Goal: Task Accomplishment & Management: Manage account settings

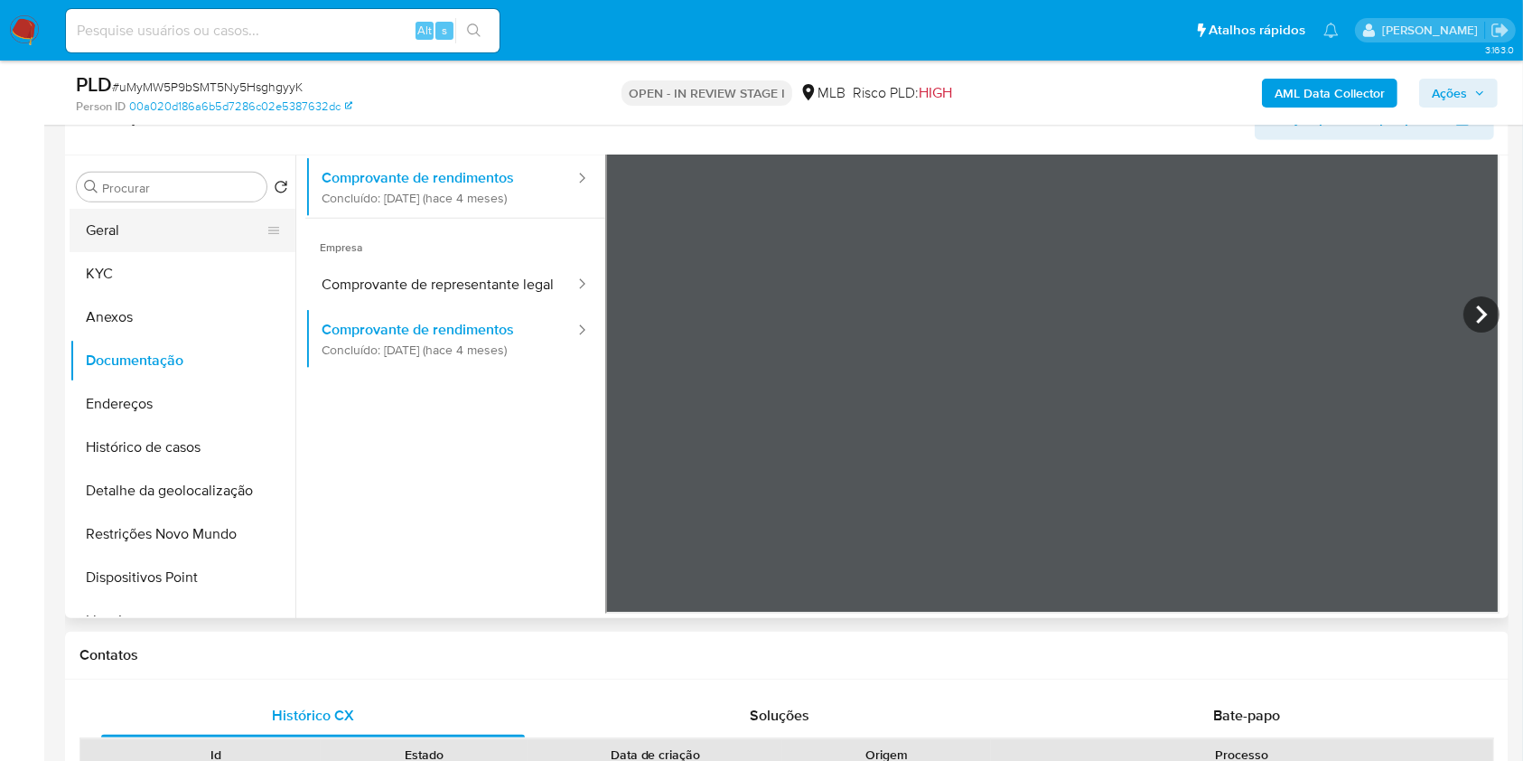
click at [177, 248] on button "Geral" at bounding box center [175, 230] width 211 height 43
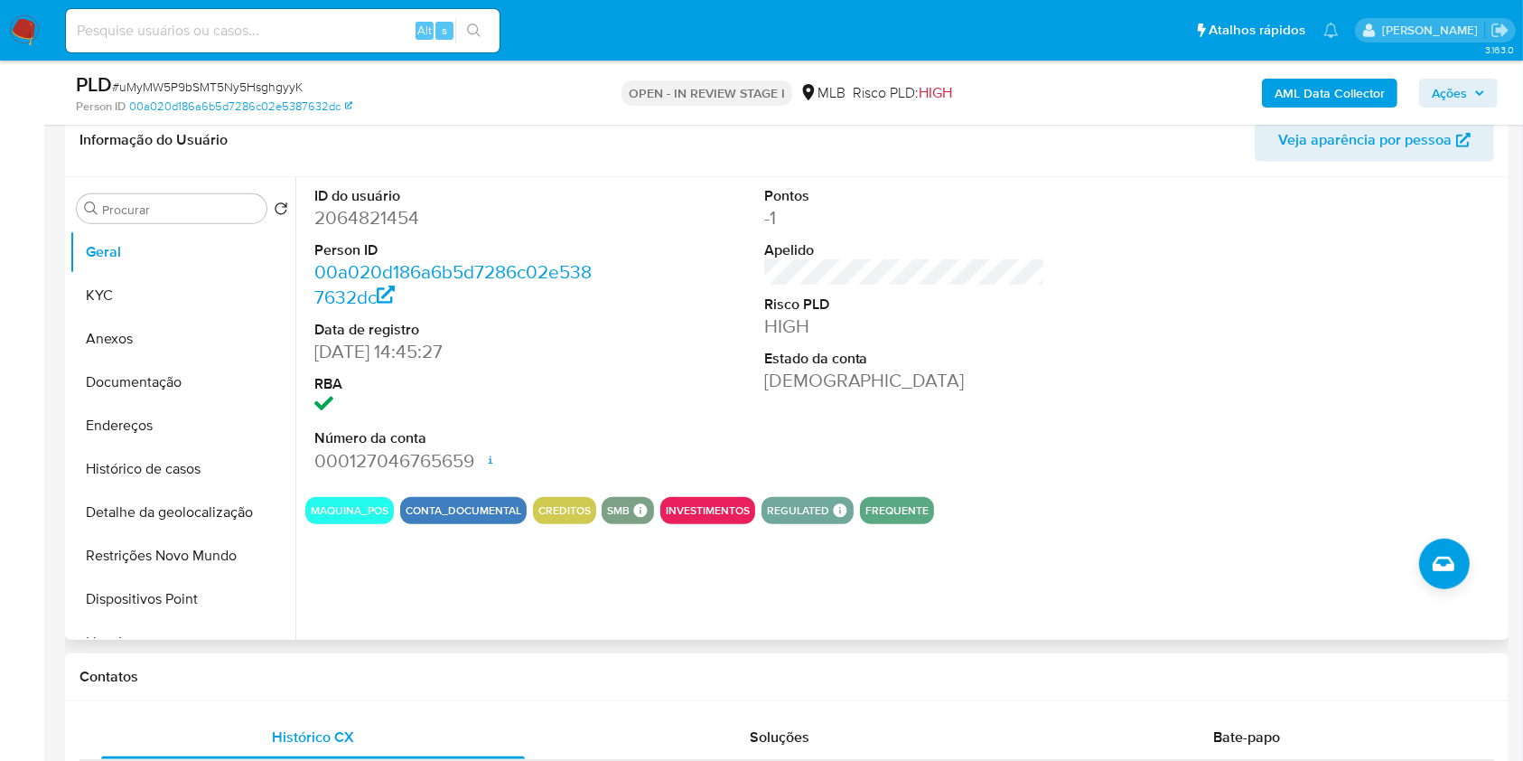
scroll to position [939, 0]
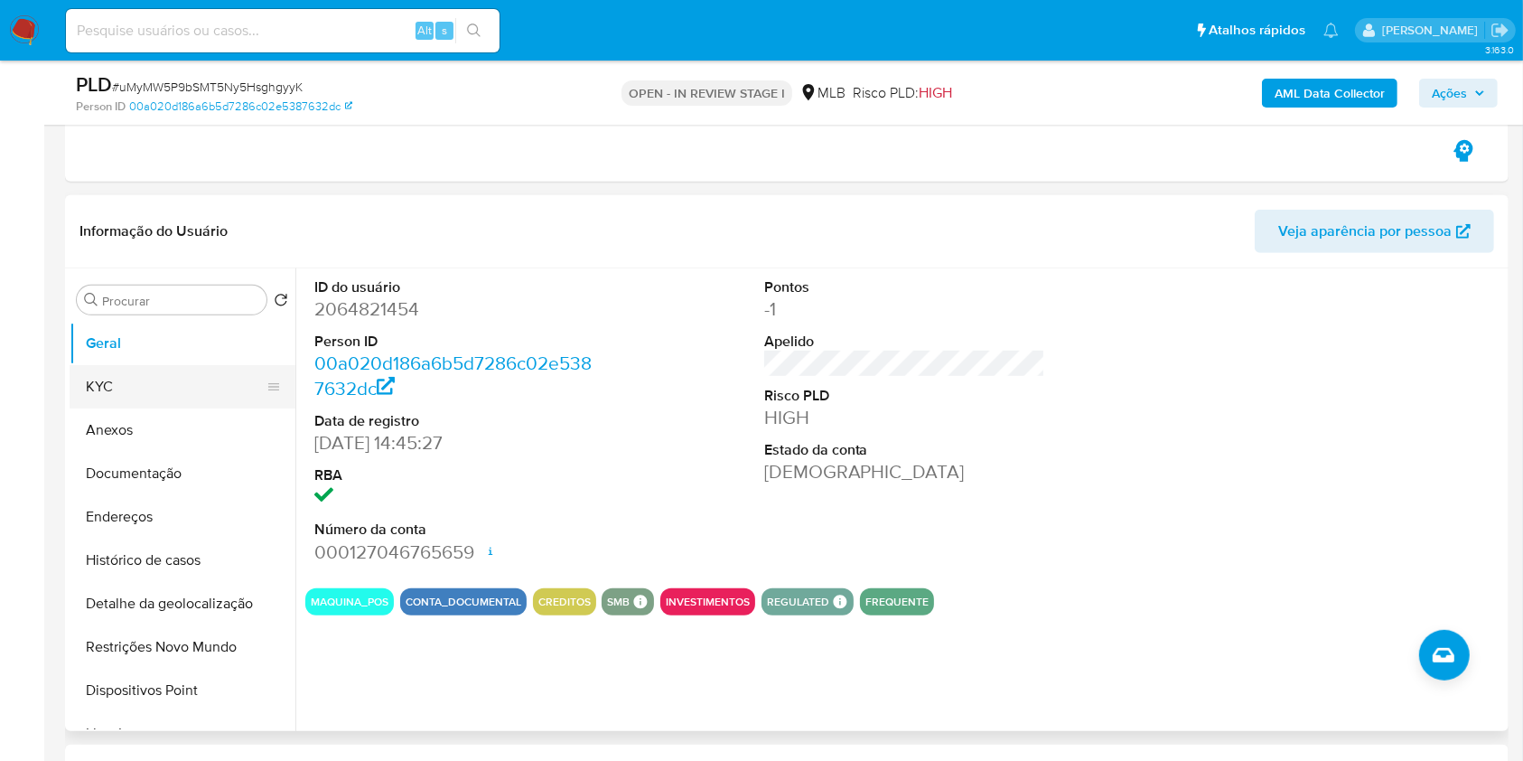
click at [176, 387] on button "KYC" at bounding box center [175, 386] width 211 height 43
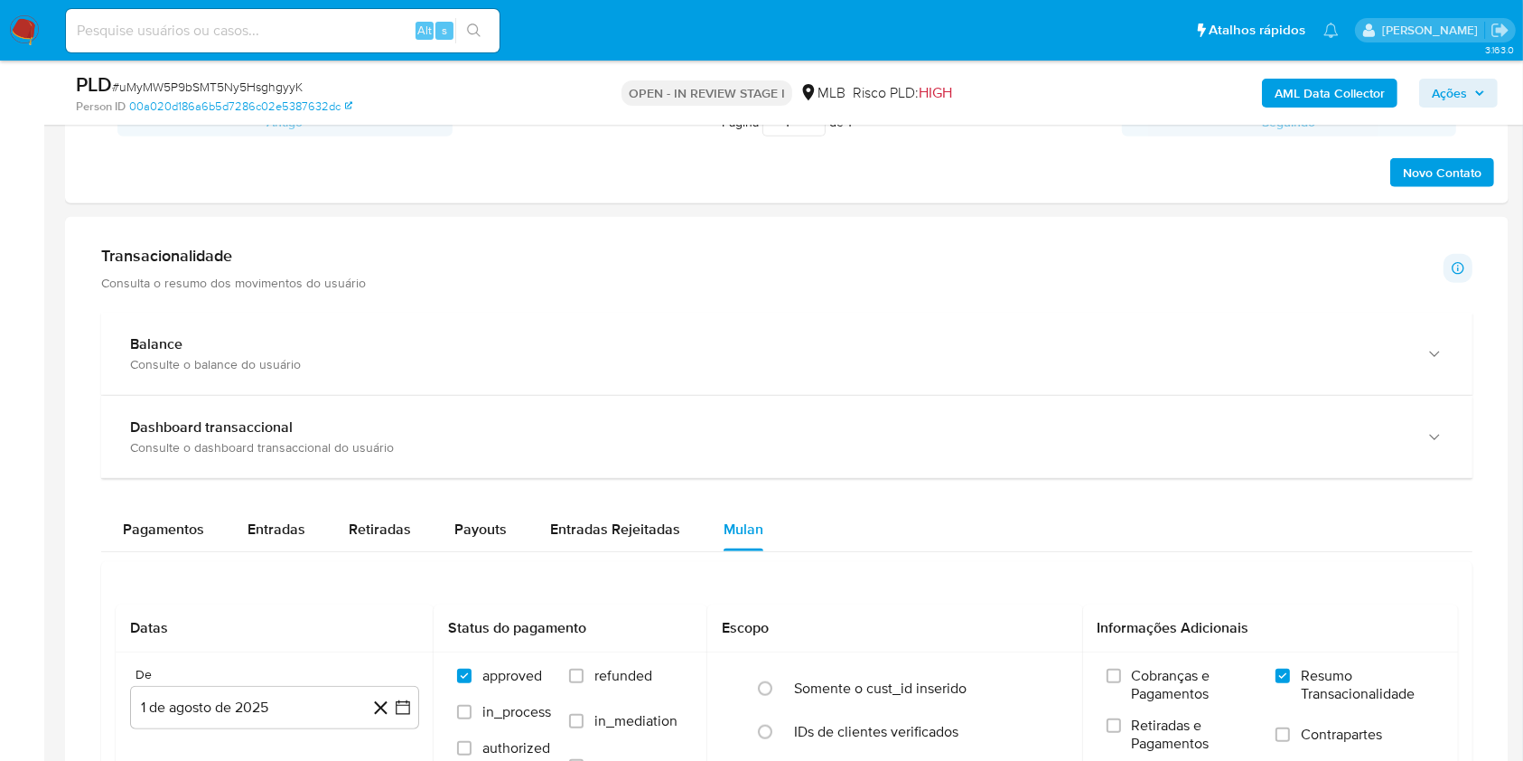
scroll to position [1791, 0]
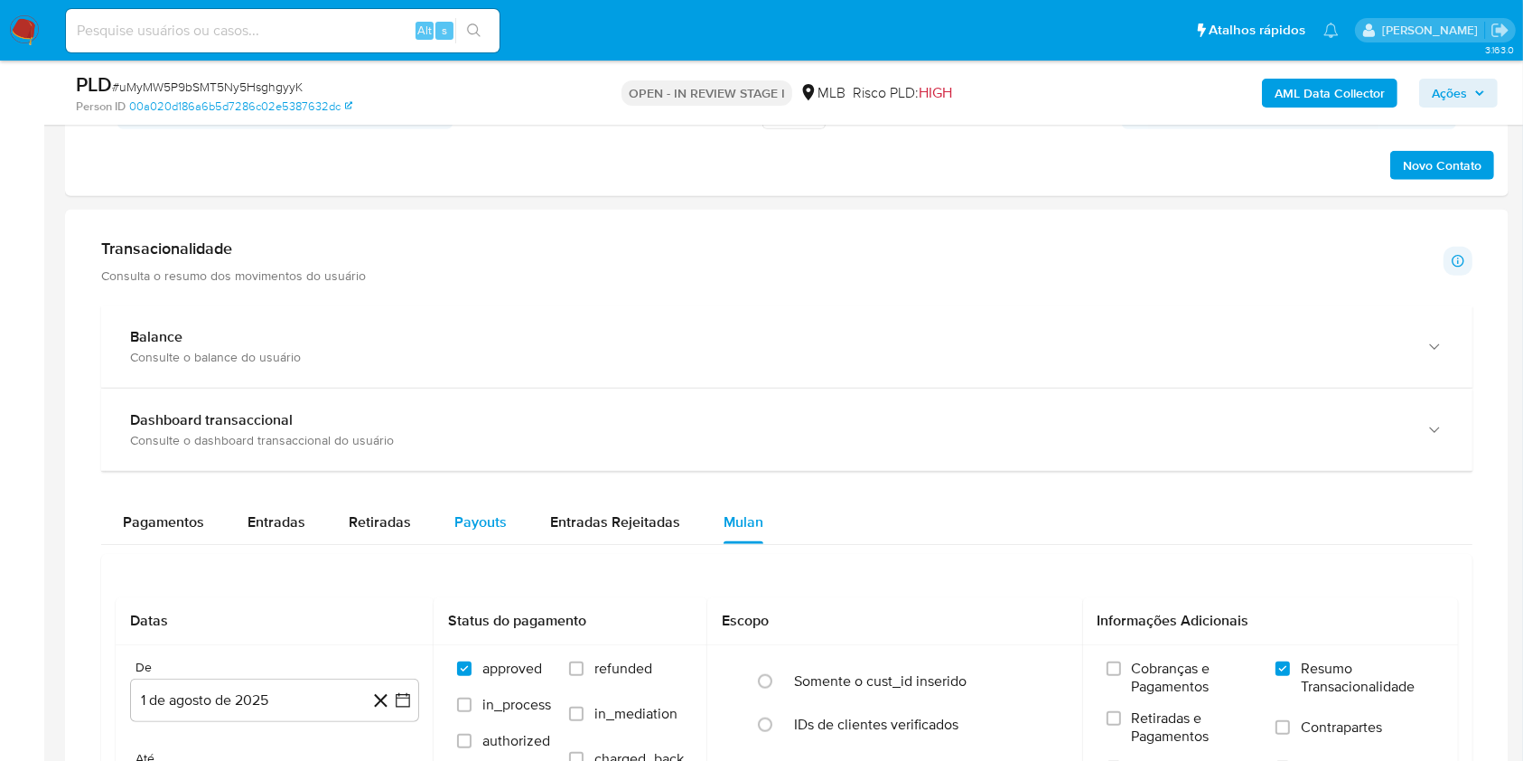
drag, startPoint x: 514, startPoint y: 462, endPoint x: 494, endPoint y: 536, distance: 76.7
click at [471, 537] on div "Payouts" at bounding box center [480, 521] width 52 height 43
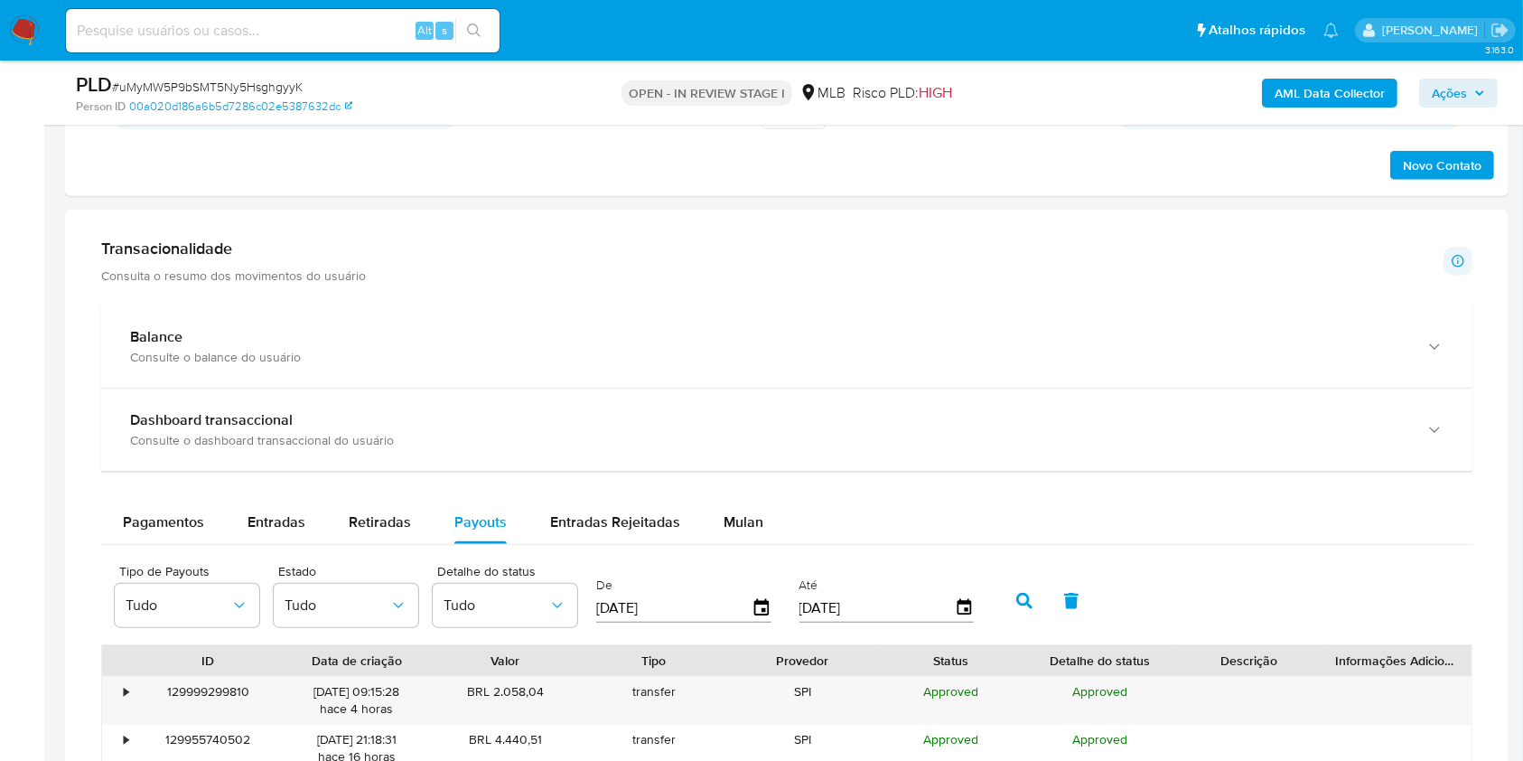
click at [75, 500] on div at bounding box center [787, 721] width 1444 height 1022
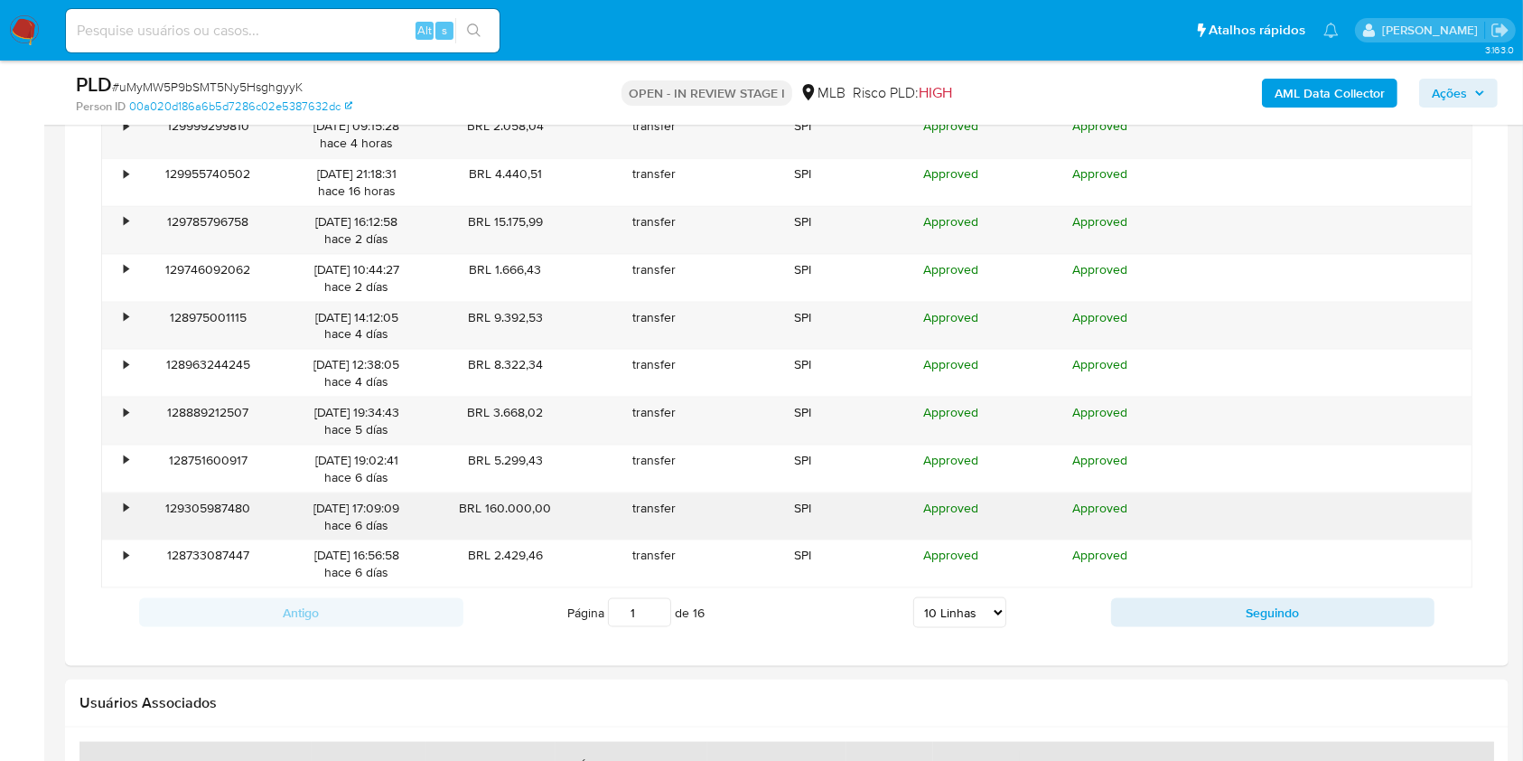
scroll to position [2314, 0]
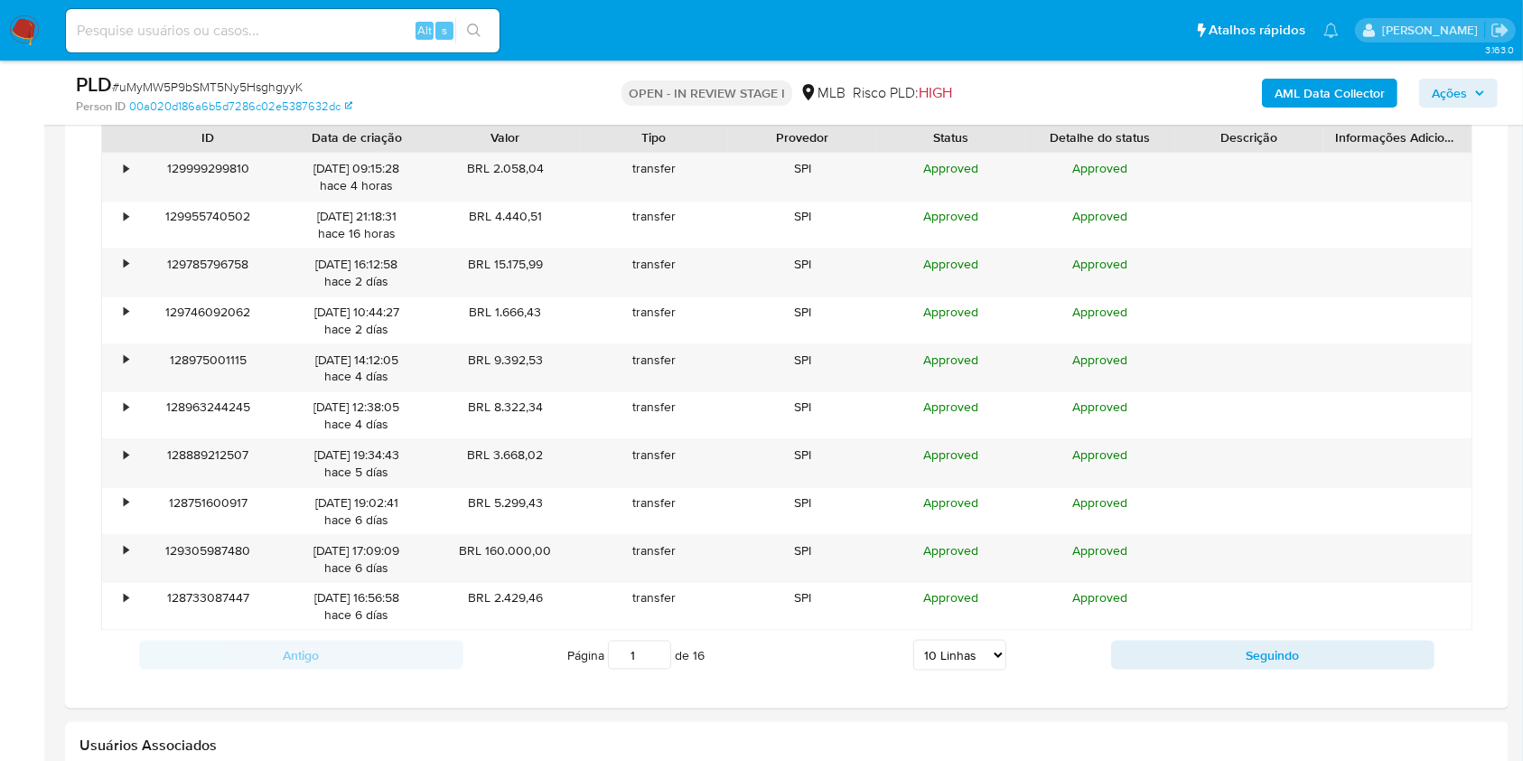
click at [937, 650] on select "5 Linhas 10 Linhas 20 Linhas 25 Linhas 50 Linhas 100 Linhas" at bounding box center [959, 655] width 93 height 31
select select "100"
click at [913, 640] on select "5 Linhas 10 Linhas 20 Linhas 25 Linhas 50 Linhas 100 Linhas" at bounding box center [959, 655] width 93 height 31
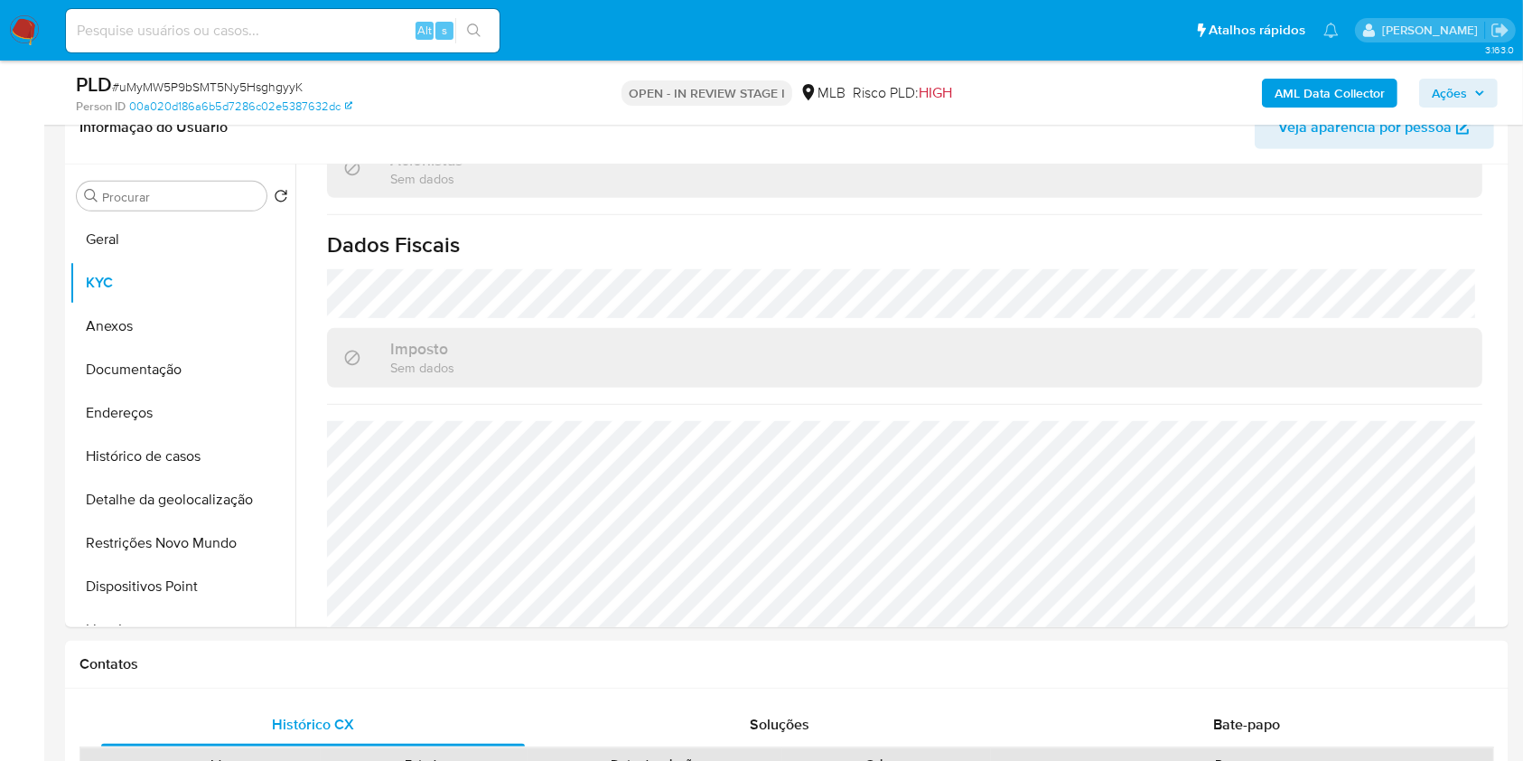
scroll to position [1050, 0]
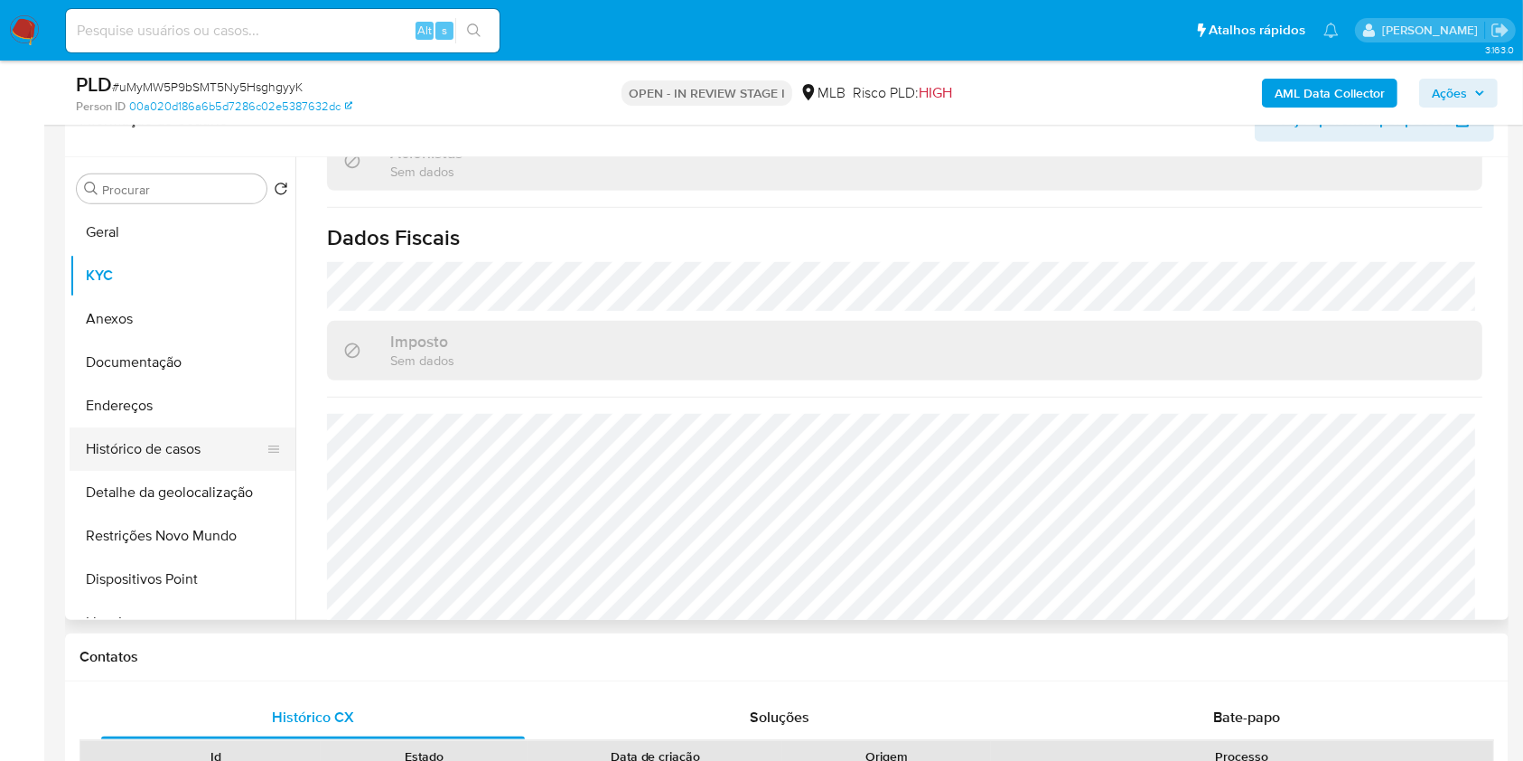
click at [173, 445] on button "Histórico de casos" at bounding box center [175, 448] width 211 height 43
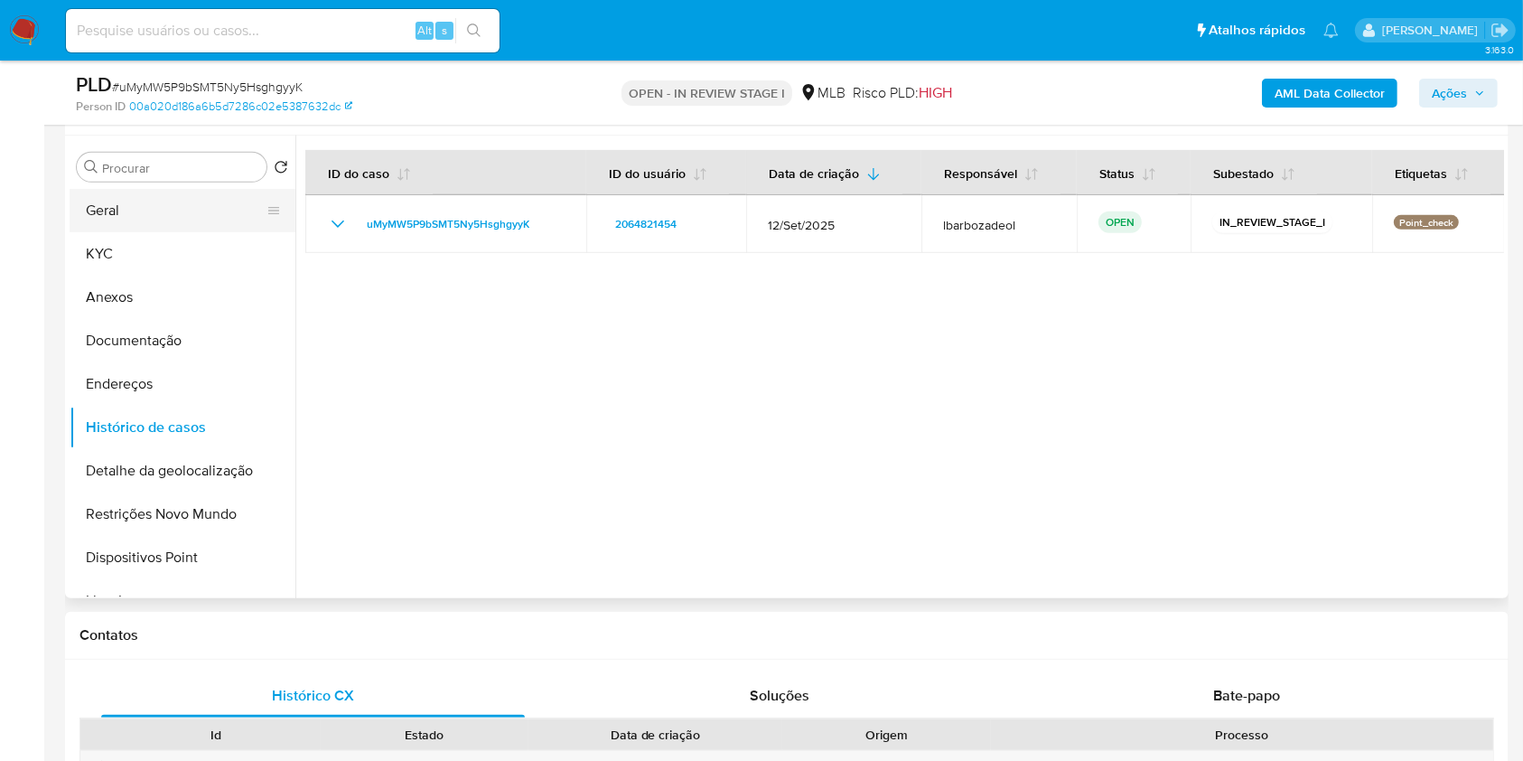
click at [210, 207] on button "Geral" at bounding box center [175, 210] width 211 height 43
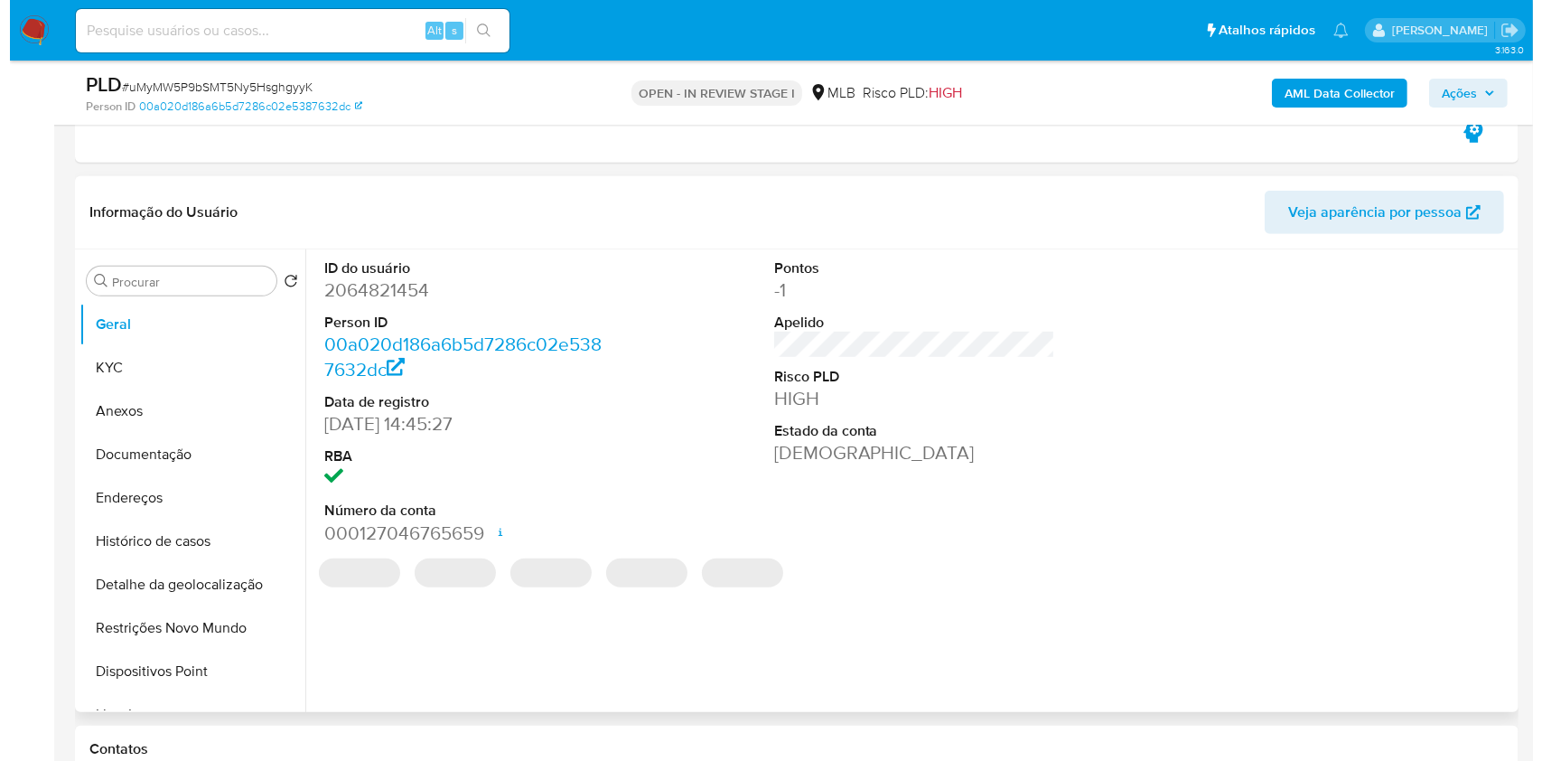
scroll to position [966, 0]
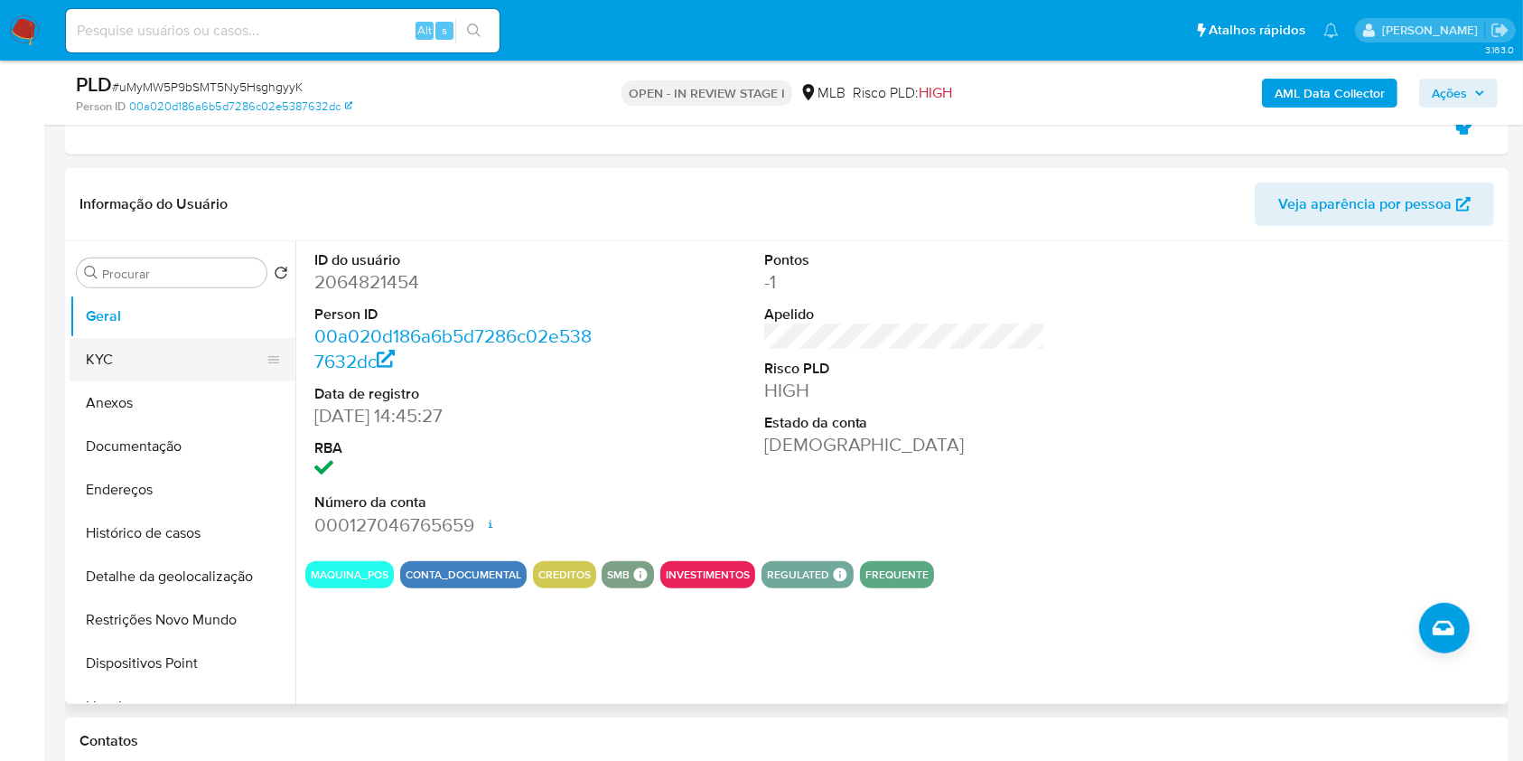
click at [167, 372] on button "KYC" at bounding box center [175, 359] width 211 height 43
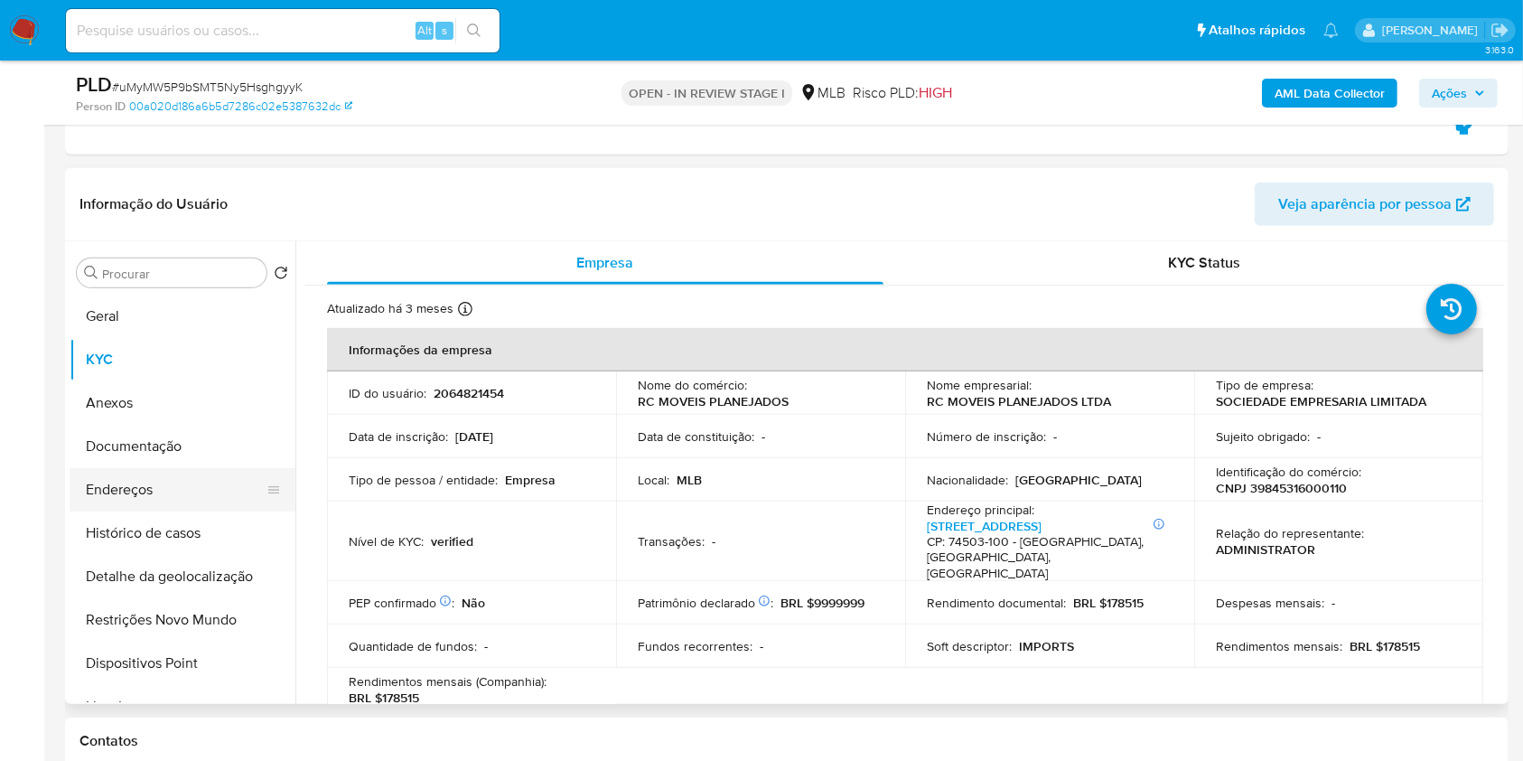
click at [197, 473] on button "Endereços" at bounding box center [175, 489] width 211 height 43
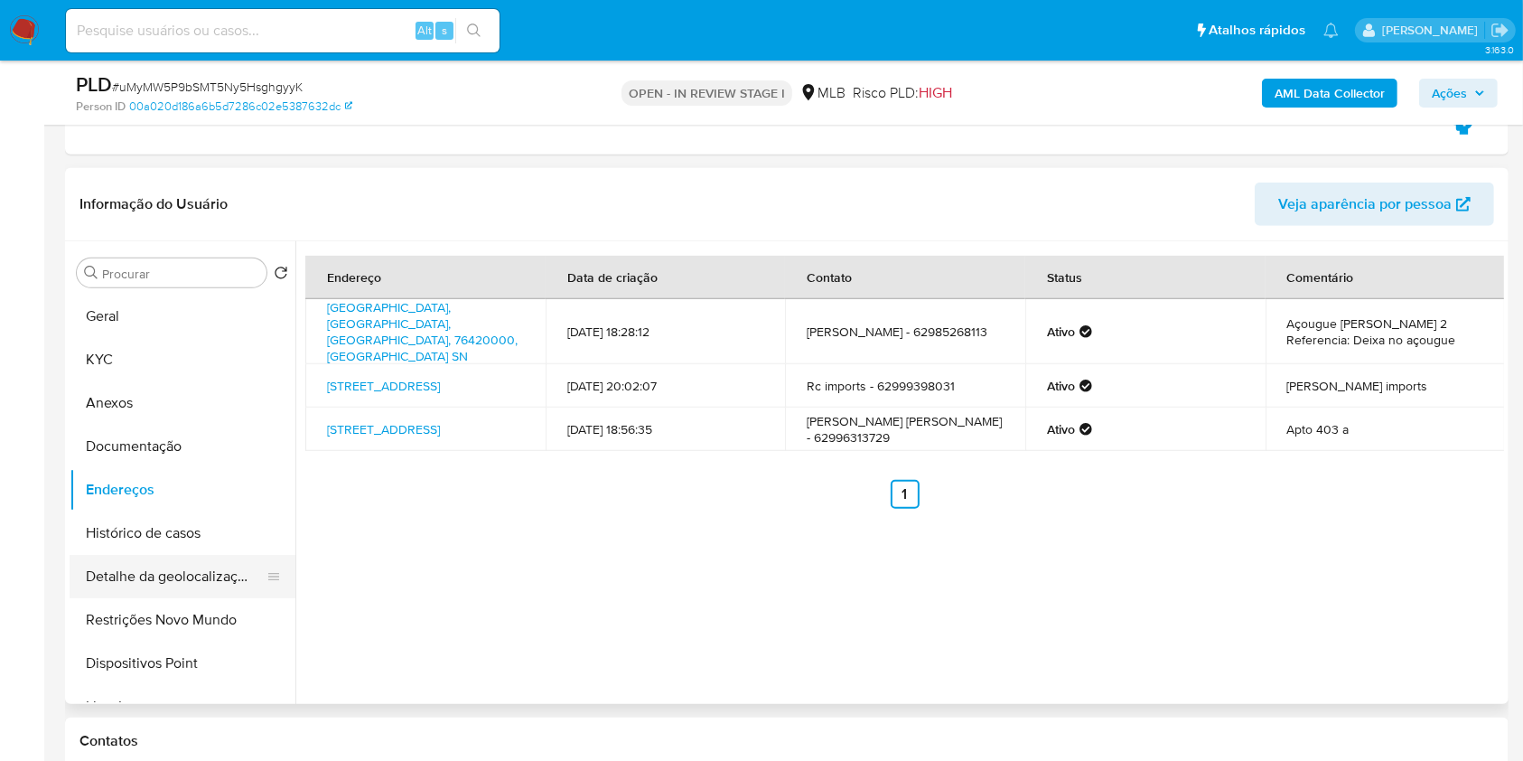
click at [208, 579] on button "Detalhe da geolocalização" at bounding box center [175, 576] width 211 height 43
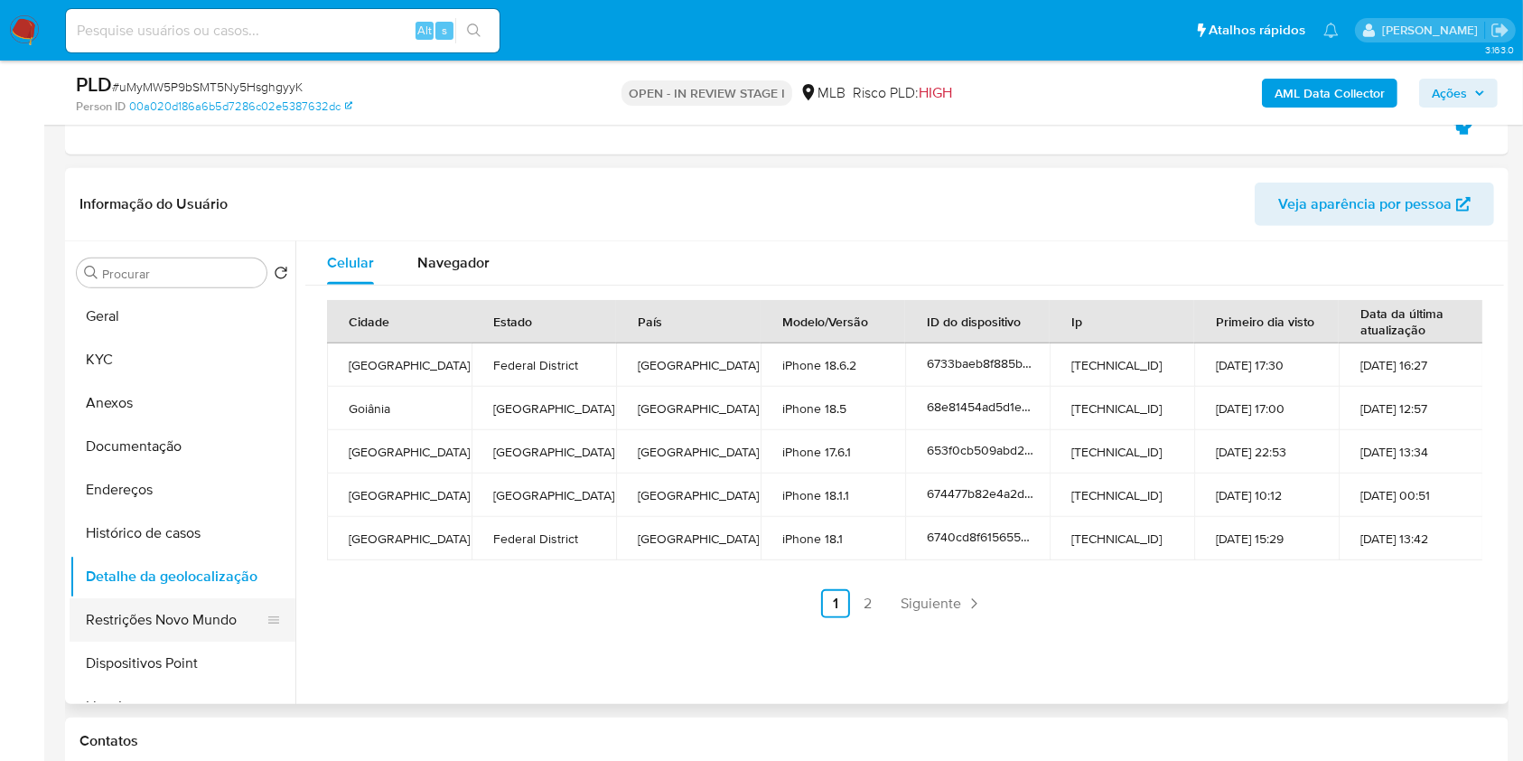
click at [158, 624] on button "Restrições Novo Mundo" at bounding box center [175, 619] width 211 height 43
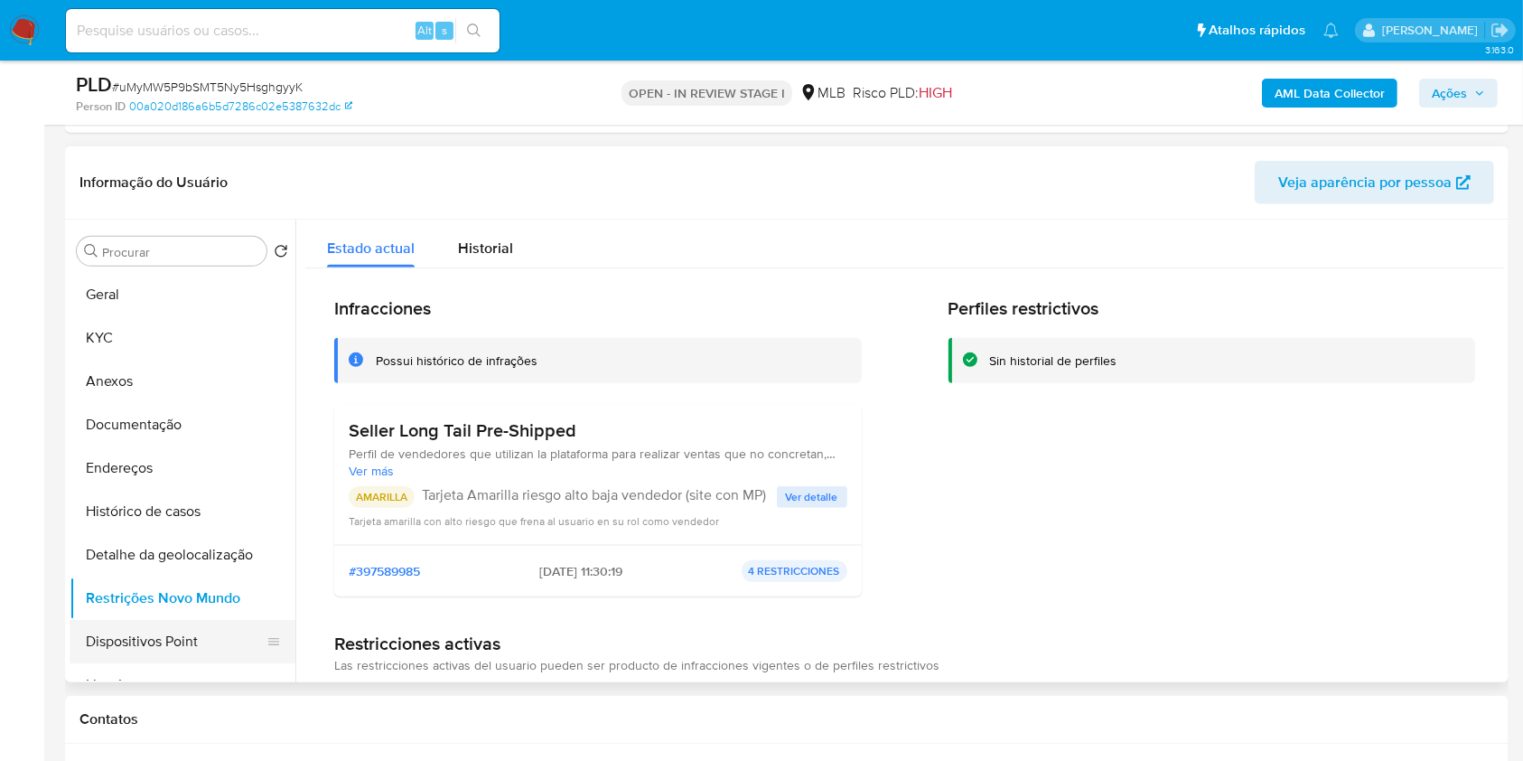
click at [178, 646] on button "Dispositivos Point" at bounding box center [175, 641] width 211 height 43
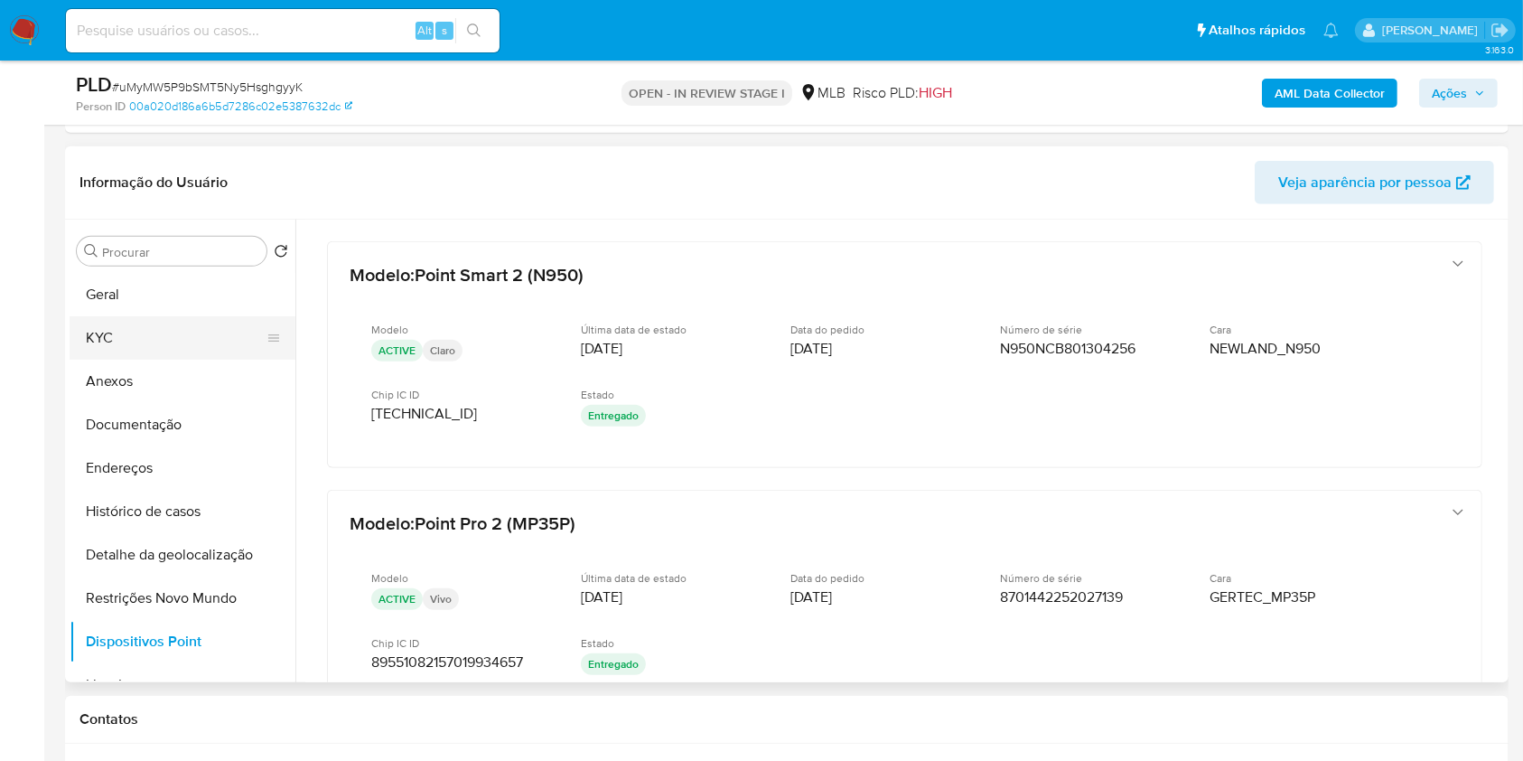
click at [106, 343] on button "KYC" at bounding box center [175, 337] width 211 height 43
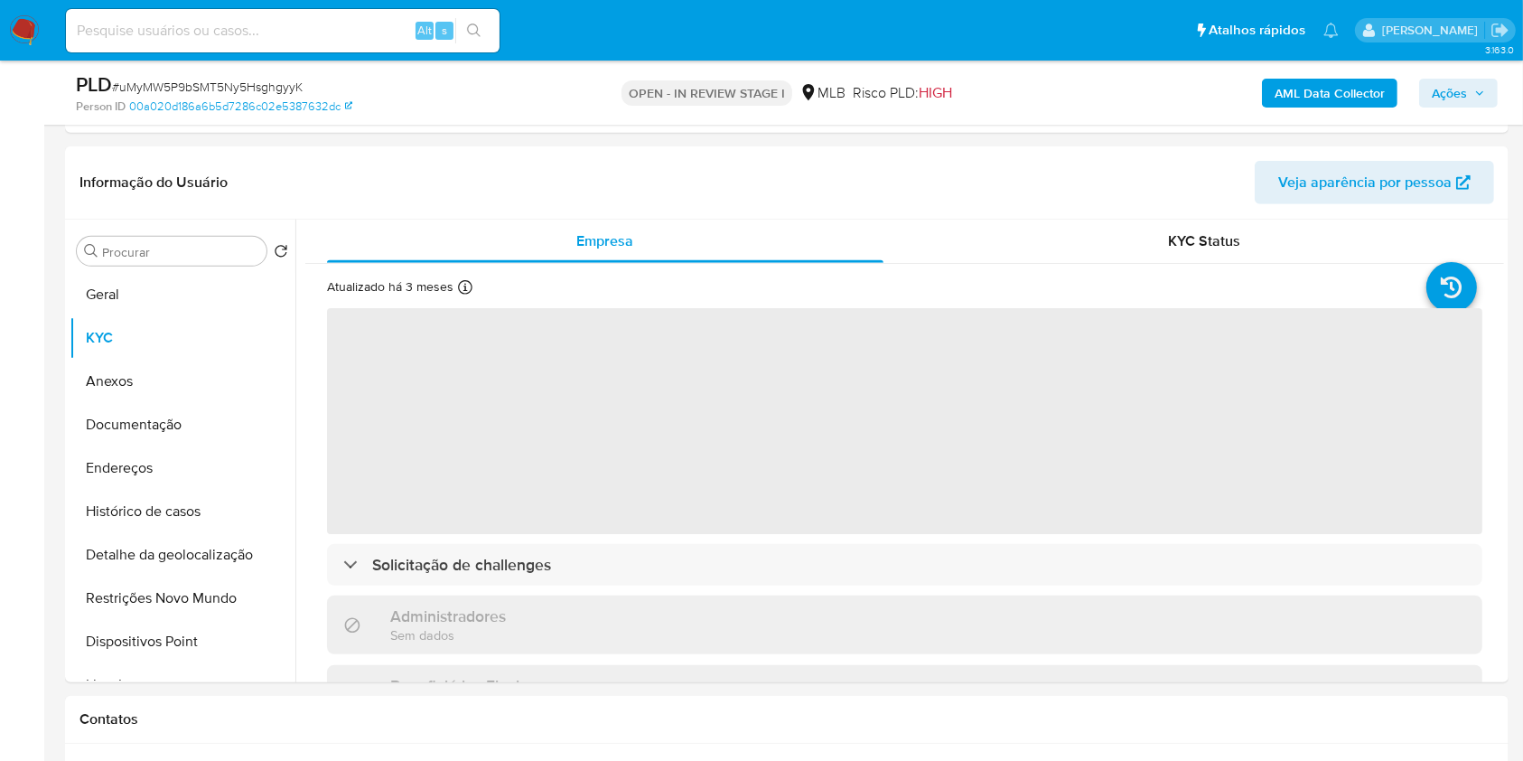
click at [1460, 100] on span "Ações" at bounding box center [1449, 93] width 35 height 29
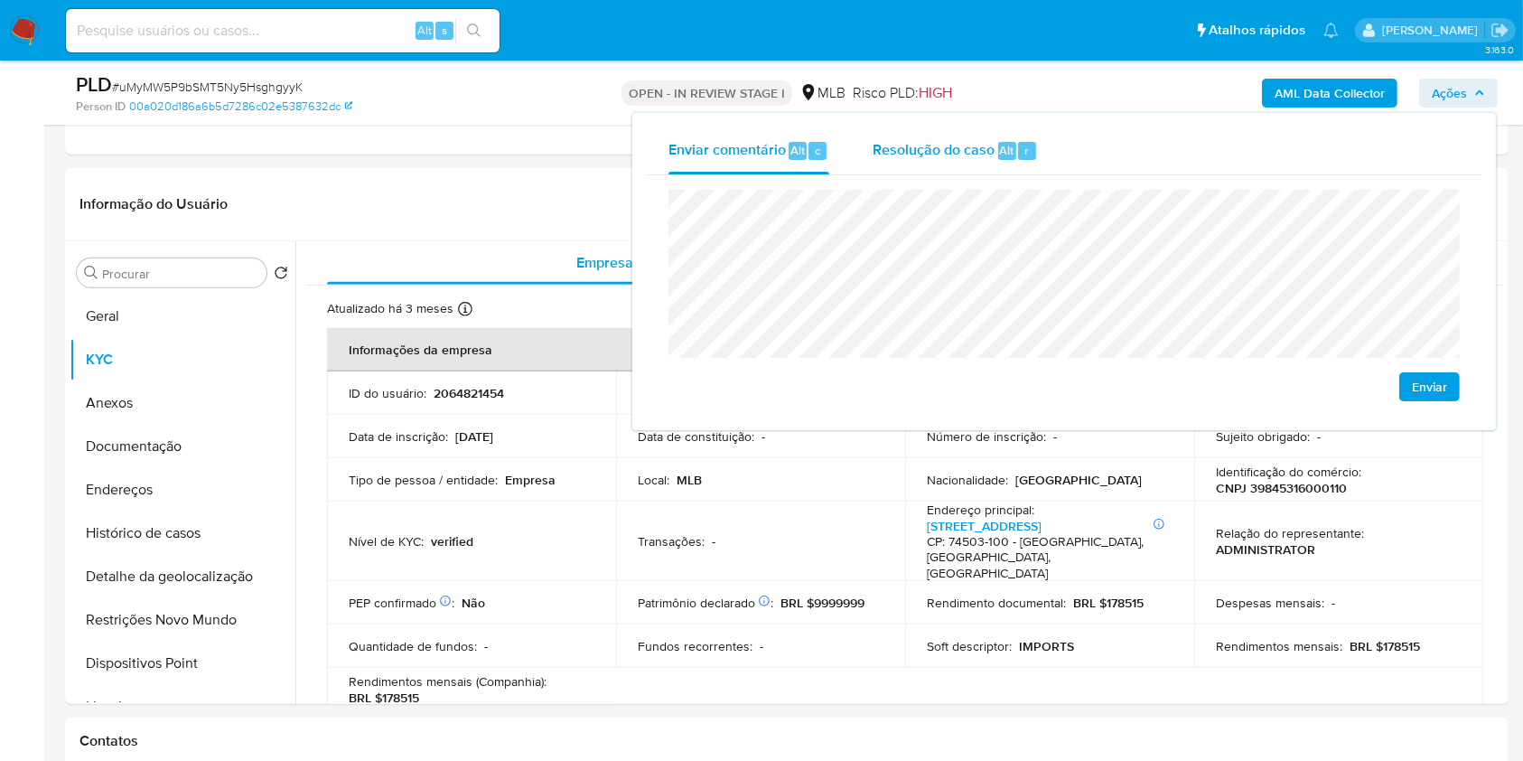
click at [925, 132] on div "Resolução do caso Alt r" at bounding box center [955, 150] width 165 height 47
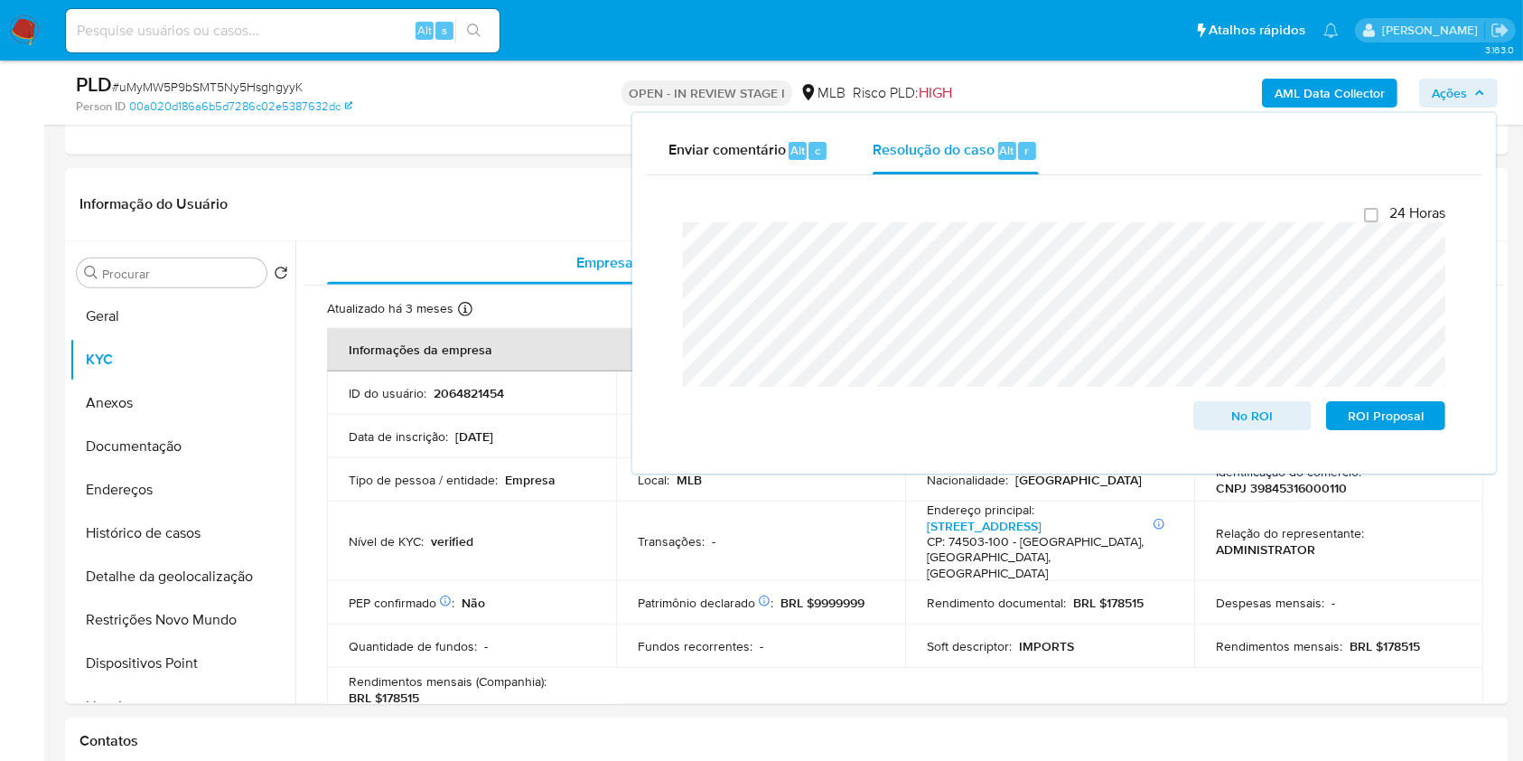
click at [1039, 102] on div "AML Data Collector Ações Enviar comentário Alt c Resolução do caso Alt r Fecham…" at bounding box center [1263, 92] width 469 height 42
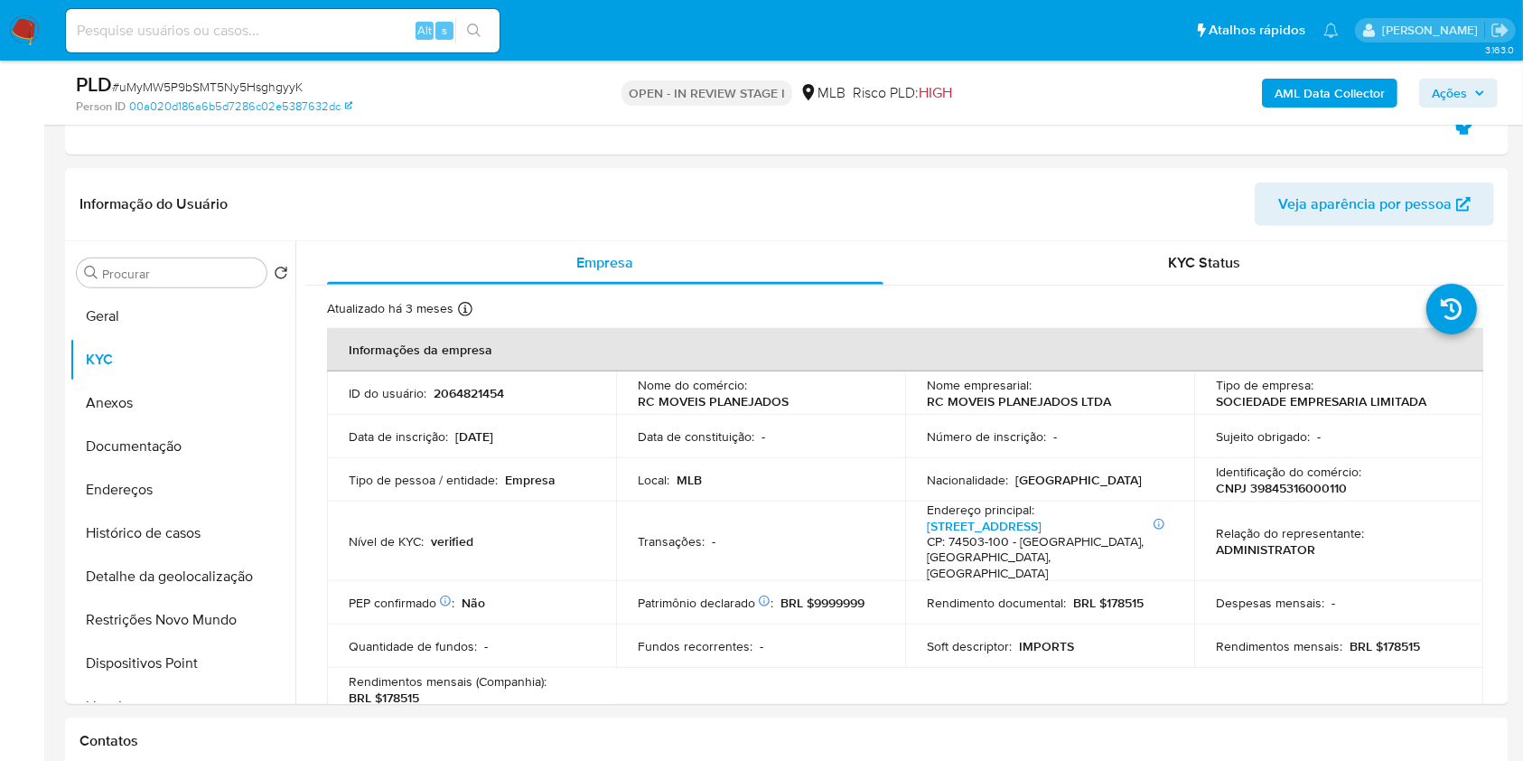
click at [1334, 95] on b "AML Data Collector" at bounding box center [1330, 93] width 110 height 29
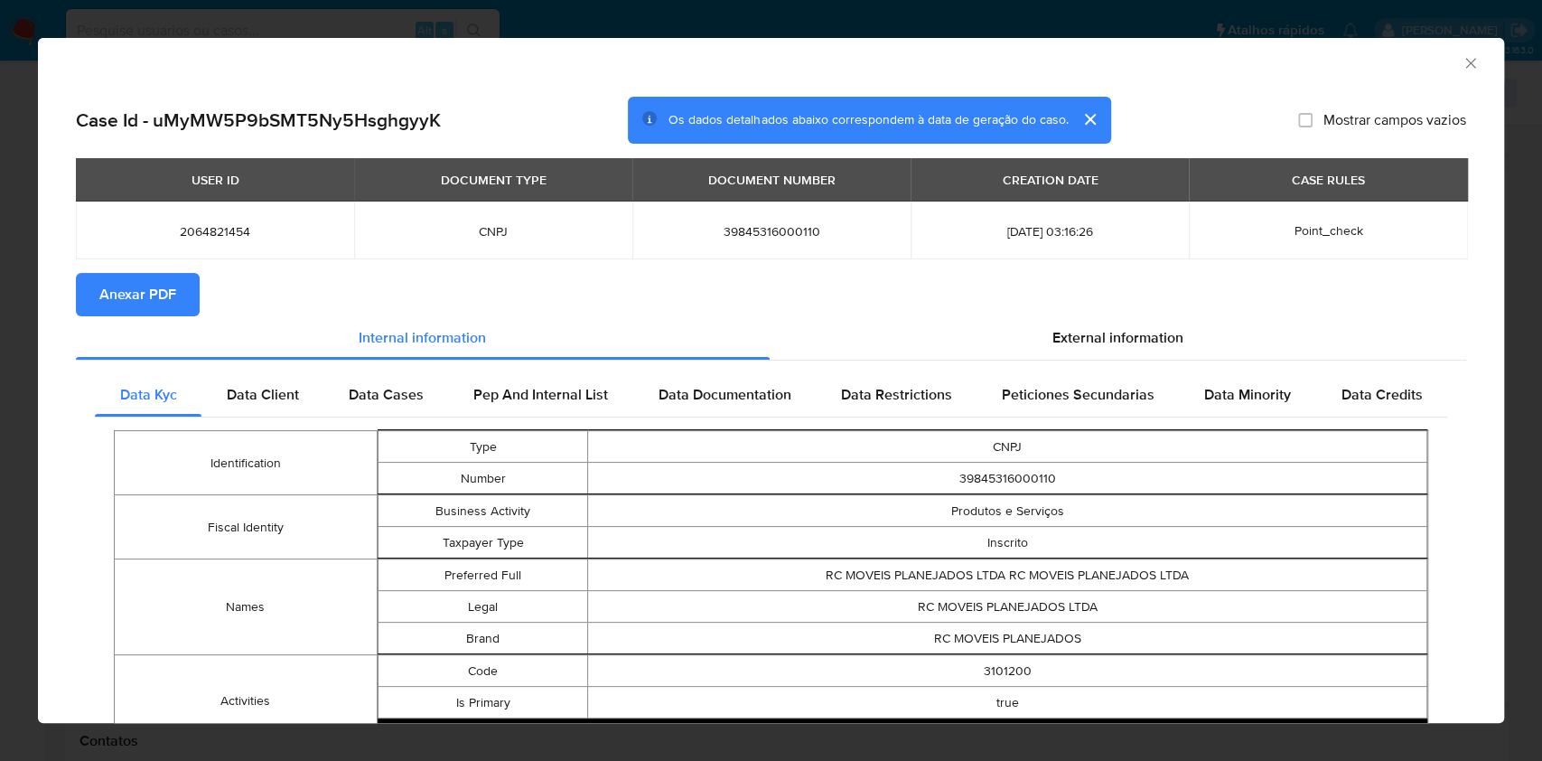
click at [168, 289] on span "Anexar PDF" at bounding box center [137, 295] width 77 height 40
click at [1462, 61] on icon "Fechar a janela" at bounding box center [1471, 63] width 18 height 18
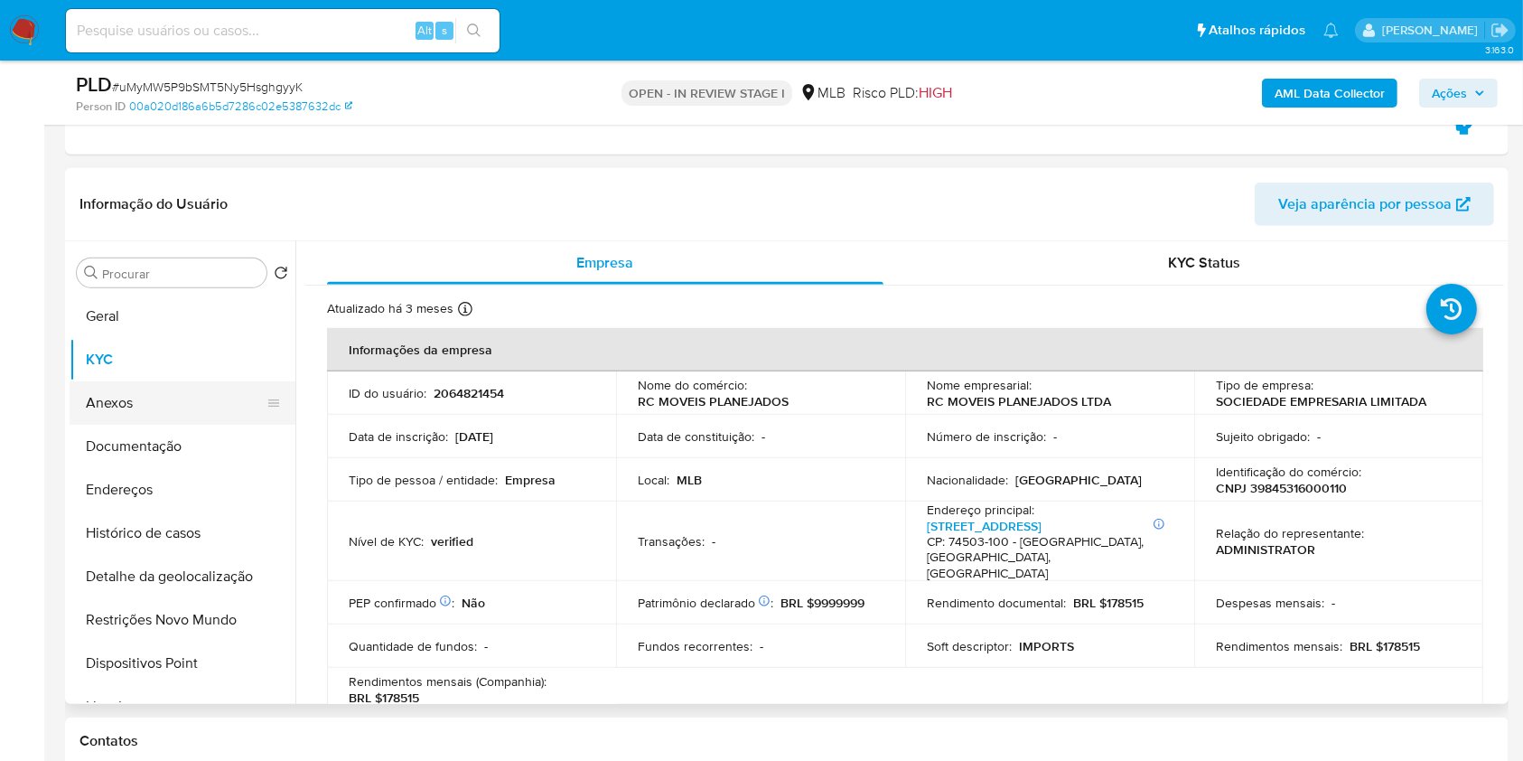
click at [146, 398] on button "Anexos" at bounding box center [175, 402] width 211 height 43
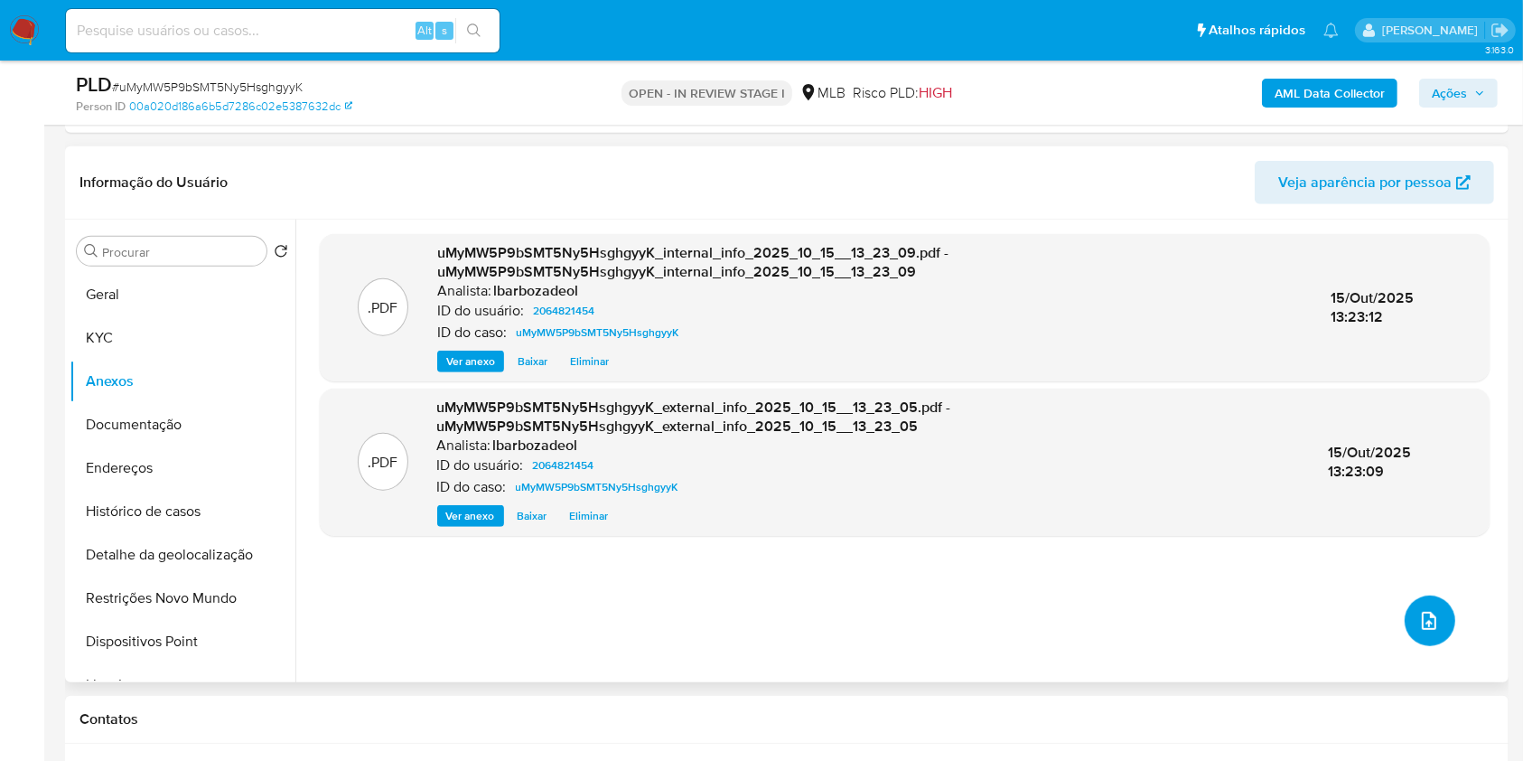
click at [1426, 624] on icon "upload-file" at bounding box center [1429, 621] width 14 height 18
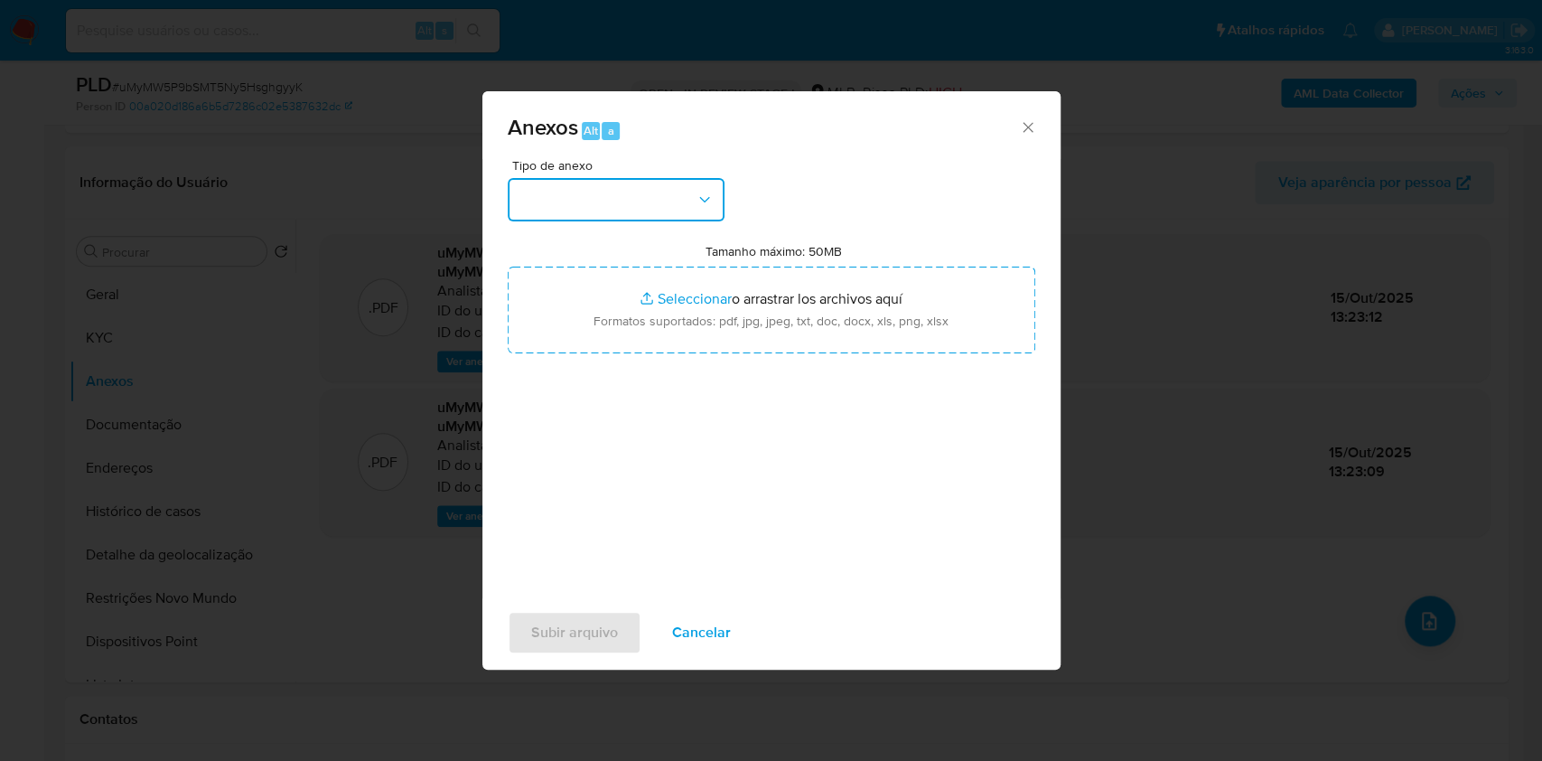
click at [665, 203] on button "button" at bounding box center [616, 199] width 217 height 43
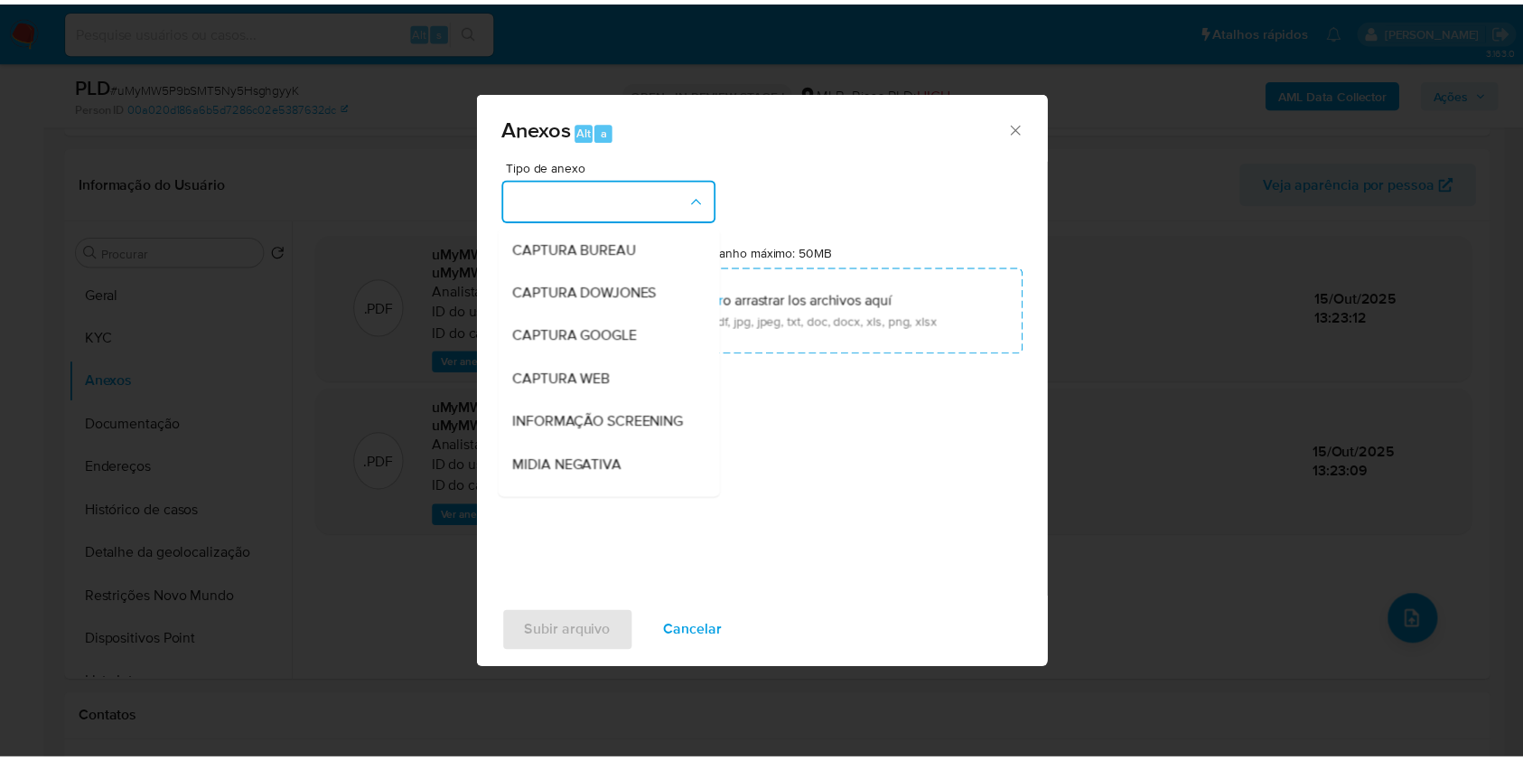
scroll to position [277, 0]
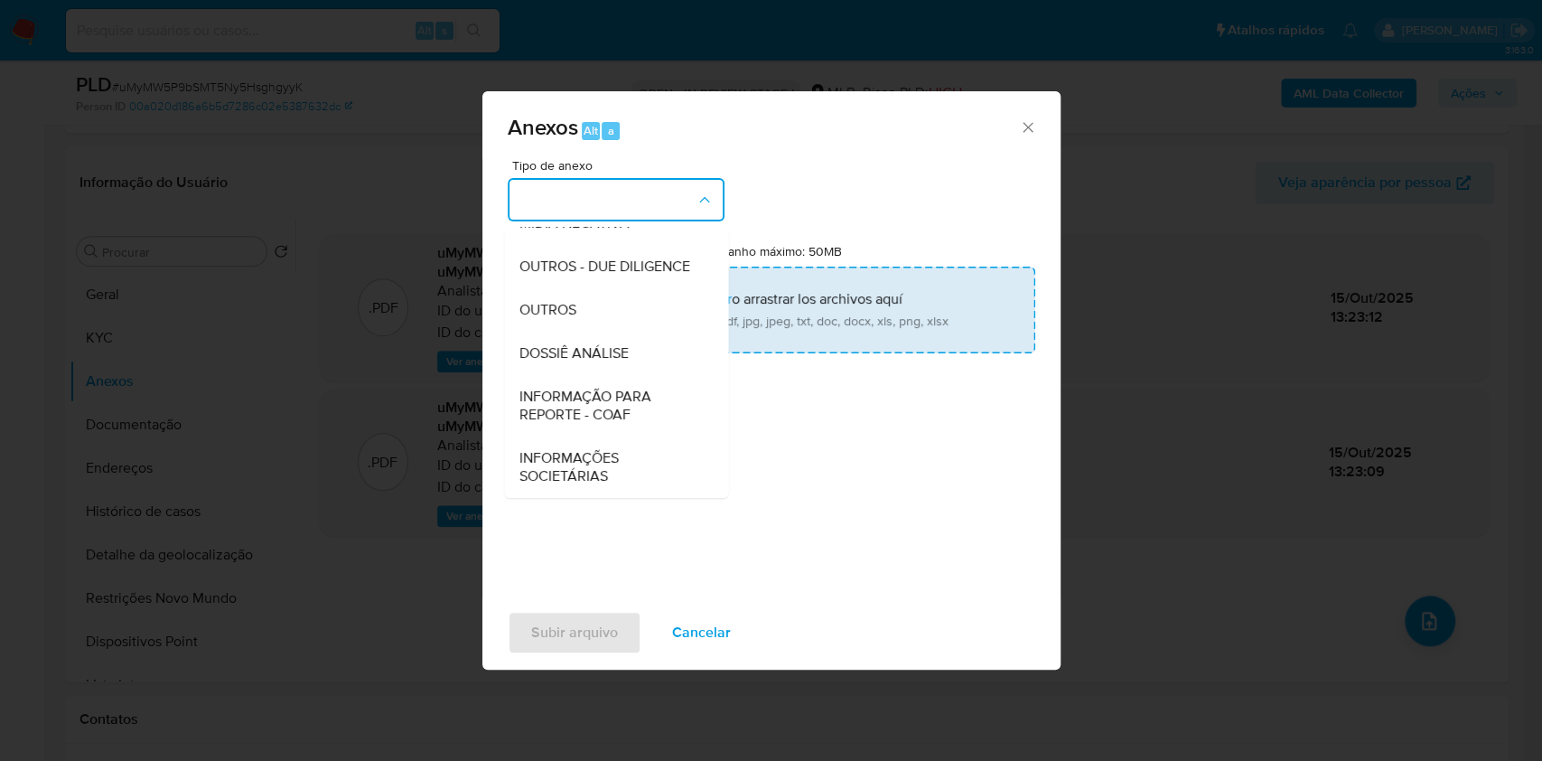
click at [649, 346] on div "DOSSIÊ ANÁLISE" at bounding box center [611, 353] width 184 height 43
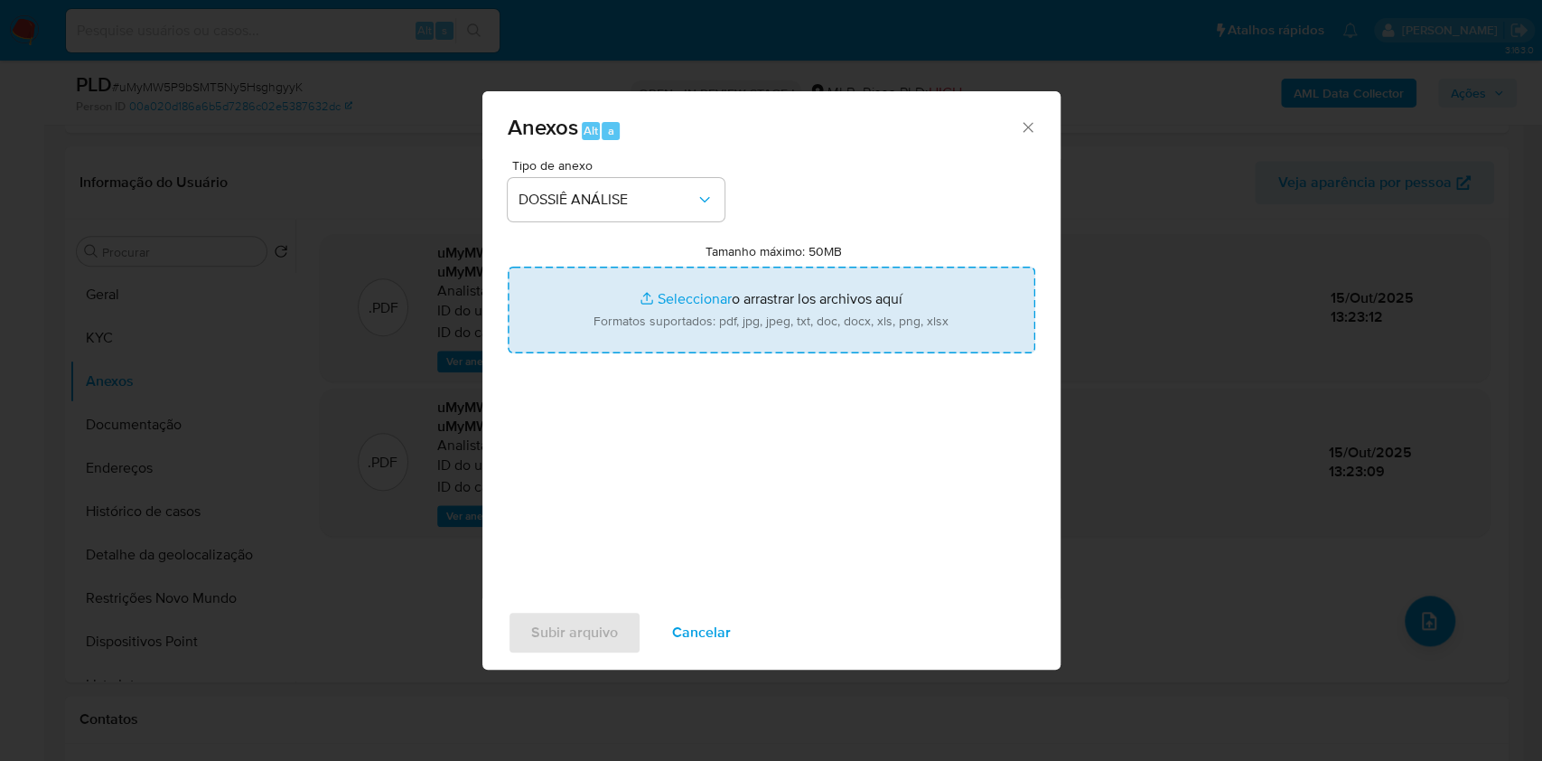
click at [673, 302] on input "Tamanho máximo: 50MB Seleccionar archivos" at bounding box center [772, 309] width 528 height 87
type input "C:\fakepath\Mulan 2064821454_2025_10_15_11_55_58.xlsx"
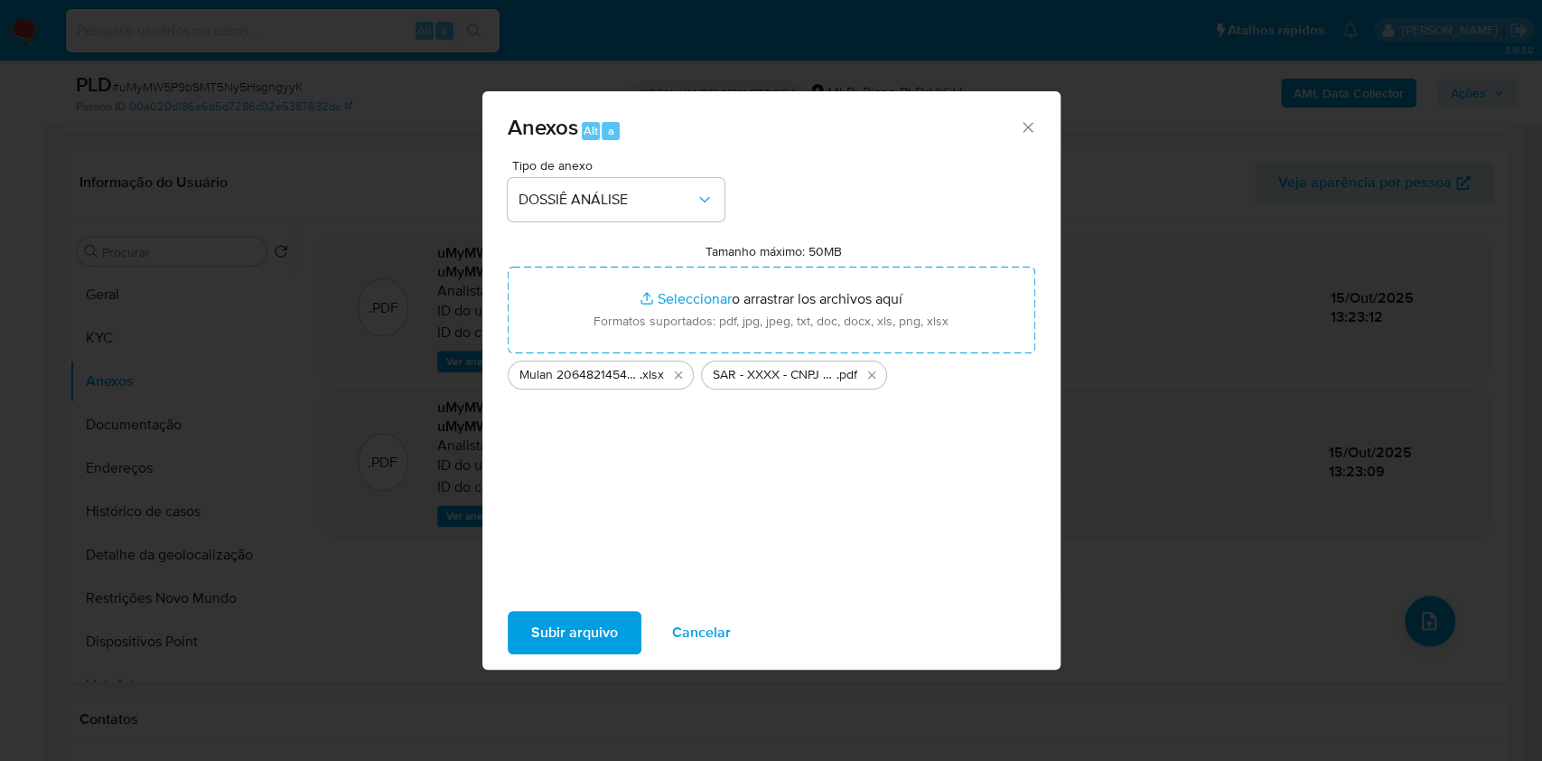
click at [531, 642] on span "Subir arquivo" at bounding box center [574, 632] width 87 height 40
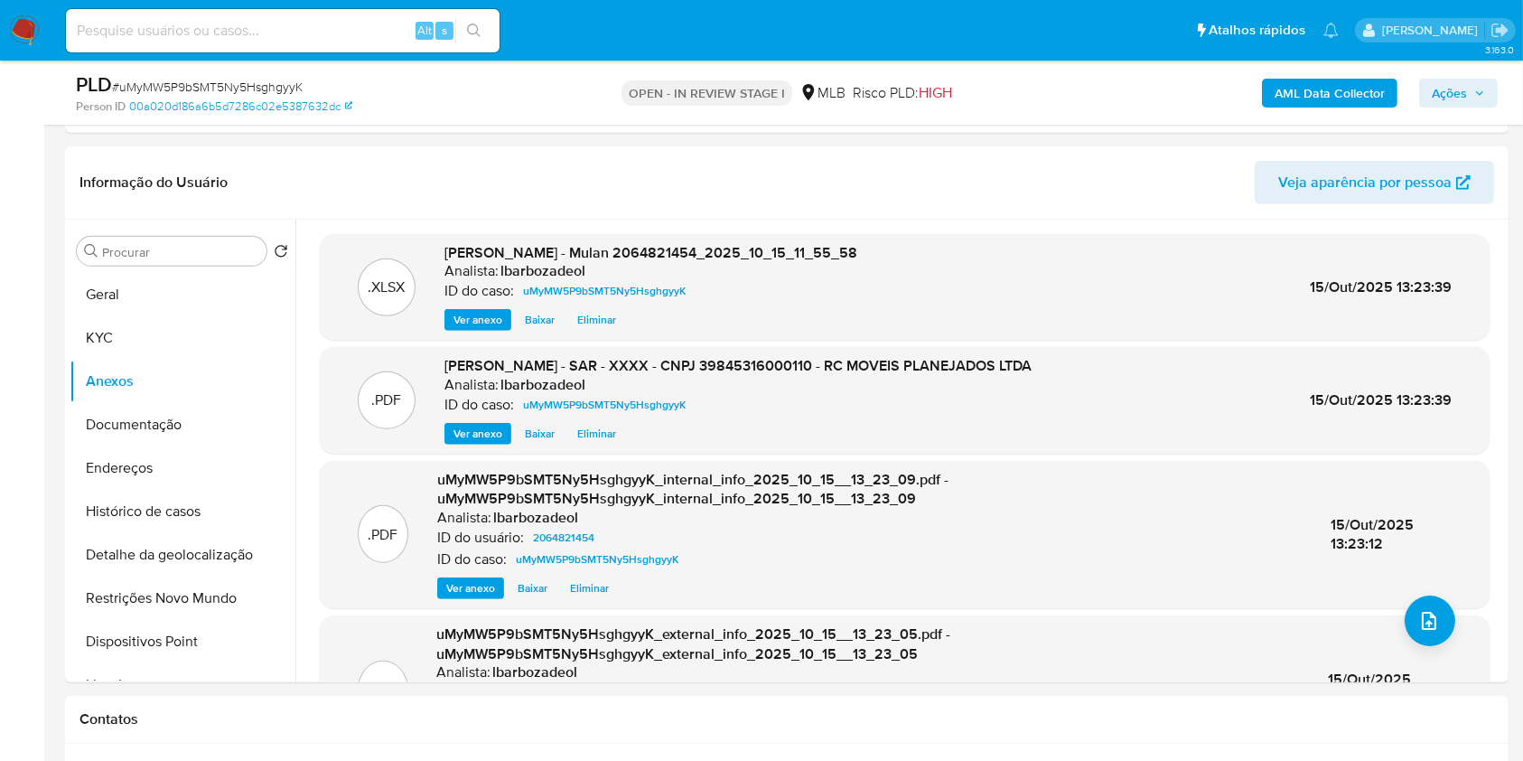
click at [1438, 98] on span "Ações" at bounding box center [1449, 93] width 35 height 29
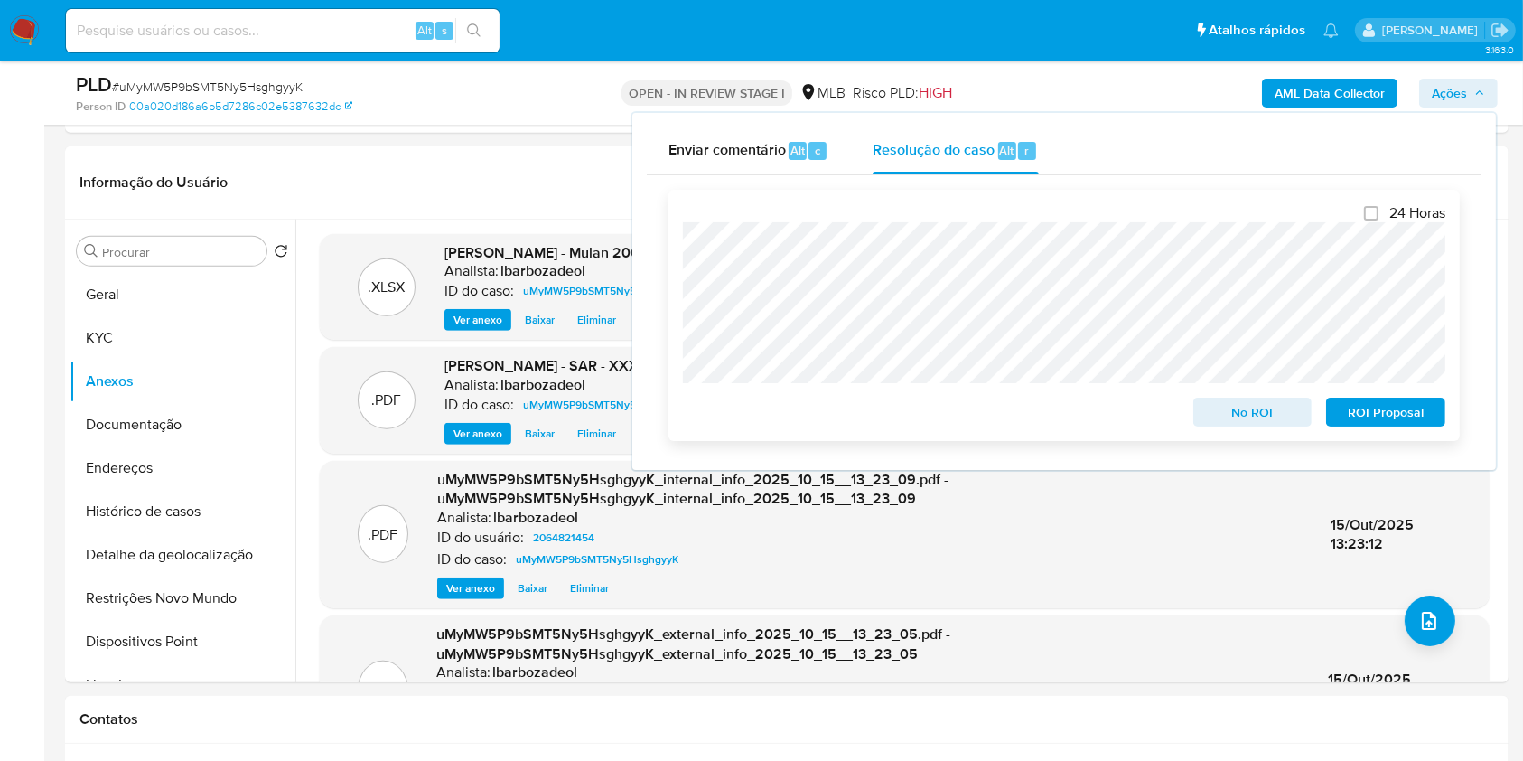
click at [1402, 413] on span "ROI Proposal" at bounding box center [1386, 411] width 94 height 25
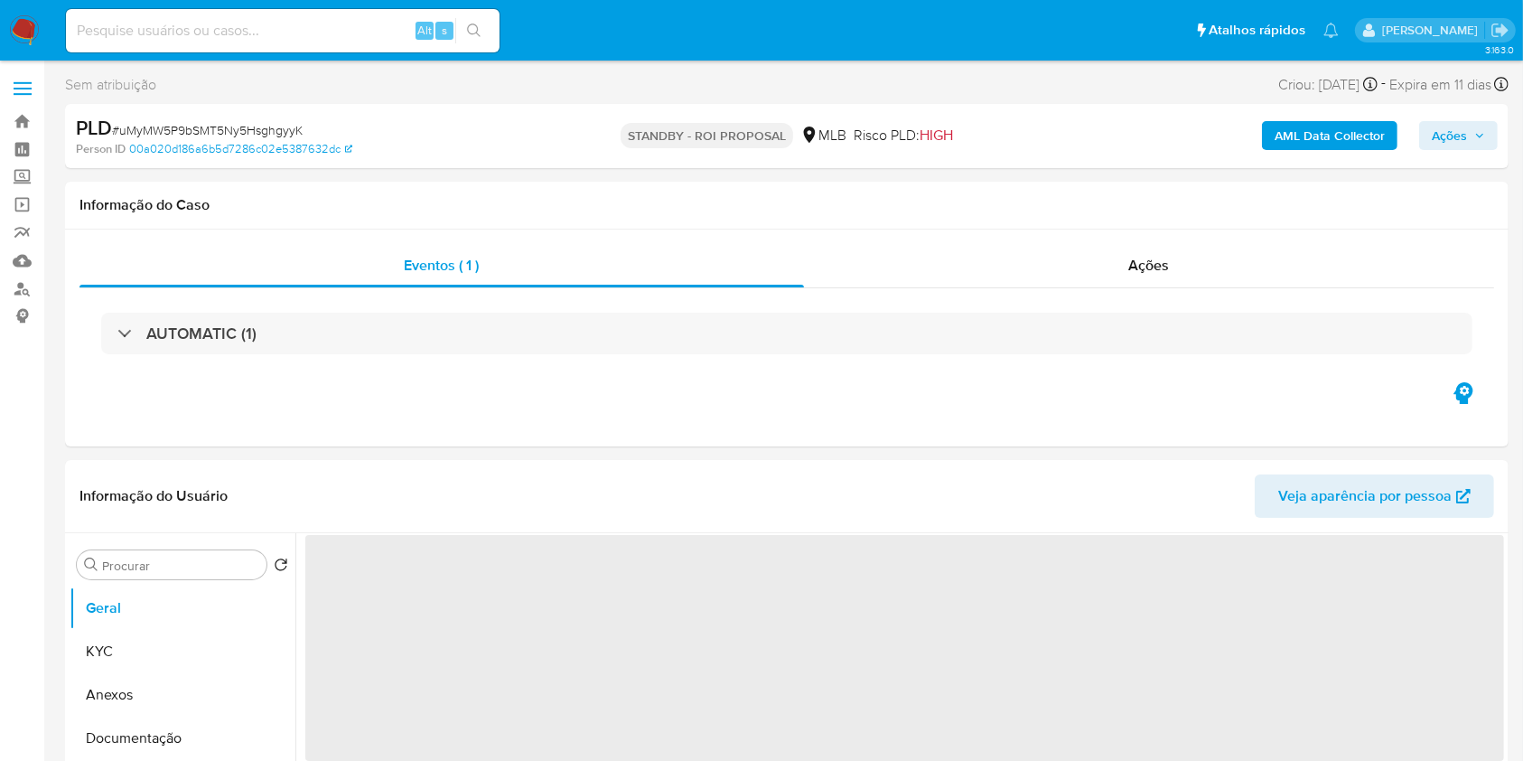
select select "10"
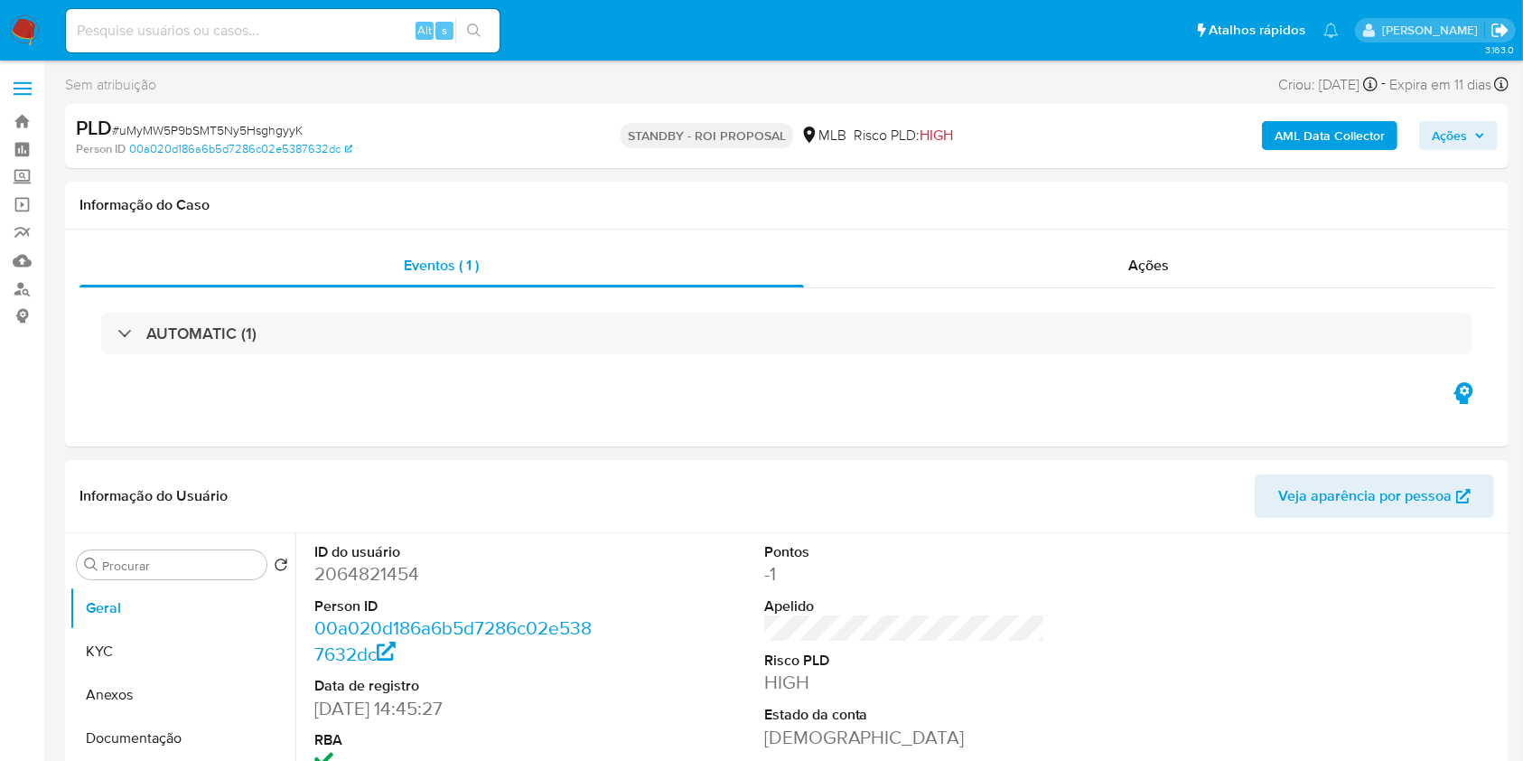
click at [1500, 26] on icon "Sair" at bounding box center [1500, 30] width 19 height 19
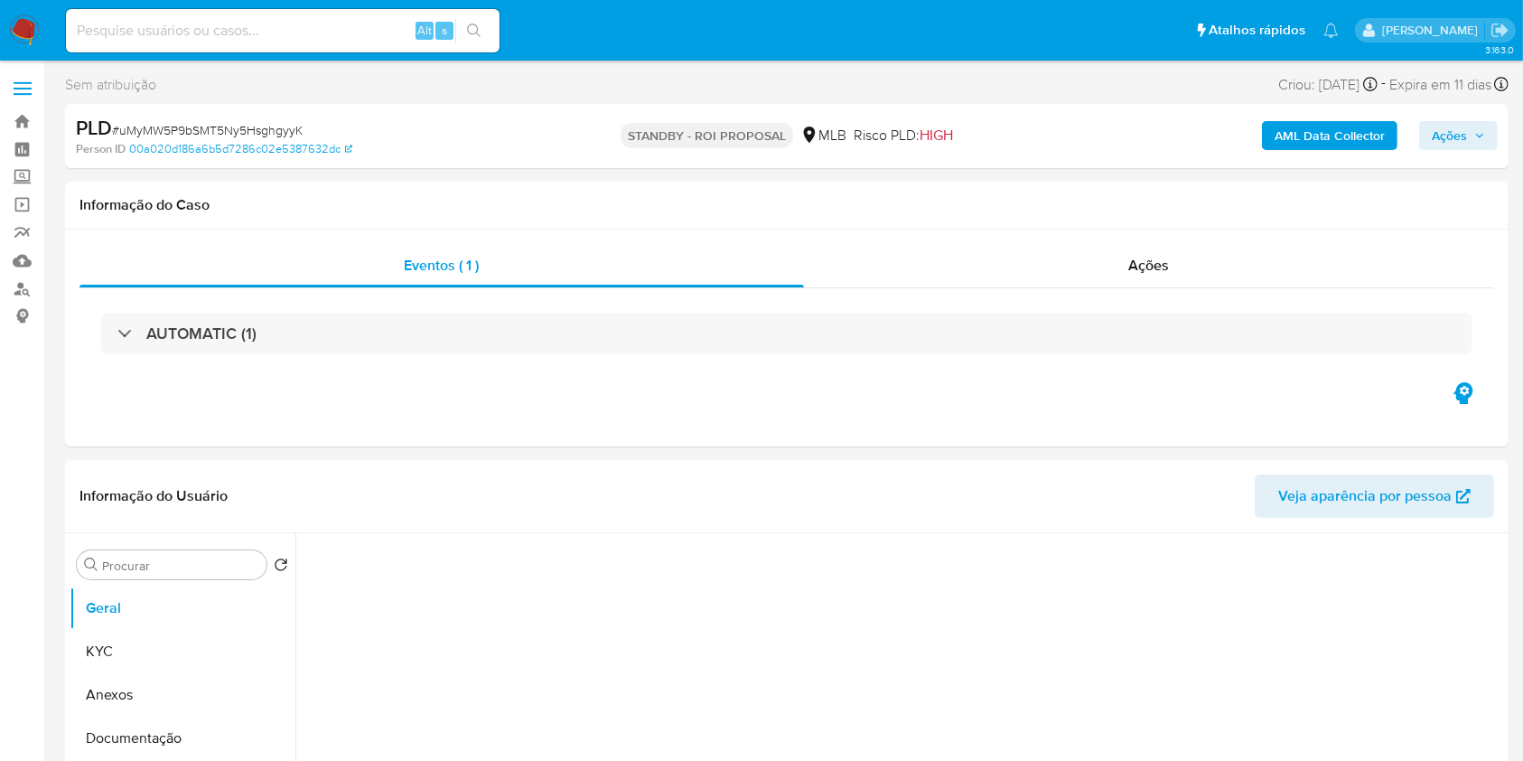
select select "10"
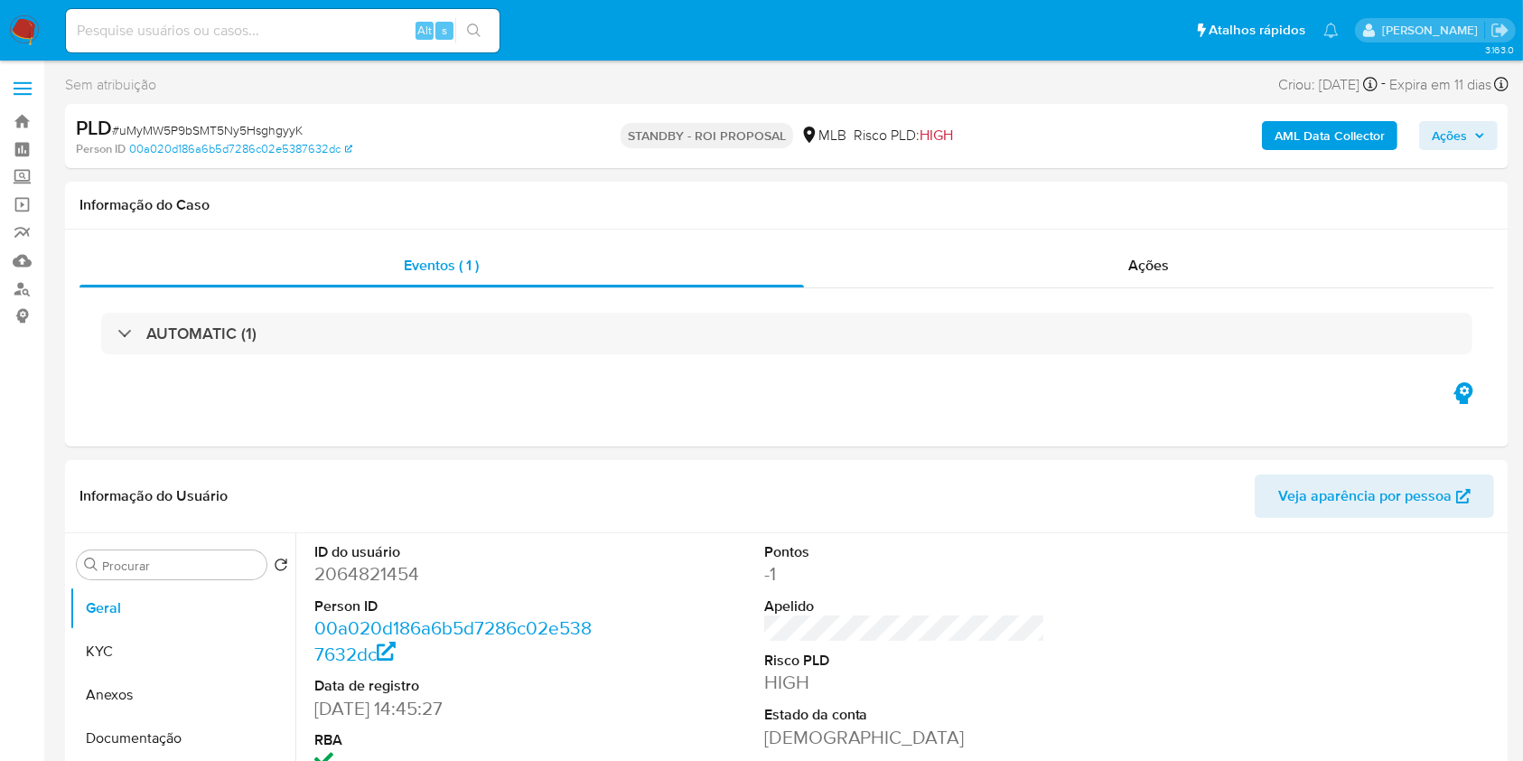
click at [22, 35] on img at bounding box center [24, 30] width 31 height 31
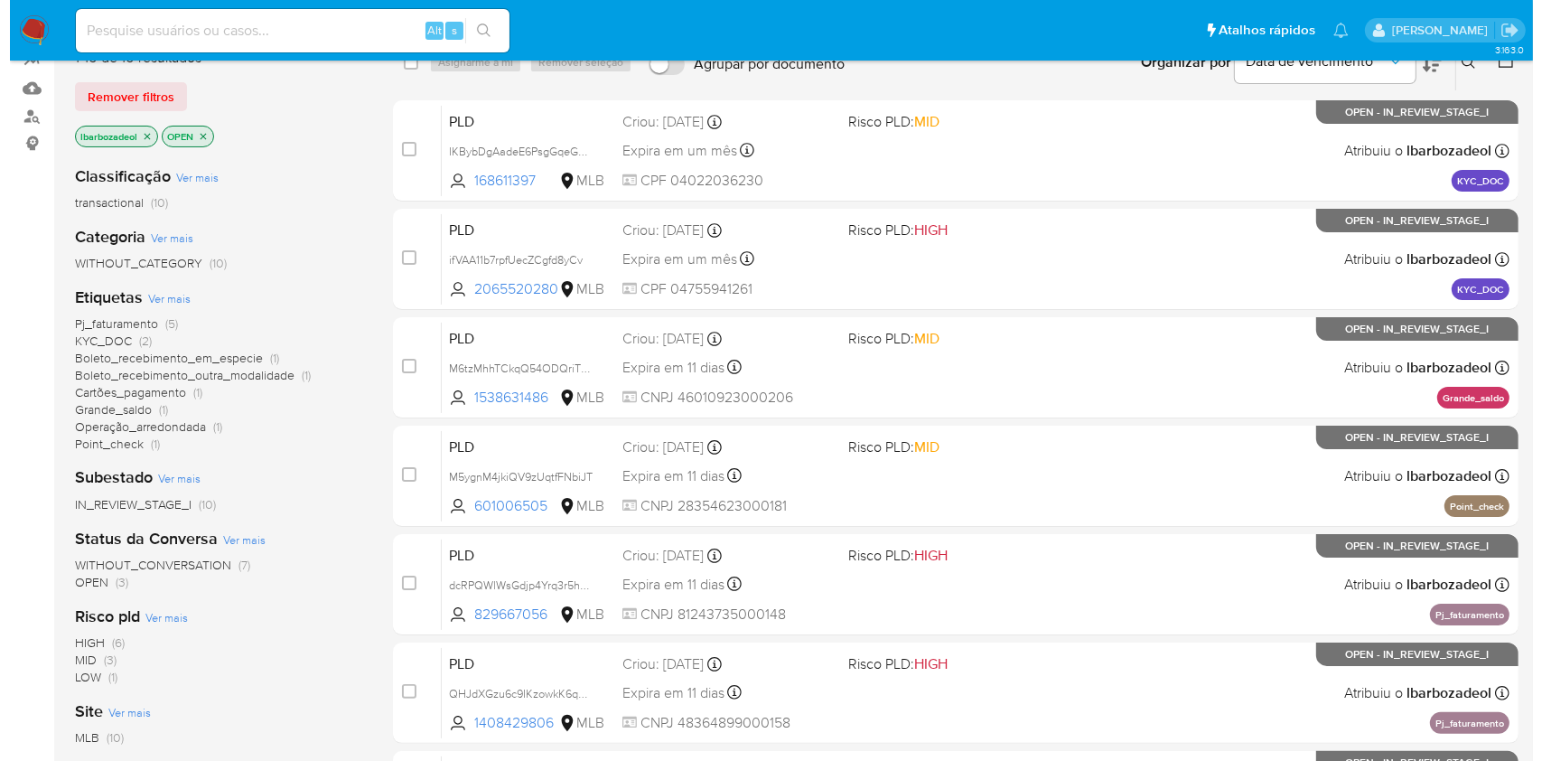
scroll to position [185, 0]
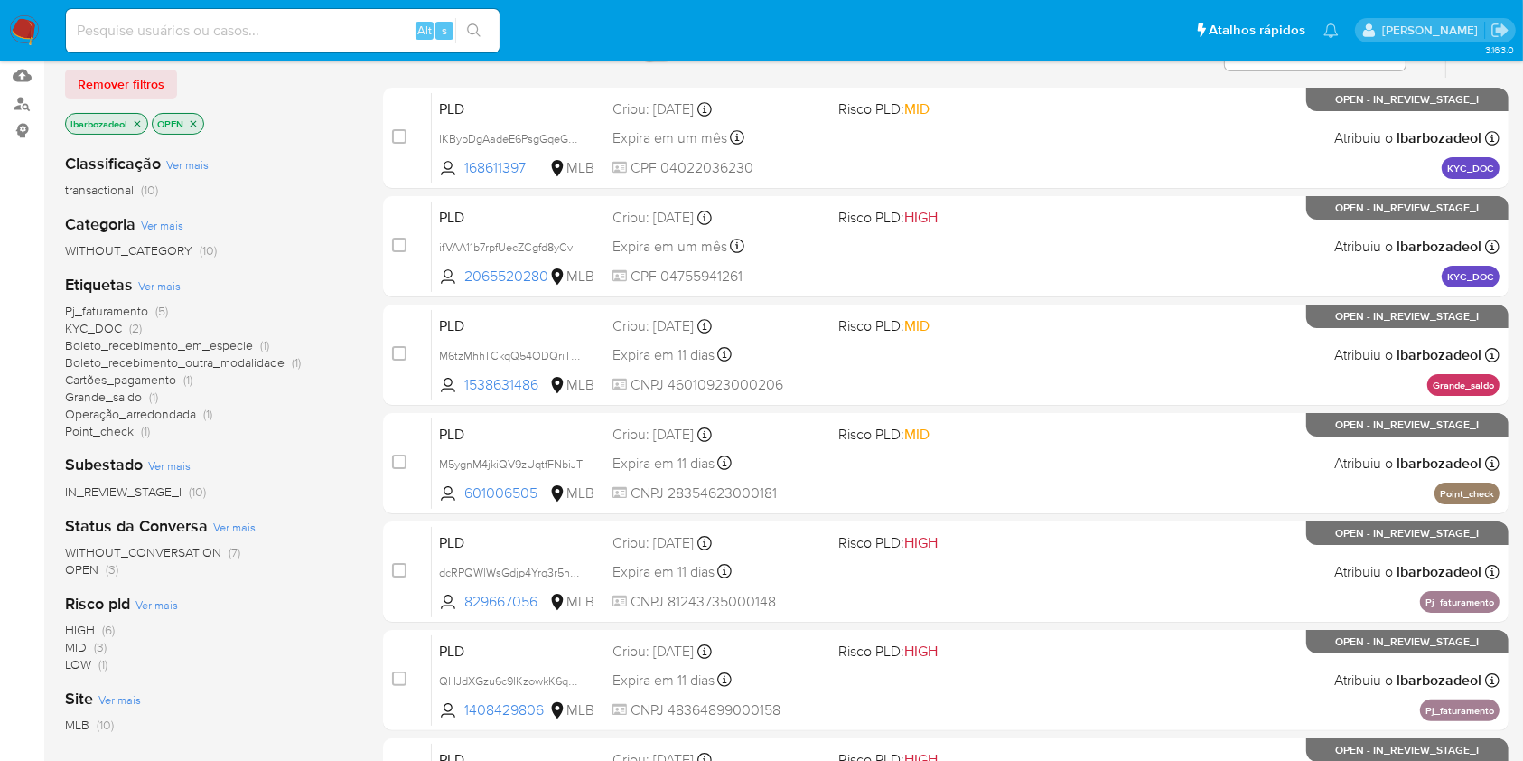
click at [173, 285] on span "Ver mais" at bounding box center [159, 285] width 42 height 16
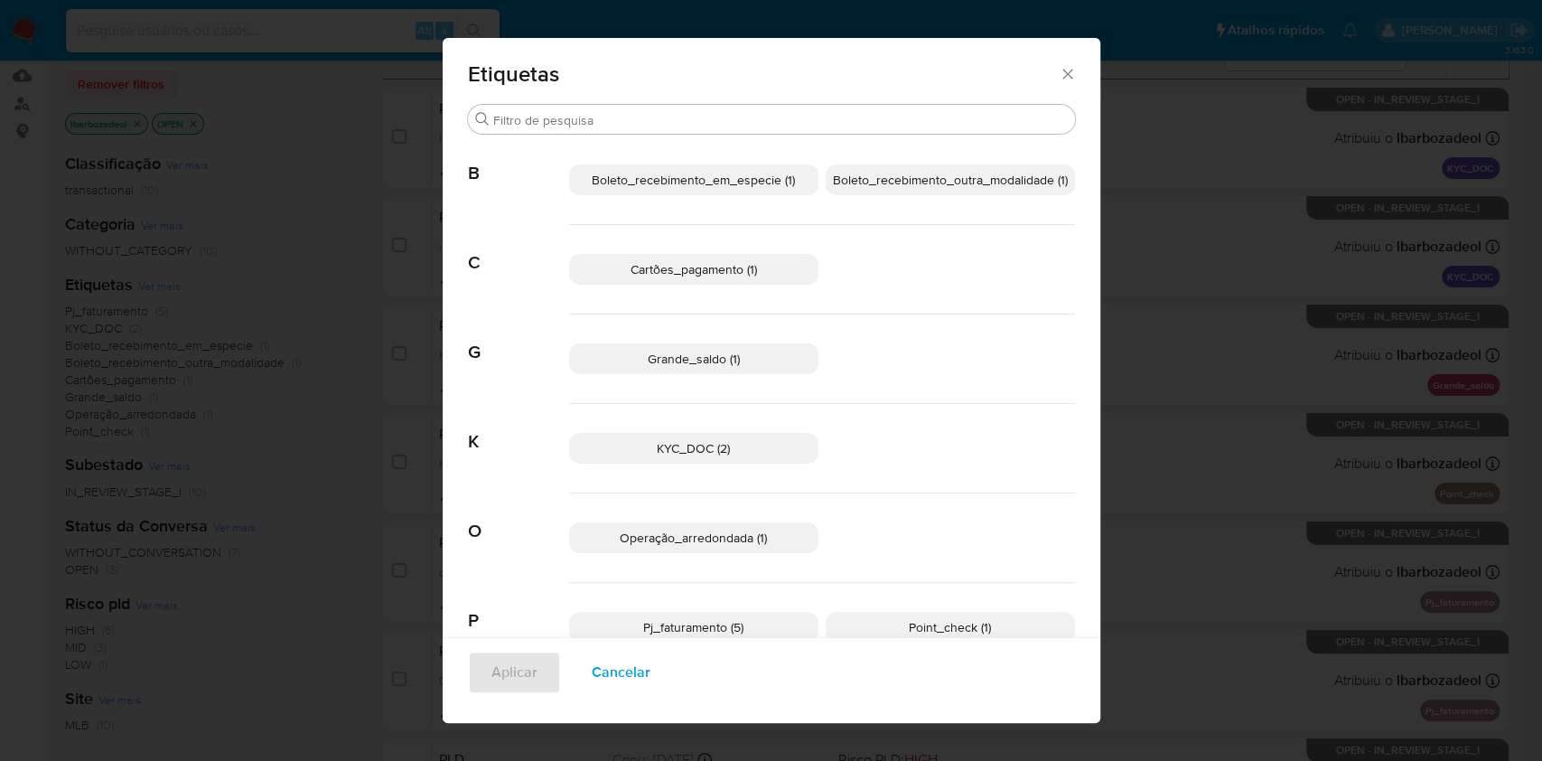
scroll to position [44, 0]
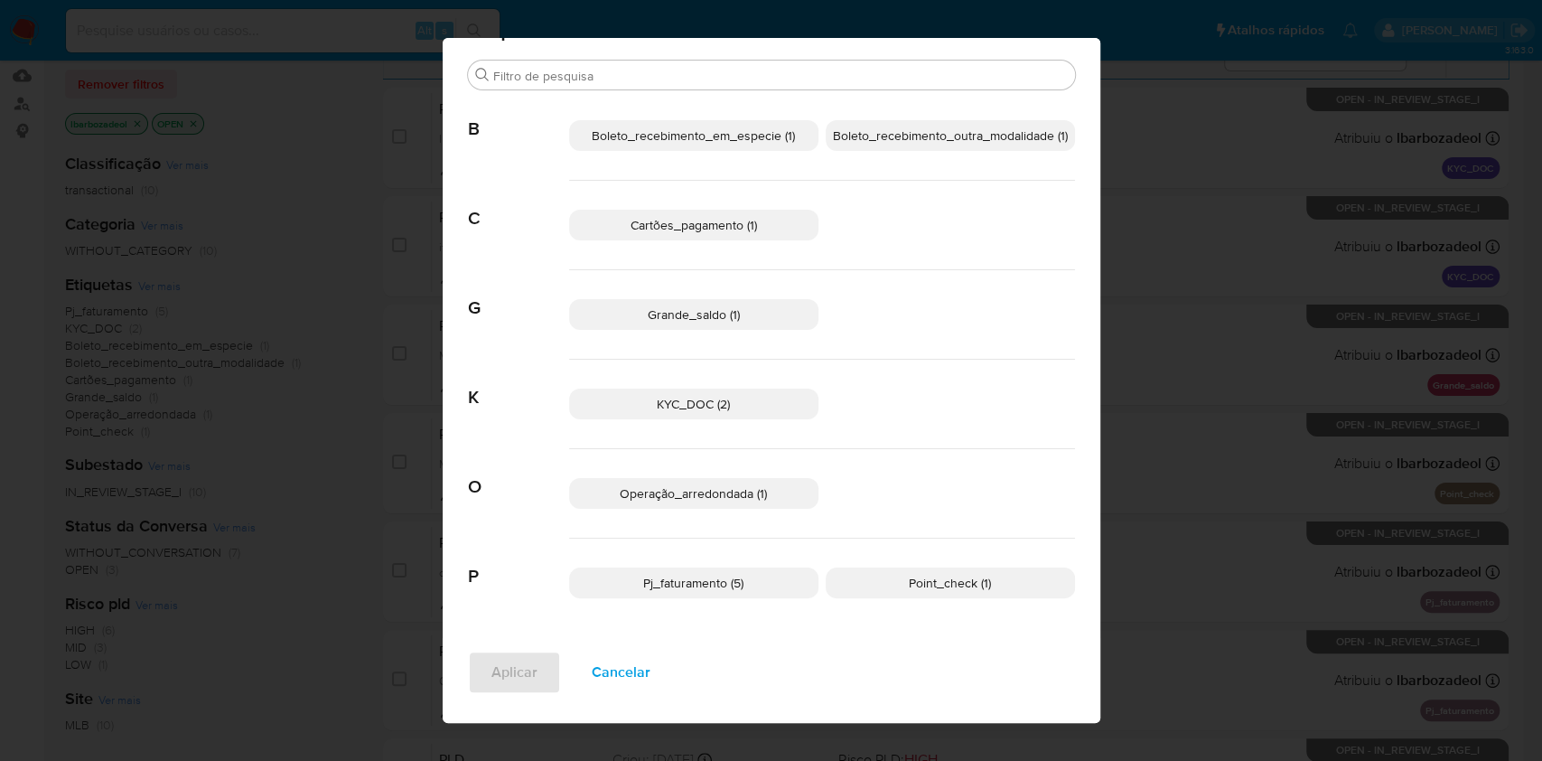
click at [741, 315] on p "Grande_saldo (1)" at bounding box center [693, 314] width 249 height 31
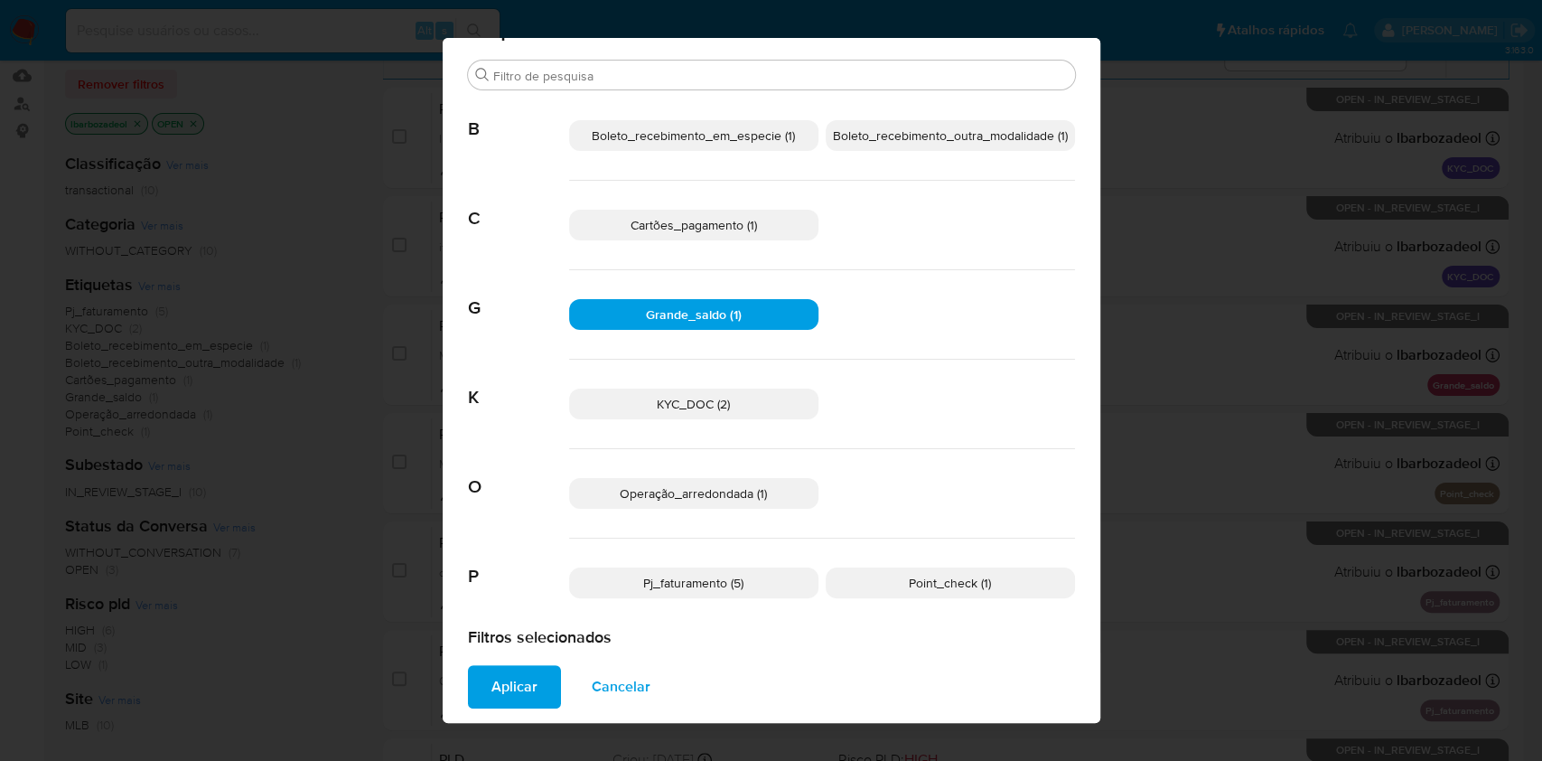
scroll to position [45, 0]
click at [516, 674] on span "Aplicar" at bounding box center [514, 687] width 46 height 40
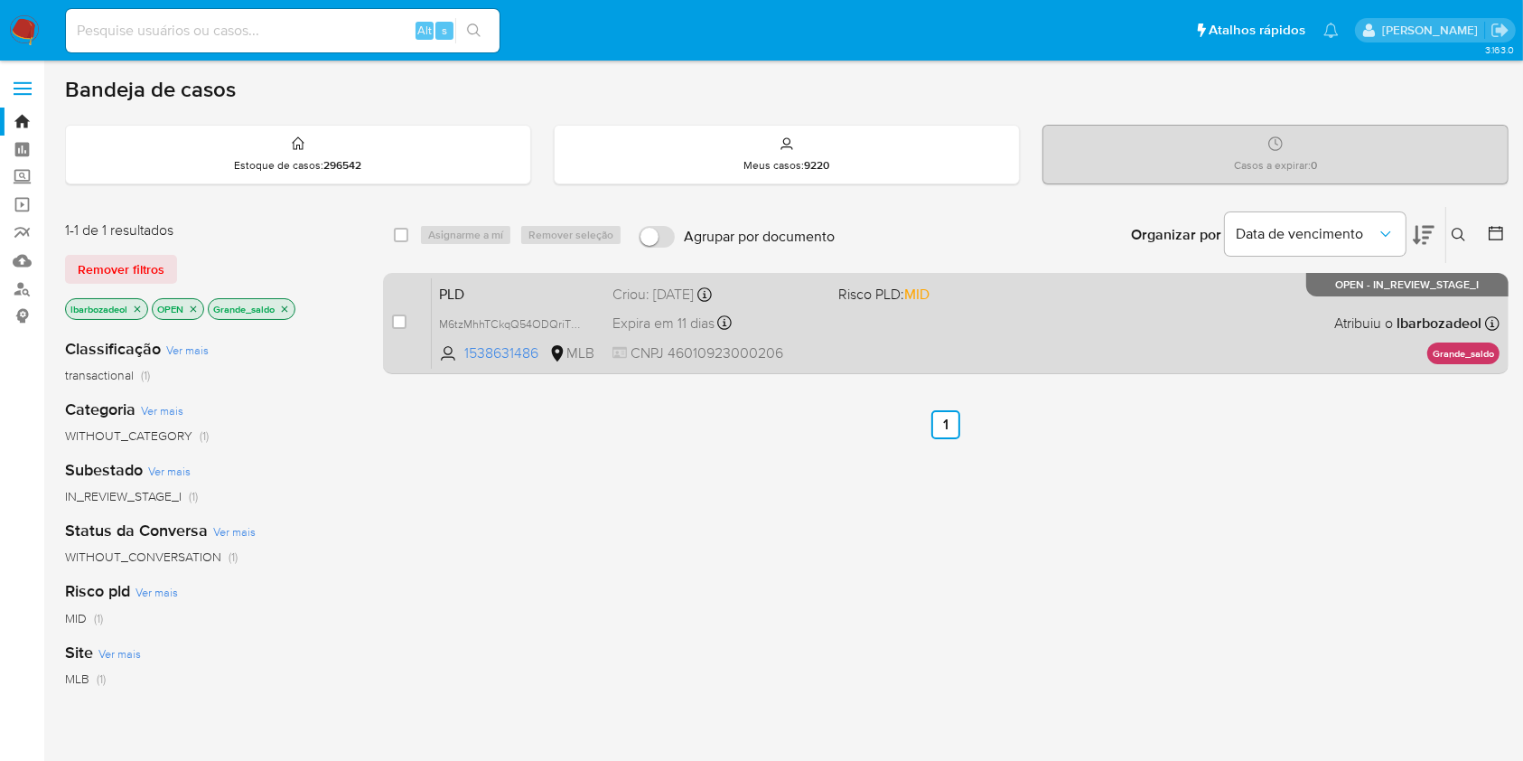
click at [952, 335] on div "PLD M6tzMhhTCkqQ54ODQriTkWLi 1538631486 MLB Risco PLD: MID Criou: 12/09/2025 Cr…" at bounding box center [966, 322] width 1068 height 91
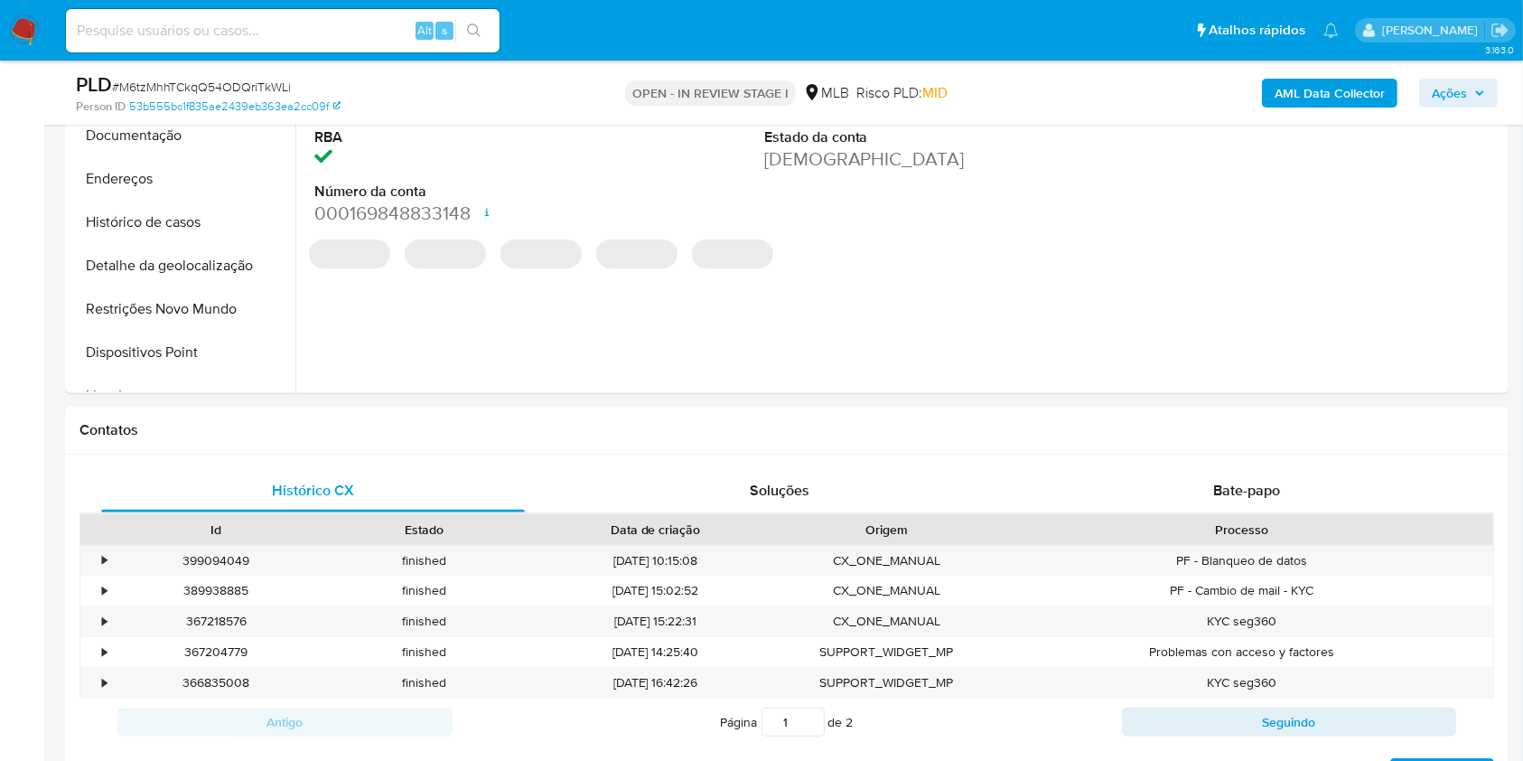
select select "10"
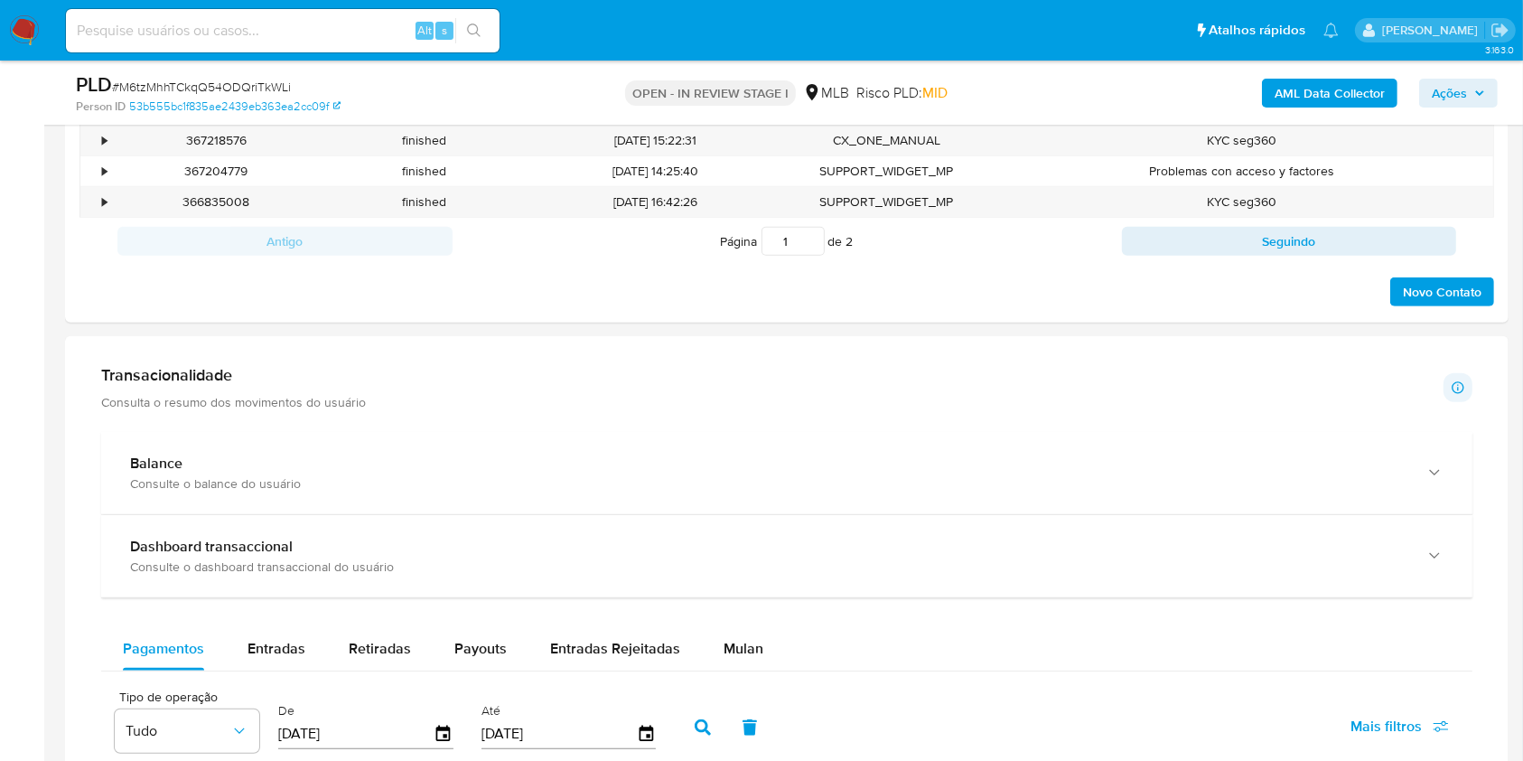
scroll to position [1089, 0]
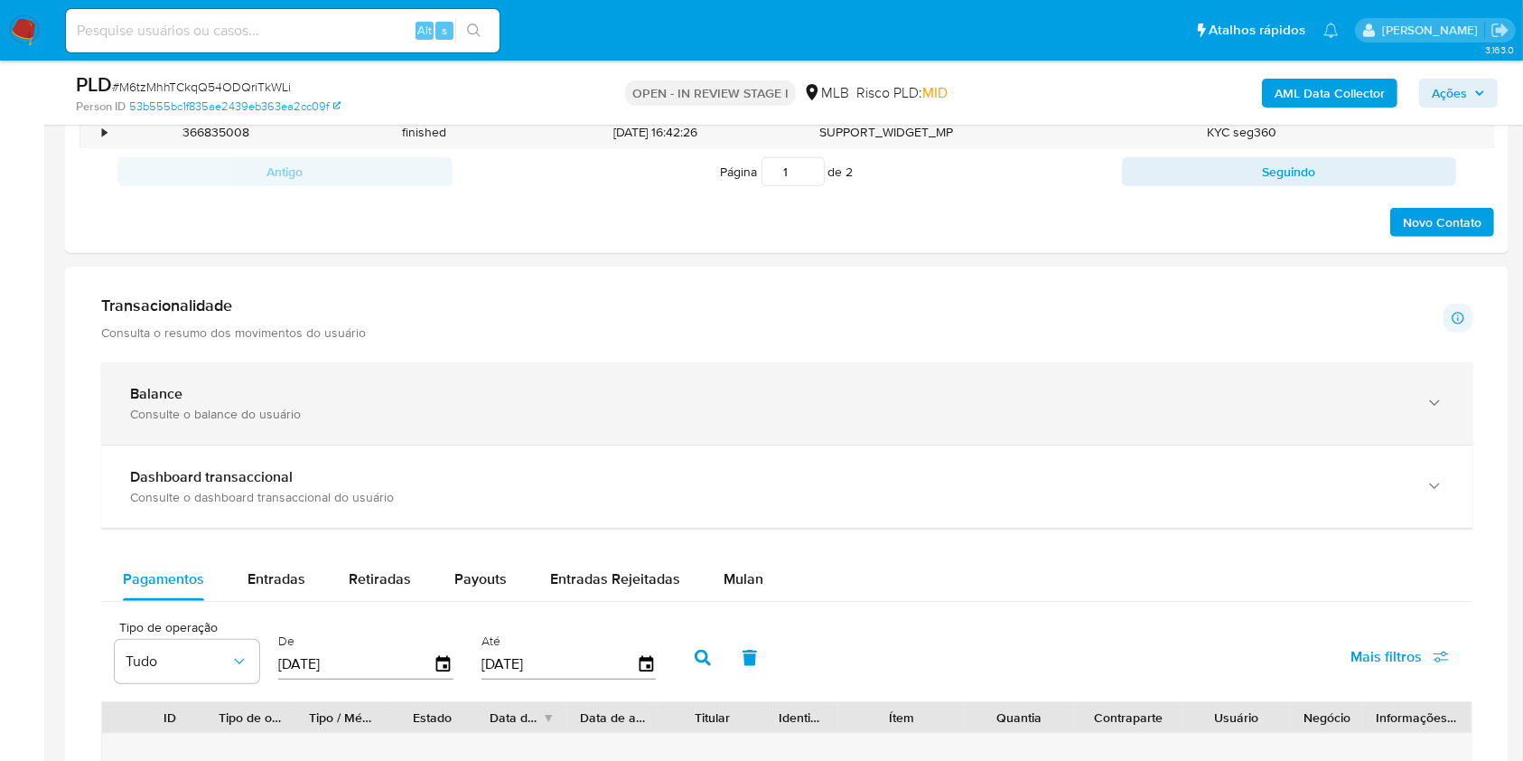
click at [750, 421] on div "Balance Consulte o balance do usuário" at bounding box center [786, 403] width 1371 height 82
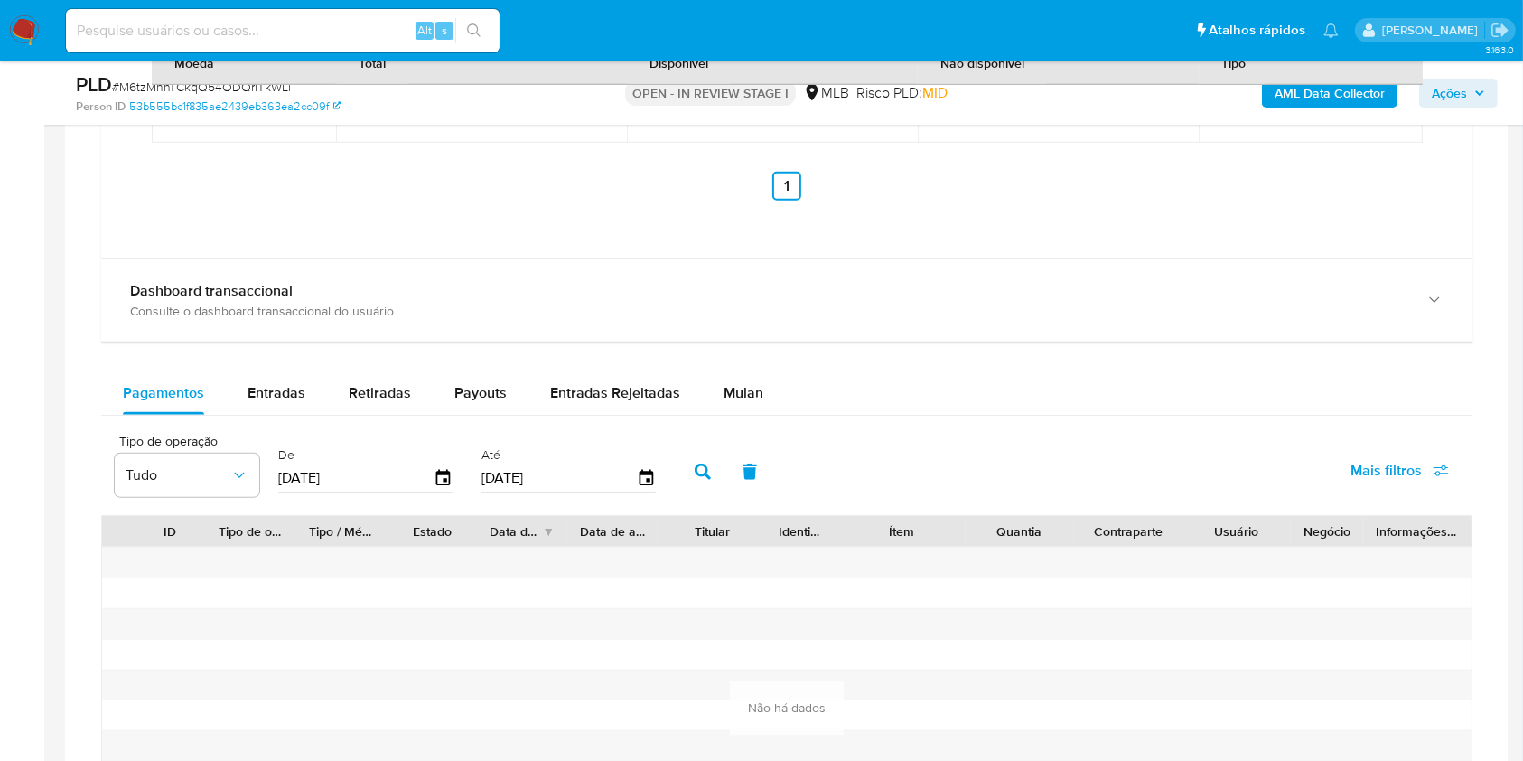
scroll to position [1879, 0]
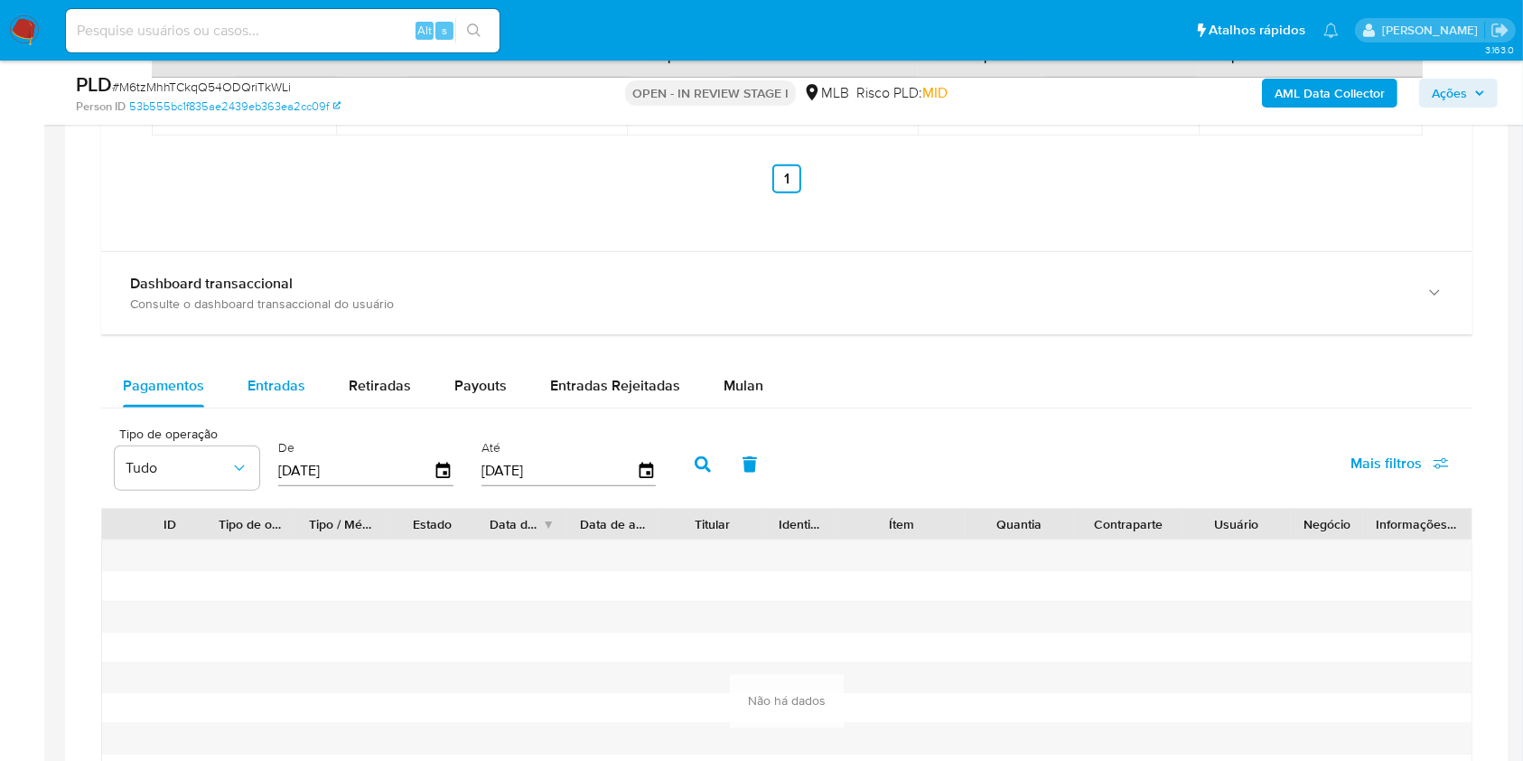
click at [245, 386] on button "Entradas" at bounding box center [276, 385] width 101 height 43
select select "10"
click at [451, 465] on icon "button" at bounding box center [444, 471] width 32 height 32
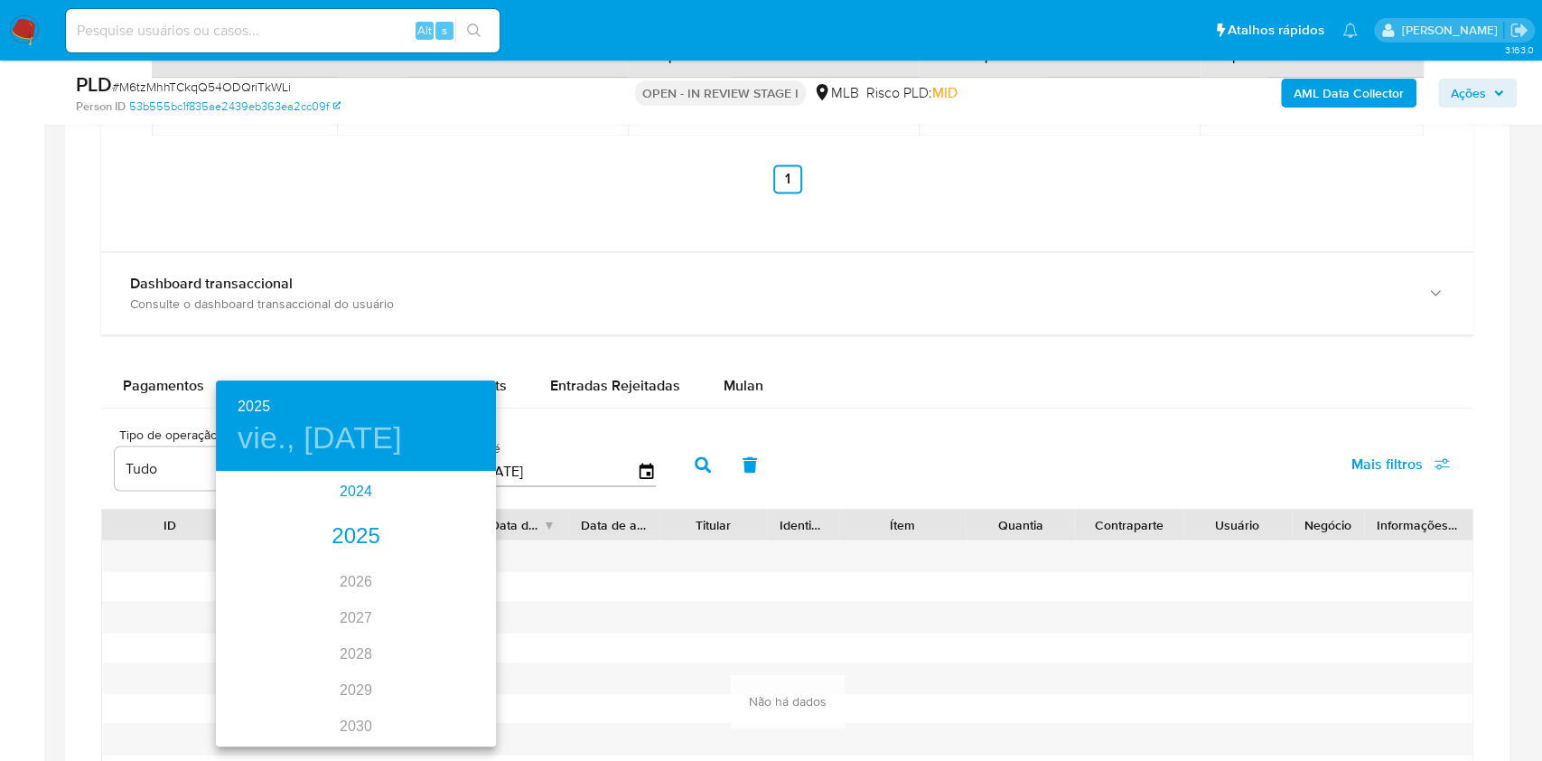
click at [351, 491] on div "2024" at bounding box center [356, 491] width 280 height 36
click at [268, 704] on div "oct." at bounding box center [262, 711] width 93 height 68
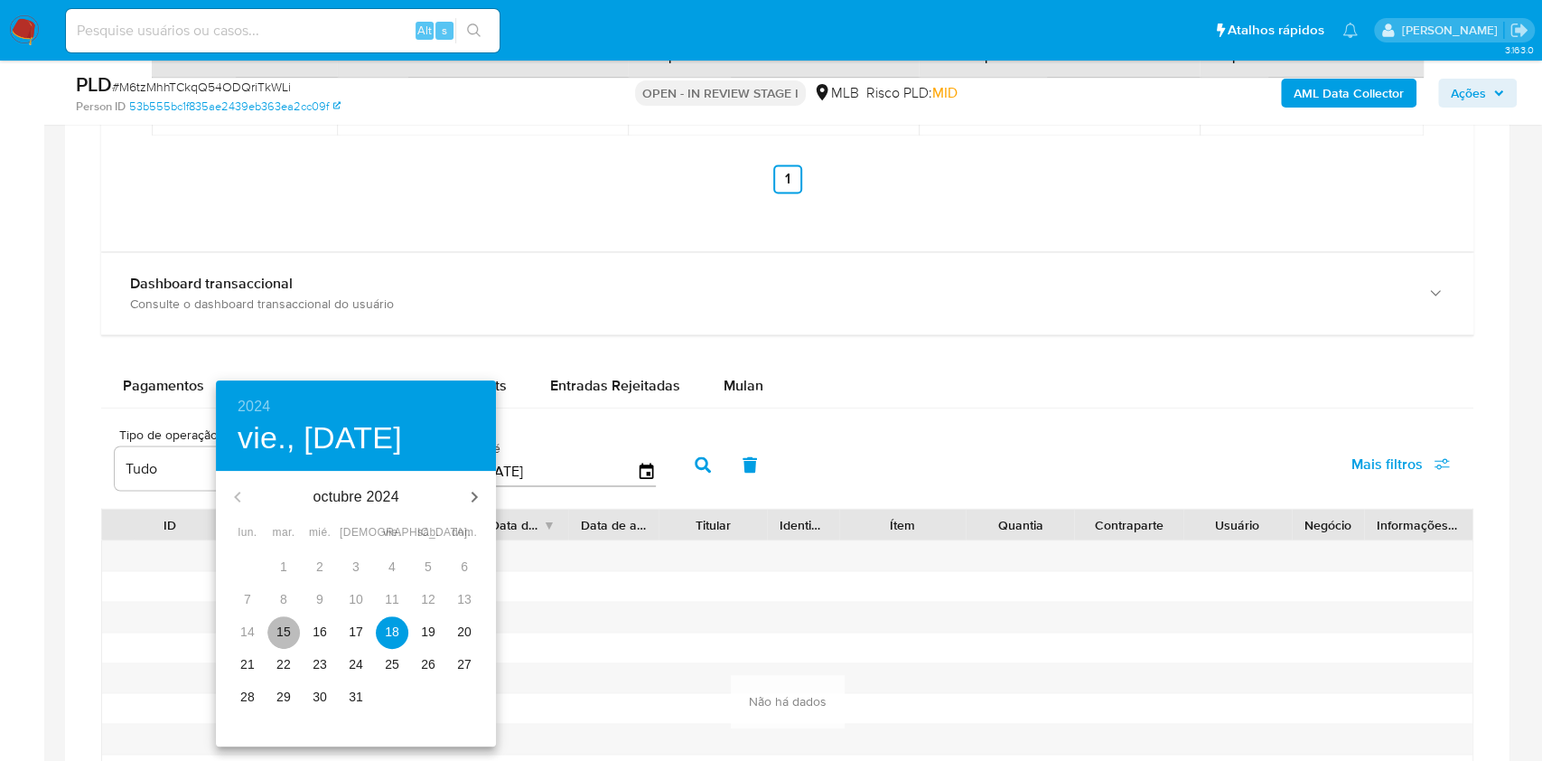
click at [289, 637] on p "15" at bounding box center [283, 631] width 14 height 18
type input "15/10/2024"
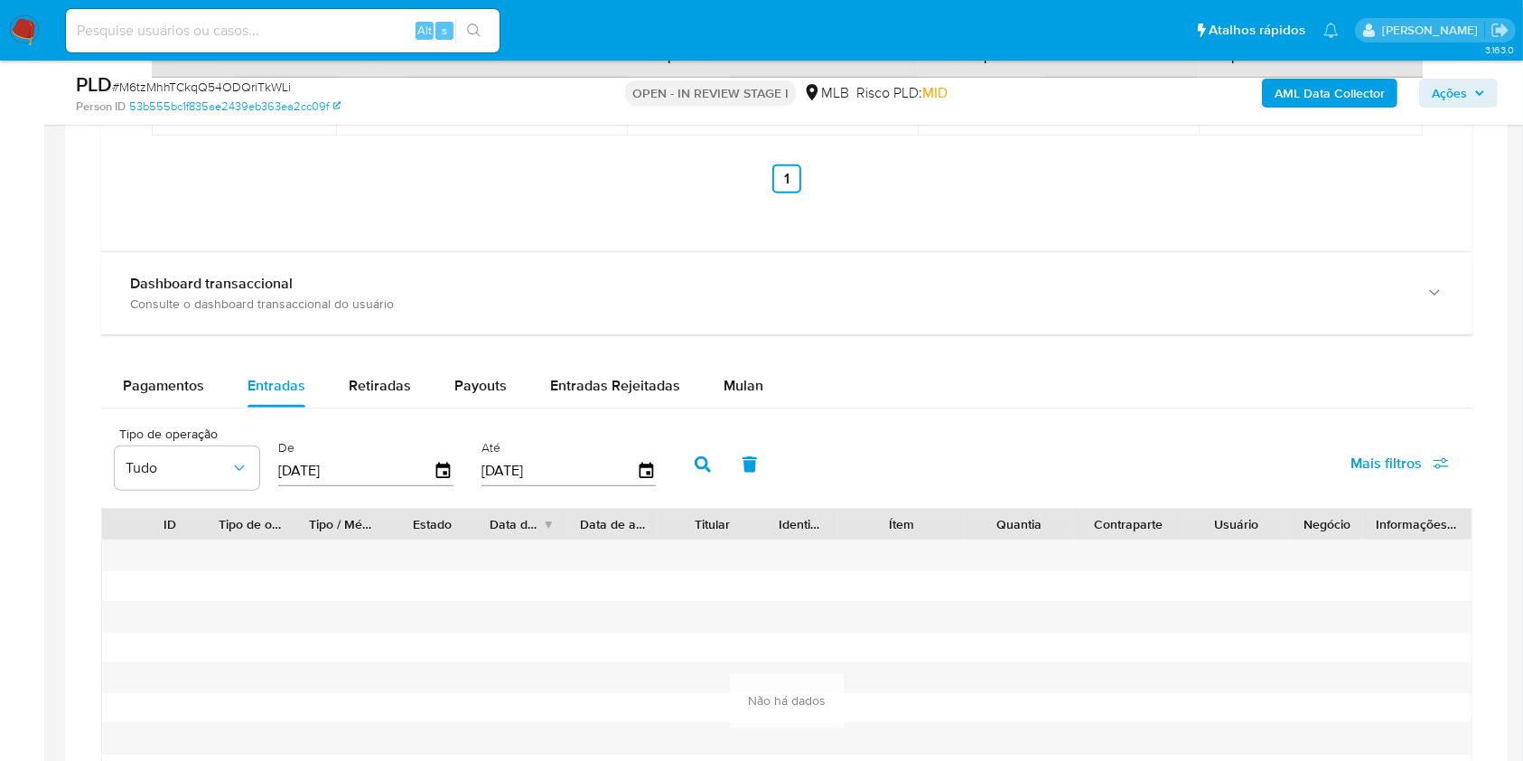
click at [700, 465] on icon "button" at bounding box center [703, 464] width 16 height 16
click at [752, 384] on span "Mulan" at bounding box center [744, 385] width 40 height 21
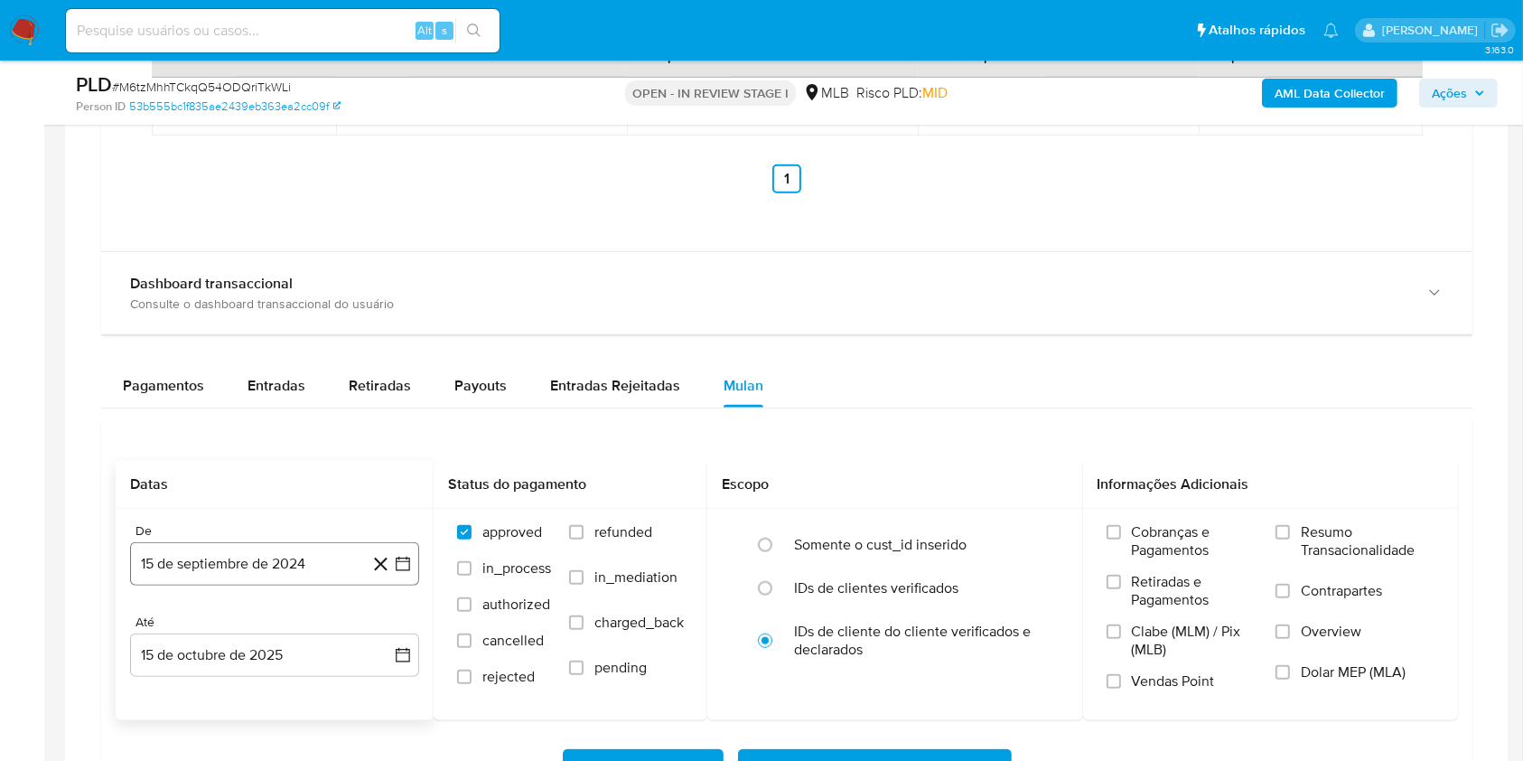
click at [304, 566] on button "15 de septiembre de 2024" at bounding box center [274, 563] width 289 height 43
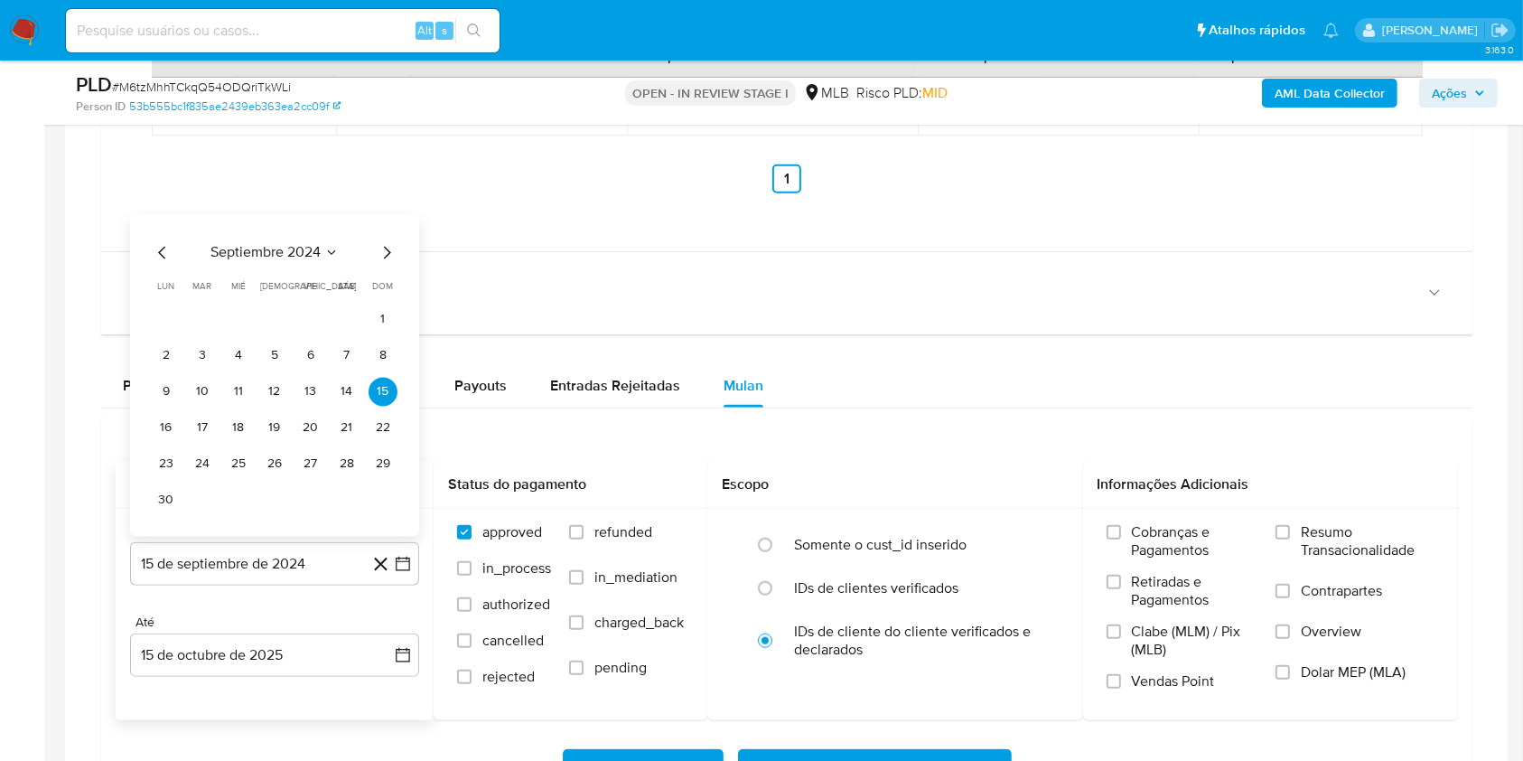
click at [285, 252] on span "septiembre 2024" at bounding box center [265, 253] width 110 height 18
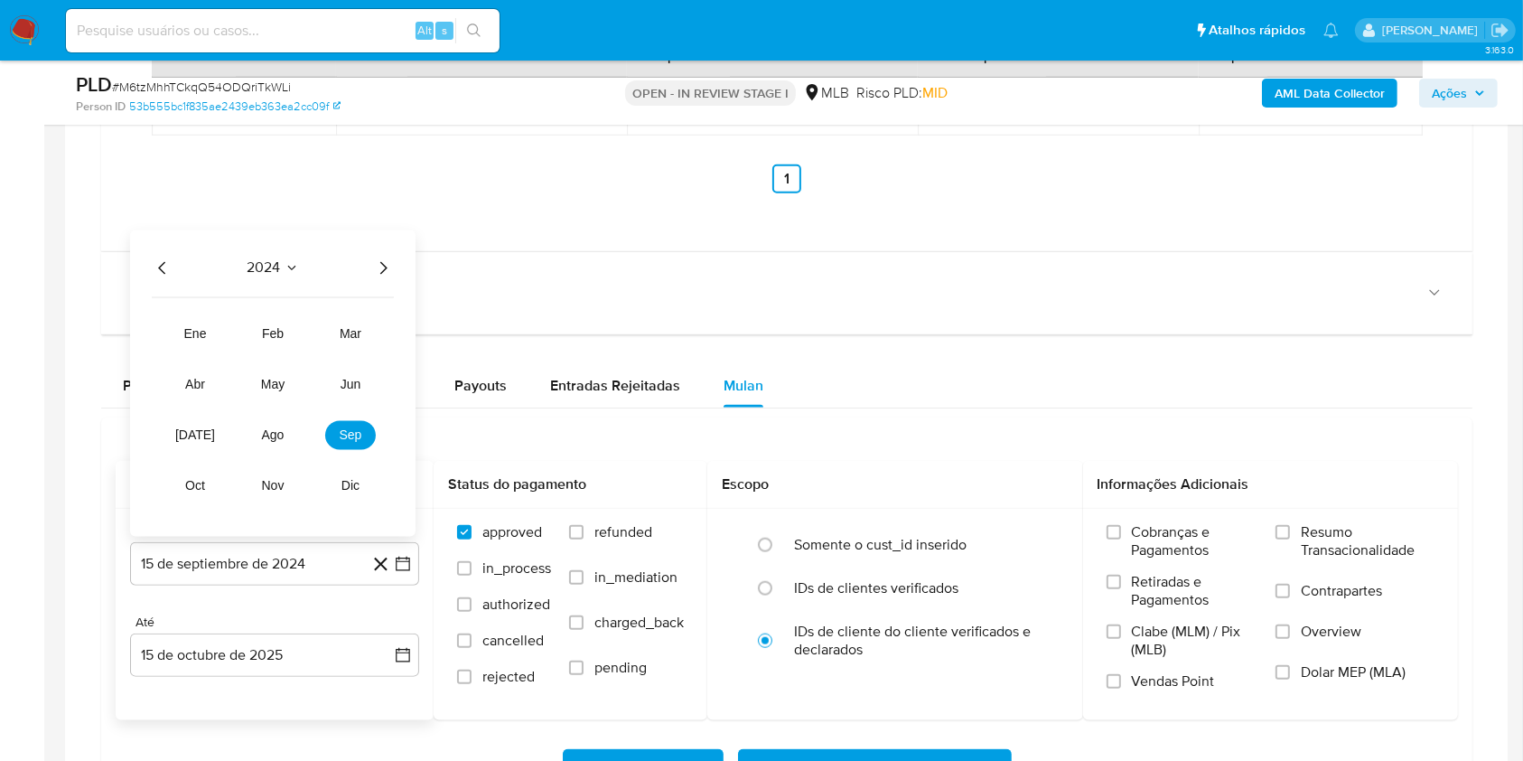
click at [163, 270] on icon "Año anterior" at bounding box center [163, 268] width 22 height 22
click at [211, 491] on button "oct" at bounding box center [195, 486] width 51 height 29
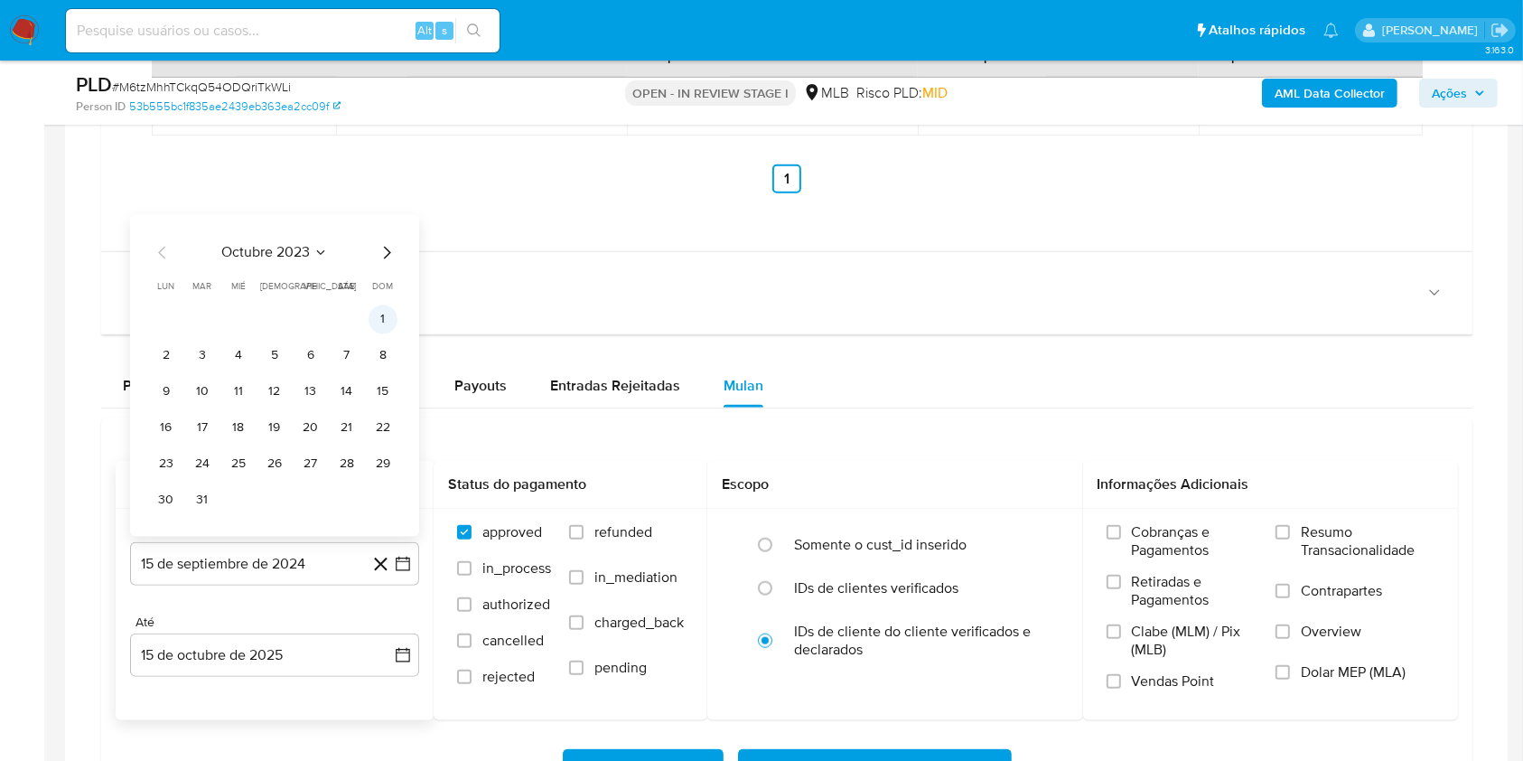
click at [376, 323] on button "1" at bounding box center [383, 319] width 29 height 29
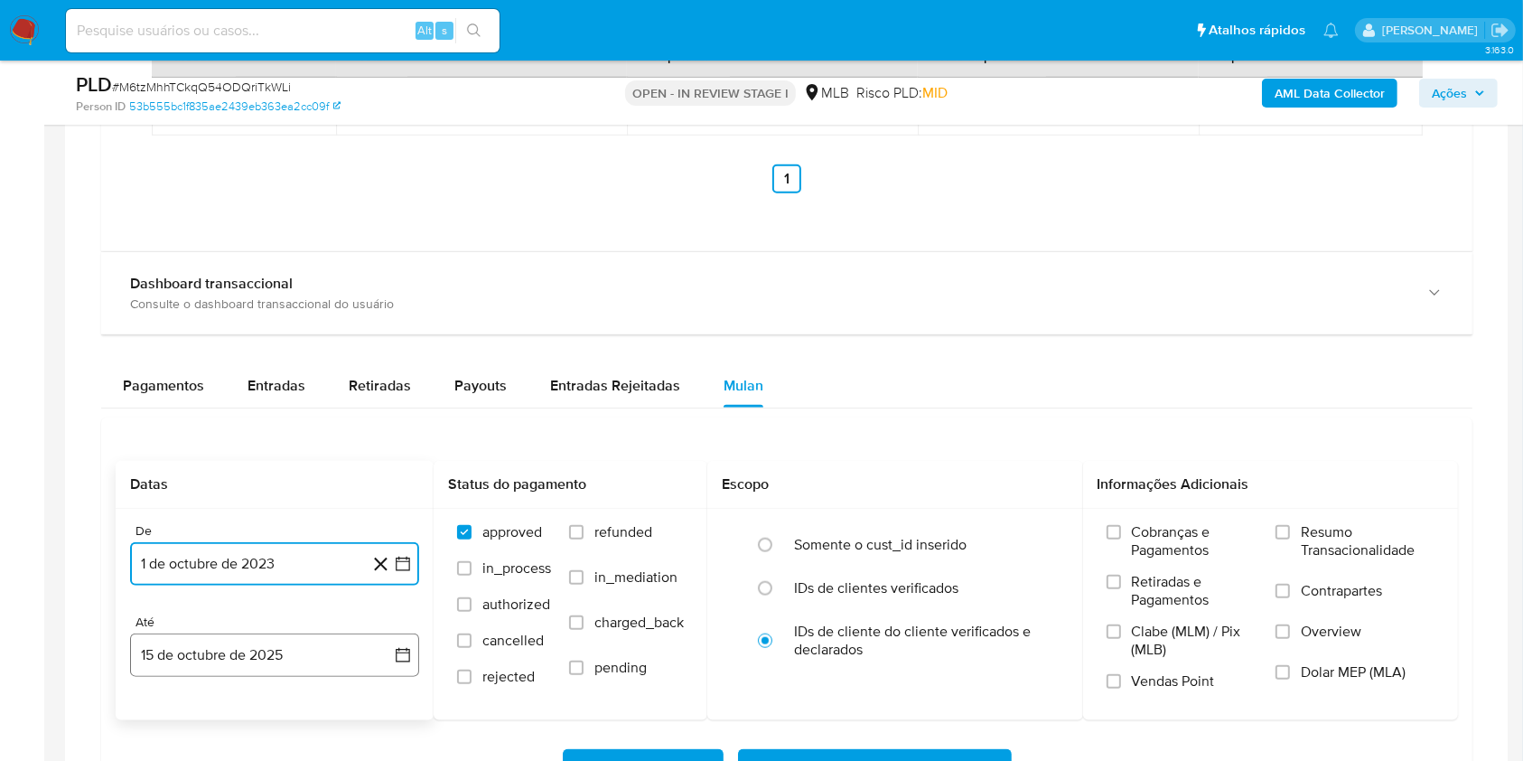
click at [246, 658] on button "15 de octubre de 2025" at bounding box center [274, 654] width 289 height 43
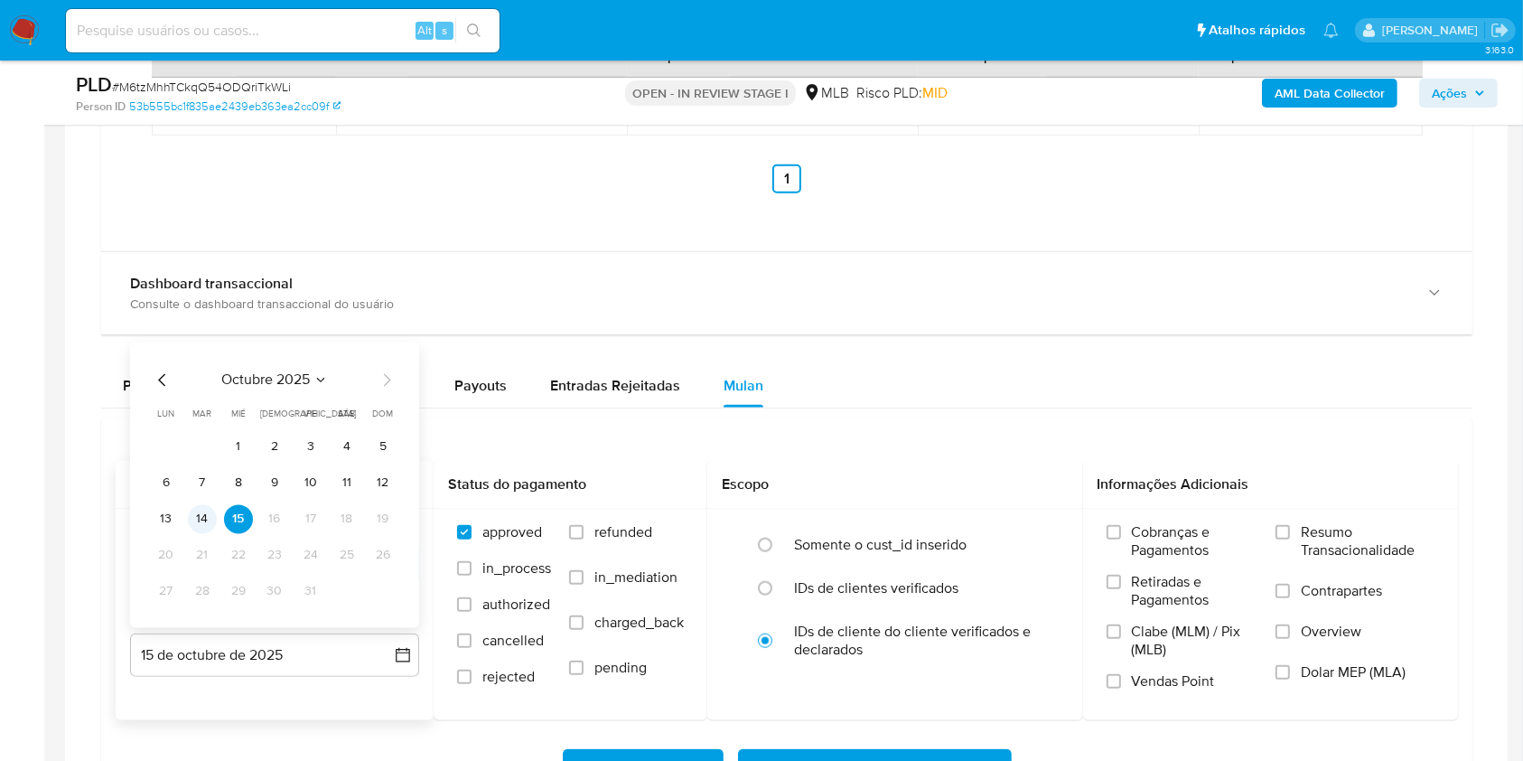
click at [206, 518] on button "14" at bounding box center [202, 519] width 29 height 29
click at [1311, 551] on span "Resumo Transacionalidade" at bounding box center [1368, 541] width 134 height 36
click at [1290, 539] on input "Resumo Transacionalidade" at bounding box center [1283, 532] width 14 height 14
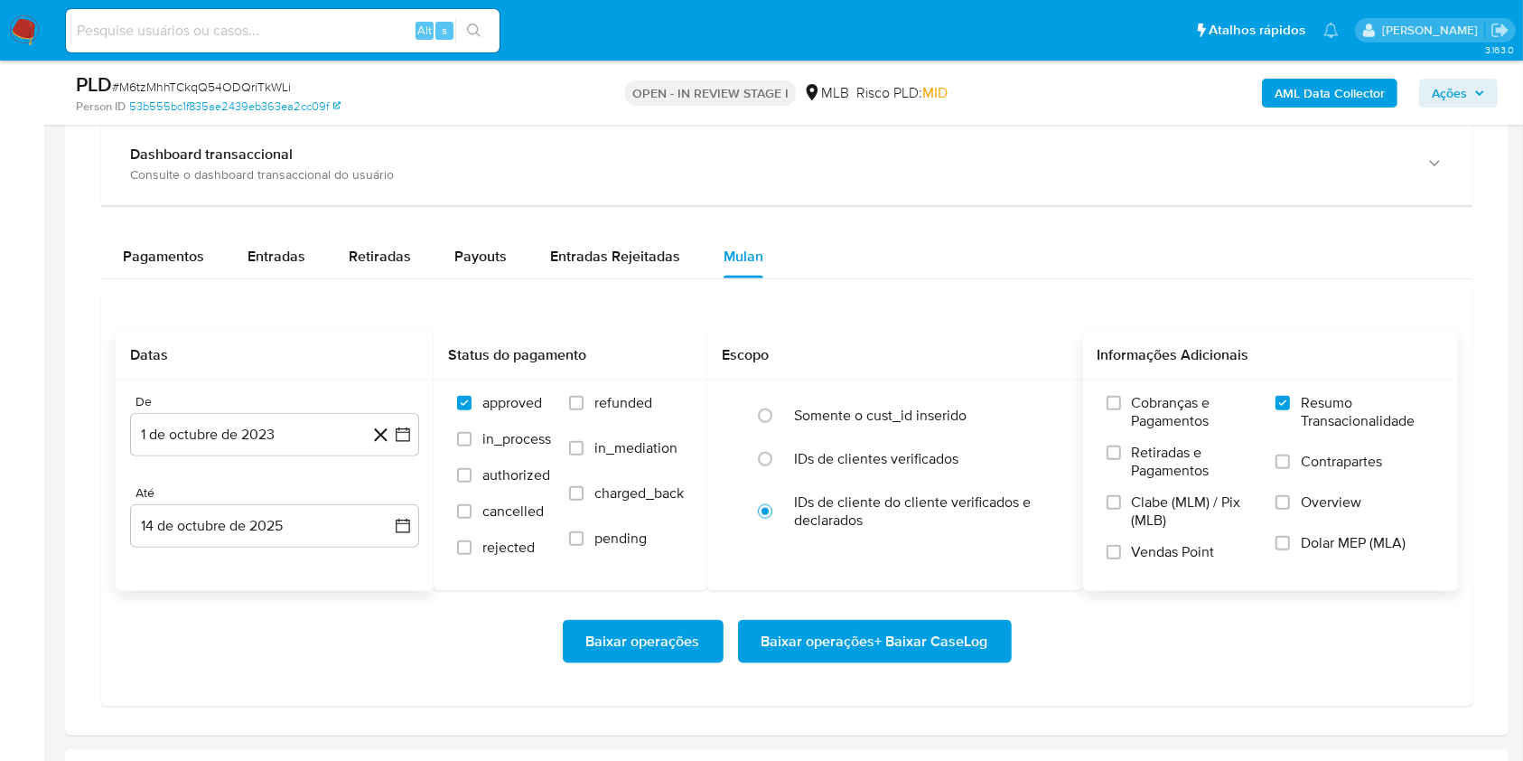
scroll to position [2017, 0]
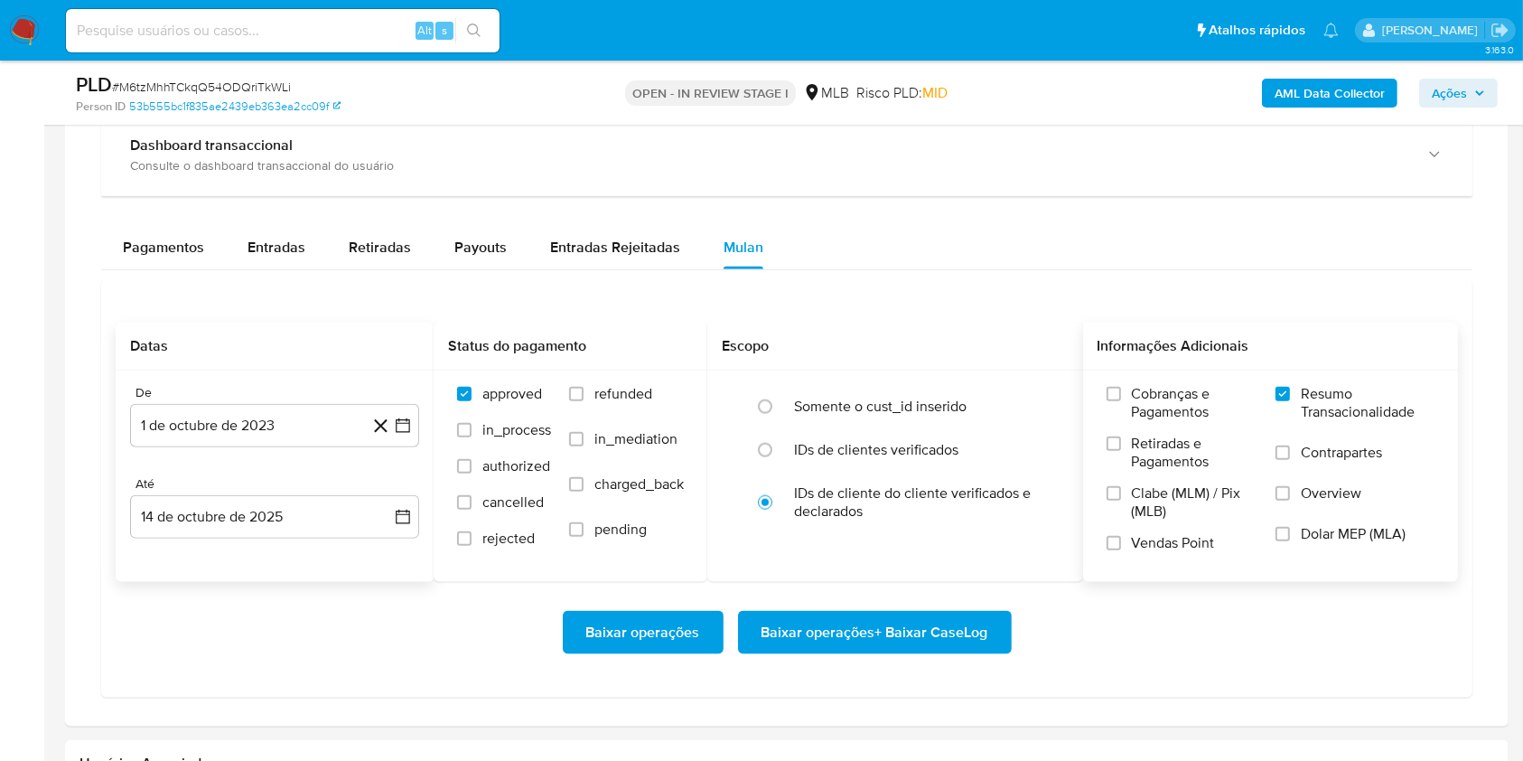
click at [911, 624] on span "Baixar operações + Baixar CaseLog" at bounding box center [875, 632] width 227 height 40
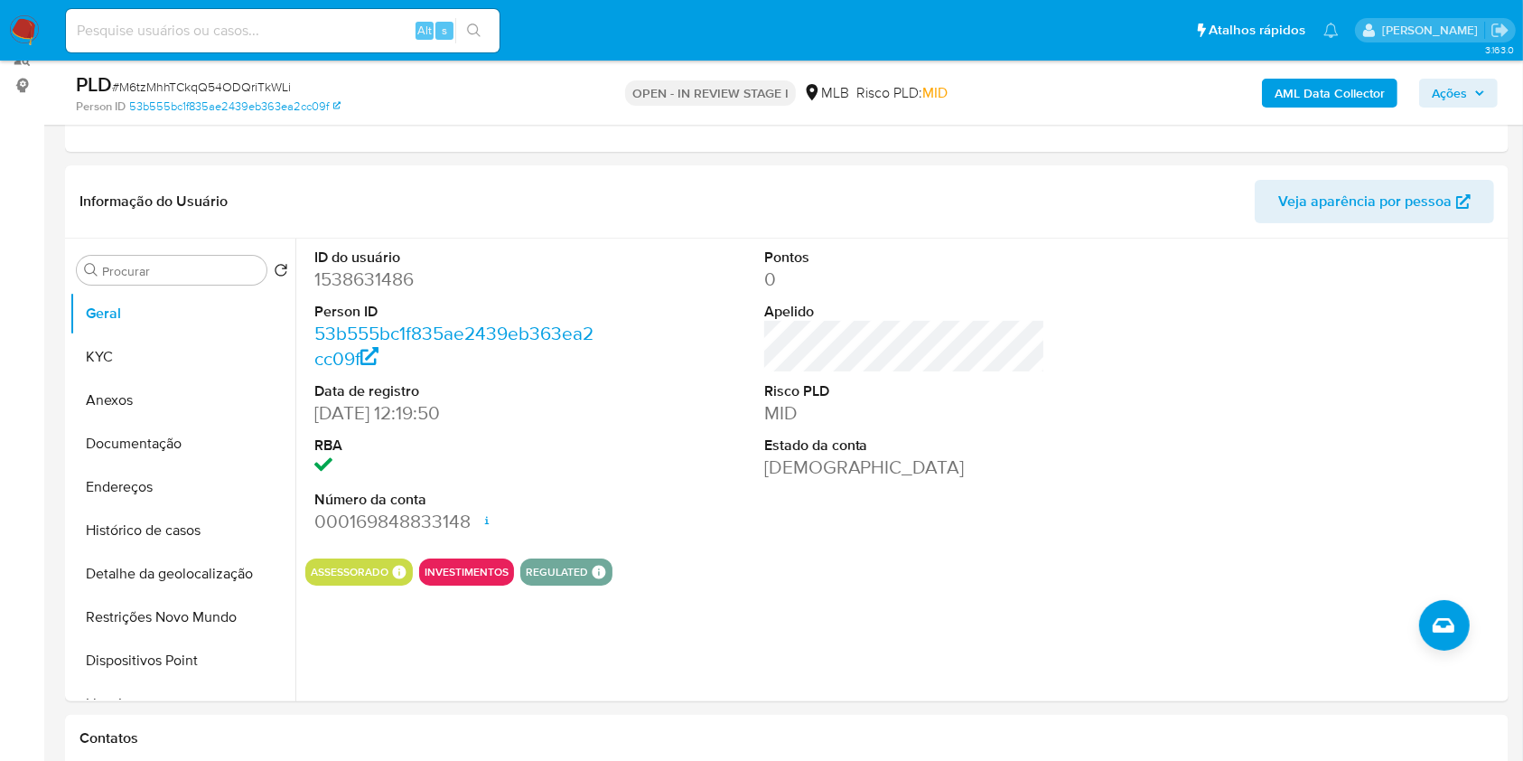
scroll to position [322, 0]
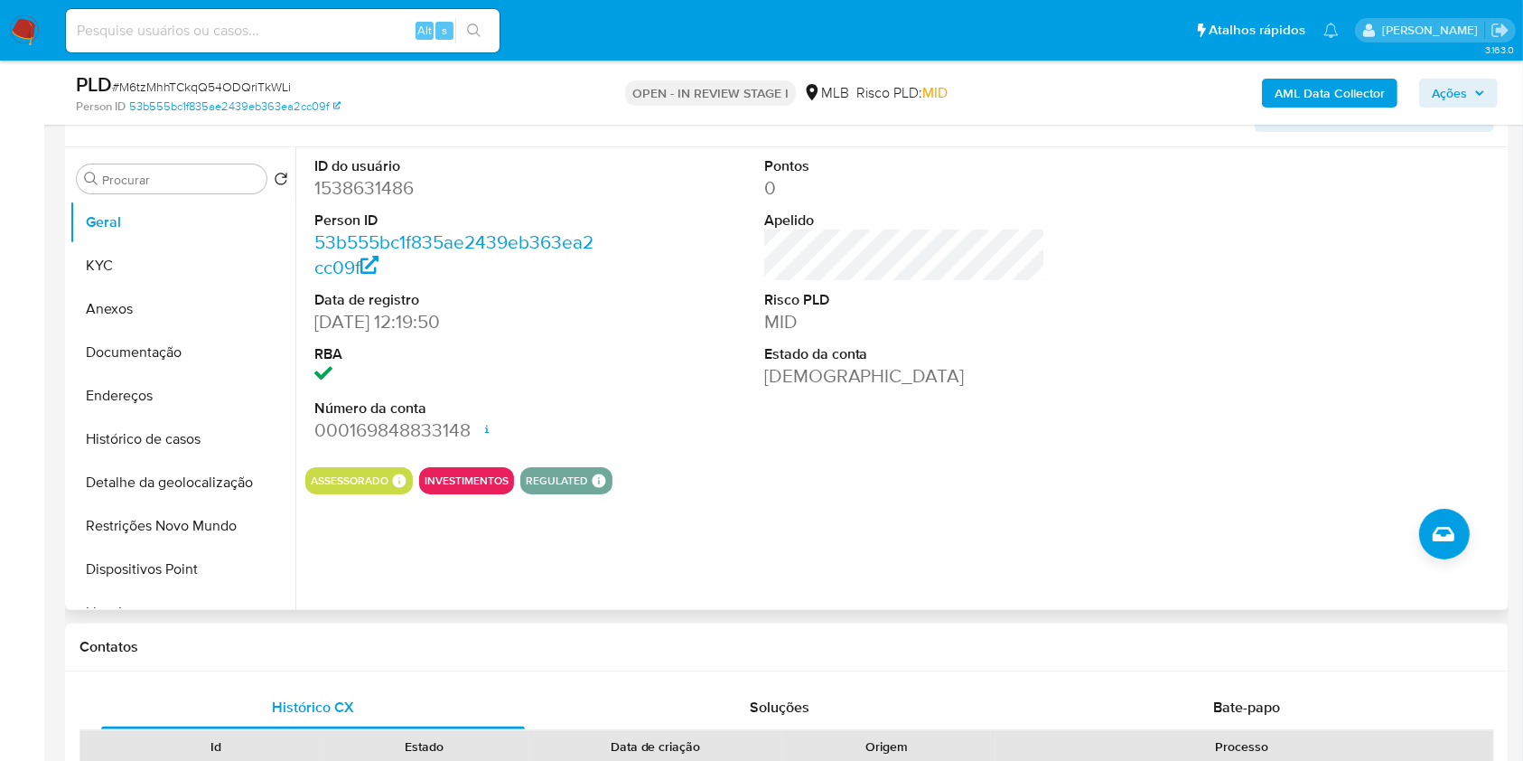
click at [349, 188] on dd "1538631486" at bounding box center [455, 187] width 282 height 25
copy dd "1538631486"
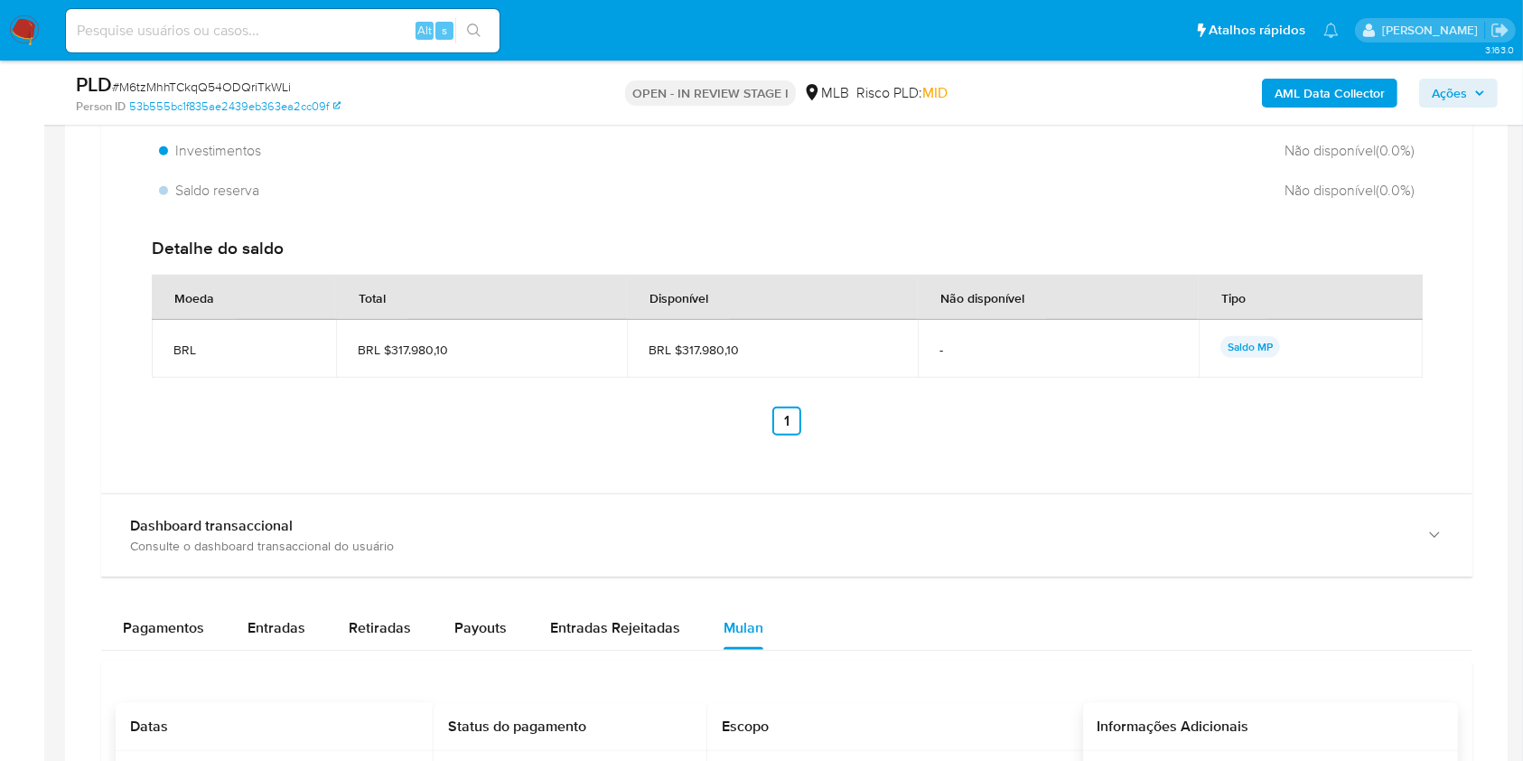
scroll to position [1640, 0]
click at [152, 600] on div "Balance Consulte o balance do usuário Total BRL $317.980,10 Disponível BRL $317…" at bounding box center [786, 494] width 1371 height 1367
click at [162, 620] on span "Pagamentos" at bounding box center [163, 624] width 81 height 21
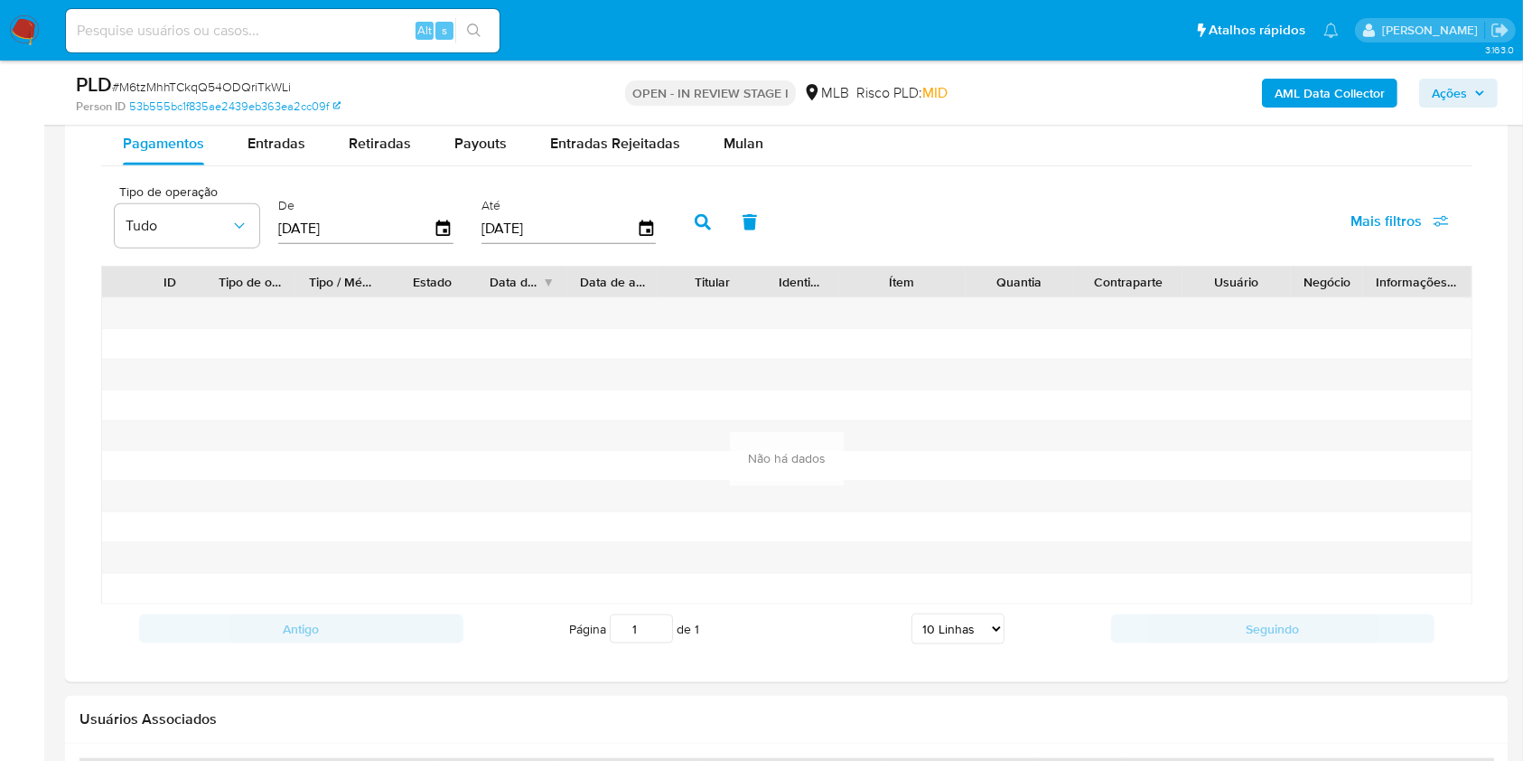
scroll to position [2119, 0]
click at [261, 135] on span "Entradas" at bounding box center [277, 145] width 58 height 21
click at [407, 141] on span "Retiradas" at bounding box center [380, 145] width 62 height 21
select select "10"
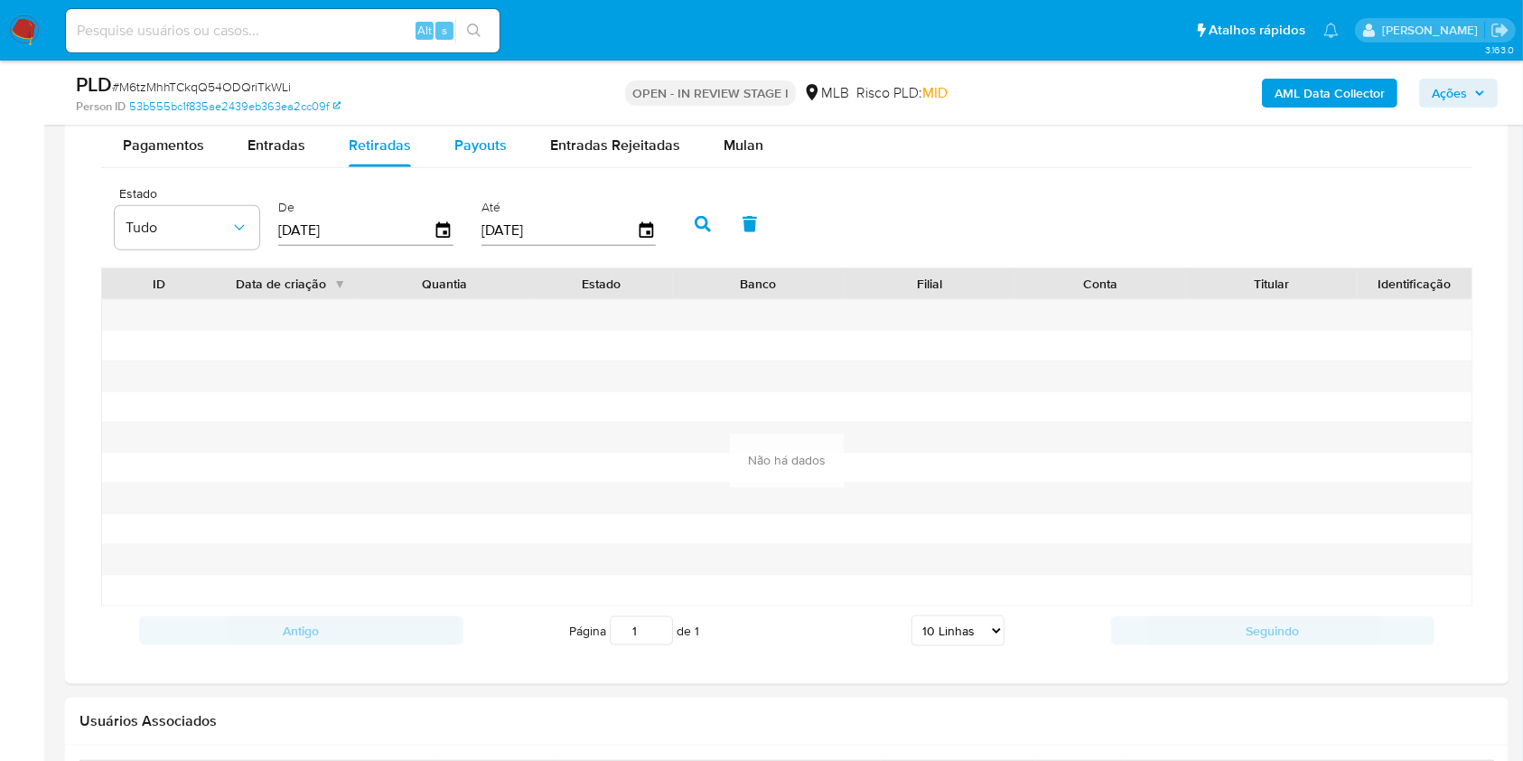
click at [495, 139] on span "Payouts" at bounding box center [480, 145] width 52 height 21
select select "10"
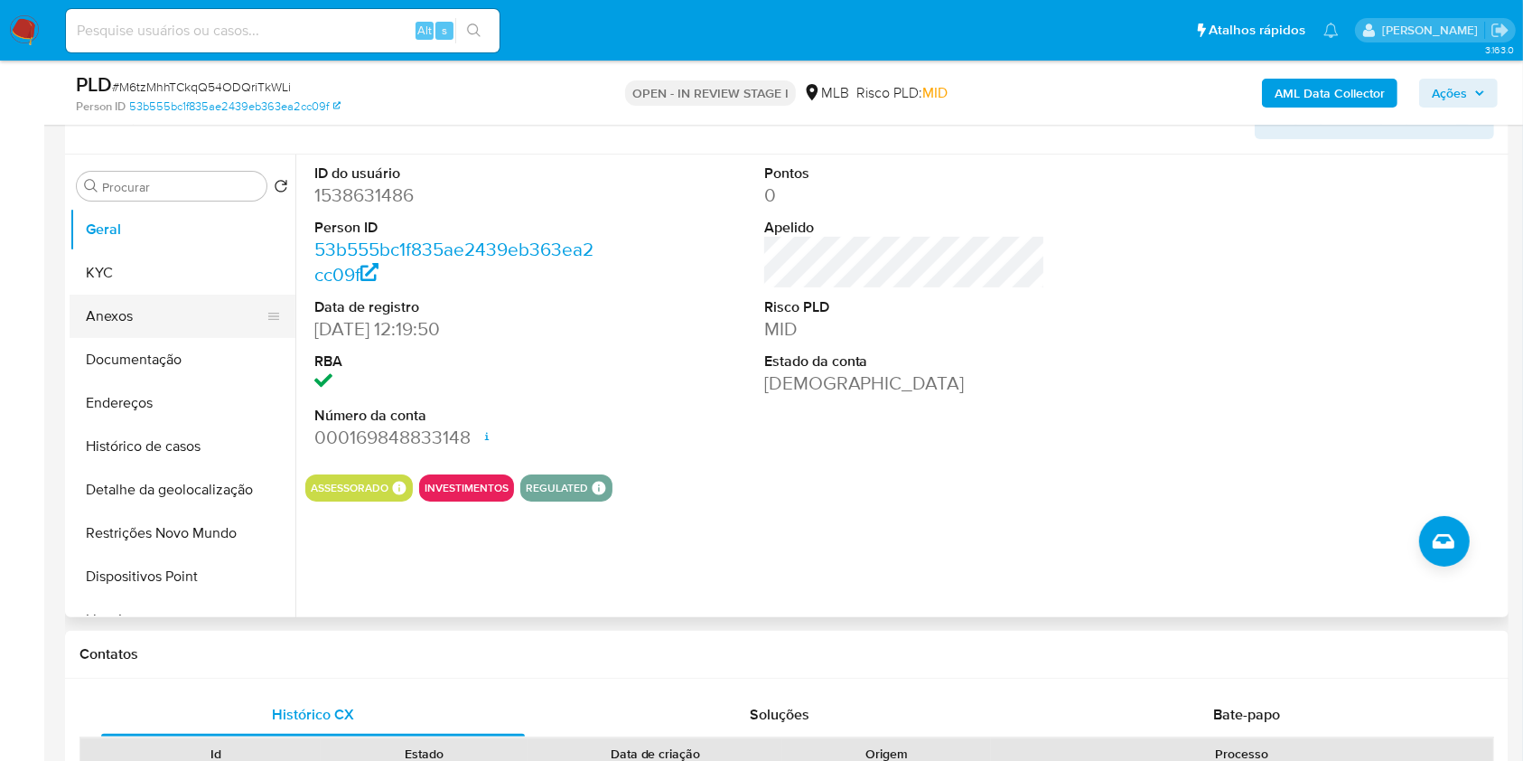
scroll to position [313, 0]
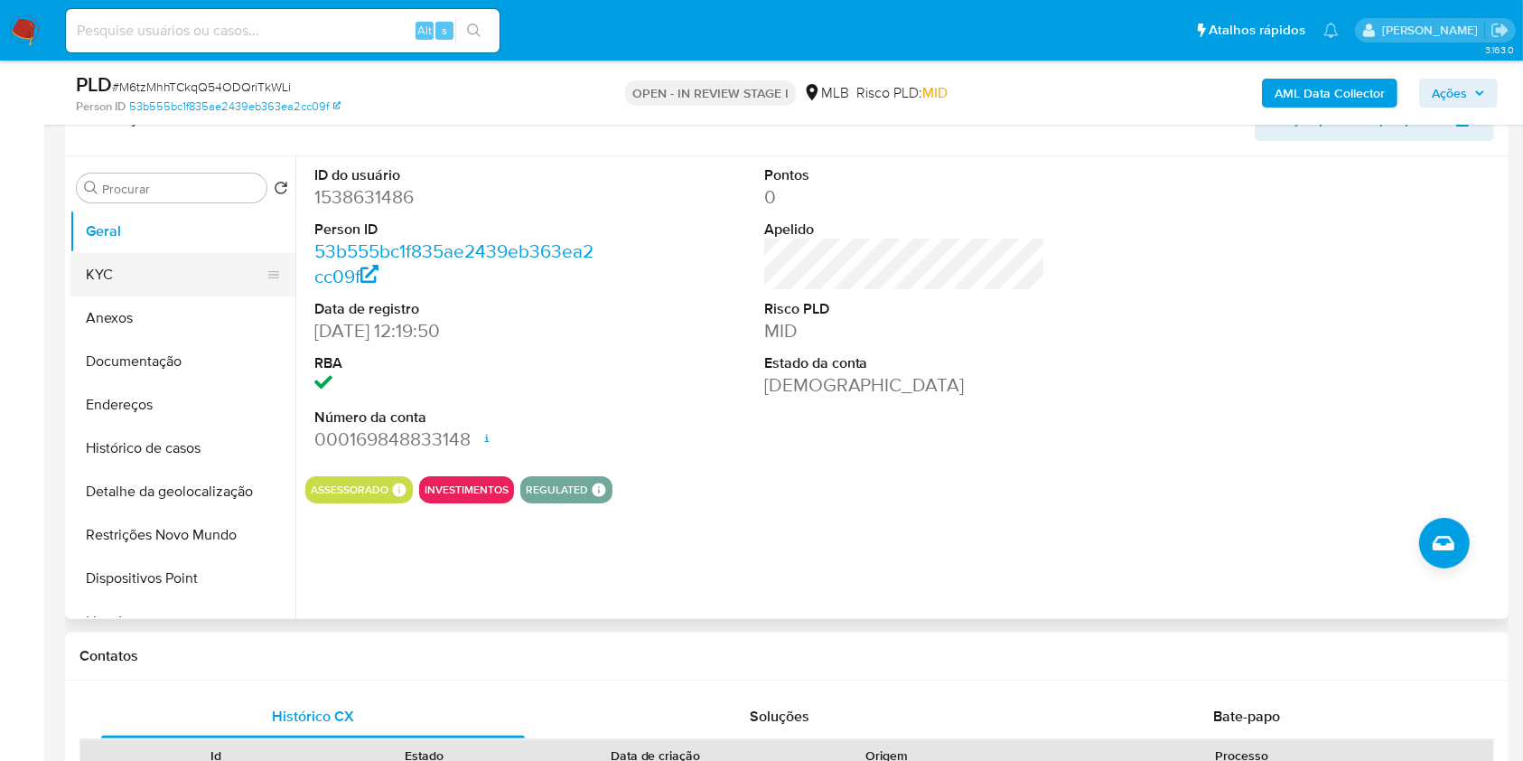
click at [141, 277] on button "KYC" at bounding box center [175, 274] width 211 height 43
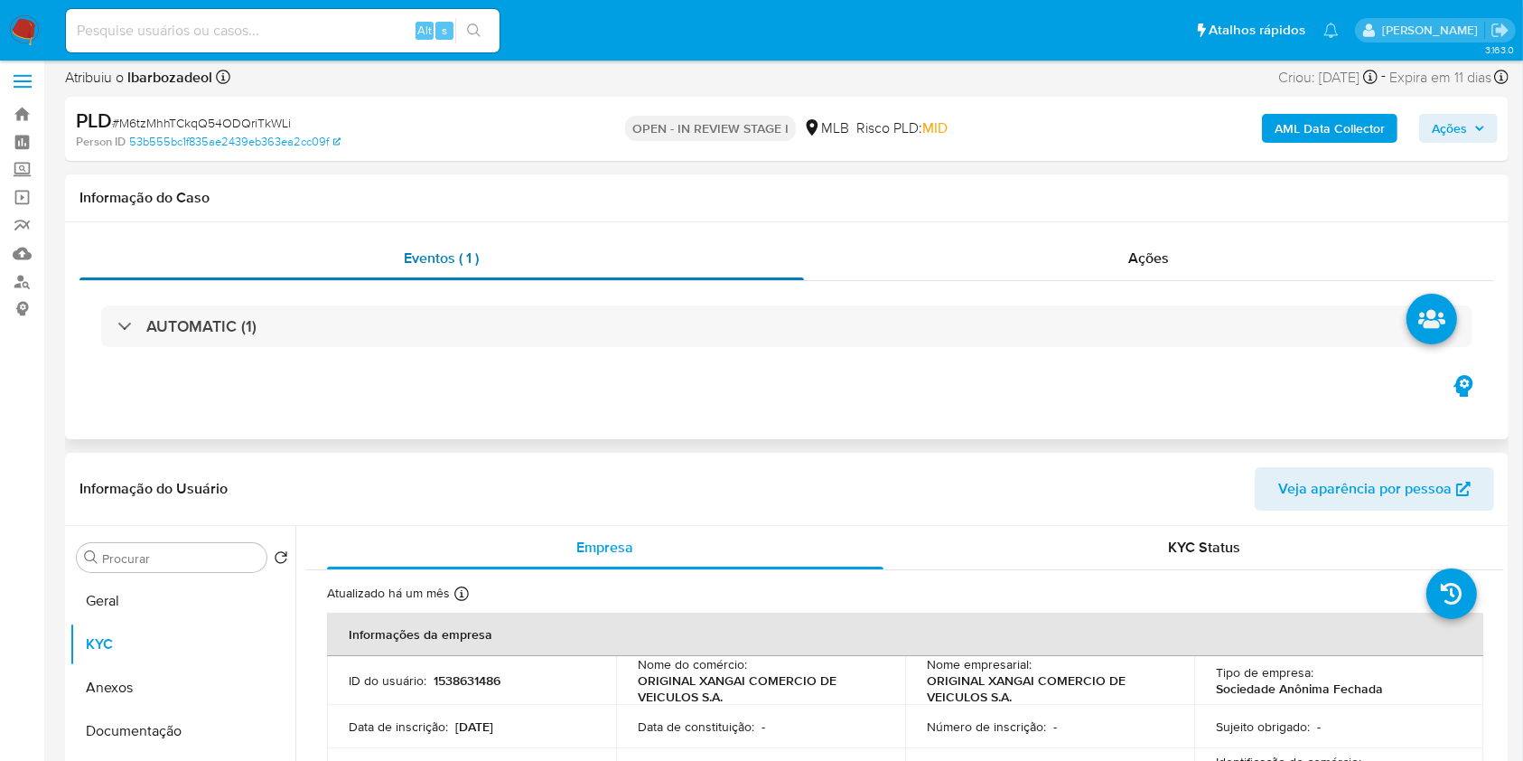
scroll to position [0, 0]
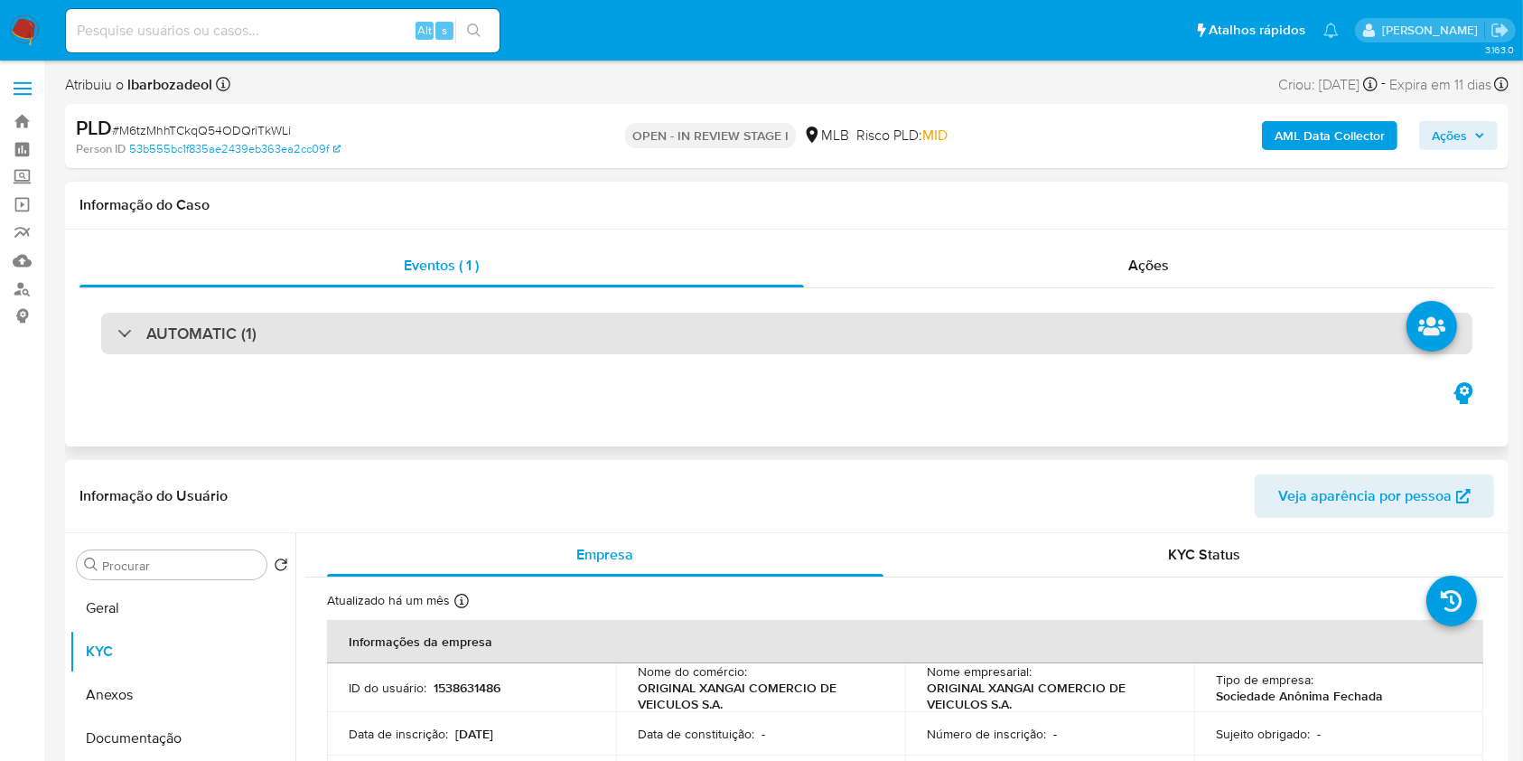
click at [734, 336] on div "AUTOMATIC (1)" at bounding box center [786, 334] width 1371 height 42
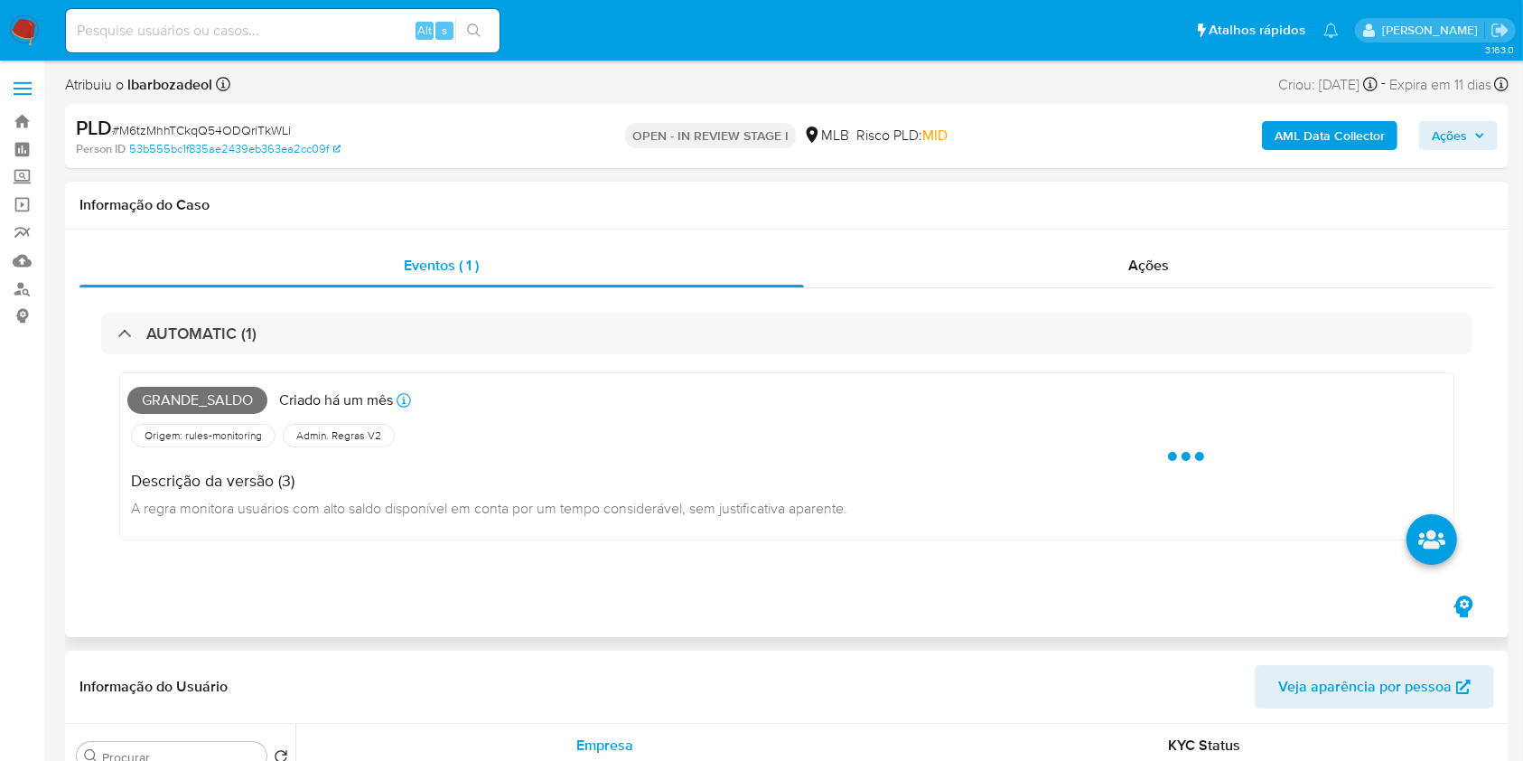
click at [228, 399] on span "Grande_saldo" at bounding box center [197, 400] width 140 height 27
copy span "Grande_saldo"
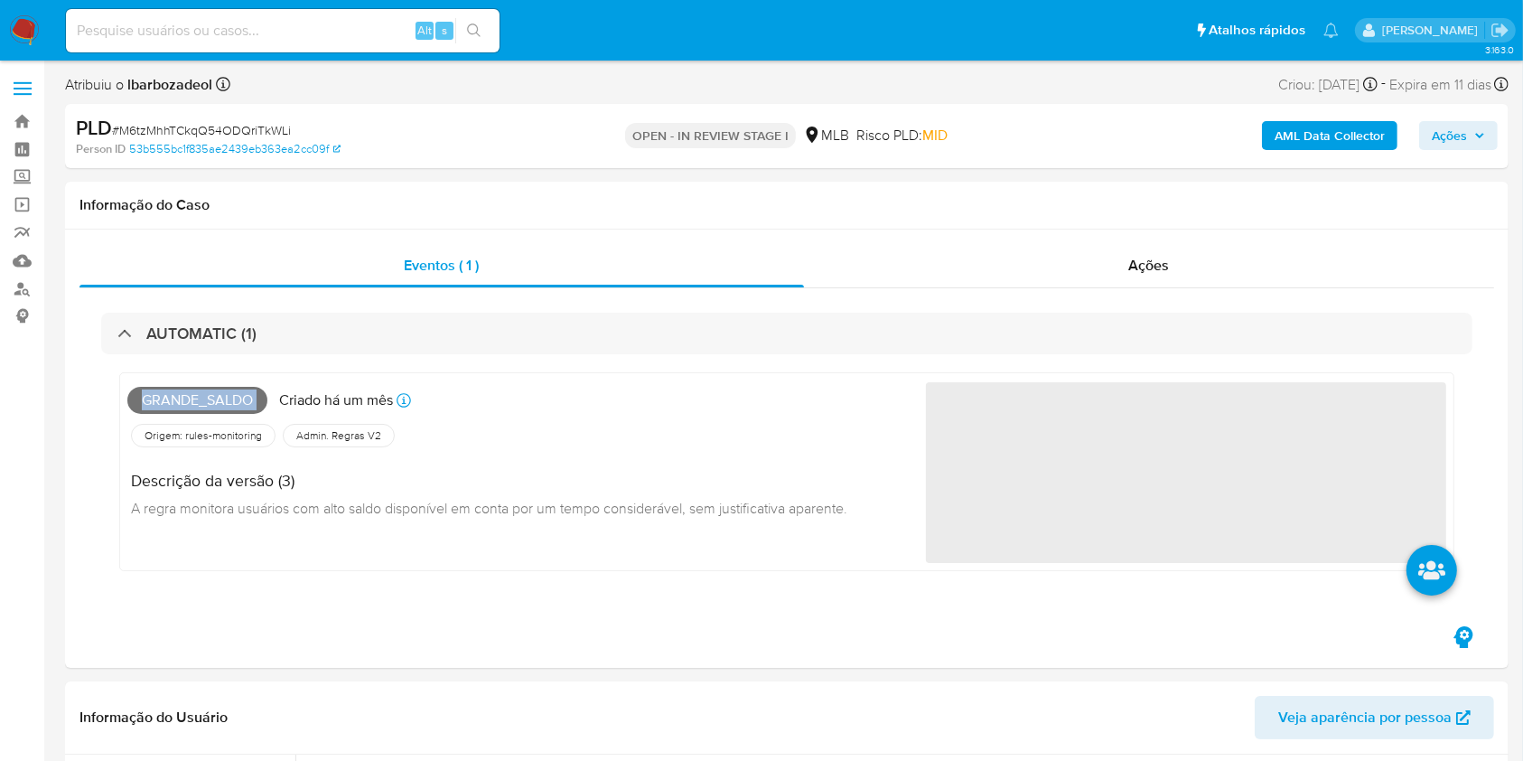
click at [1470, 140] on span "Ações" at bounding box center [1458, 135] width 53 height 25
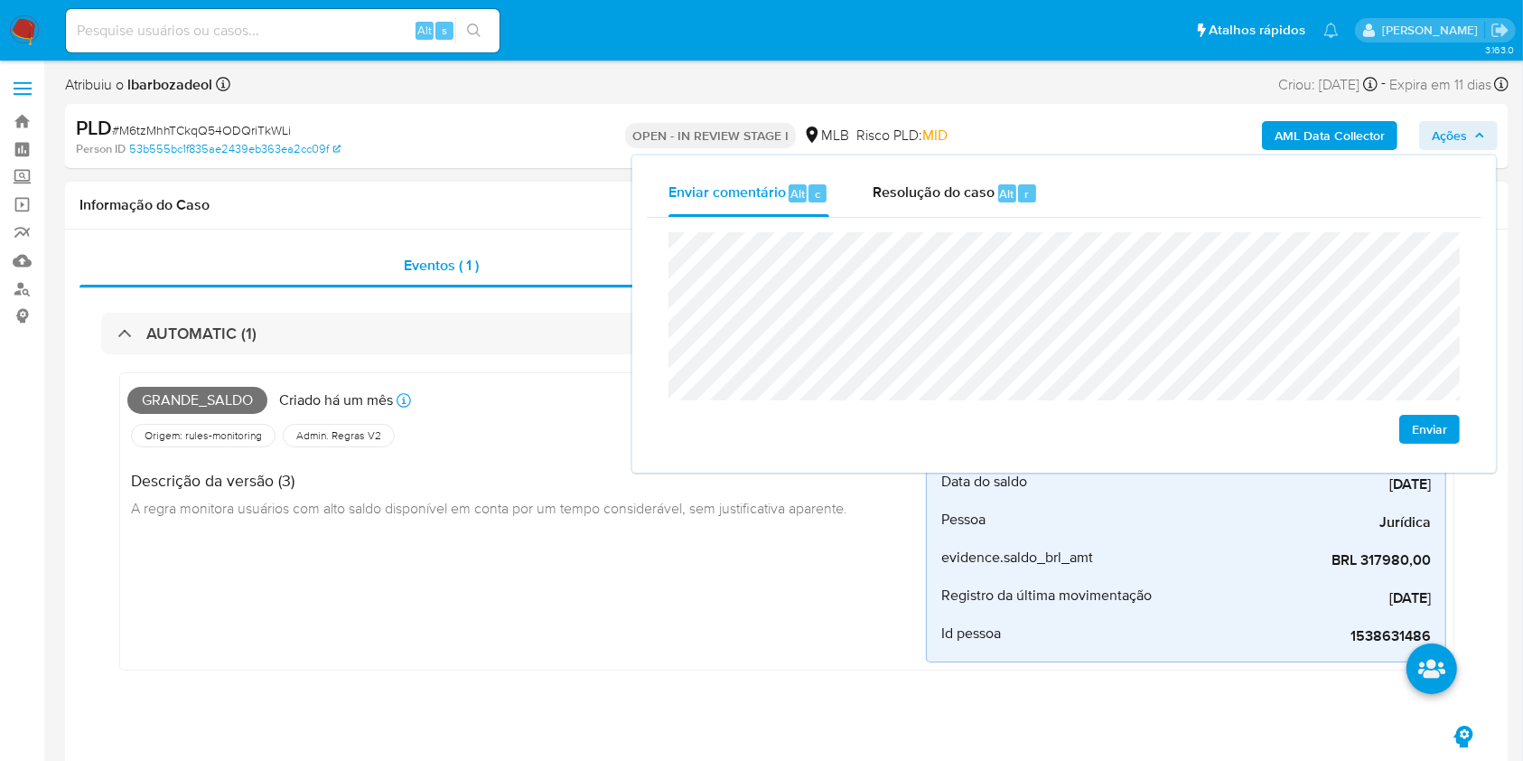
click at [499, 192] on div "Informação do Caso" at bounding box center [787, 206] width 1444 height 48
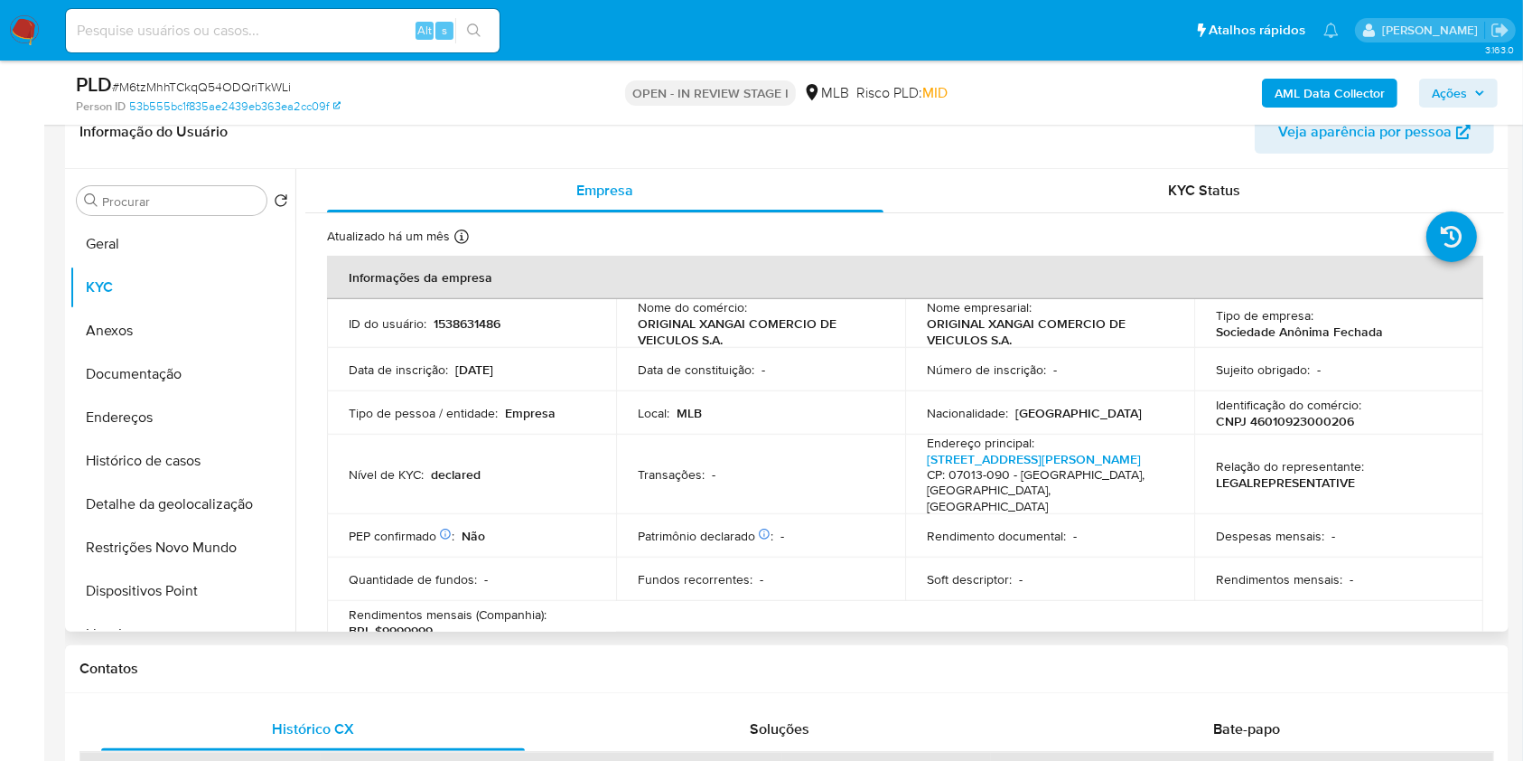
scroll to position [622, 0]
click at [1293, 426] on p "CNPJ 46010923000206" at bounding box center [1285, 420] width 138 height 16
copy p "46010923000206"
click at [658, 320] on p "ORIGINAL XANGAI COMERCIO DE VEICULOS S.A." at bounding box center [757, 330] width 238 height 33
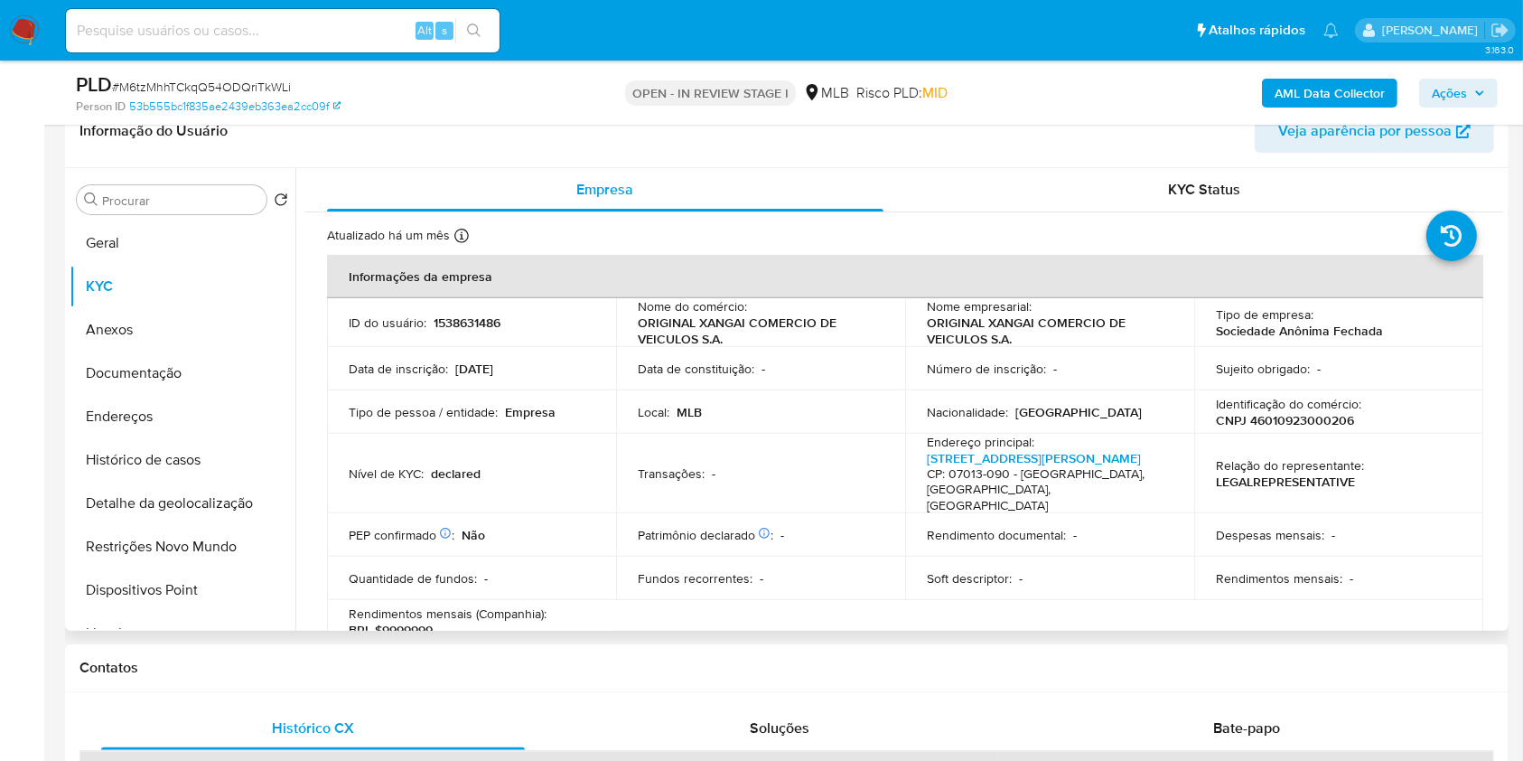
click at [658, 320] on p "ORIGINAL XANGAI COMERCIO DE VEICULOS S.A." at bounding box center [757, 330] width 238 height 33
click at [722, 347] on td "Data de constituição : -" at bounding box center [760, 368] width 289 height 43
drag, startPoint x: 726, startPoint y: 334, endPoint x: 639, endPoint y: 326, distance: 88.0
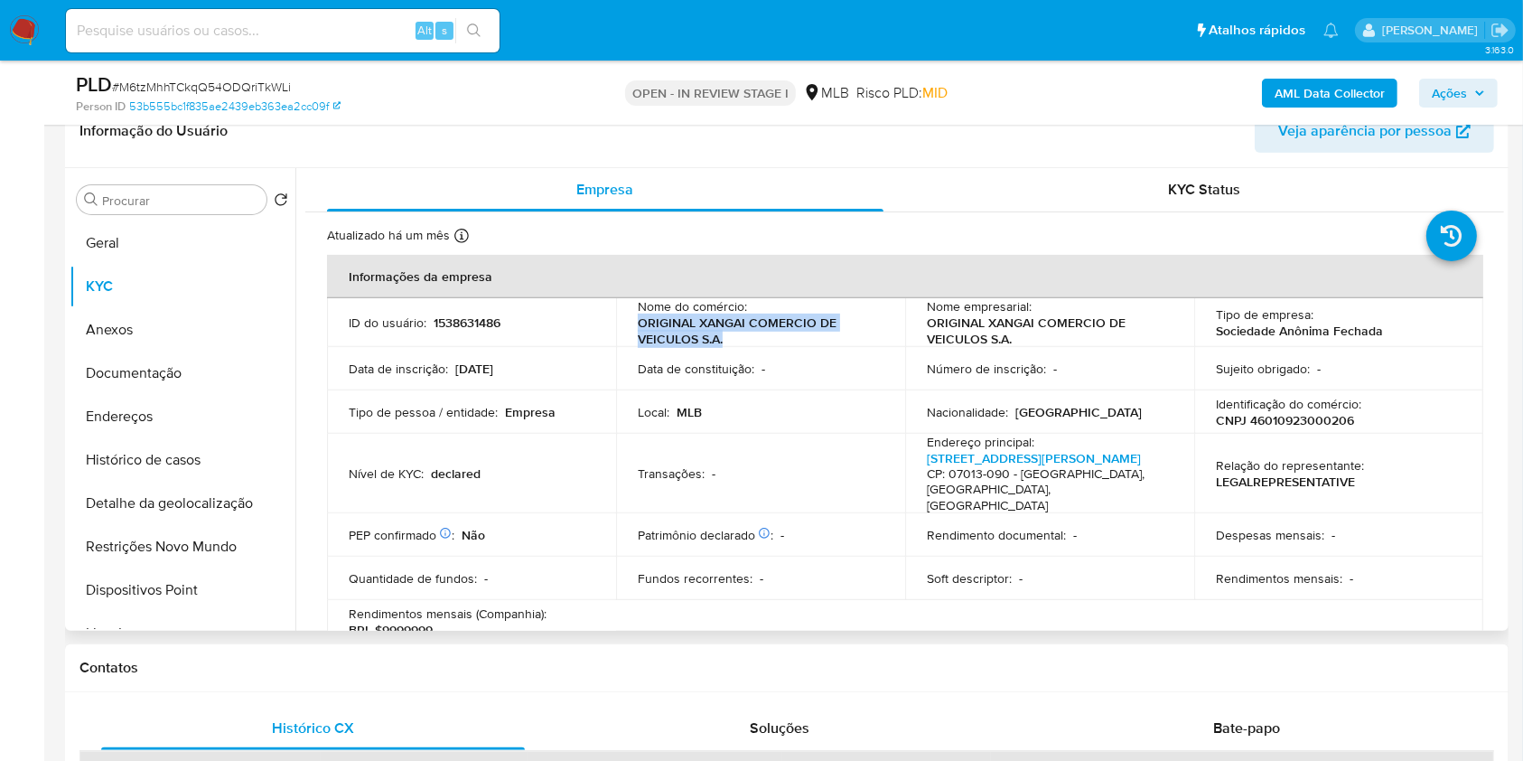
click at [639, 326] on p "ORIGINAL XANGAI COMERCIO DE VEICULOS S.A." at bounding box center [757, 330] width 238 height 33
copy p "ORIGINAL XANGAI COMERCIO DE VEICULOS S.A."
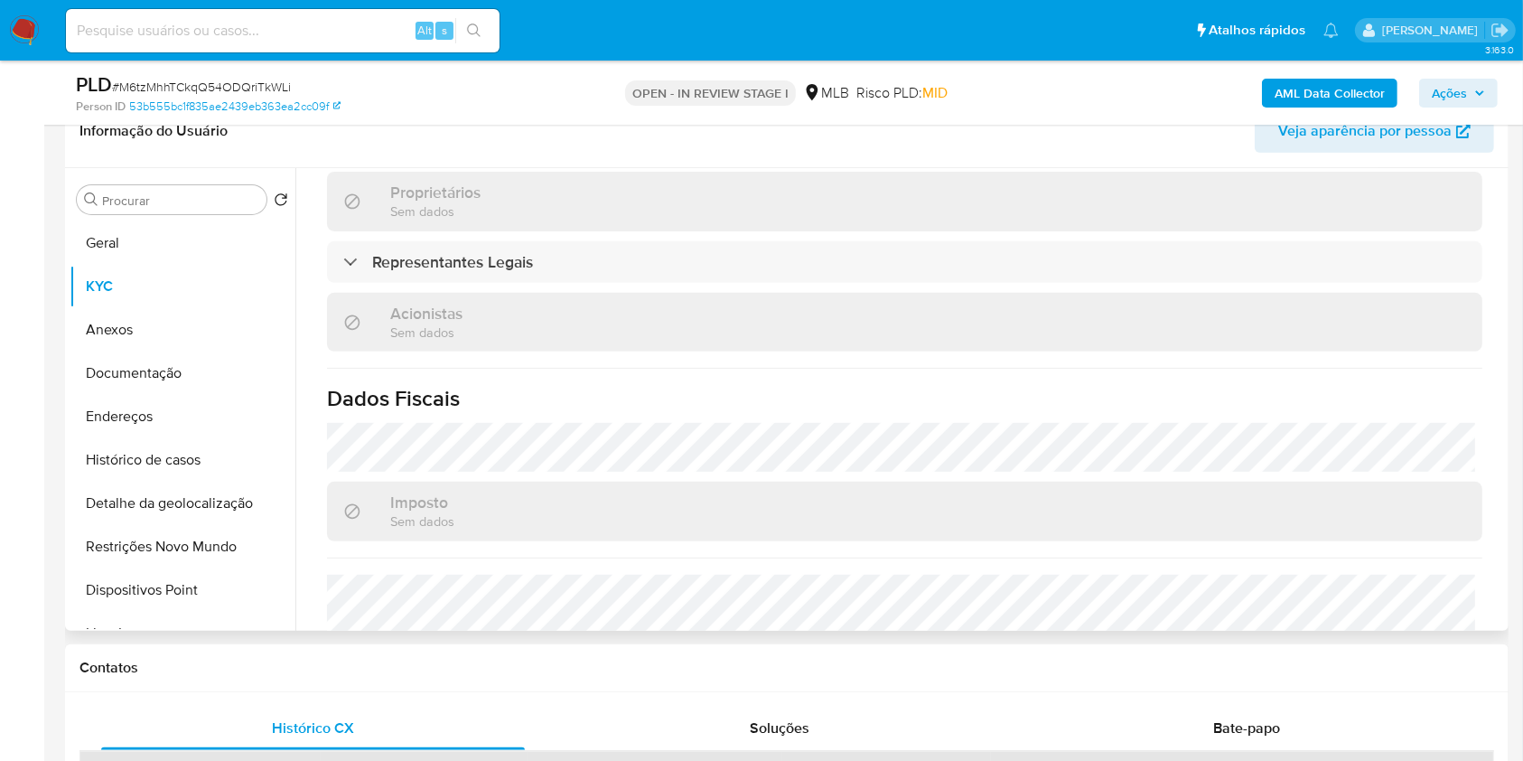
scroll to position [1157, 0]
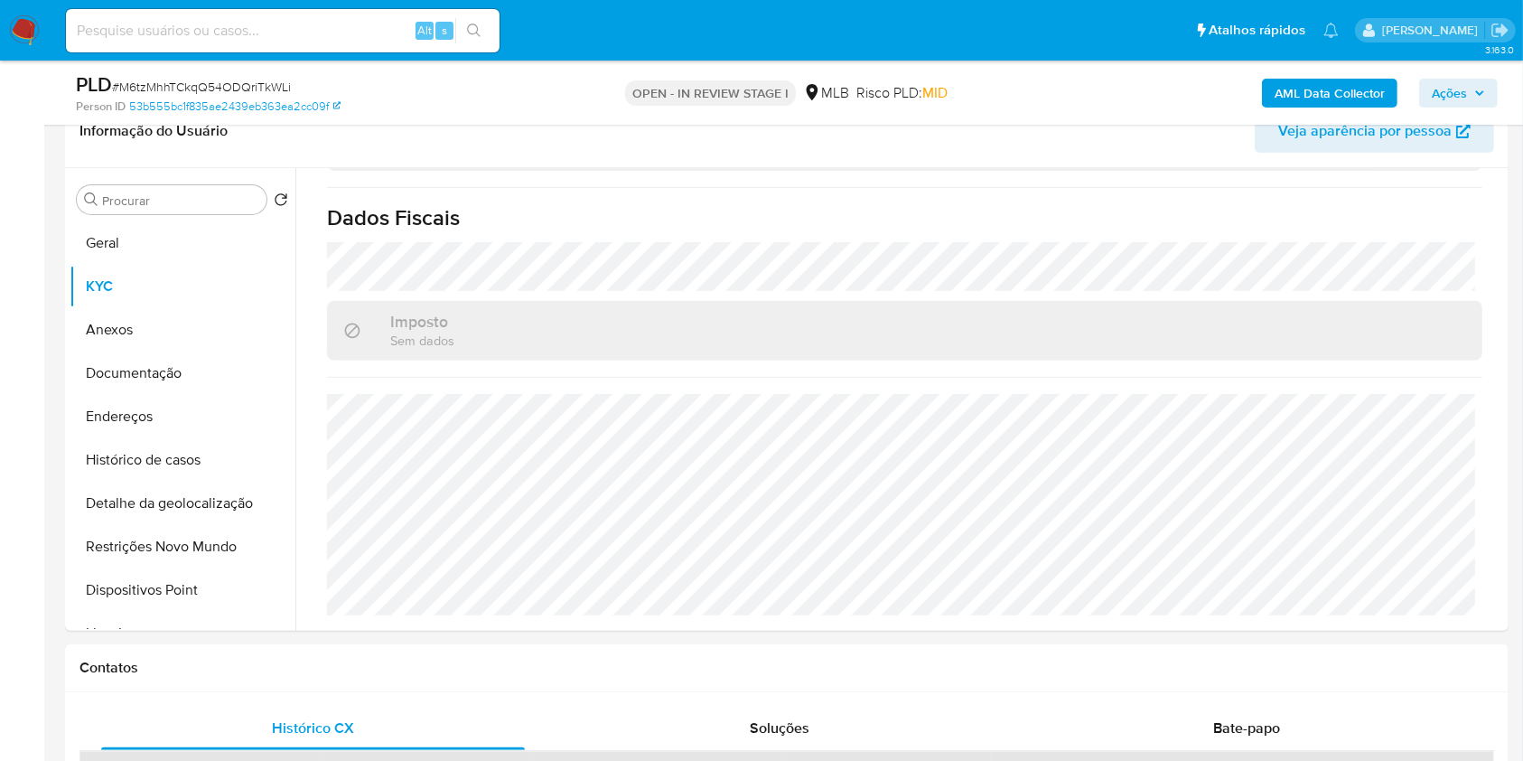
click at [1458, 90] on span "Ações" at bounding box center [1449, 93] width 35 height 29
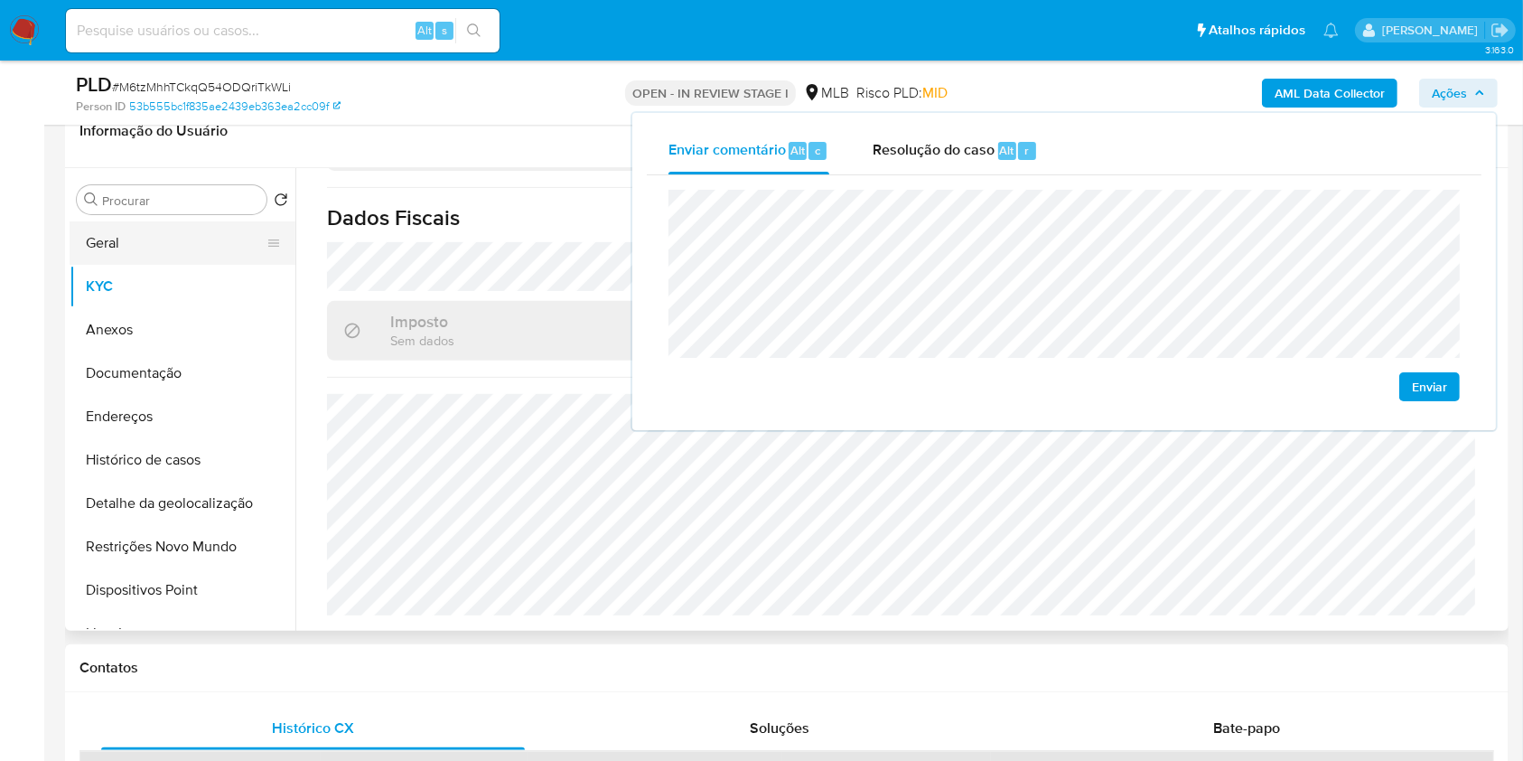
click at [181, 248] on button "Geral" at bounding box center [175, 242] width 211 height 43
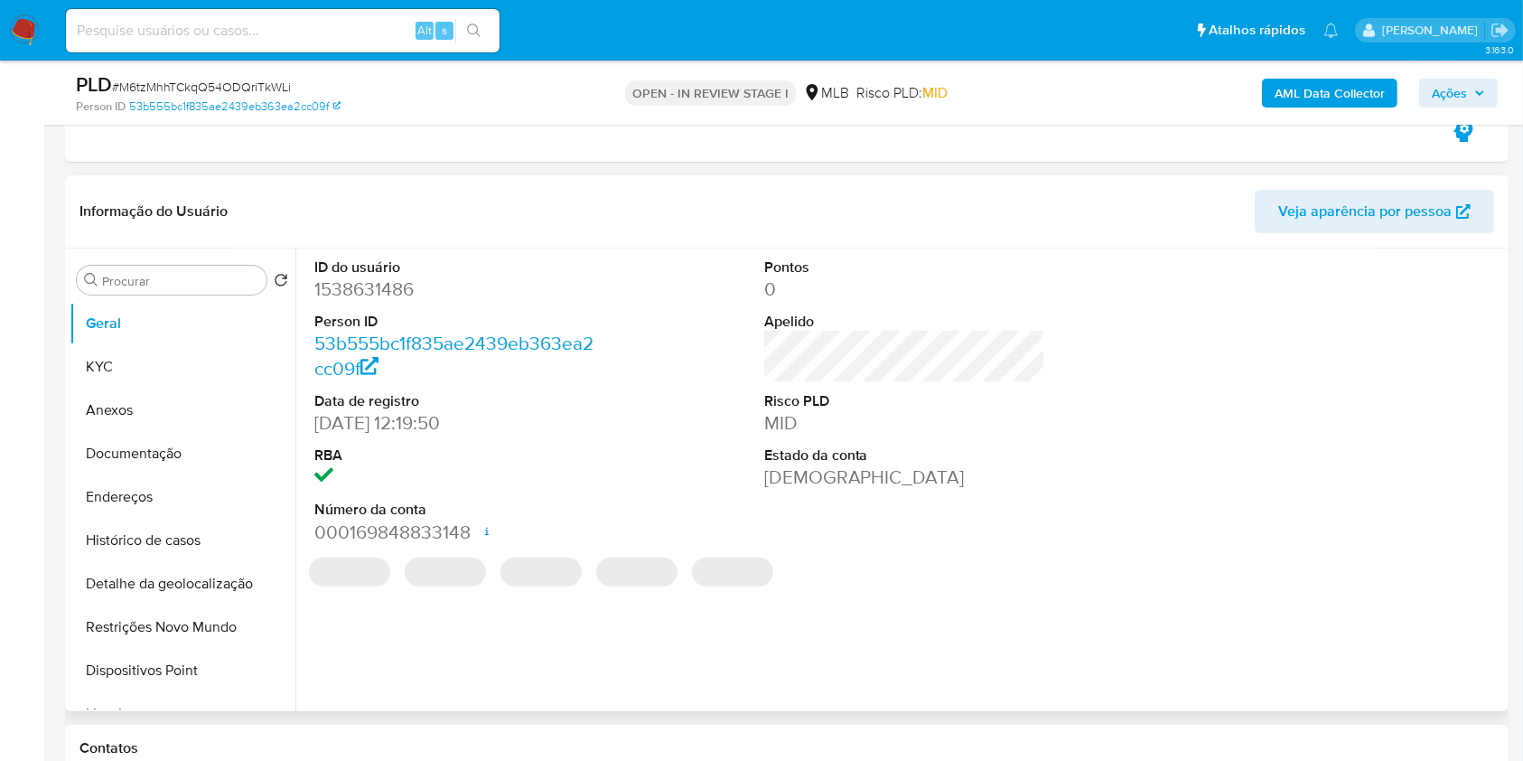
scroll to position [542, 0]
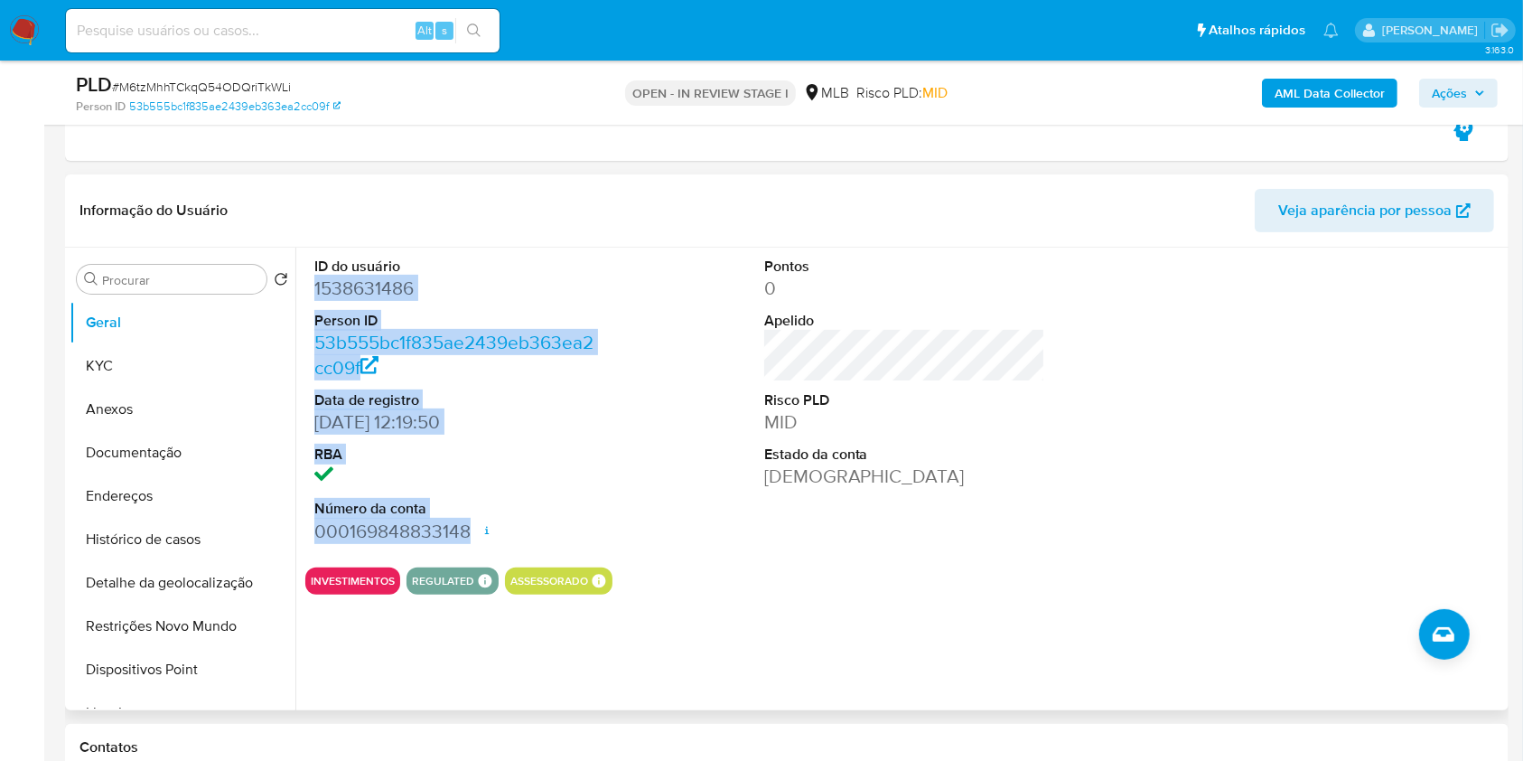
drag, startPoint x: 312, startPoint y: 287, endPoint x: 467, endPoint y: 538, distance: 294.5
click at [467, 538] on div "ID do usuário 1538631486 Person ID 53b555bc1f835ae2439eb363ea2cc09f Data de reg…" at bounding box center [455, 400] width 300 height 305
copy dl "1538631486 Person ID 53b555bc1f835ae2439eb363ea2cc09f Data de registro 06/11/20…"
drag, startPoint x: 1438, startPoint y: 94, endPoint x: 1426, endPoint y: 98, distance: 13.4
click at [1438, 94] on span "Ações" at bounding box center [1449, 93] width 35 height 29
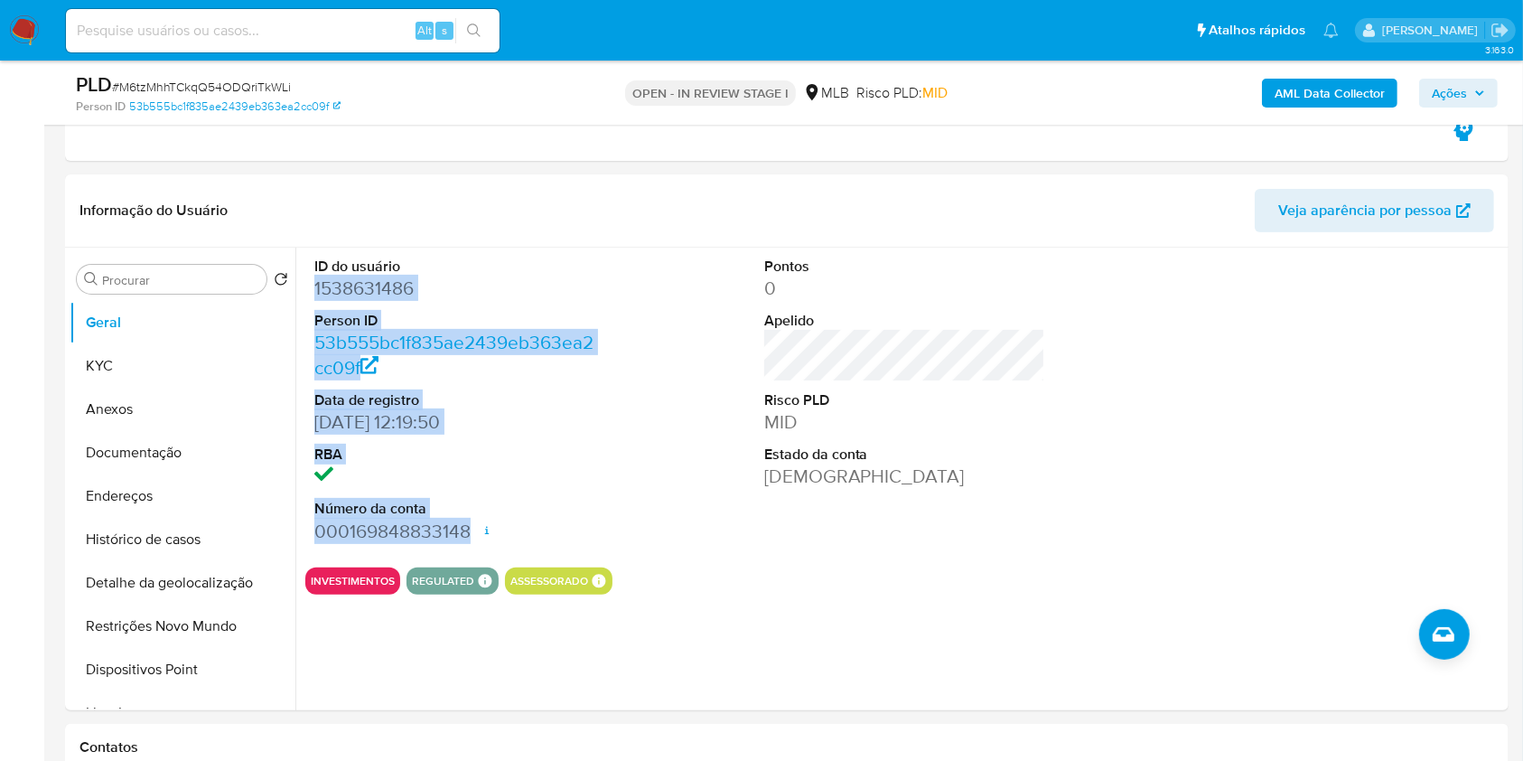
click at [1438, 94] on span "Ações" at bounding box center [1449, 93] width 35 height 29
click at [1460, 82] on span "Ações" at bounding box center [1449, 93] width 35 height 29
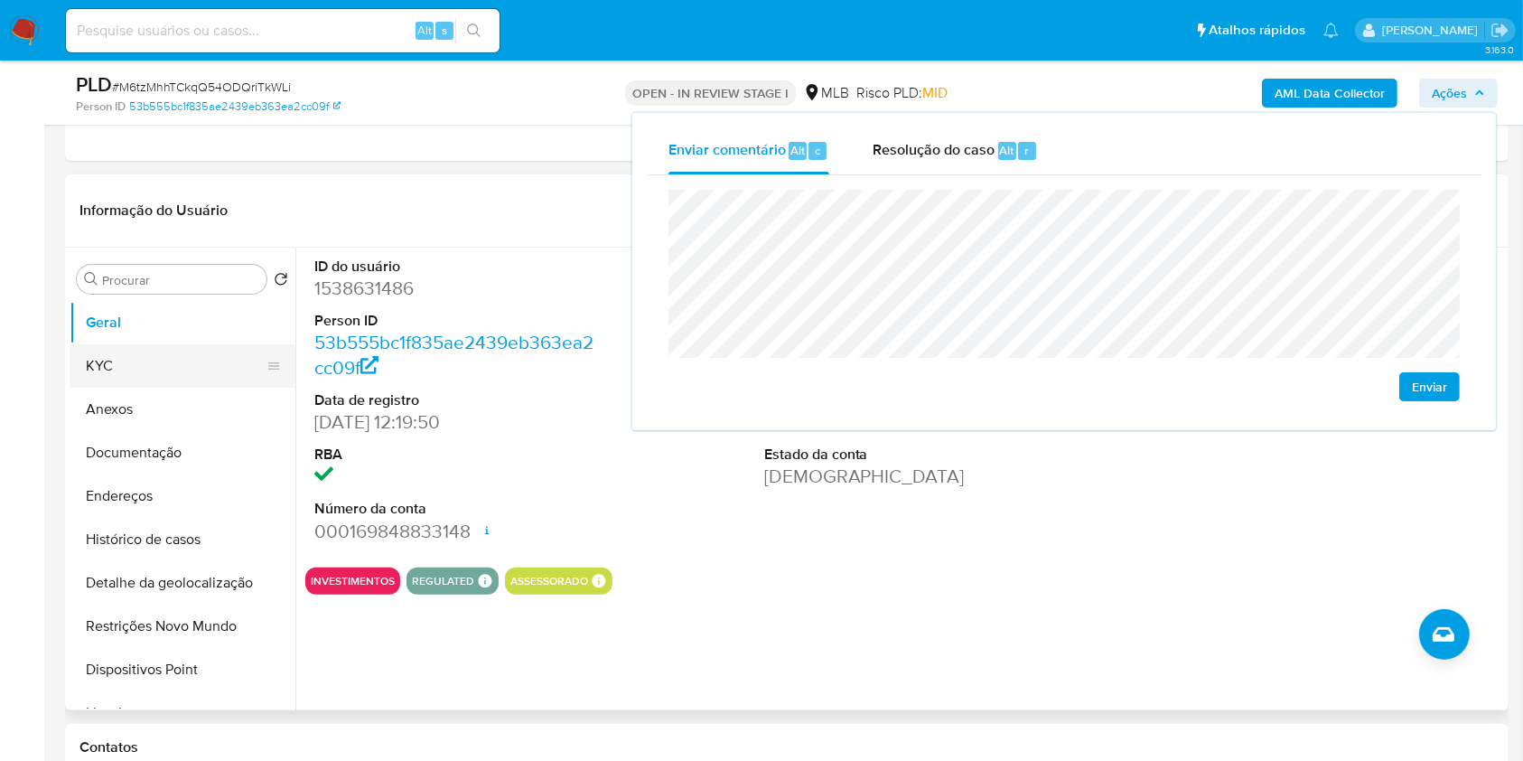
click at [173, 353] on button "KYC" at bounding box center [175, 365] width 211 height 43
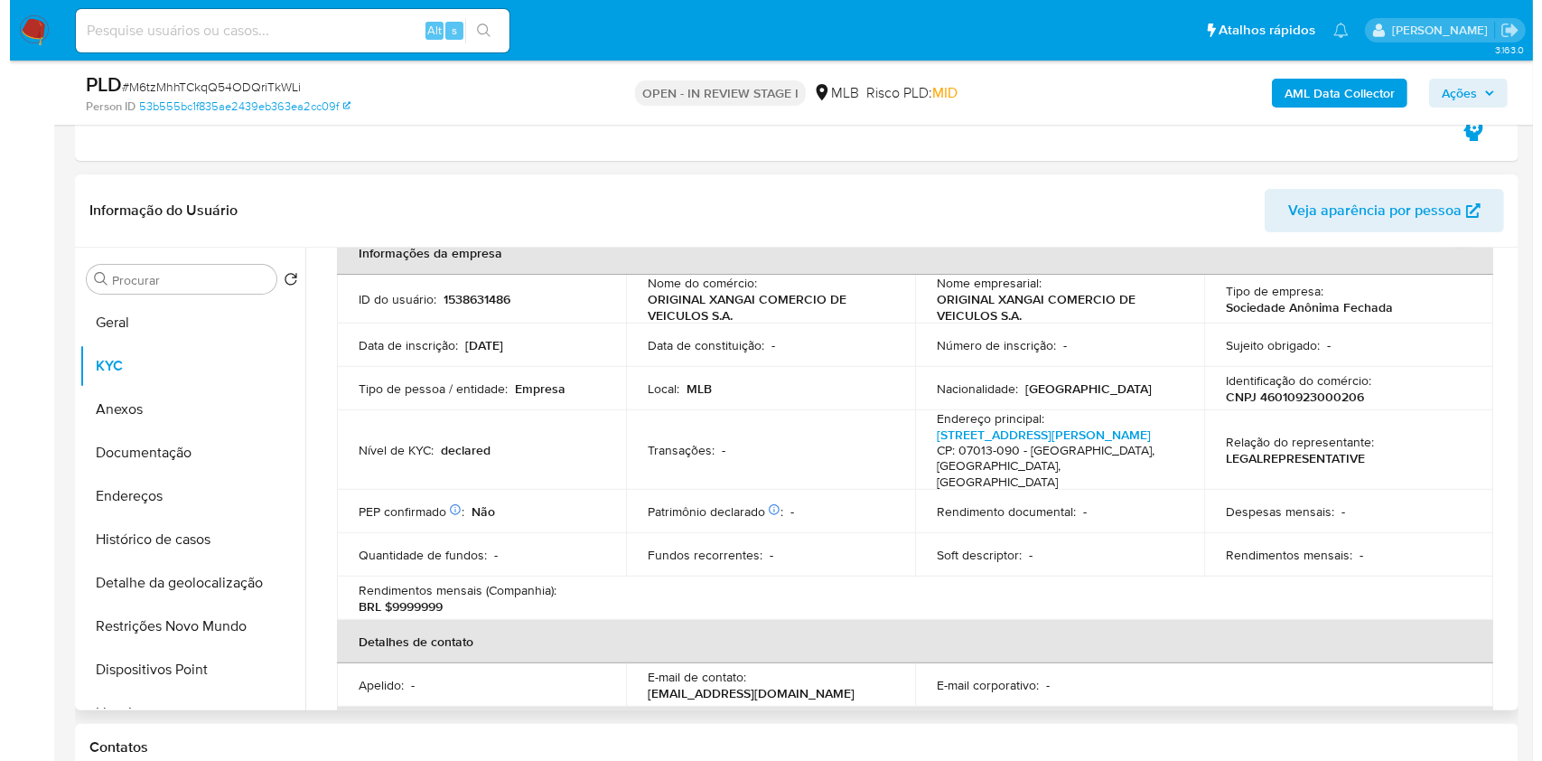
scroll to position [108, 0]
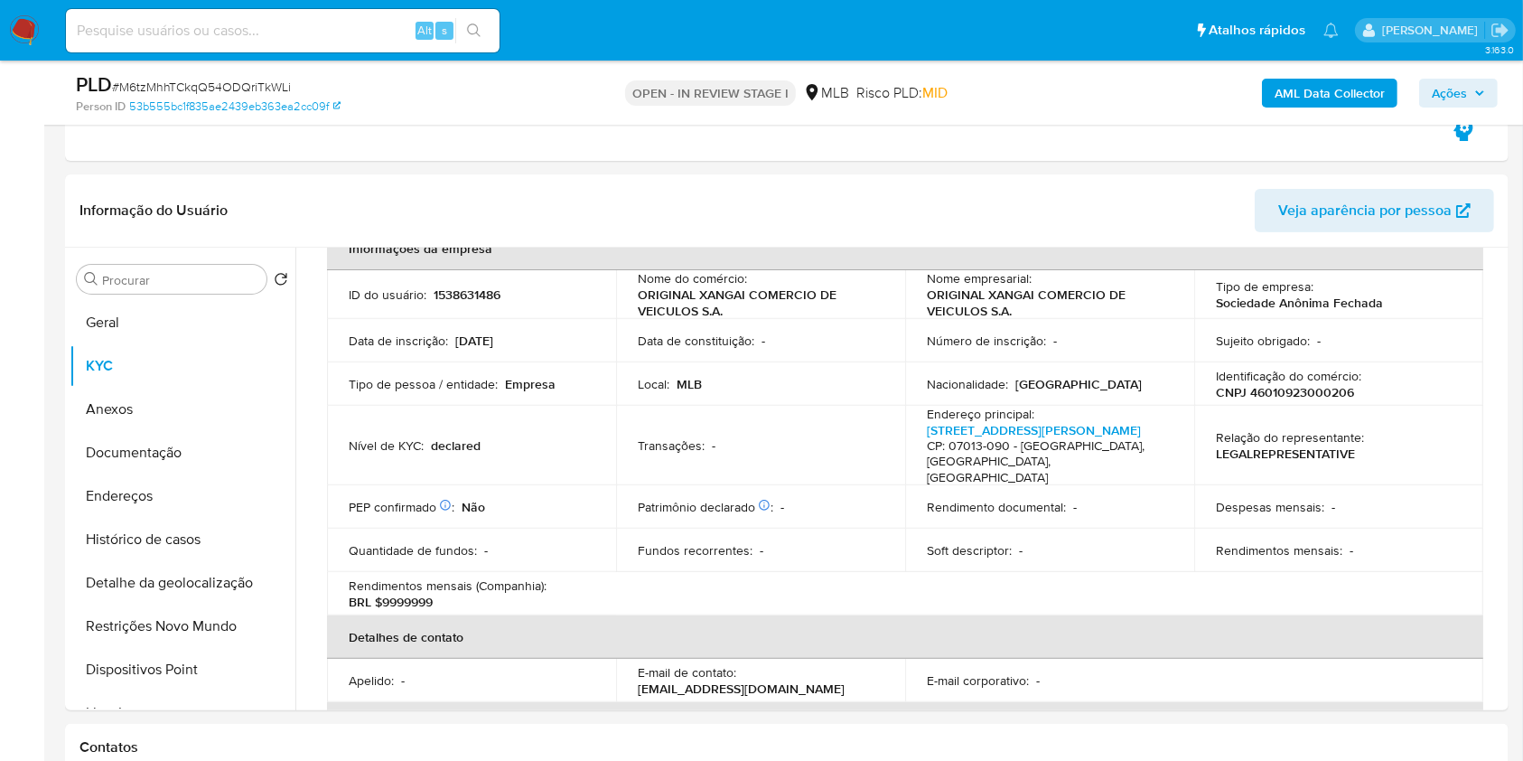
click at [1378, 91] on b "AML Data Collector" at bounding box center [1330, 93] width 110 height 29
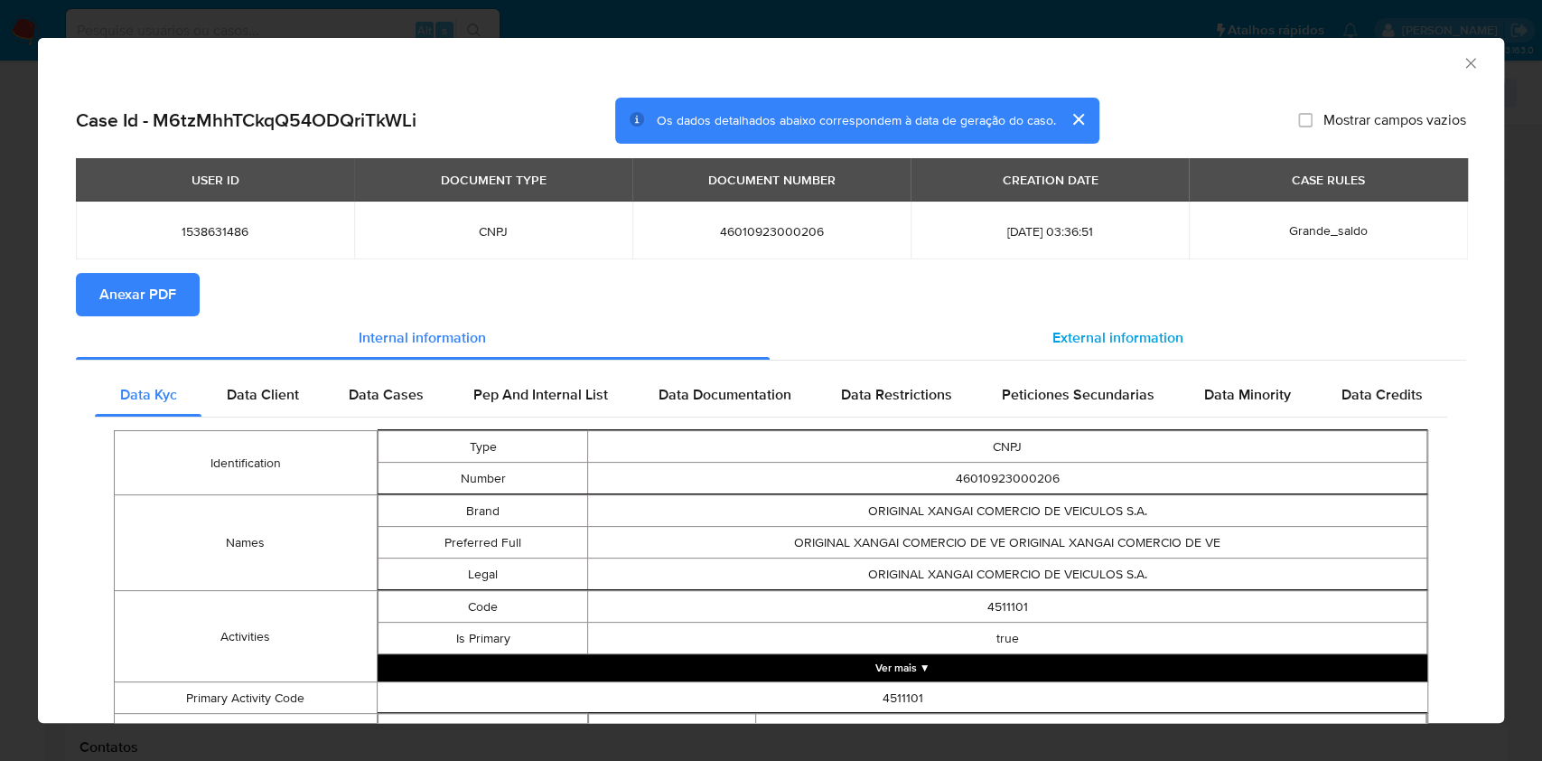
click at [960, 350] on div "External information" at bounding box center [1118, 337] width 697 height 43
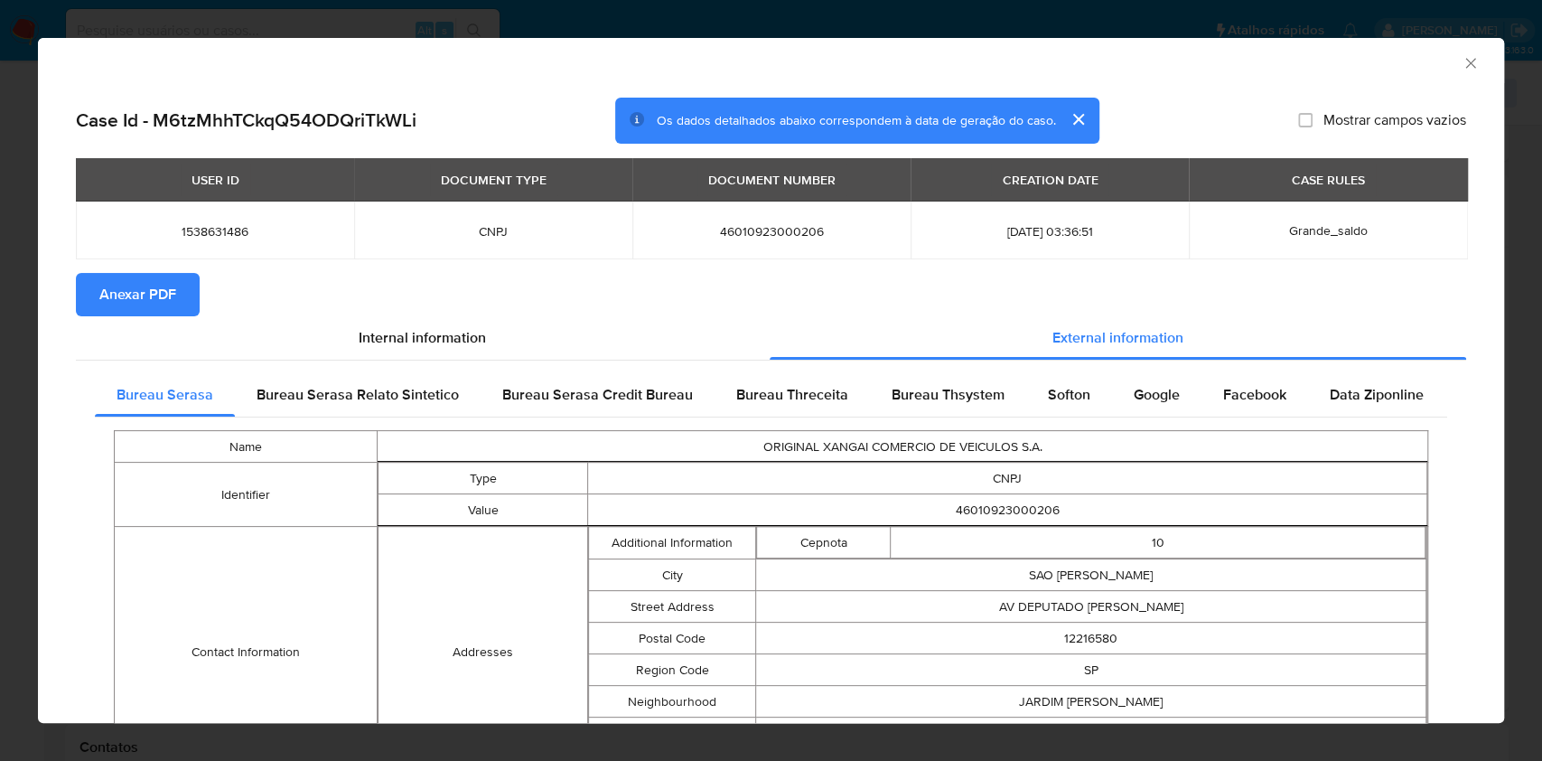
scroll to position [522, 0]
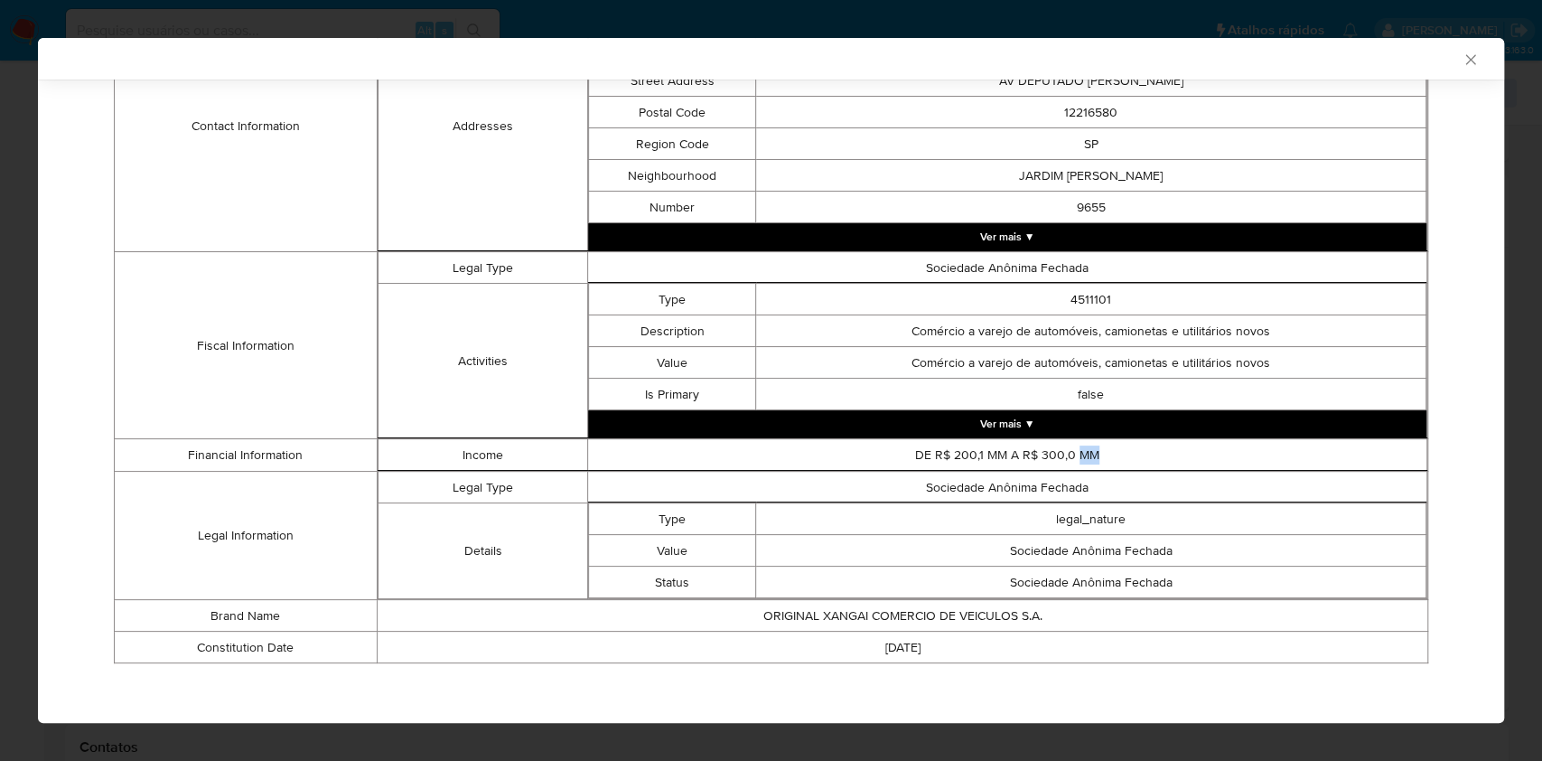
drag, startPoint x: 1095, startPoint y: 447, endPoint x: 1048, endPoint y: 459, distance: 48.4
click at [1058, 458] on td "DE R$ 200,1 MM A R$ 300,0 MM" at bounding box center [1007, 455] width 839 height 32
drag, startPoint x: 1048, startPoint y: 459, endPoint x: 1033, endPoint y: 460, distance: 14.5
click at [1038, 459] on td "DE R$ 200,1 MM A R$ 300,0 MM" at bounding box center [1007, 455] width 839 height 32
click at [1016, 459] on td "DE R$ 200,1 MM A R$ 300,0 MM" at bounding box center [1007, 455] width 839 height 32
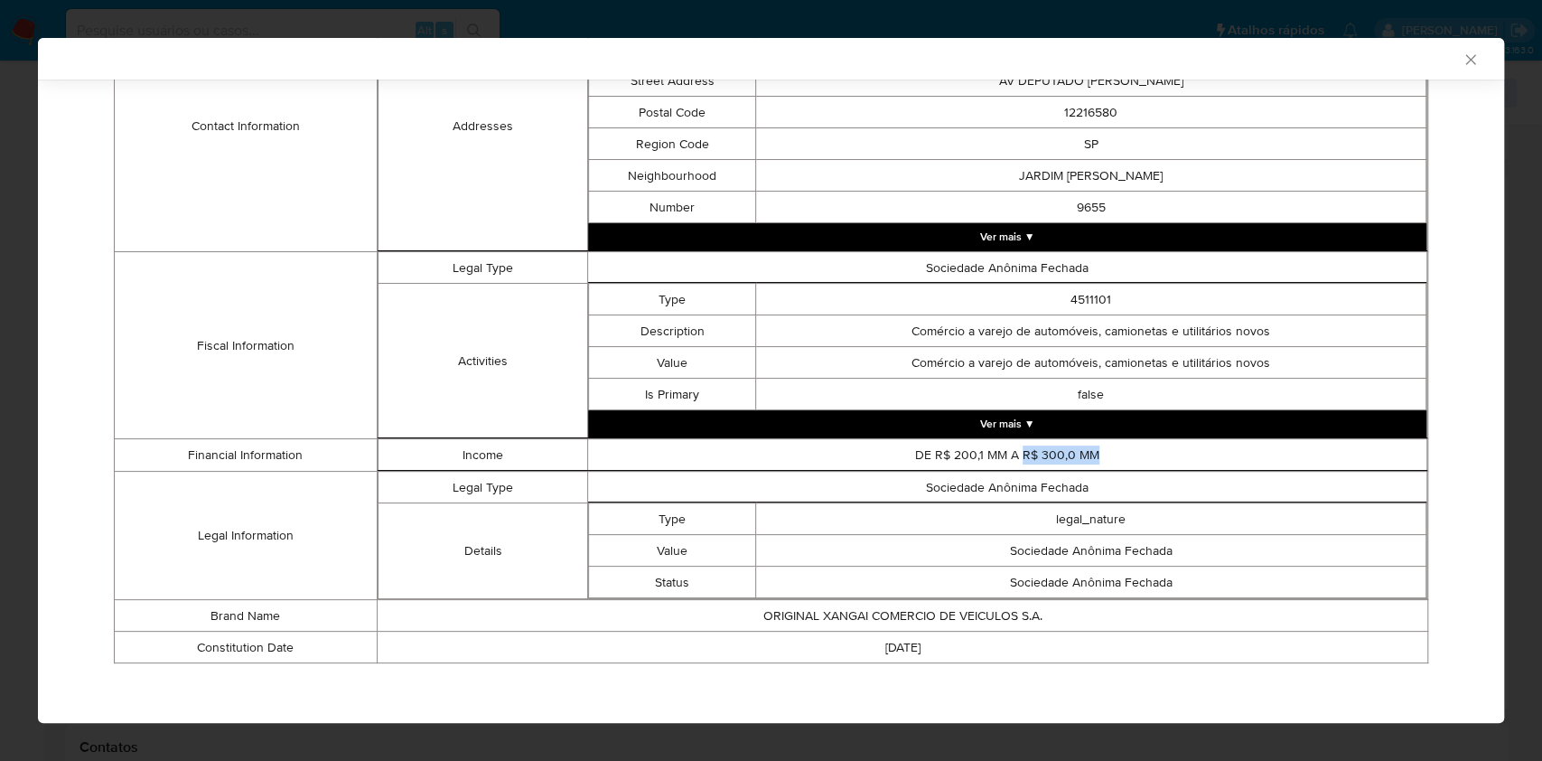
drag, startPoint x: 1012, startPoint y: 452, endPoint x: 1102, endPoint y: 453, distance: 90.3
click at [1102, 453] on td "DE R$ 200,1 MM A R$ 300,0 MM" at bounding box center [1007, 455] width 839 height 32
copy td "R$ 300,0 MM"
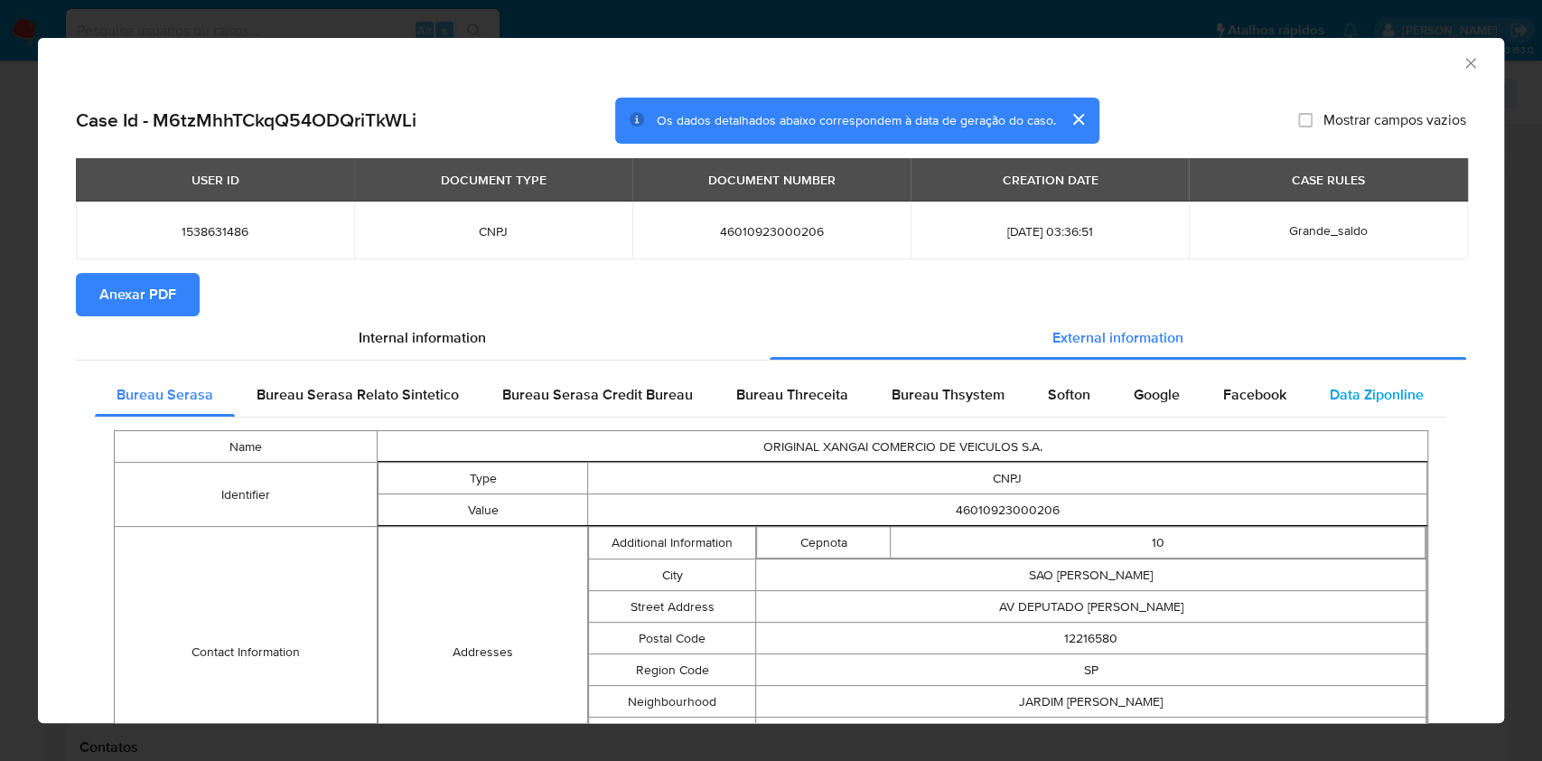
click at [1347, 394] on span "Data Ziponline" at bounding box center [1377, 394] width 94 height 21
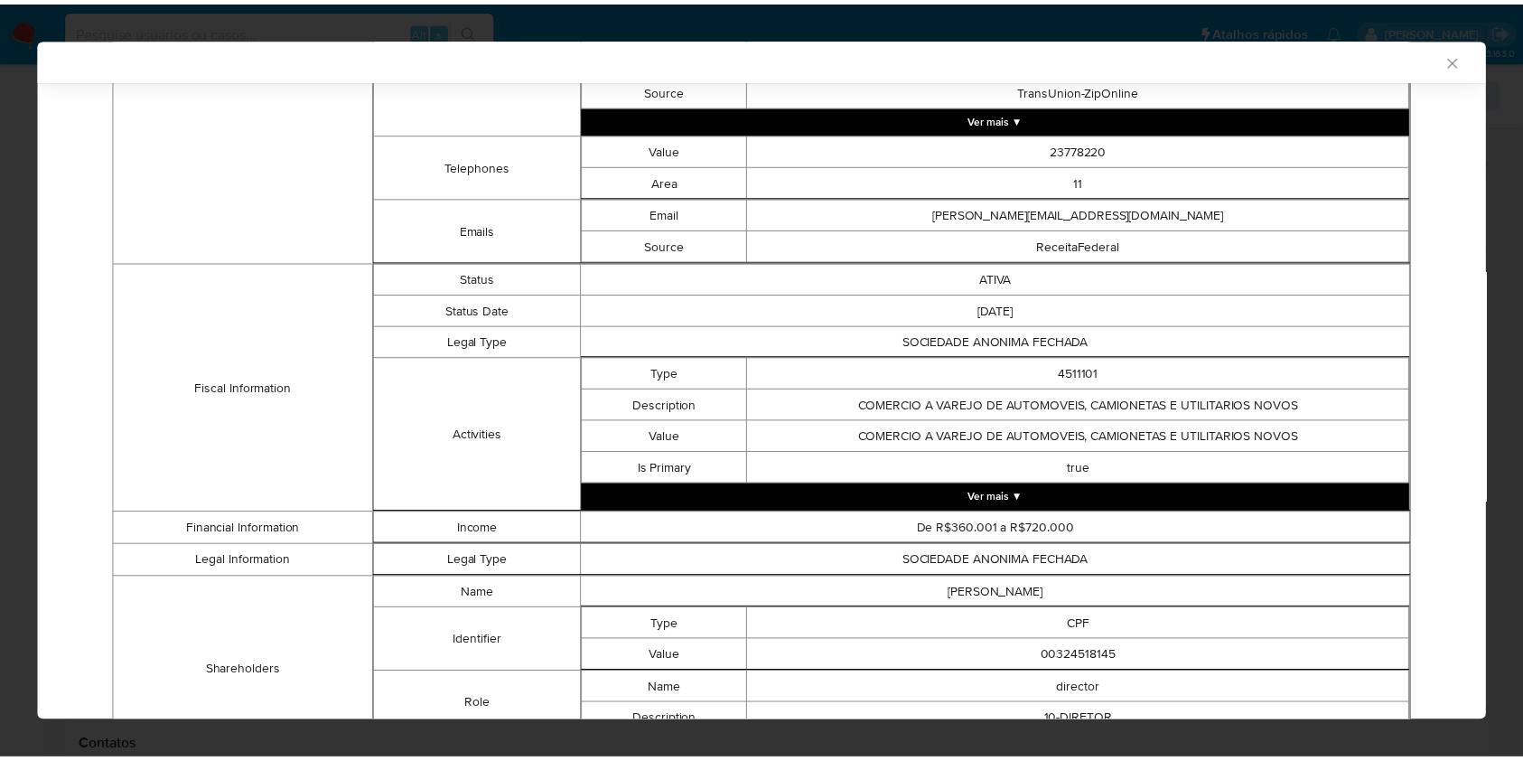
scroll to position [837, 0]
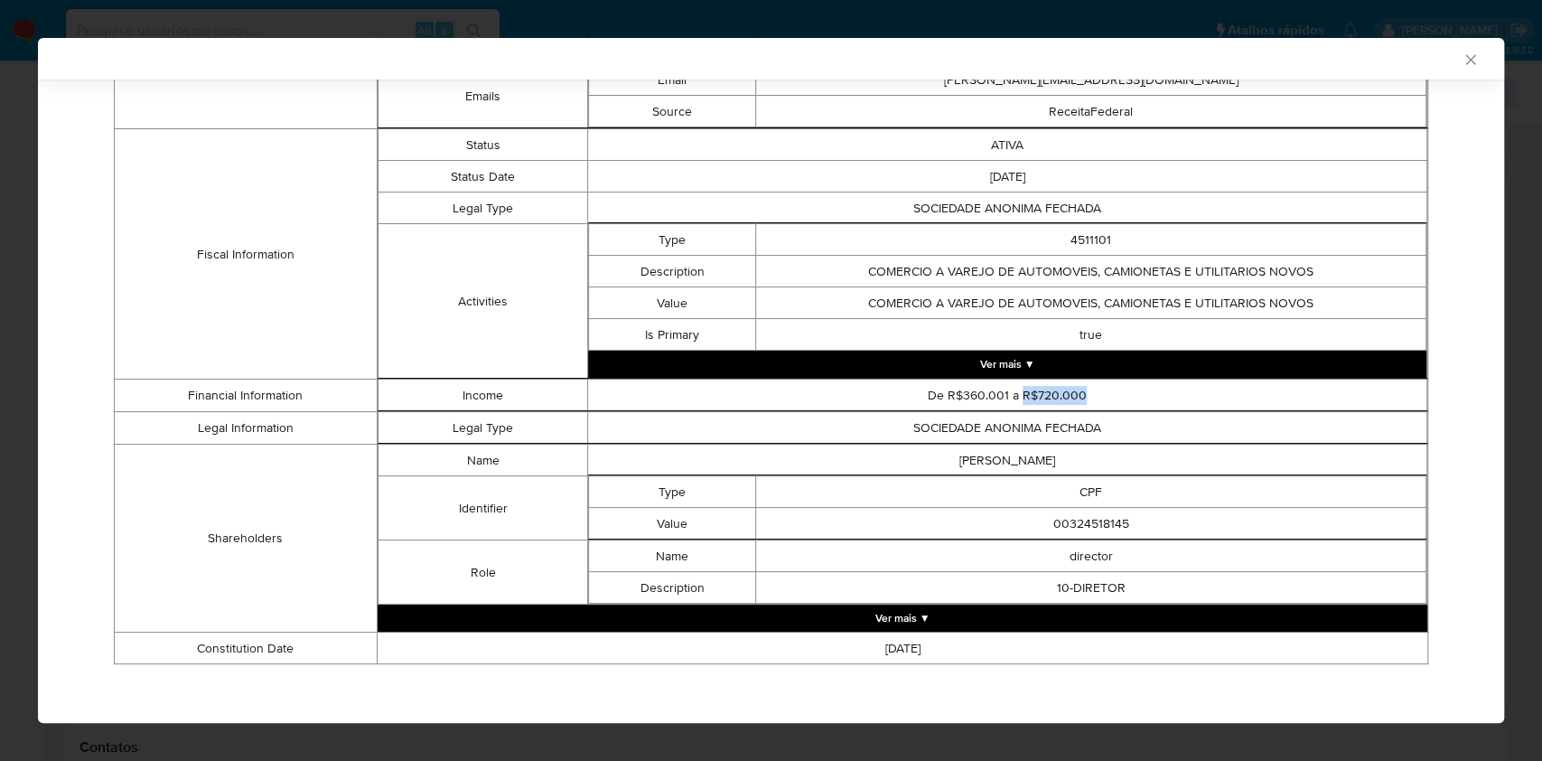
drag, startPoint x: 1095, startPoint y: 388, endPoint x: 1009, endPoint y: 389, distance: 85.8
click at [1009, 389] on td "De R$360.001 a R$720.000" at bounding box center [1007, 395] width 839 height 32
copy td "R$720.000"
click at [1462, 59] on icon "Fechar a janela" at bounding box center [1471, 60] width 18 height 18
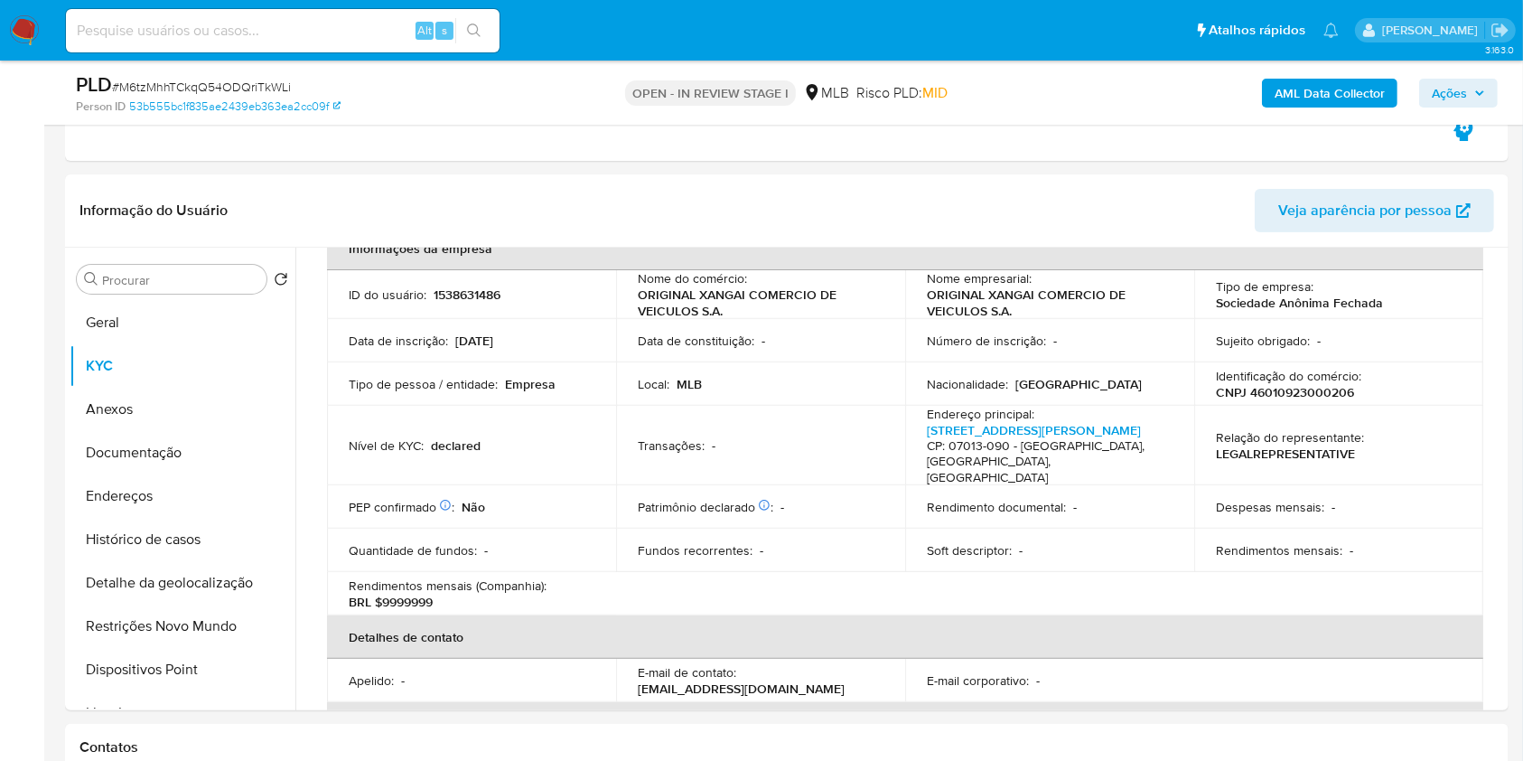
click at [1460, 81] on span "Ações" at bounding box center [1449, 93] width 35 height 29
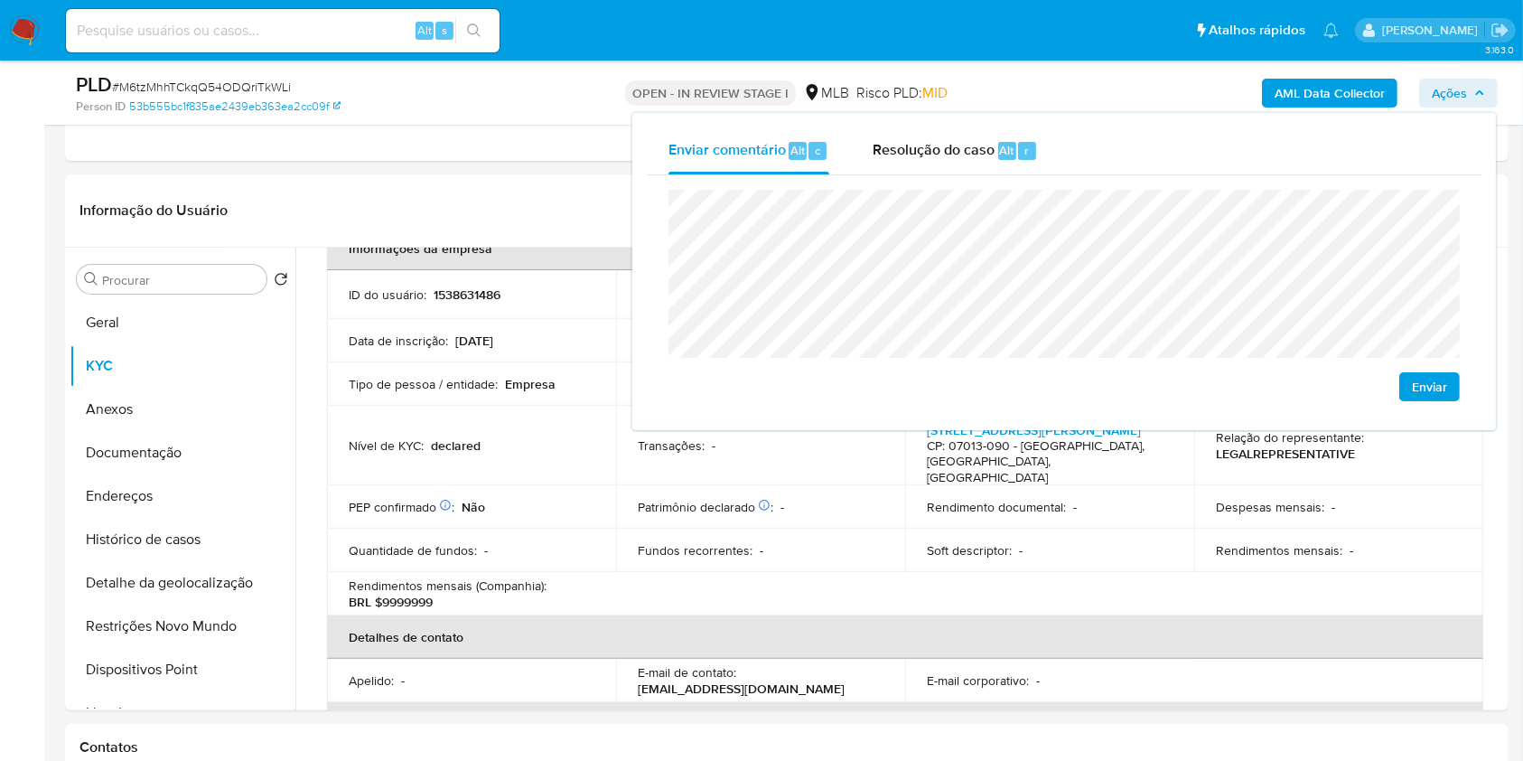
click at [0, 0] on lt-span "econômica" at bounding box center [0, 0] width 0 height 0
click at [899, 380] on div "Enviar" at bounding box center [1063, 295] width 791 height 211
click at [856, 486] on td "Transações : -" at bounding box center [760, 446] width 289 height 80
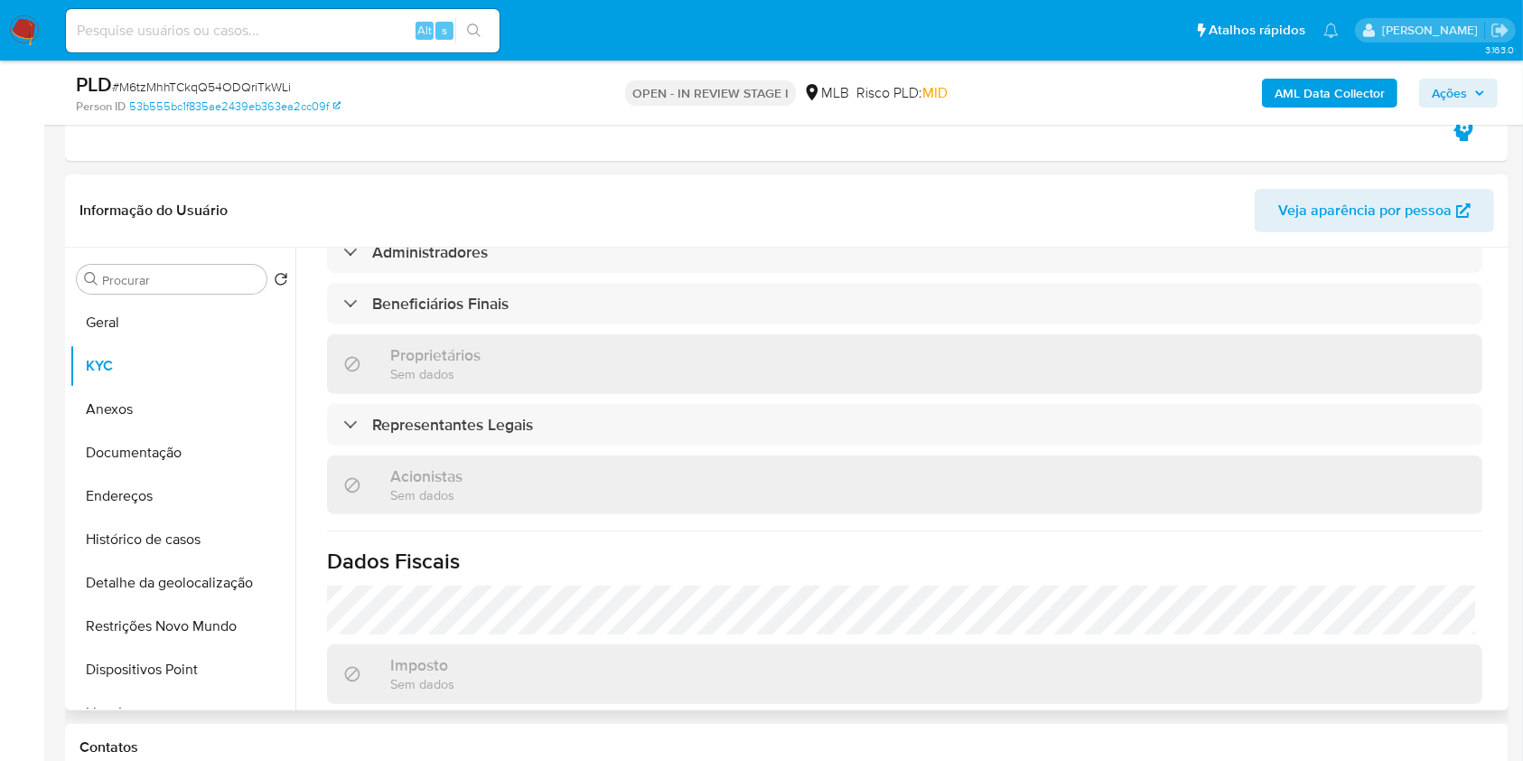
scroll to position [861, 0]
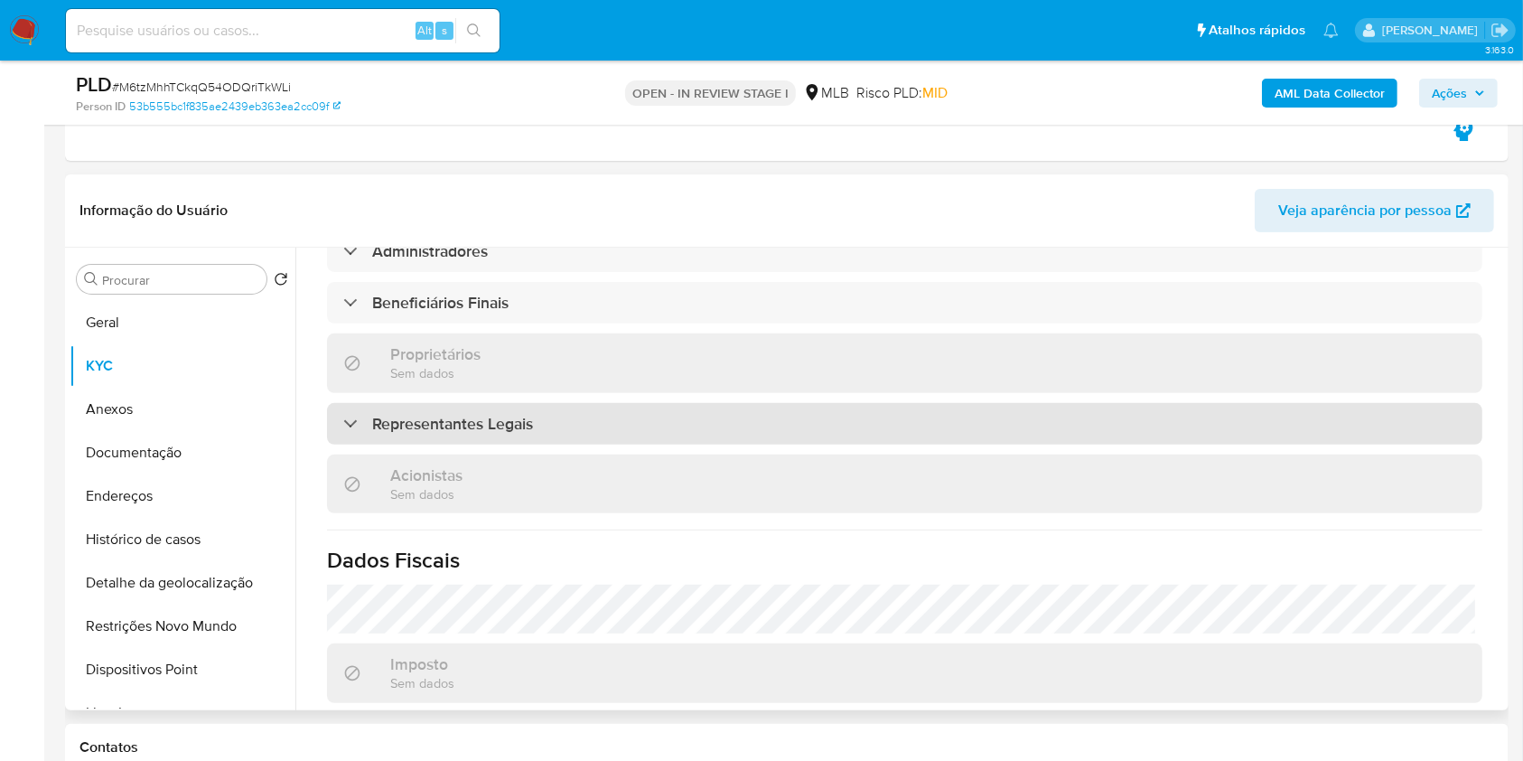
click at [762, 444] on div "Representantes Legais" at bounding box center [904, 424] width 1155 height 42
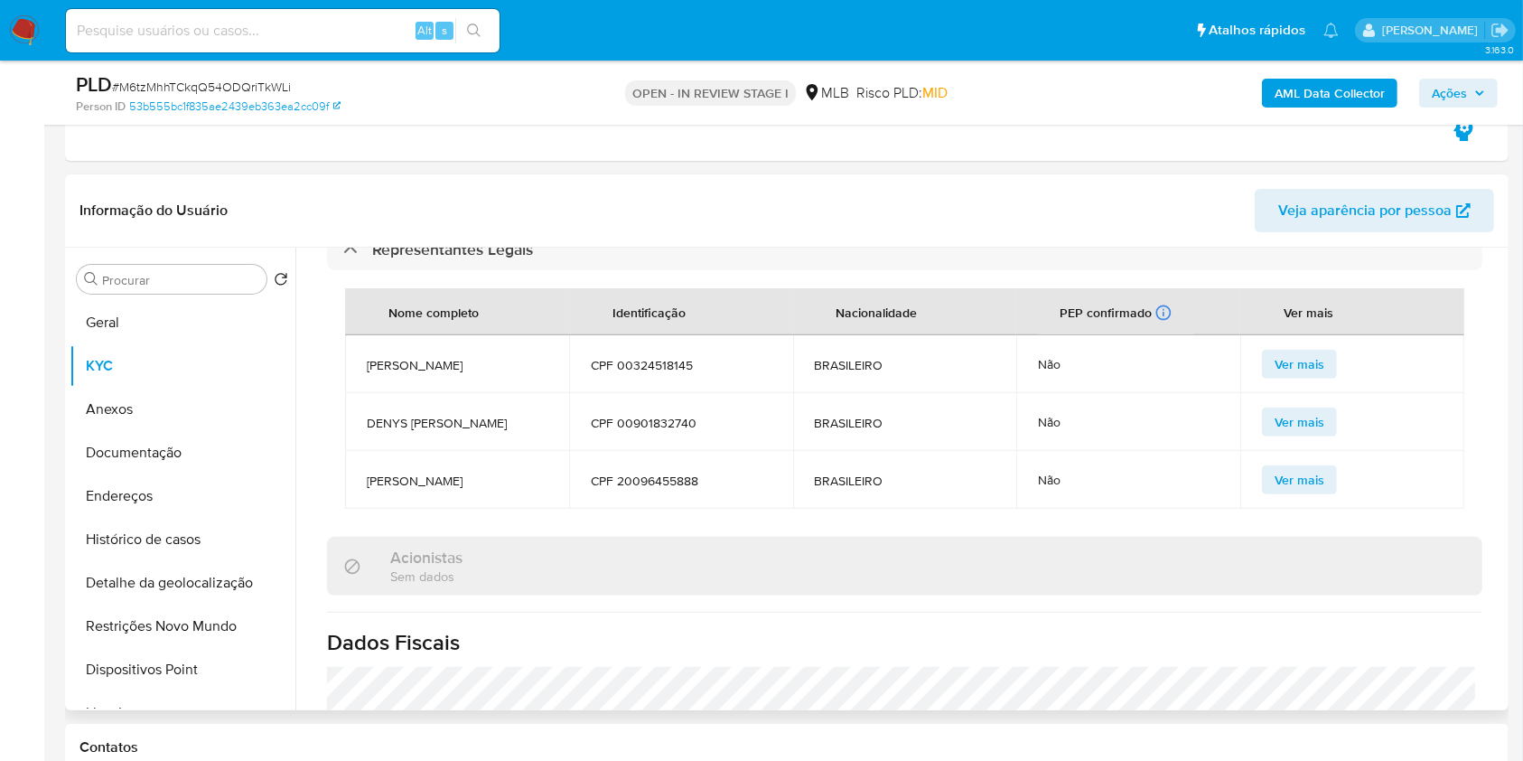
scroll to position [0, 0]
click at [714, 489] on span "CPF 20096455888" at bounding box center [681, 480] width 181 height 16
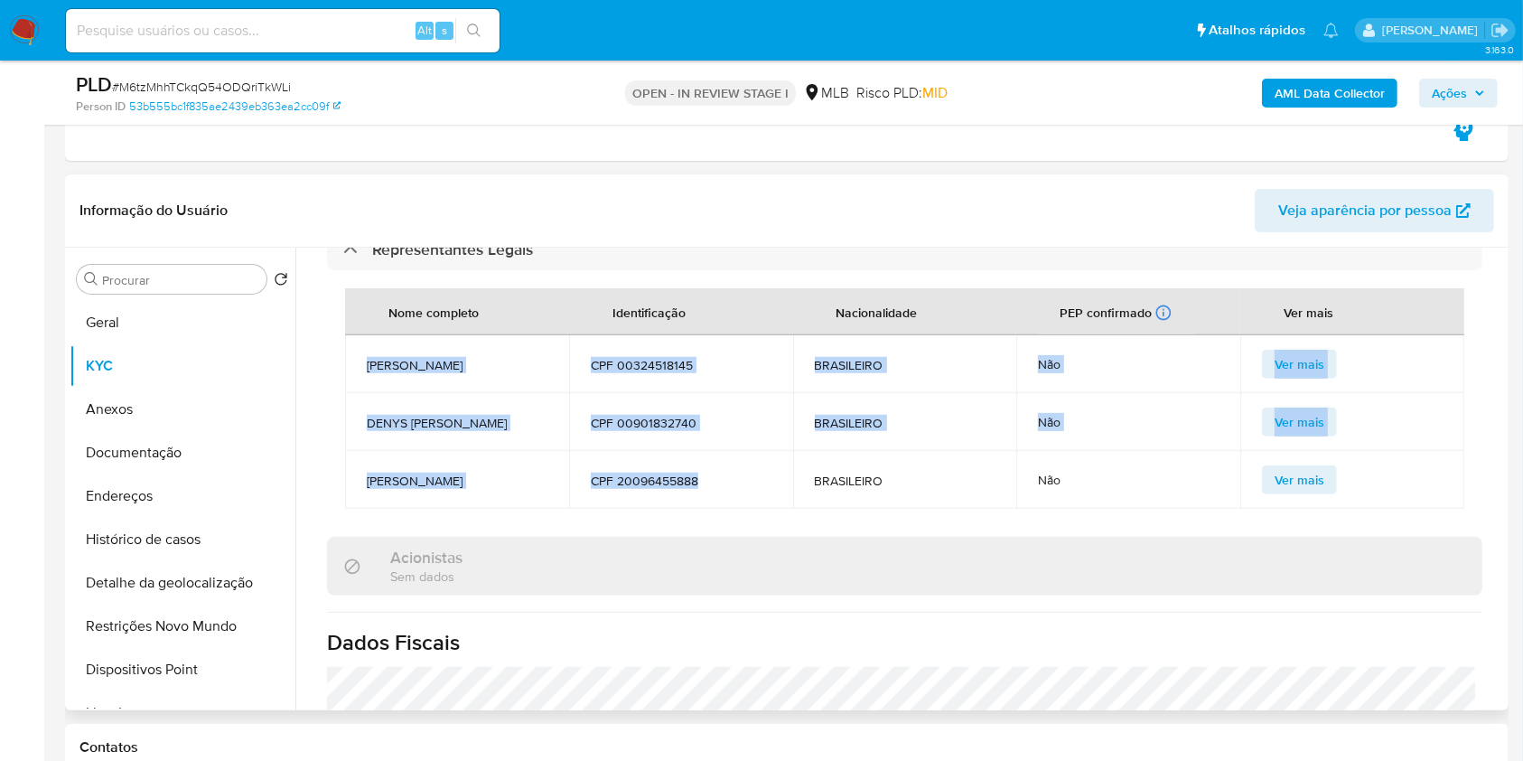
drag, startPoint x: 714, startPoint y: 537, endPoint x: 354, endPoint y: 388, distance: 388.9
click at [354, 388] on tbody "ANTONIO DA SILVA BARRETO JUNIOR CPF 00324518145 BRASILEIRO Não Ver mais DENYS M…" at bounding box center [904, 421] width 1119 height 173
copy tbody "ANTONIO DA SILVA BARRETO JUNIOR CPF 00324518145 BRASILEIRO Não Ver mais DENYS M…"
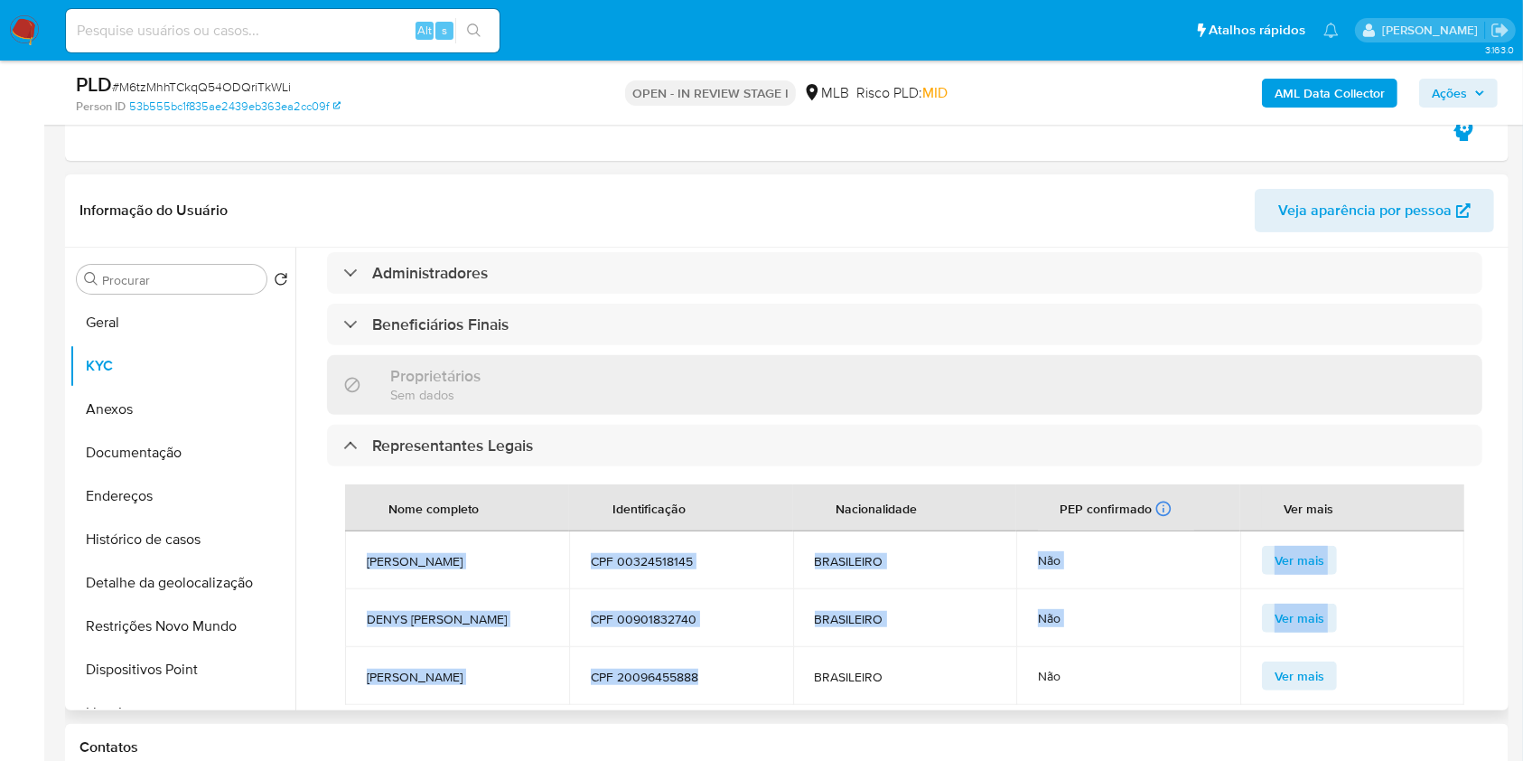
scroll to position [833, 0]
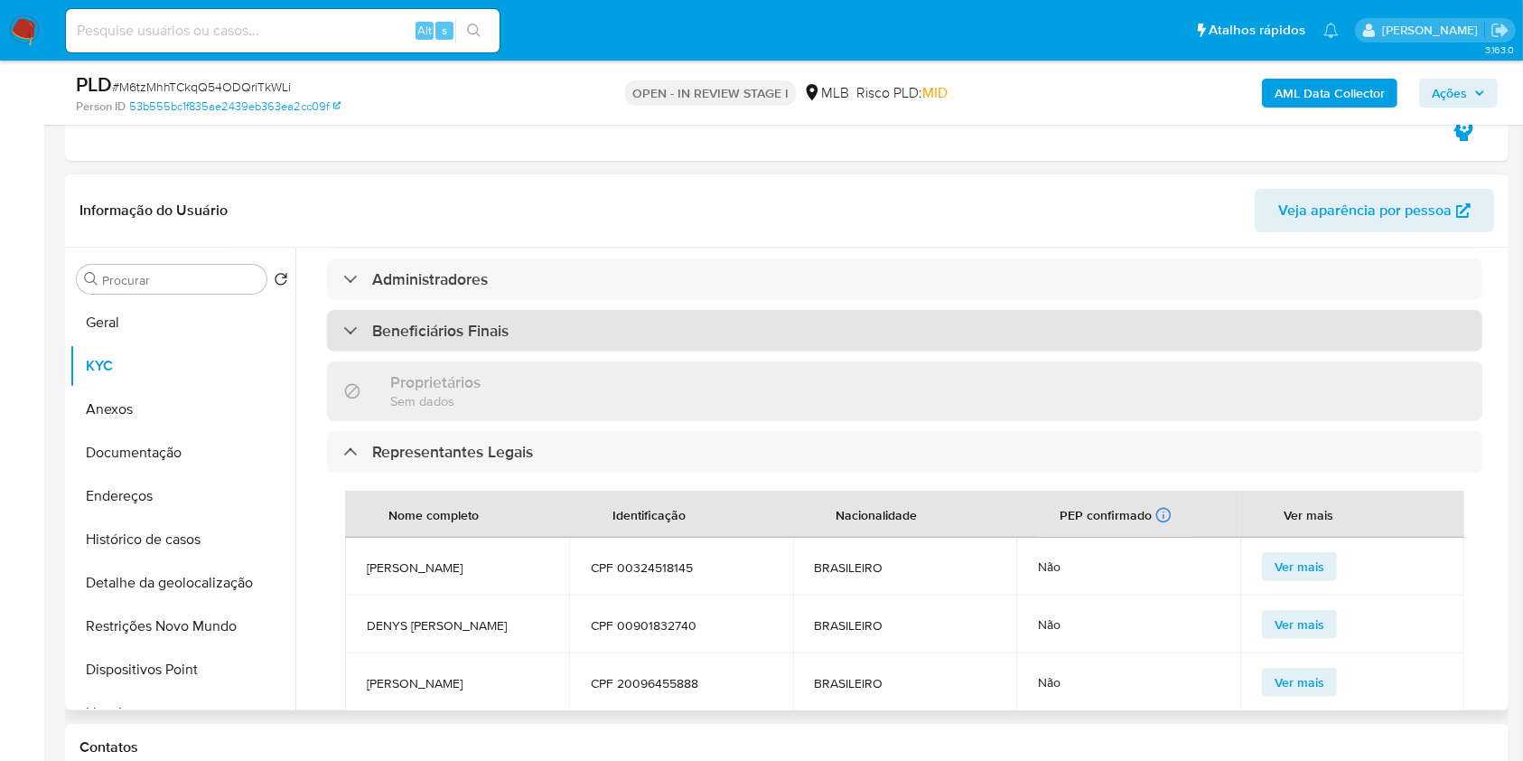
click at [405, 351] on div "Beneficiários Finais" at bounding box center [904, 331] width 1155 height 42
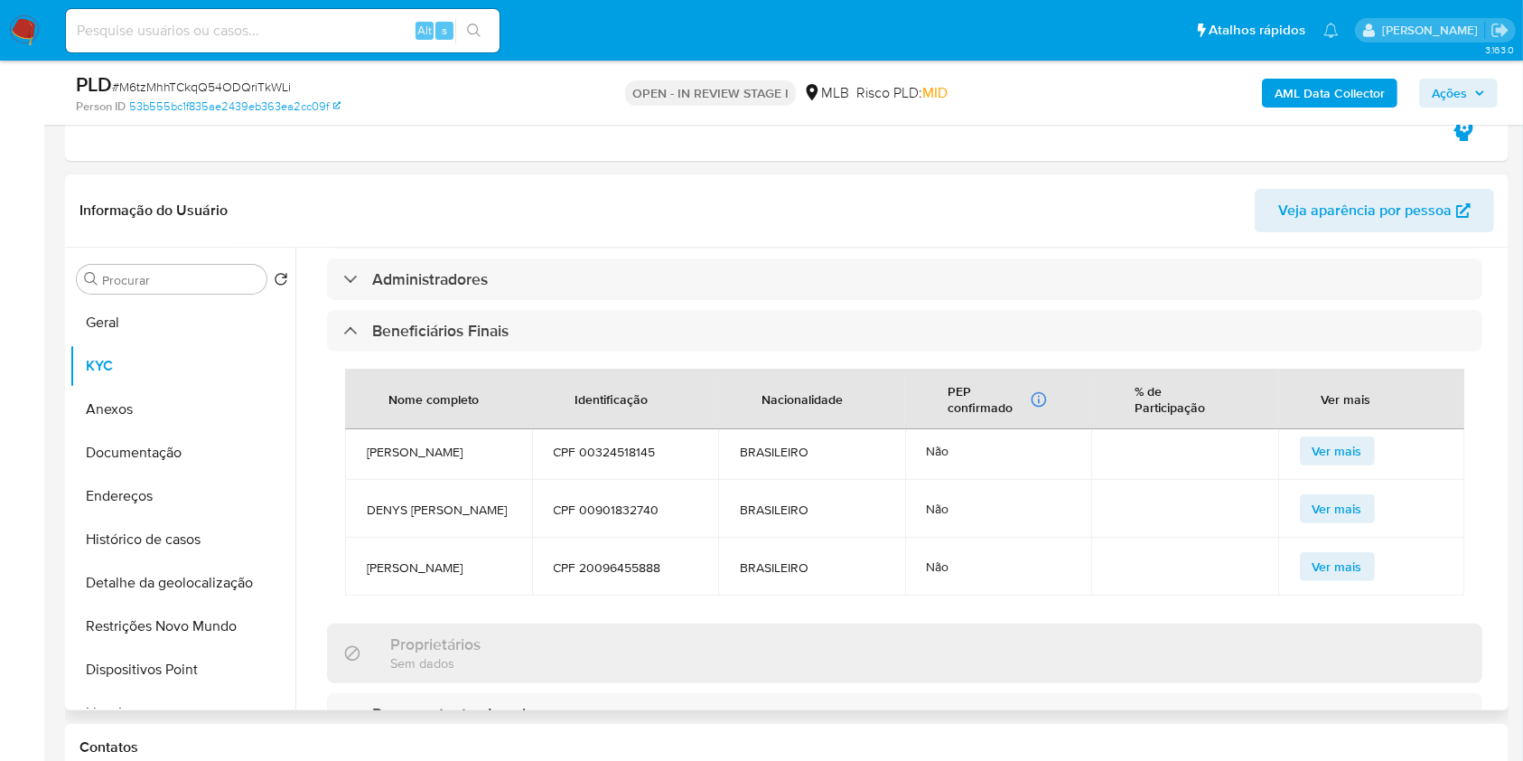
scroll to position [0, 0]
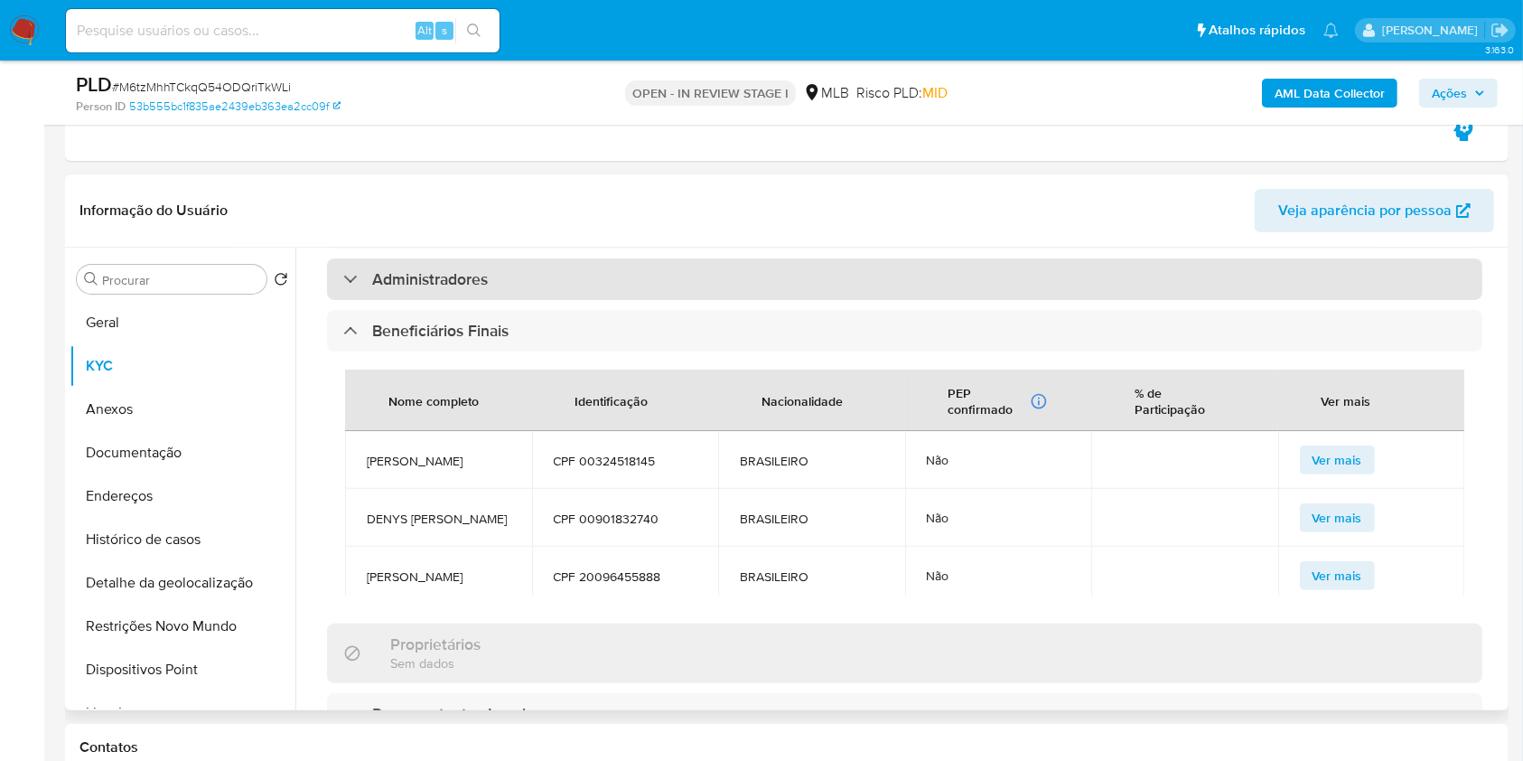
click at [516, 300] on div "Administradores" at bounding box center [904, 279] width 1155 height 42
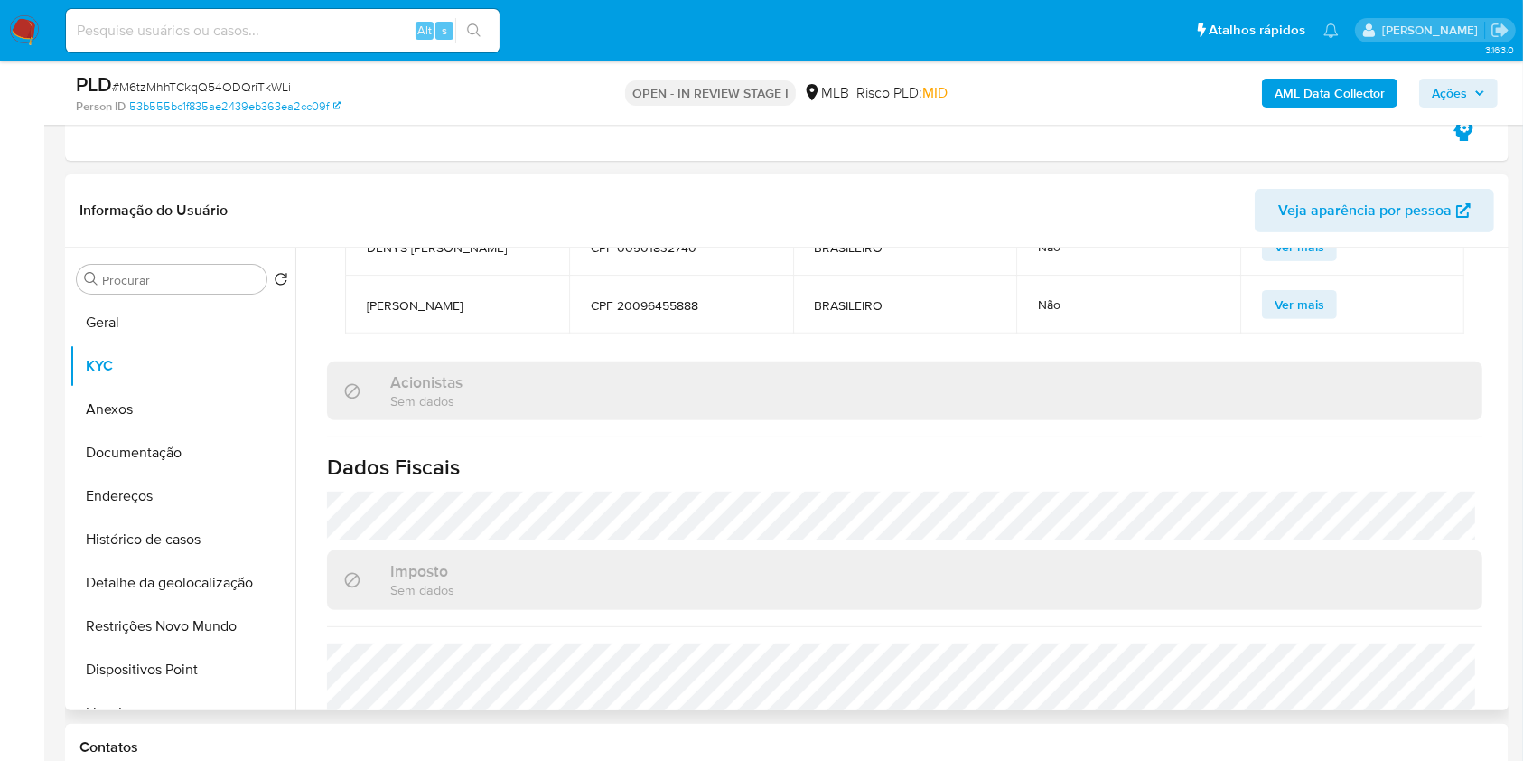
scroll to position [1943, 0]
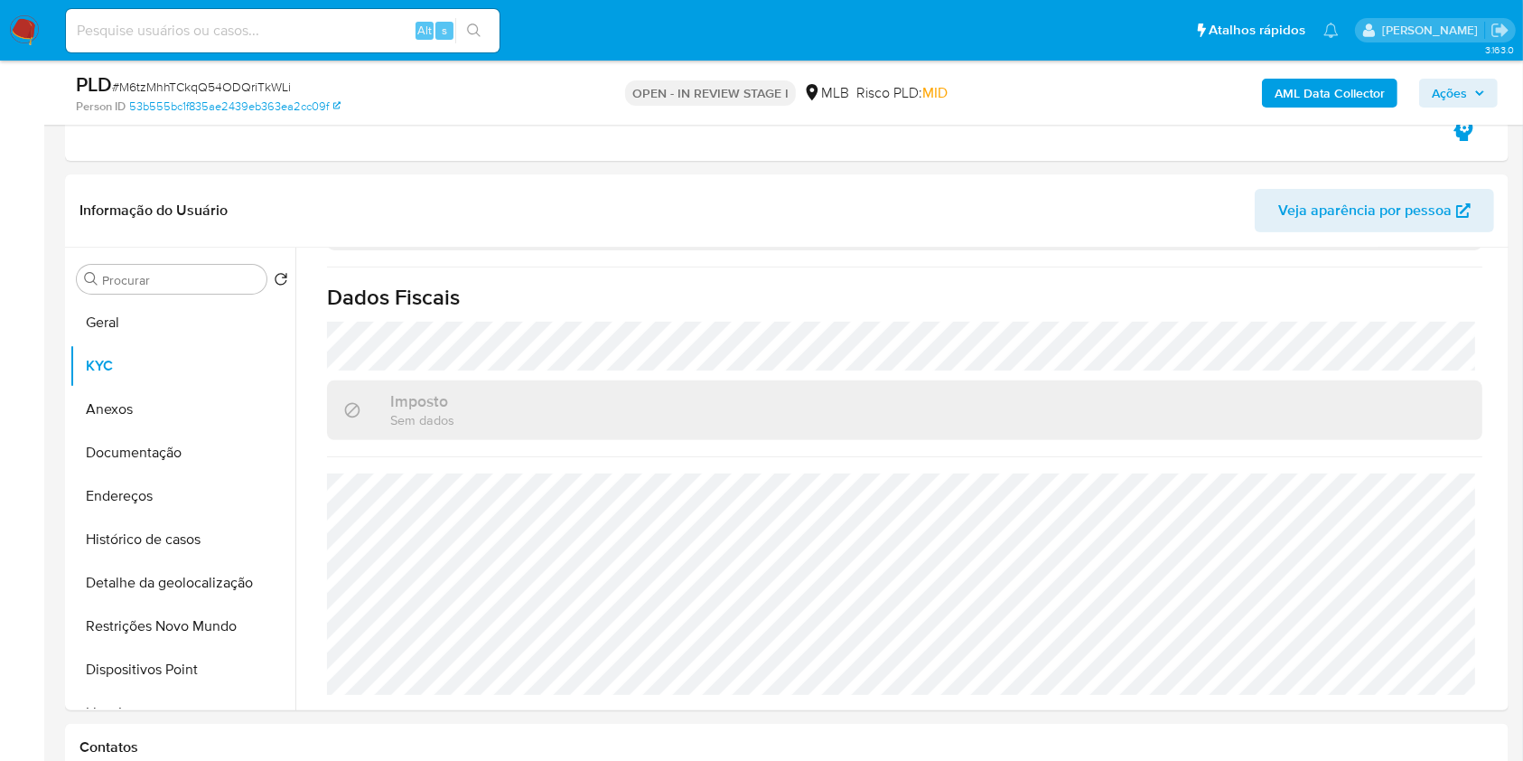
click at [1471, 98] on span "Ações" at bounding box center [1458, 92] width 53 height 25
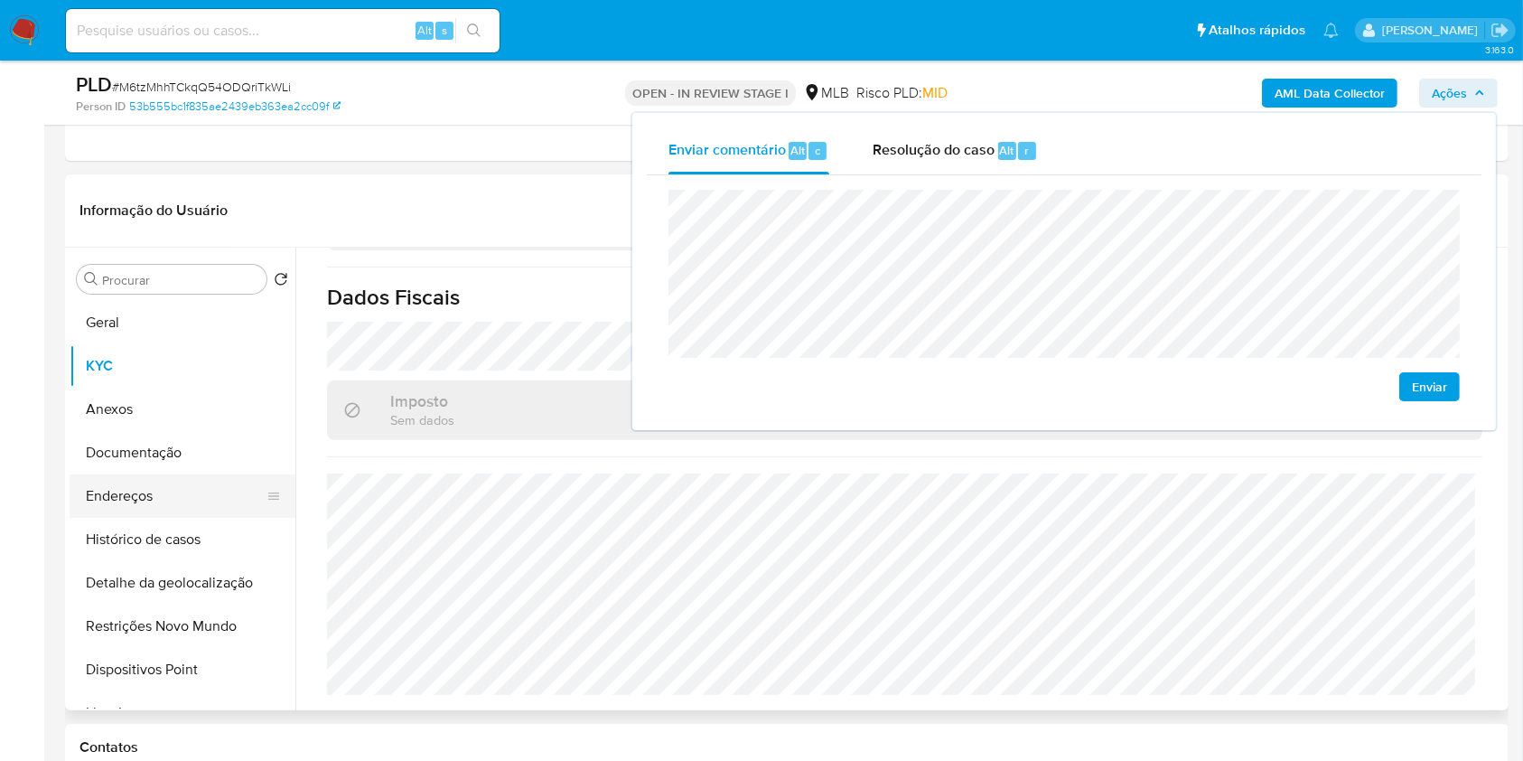
click at [211, 500] on button "Endereços" at bounding box center [175, 495] width 211 height 43
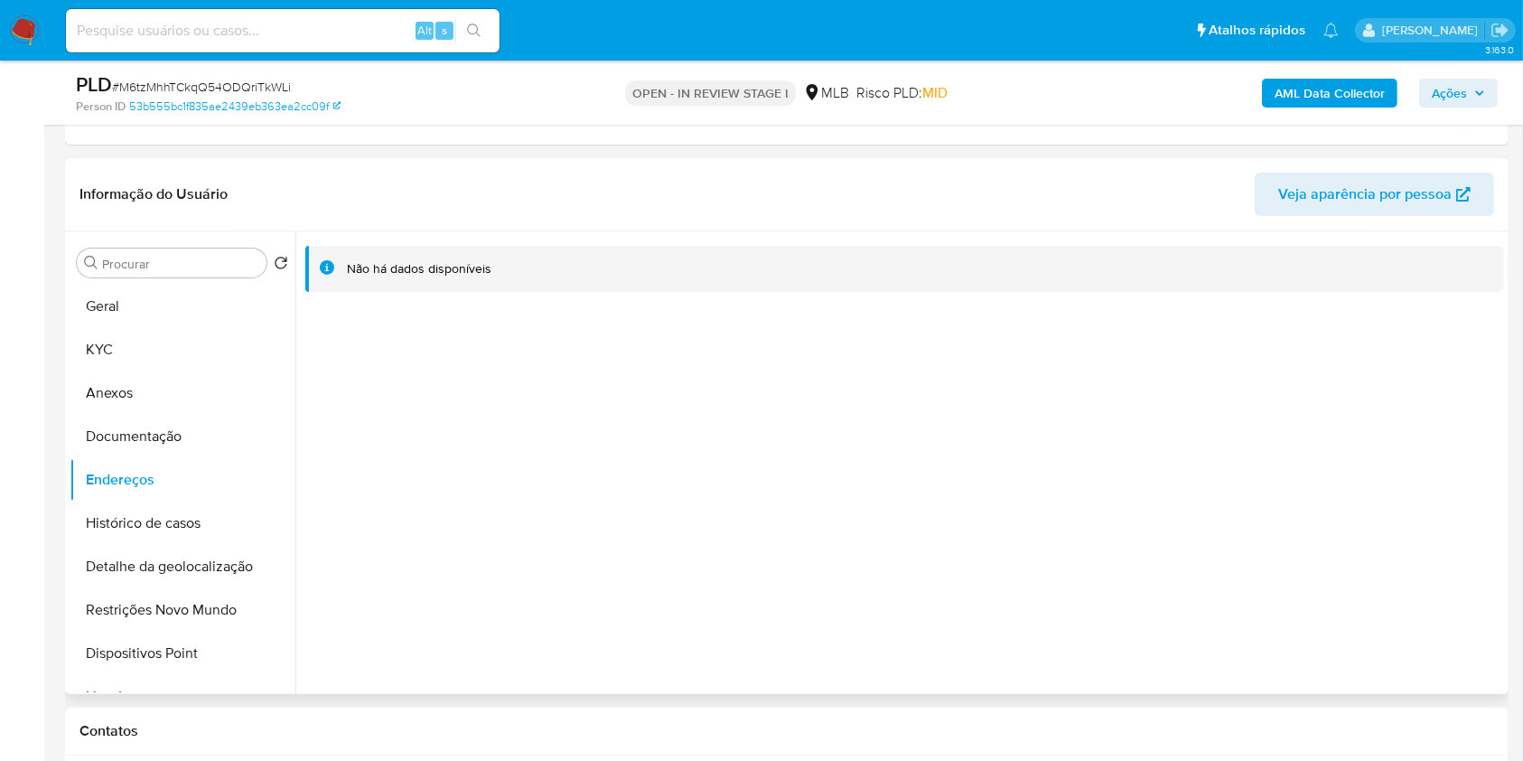
scroll to position [561, 0]
click at [164, 344] on button "KYC" at bounding box center [175, 346] width 211 height 43
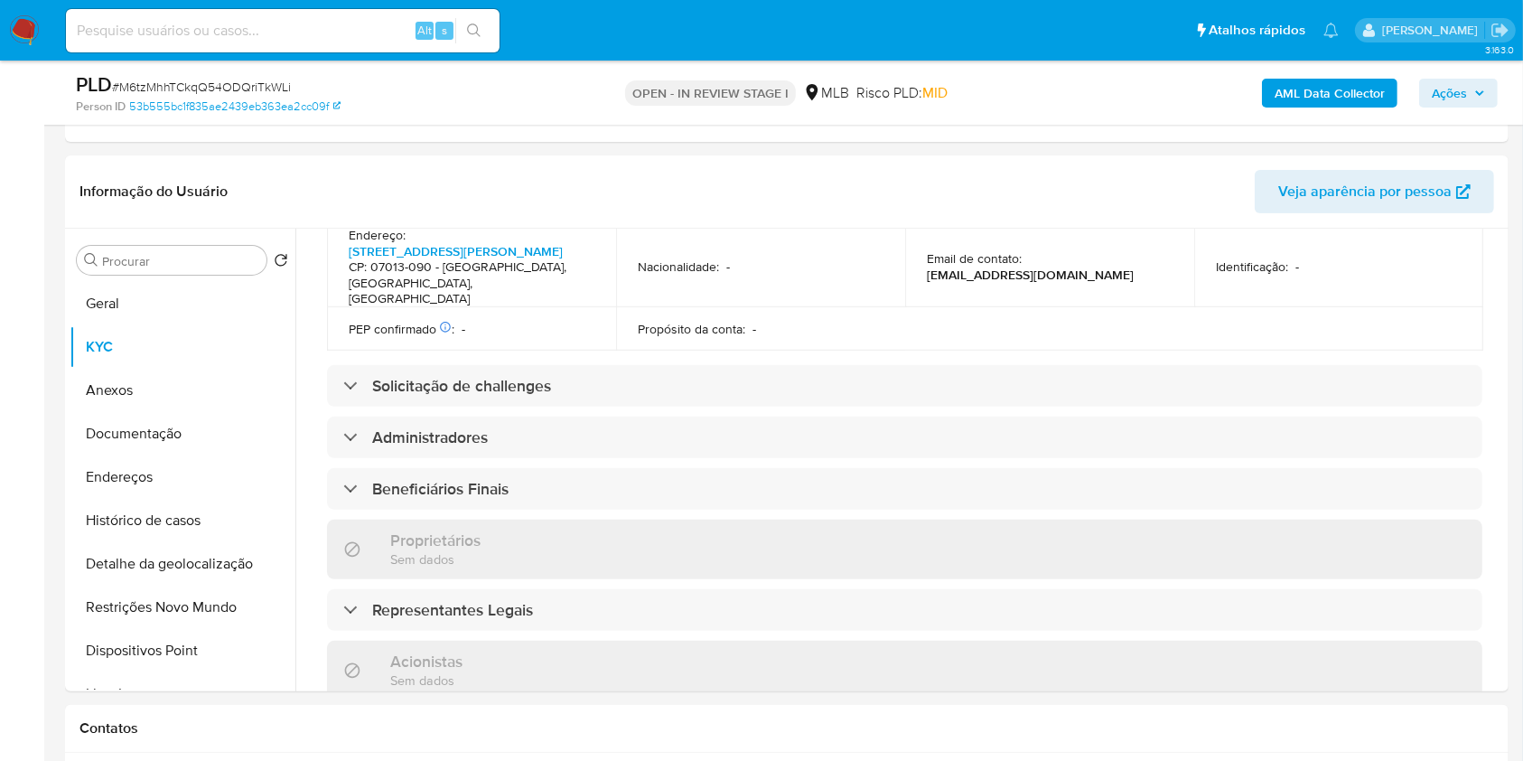
scroll to position [1157, 0]
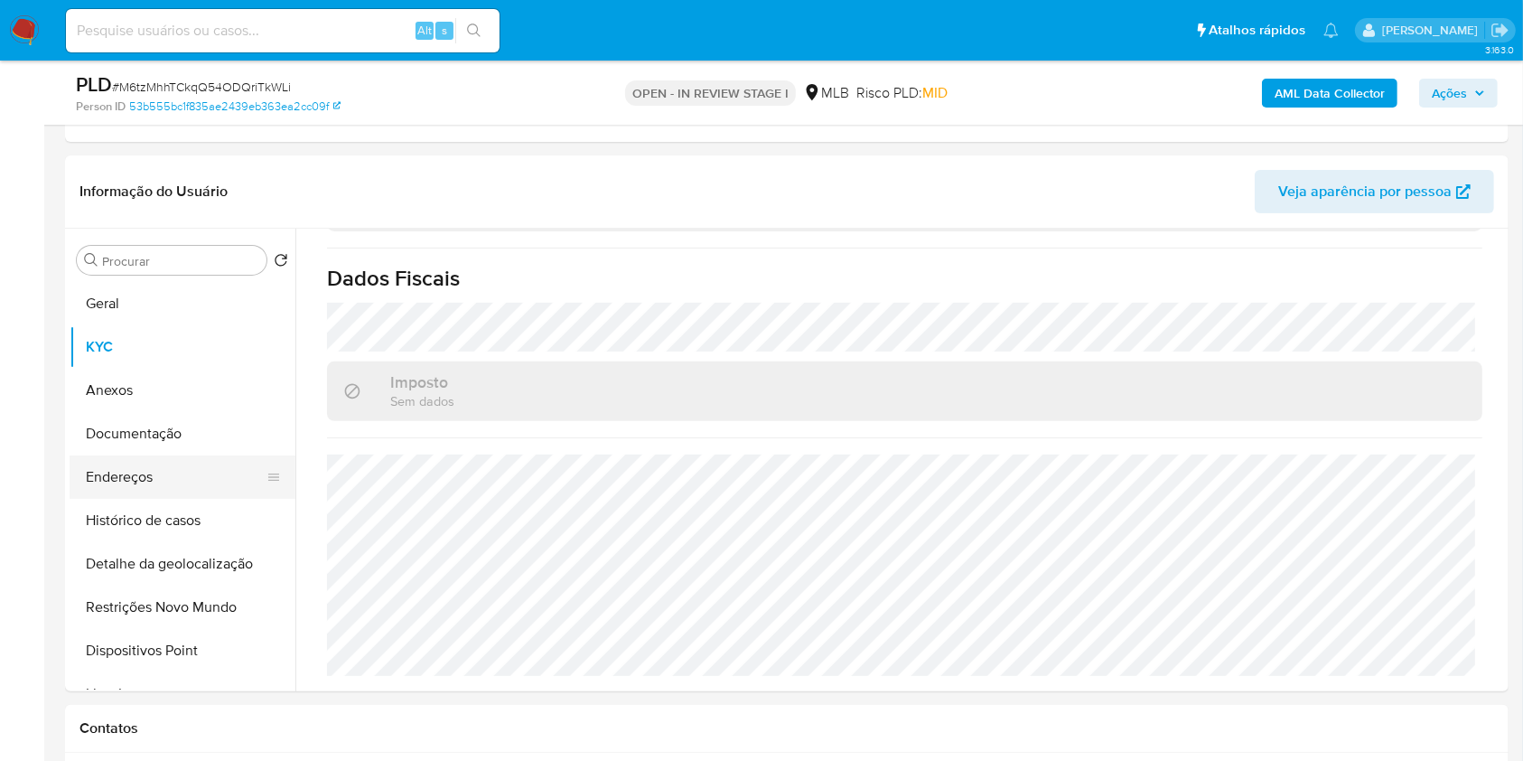
click at [144, 457] on button "Endereços" at bounding box center [175, 476] width 211 height 43
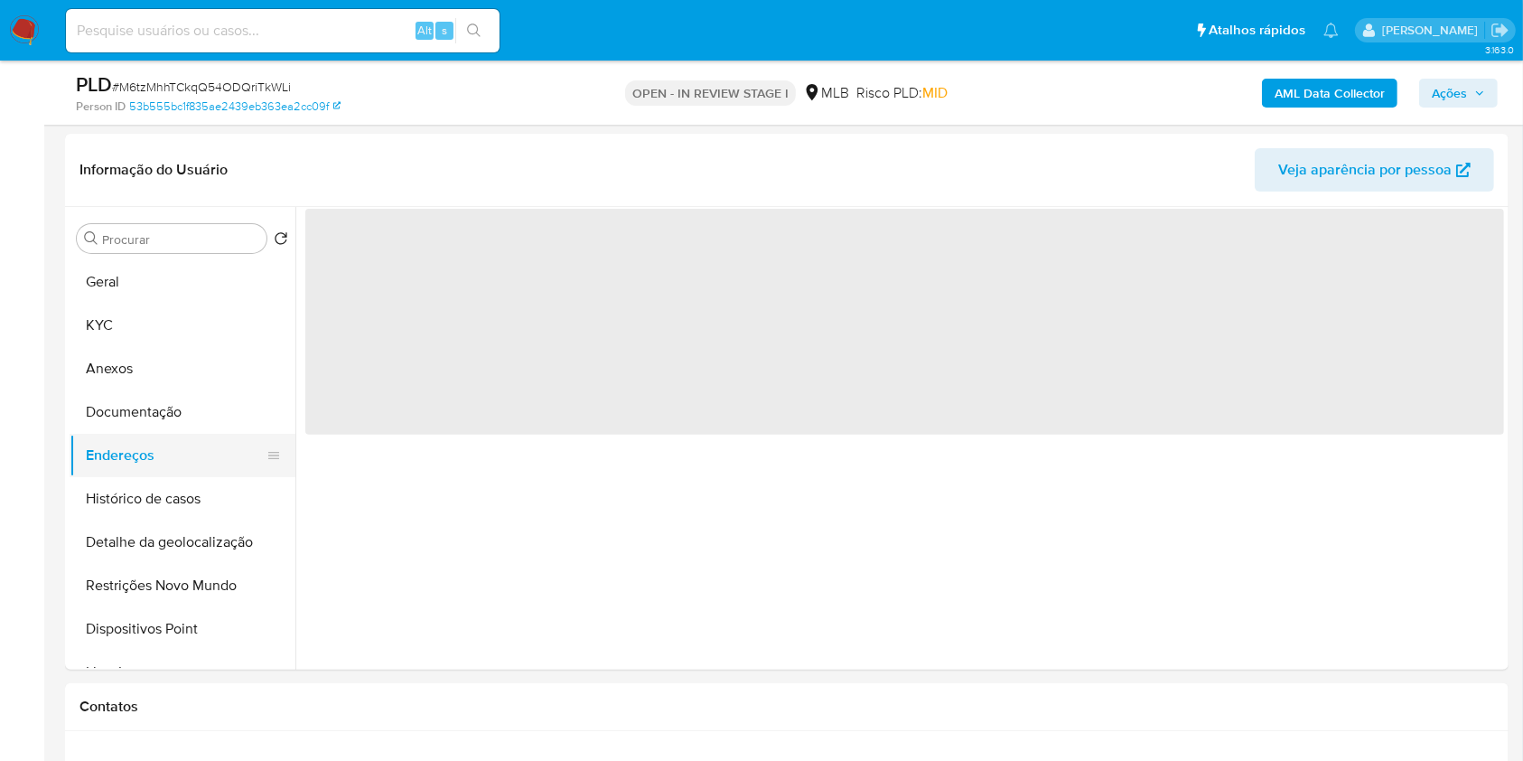
scroll to position [0, 0]
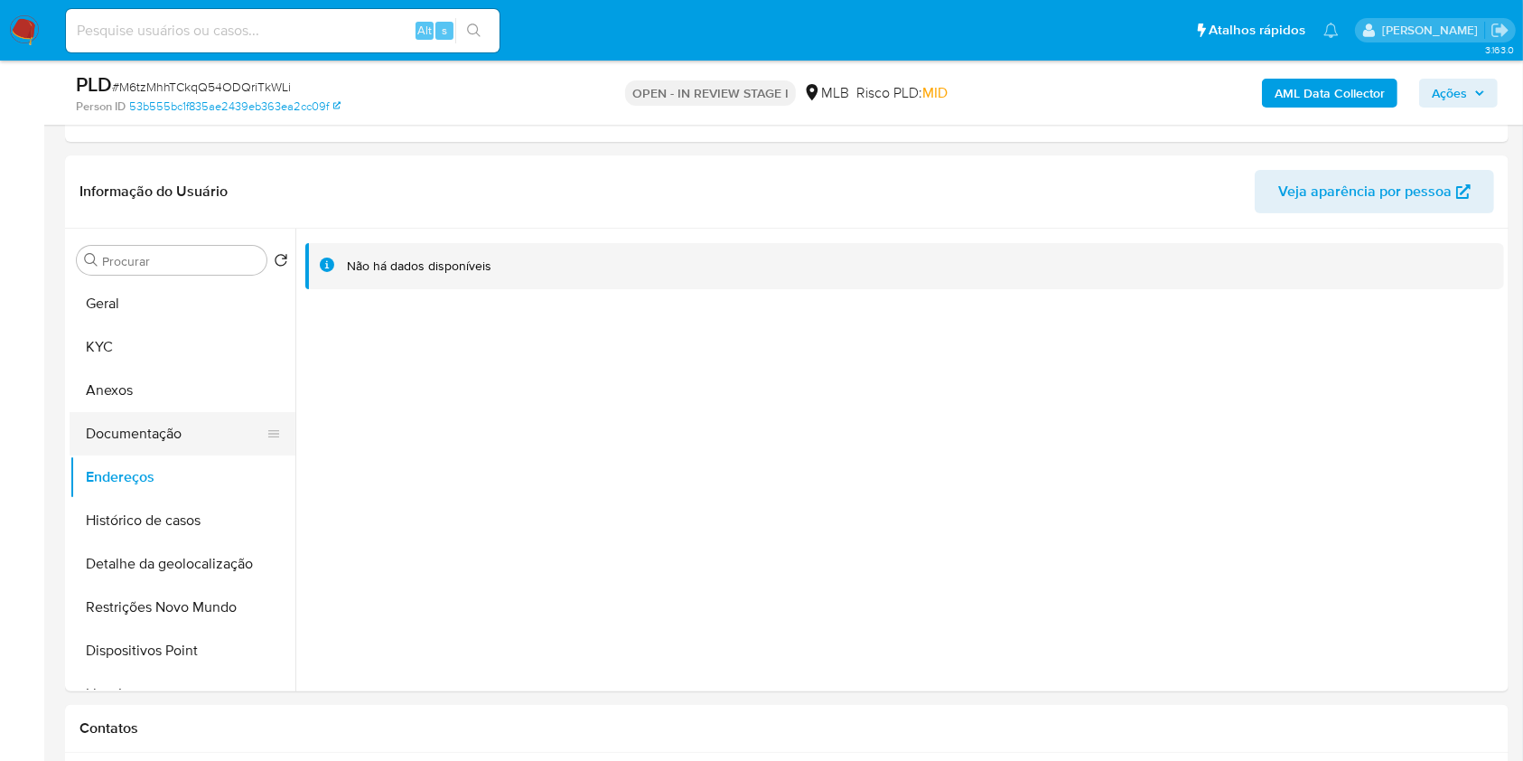
click at [175, 414] on button "Documentação" at bounding box center [175, 433] width 211 height 43
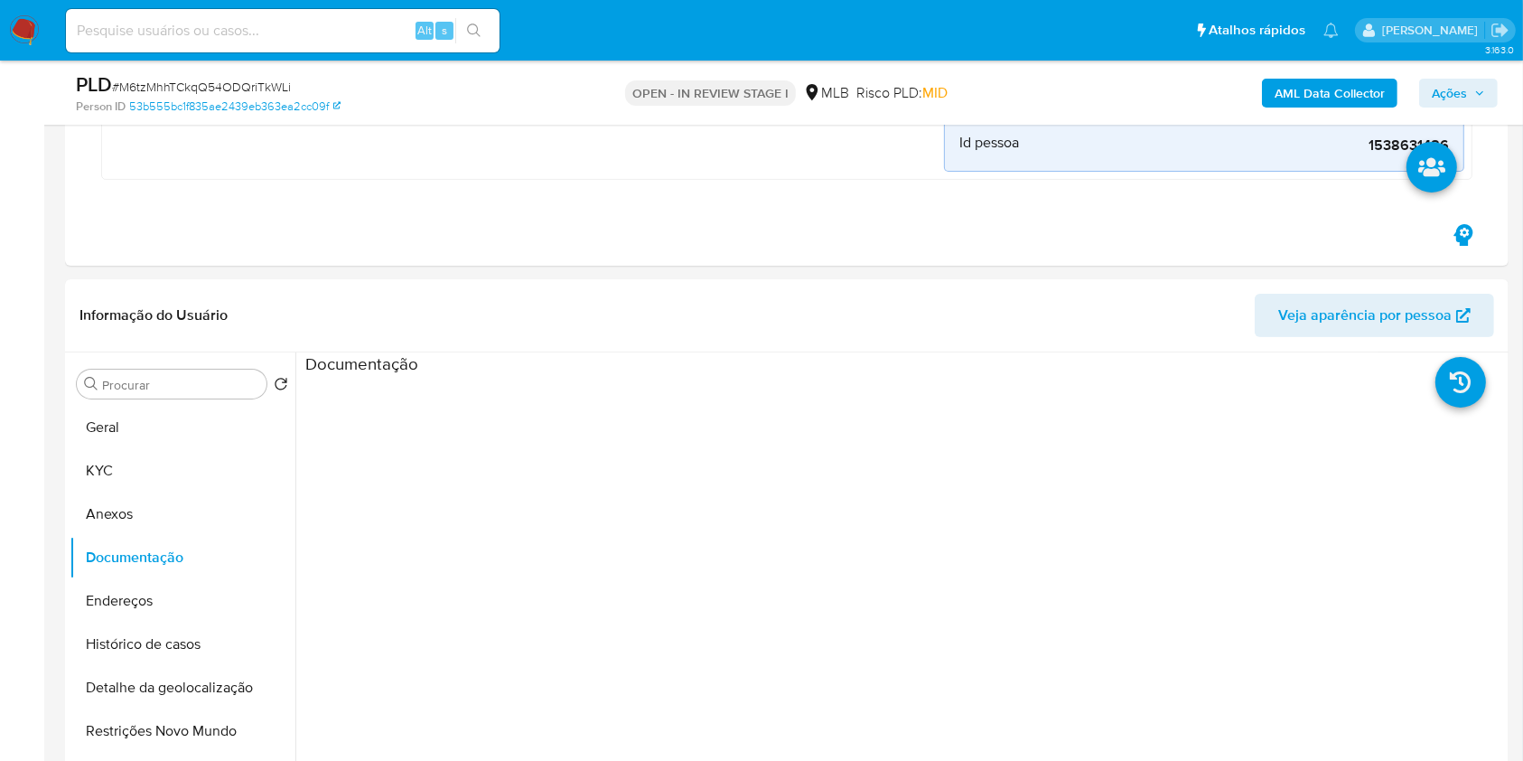
scroll to position [499, 0]
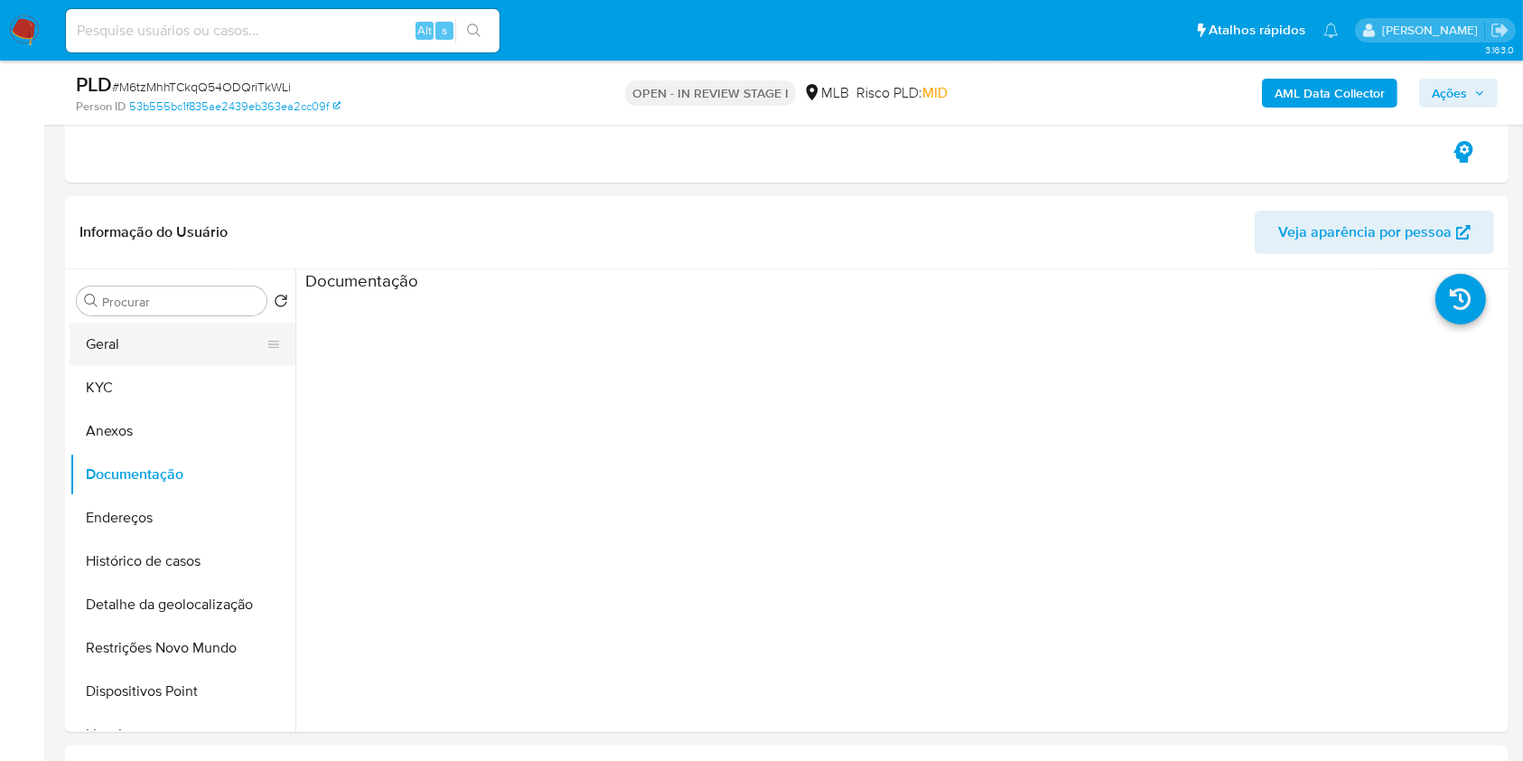
click at [136, 340] on button "Geral" at bounding box center [175, 344] width 211 height 43
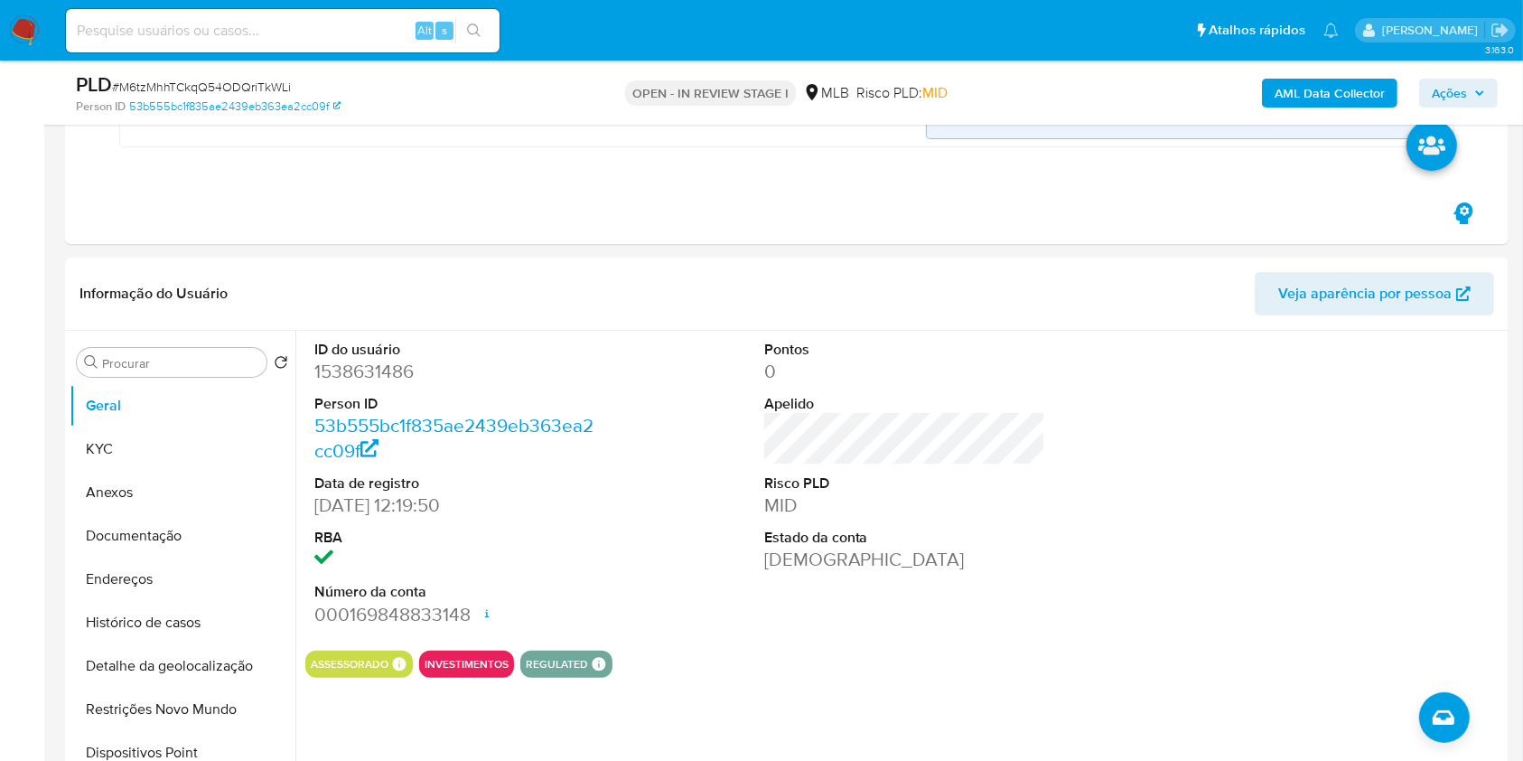
scroll to position [0, 0]
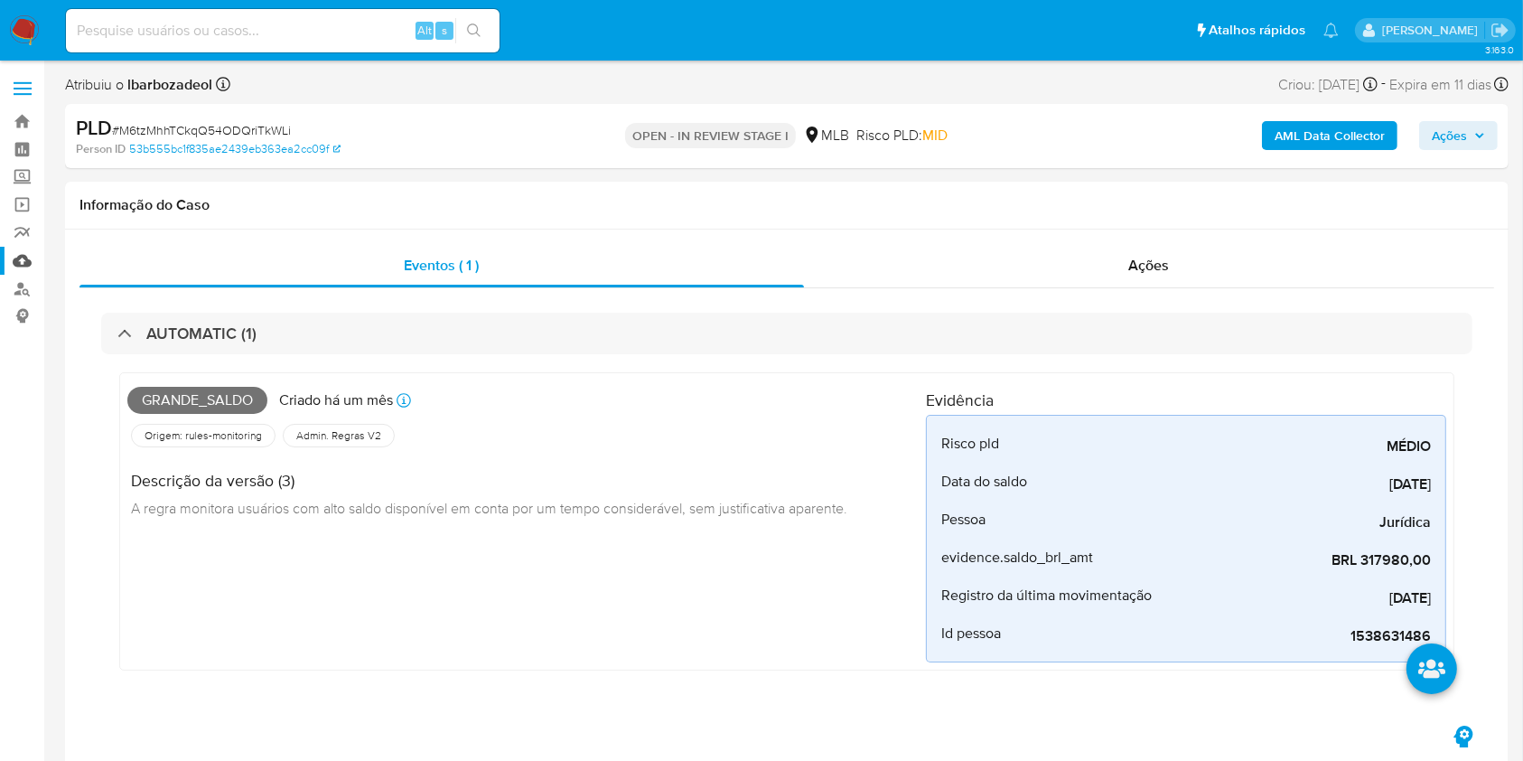
click at [14, 264] on link "Mulan" at bounding box center [107, 261] width 215 height 28
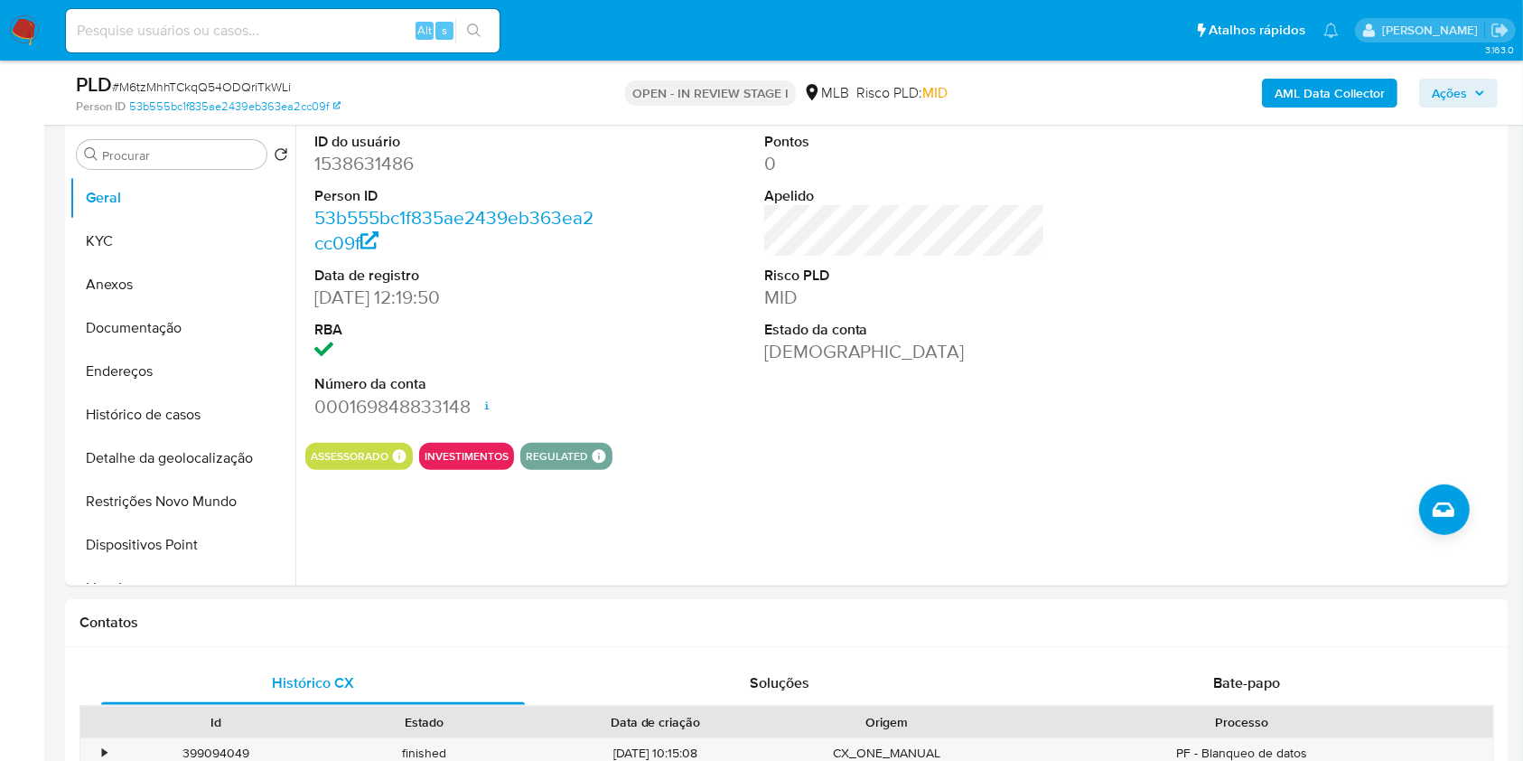
scroll to position [654, 0]
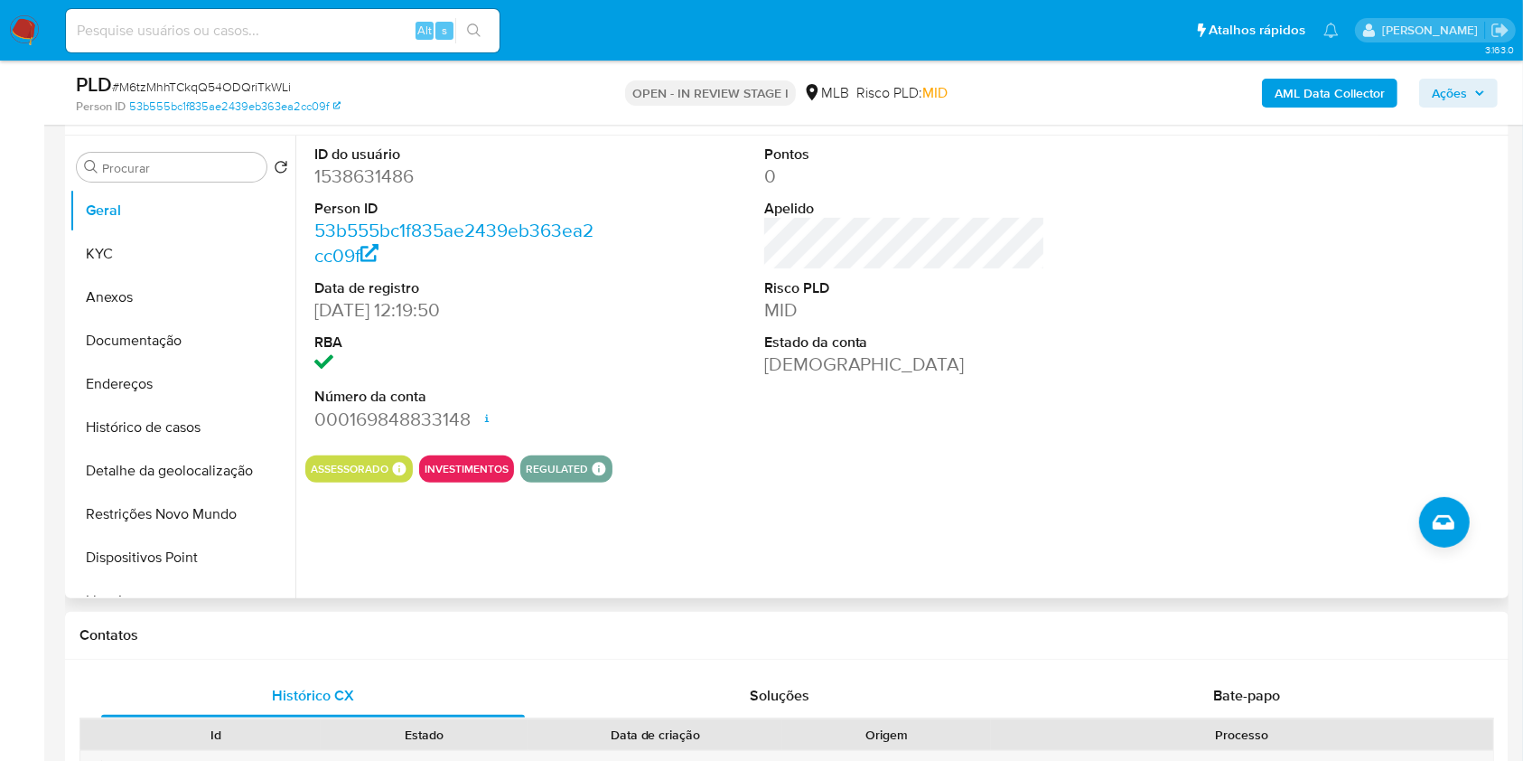
drag, startPoint x: 1096, startPoint y: 673, endPoint x: 1214, endPoint y: 332, distance: 360.5
click at [1255, 332] on div at bounding box center [1354, 288] width 300 height 305
click at [195, 251] on button "KYC" at bounding box center [175, 253] width 211 height 43
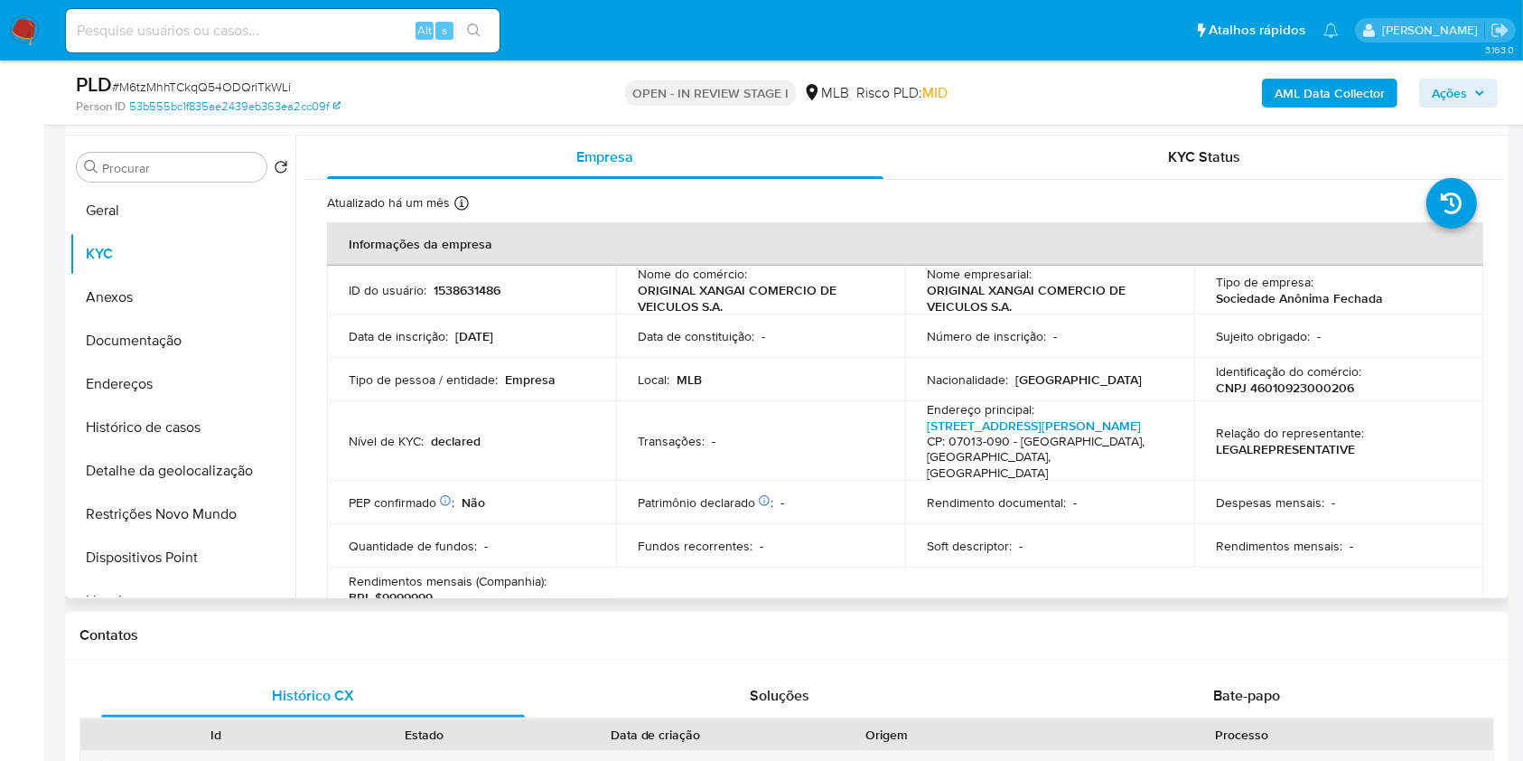
click at [442, 285] on p "1538631486" at bounding box center [467, 290] width 67 height 16
copy div "ID do usuário : 1538631486"
click at [450, 288] on p "1538631486" at bounding box center [467, 290] width 67 height 16
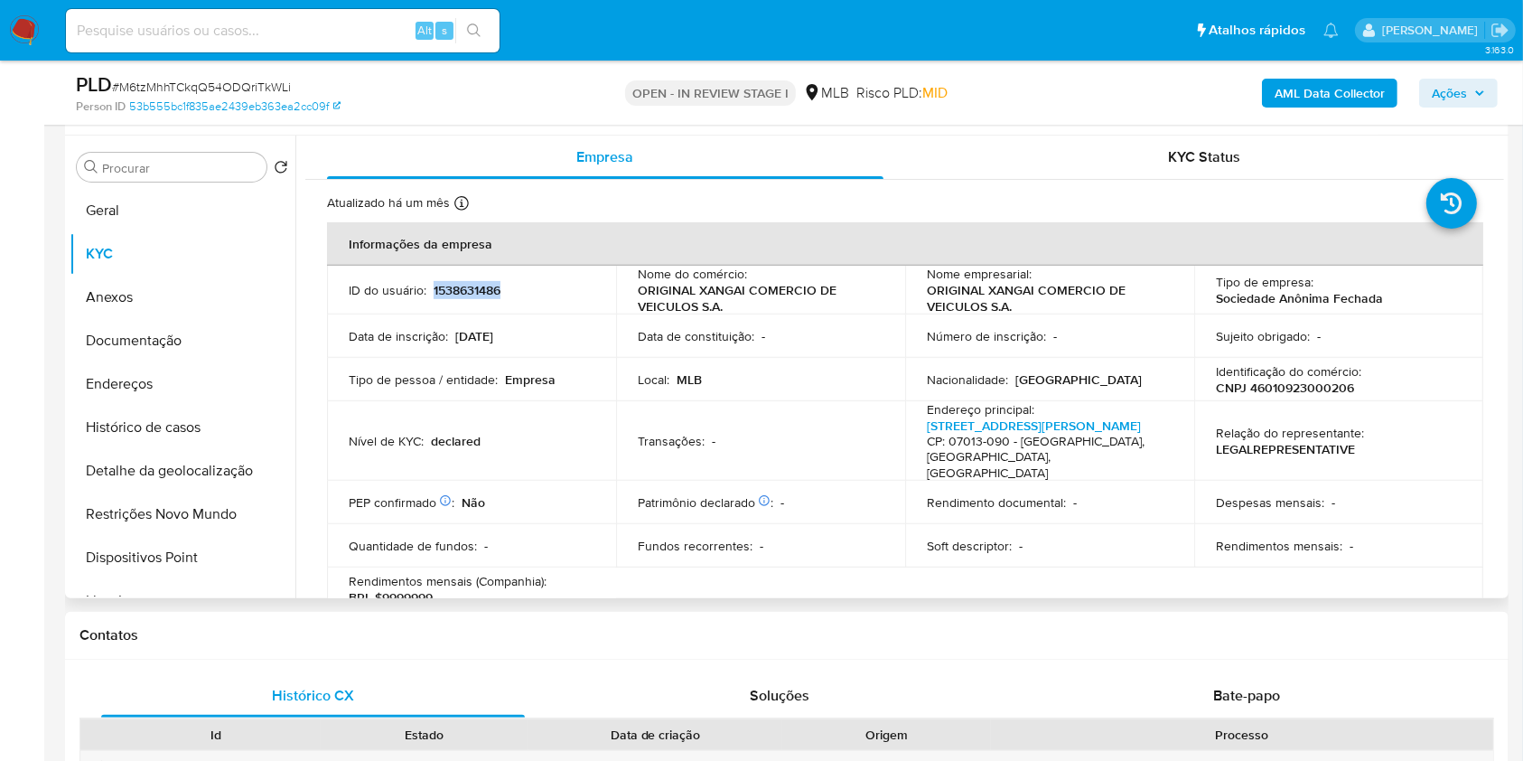
click at [451, 288] on p "1538631486" at bounding box center [467, 290] width 67 height 16
click at [213, 435] on button "Histórico de casos" at bounding box center [175, 427] width 211 height 43
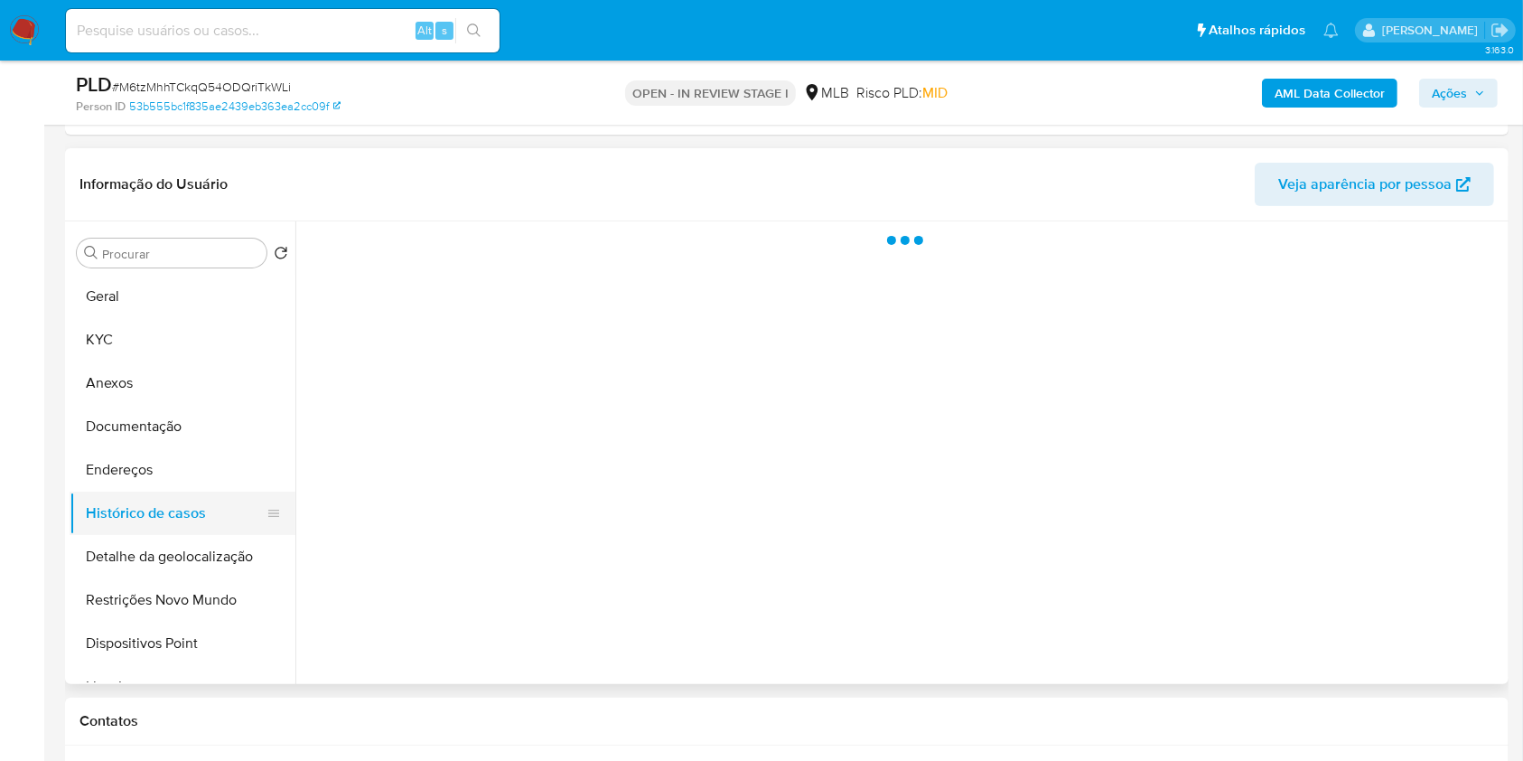
scroll to position [543, 0]
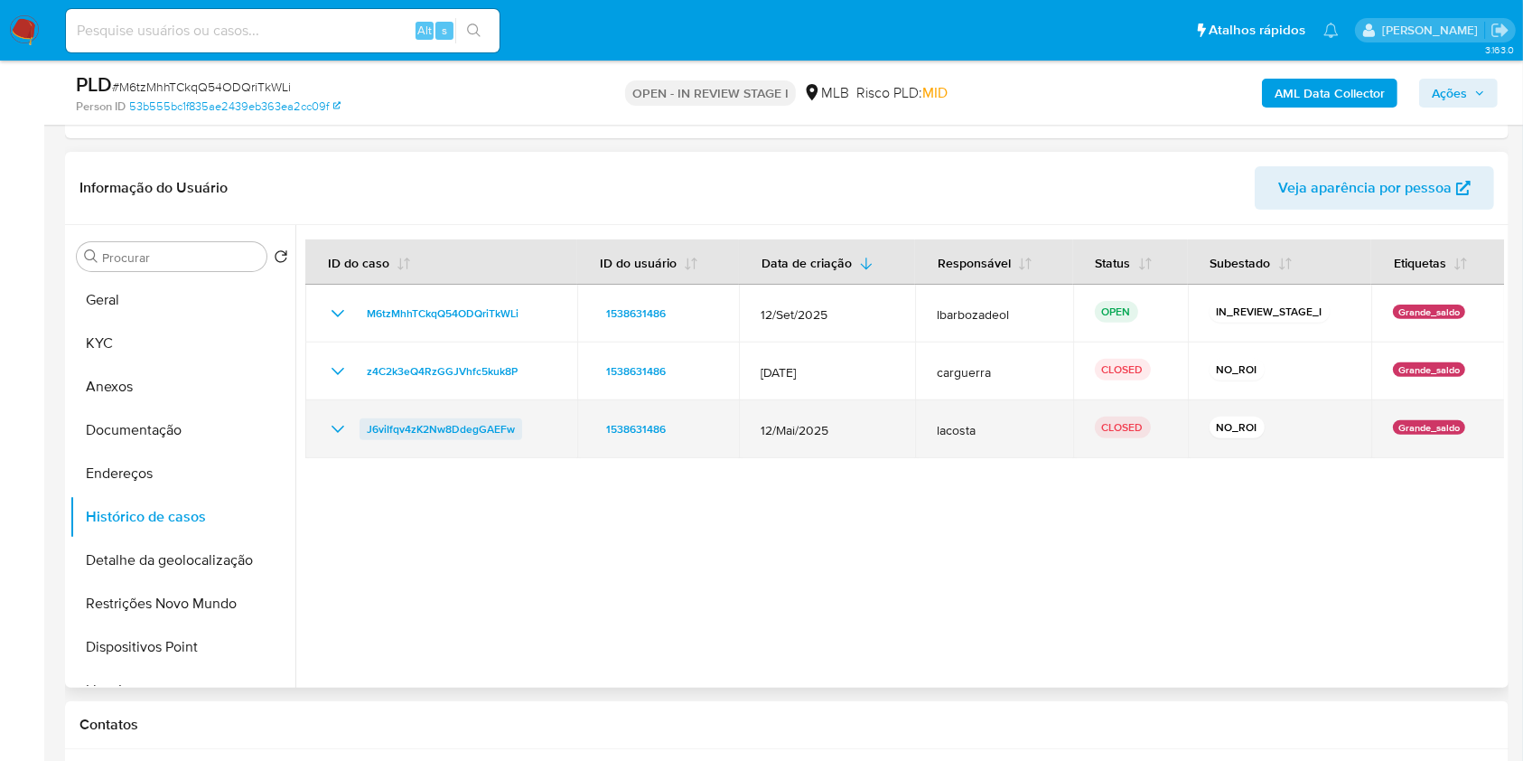
click at [476, 419] on span "J6viIfqv4zK2Nw8DdegGAEFw" at bounding box center [441, 429] width 148 height 22
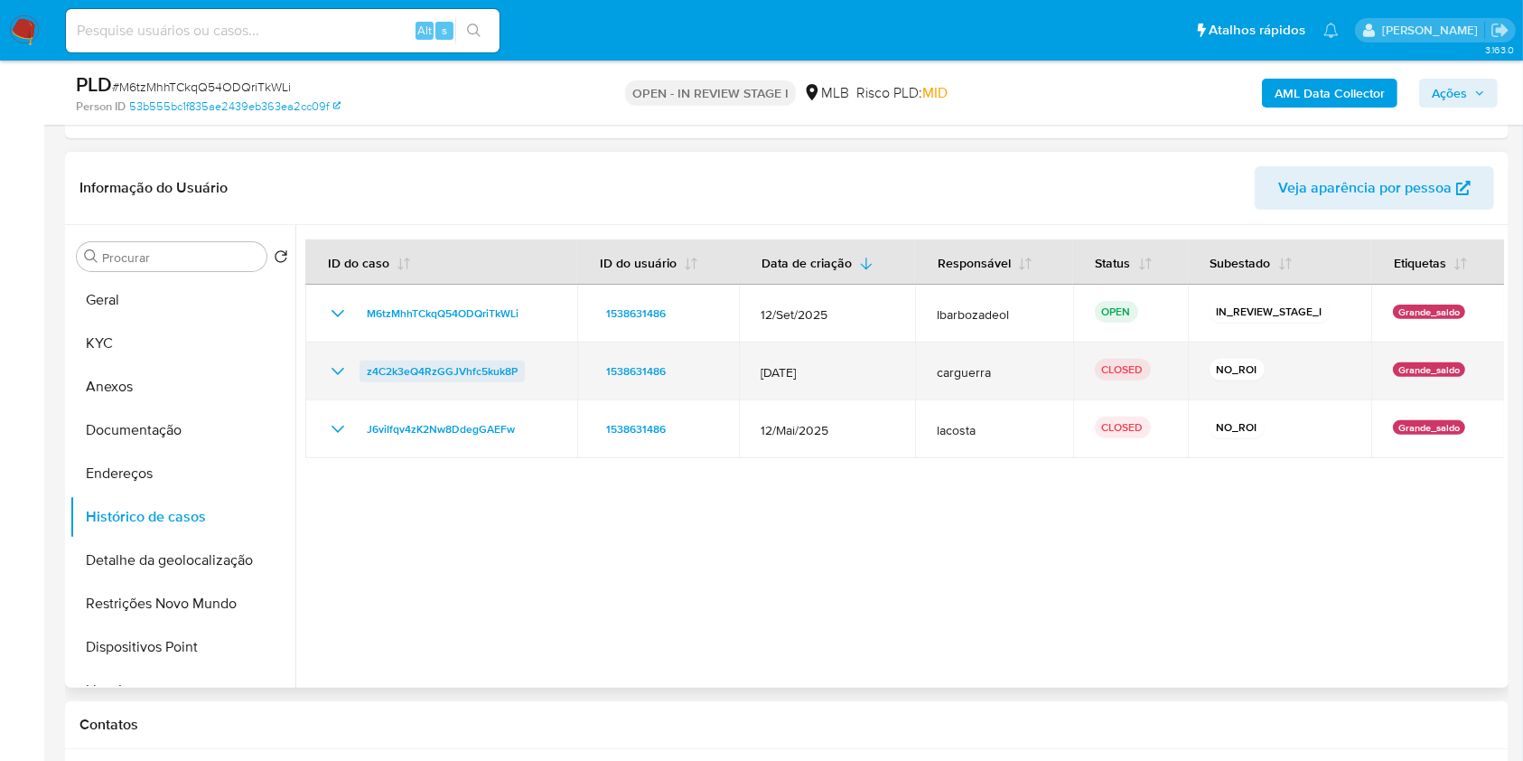
click at [481, 373] on span "z4C2k3eQ4RzGGJVhfc5kuk8P" at bounding box center [442, 371] width 151 height 22
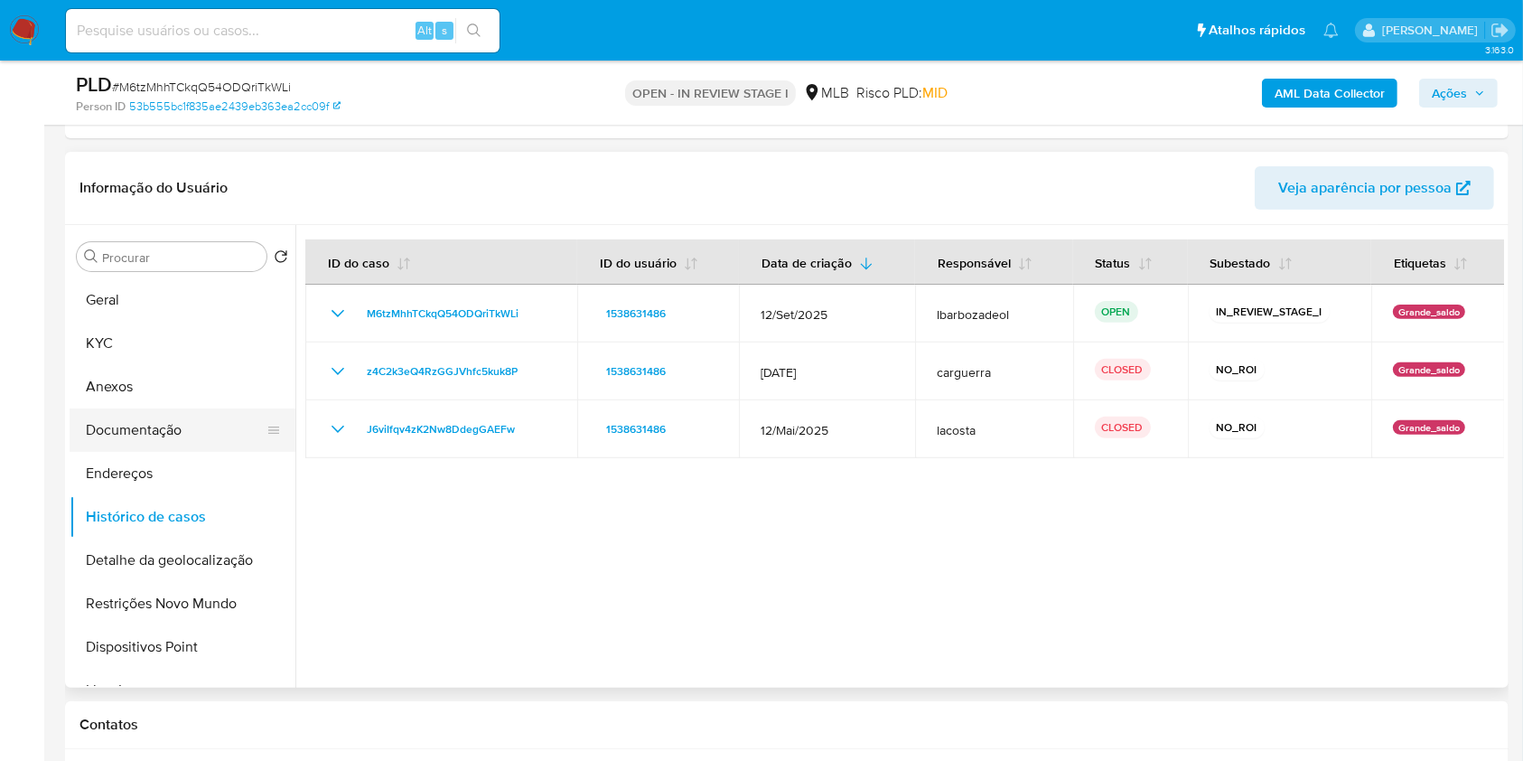
click at [181, 433] on button "Documentação" at bounding box center [175, 429] width 211 height 43
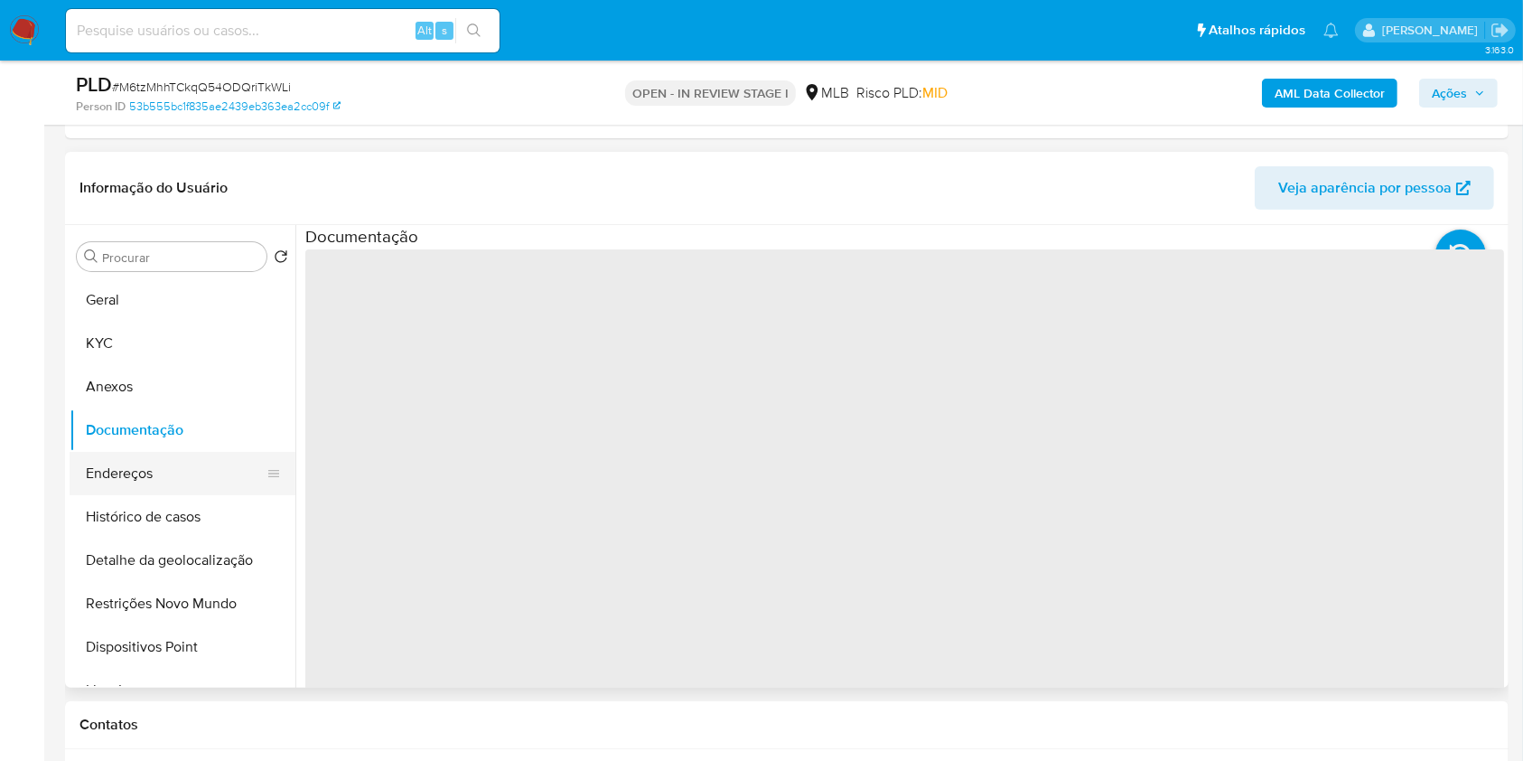
click at [171, 474] on button "Endereços" at bounding box center [175, 473] width 211 height 43
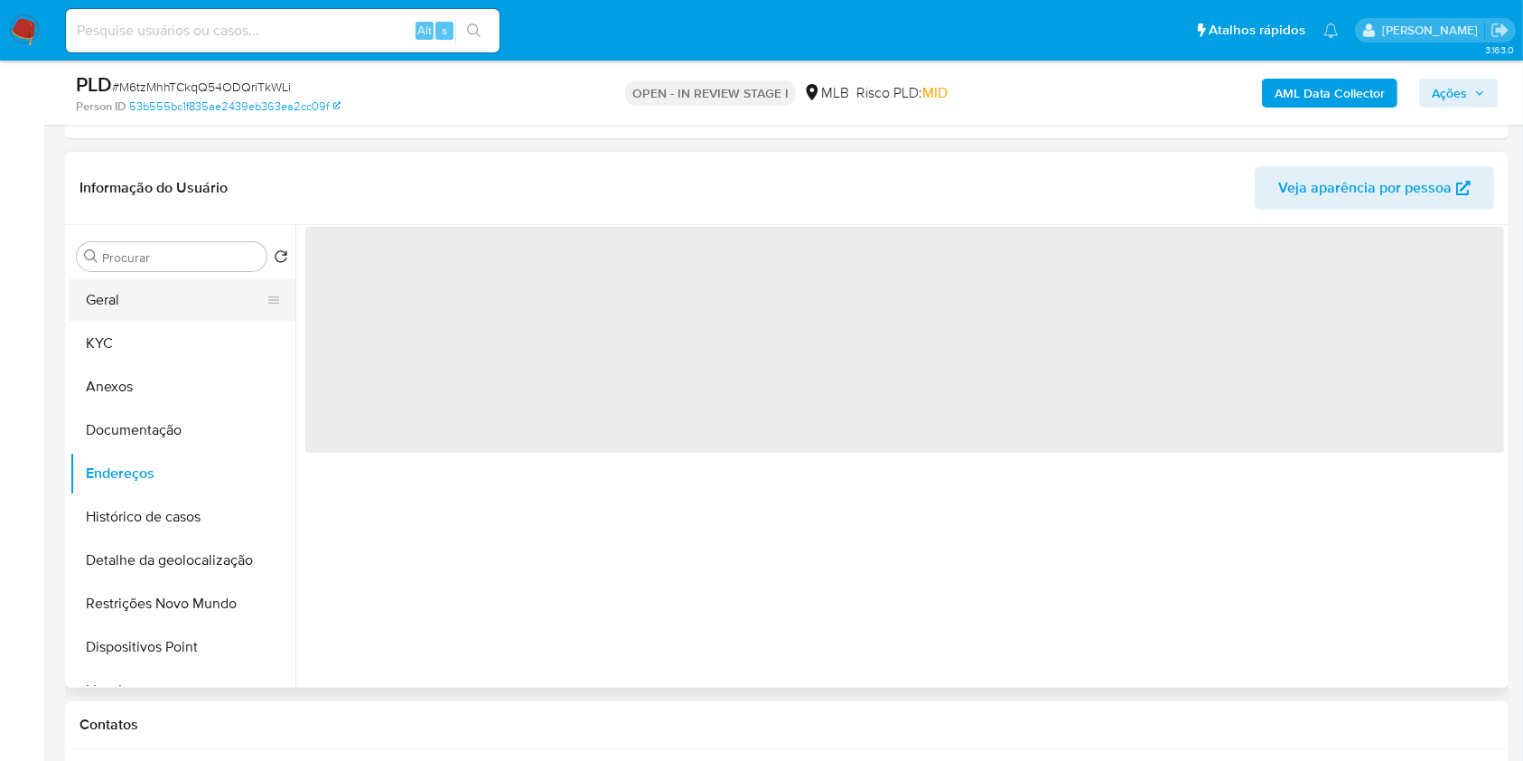
click at [148, 308] on button "Geral" at bounding box center [175, 299] width 211 height 43
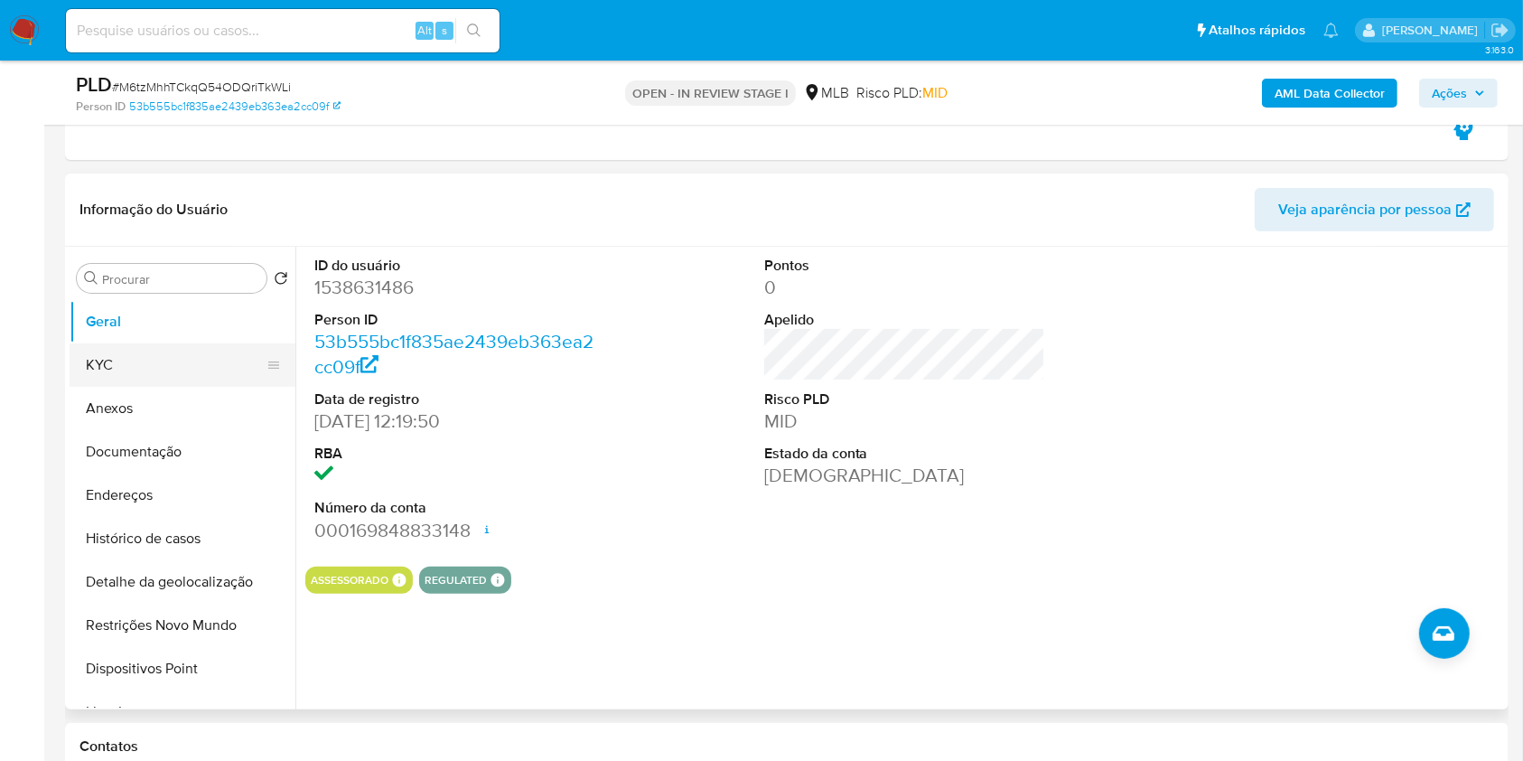
click at [197, 363] on button "KYC" at bounding box center [175, 364] width 211 height 43
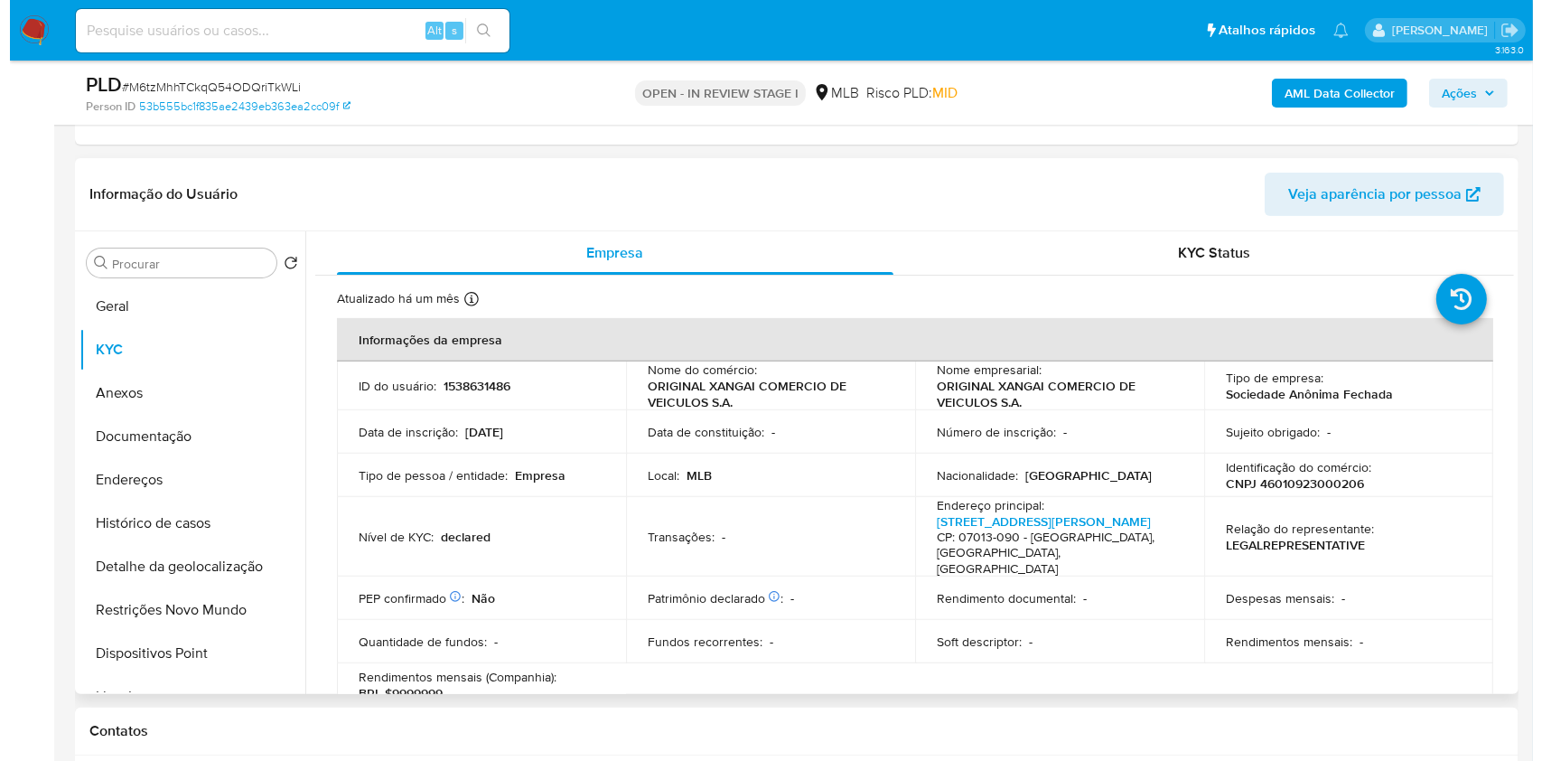
scroll to position [561, 0]
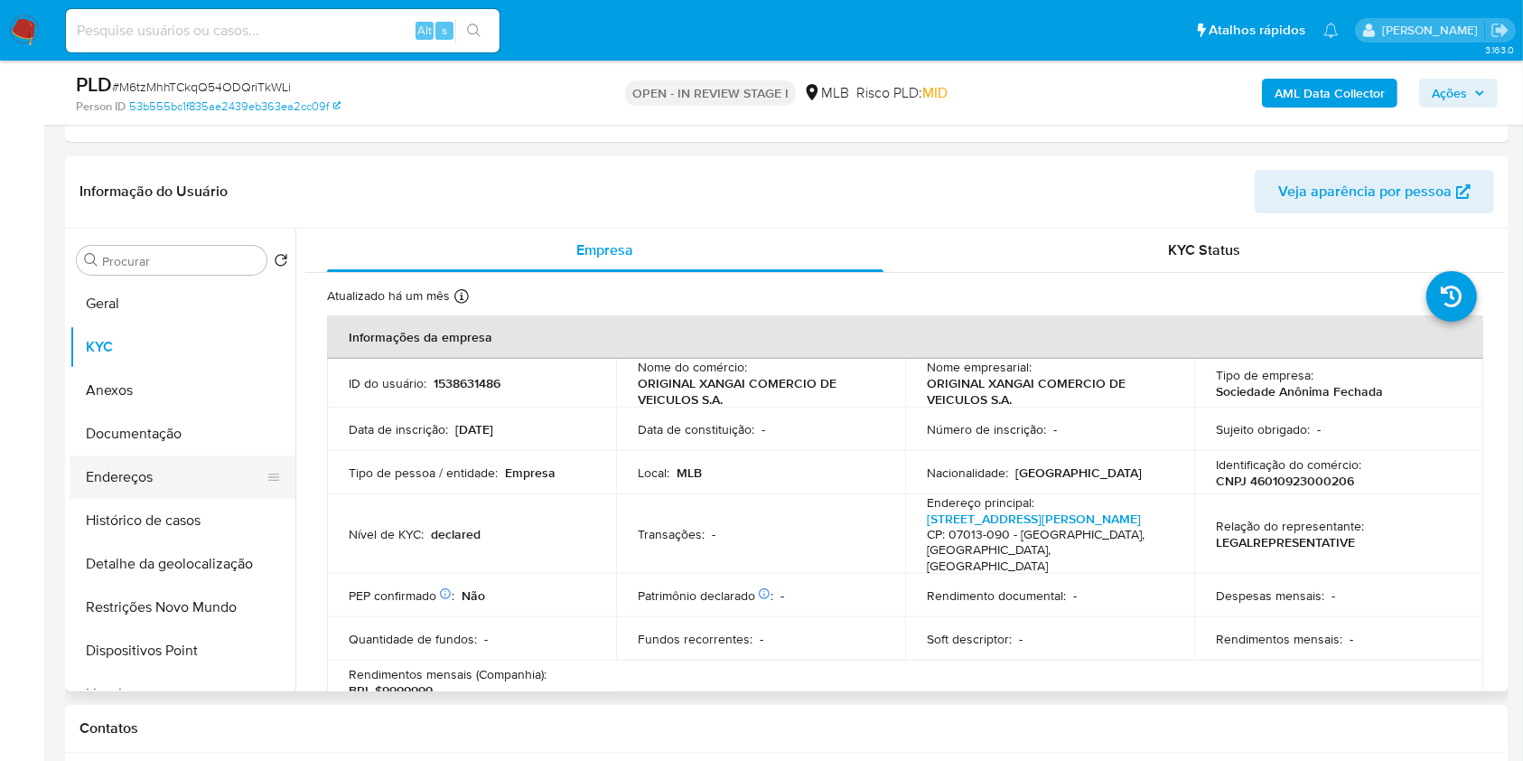
click at [188, 479] on button "Endereços" at bounding box center [175, 476] width 211 height 43
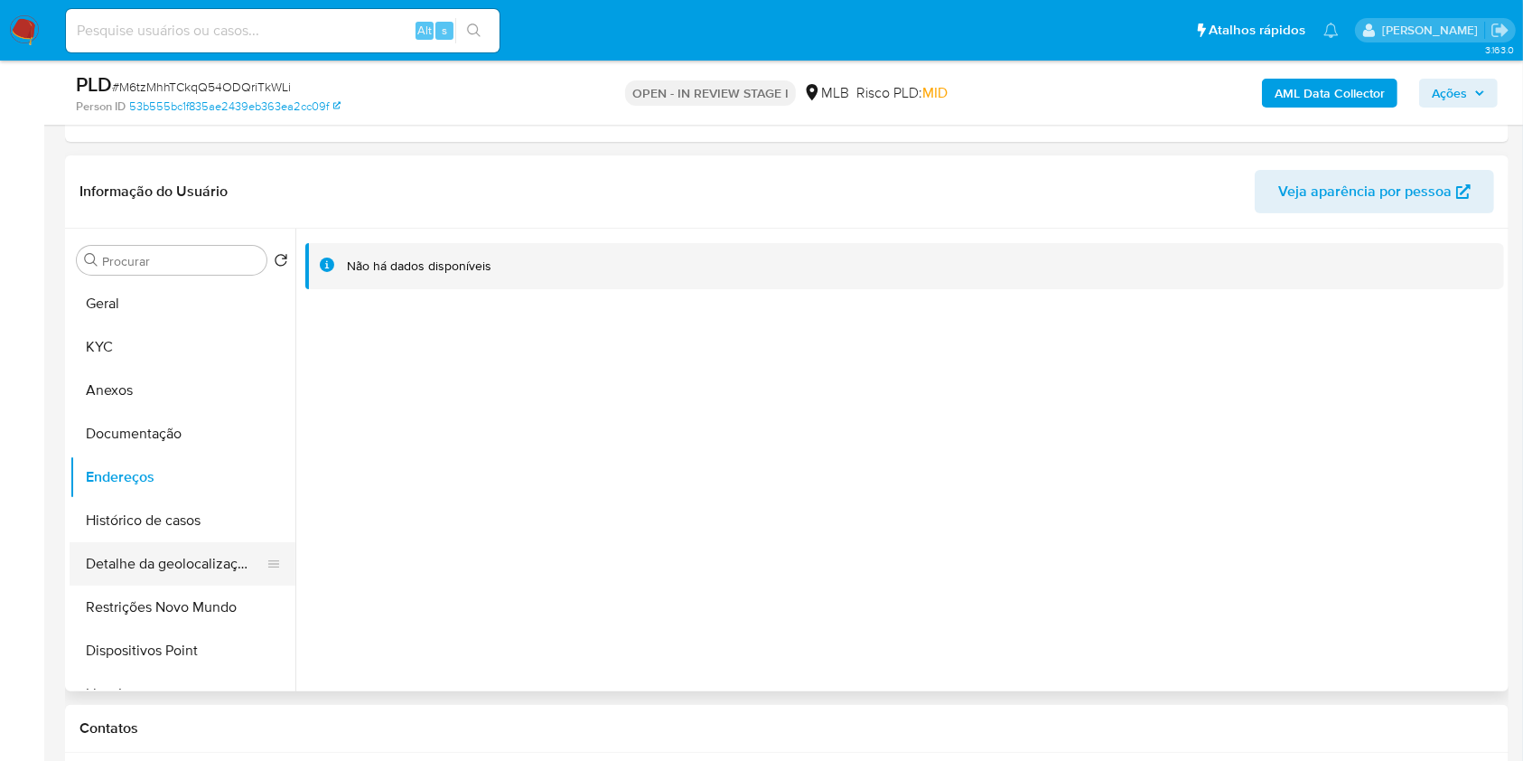
click at [188, 565] on button "Detalhe da geolocalização" at bounding box center [175, 563] width 211 height 43
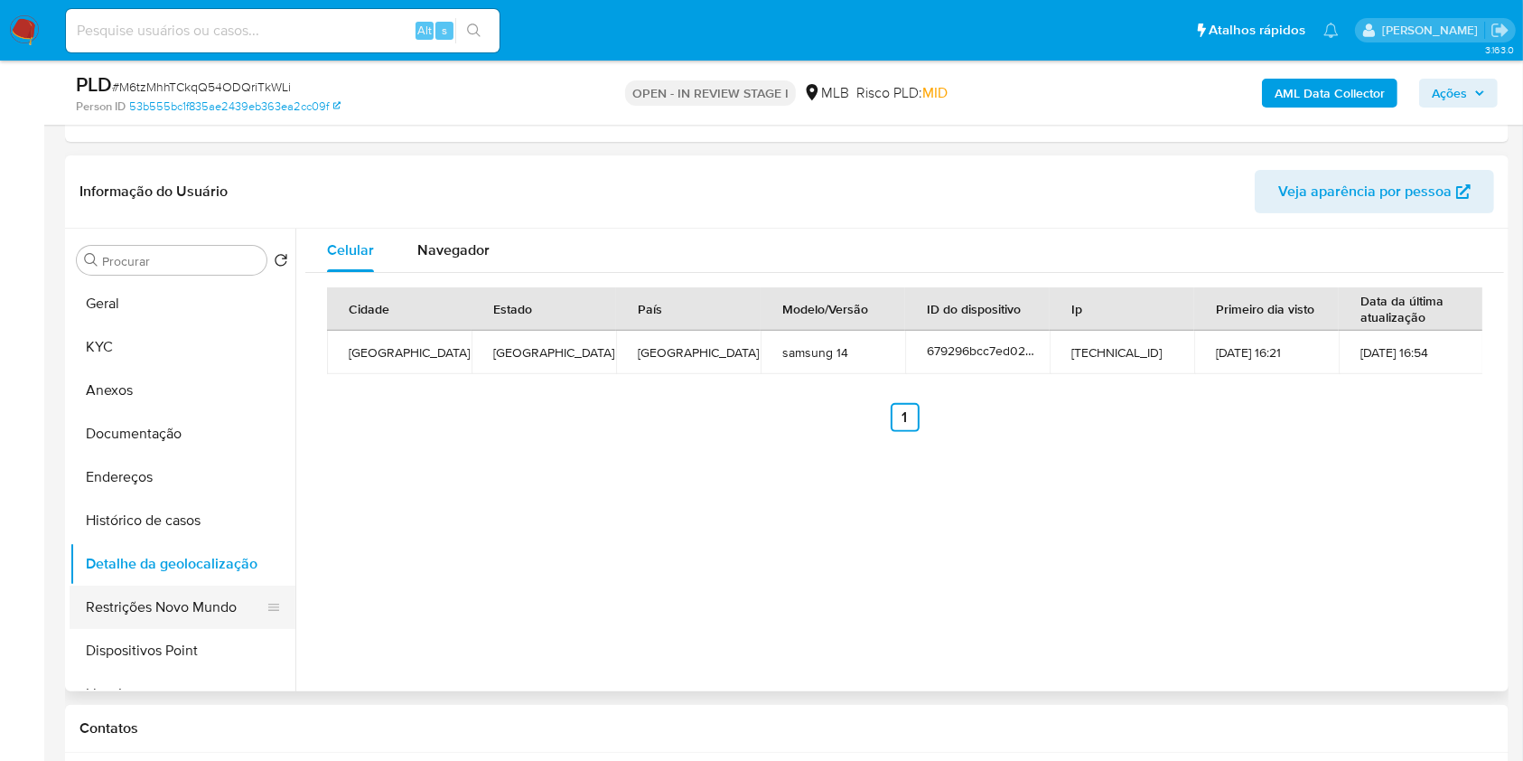
click at [225, 599] on button "Restrições Novo Mundo" at bounding box center [175, 606] width 211 height 43
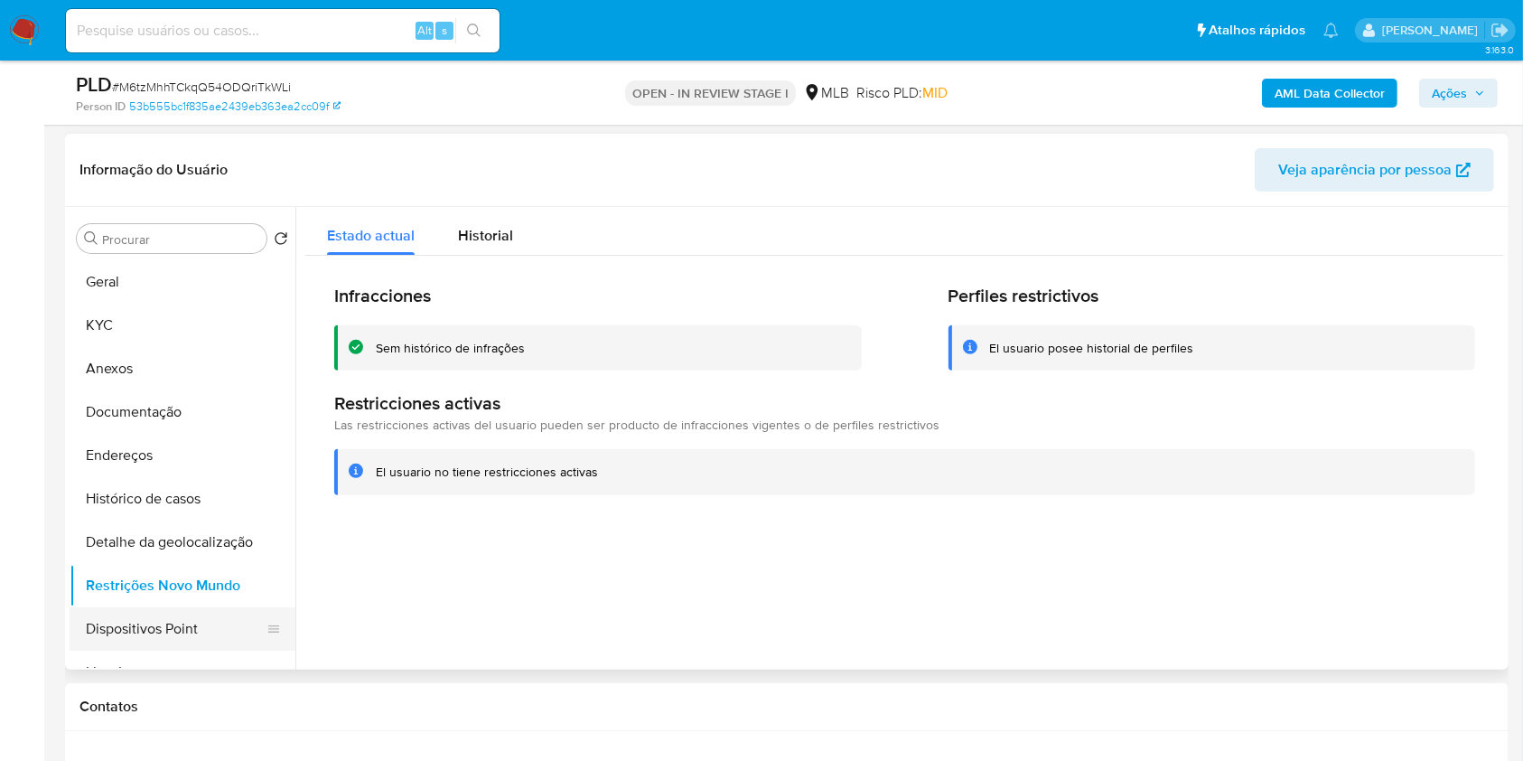
click at [209, 633] on button "Dispositivos Point" at bounding box center [175, 628] width 211 height 43
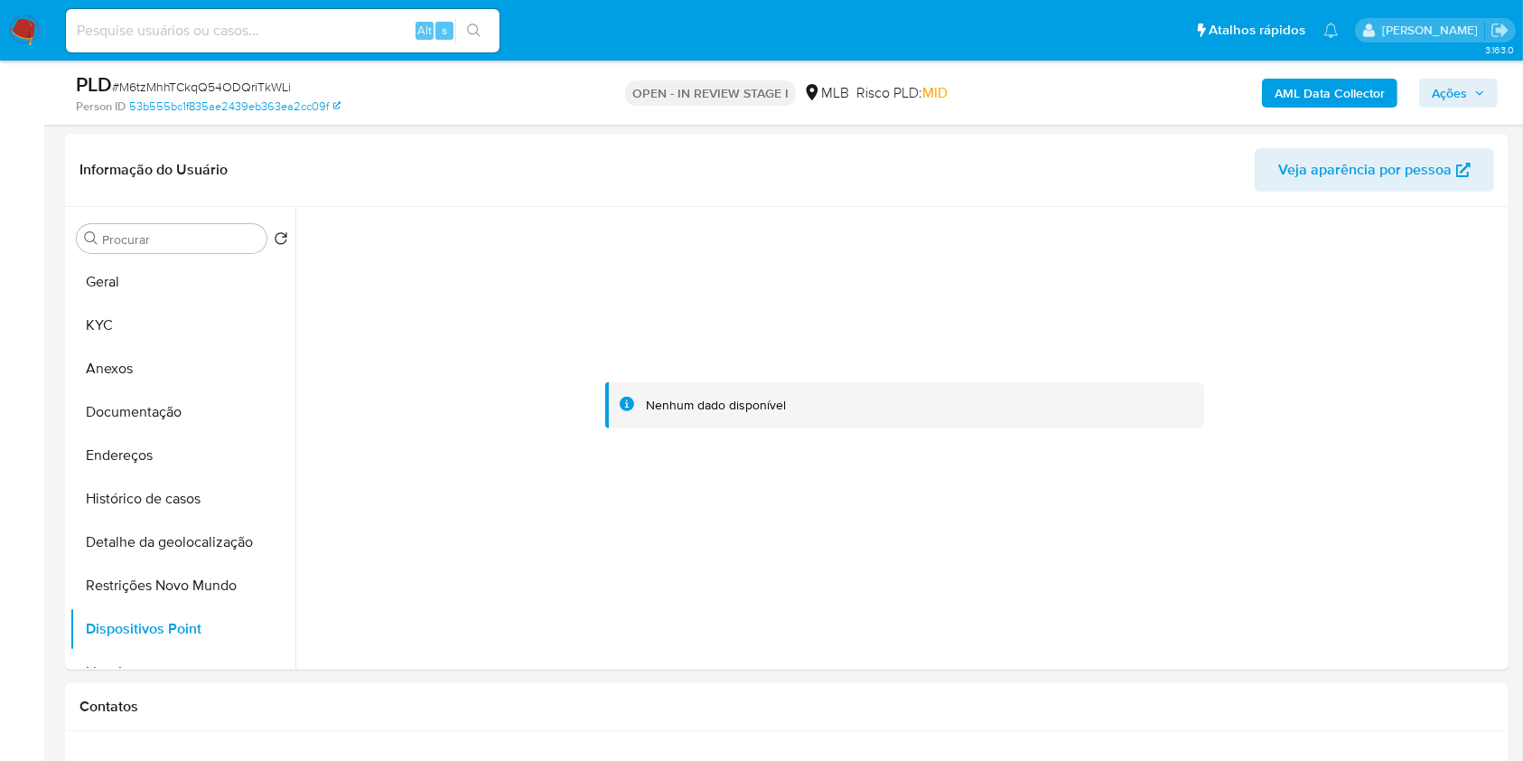
click at [1466, 88] on span "Ações" at bounding box center [1449, 93] width 35 height 29
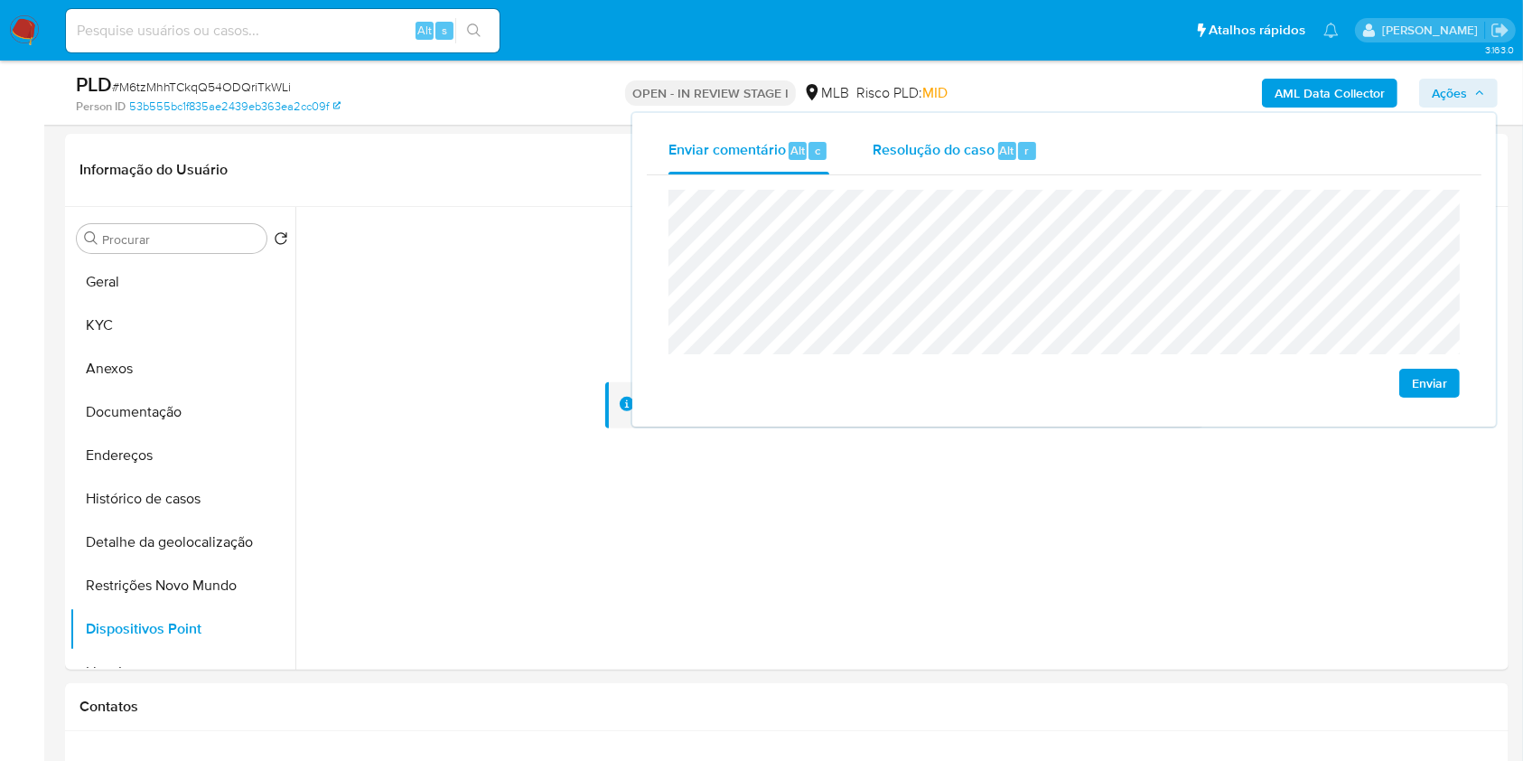
click at [1020, 157] on div "r" at bounding box center [1027, 151] width 18 height 18
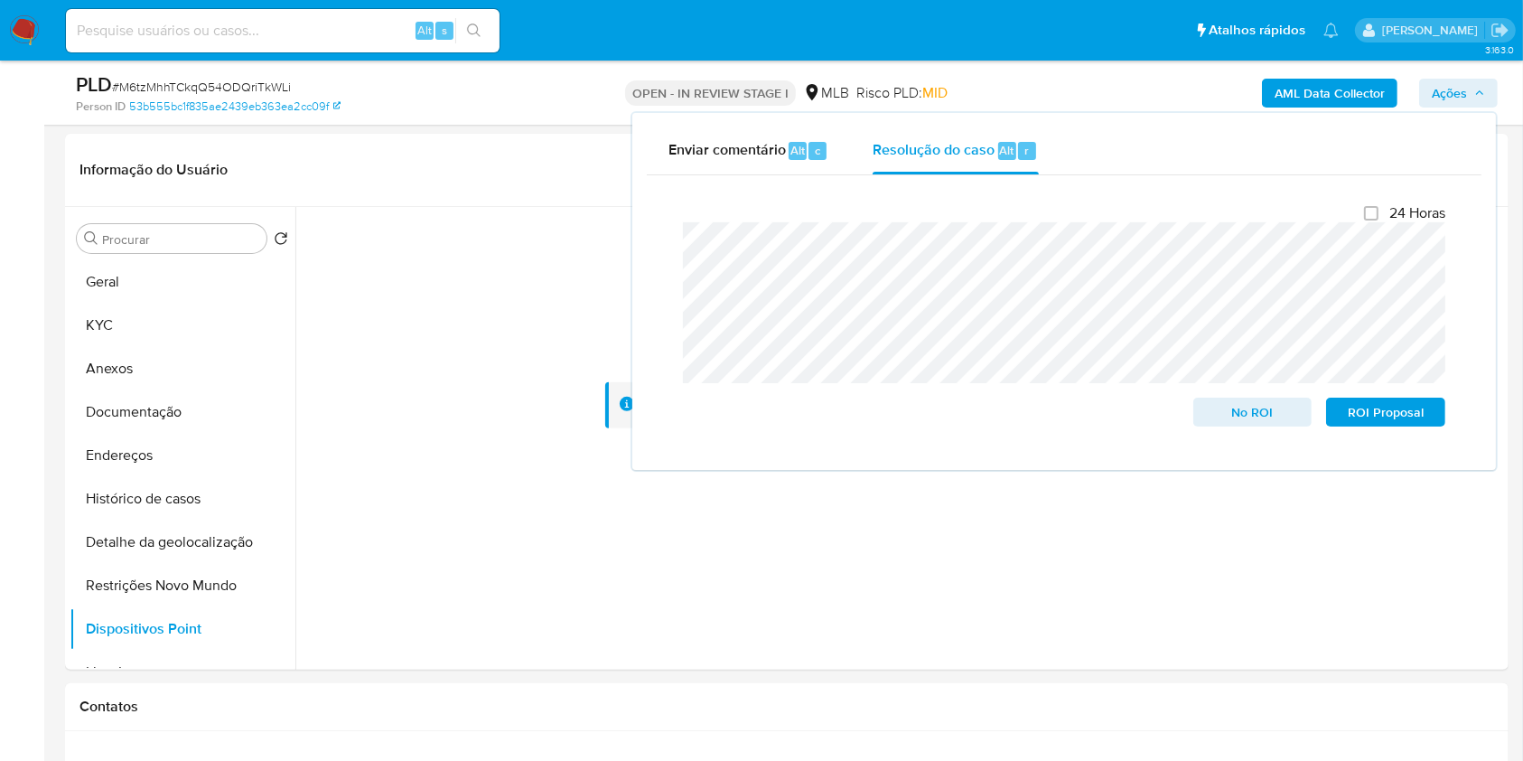
click at [1148, 92] on div "AML Data Collector Ações Enviar comentário Alt c Resolução do caso Alt r Fecham…" at bounding box center [1263, 92] width 469 height 42
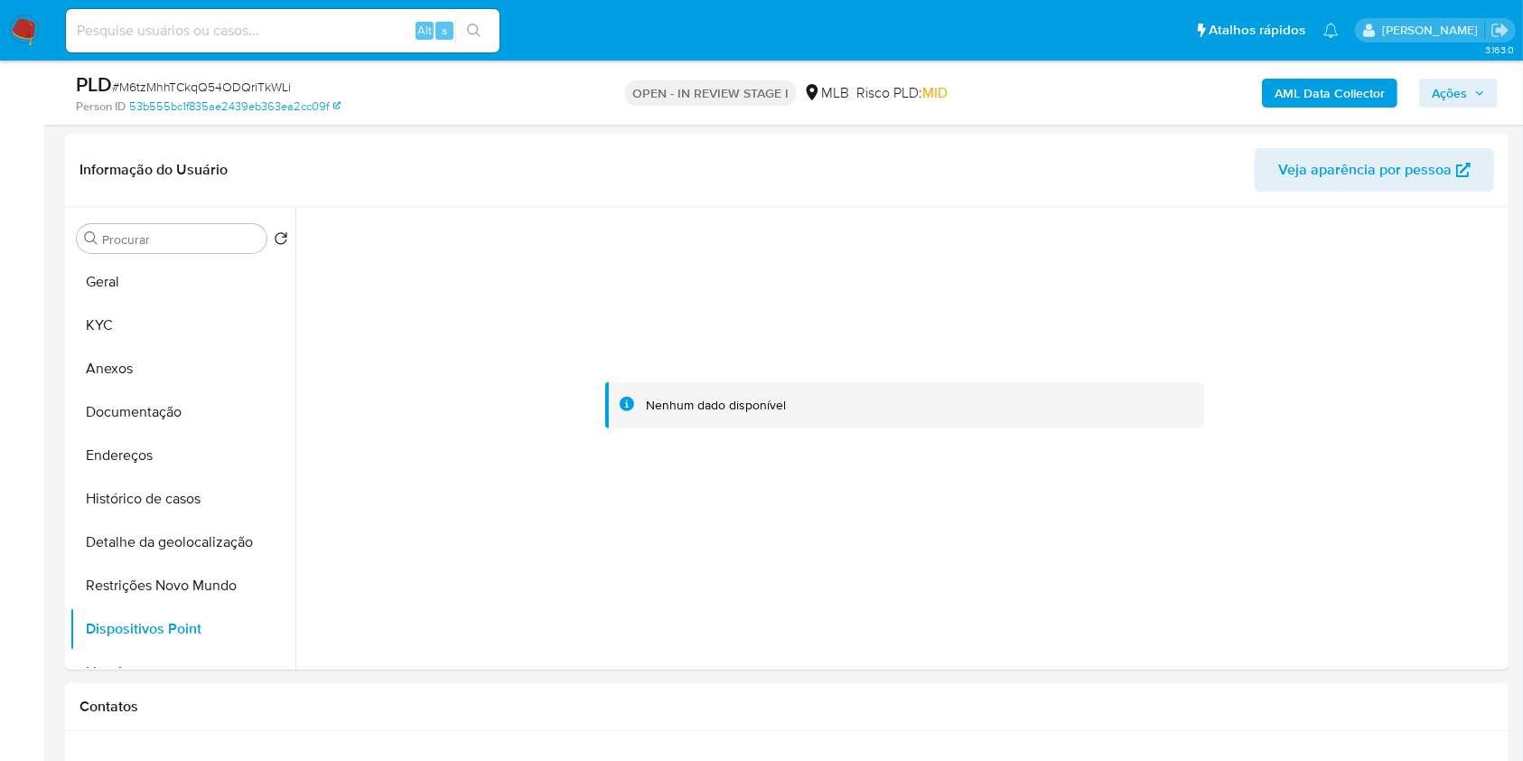
click at [1307, 103] on b "AML Data Collector" at bounding box center [1330, 93] width 110 height 29
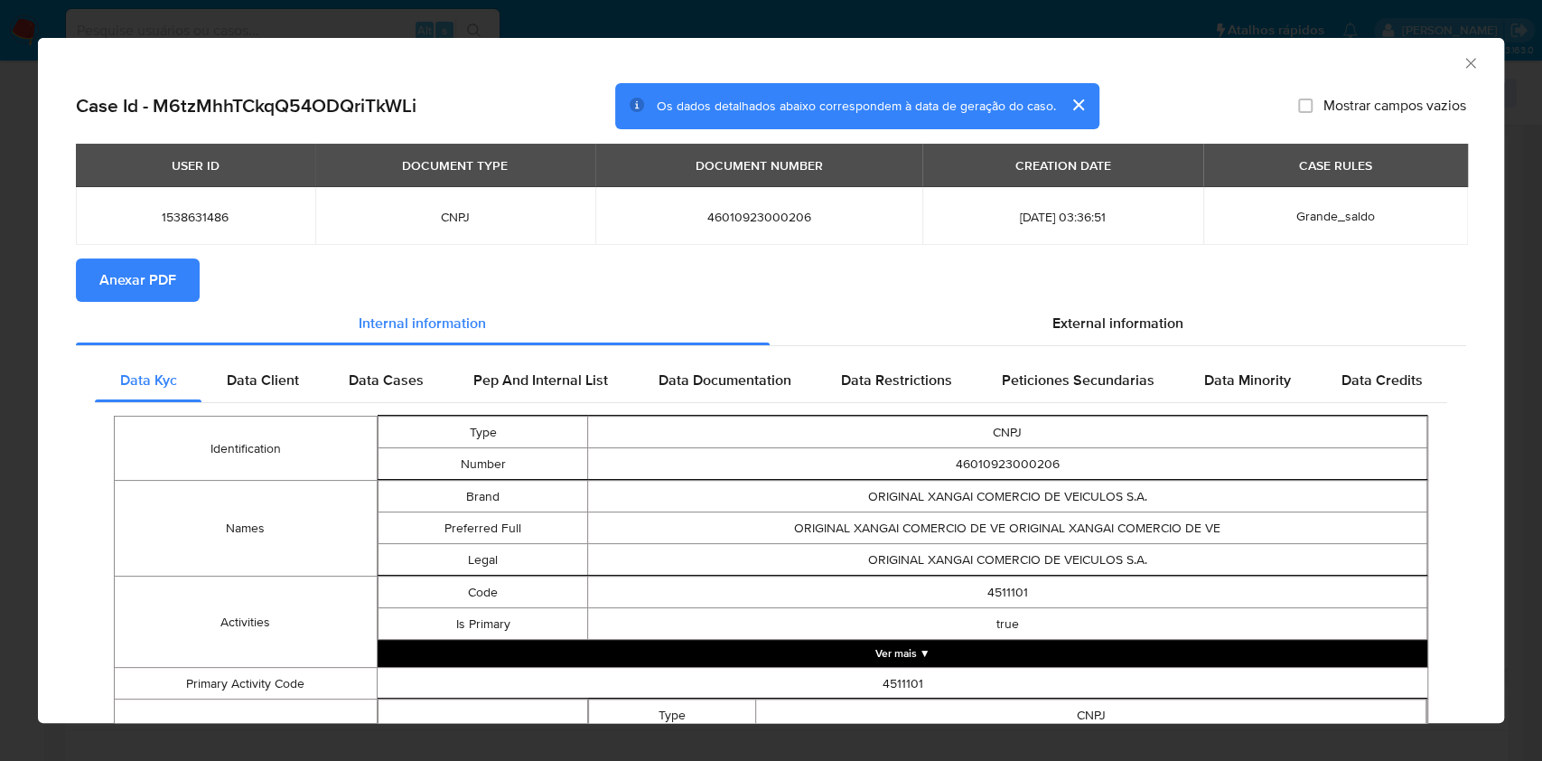
click at [163, 272] on span "Anexar PDF" at bounding box center [137, 280] width 77 height 40
click at [1462, 67] on icon "Fechar a janela" at bounding box center [1471, 63] width 18 height 18
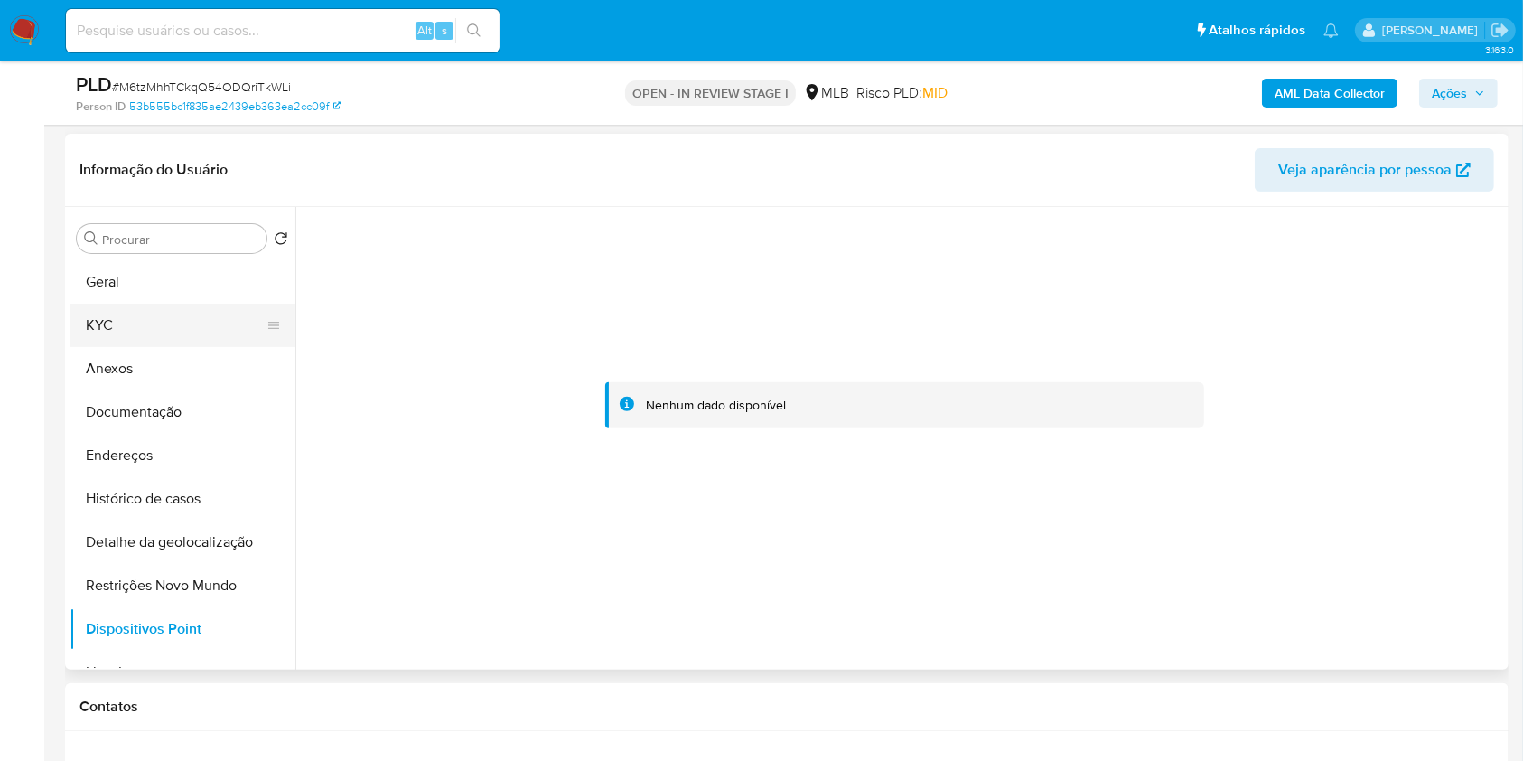
click at [164, 329] on button "KYC" at bounding box center [175, 325] width 211 height 43
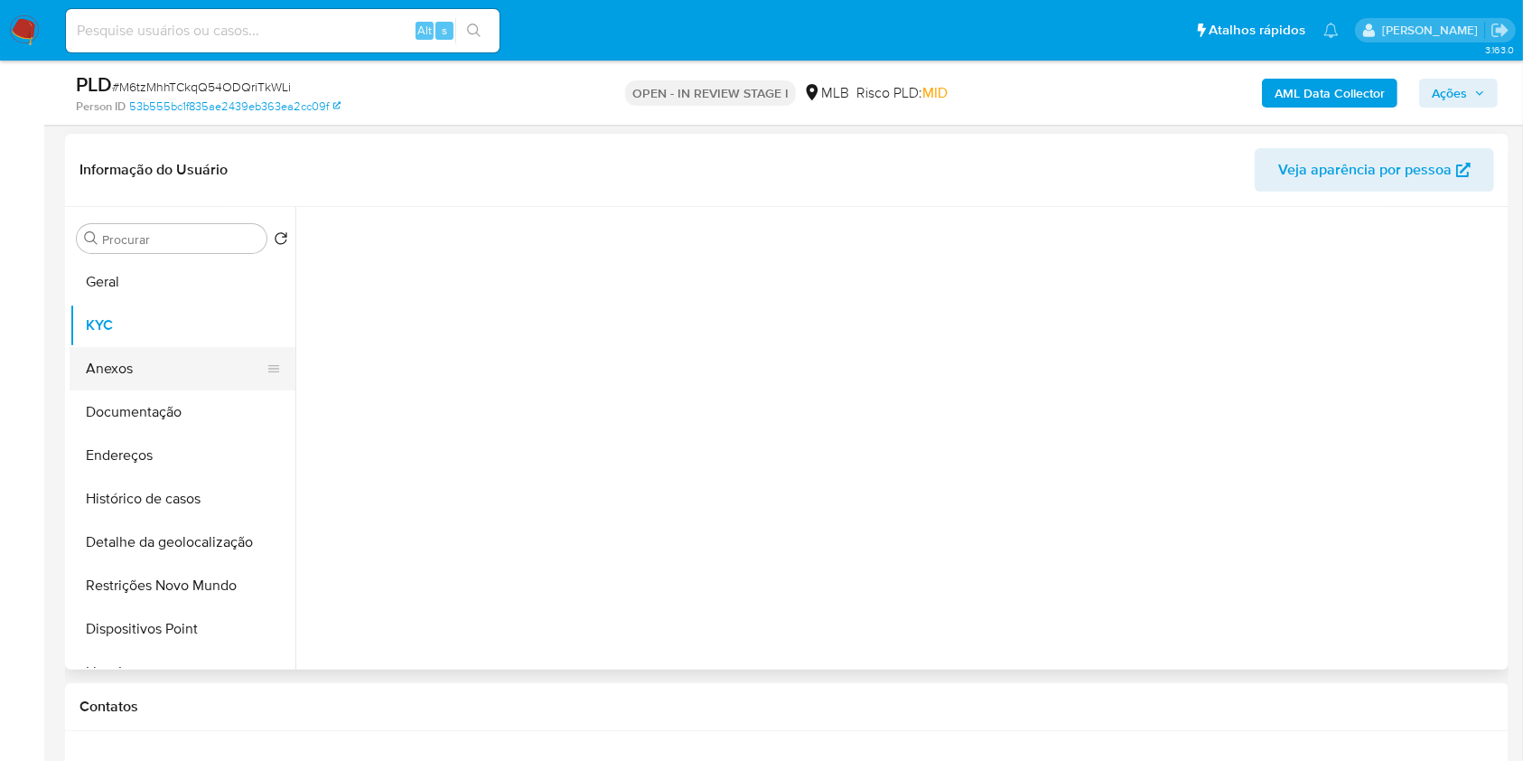
drag, startPoint x: 164, startPoint y: 364, endPoint x: 179, endPoint y: 365, distance: 14.5
click at [164, 365] on button "Anexos" at bounding box center [175, 368] width 211 height 43
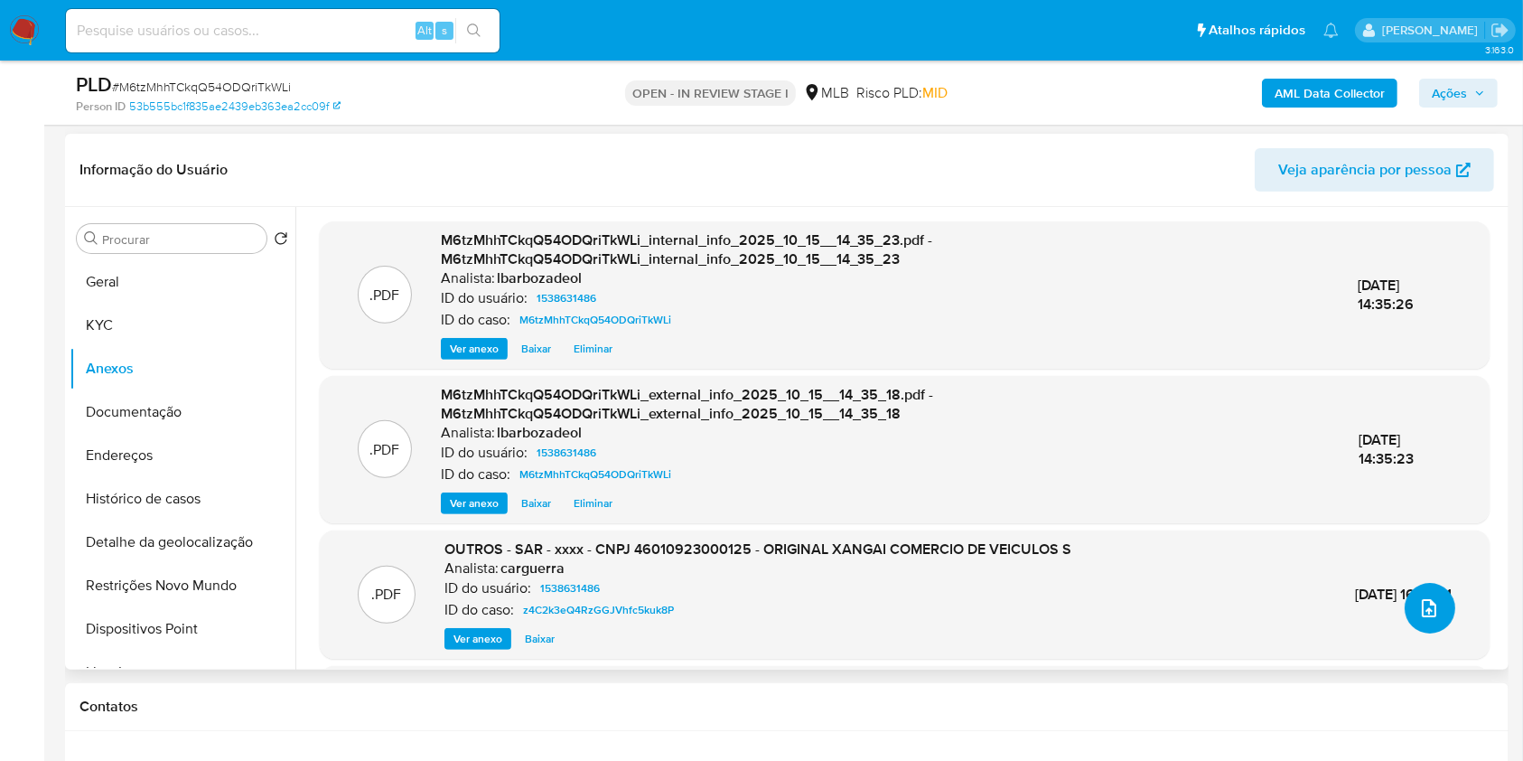
click at [1415, 618] on button "upload-file" at bounding box center [1430, 608] width 51 height 51
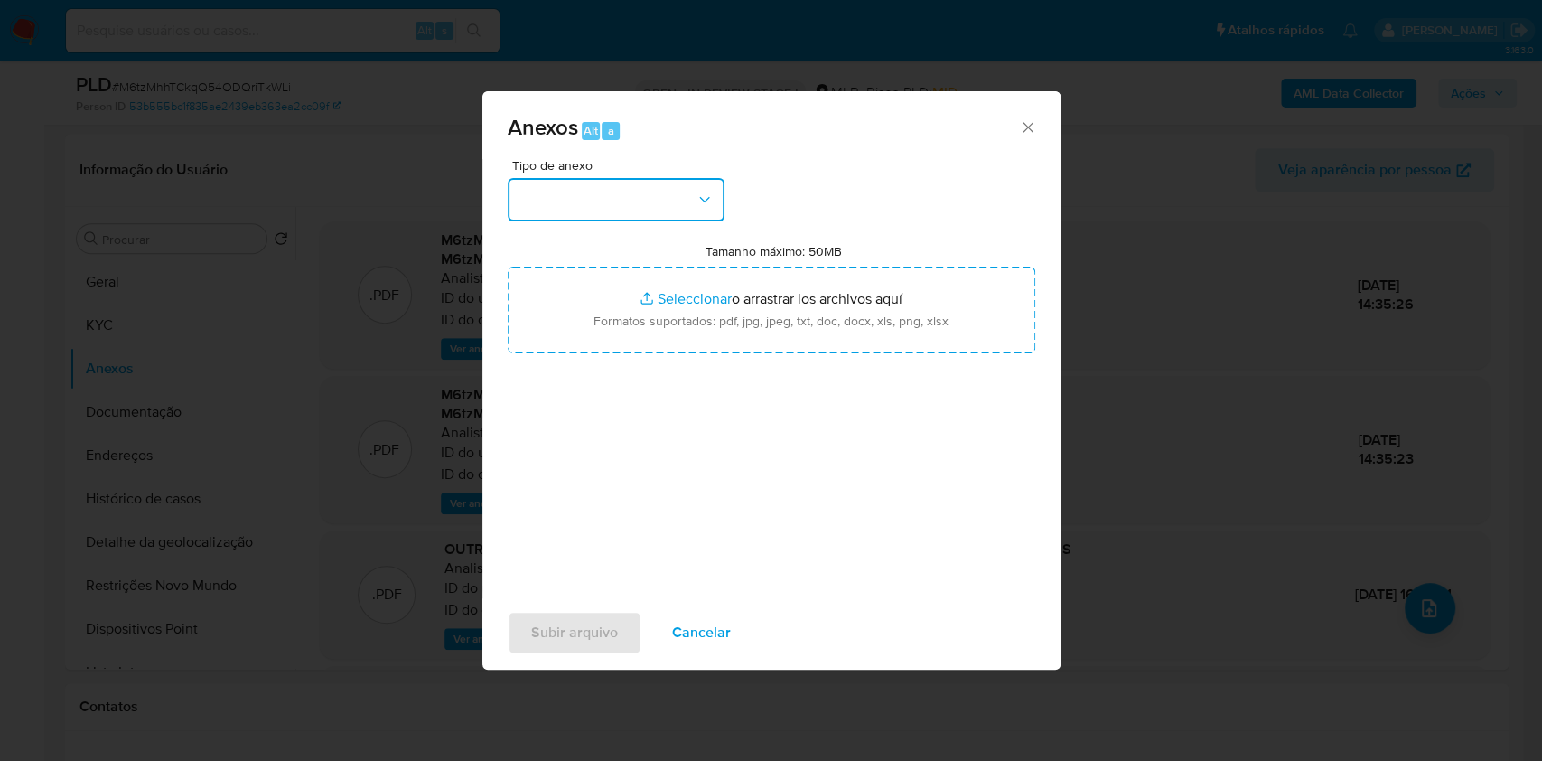
click at [701, 192] on icon "button" at bounding box center [705, 200] width 18 height 18
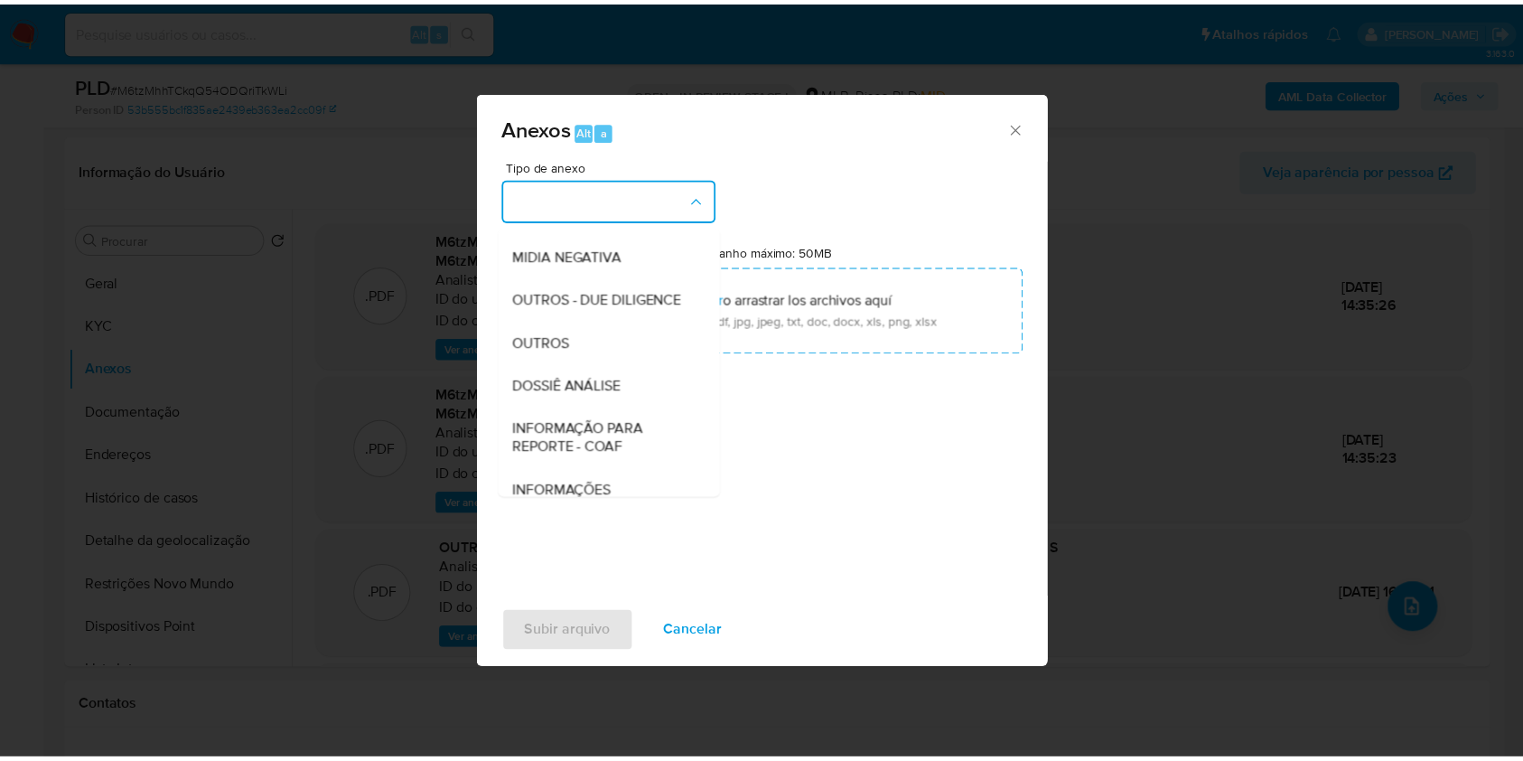
scroll to position [277, 0]
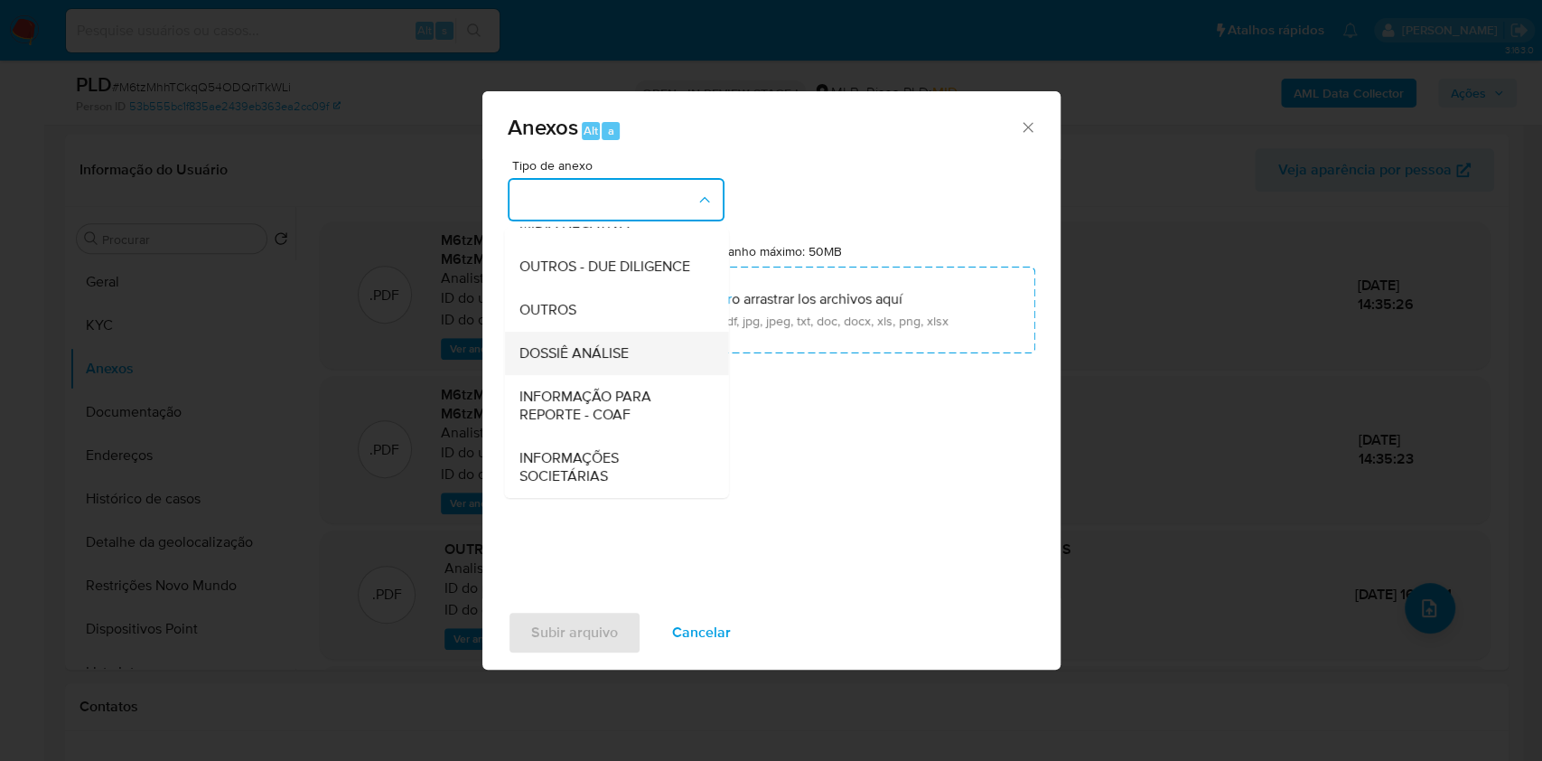
click at [667, 349] on div "DOSSIÊ ANÁLISE" at bounding box center [611, 353] width 184 height 43
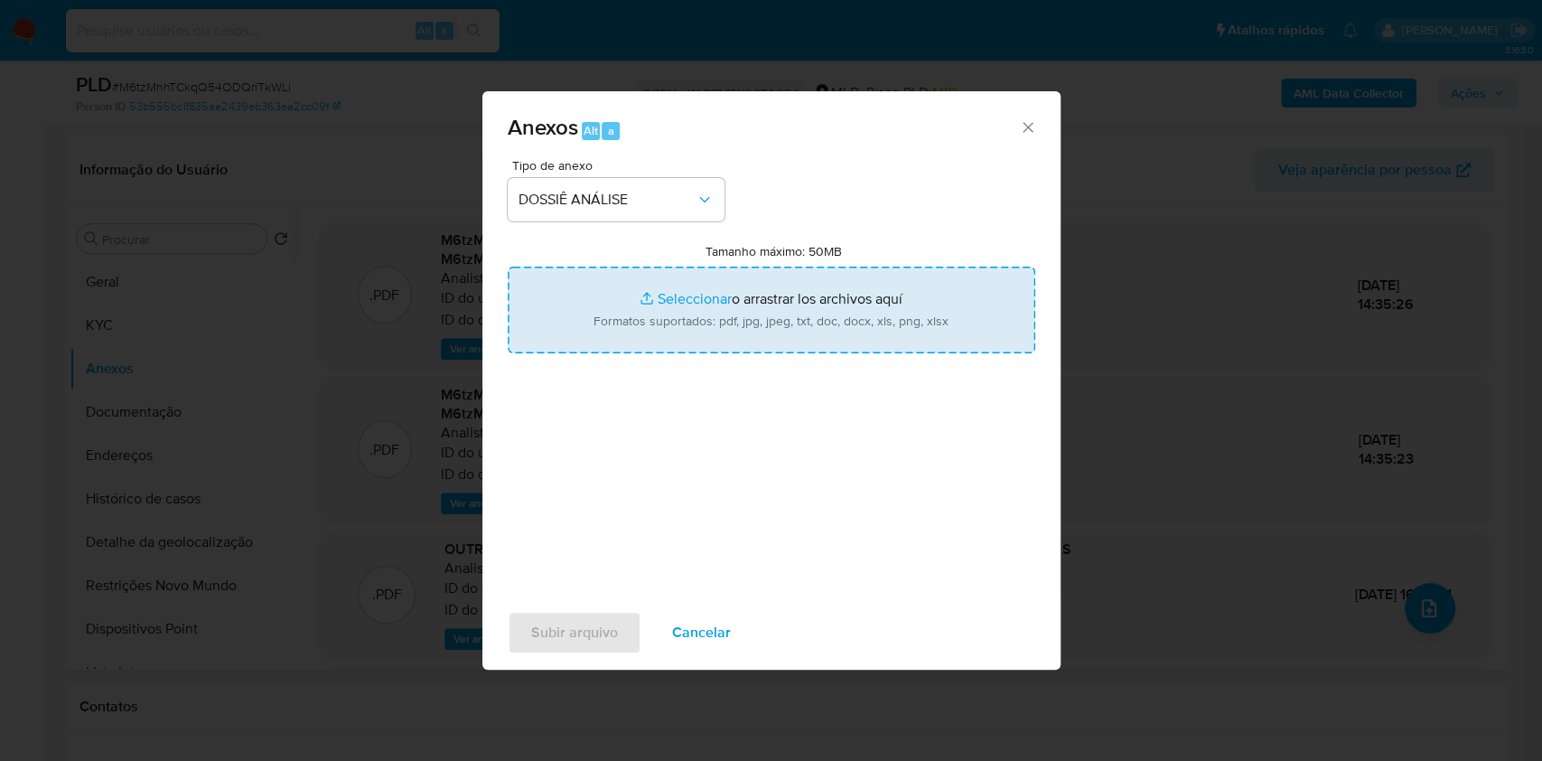
click at [672, 324] on input "Tamanho máximo: 50MB Seleccionar archivos" at bounding box center [772, 309] width 528 height 87
type input "C:\fakepath\Mulan 1538631486_2025_10_15_13_17_34.xlsx"
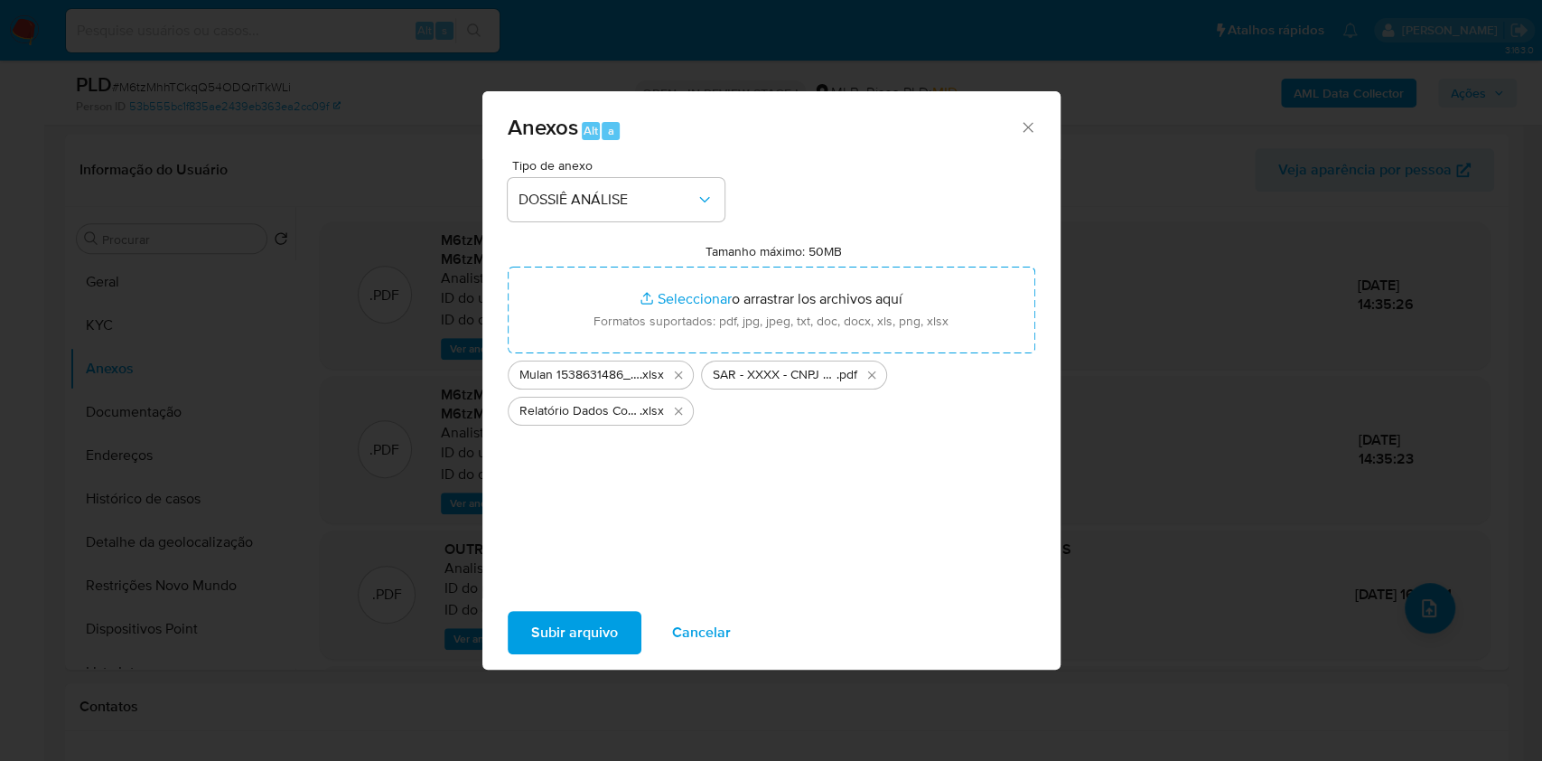
click at [552, 634] on span "Subir arquivo" at bounding box center [574, 632] width 87 height 40
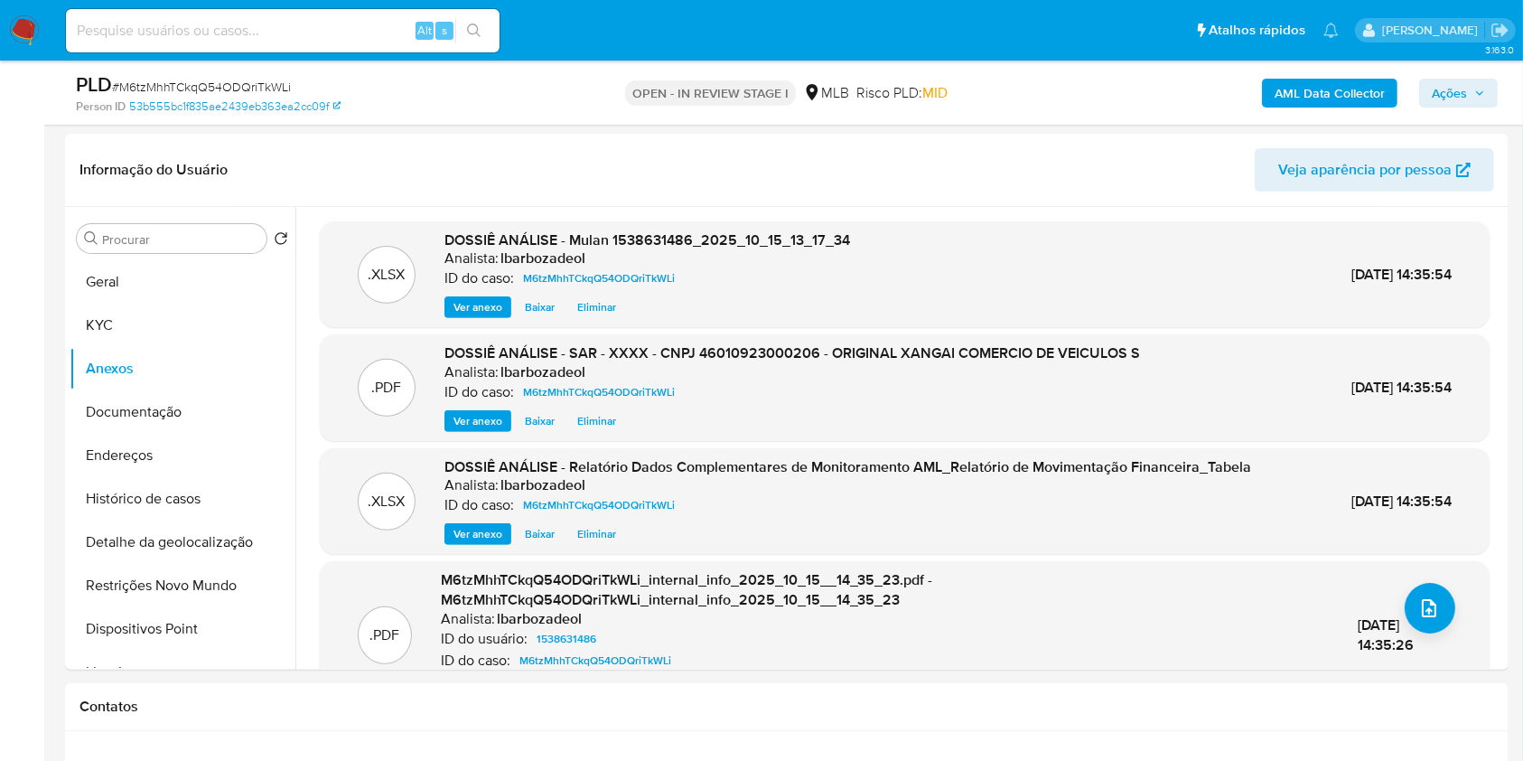
click at [1438, 92] on span "Ações" at bounding box center [1449, 93] width 35 height 29
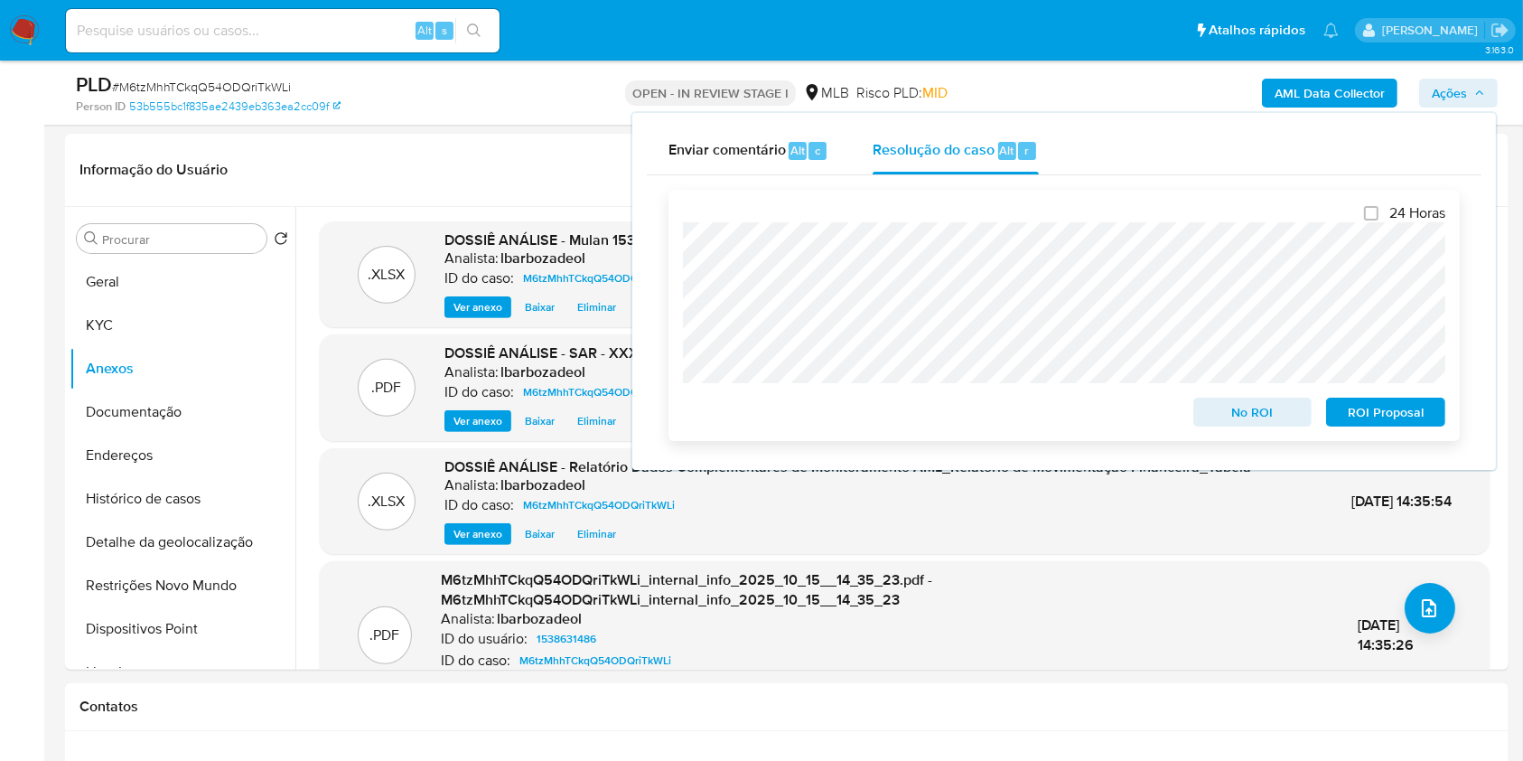
click at [1356, 413] on span "ROI Proposal" at bounding box center [1386, 411] width 94 height 25
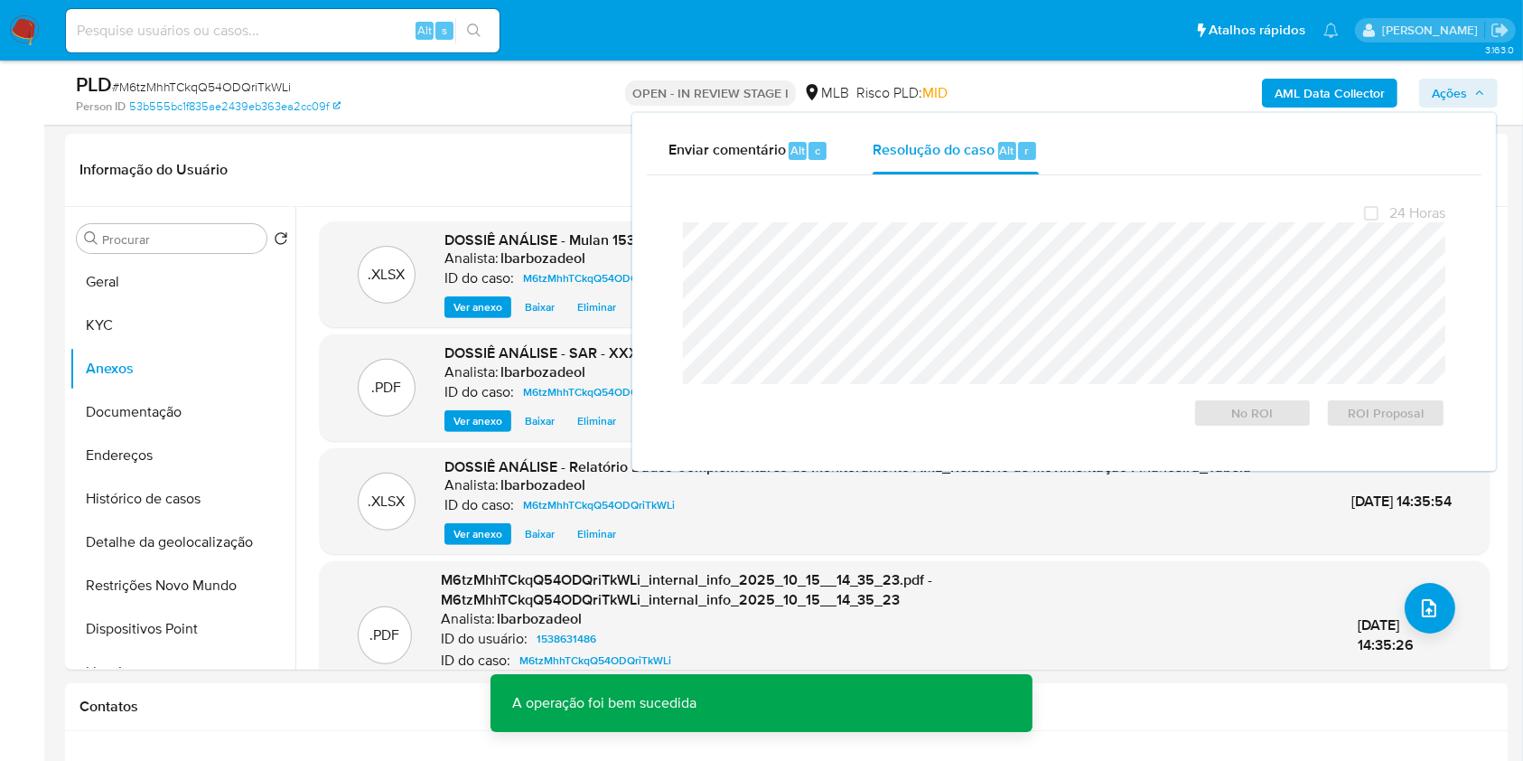
scroll to position [0, 0]
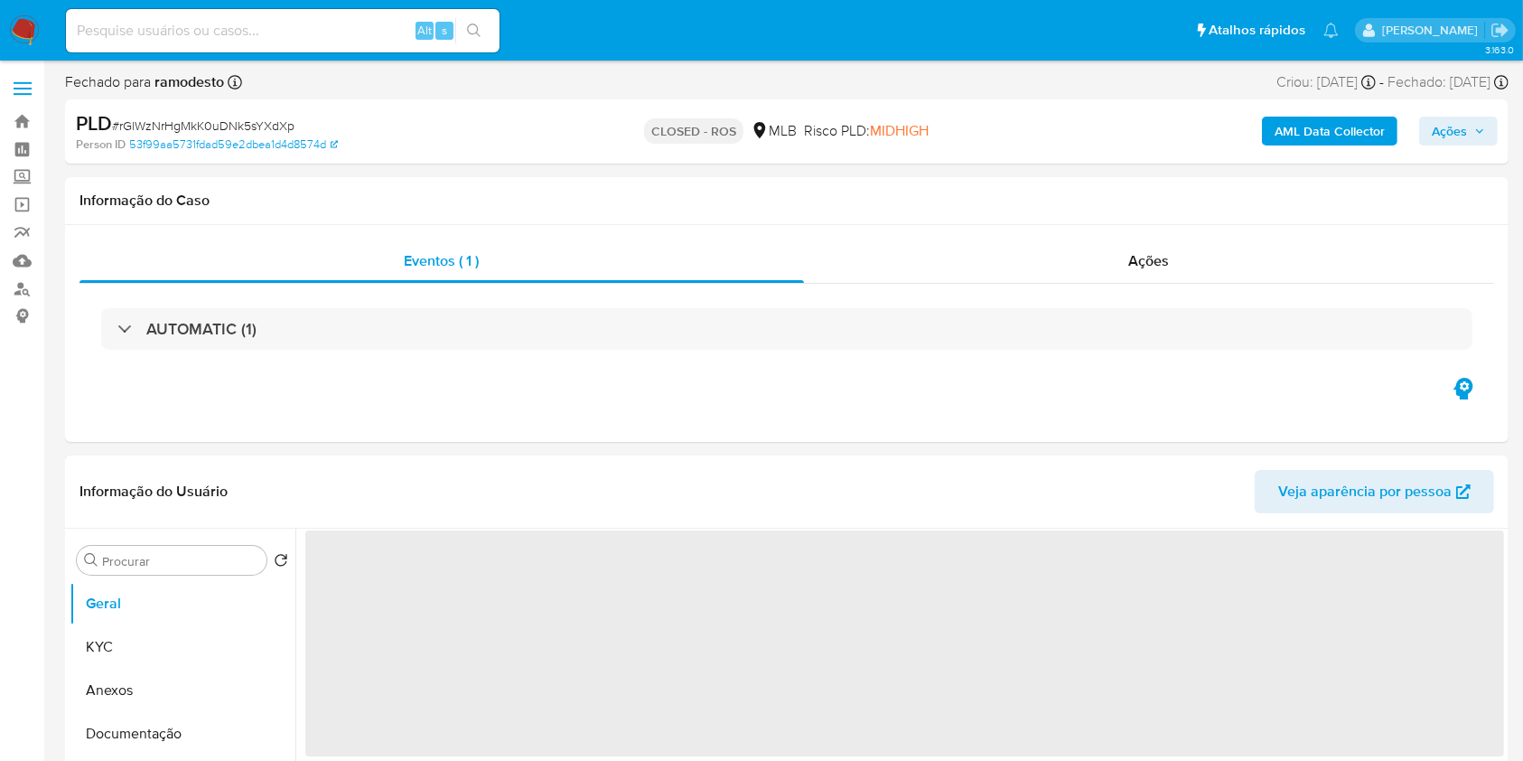
select select "10"
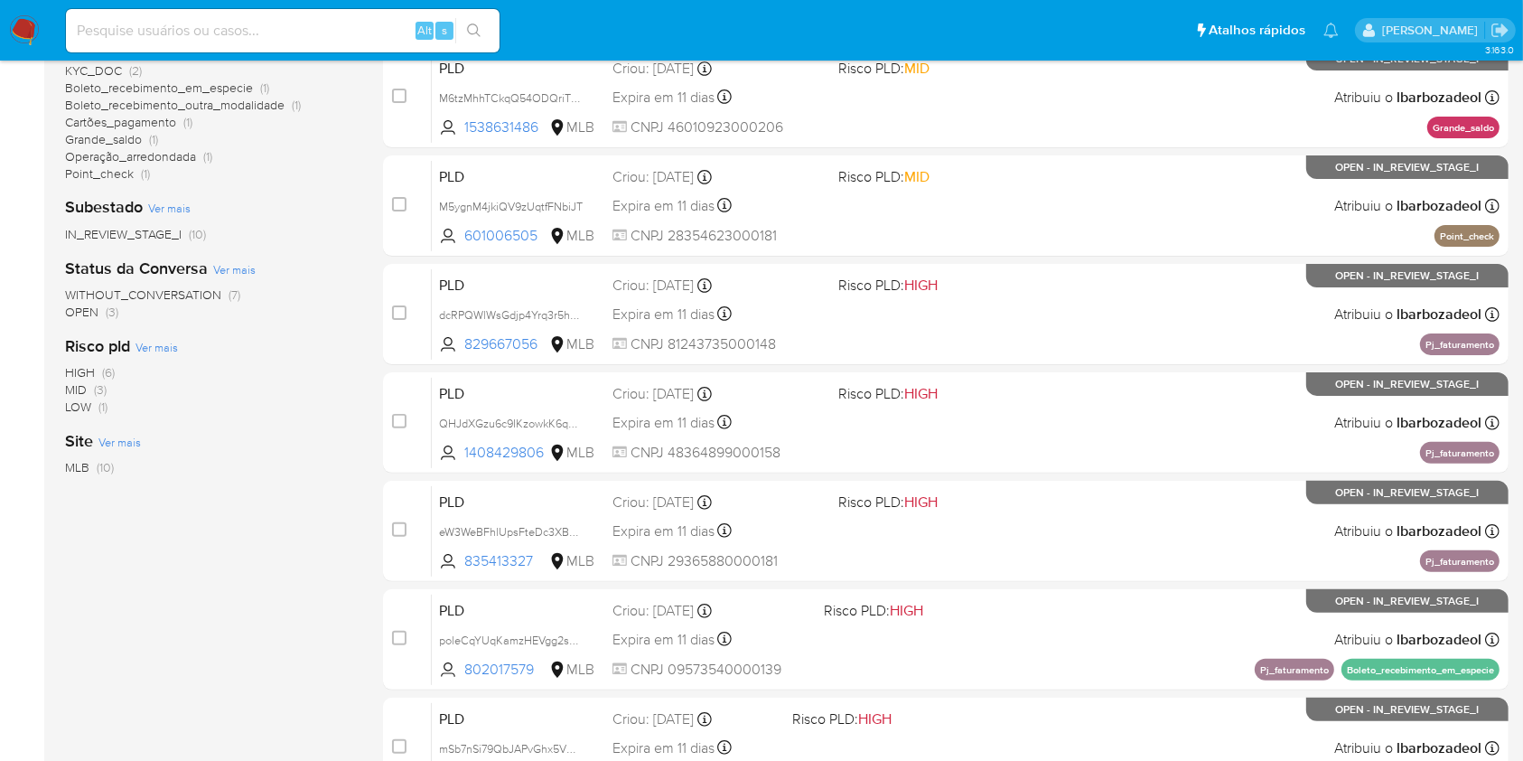
scroll to position [441, 0]
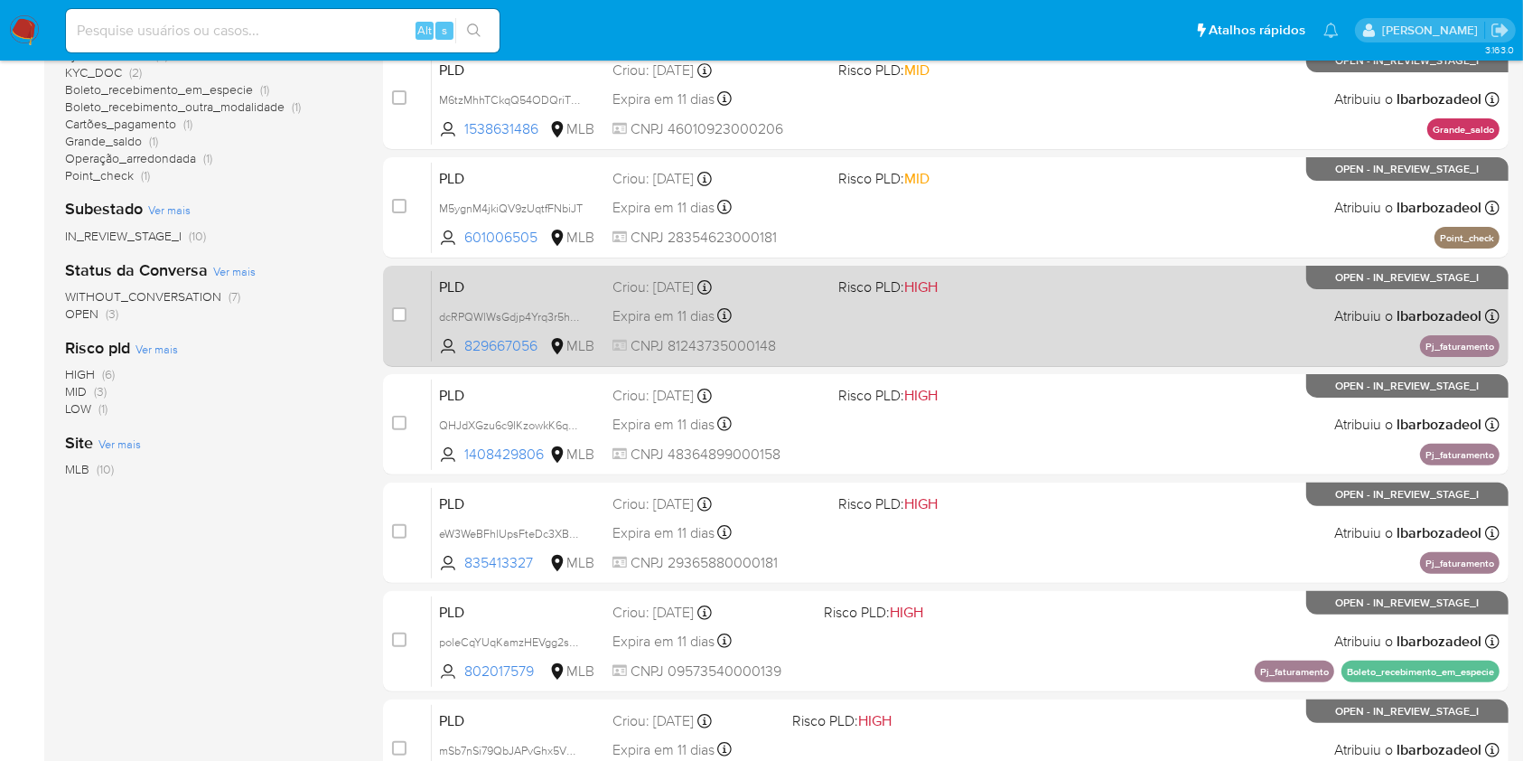
click at [900, 301] on div "PLD dcRPQWlWsGdjp4Yrq3r5hLko 829667056 MLB Risco PLD: HIGH Criou: [DATE] Criou:…" at bounding box center [966, 315] width 1068 height 91
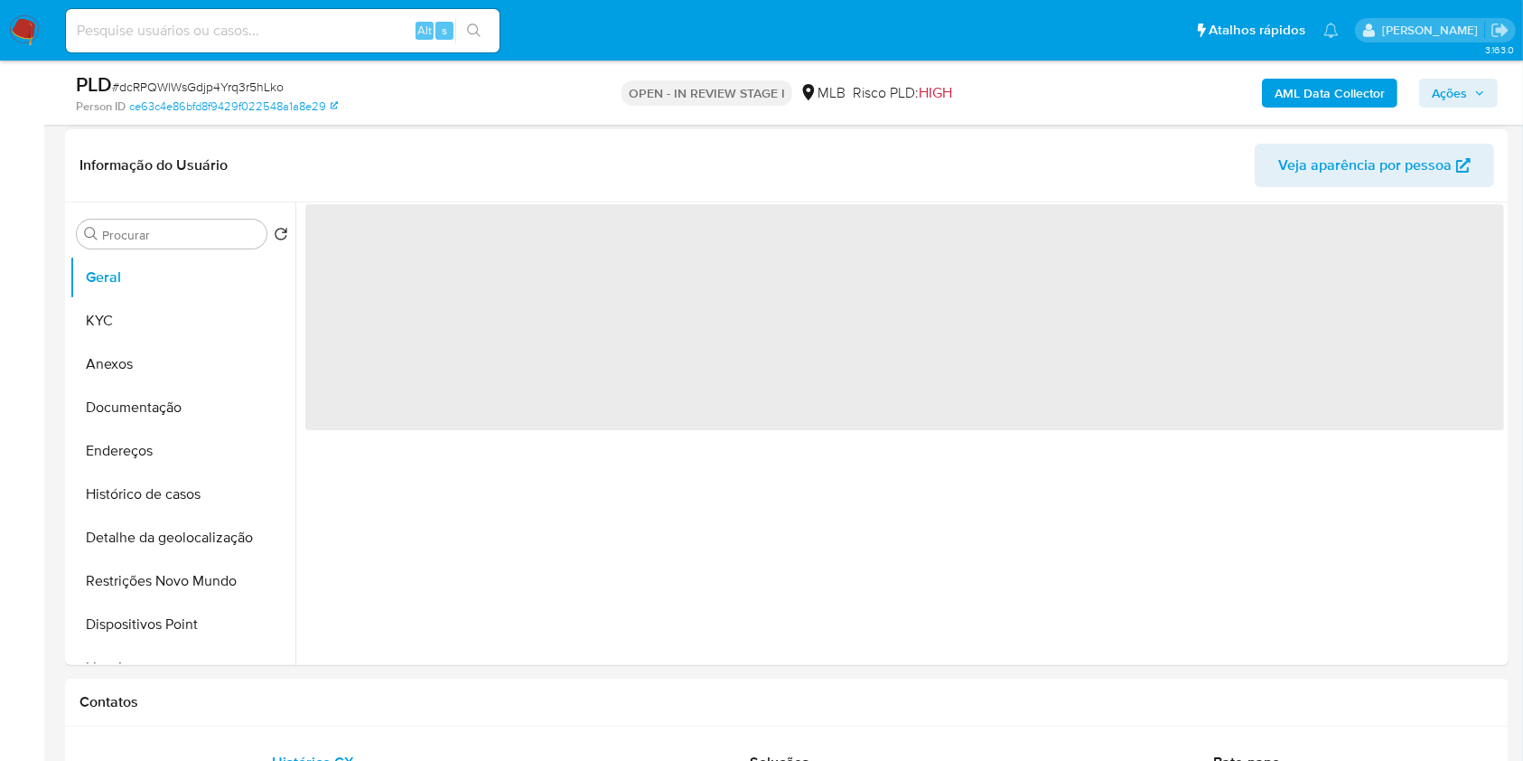
select select "10"
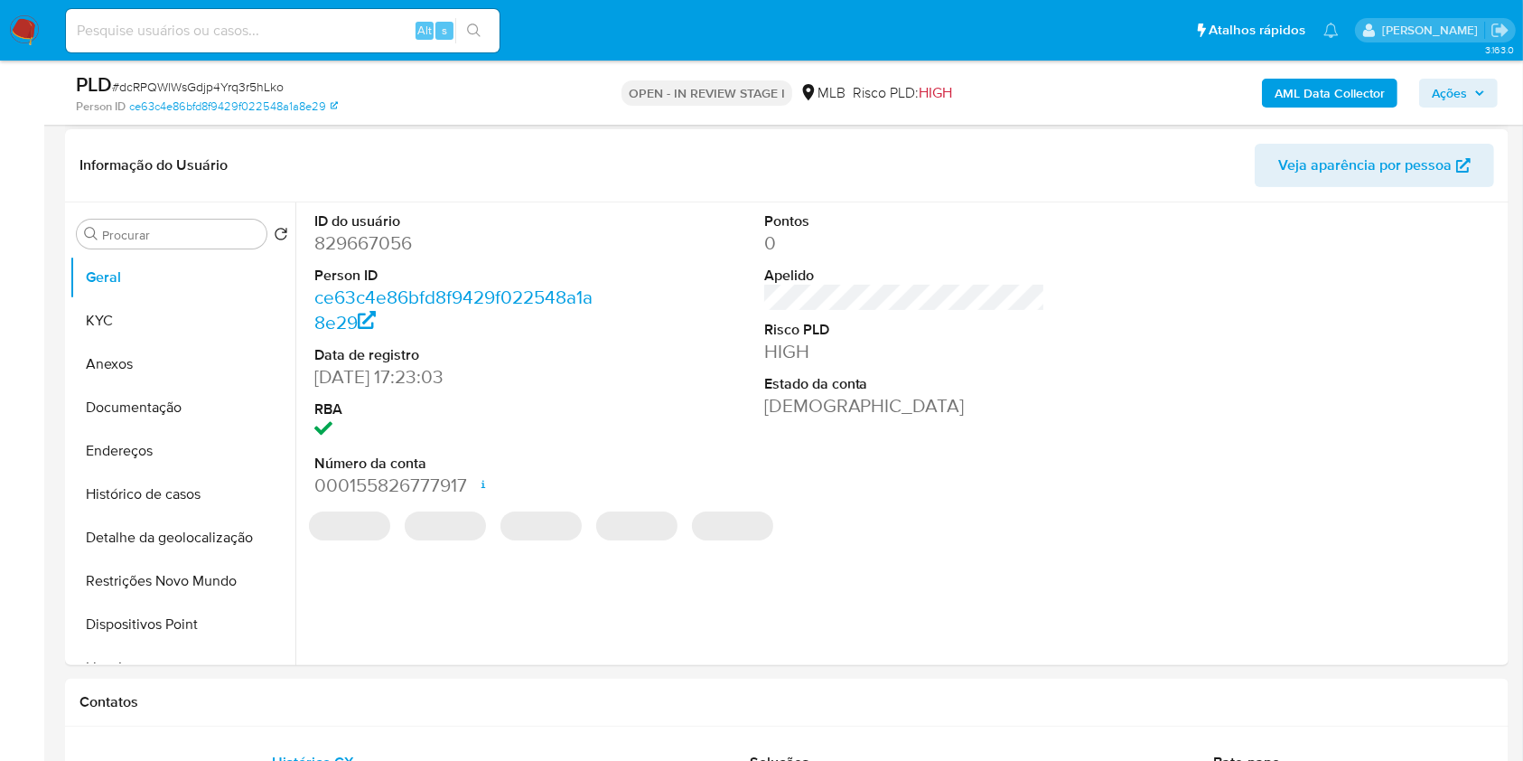
scroll to position [265, 0]
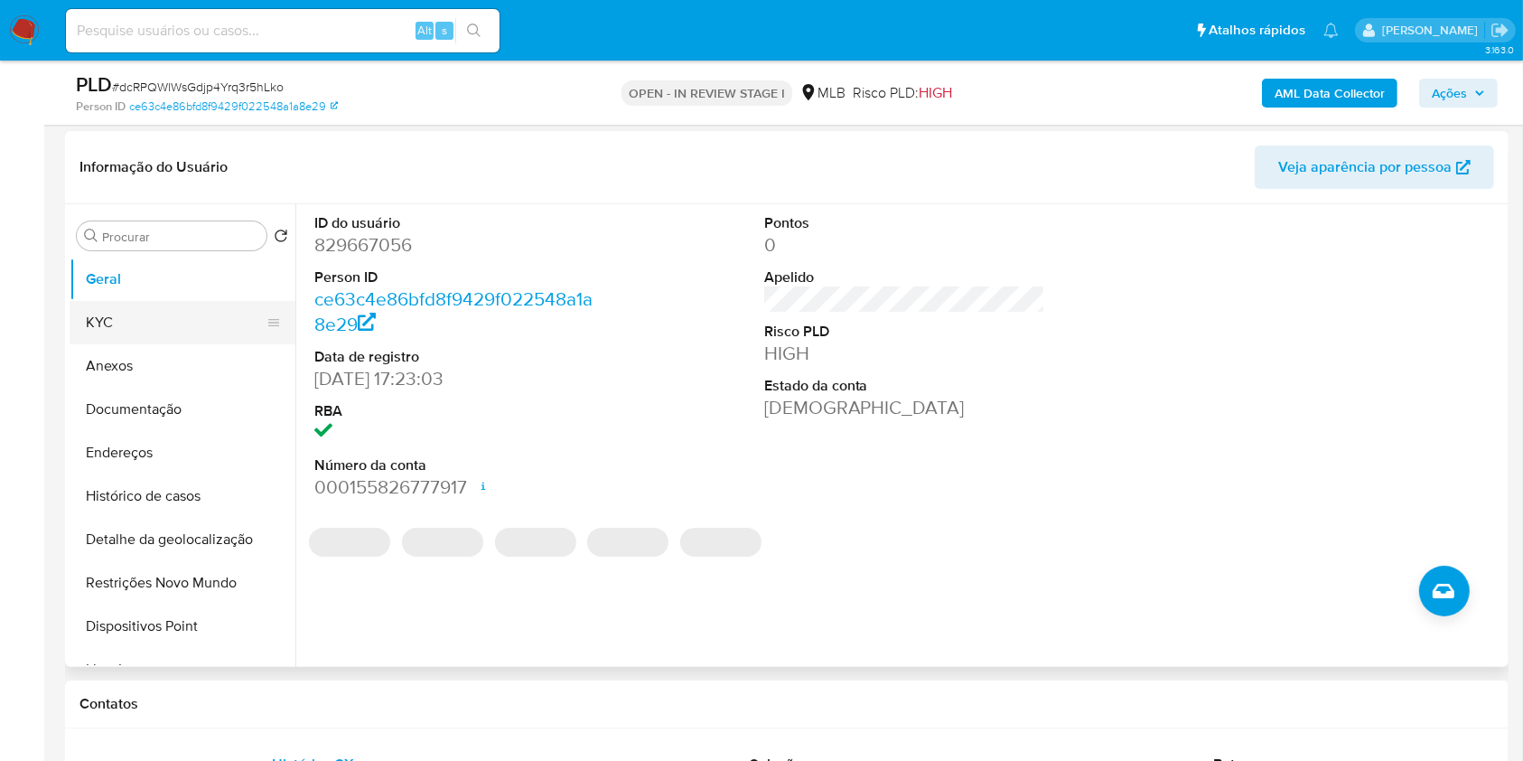
click at [113, 320] on button "KYC" at bounding box center [175, 322] width 211 height 43
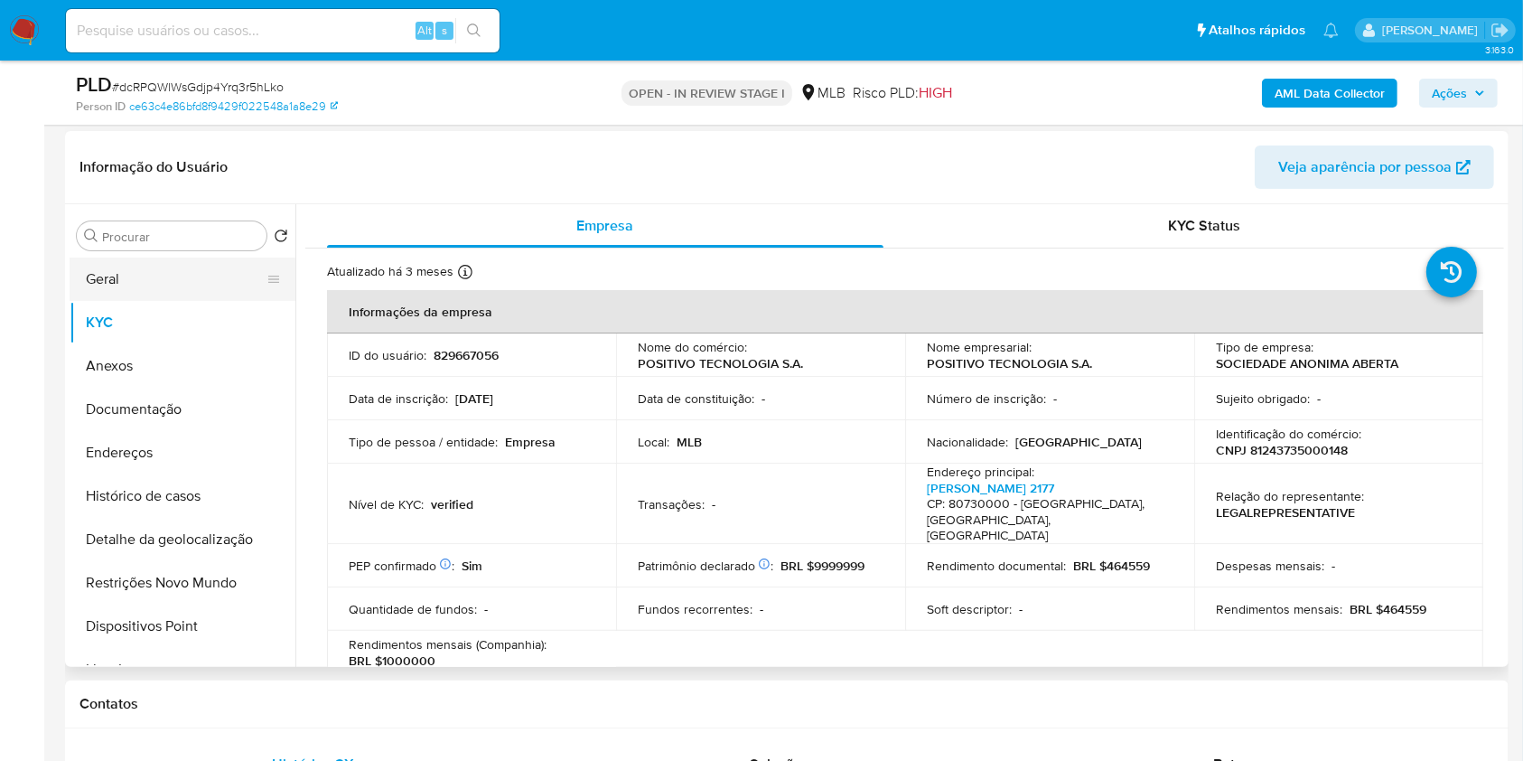
click at [118, 264] on button "Geral" at bounding box center [175, 278] width 211 height 43
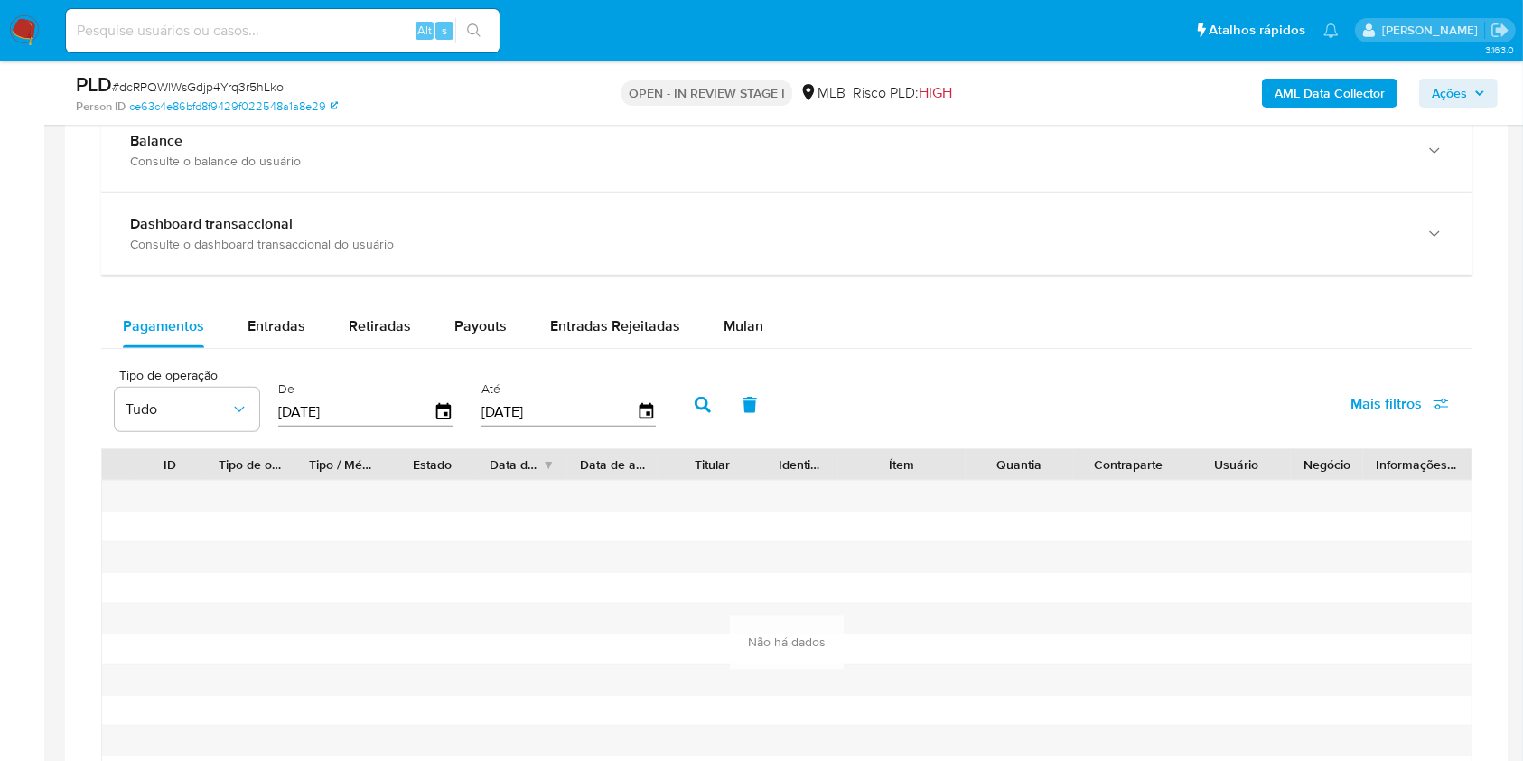
scroll to position [1255, 0]
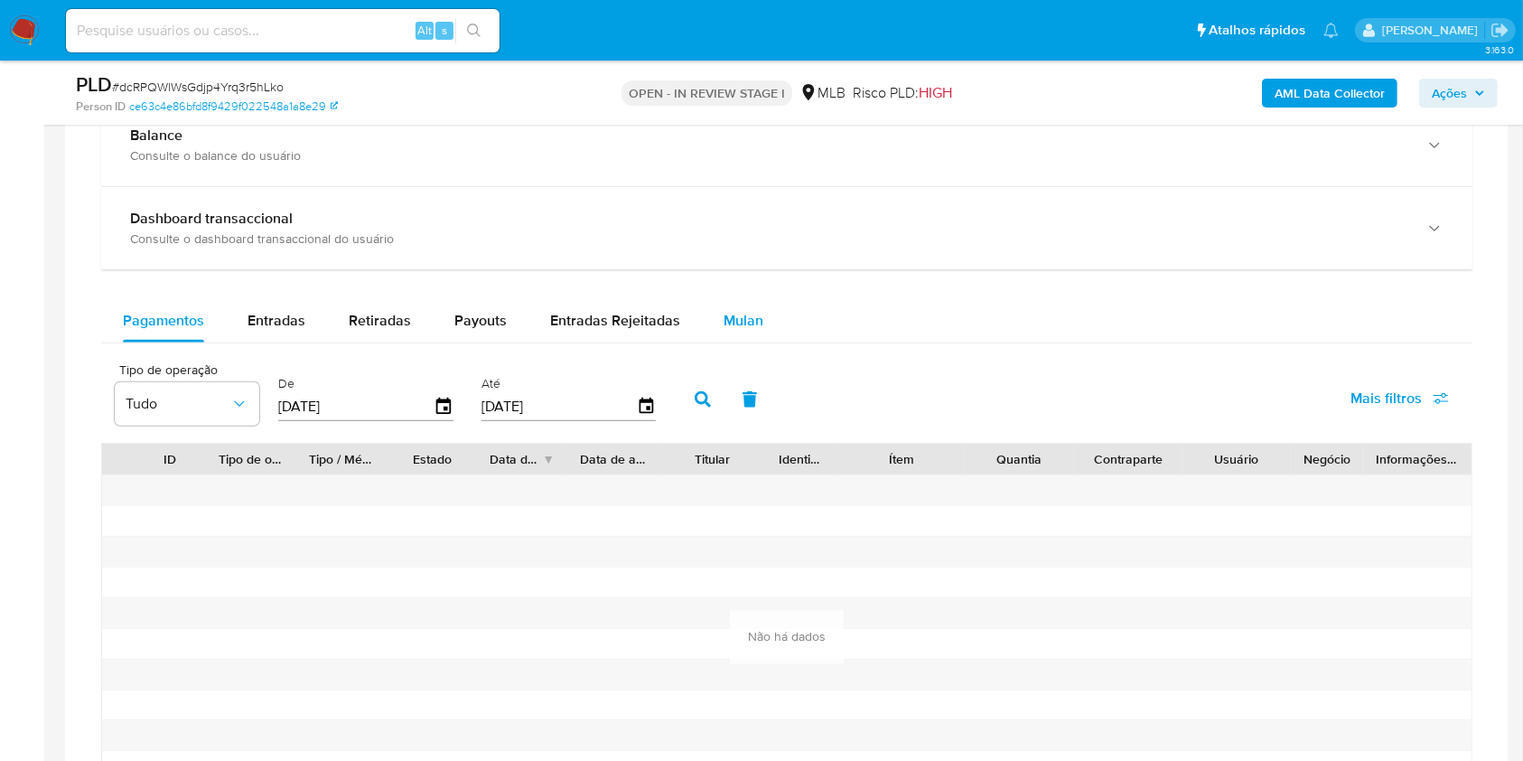
click at [748, 304] on div "Mulan" at bounding box center [744, 320] width 40 height 43
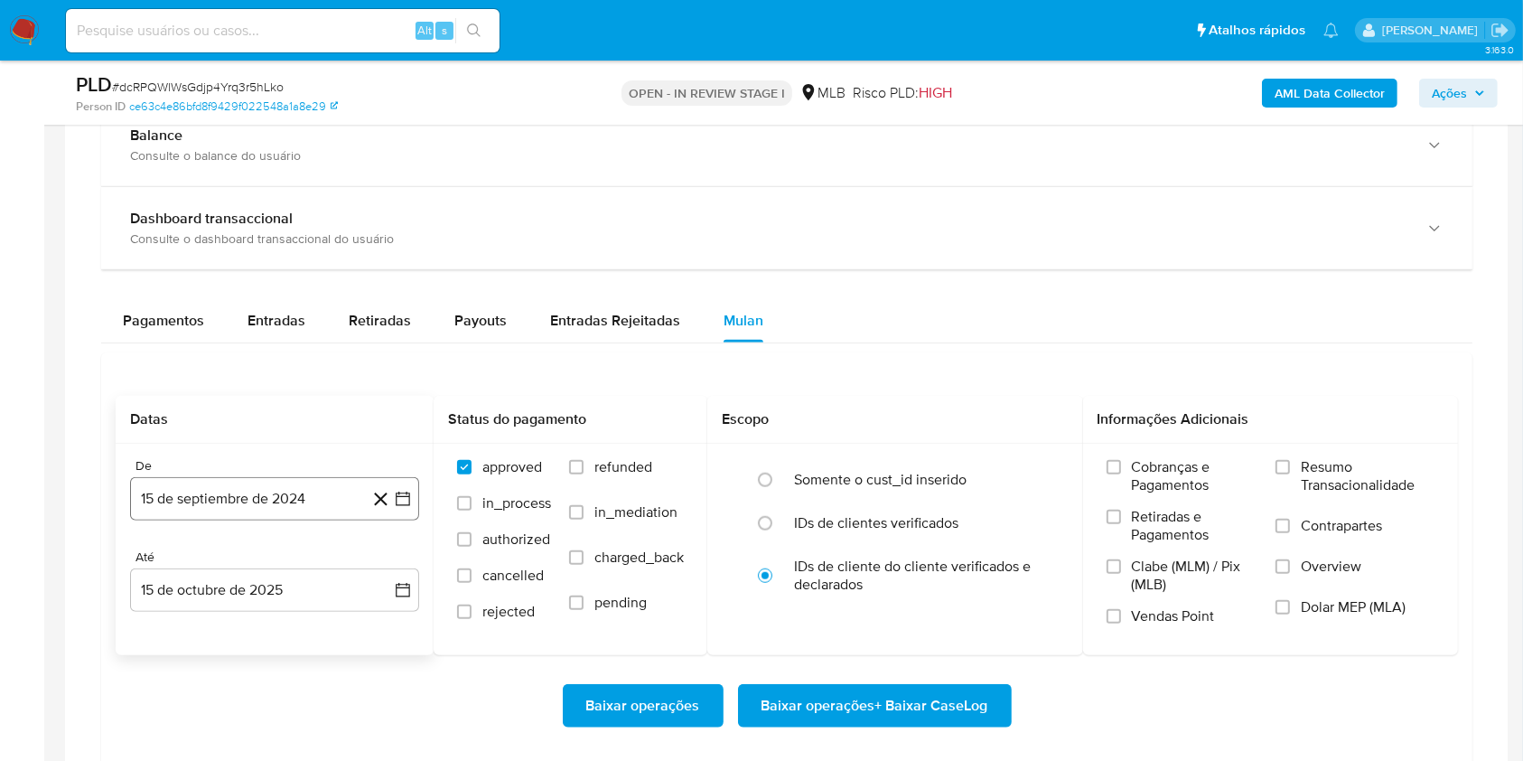
click at [253, 500] on button "15 de septiembre de 2024" at bounding box center [274, 498] width 289 height 43
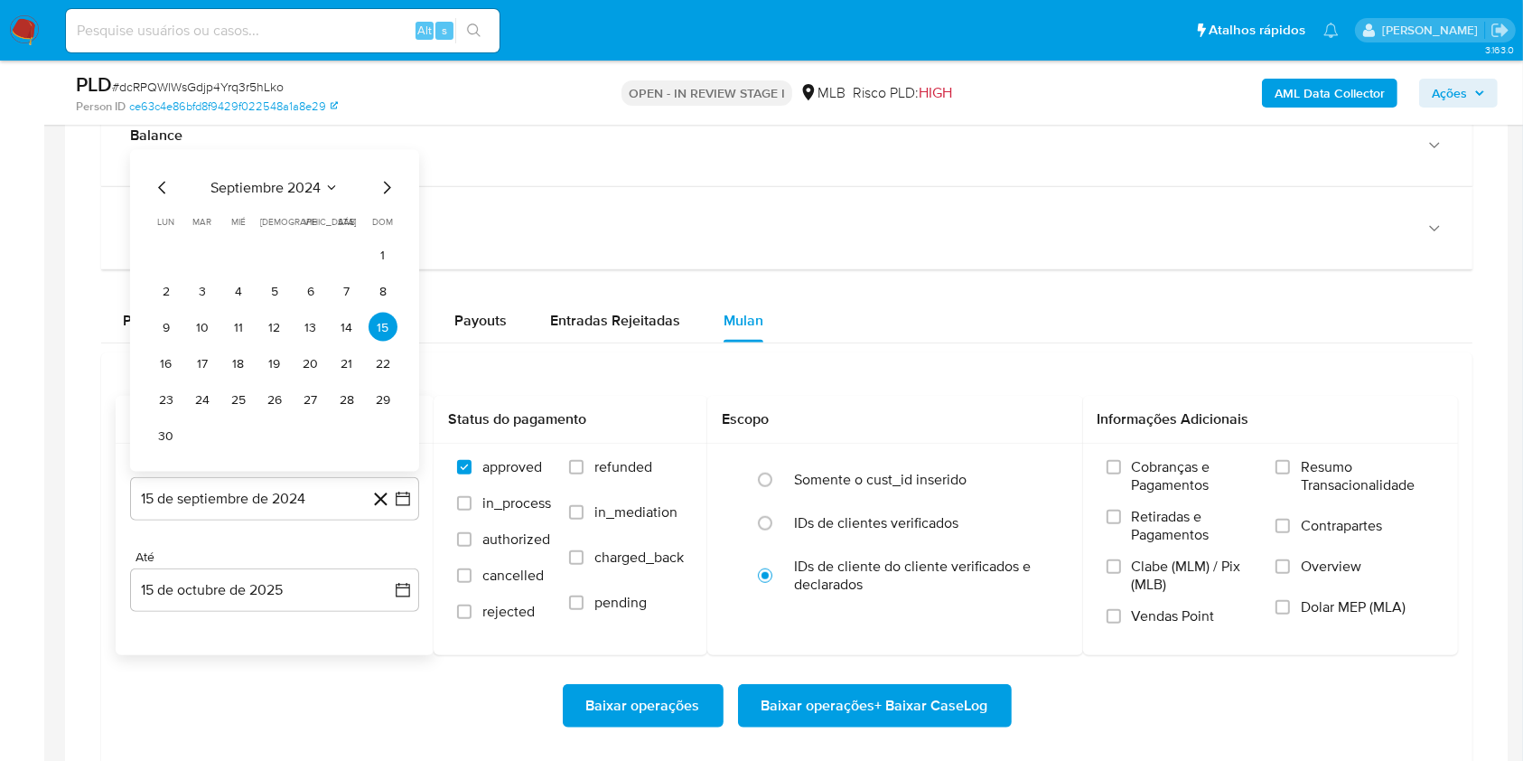
click at [284, 184] on span "septiembre 2024" at bounding box center [265, 188] width 110 height 18
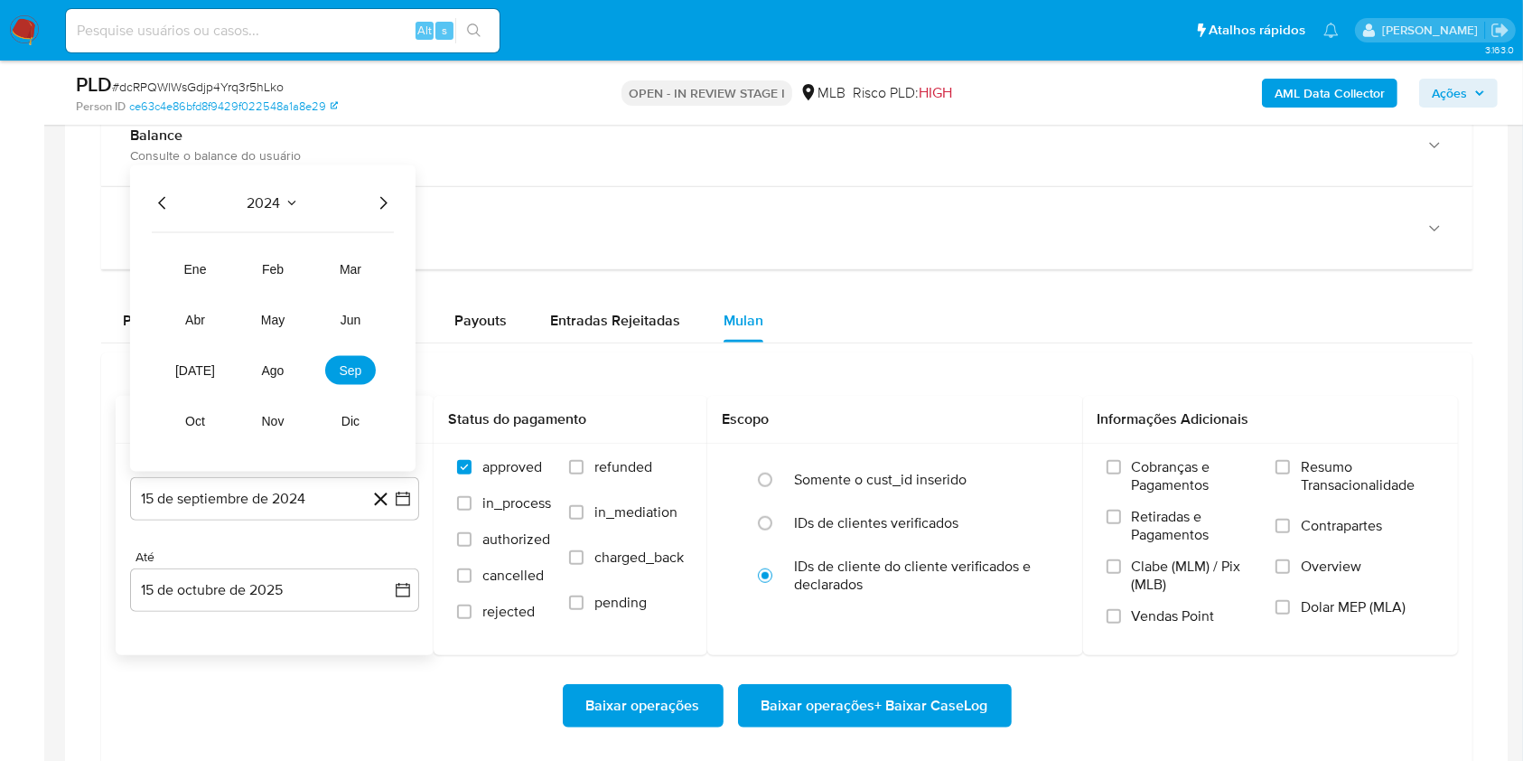
click at [380, 199] on icon "Año siguiente" at bounding box center [383, 203] width 22 height 22
click at [273, 372] on span "ago" at bounding box center [273, 370] width 23 height 14
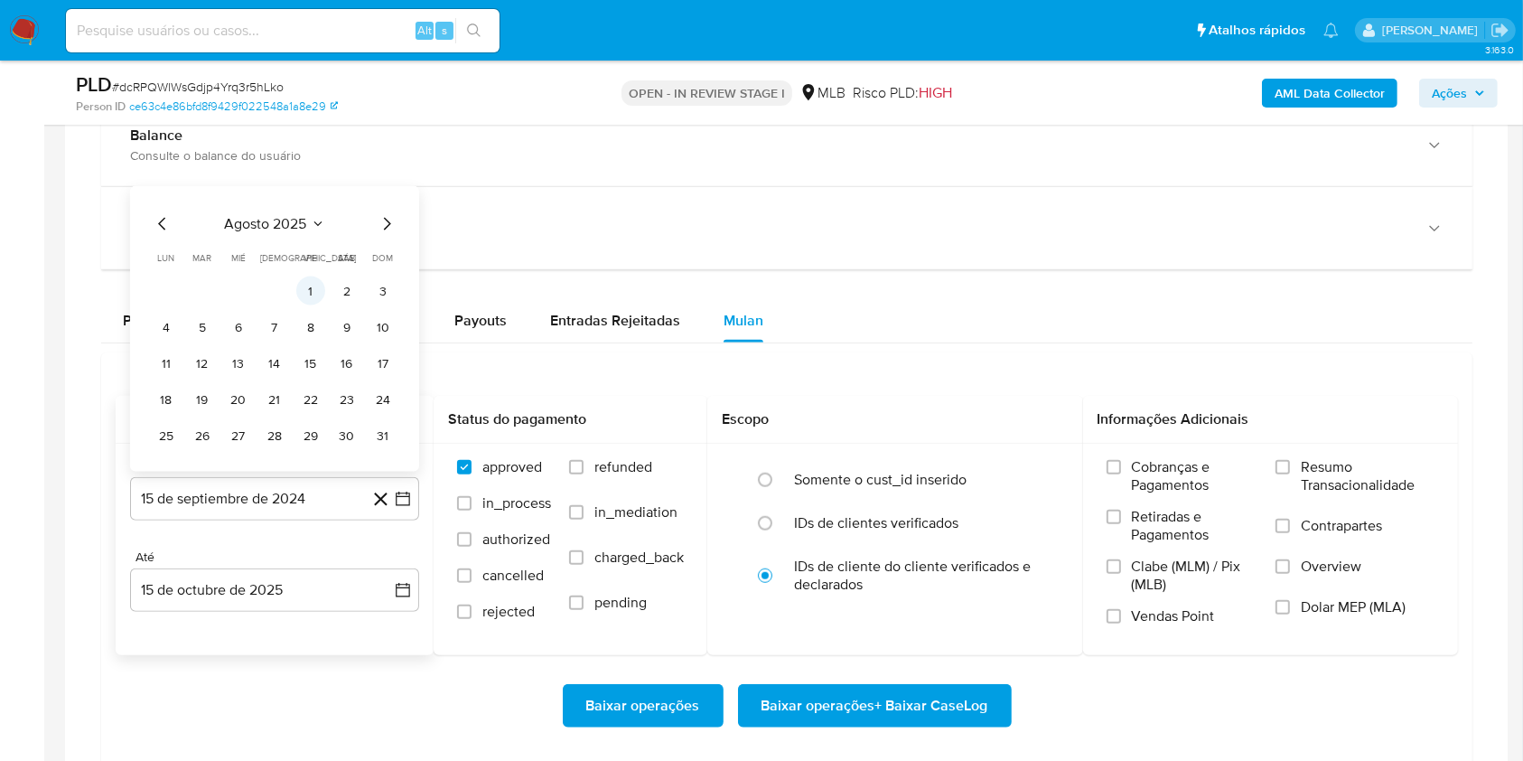
click at [303, 293] on button "1" at bounding box center [310, 290] width 29 height 29
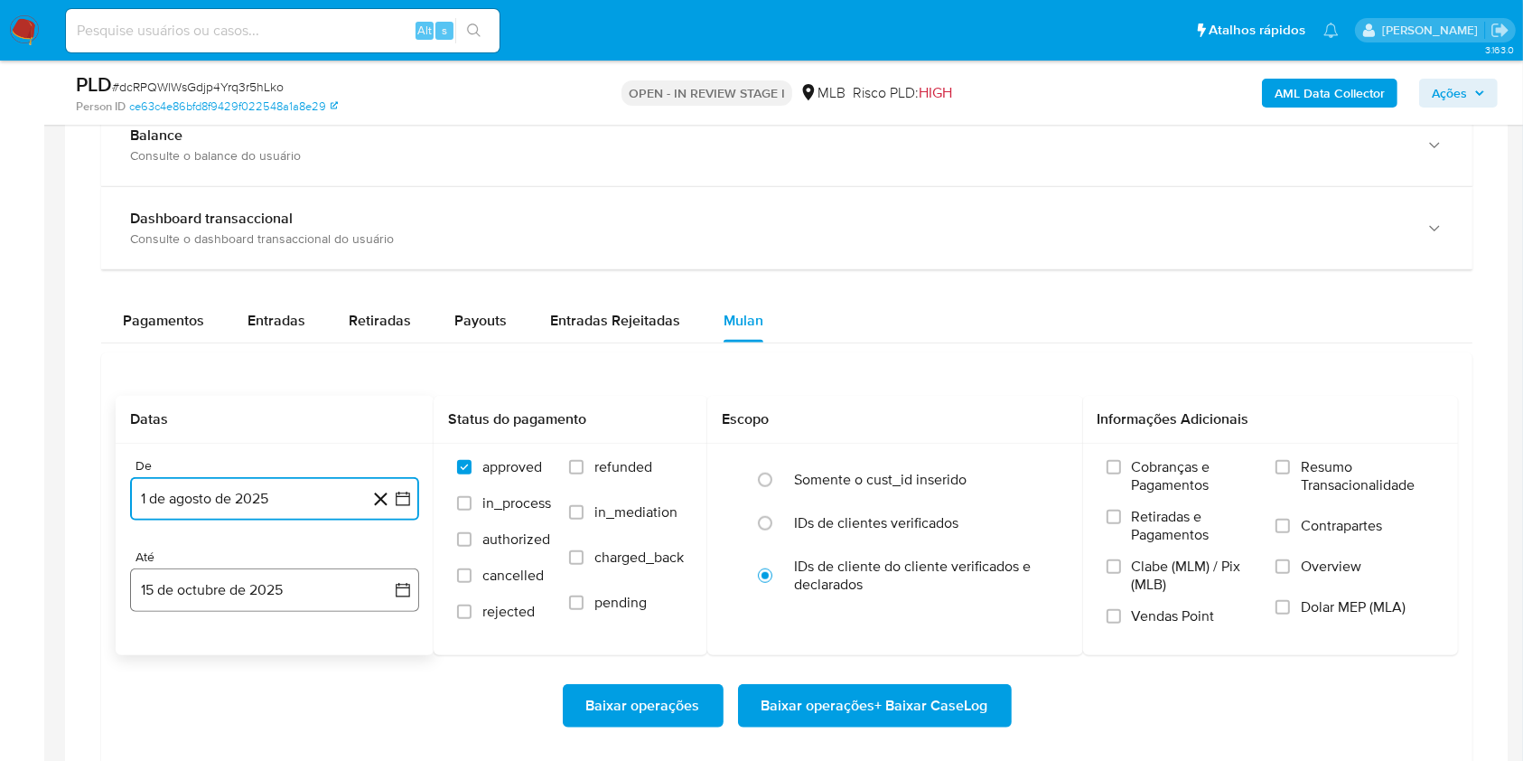
click at [250, 582] on button "15 de octubre de 2025" at bounding box center [274, 589] width 289 height 43
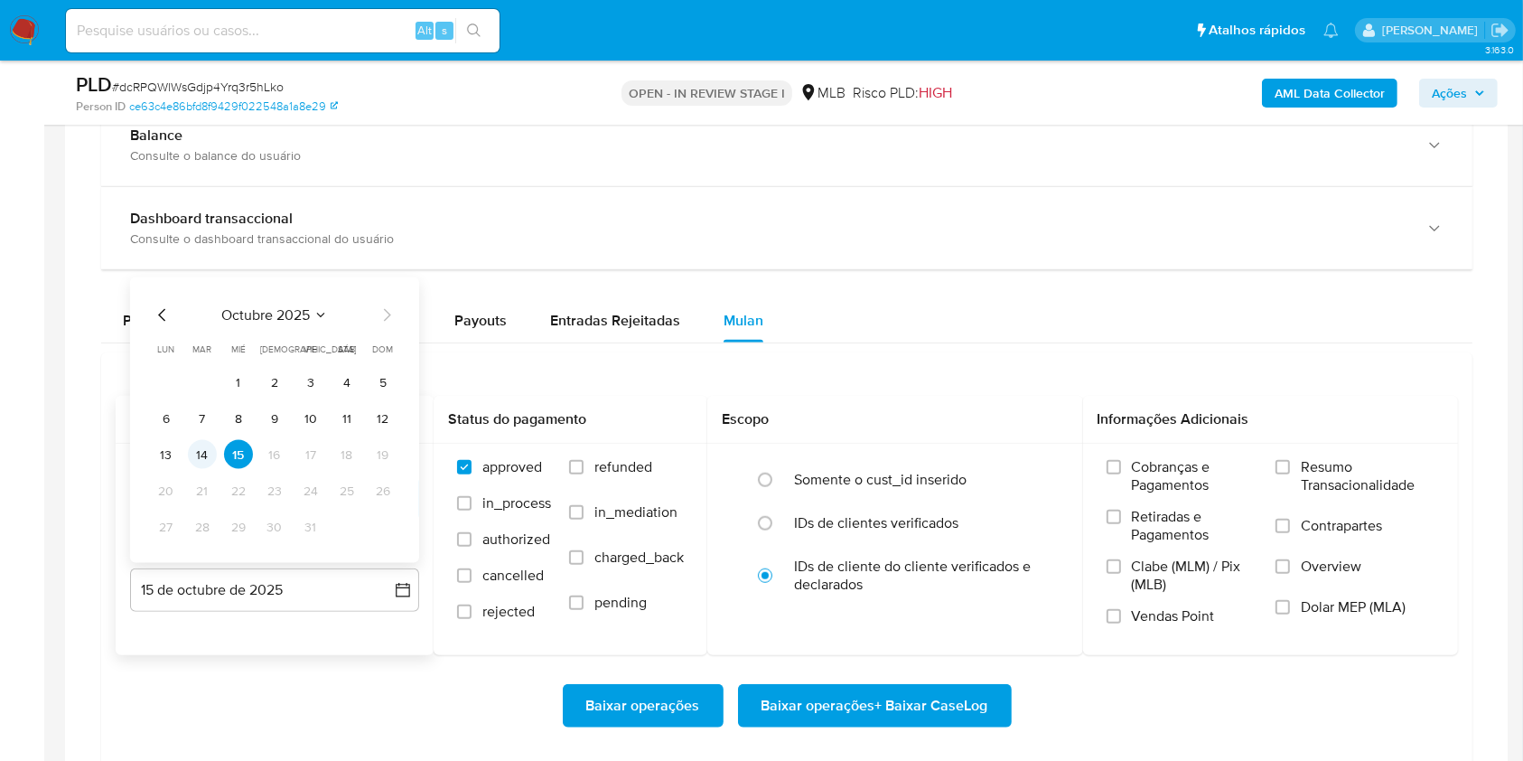
click at [206, 451] on button "14" at bounding box center [202, 454] width 29 height 29
click at [1342, 463] on span "Resumo Transacionalidade" at bounding box center [1368, 476] width 134 height 36
click at [1290, 463] on input "Resumo Transacionalidade" at bounding box center [1283, 467] width 14 height 14
click at [814, 708] on span "Baixar operações + Baixar CaseLog" at bounding box center [875, 706] width 227 height 40
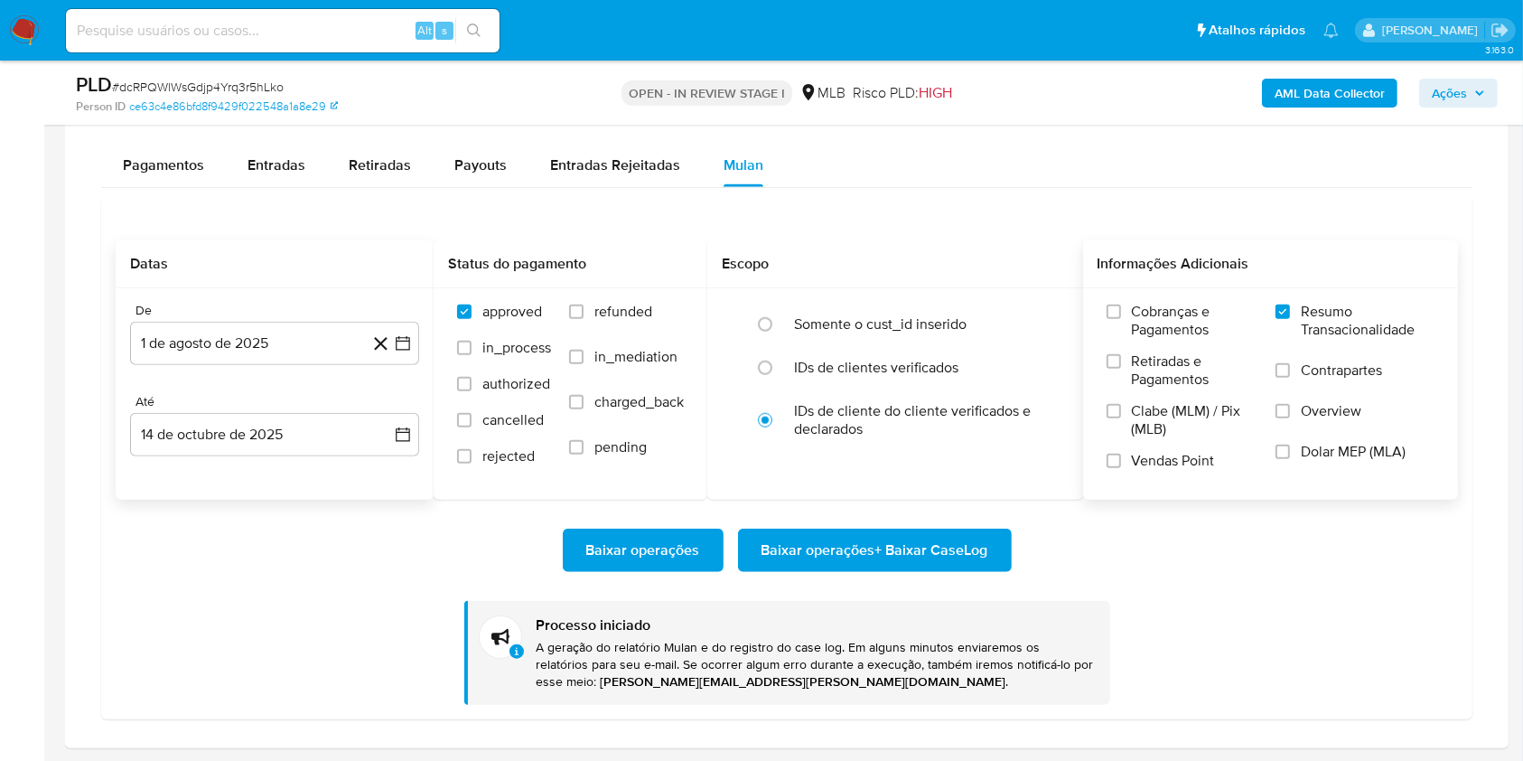
scroll to position [1389, 0]
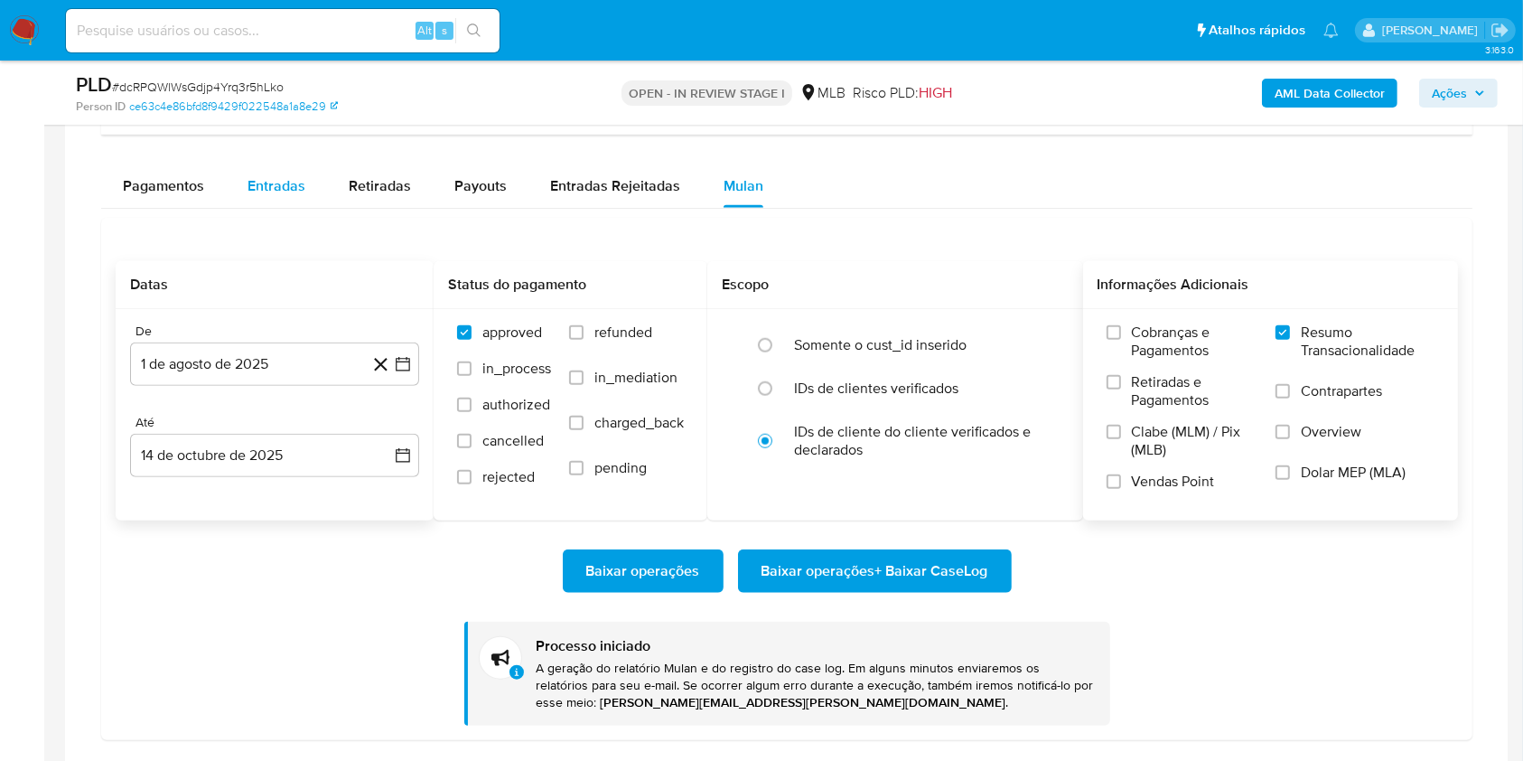
click at [246, 184] on button "Entradas" at bounding box center [276, 185] width 101 height 43
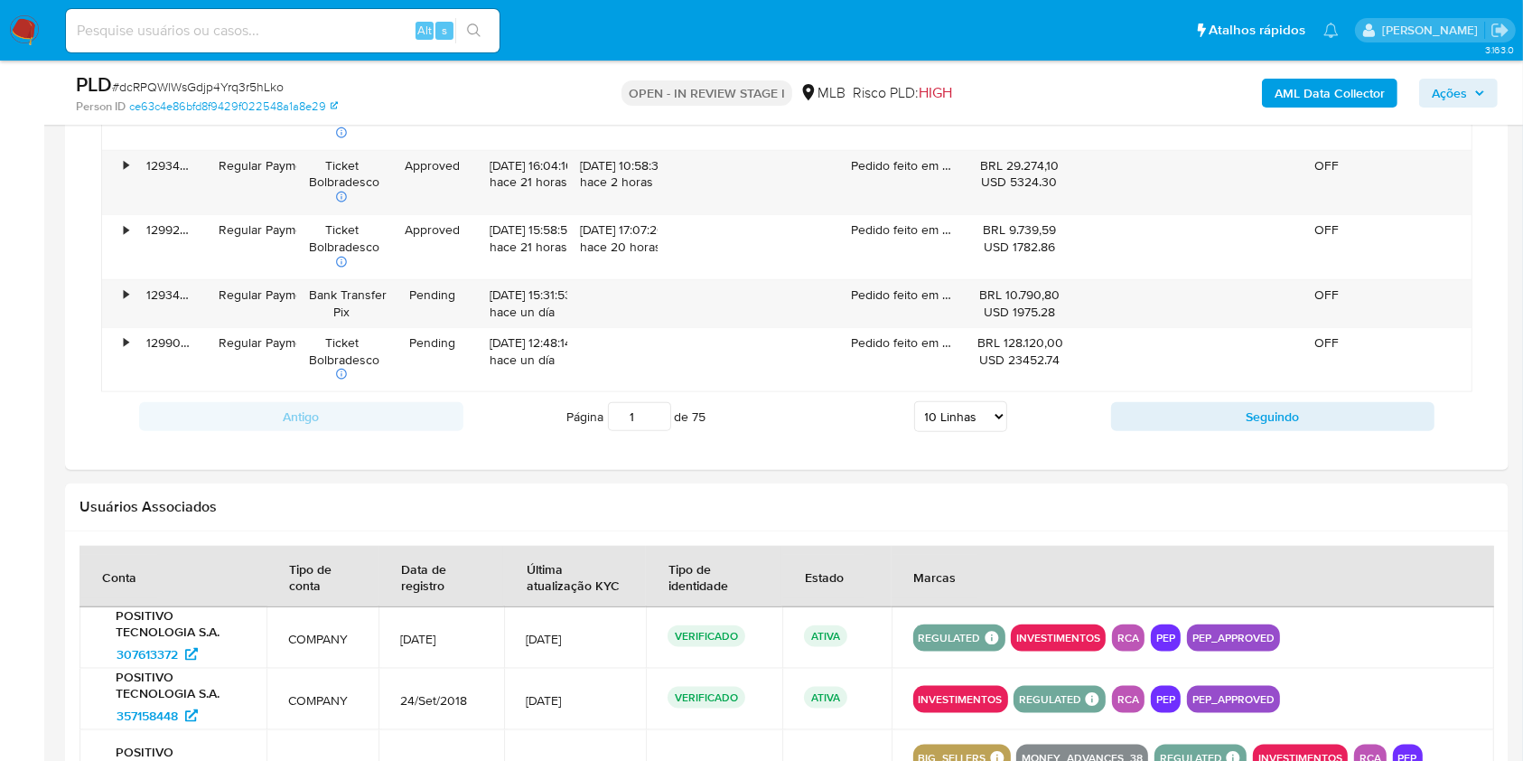
scroll to position [1945, 0]
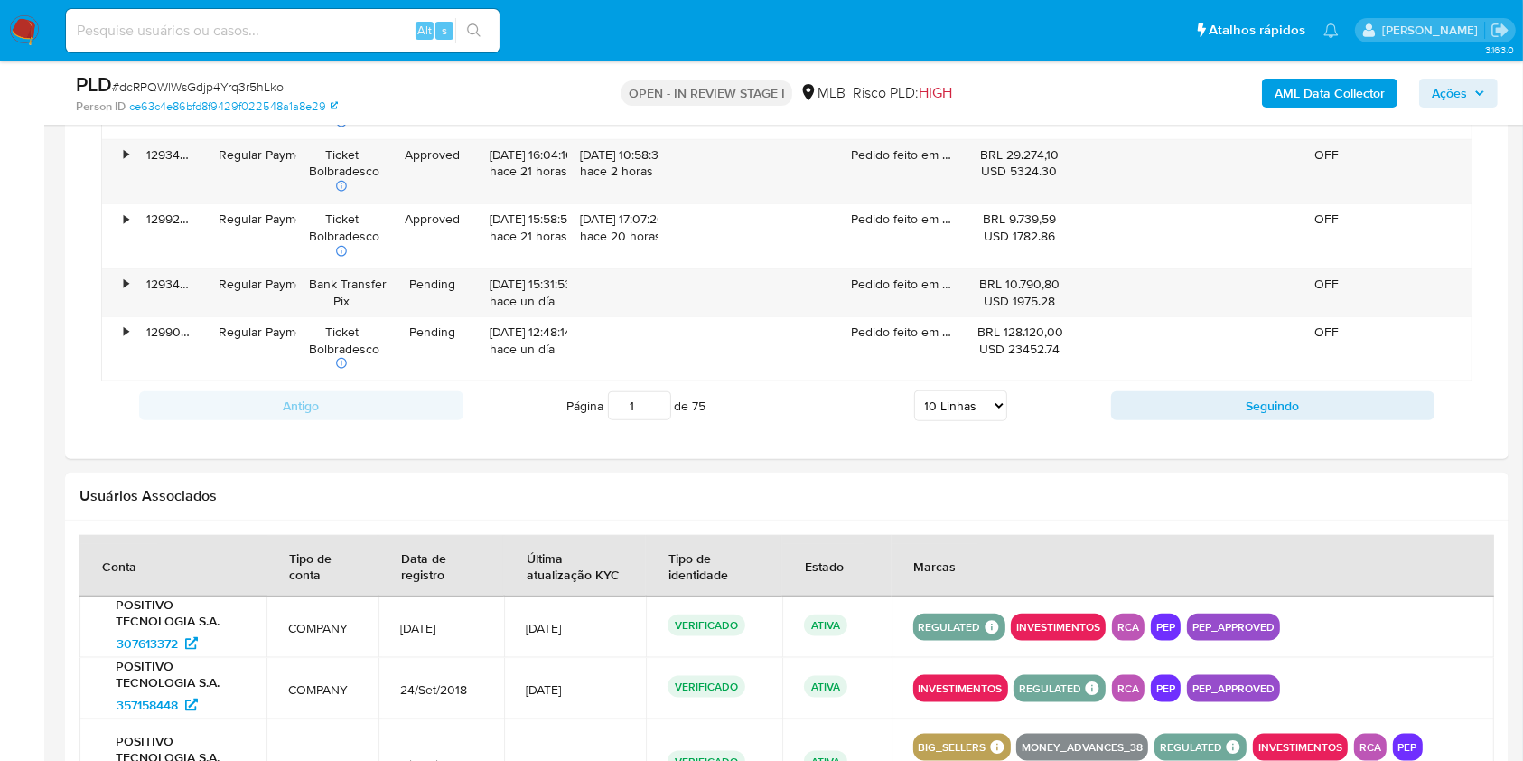
click at [921, 401] on select "5 Linhas 10 Linhas 20 Linhas 25 Linhas 50 Linhas 100 Linhas" at bounding box center [960, 405] width 93 height 31
select select "100"
click at [914, 390] on select "5 Linhas 10 Linhas 20 Linhas 25 Linhas 50 Linhas 100 Linhas" at bounding box center [960, 405] width 93 height 31
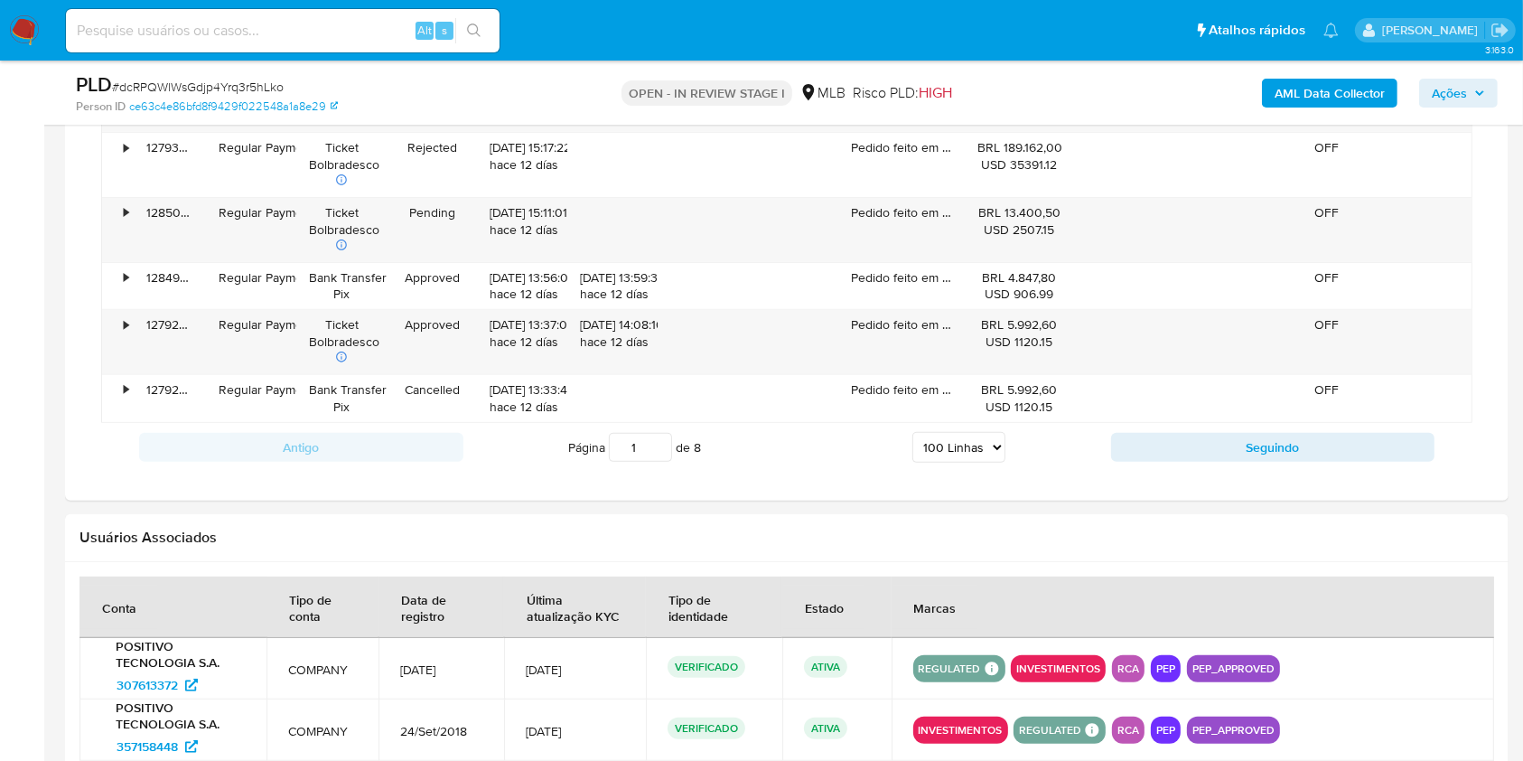
scroll to position [7415, 0]
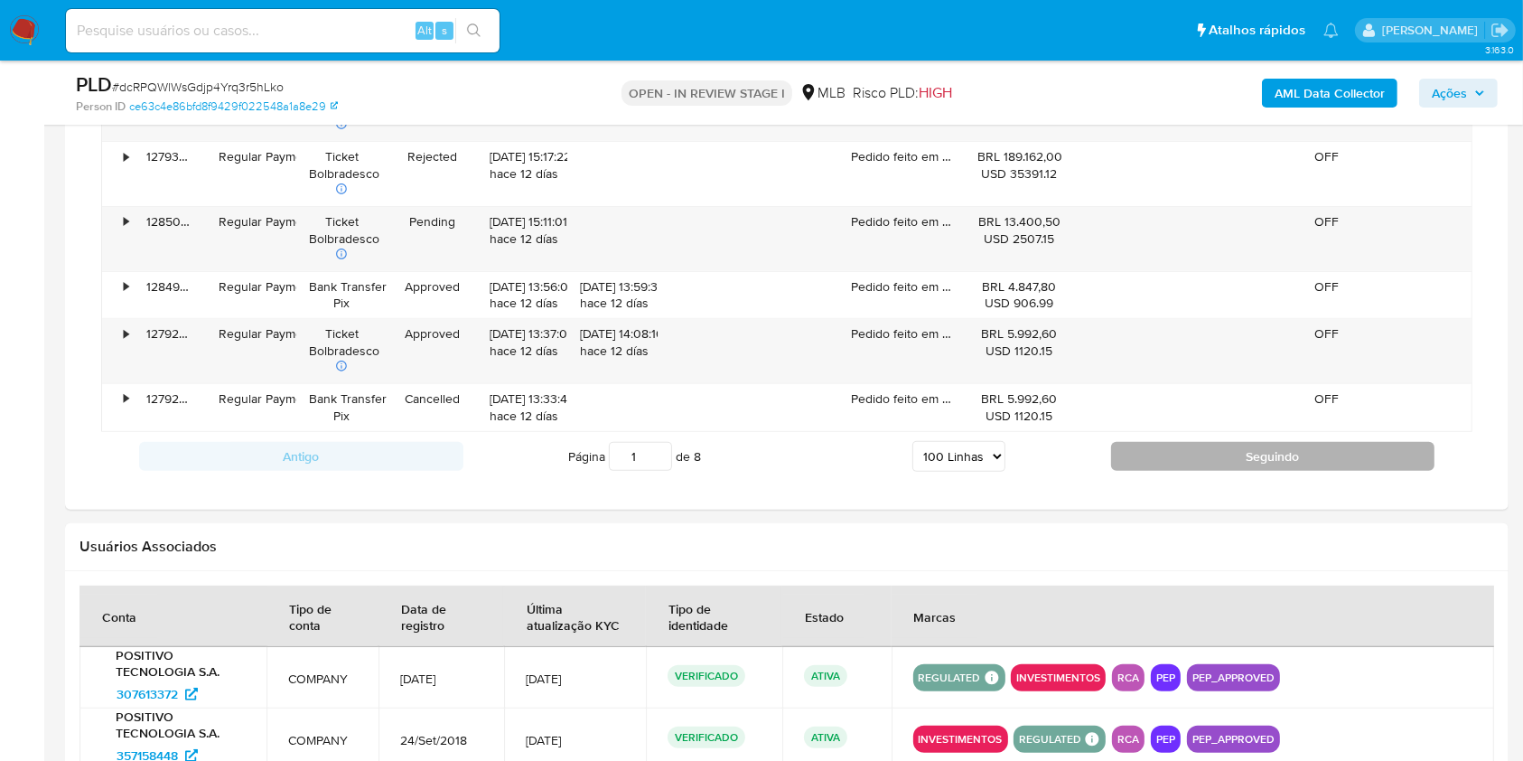
click at [1145, 443] on button "Seguindo" at bounding box center [1273, 456] width 324 height 29
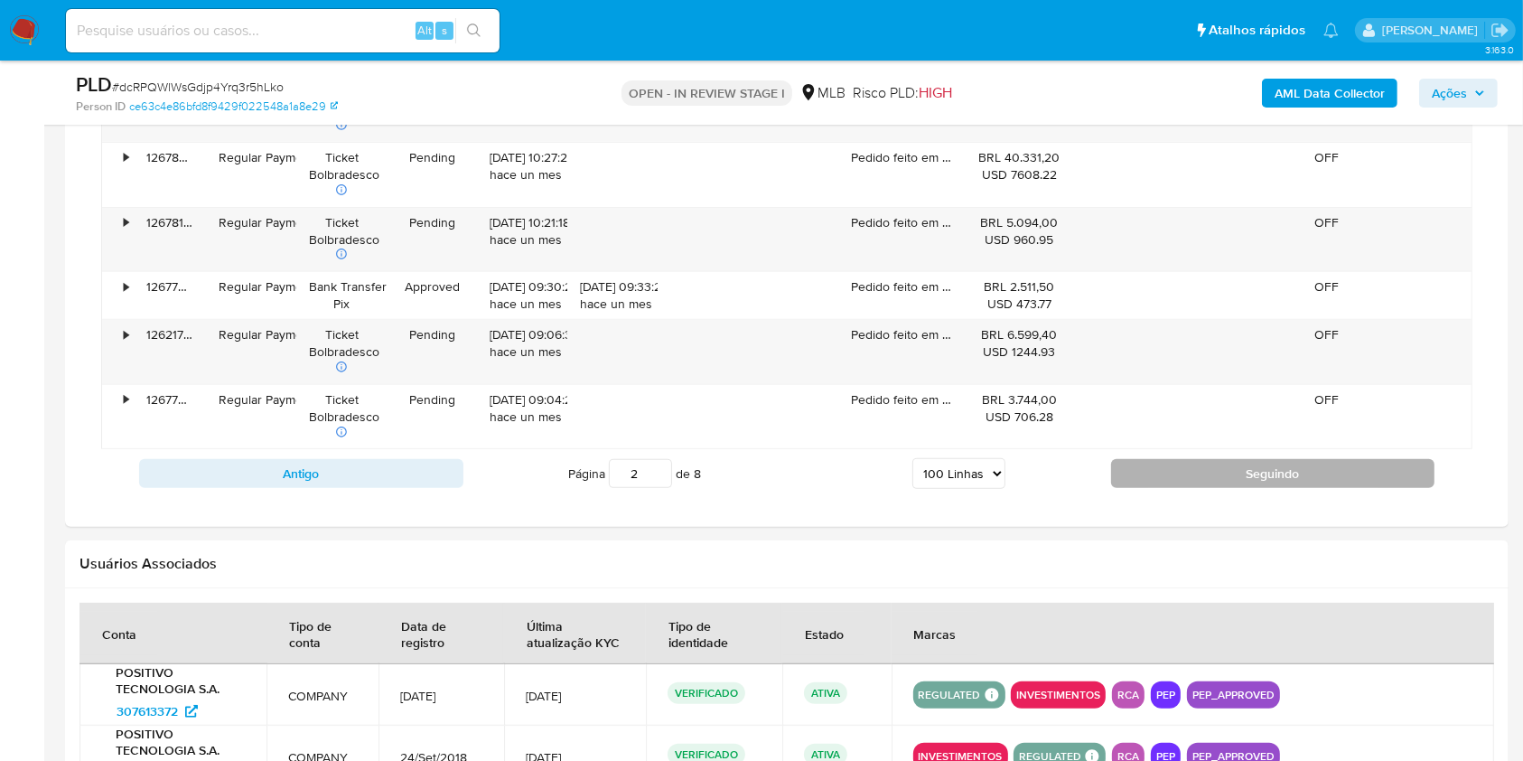
scroll to position [7398, 0]
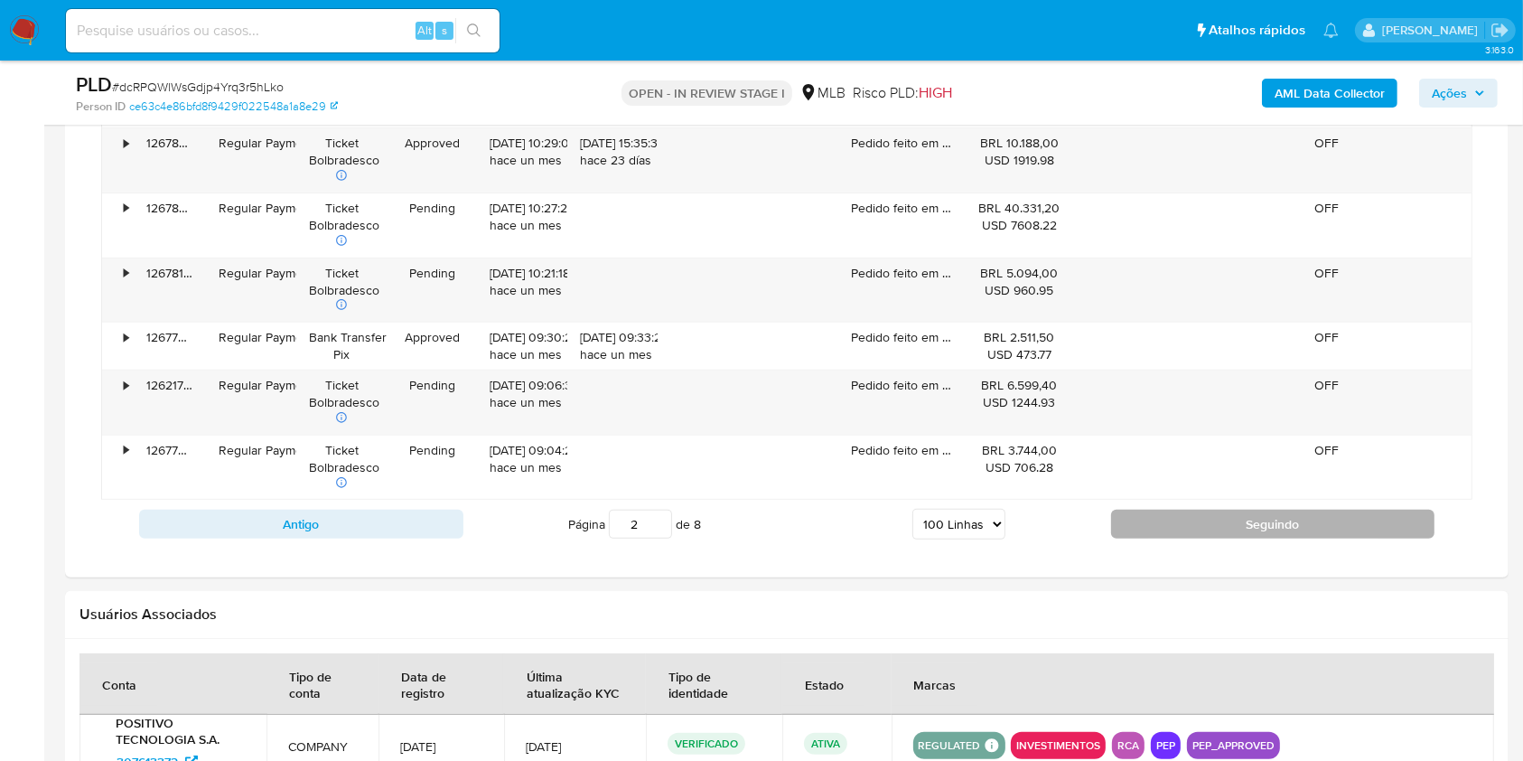
click at [1197, 513] on button "Seguindo" at bounding box center [1273, 523] width 324 height 29
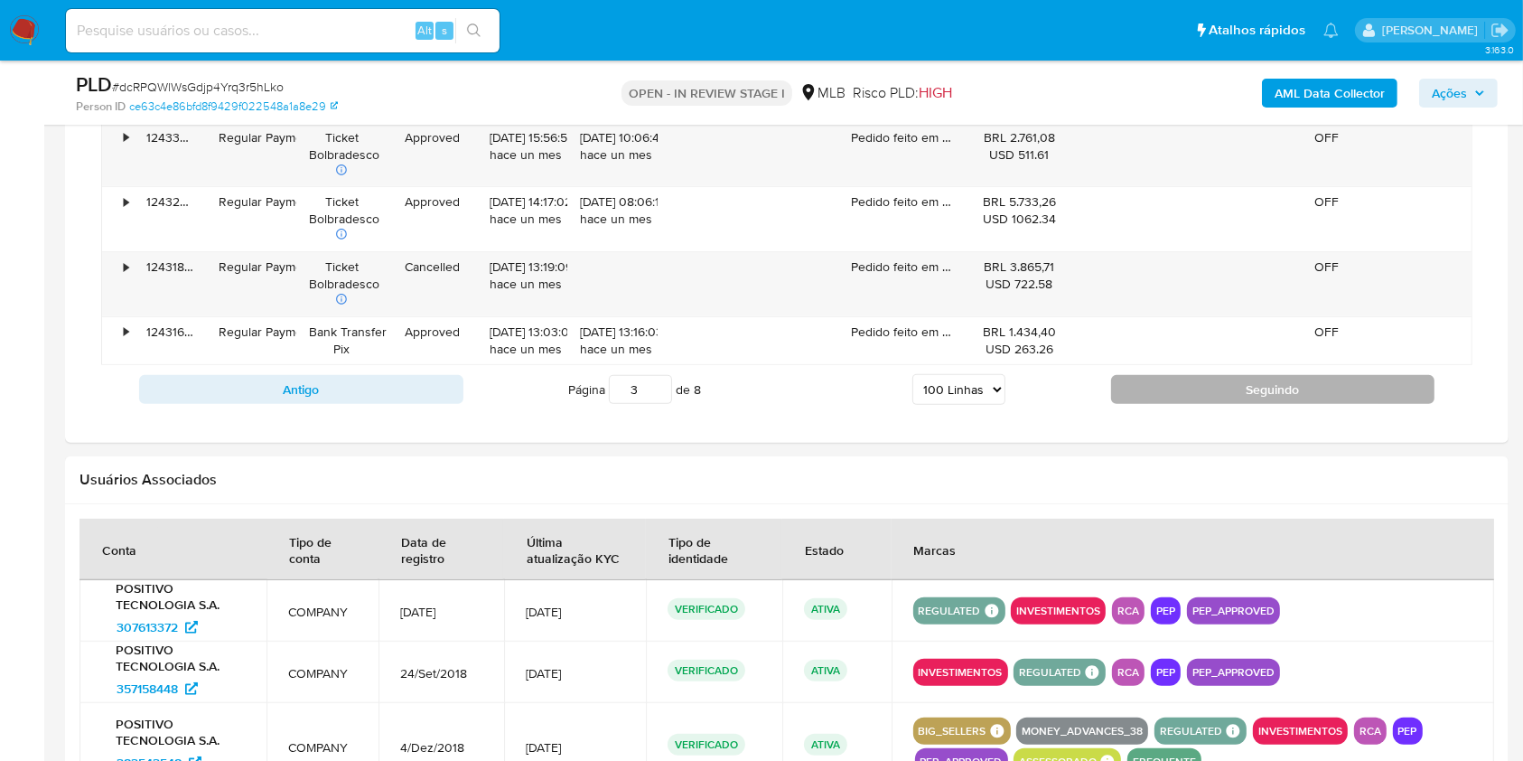
scroll to position [7342, 0]
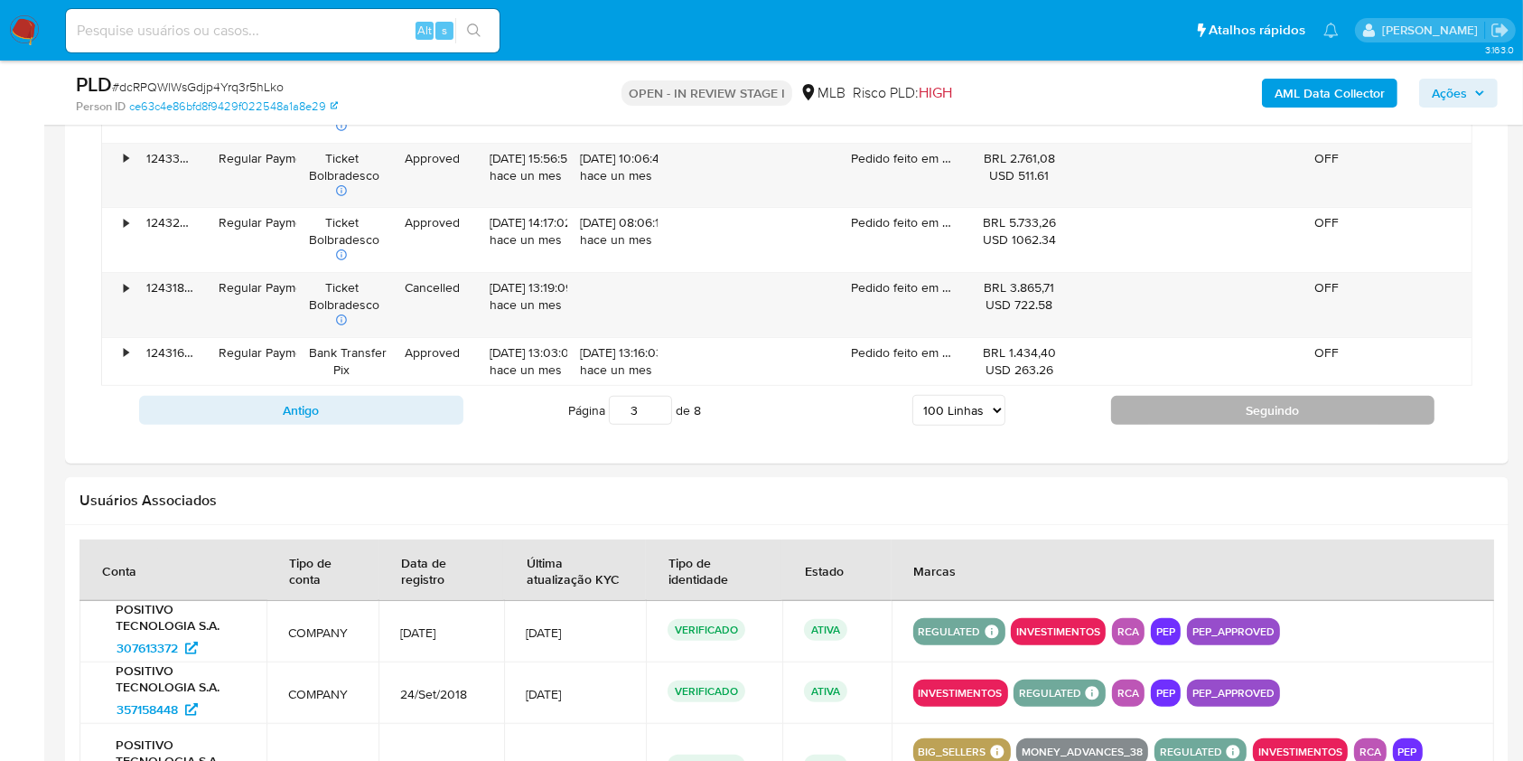
click at [1250, 406] on button "Seguindo" at bounding box center [1273, 410] width 324 height 29
type input "4"
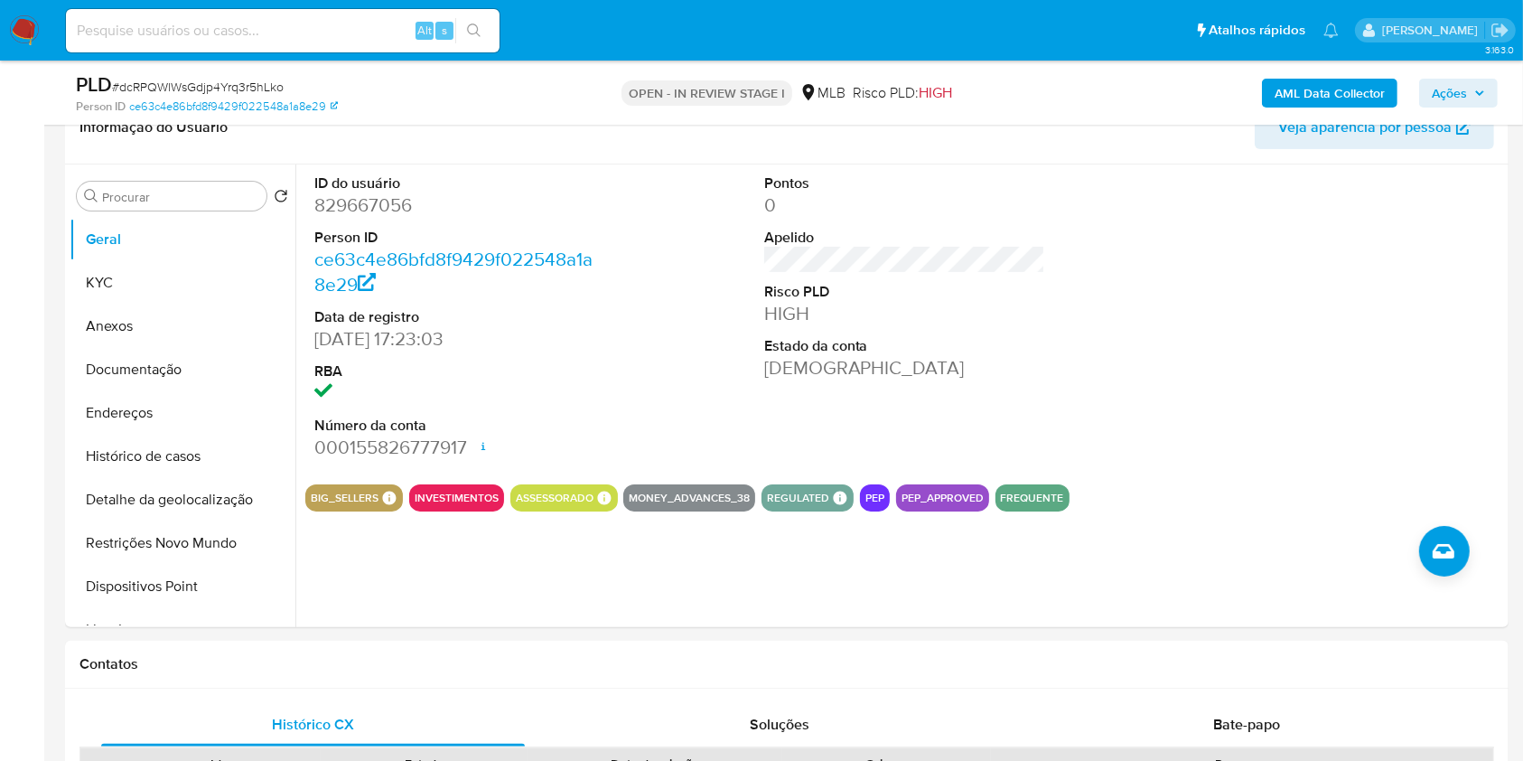
scroll to position [304, 0]
click at [207, 264] on button "KYC" at bounding box center [175, 283] width 211 height 43
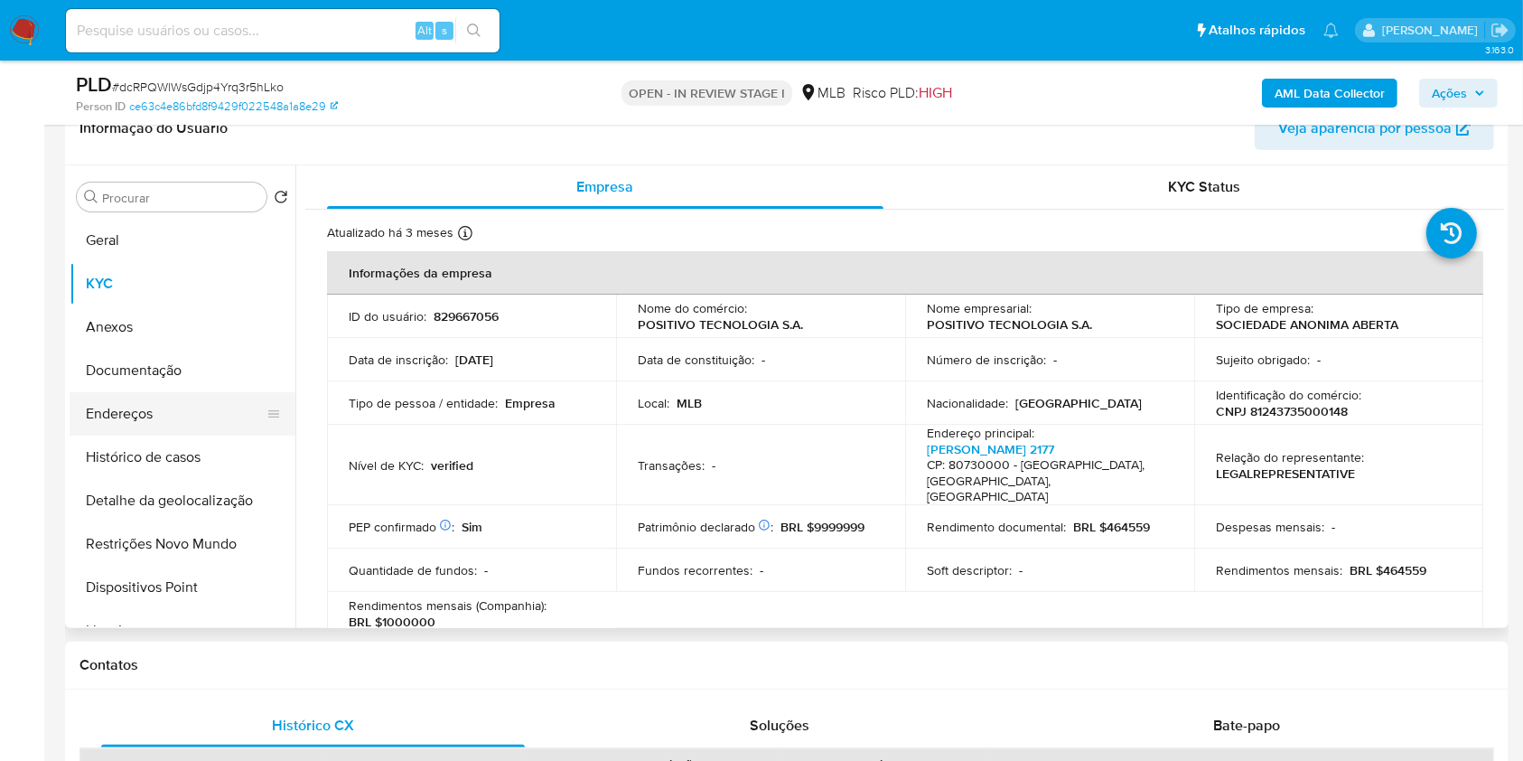
click at [150, 425] on button "Endereços" at bounding box center [175, 413] width 211 height 43
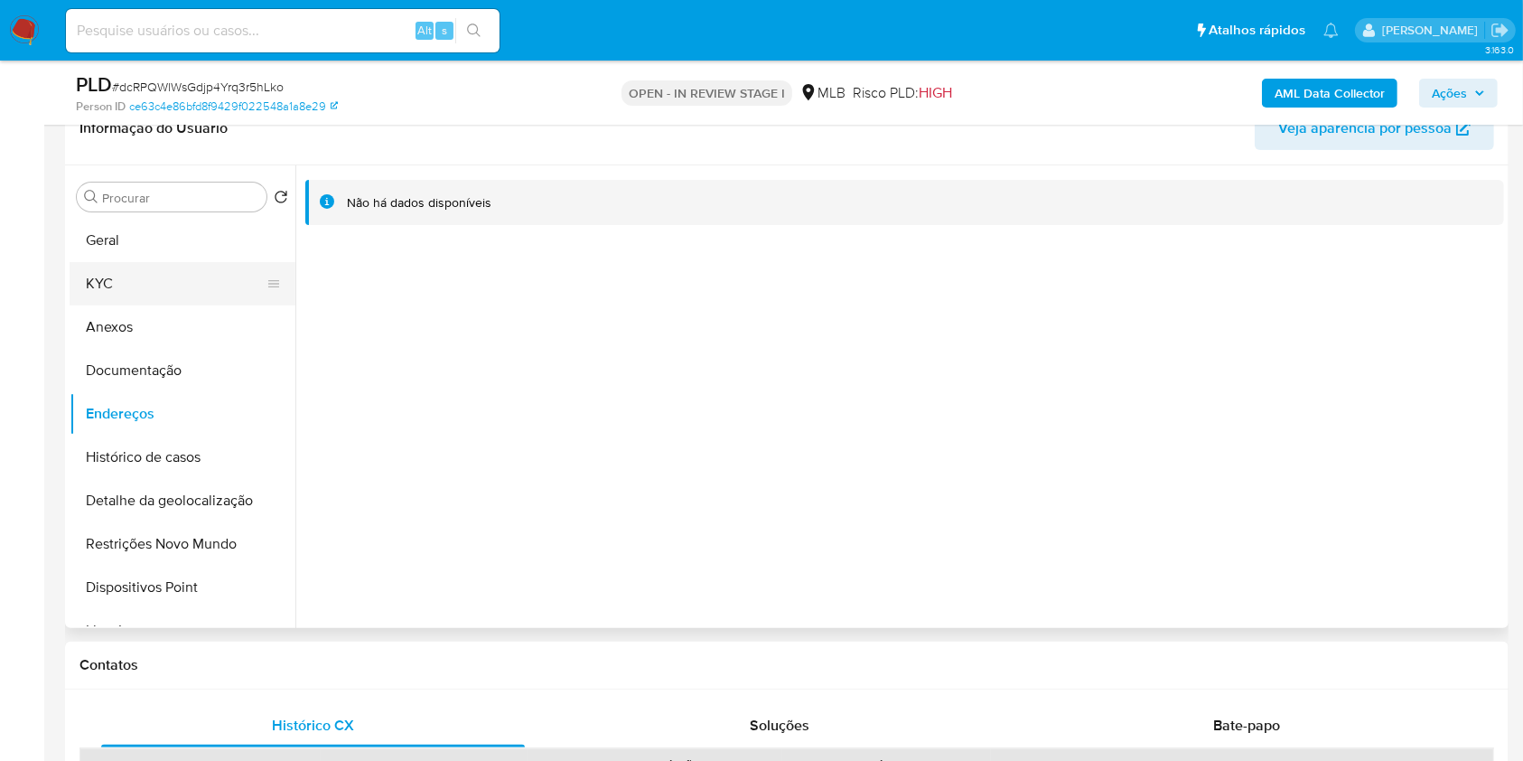
click at [159, 293] on button "KYC" at bounding box center [175, 283] width 211 height 43
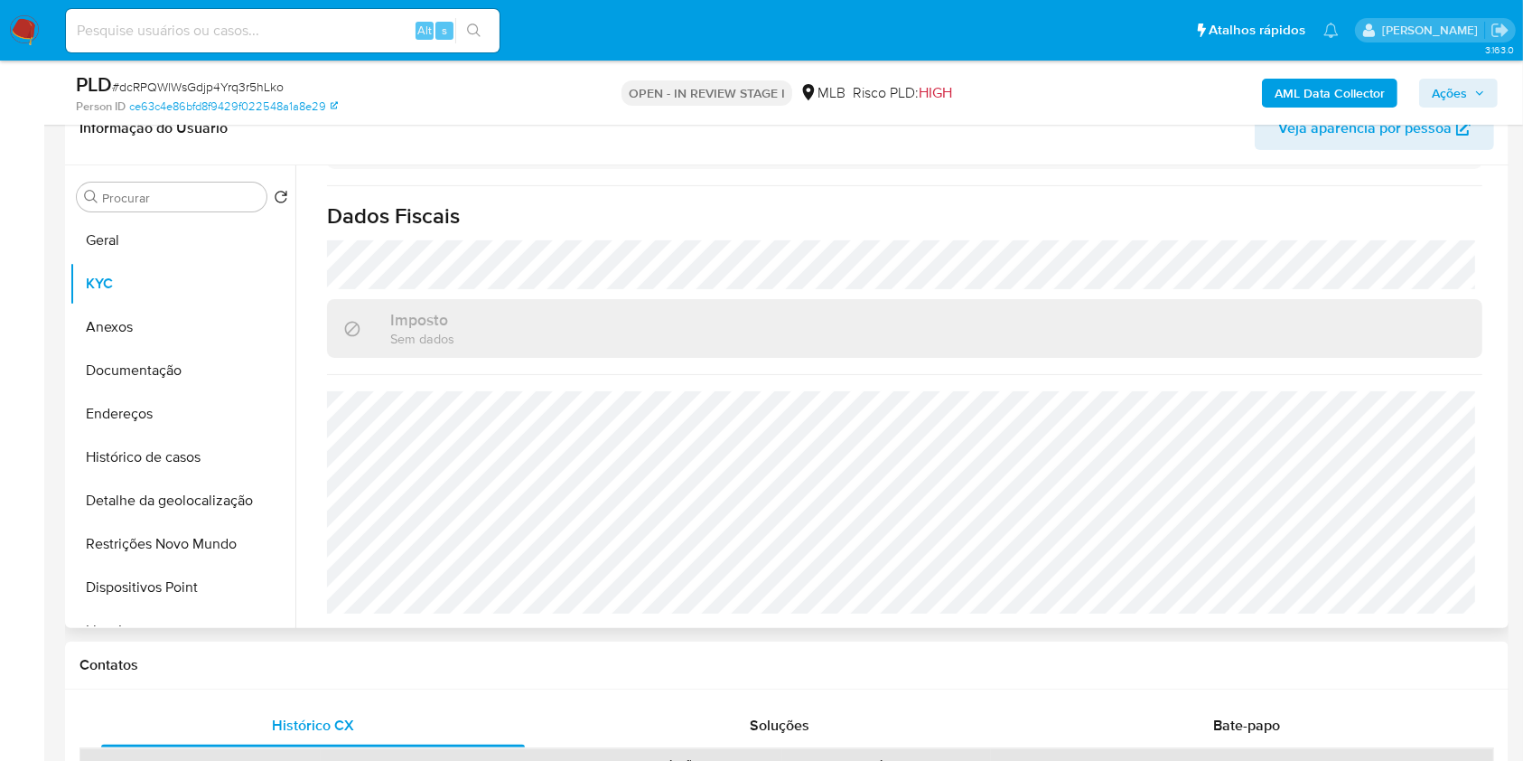
scroll to position [1038, 0]
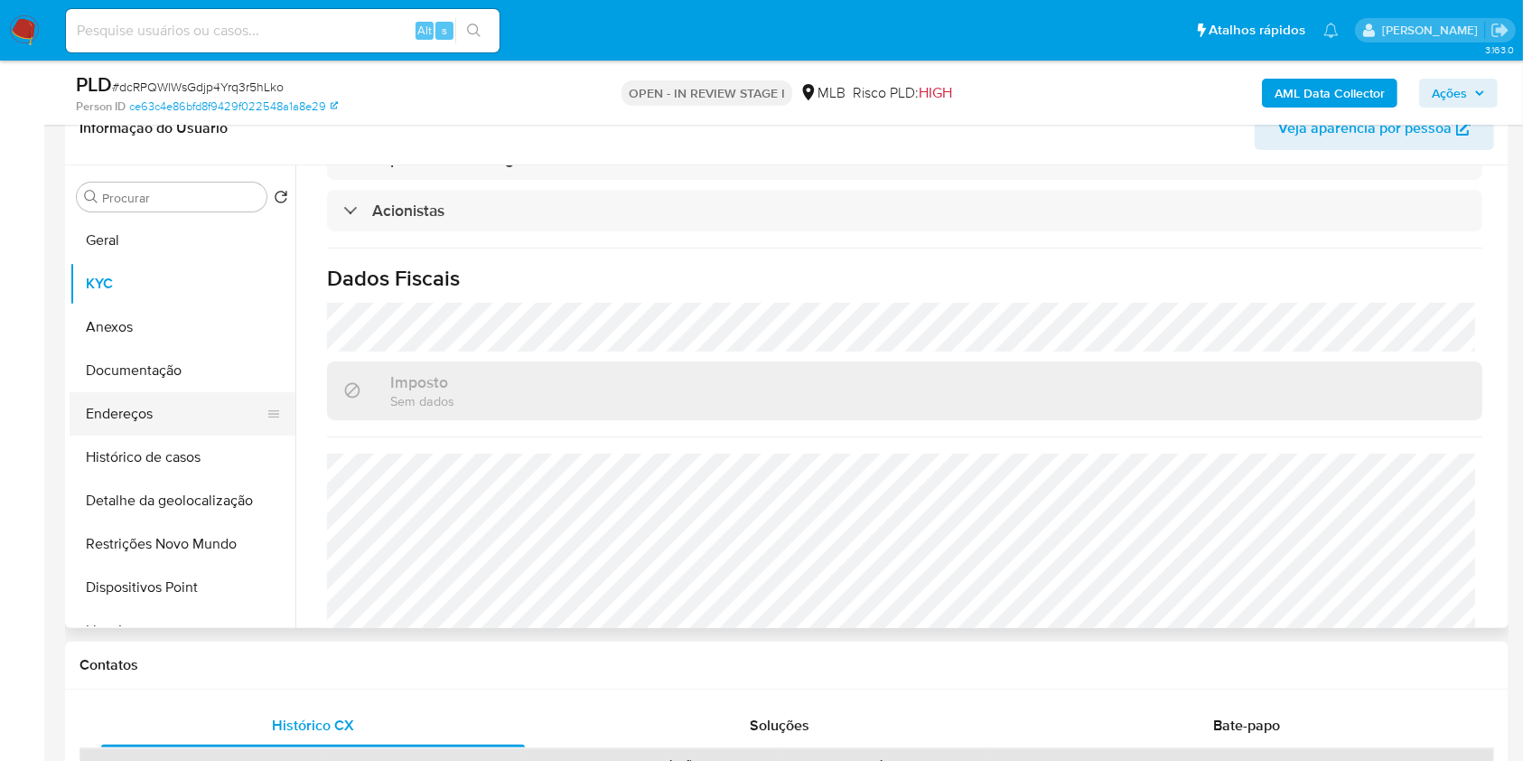
click at [137, 413] on button "Endereços" at bounding box center [175, 413] width 211 height 43
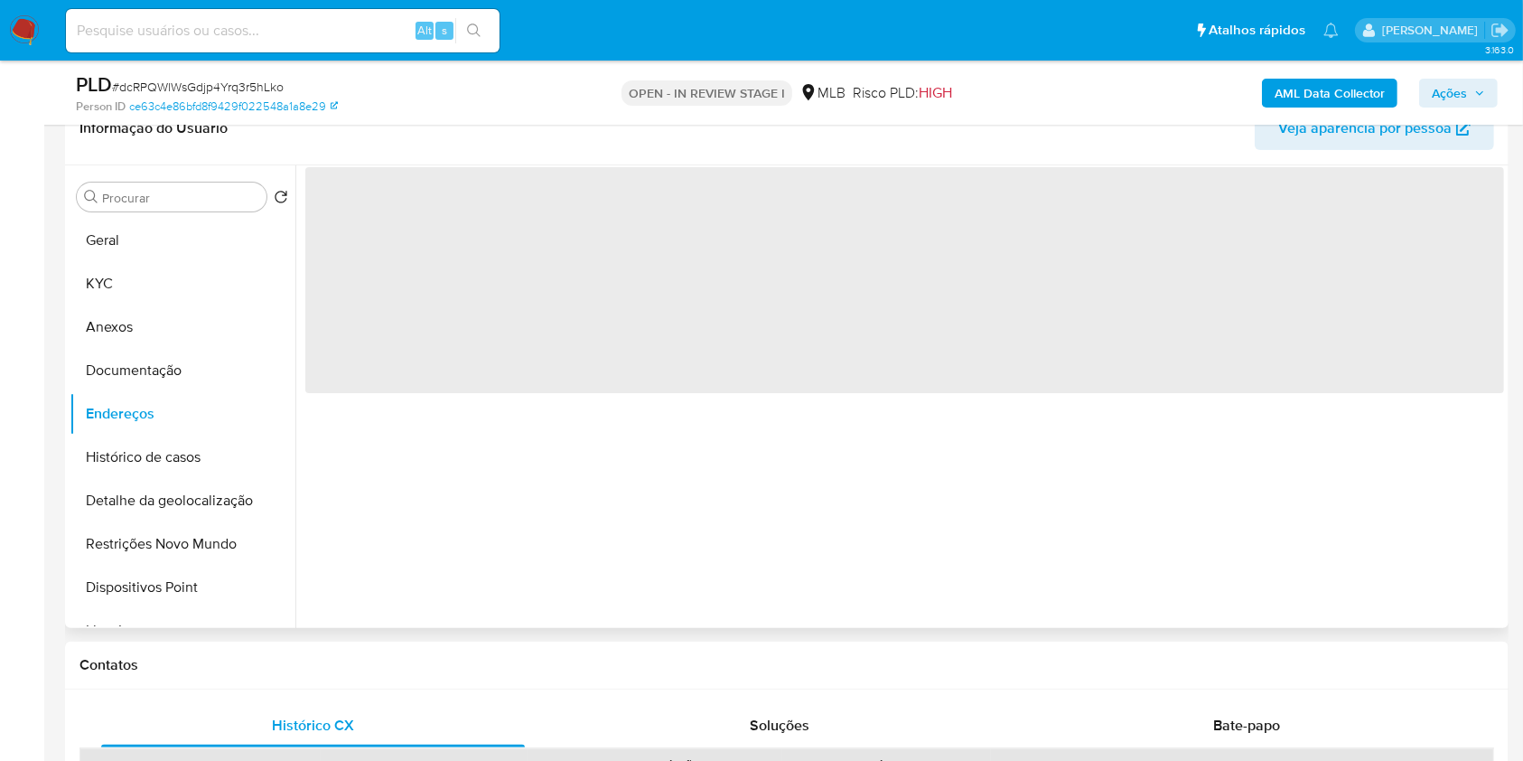
scroll to position [0, 0]
click at [196, 375] on button "Documentação" at bounding box center [175, 370] width 211 height 43
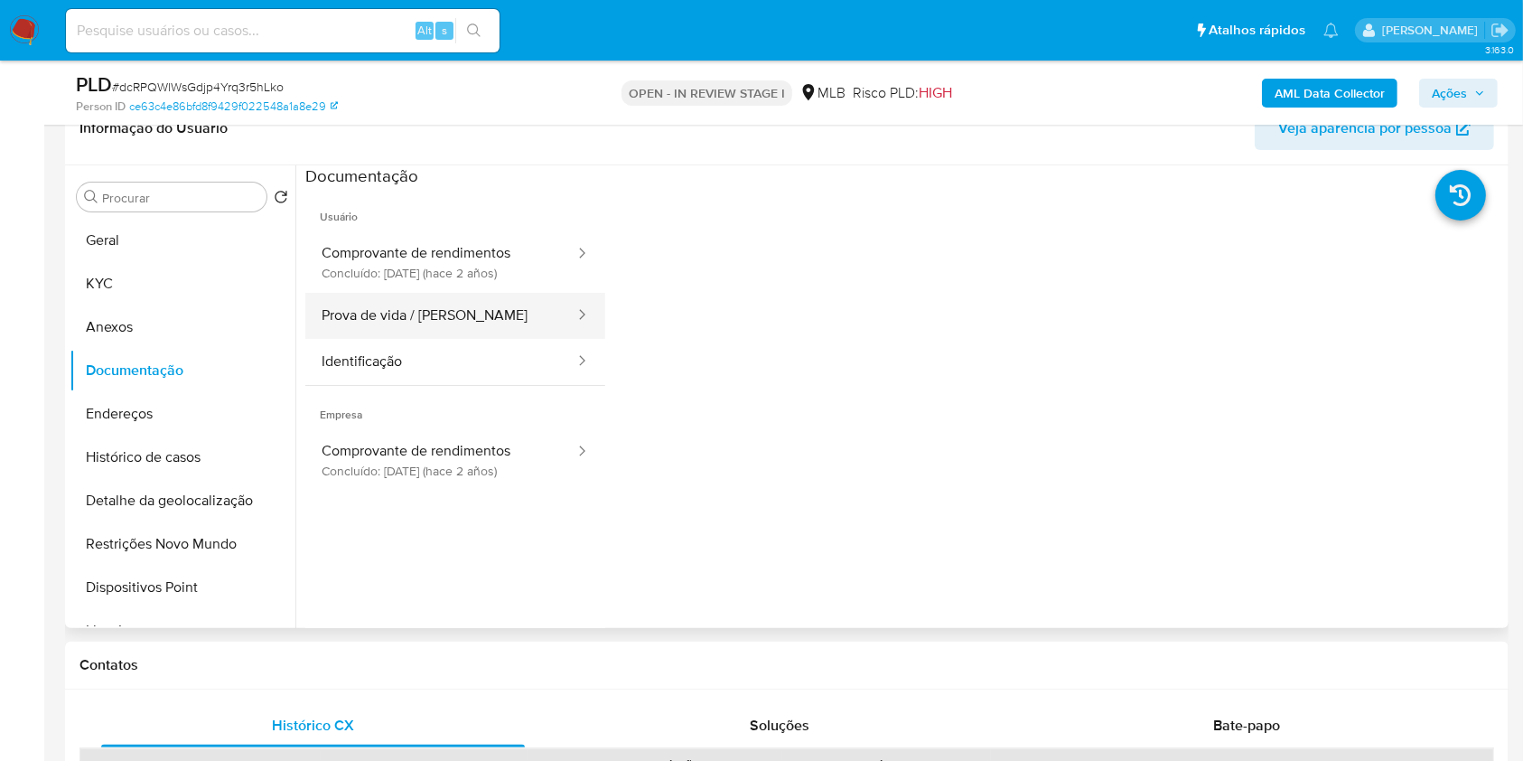
click at [417, 331] on button "Prova de vida / Selfie" at bounding box center [440, 316] width 271 height 46
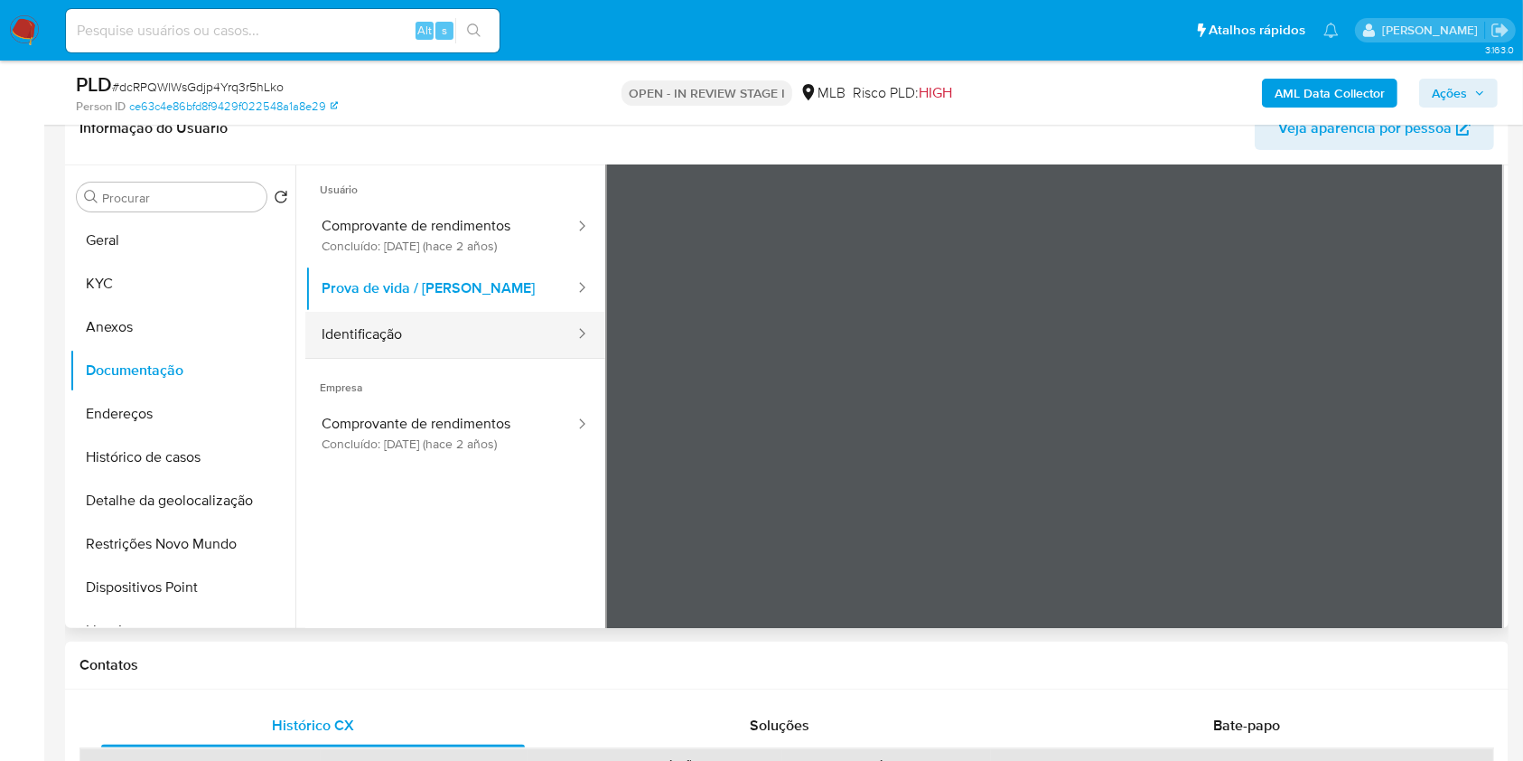
scroll to position [10, 0]
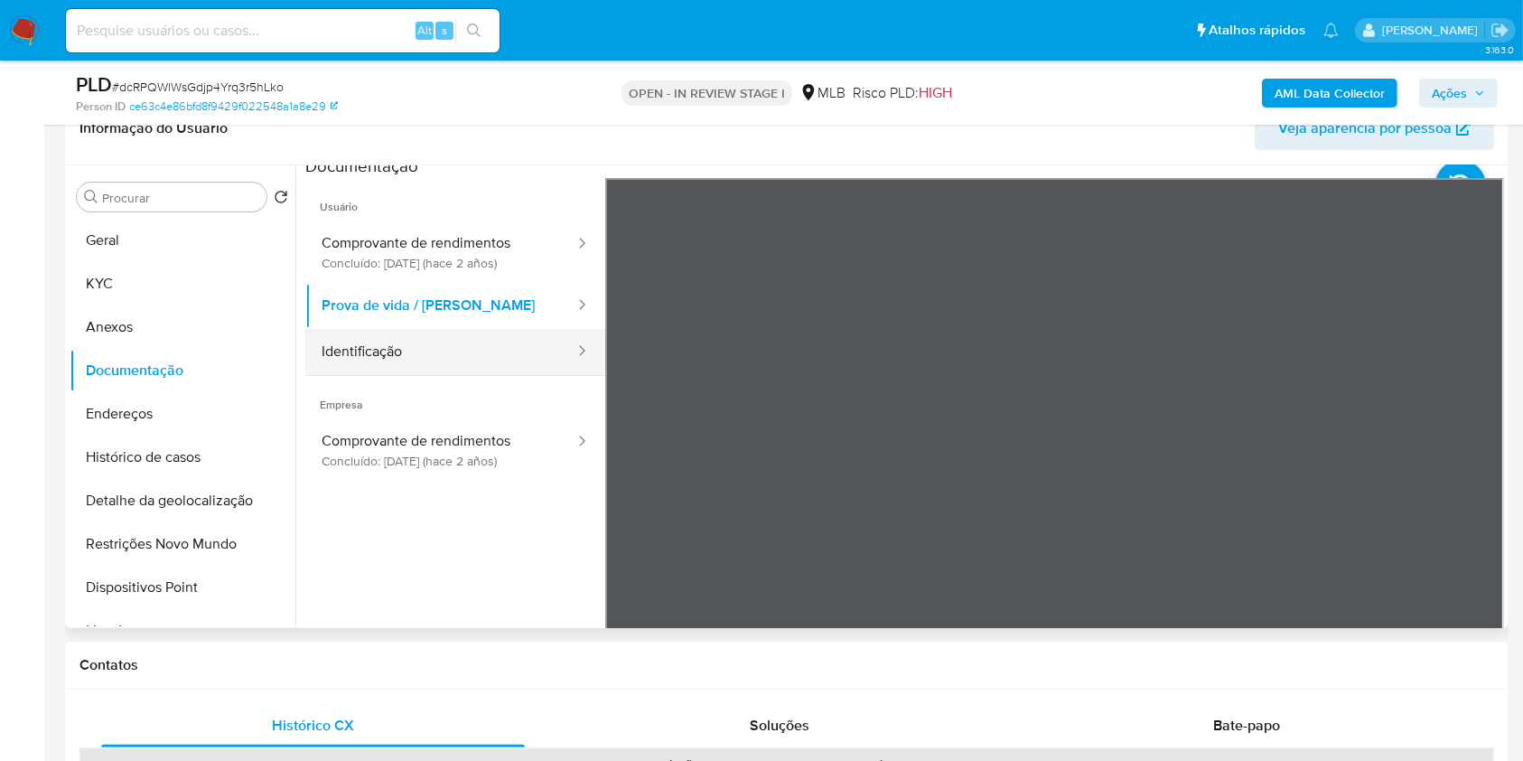
click at [506, 348] on button "Identificação" at bounding box center [440, 352] width 271 height 46
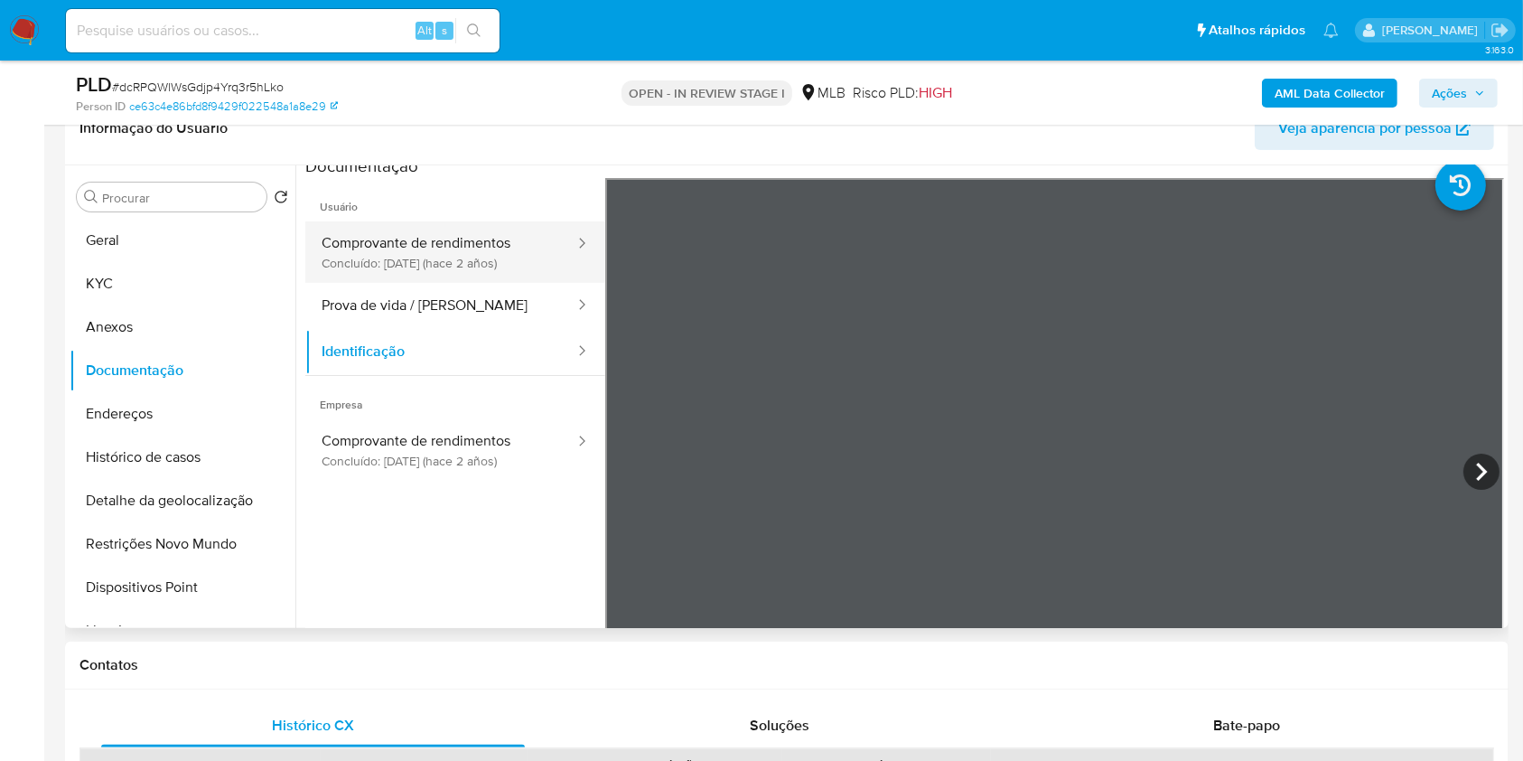
click at [506, 252] on button "Comprovante de rendimentos Concluído: 15/12/2023 (hace 2 años)" at bounding box center [440, 251] width 271 height 61
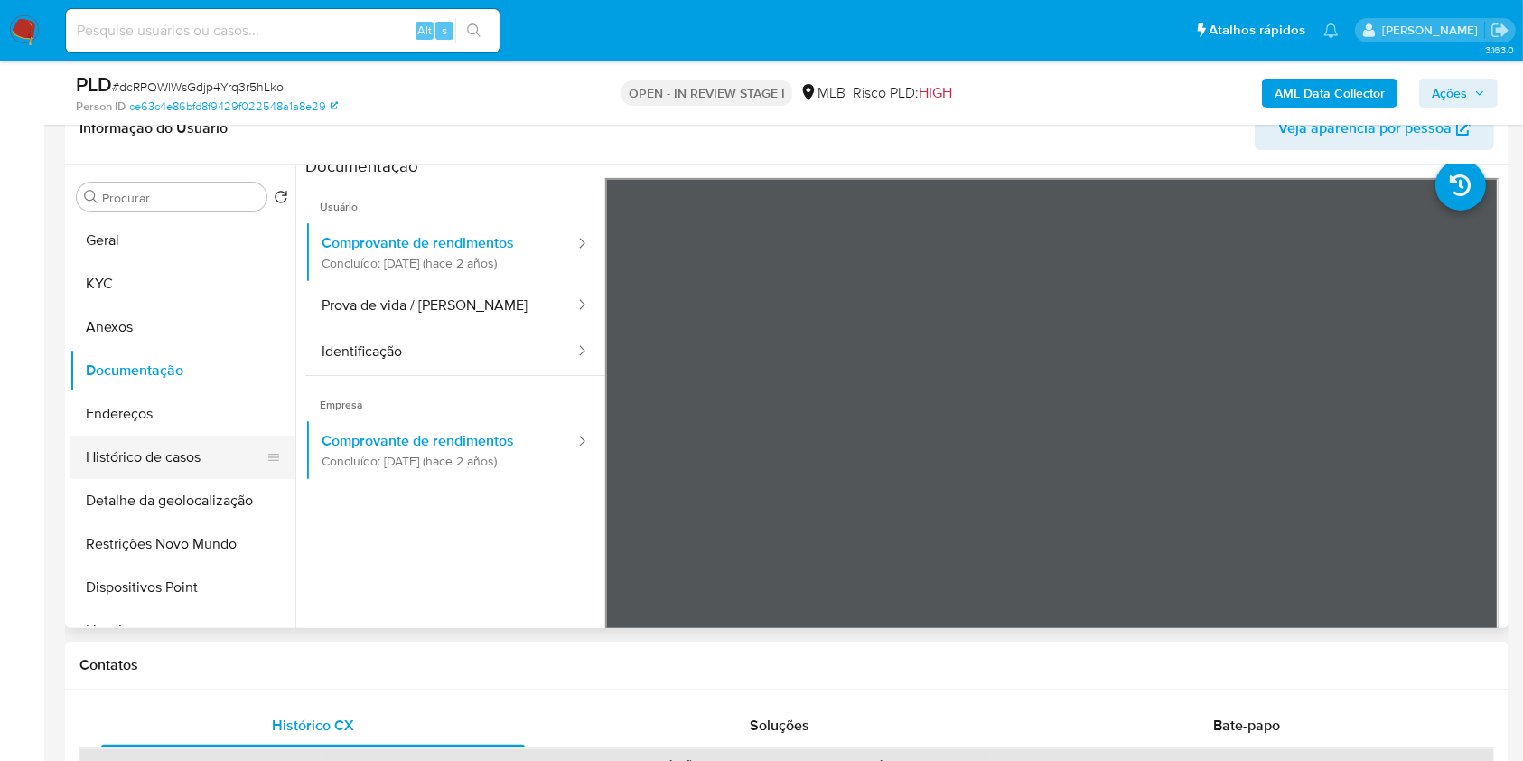
click at [179, 439] on button "Histórico de casos" at bounding box center [175, 456] width 211 height 43
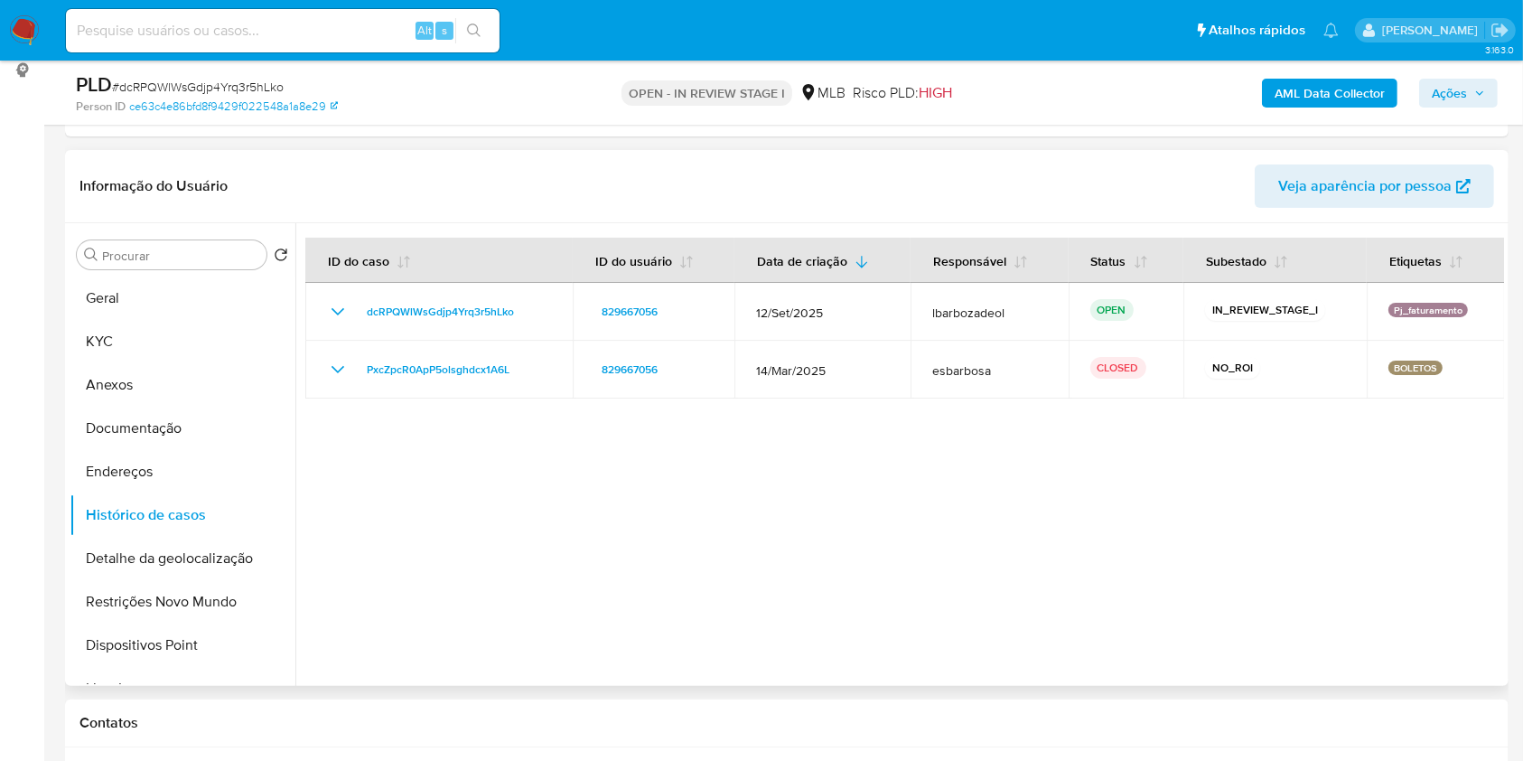
scroll to position [247, 0]
click at [188, 319] on button "KYC" at bounding box center [175, 340] width 211 height 43
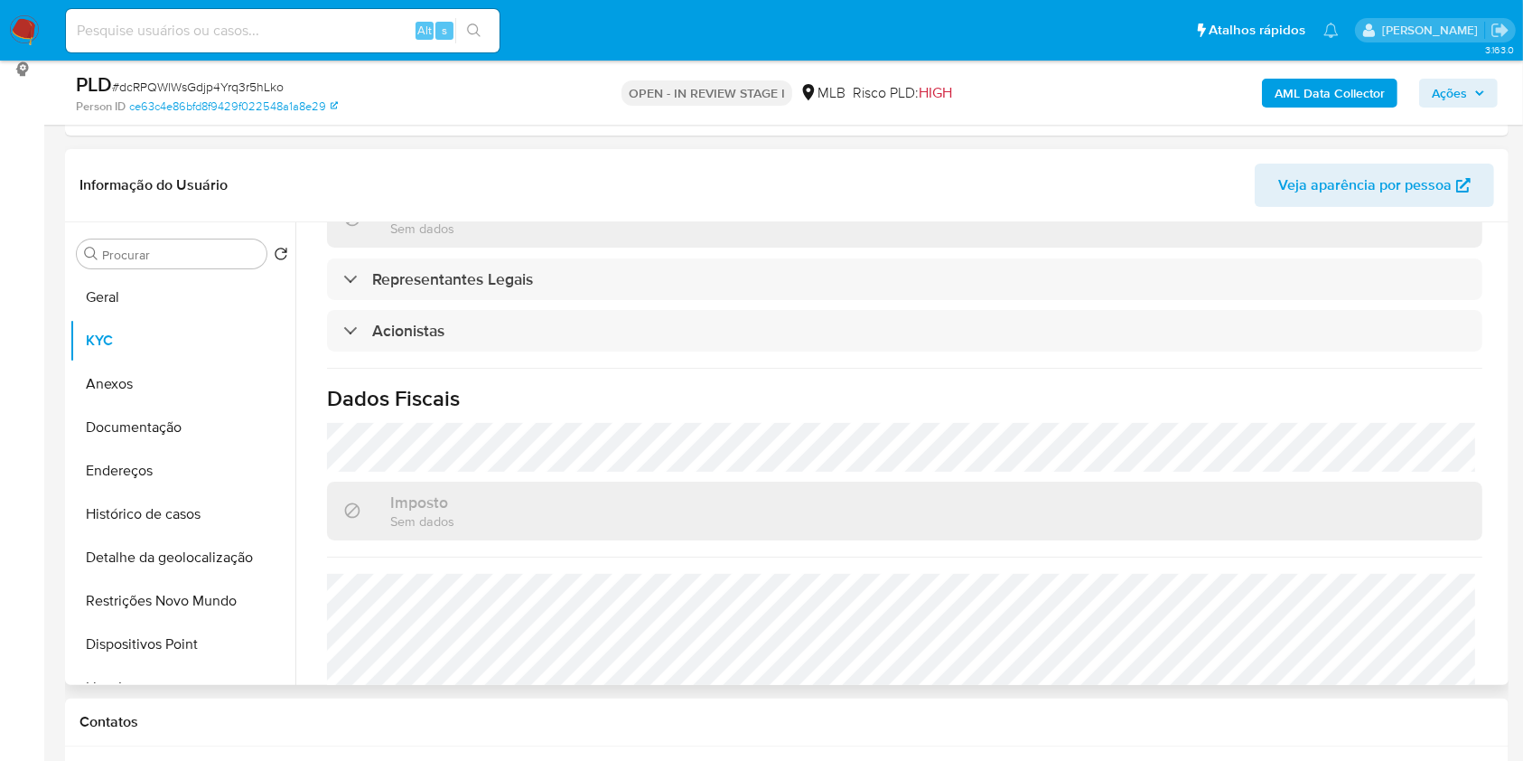
scroll to position [999, 0]
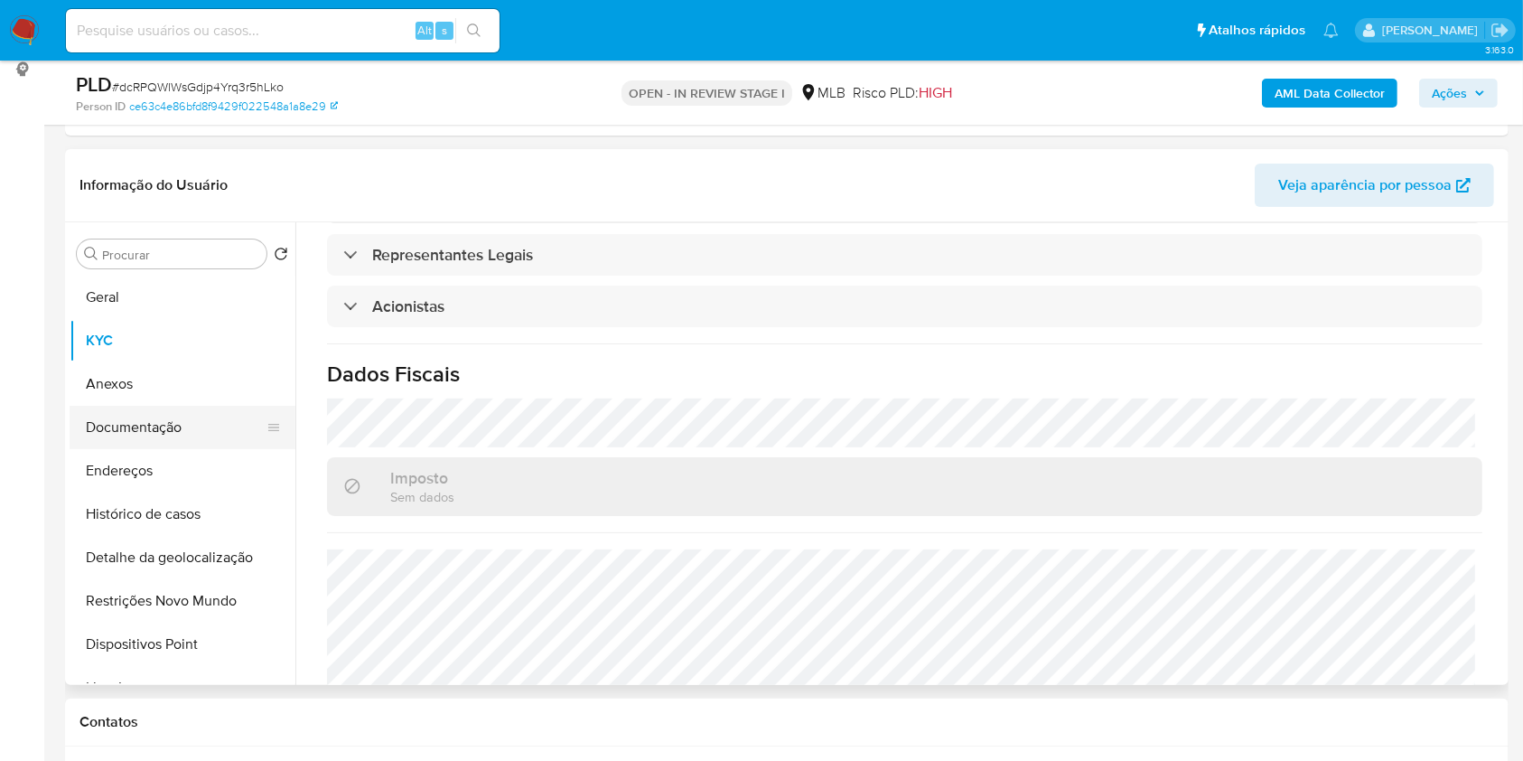
click at [141, 449] on button "Endereços" at bounding box center [183, 470] width 226 height 43
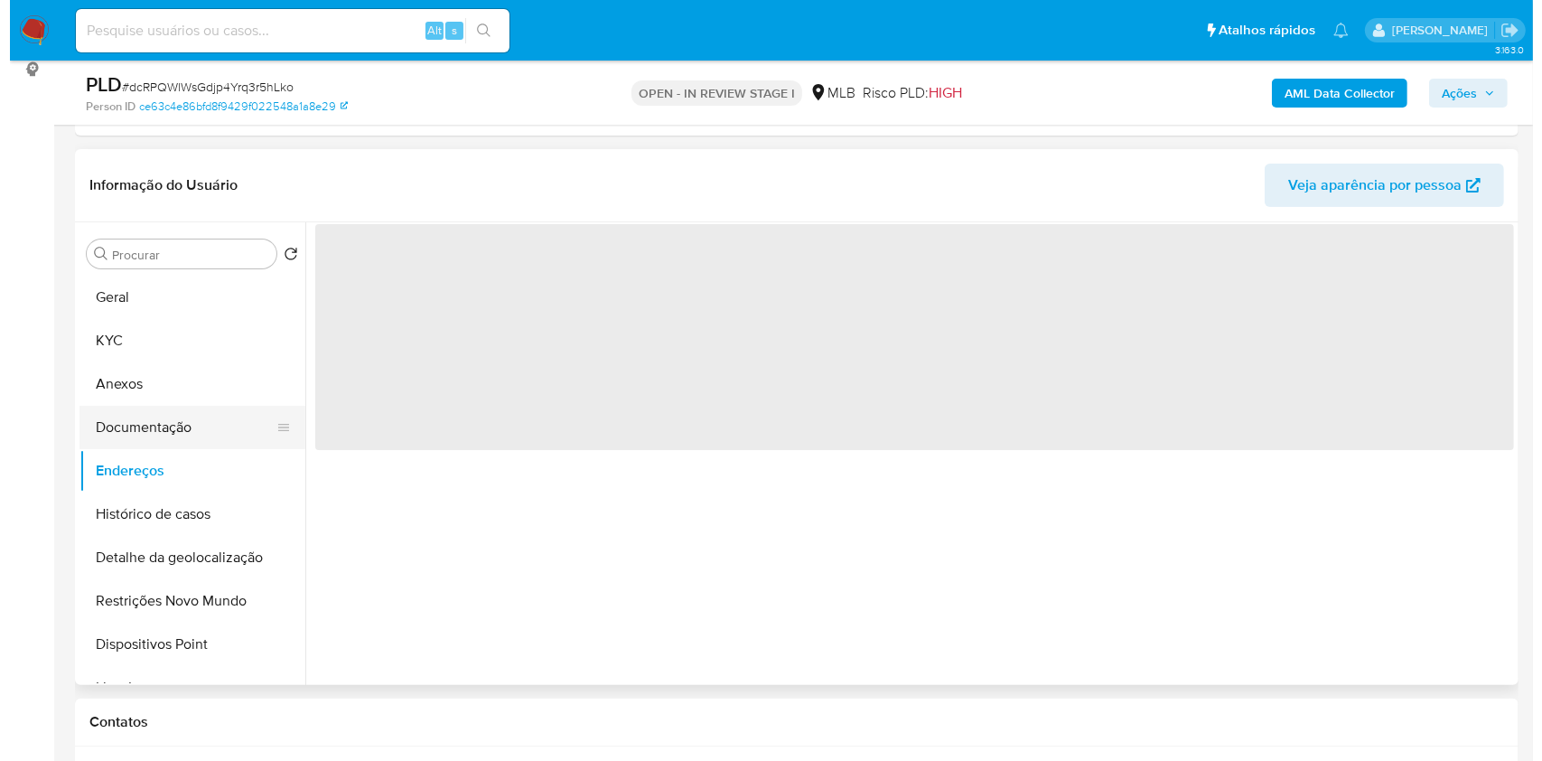
scroll to position [0, 0]
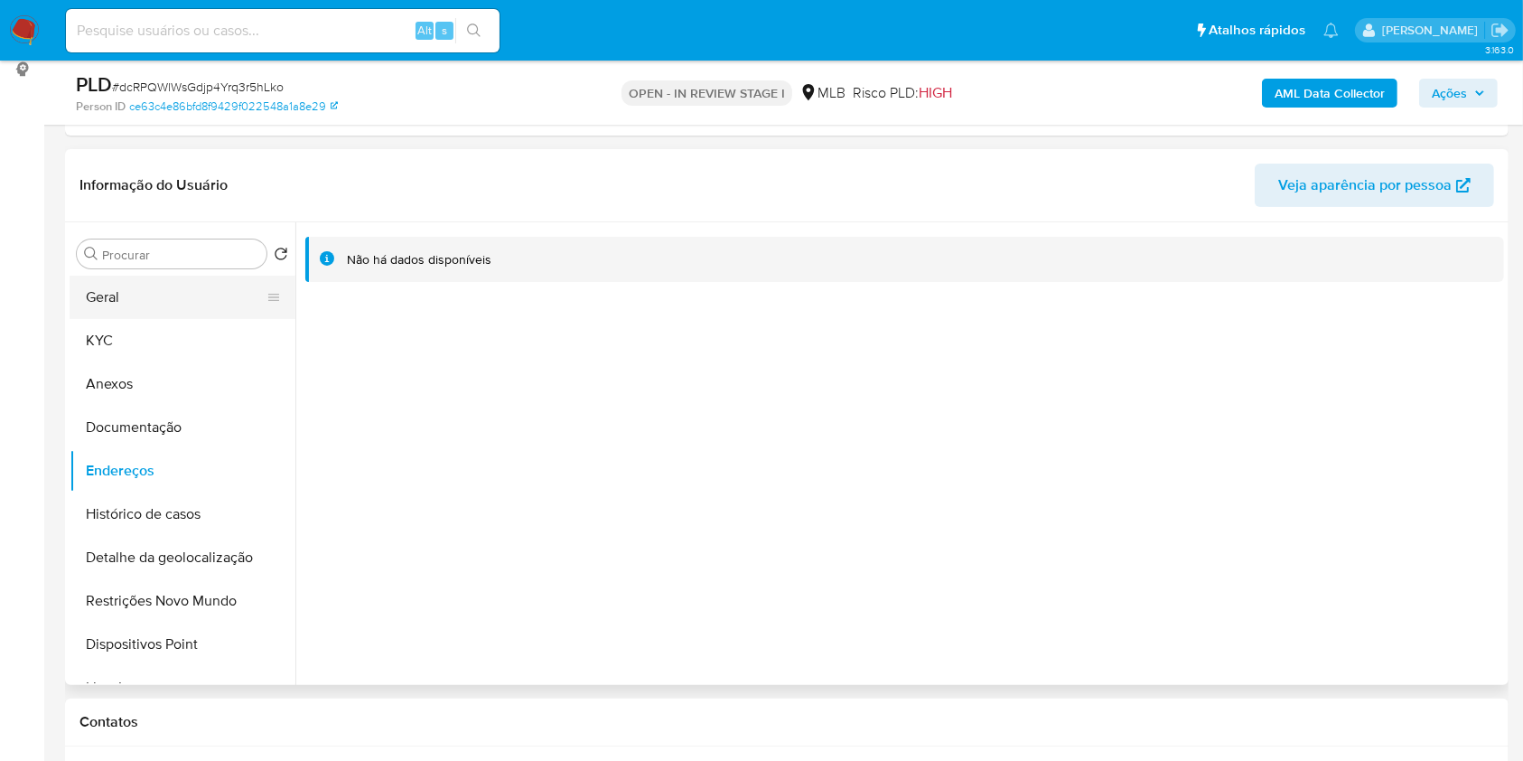
click at [158, 285] on button "Geral" at bounding box center [175, 297] width 211 height 43
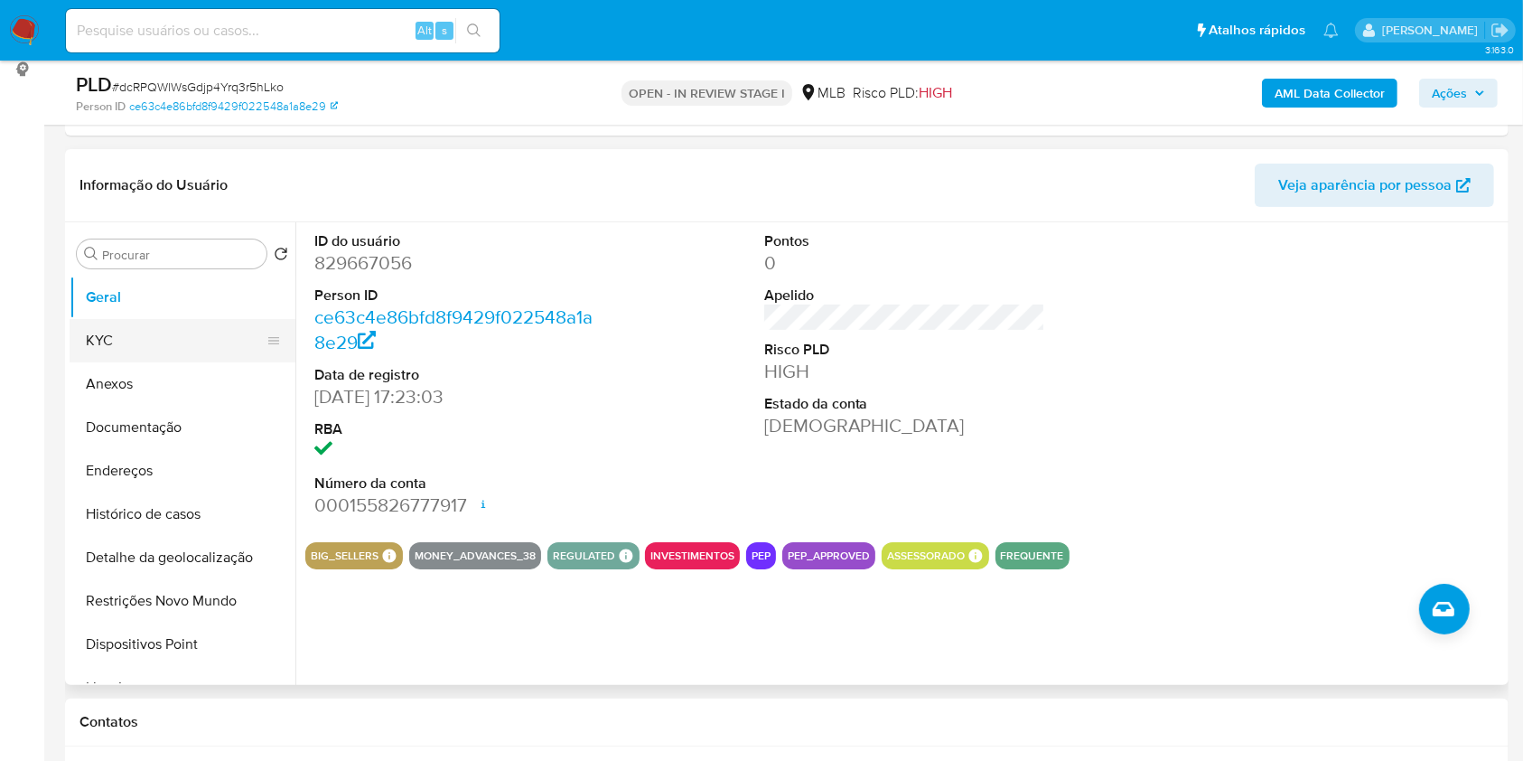
click at [224, 356] on button "KYC" at bounding box center [175, 340] width 211 height 43
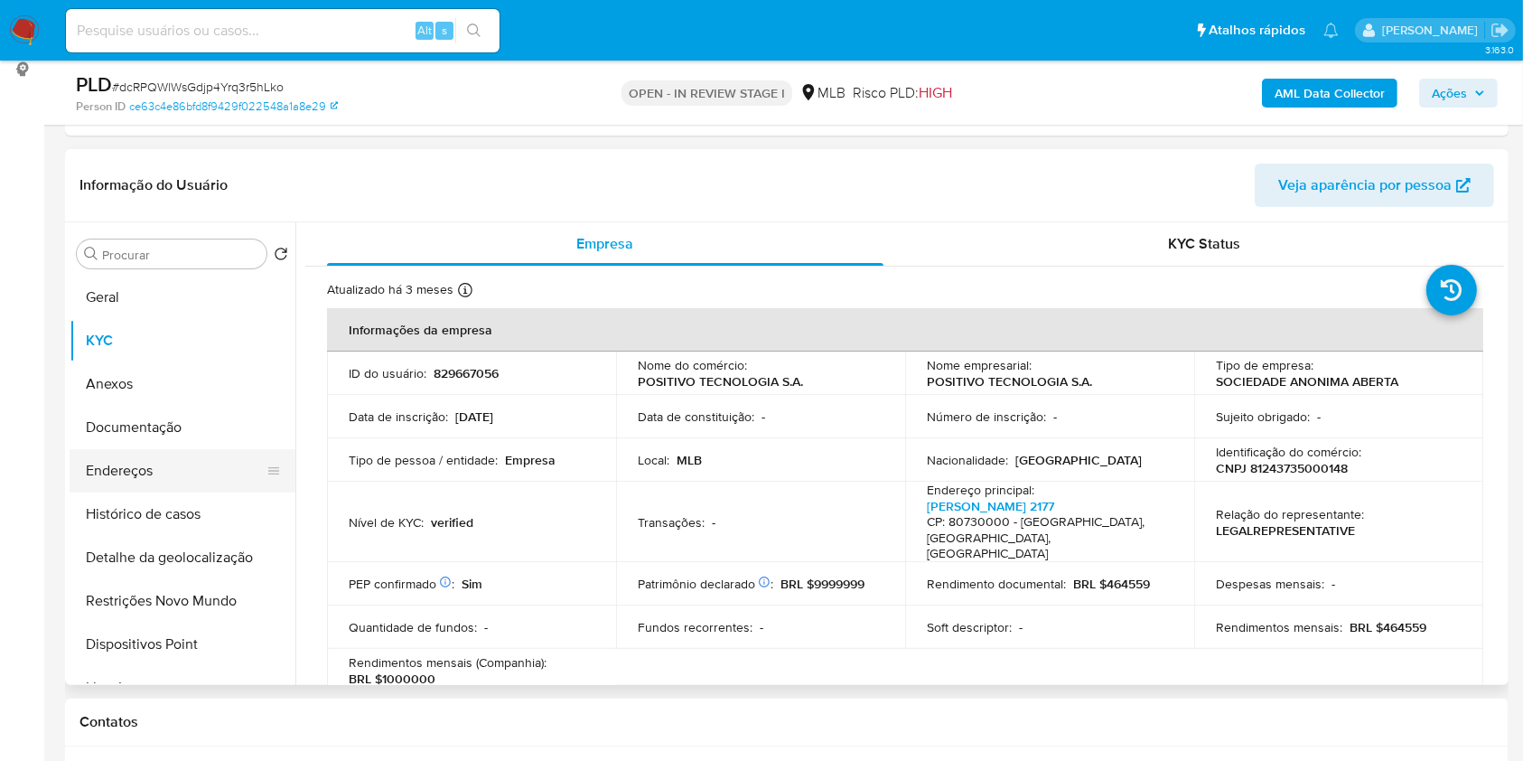
click at [207, 468] on button "Endereços" at bounding box center [175, 470] width 211 height 43
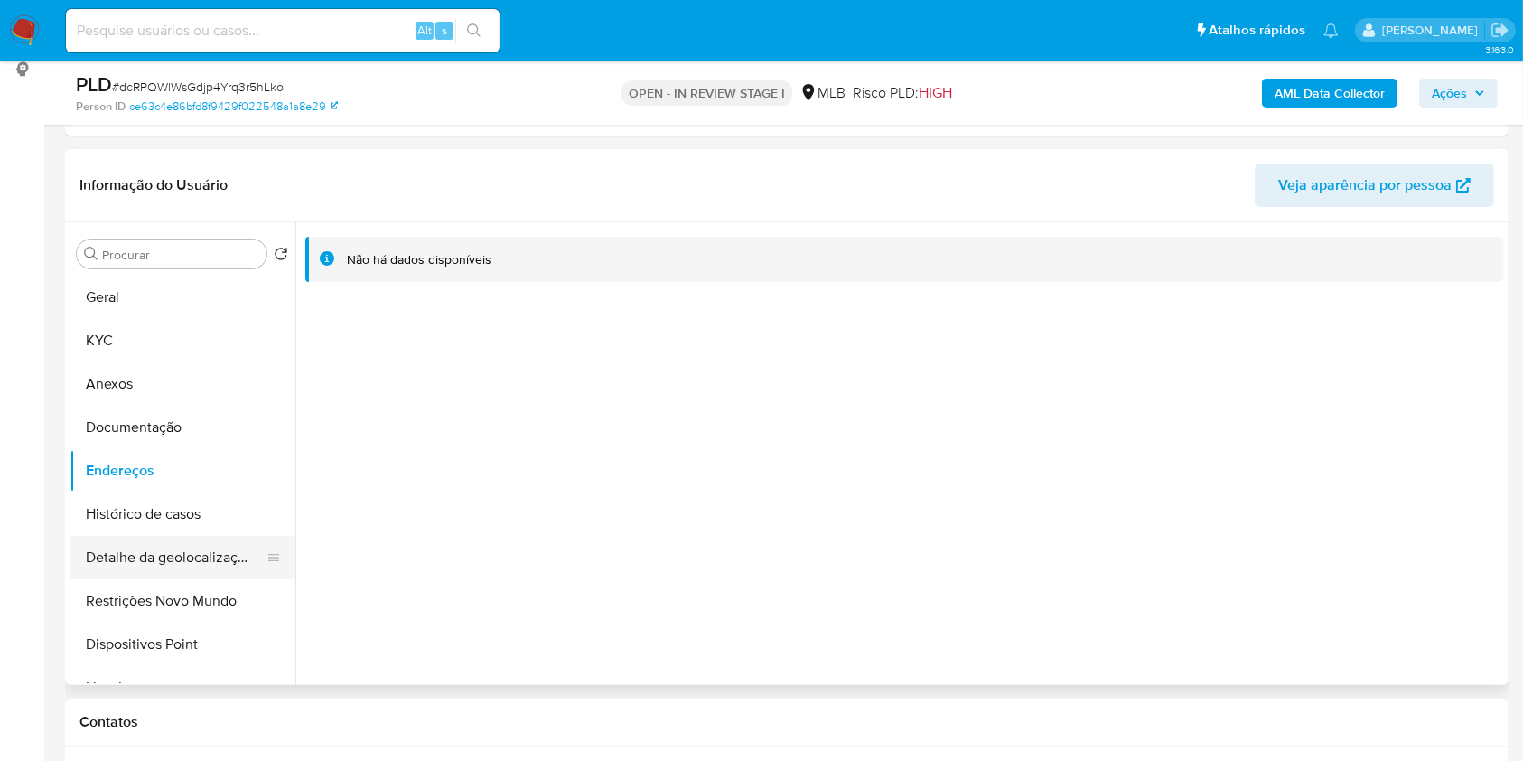
click at [197, 559] on button "Detalhe da geolocalização" at bounding box center [175, 557] width 211 height 43
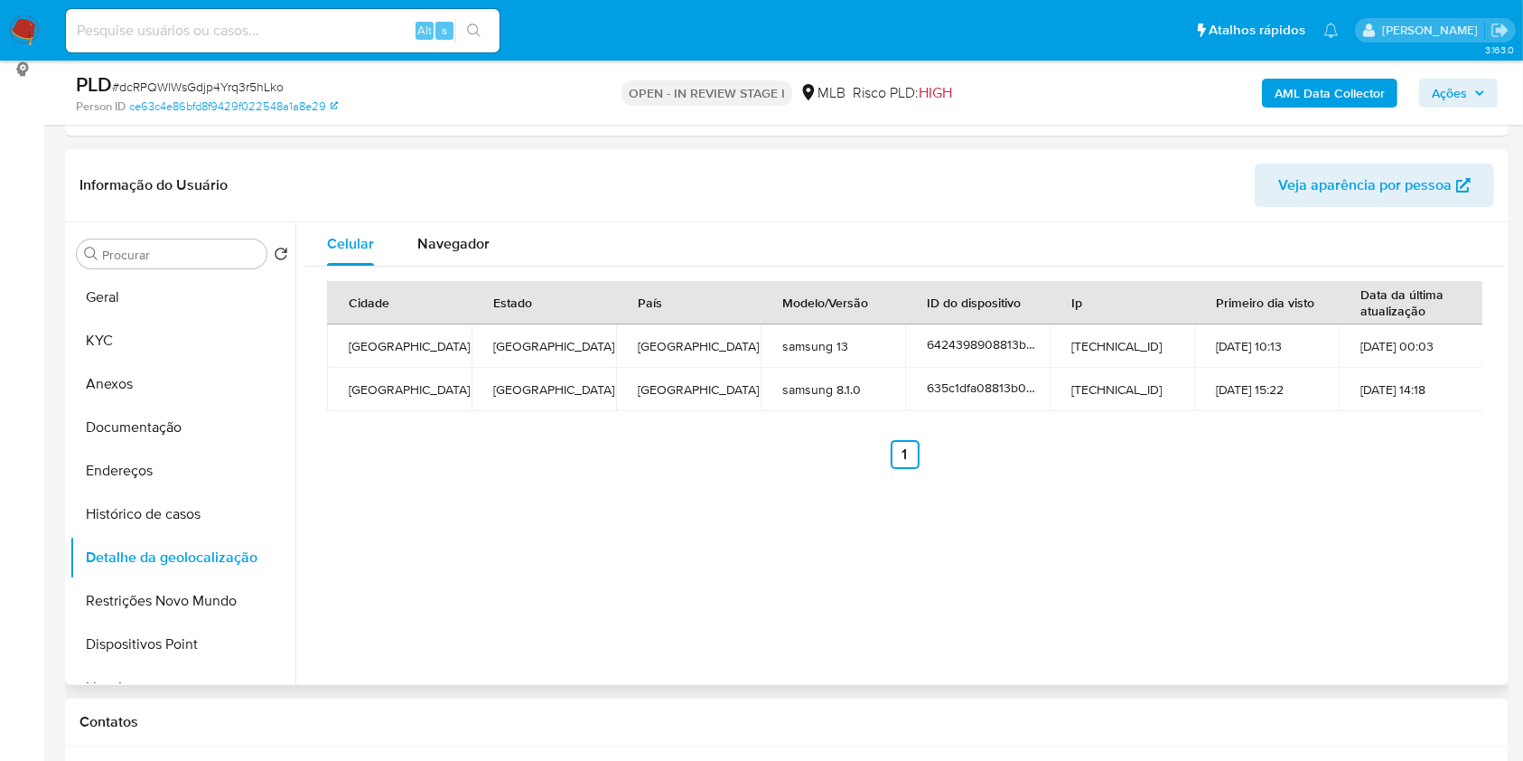
click at [523, 547] on div "Celular Navegador Cidade Estado País Modelo/Versão ID do dispositivo Ip Primeir…" at bounding box center [899, 453] width 1209 height 463
click at [222, 611] on button "Restrições Novo Mundo" at bounding box center [175, 600] width 211 height 43
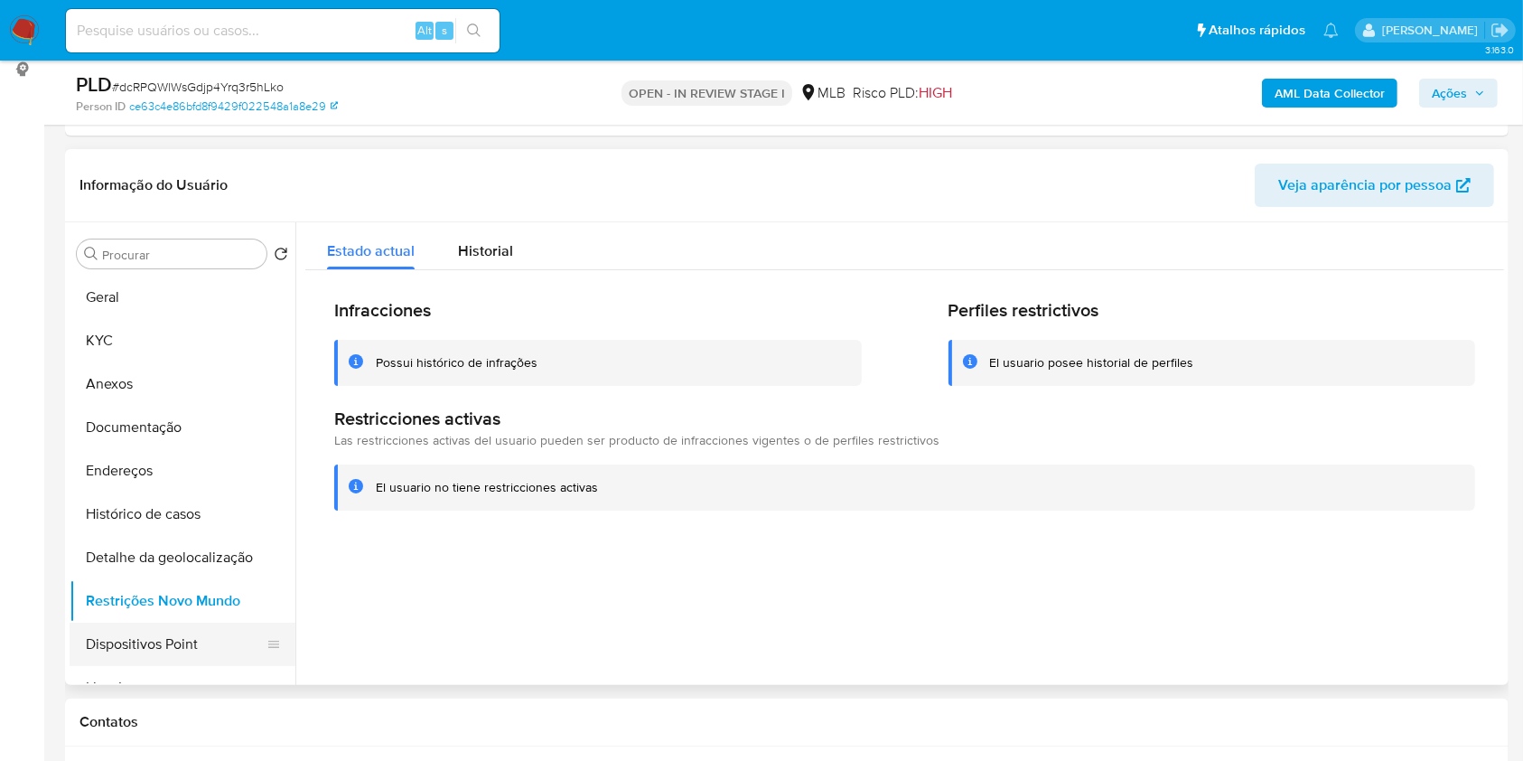
click at [173, 631] on button "Dispositivos Point" at bounding box center [175, 643] width 211 height 43
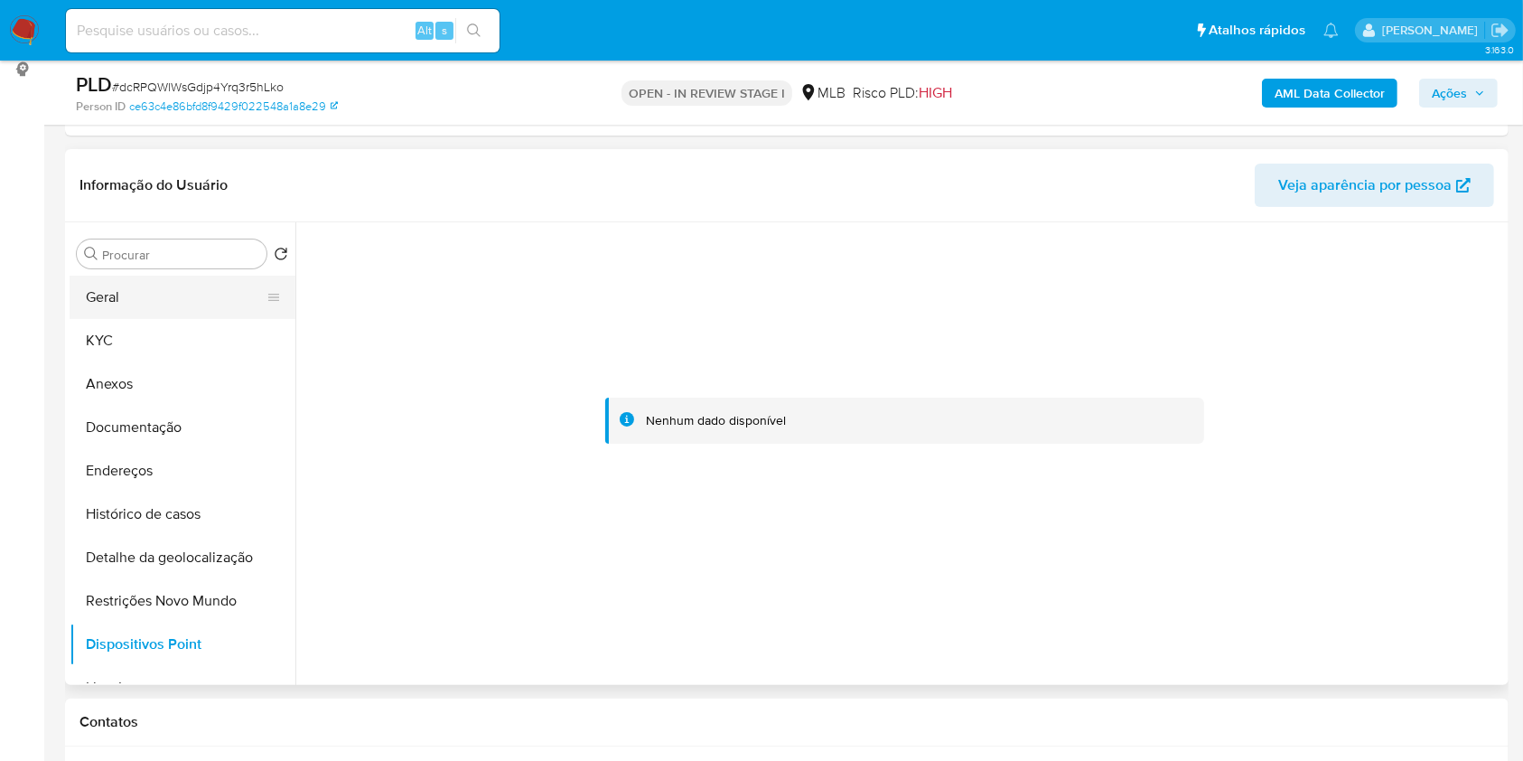
click at [202, 315] on button "Geral" at bounding box center [175, 297] width 211 height 43
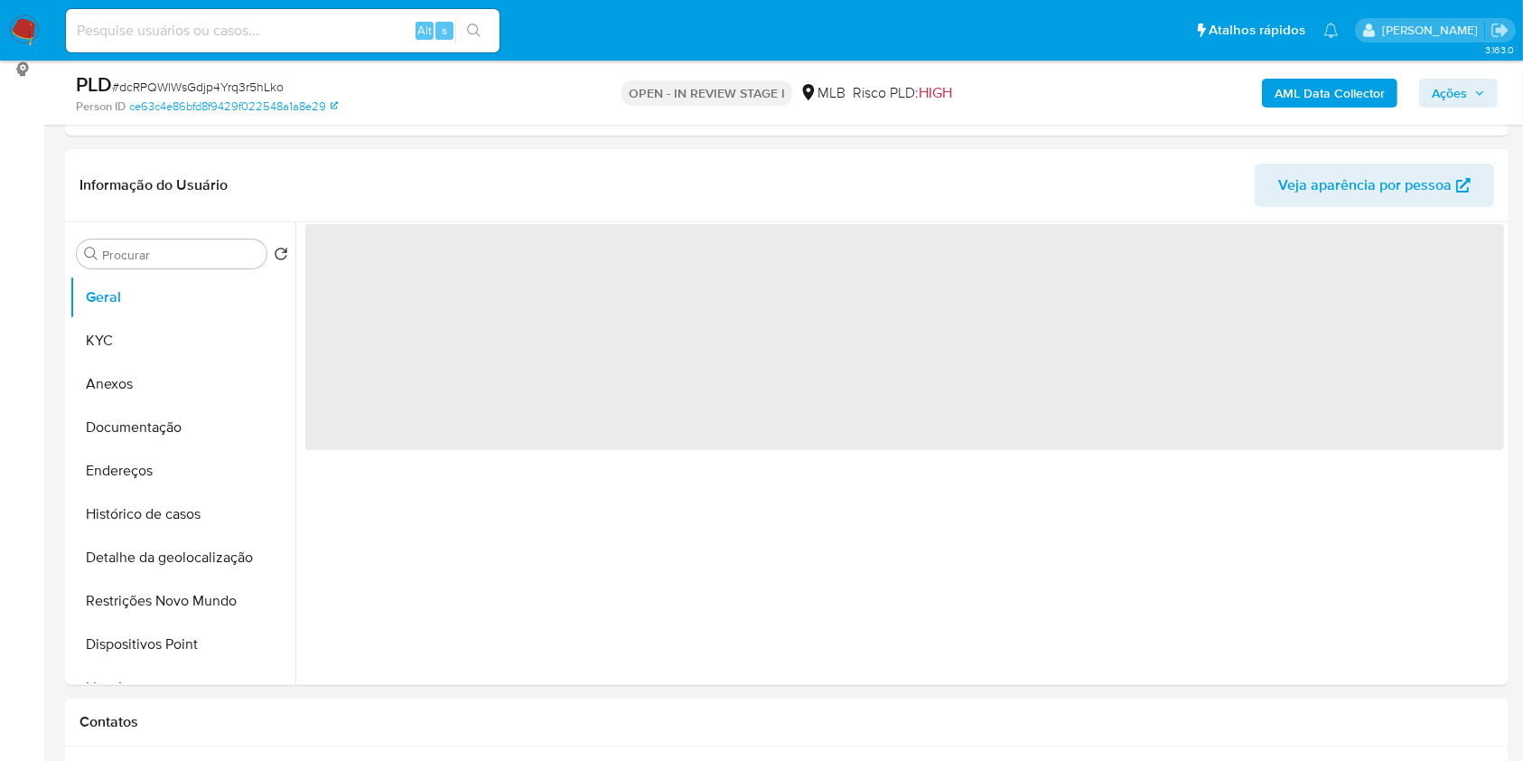
click at [1460, 103] on span "Ações" at bounding box center [1449, 93] width 35 height 29
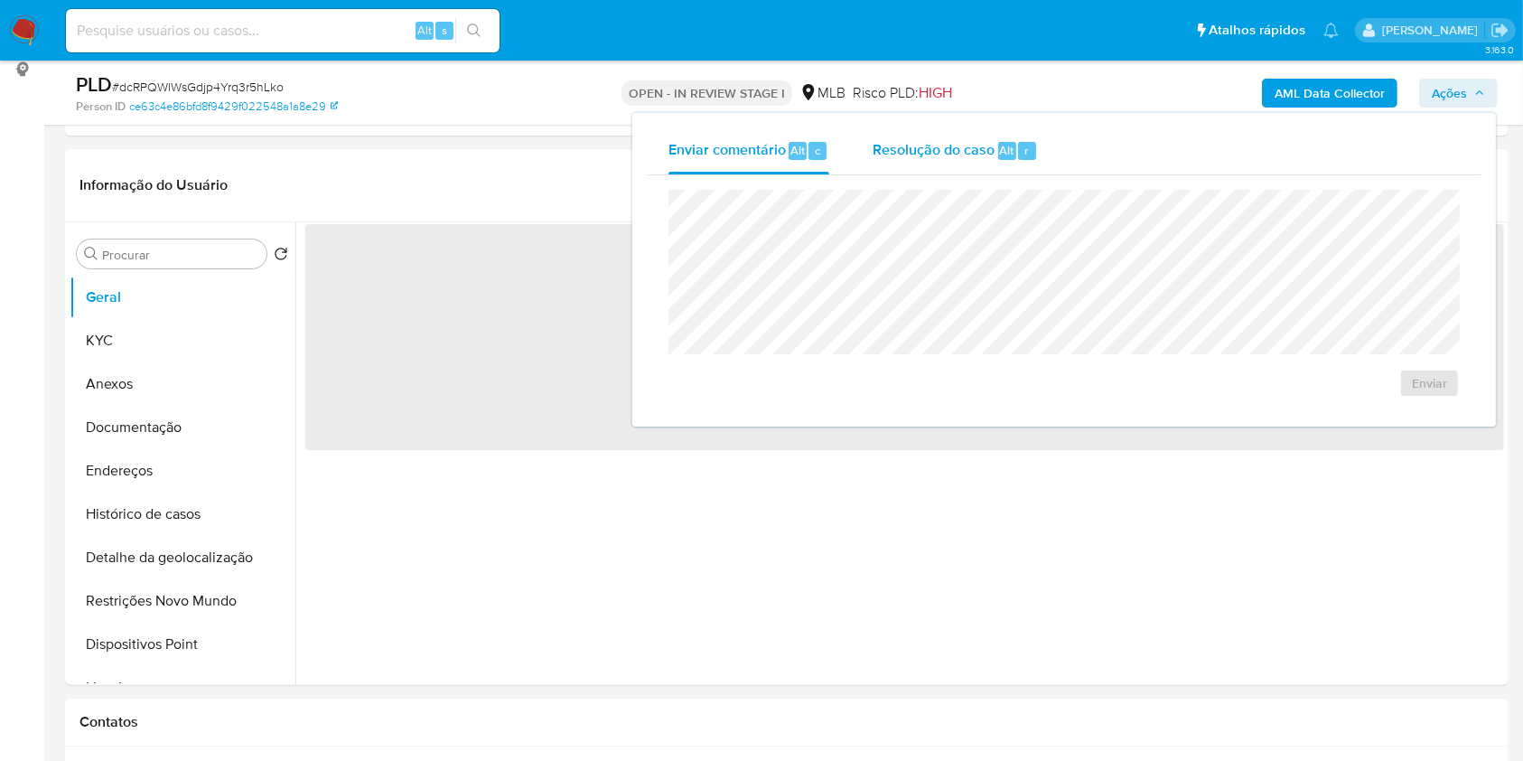
click at [974, 143] on span "Resolução do caso" at bounding box center [934, 149] width 122 height 21
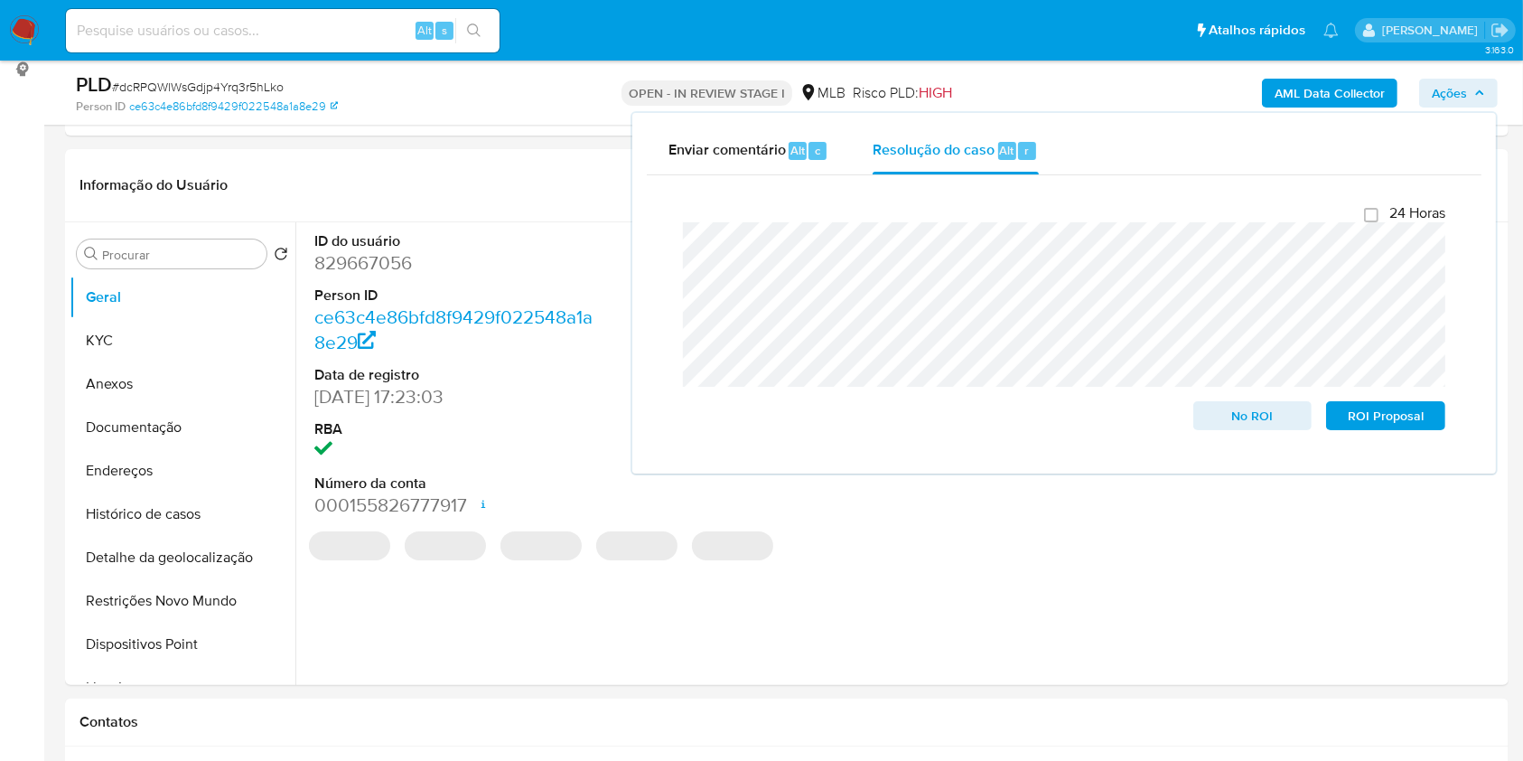
click at [1055, 90] on div "AML Data Collector Ações Enviar comentário Alt c Resolução do caso Alt r Fecham…" at bounding box center [1263, 92] width 469 height 42
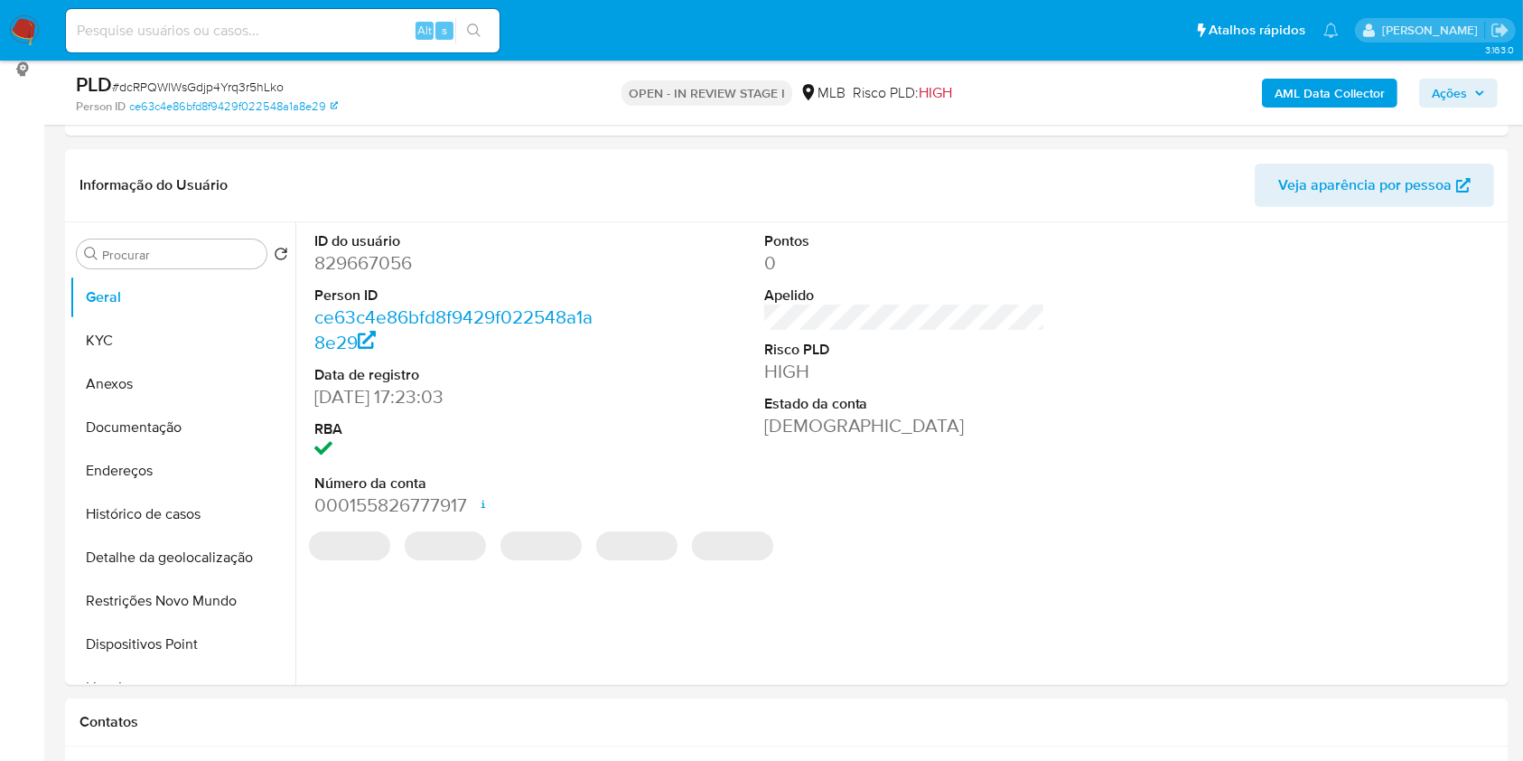
click at [1316, 90] on b "AML Data Collector" at bounding box center [1330, 93] width 110 height 29
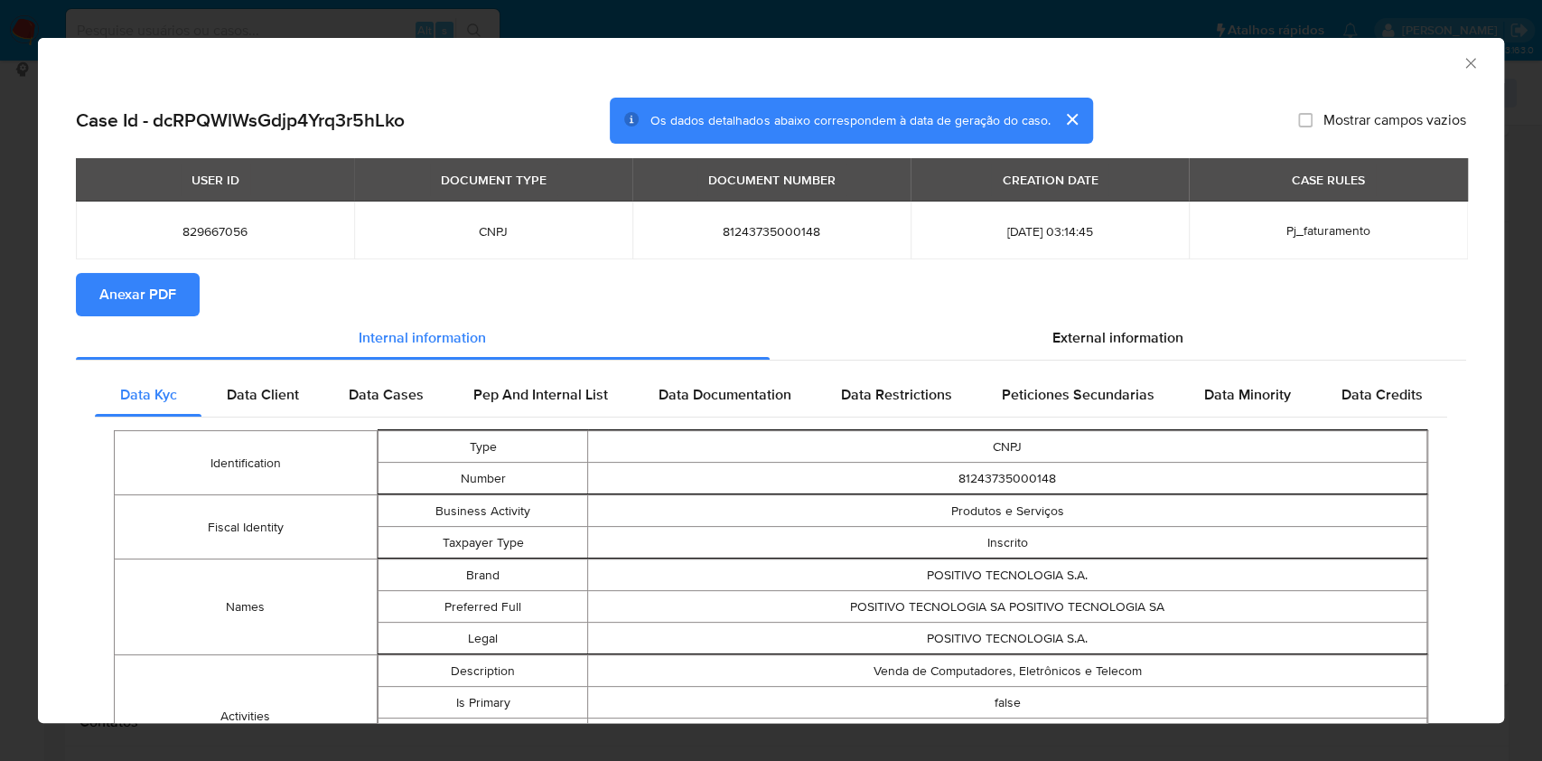
click at [133, 285] on span "Anexar PDF" at bounding box center [137, 295] width 77 height 40
click at [1462, 61] on icon "Fechar a janela" at bounding box center [1471, 63] width 18 height 18
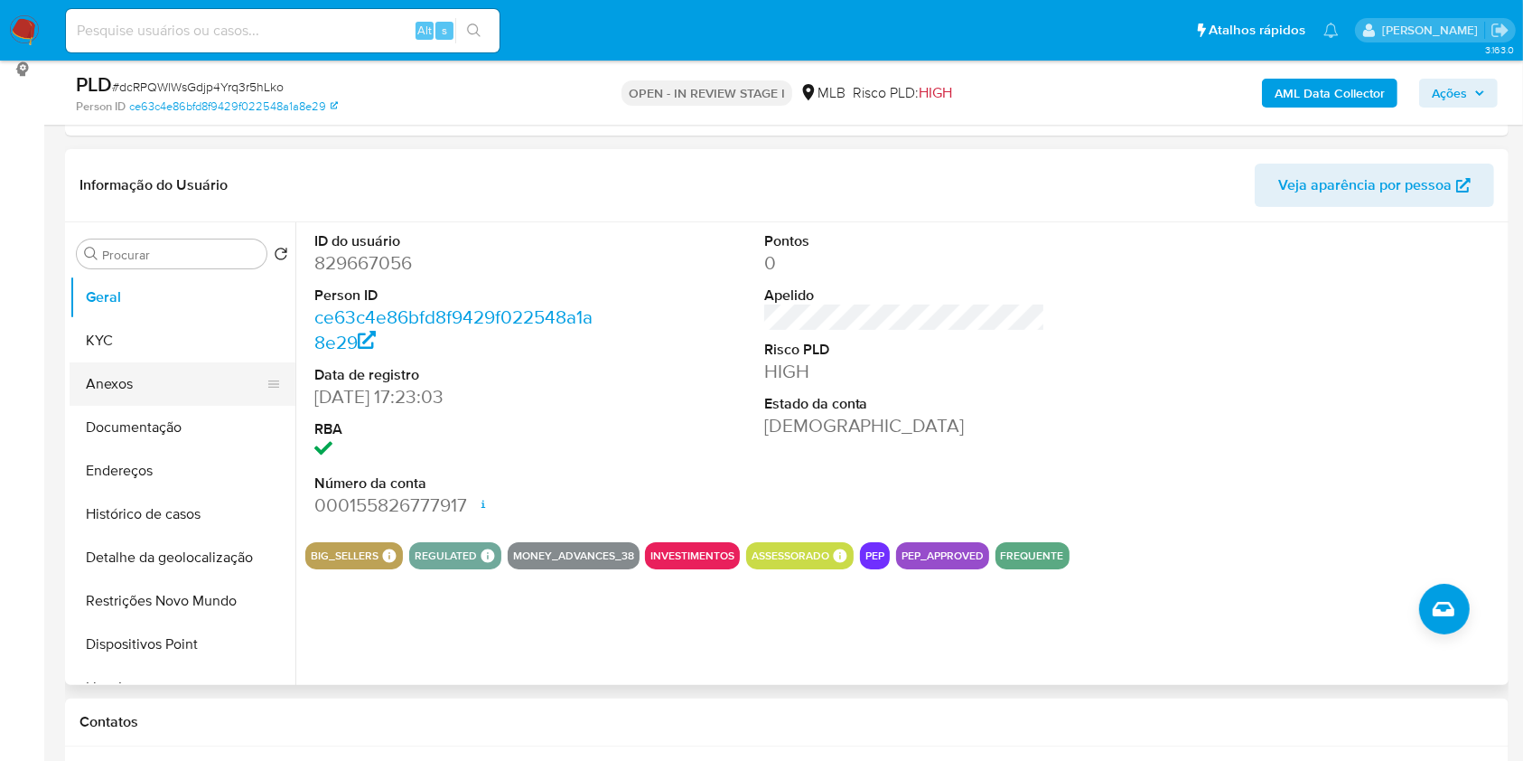
click at [193, 380] on button "Anexos" at bounding box center [175, 383] width 211 height 43
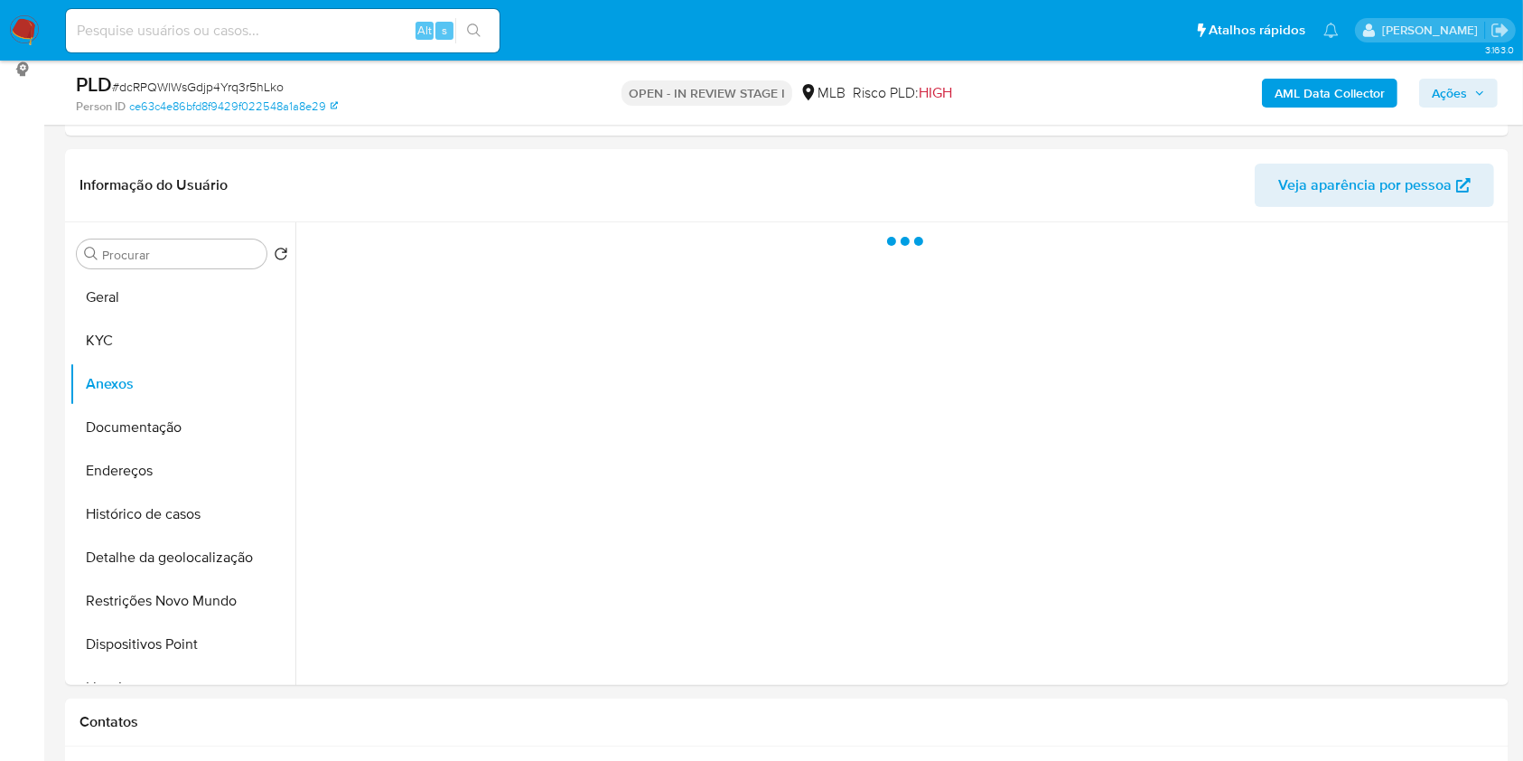
click at [1460, 86] on span "Ações" at bounding box center [1449, 93] width 35 height 29
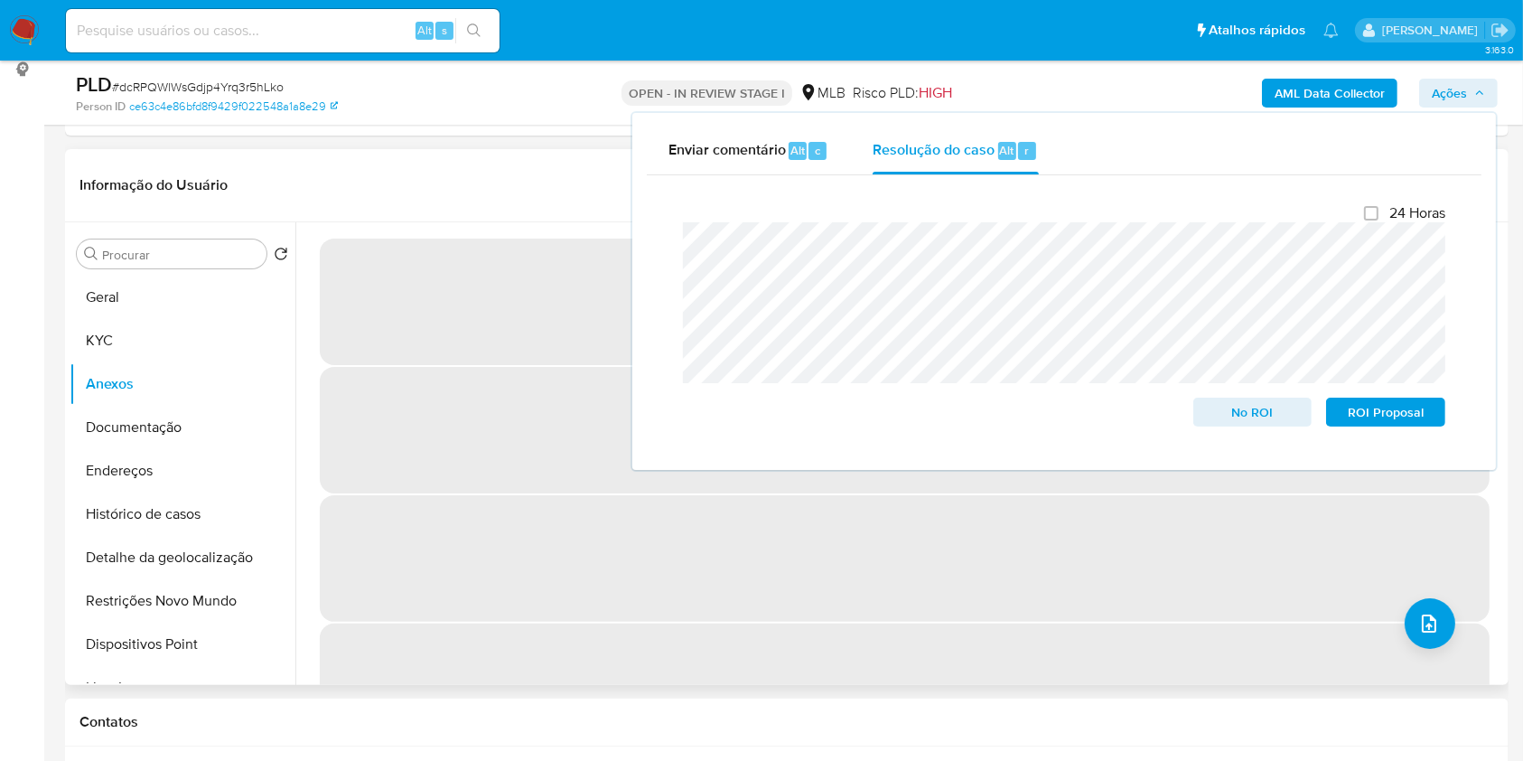
click at [557, 173] on header "Informação do Usuário Veja aparência por pessoa" at bounding box center [786, 185] width 1415 height 43
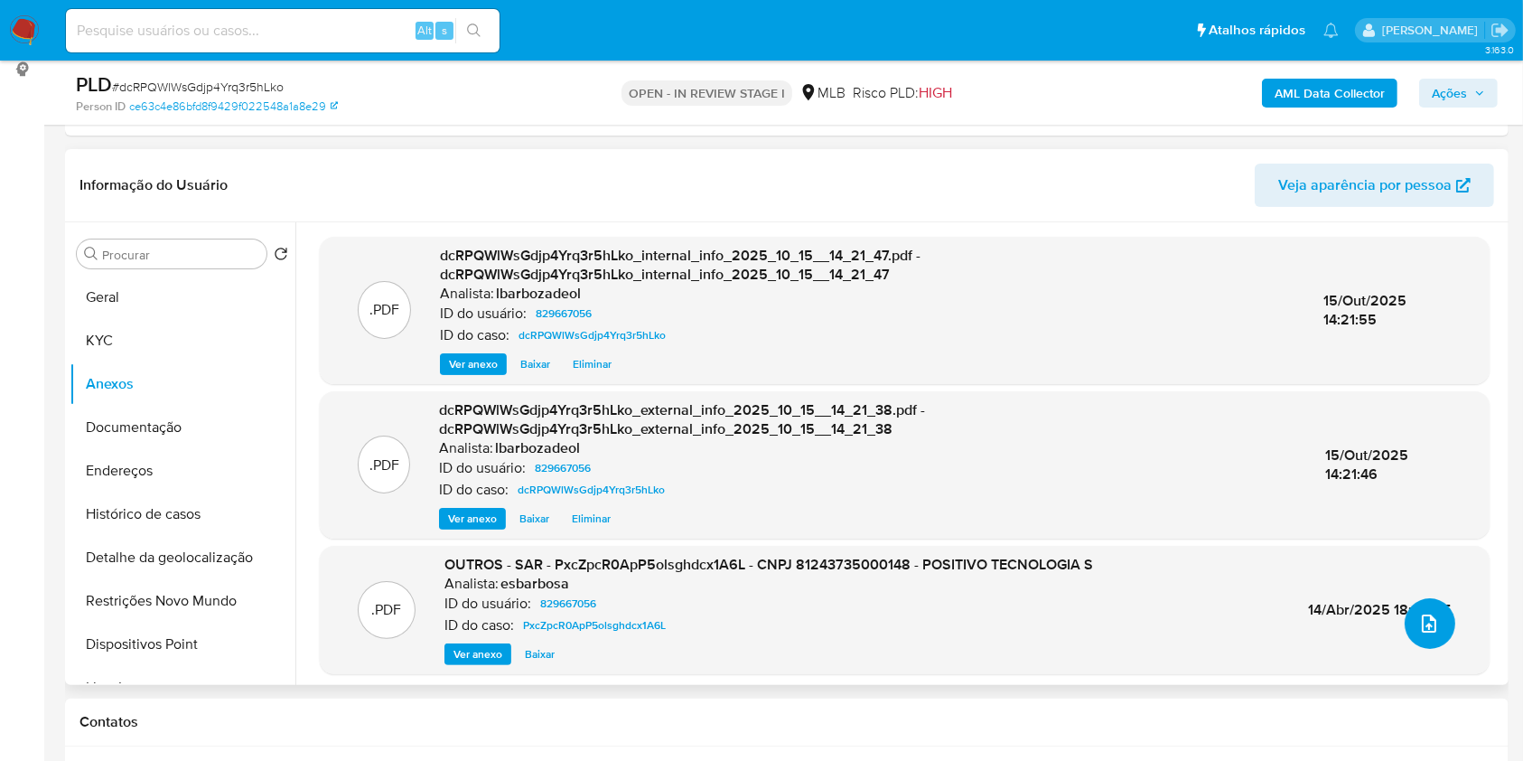
click at [1418, 630] on icon "upload-file" at bounding box center [1429, 623] width 22 height 22
click at [1430, 620] on icon "upload-file" at bounding box center [1429, 623] width 14 height 18
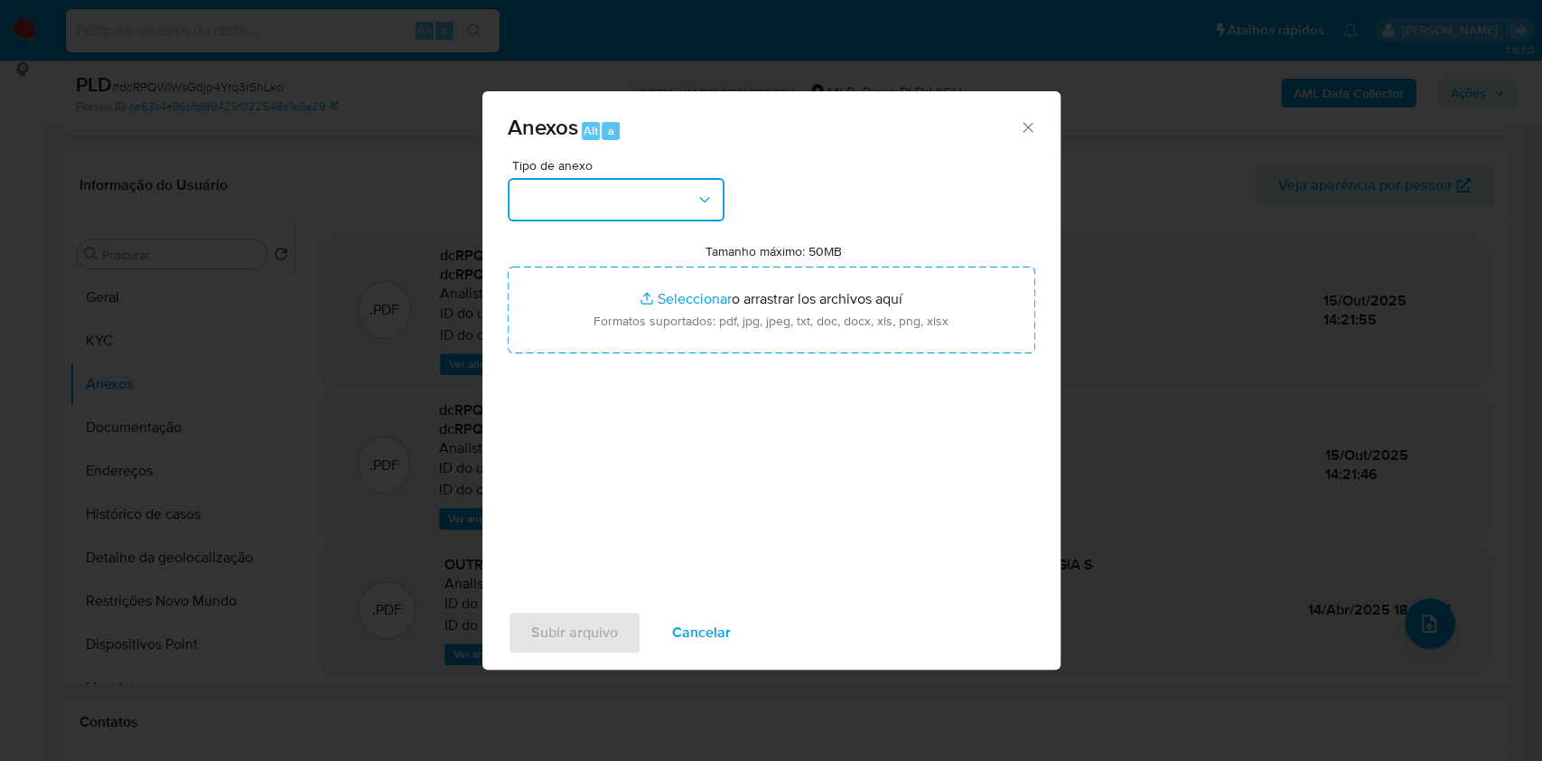
click at [643, 199] on button "button" at bounding box center [616, 199] width 217 height 43
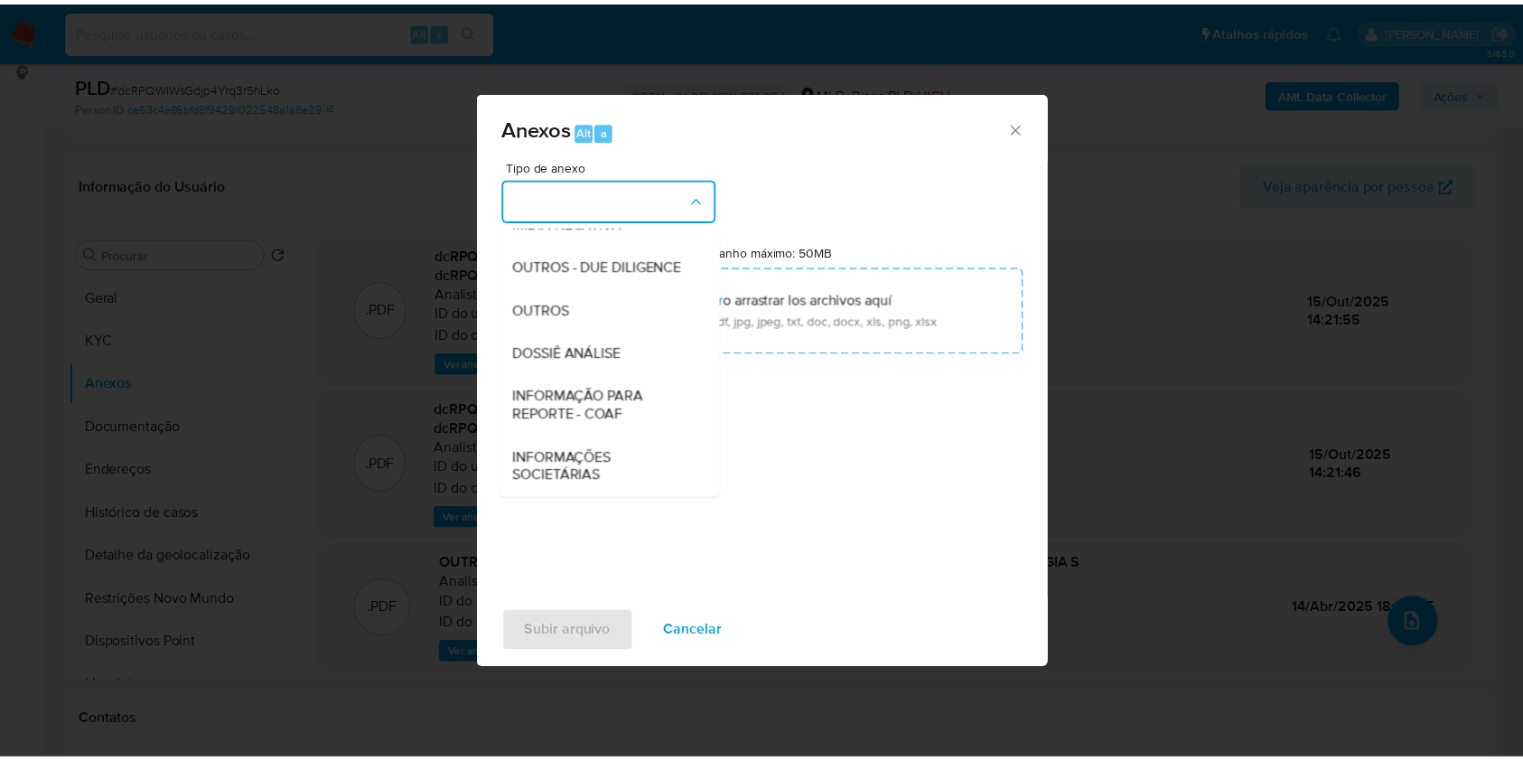
scroll to position [277, 0]
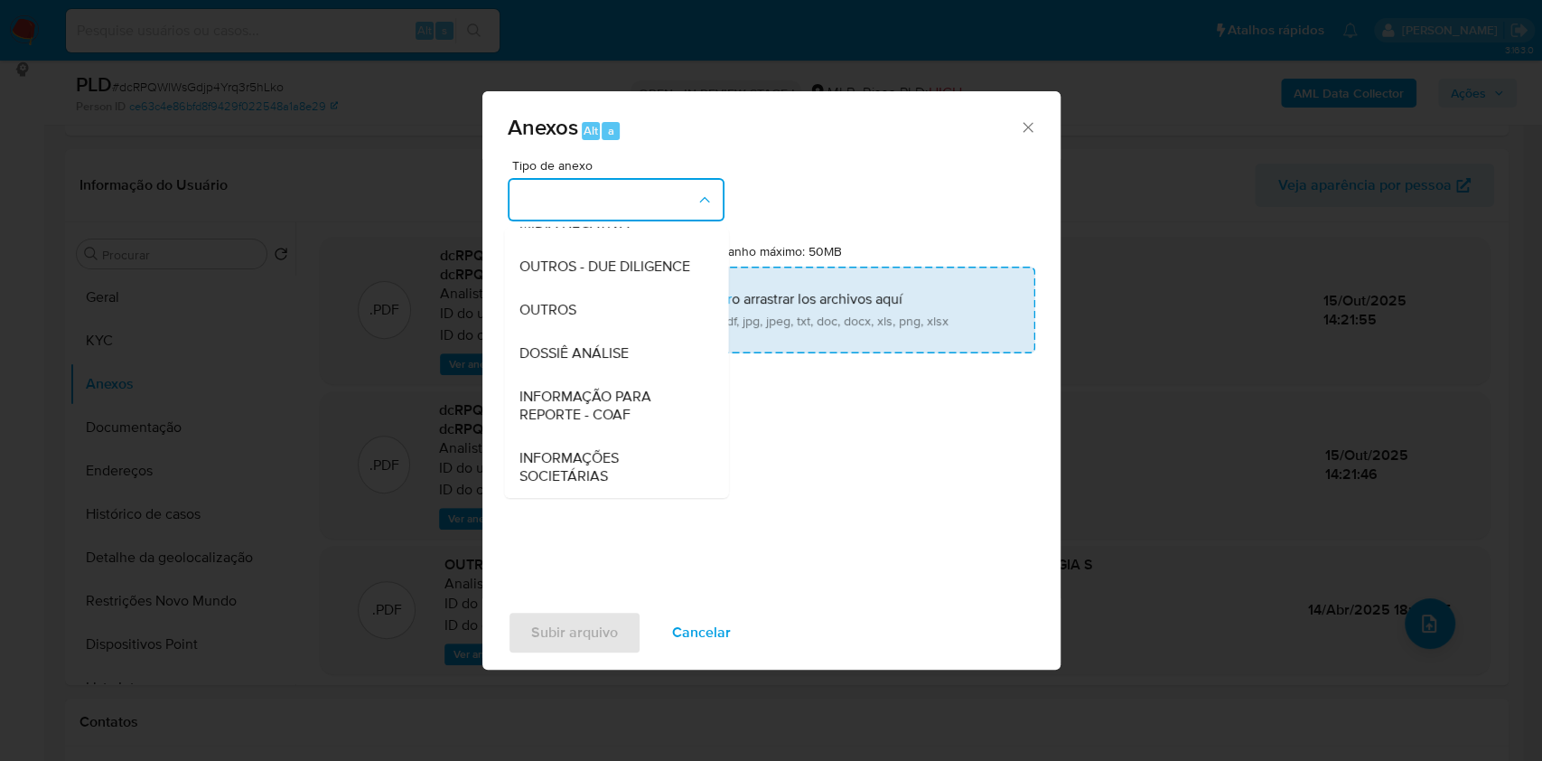
click at [644, 365] on div "DOSSIÊ ANÁLISE" at bounding box center [611, 353] width 184 height 43
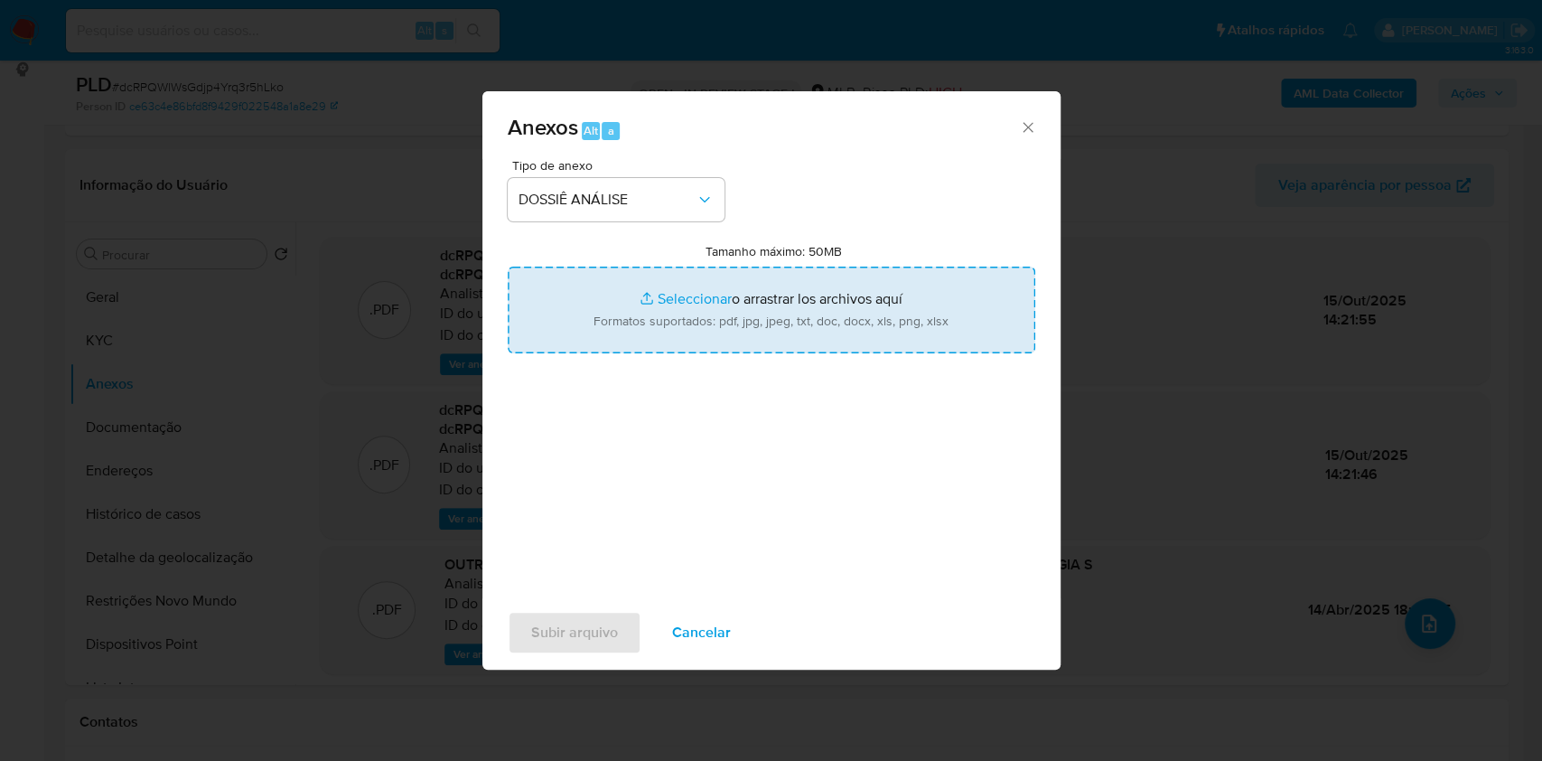
click at [665, 323] on input "Tamanho máximo: 50MB Seleccionar archivos" at bounding box center [772, 309] width 528 height 87
type input "C:\fakepath\Mulan 829667056_2025_10_15_12_57_26.xlsx"
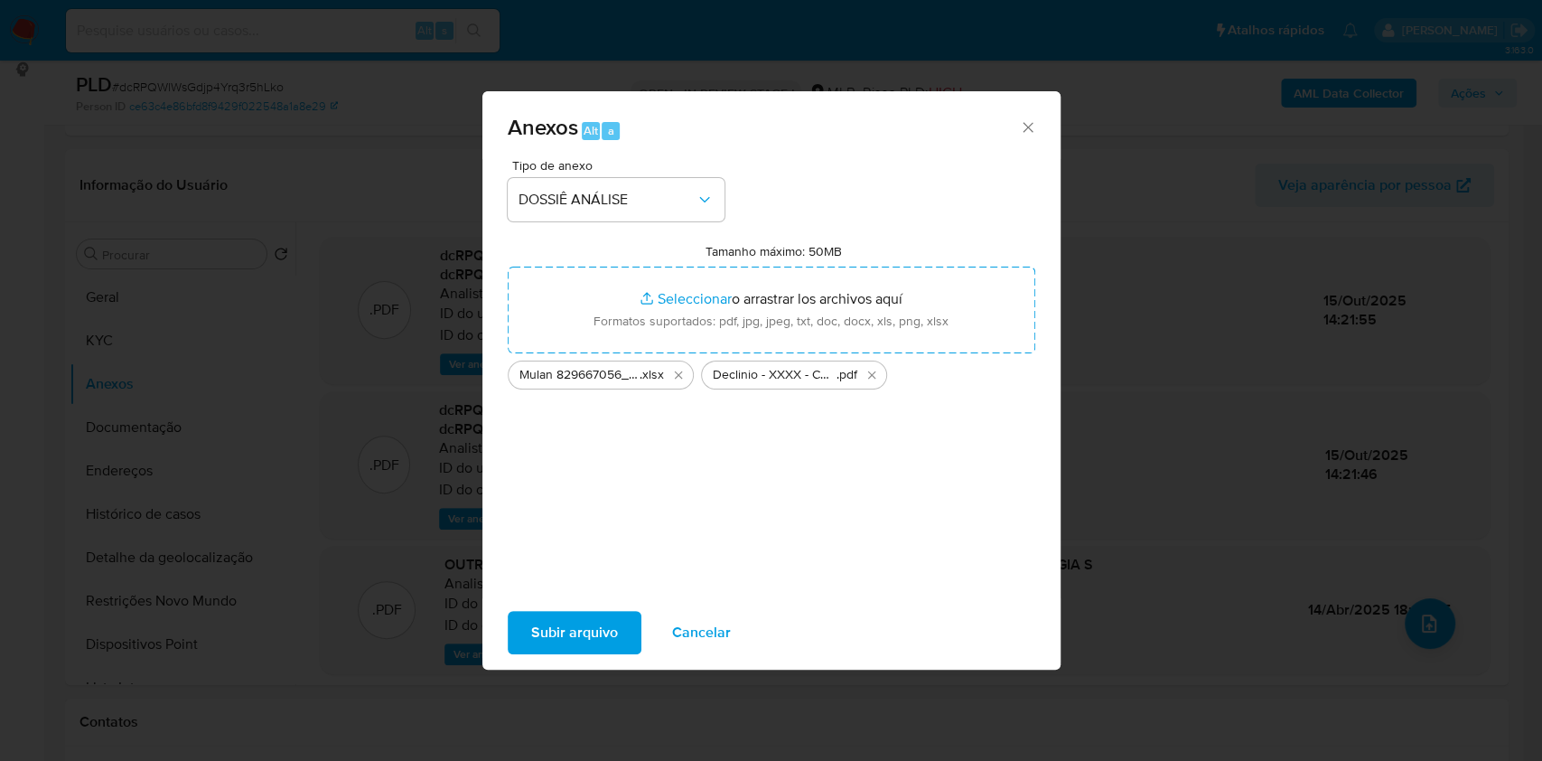
click at [629, 637] on button "Subir arquivo" at bounding box center [575, 632] width 134 height 43
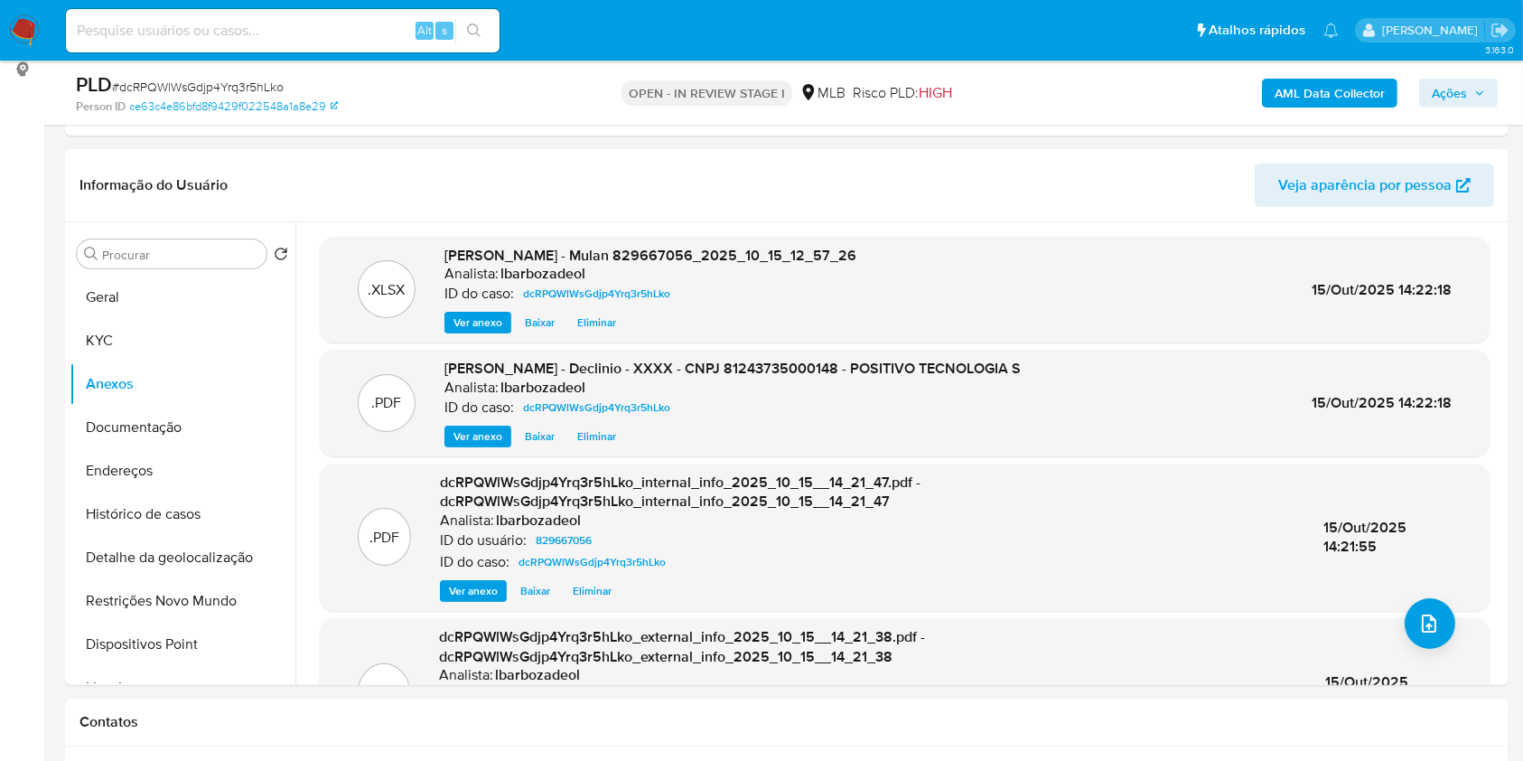
click at [1484, 102] on span "Ações" at bounding box center [1458, 92] width 53 height 25
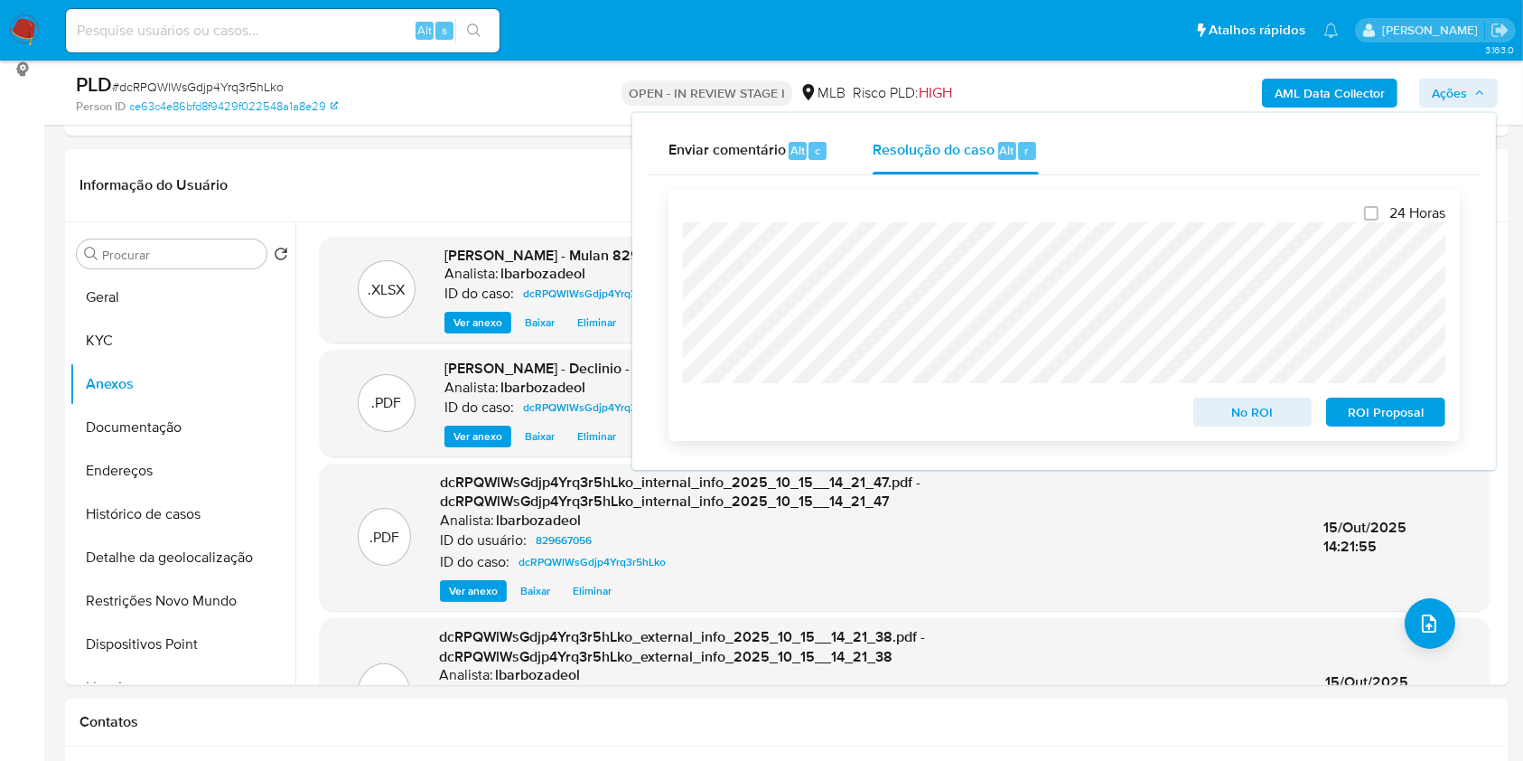
click at [1239, 412] on span "No ROI" at bounding box center [1253, 411] width 94 height 25
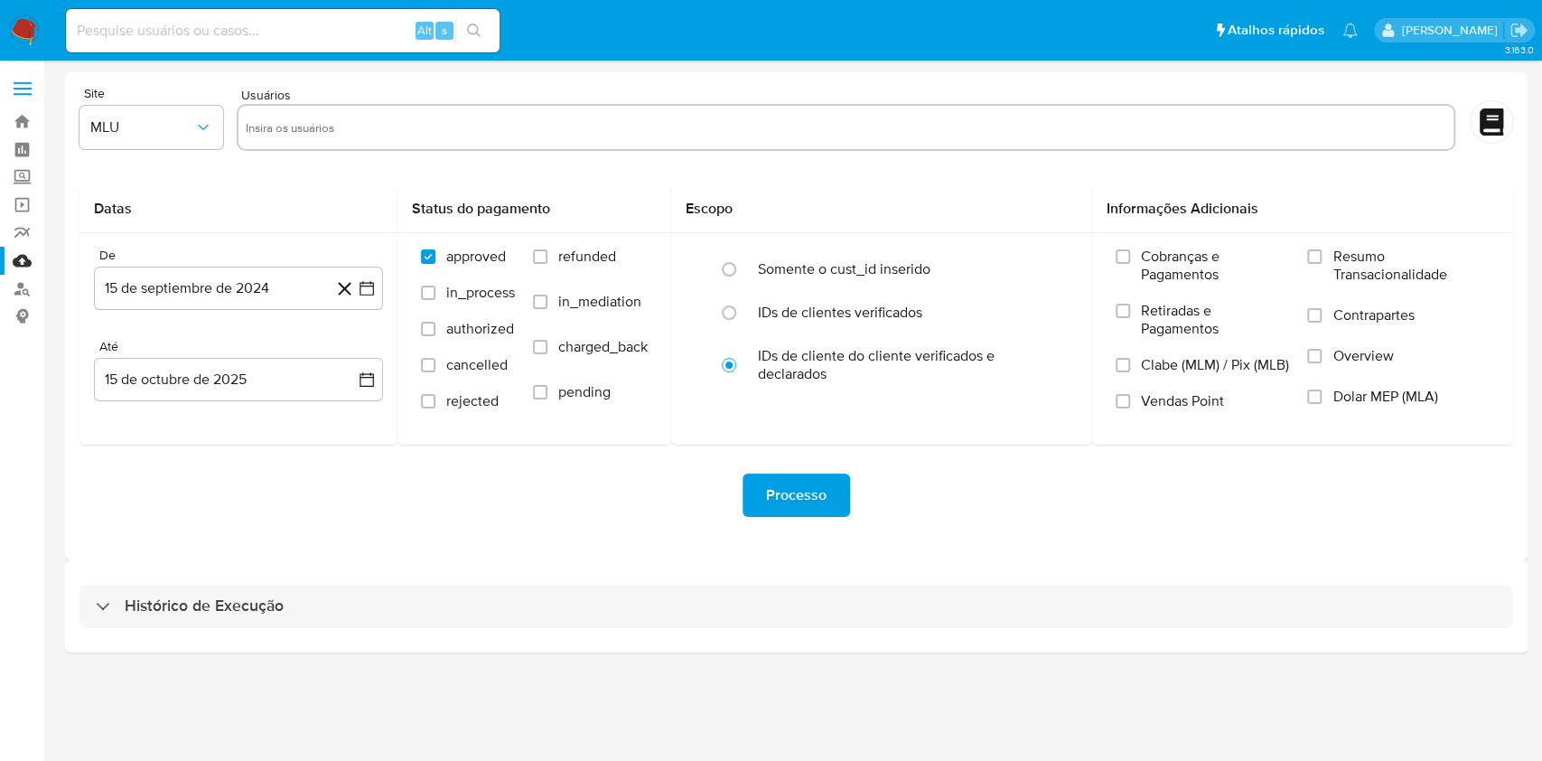
click at [968, 646] on div "Histórico de Execução" at bounding box center [796, 606] width 1463 height 92
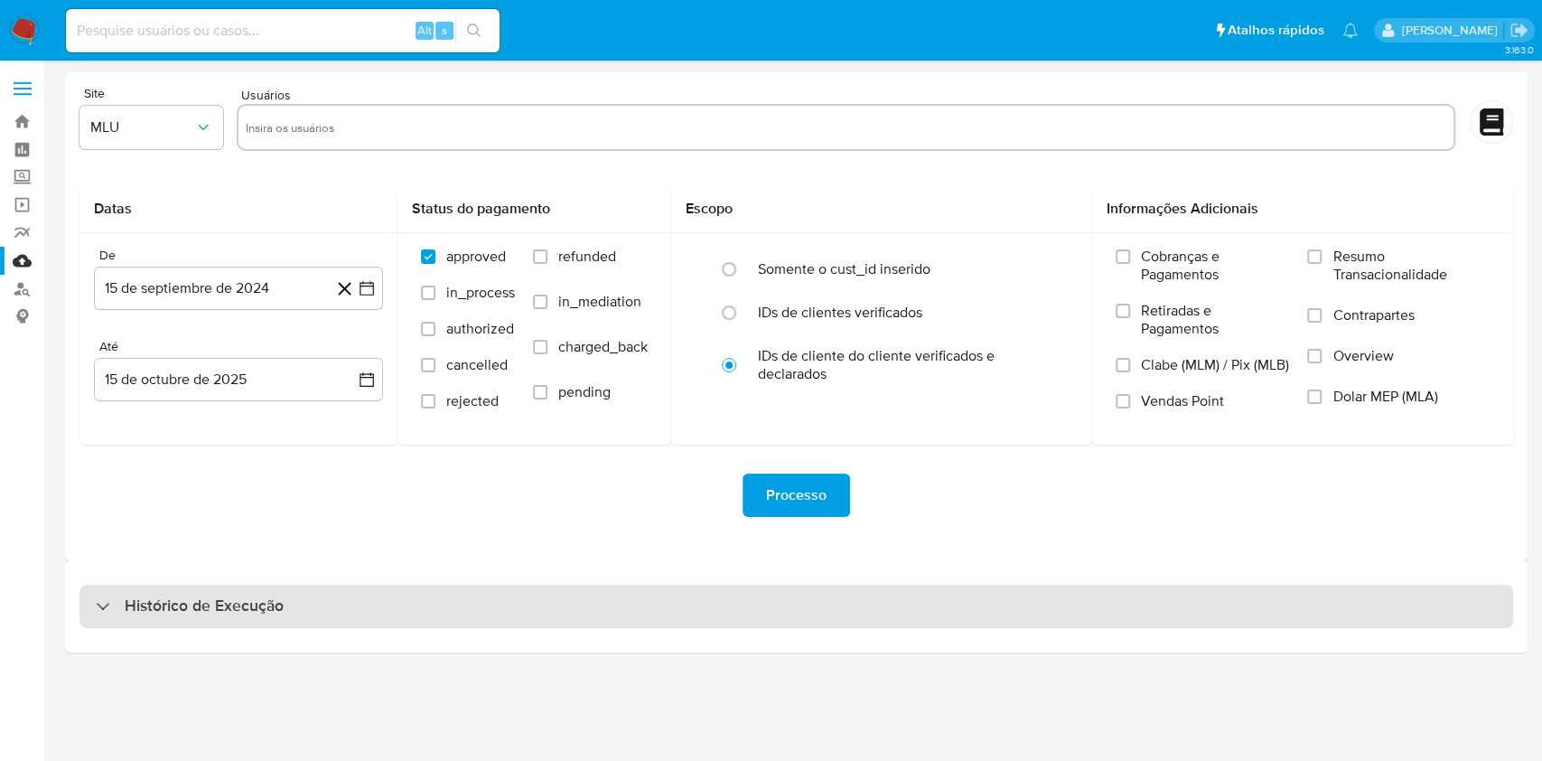
click at [976, 618] on div "Histórico de Execução" at bounding box center [796, 605] width 1434 height 43
select select "10"
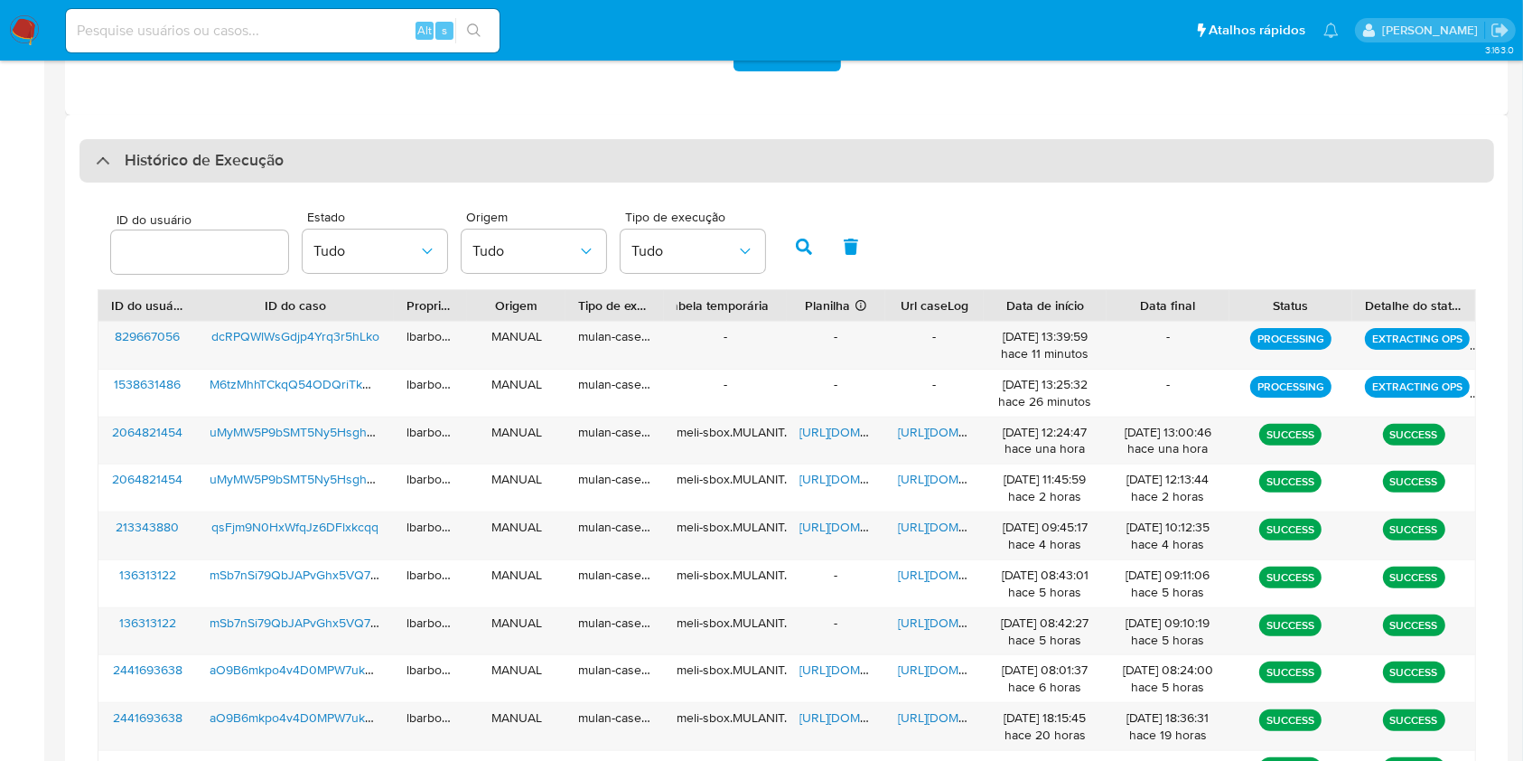
scroll to position [481, 0]
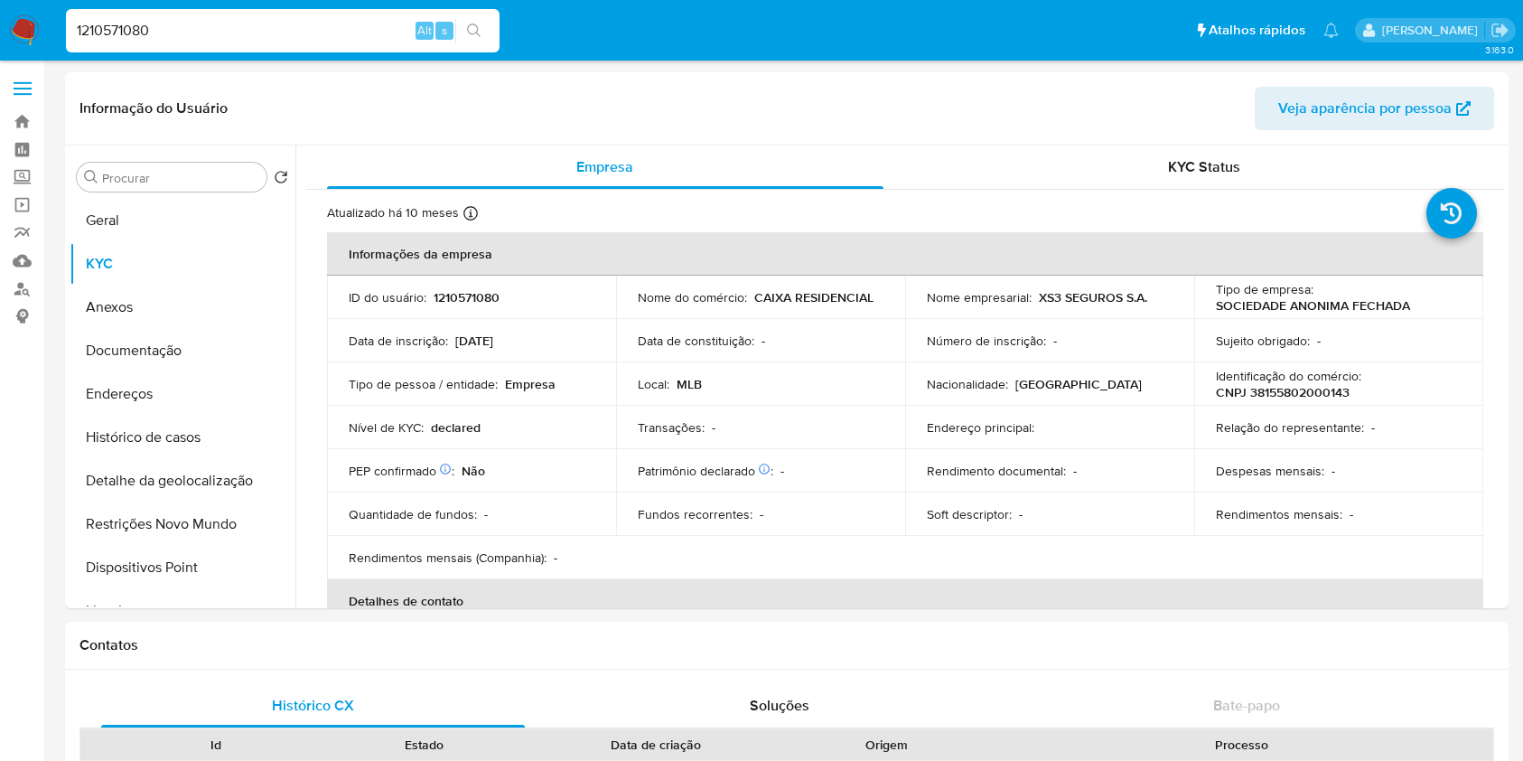
select select "10"
click at [359, 17] on div "1210571080 Alt s" at bounding box center [283, 30] width 434 height 43
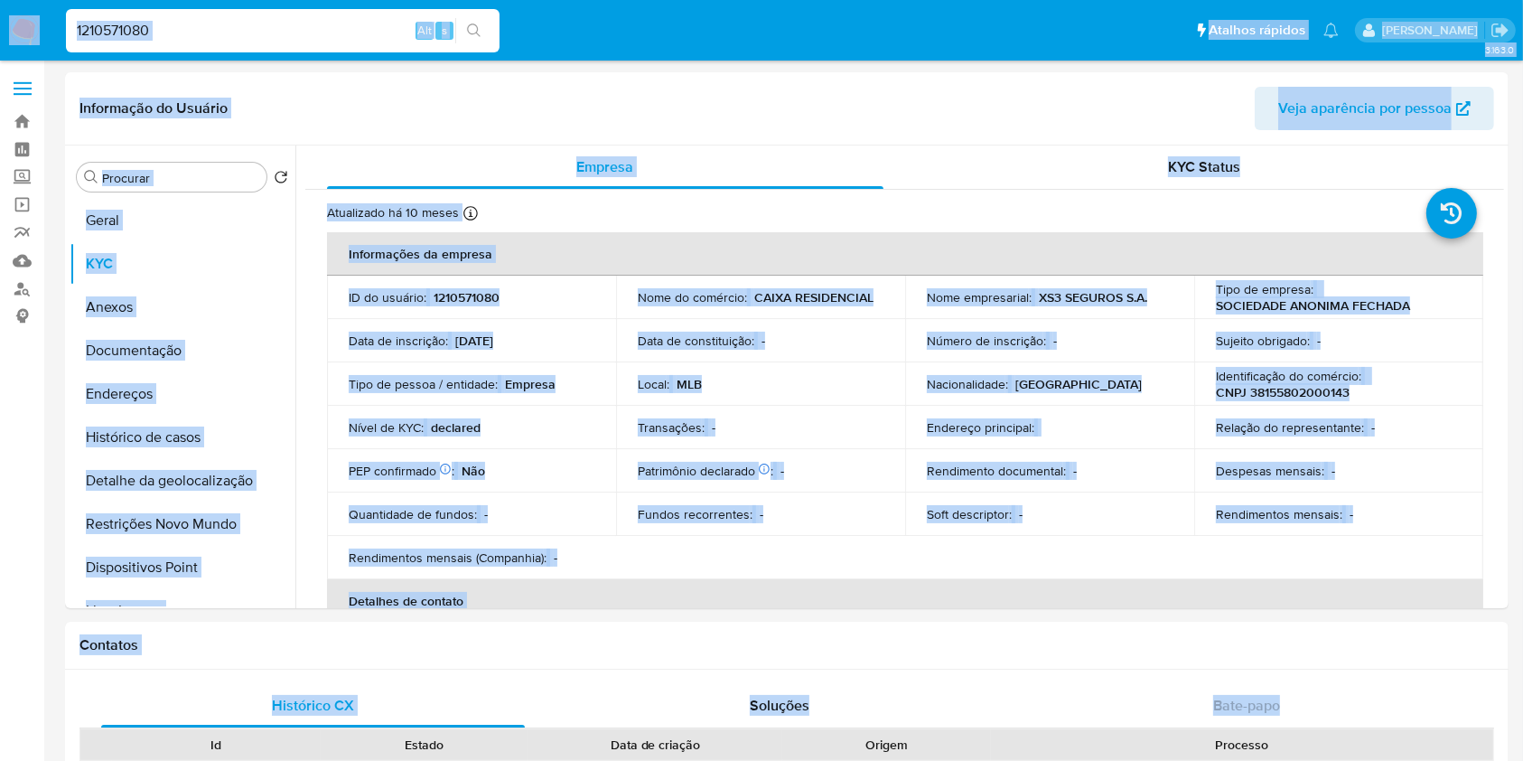
click at [372, 33] on input "1210571080" at bounding box center [283, 30] width 434 height 23
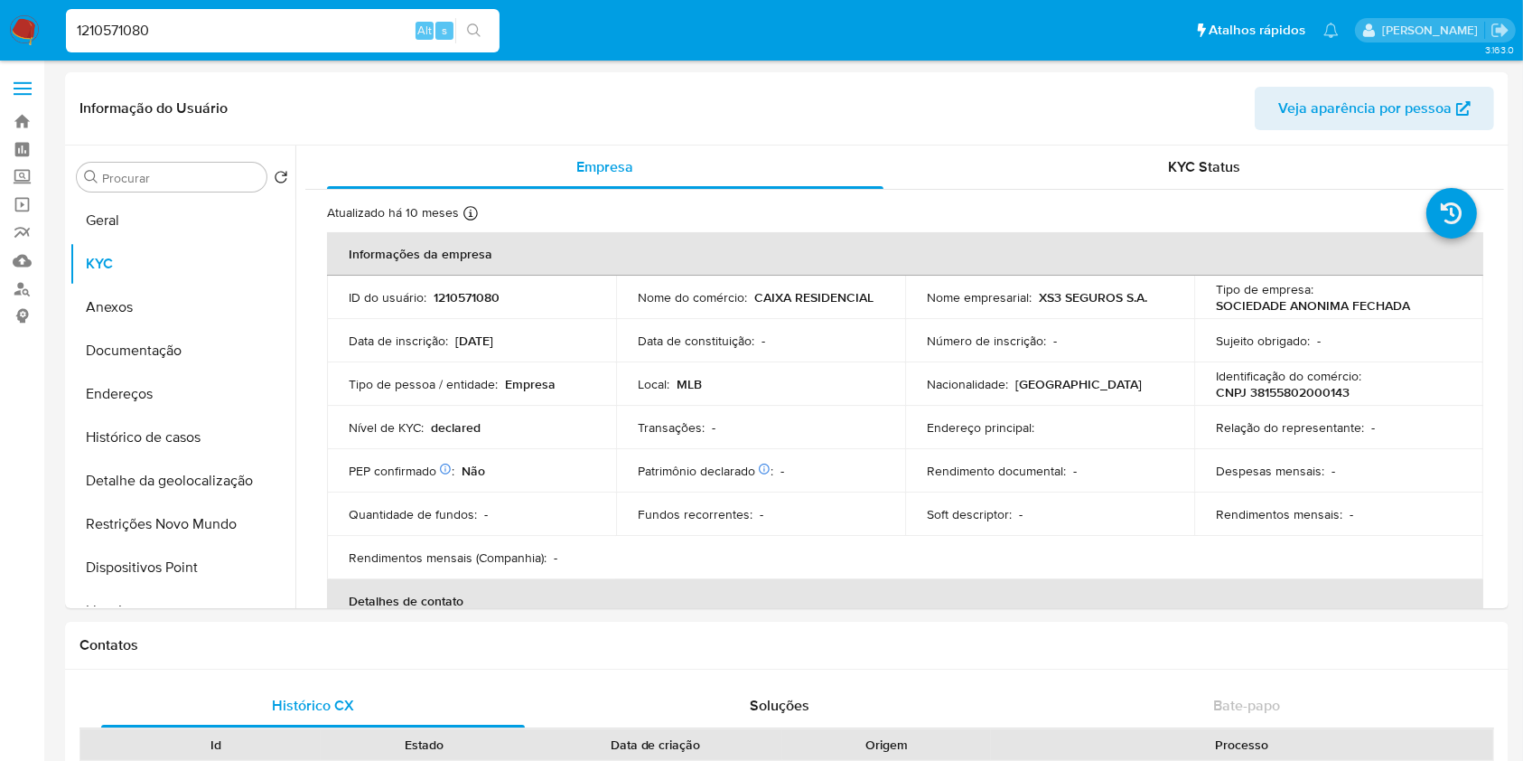
paste input "380061731"
type input "1380061731"
click at [476, 29] on icon "search-icon" at bounding box center [474, 30] width 14 height 14
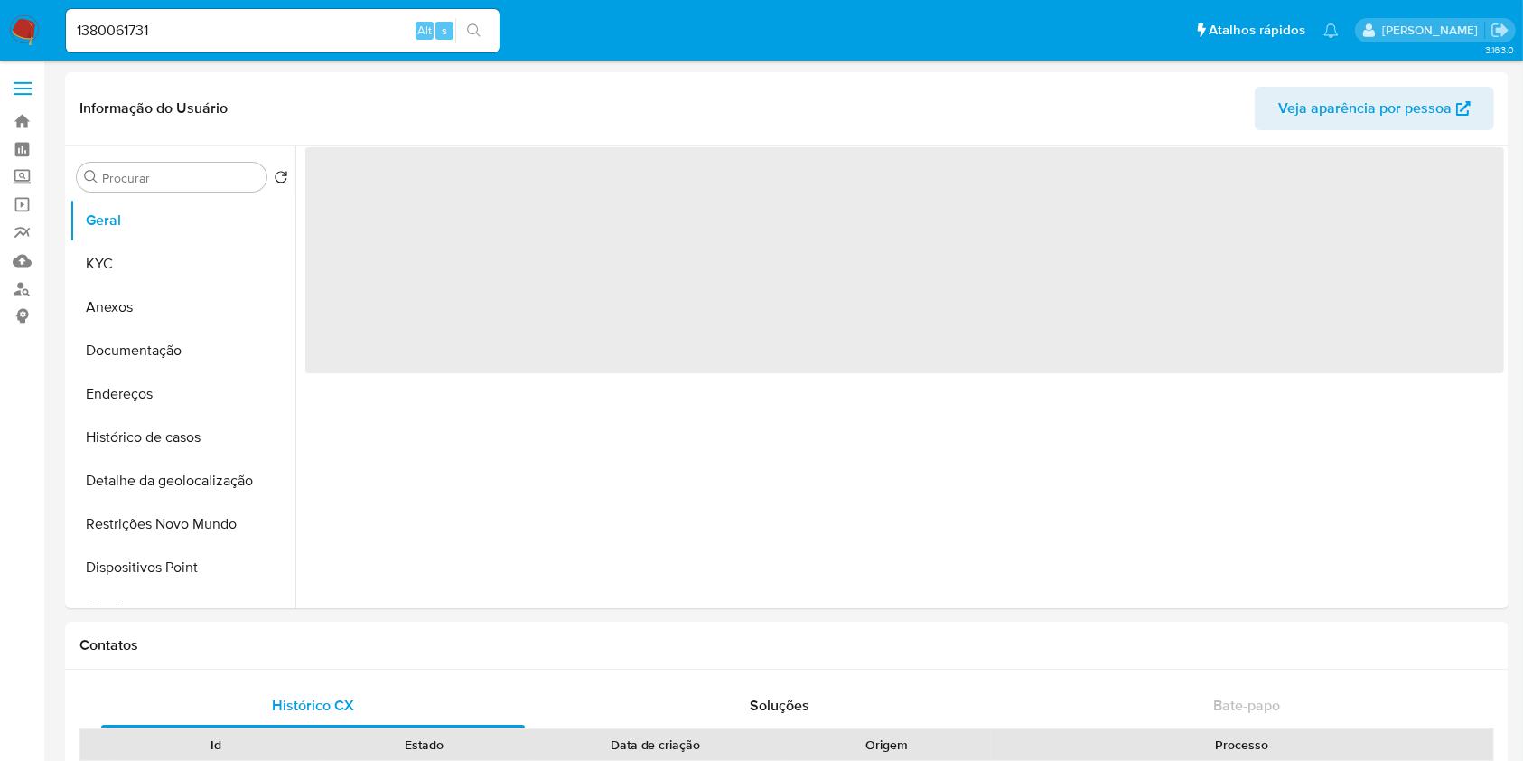
select select "10"
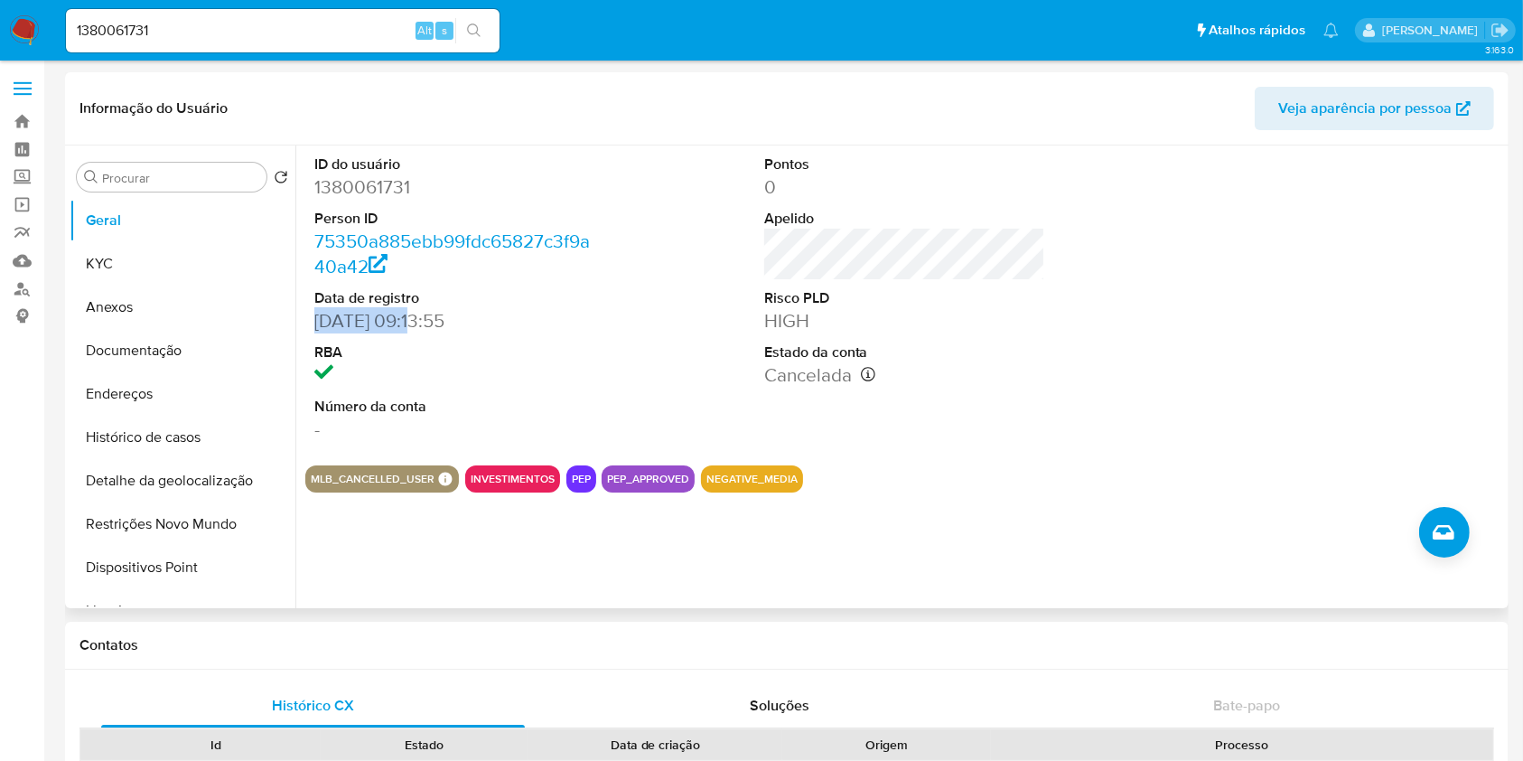
drag, startPoint x: 418, startPoint y: 322, endPoint x: 318, endPoint y: 325, distance: 100.3
click at [318, 325] on dd "[DATE] 09:13:55" at bounding box center [455, 320] width 282 height 25
copy dd "[DATE]"
click at [172, 261] on button "KYC" at bounding box center [175, 263] width 211 height 43
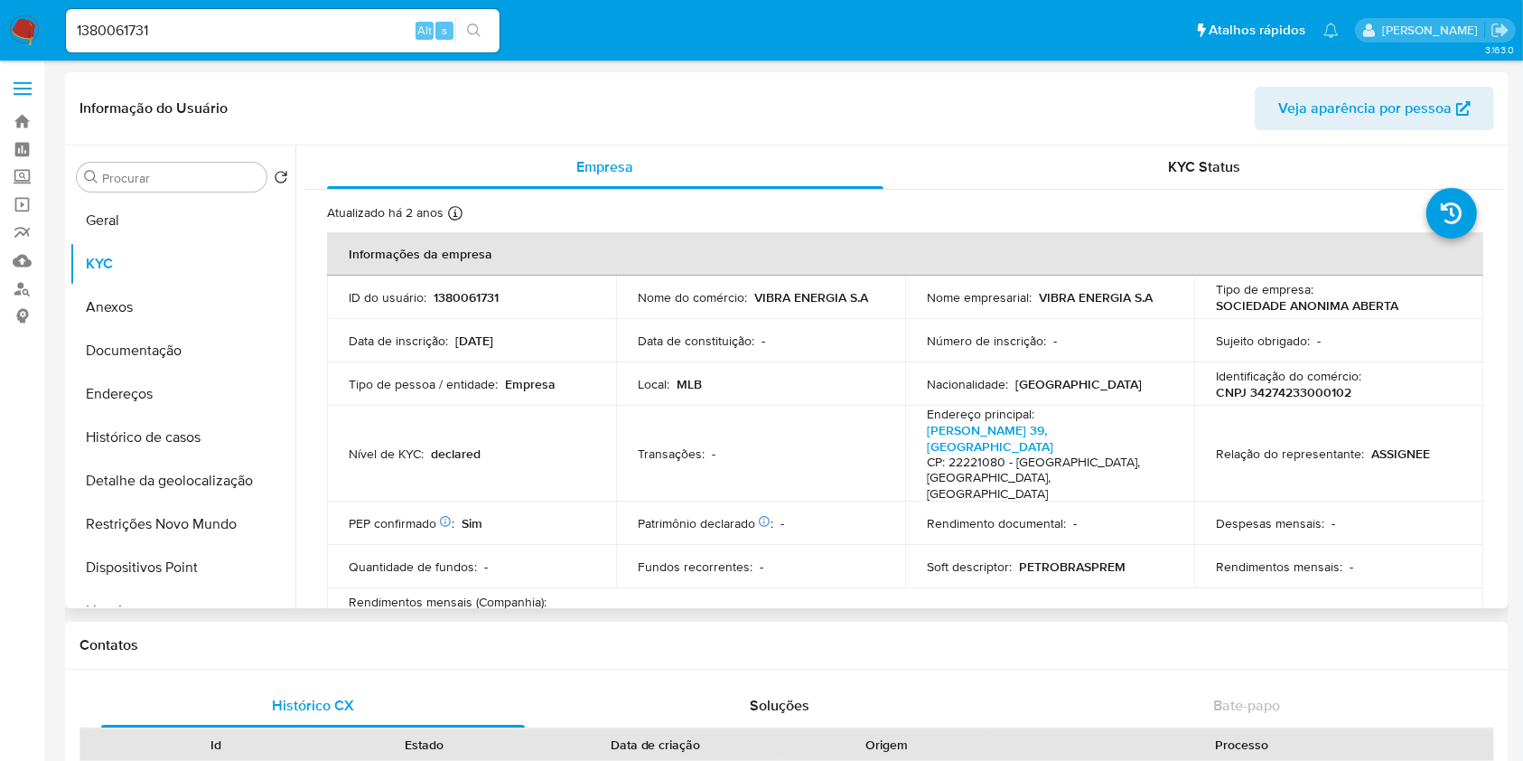
click at [463, 294] on p "1380061731" at bounding box center [466, 297] width 65 height 16
copy p "1380061731"
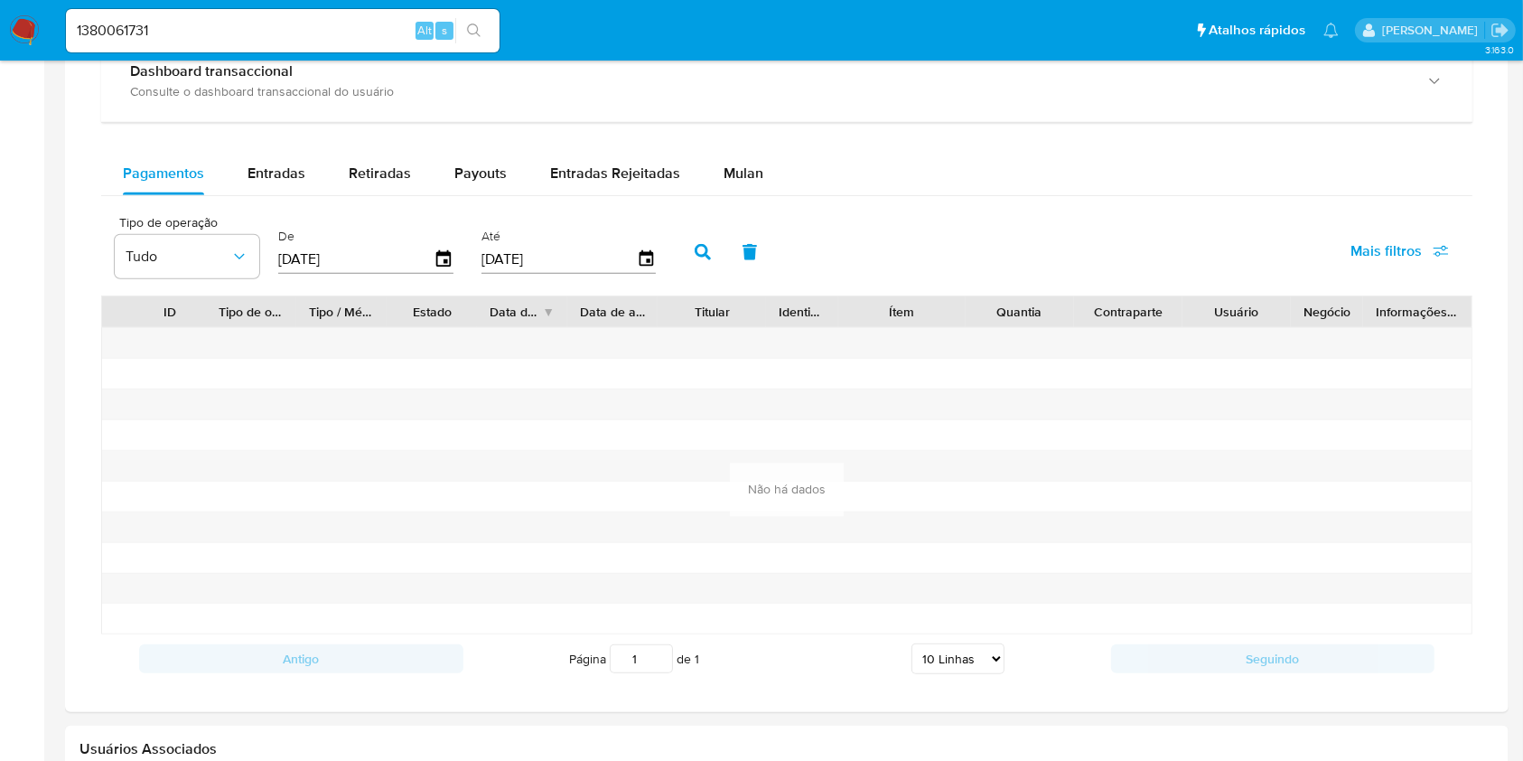
scroll to position [1122, 0]
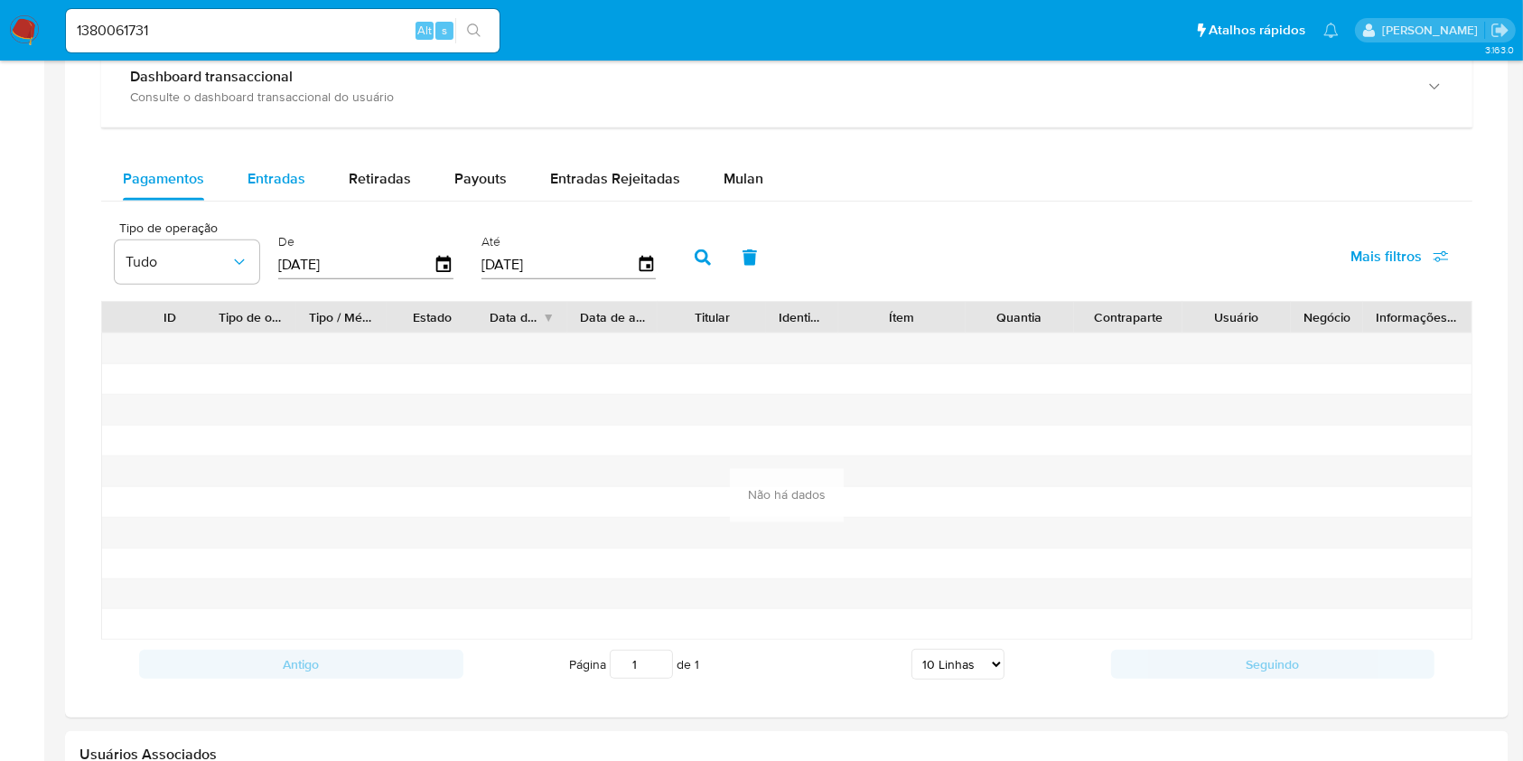
click at [293, 186] on span "Entradas" at bounding box center [277, 178] width 58 height 21
select select "10"
click at [369, 187] on span "Retiradas" at bounding box center [380, 178] width 62 height 21
select select "10"
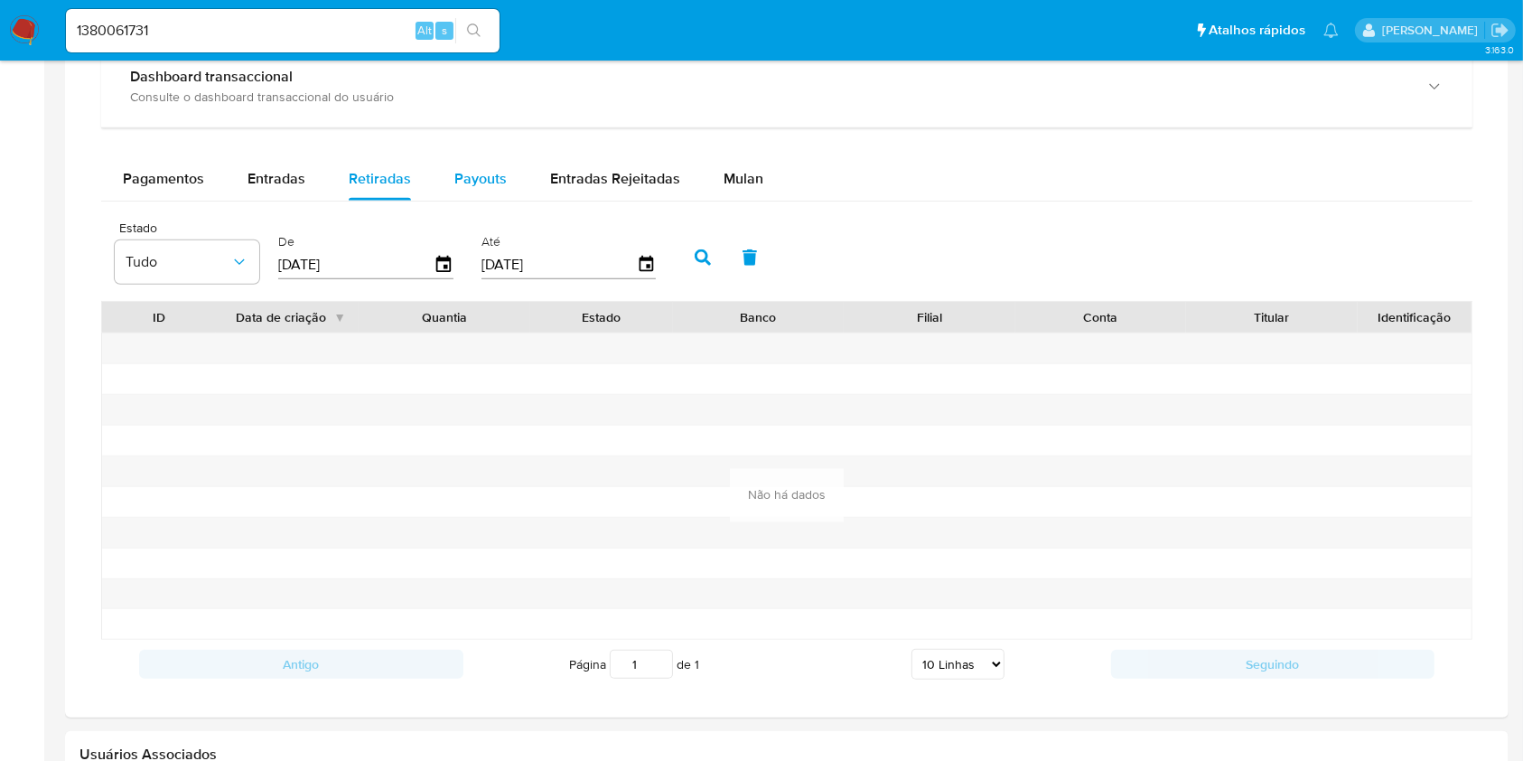
click at [484, 195] on div "Payouts" at bounding box center [480, 178] width 52 height 43
select select "10"
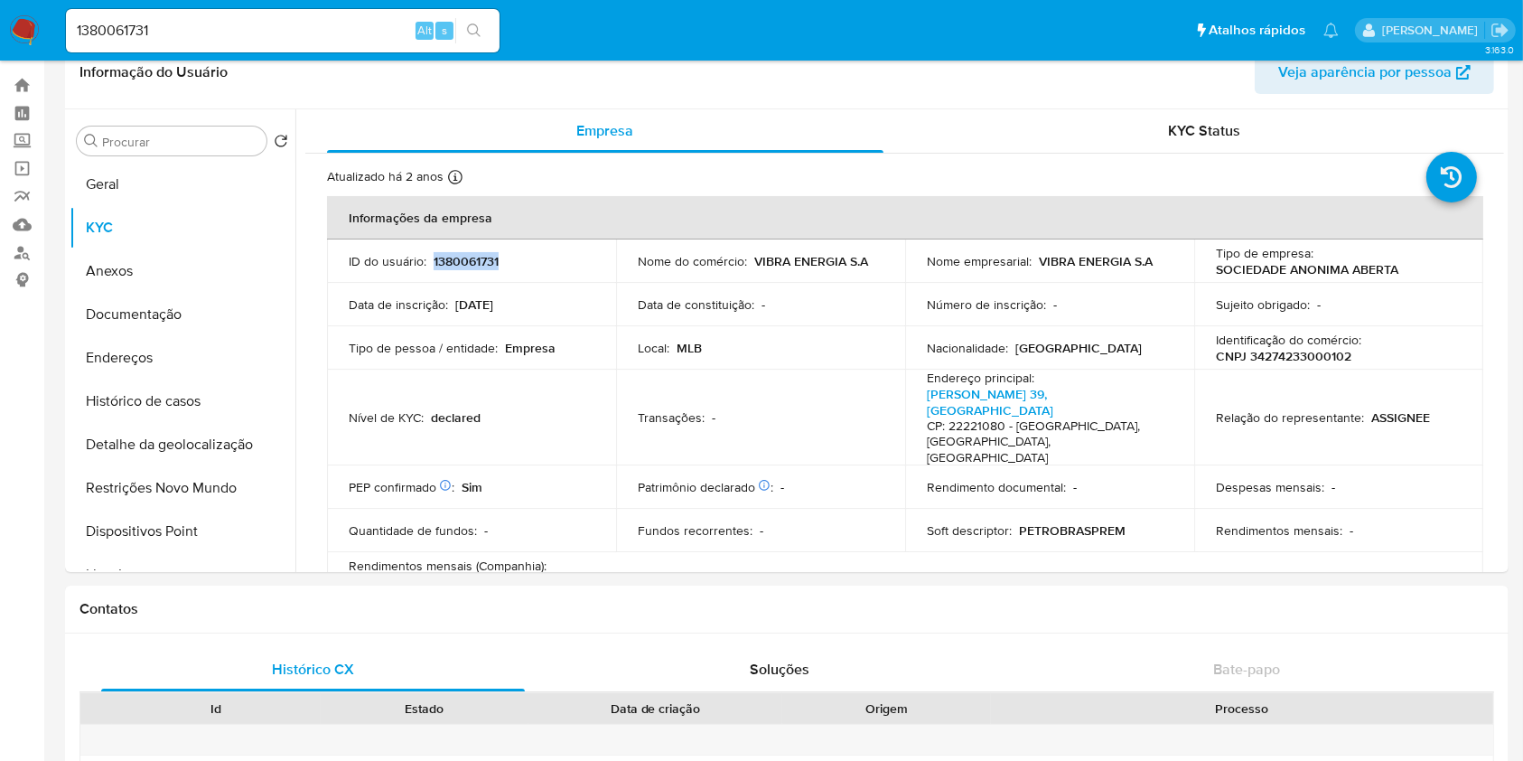
scroll to position [0, 0]
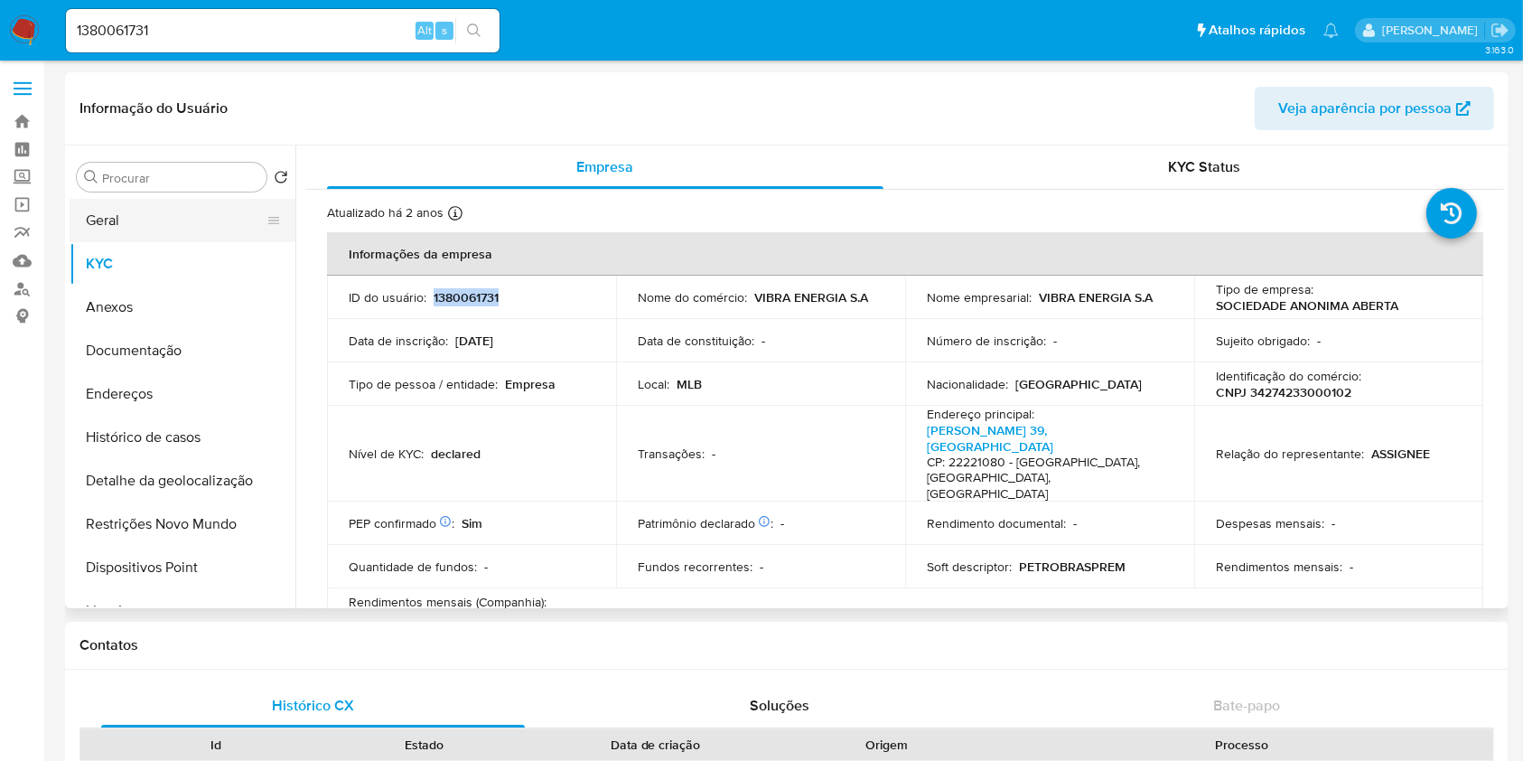
click at [145, 235] on button "Geral" at bounding box center [175, 220] width 211 height 43
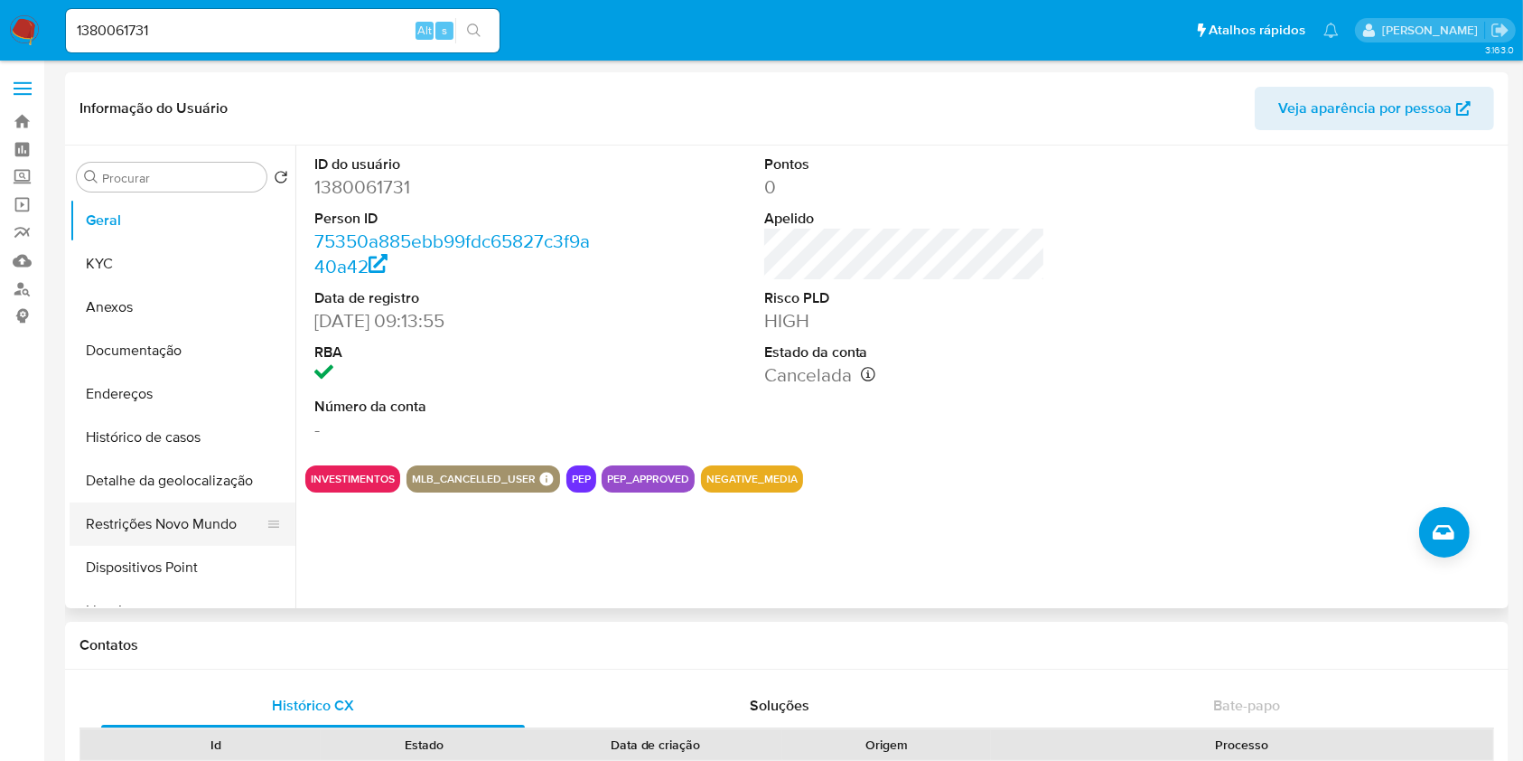
click at [180, 513] on button "Restrições Novo Mundo" at bounding box center [175, 523] width 211 height 43
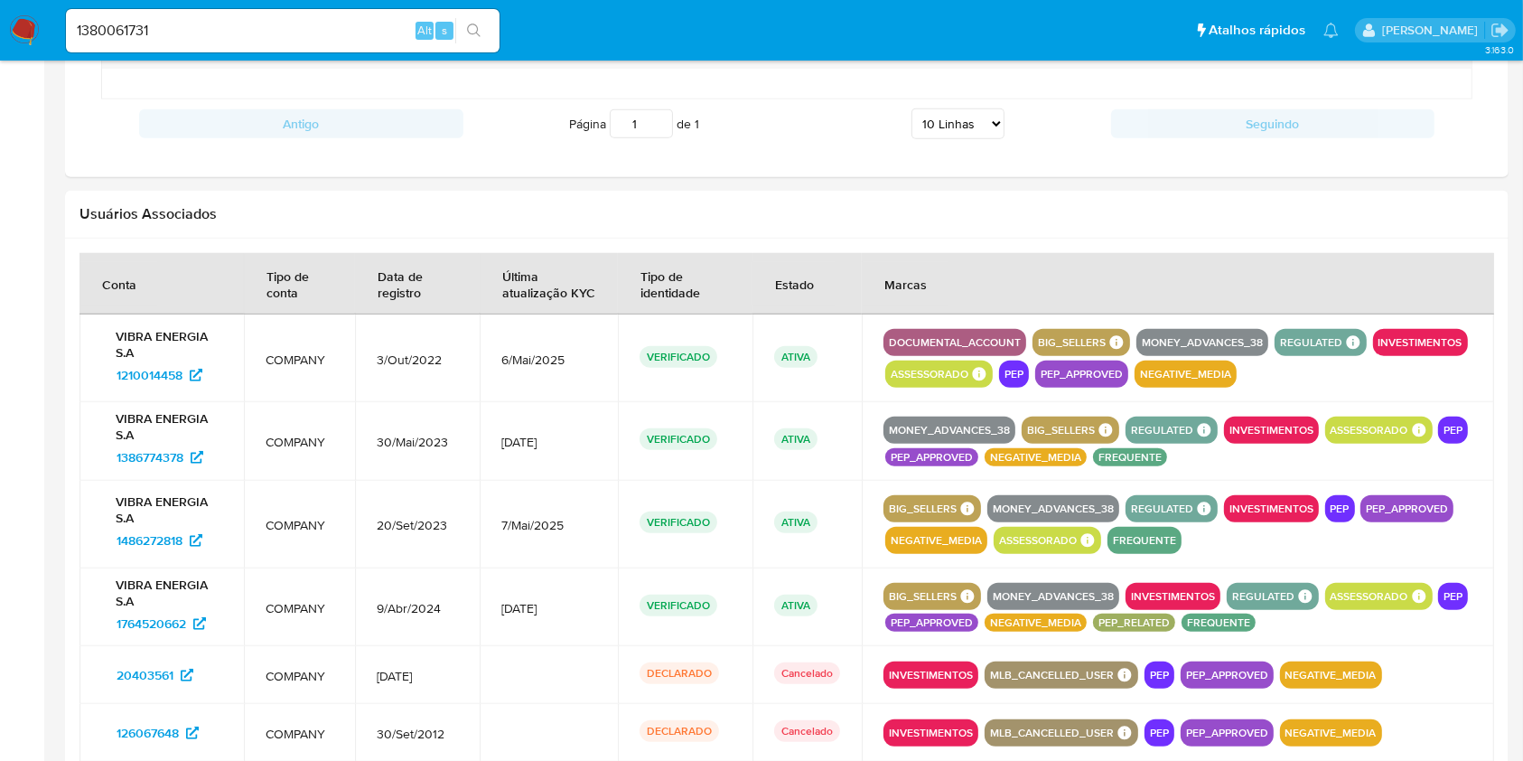
scroll to position [1700, 0]
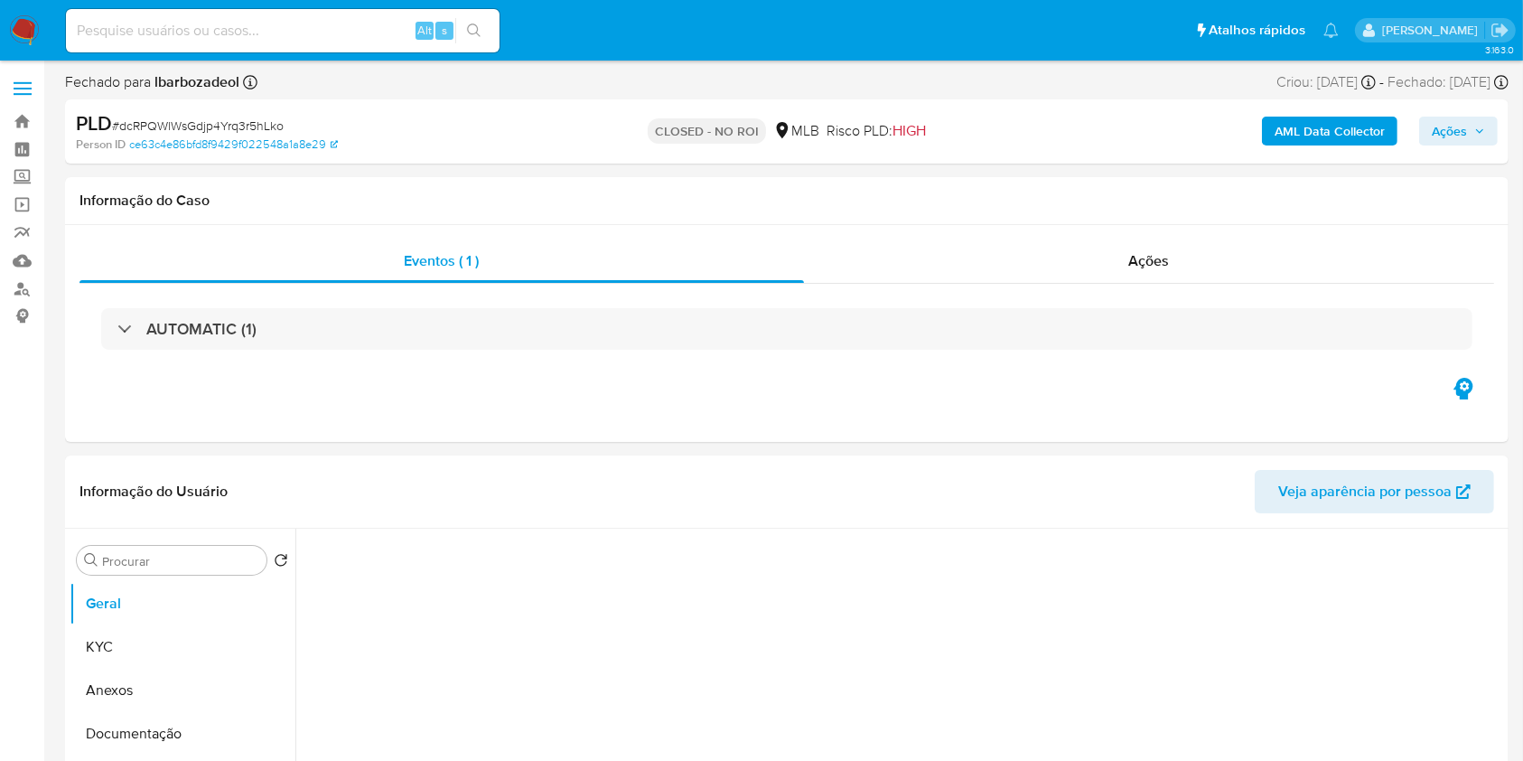
select select "10"
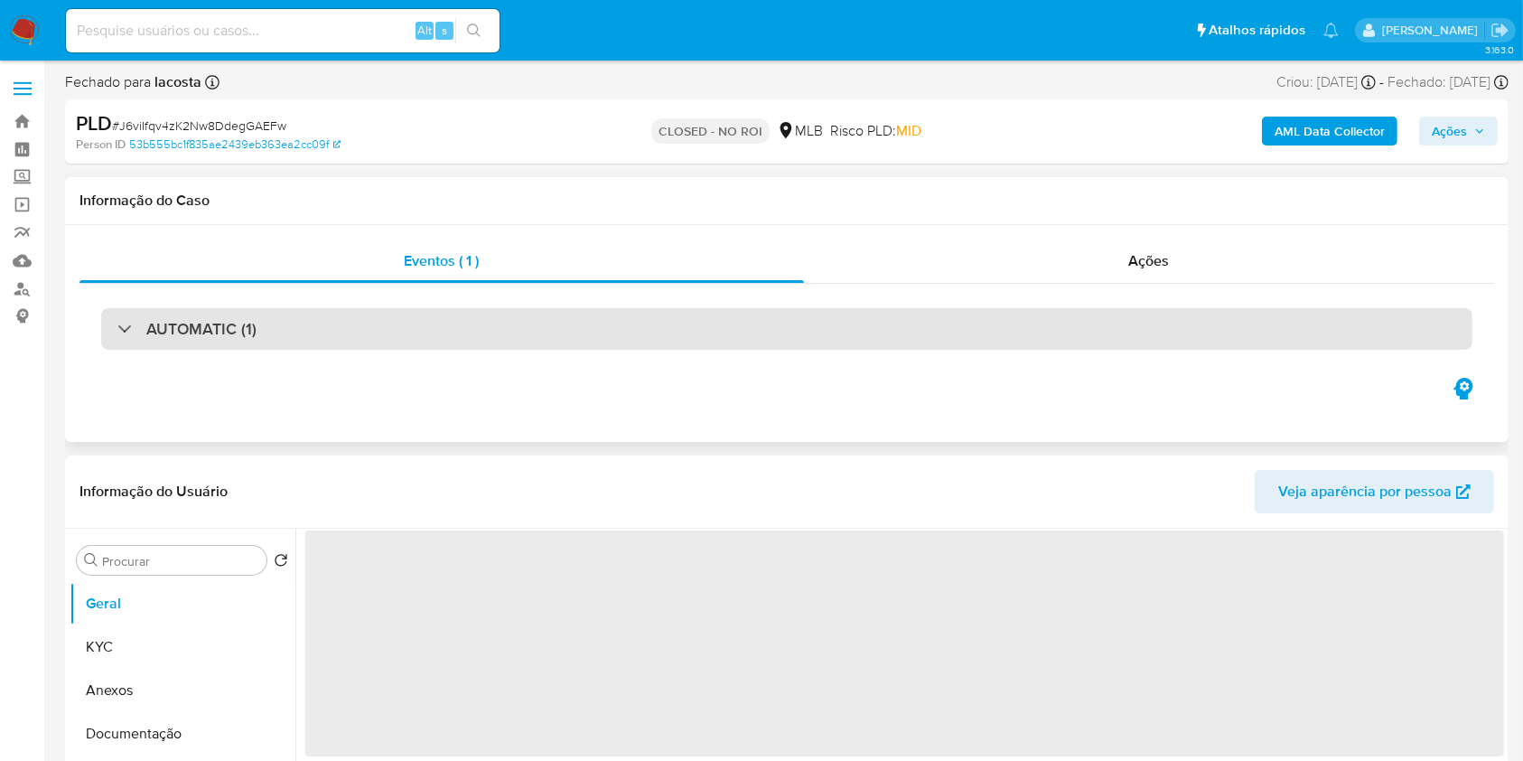
select select "10"
click at [647, 328] on div "AUTOMATIC (1)" at bounding box center [786, 329] width 1371 height 42
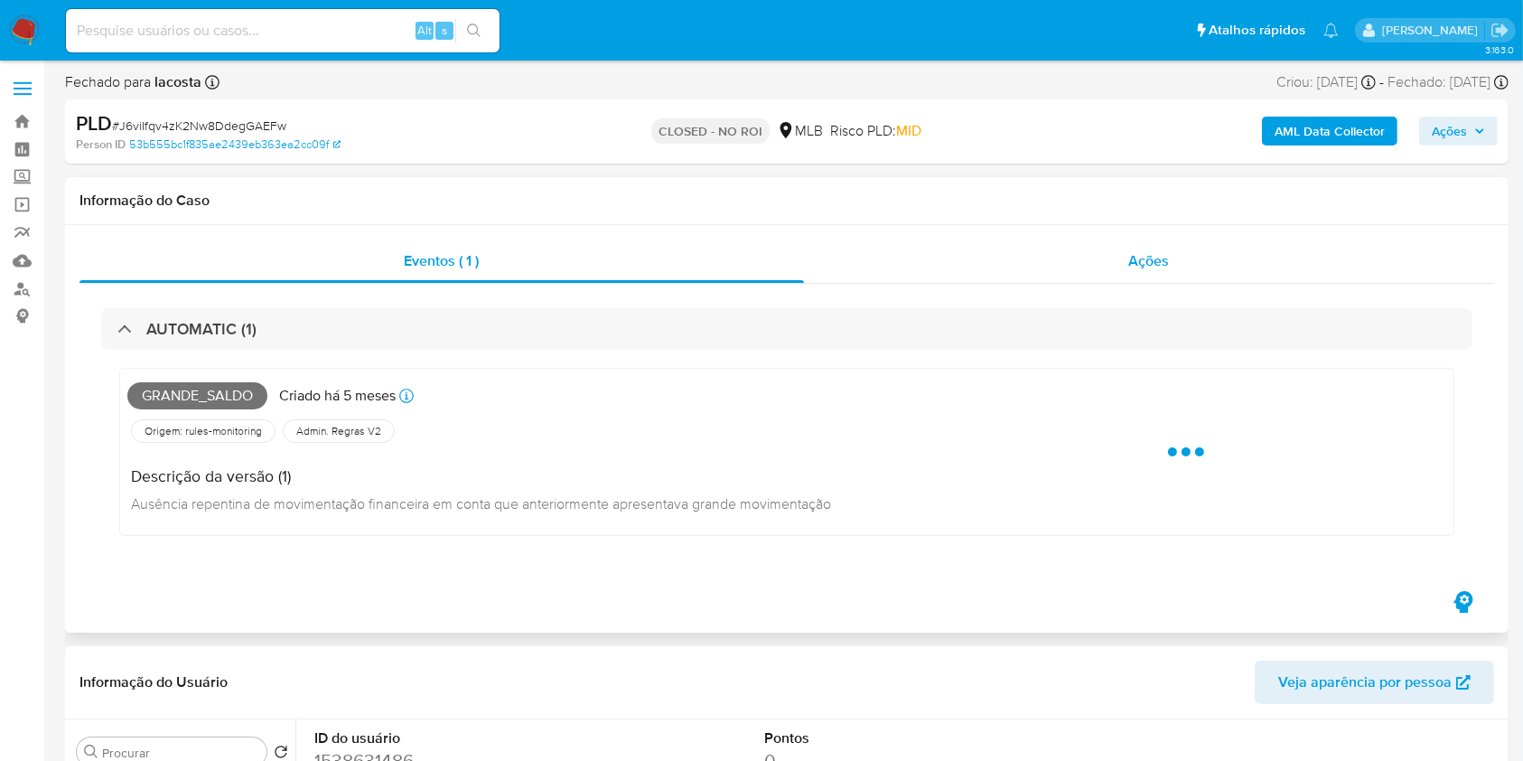
click at [1032, 275] on div "Ações" at bounding box center [1149, 260] width 690 height 43
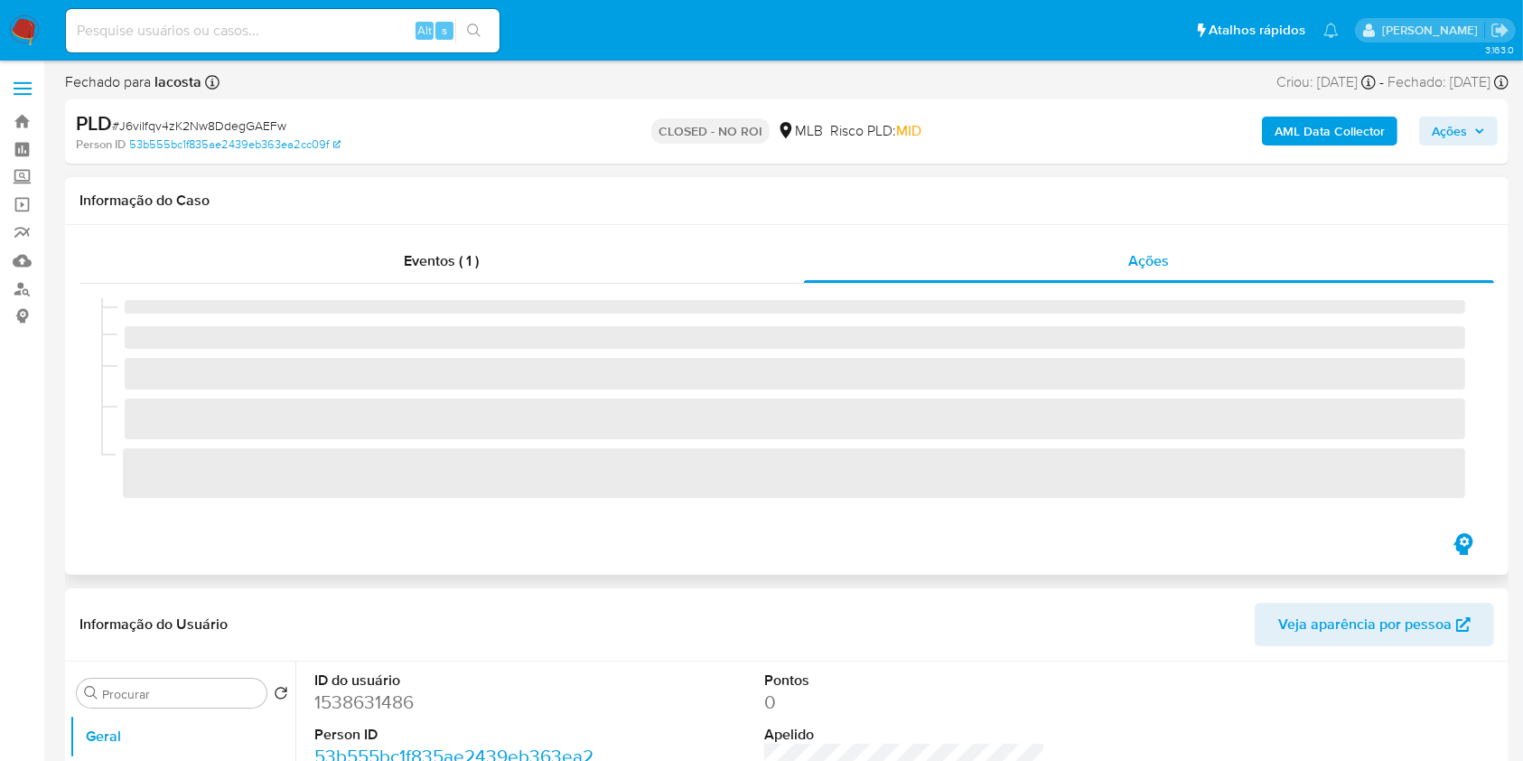
scroll to position [1, 0]
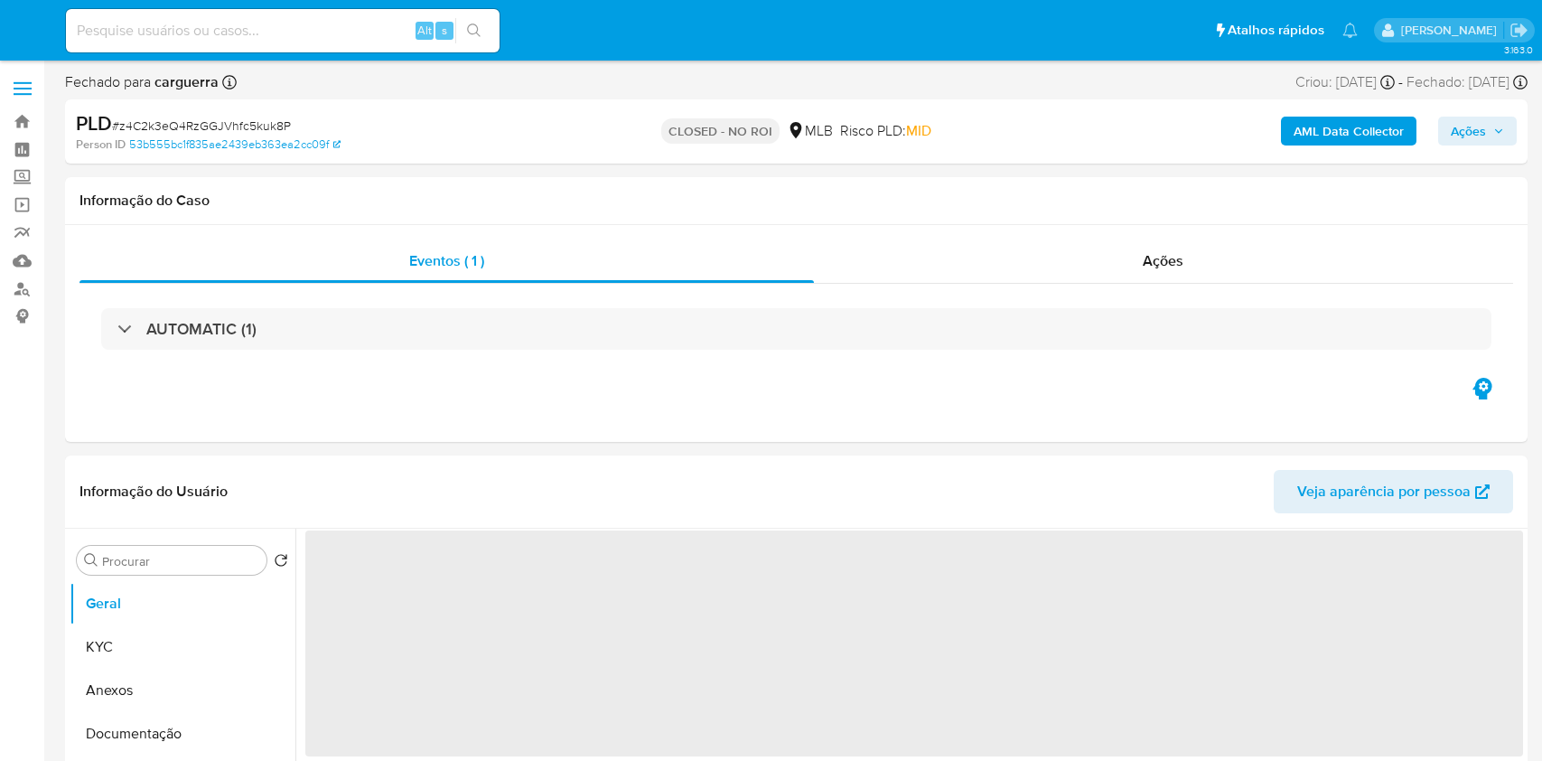
select select "10"
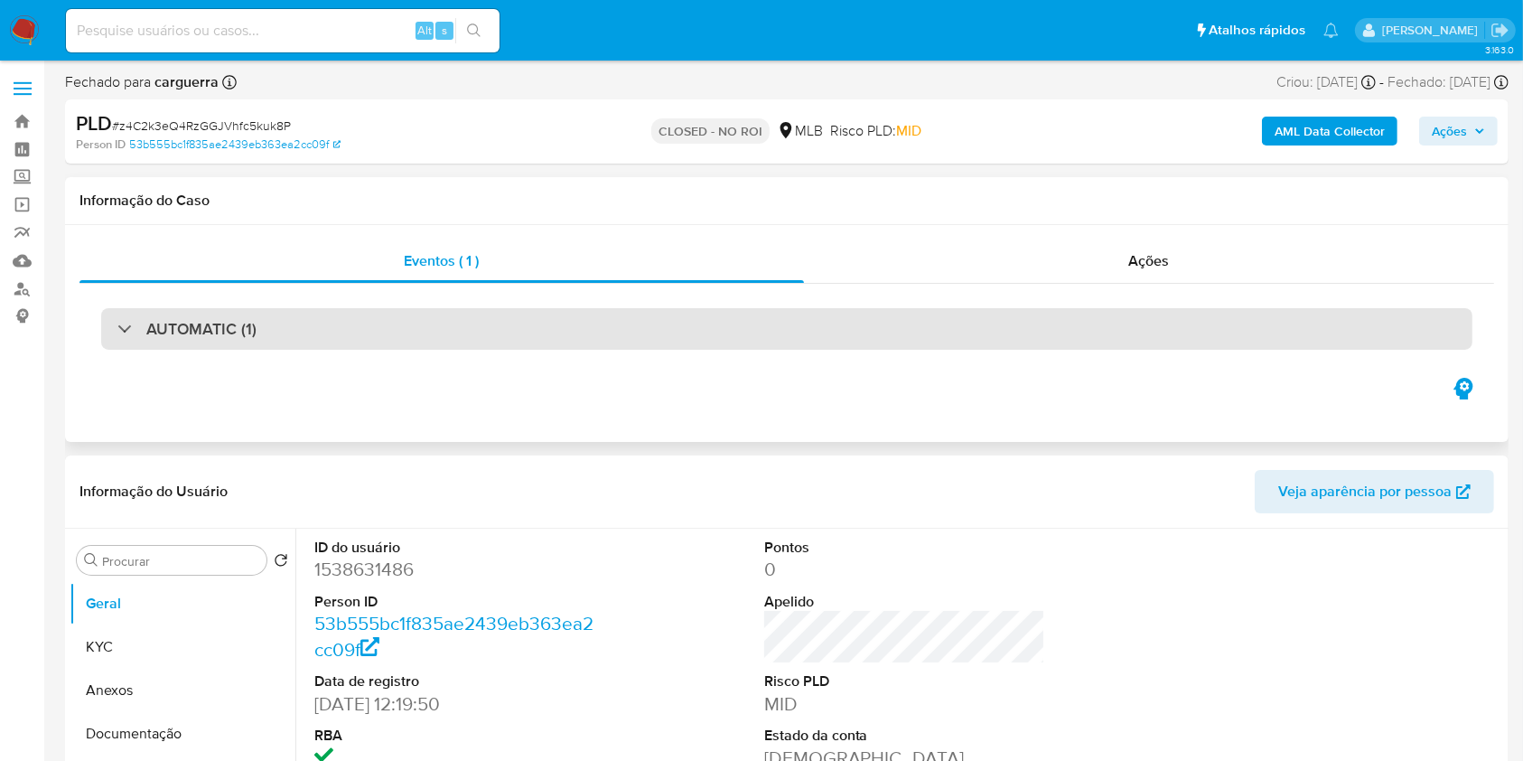
click at [980, 317] on div "AUTOMATIC (1)" at bounding box center [786, 329] width 1371 height 42
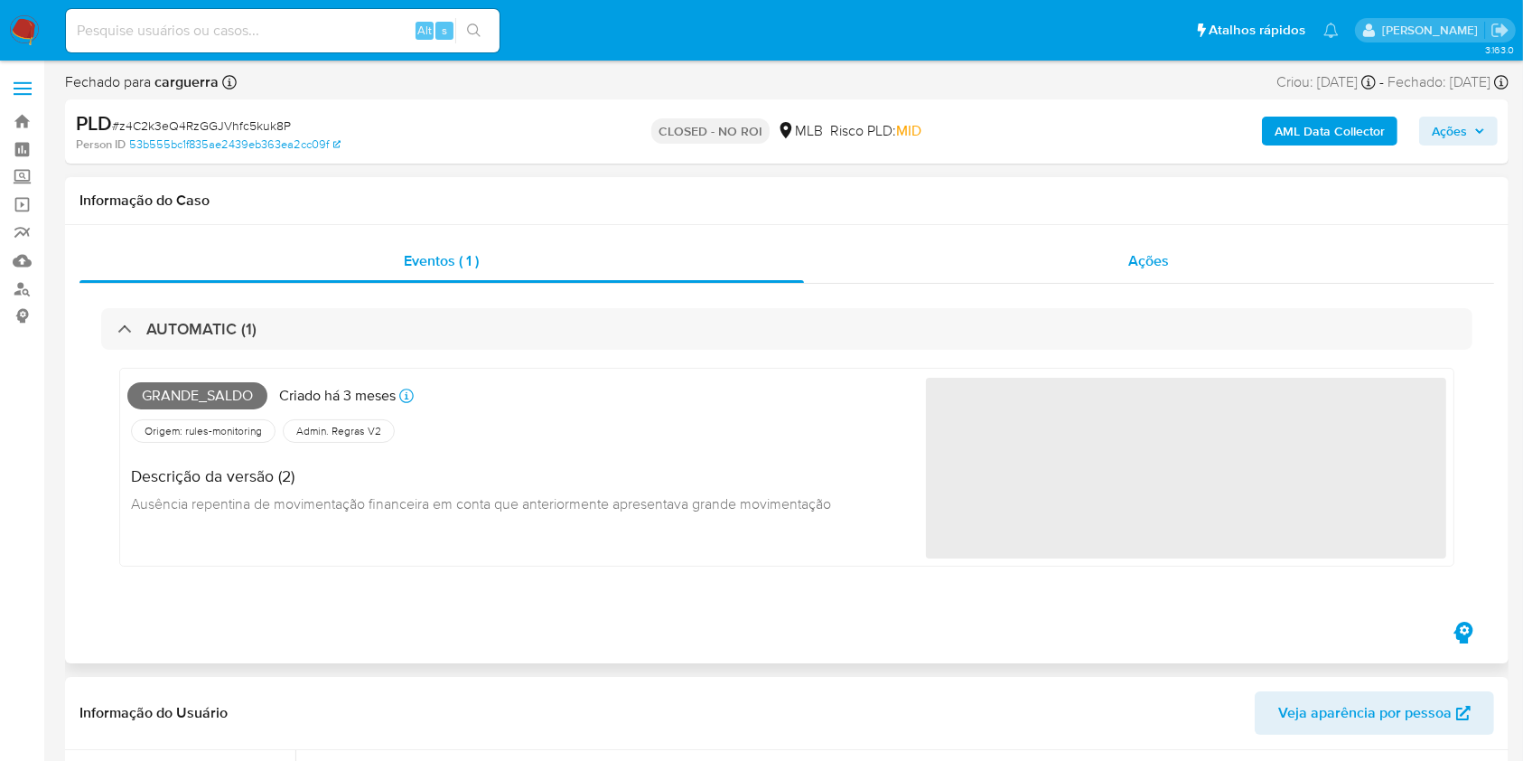
click at [987, 274] on div "Ações" at bounding box center [1149, 260] width 690 height 43
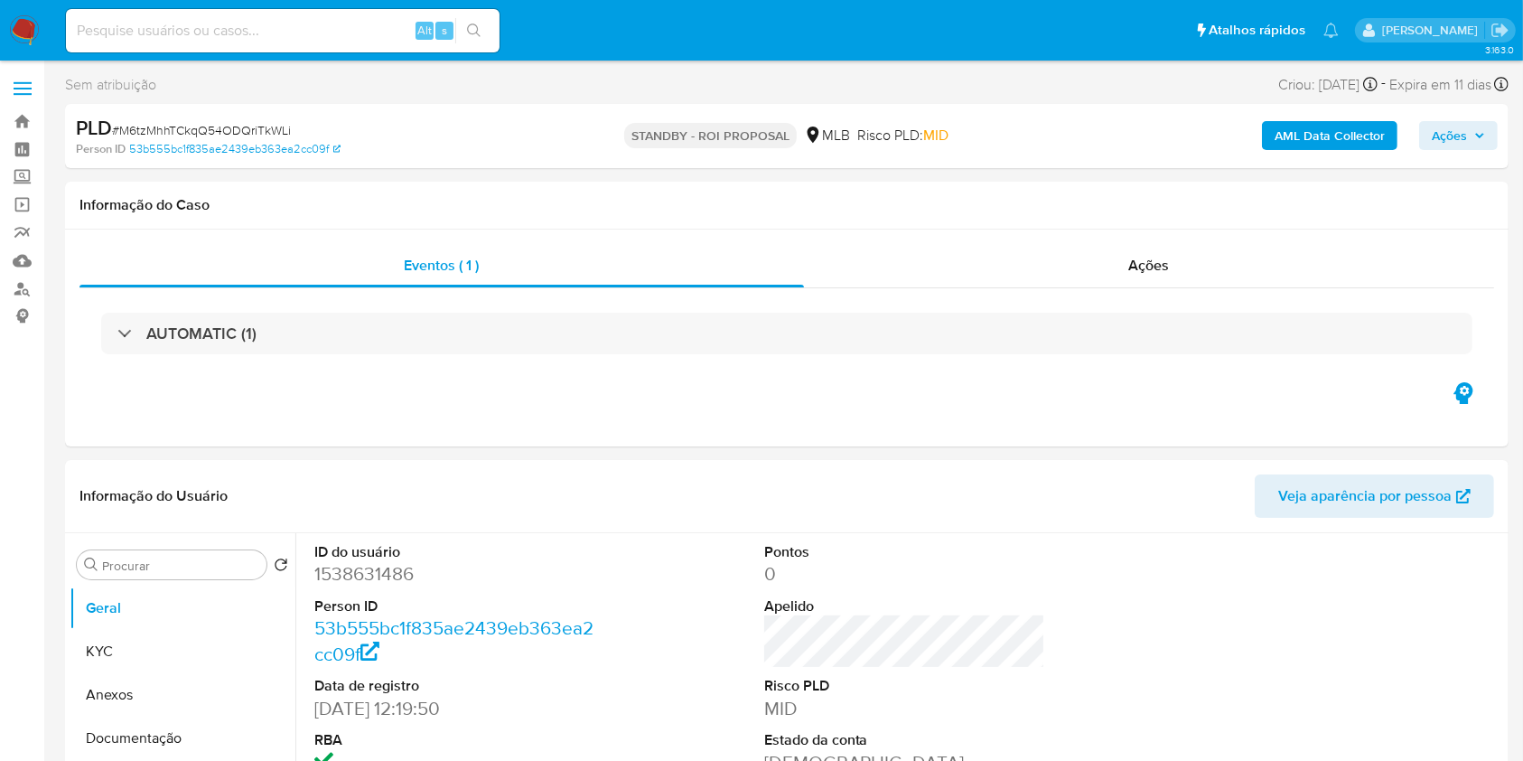
select select "10"
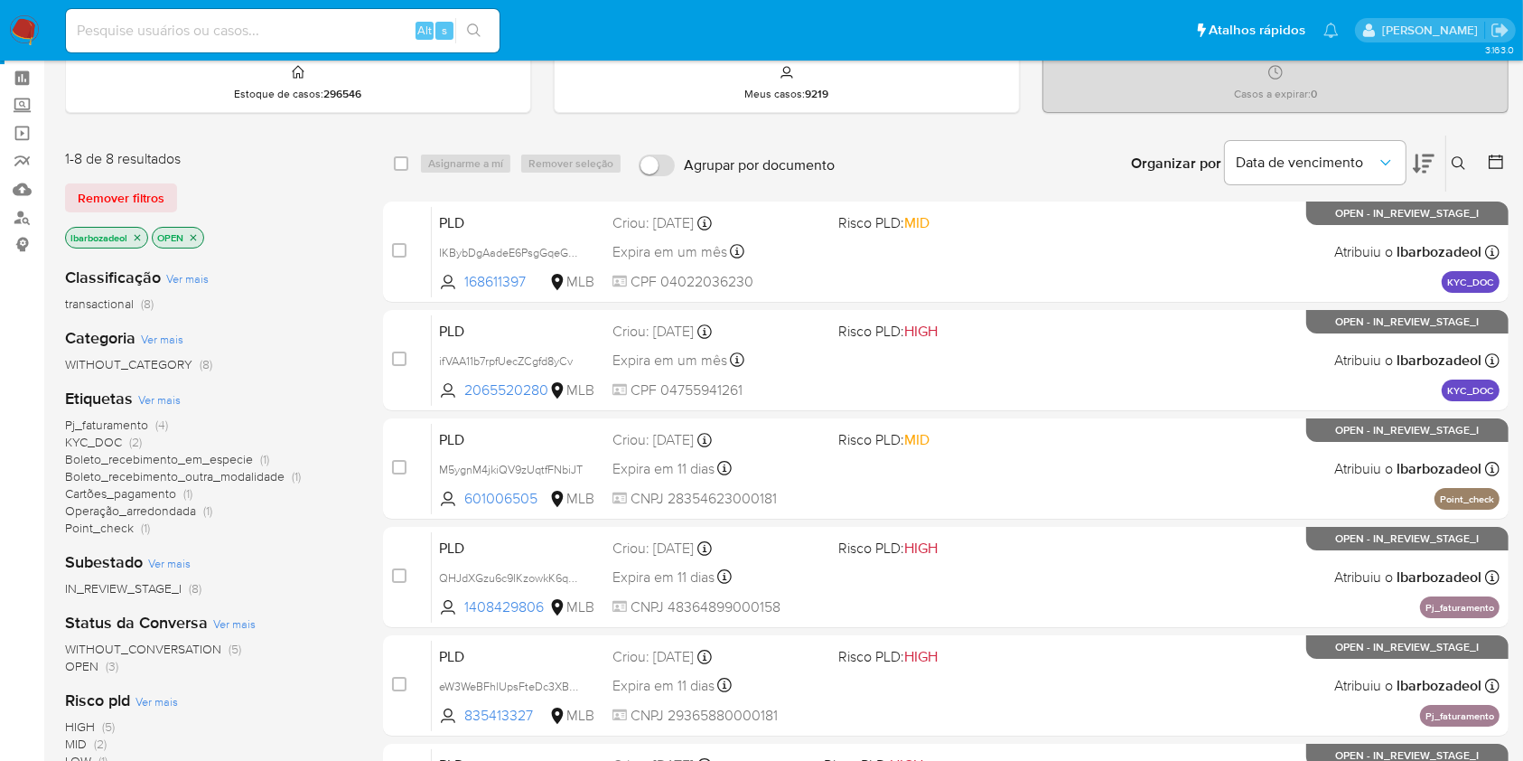
scroll to position [70, 0]
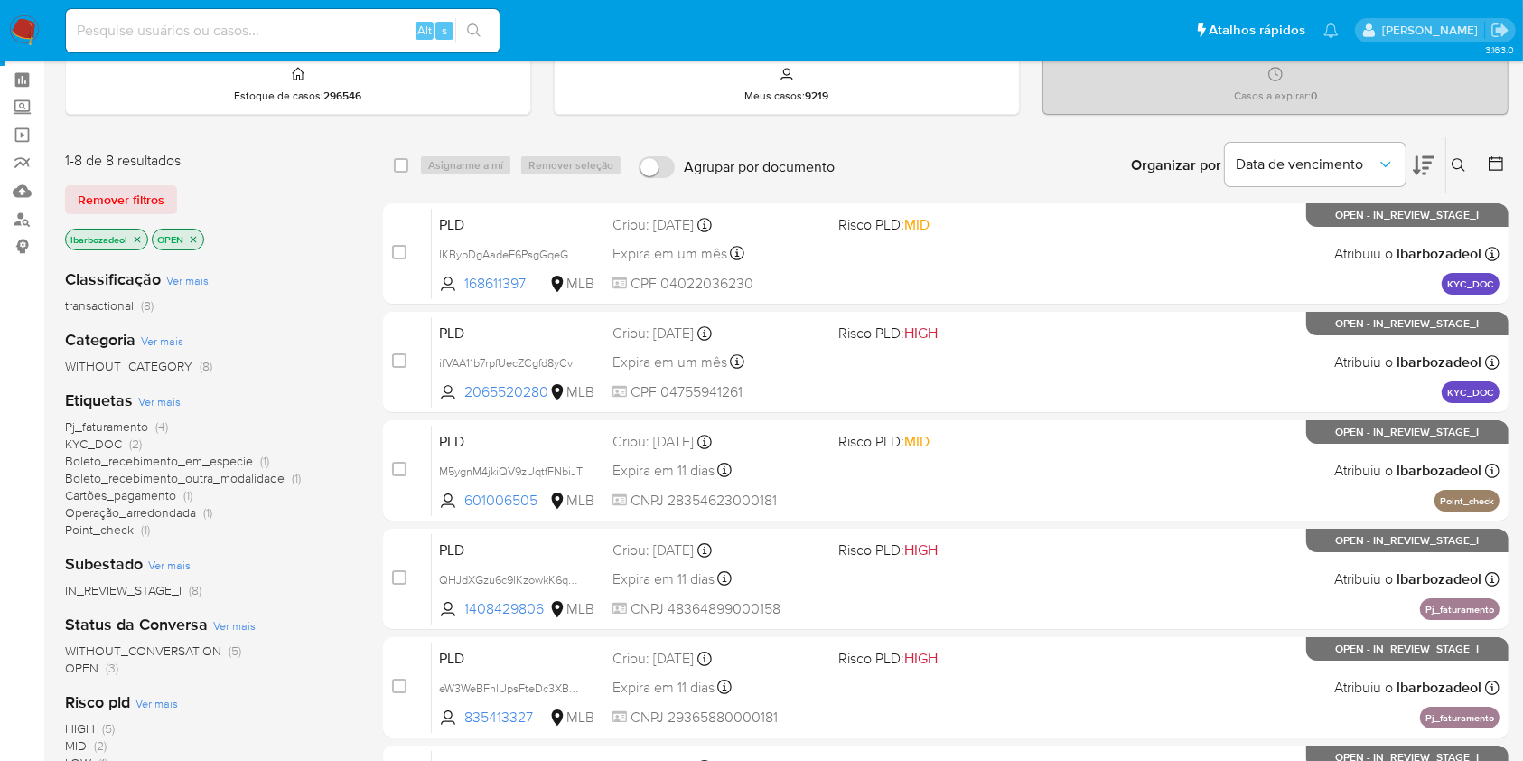
click at [118, 436] on span "KYC_DOC" at bounding box center [93, 444] width 57 height 18
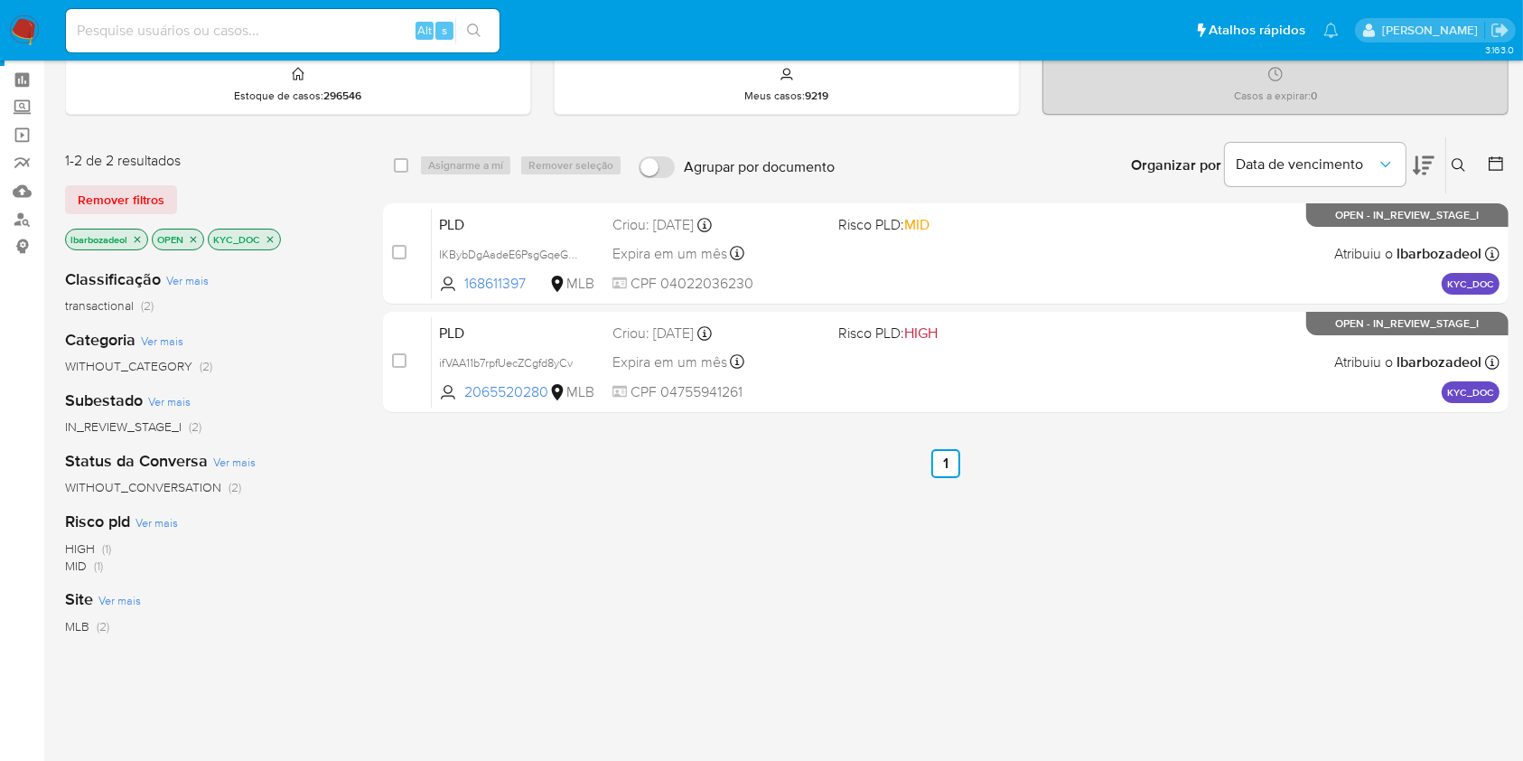
click at [25, 29] on img at bounding box center [24, 30] width 31 height 31
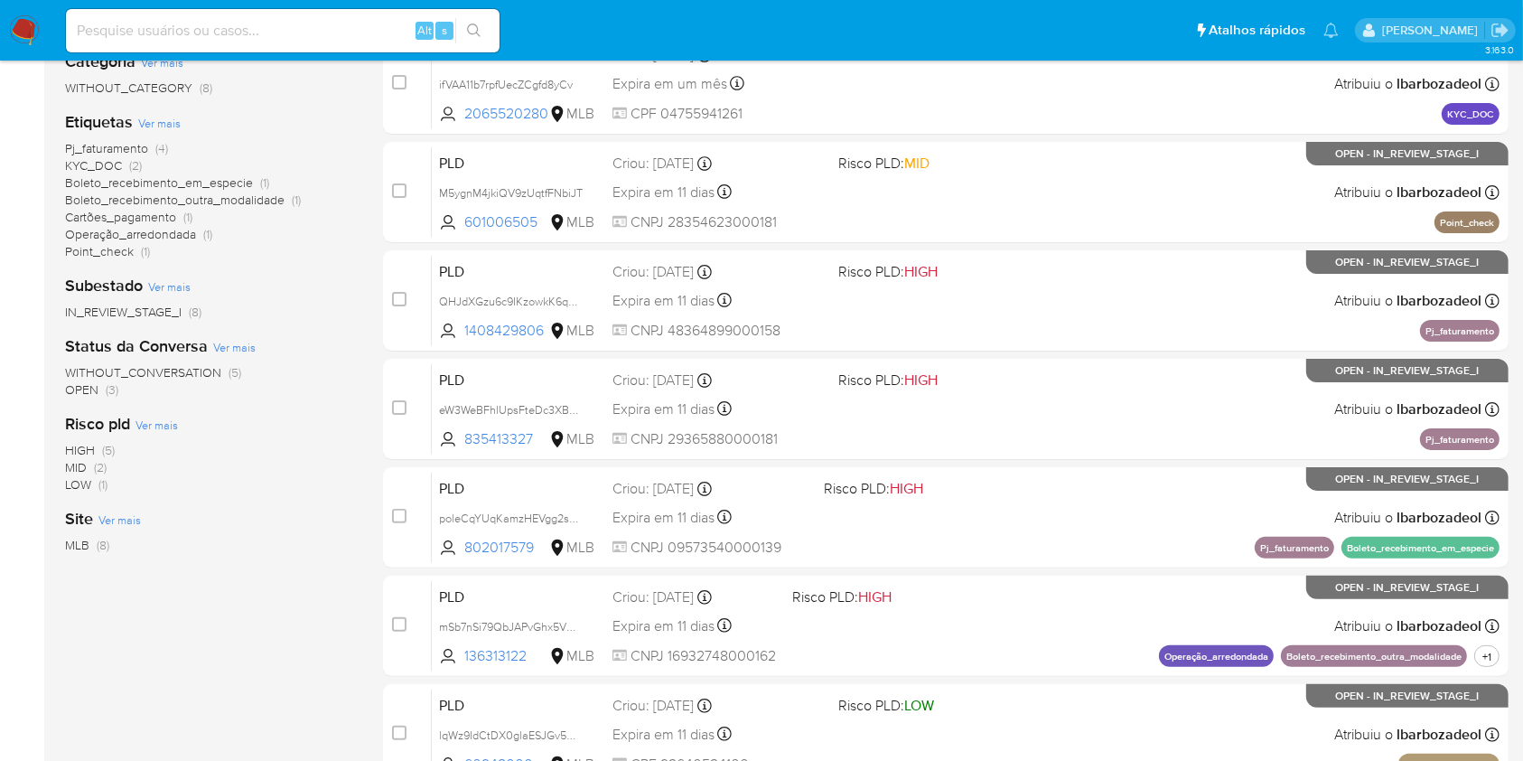
scroll to position [349, 0]
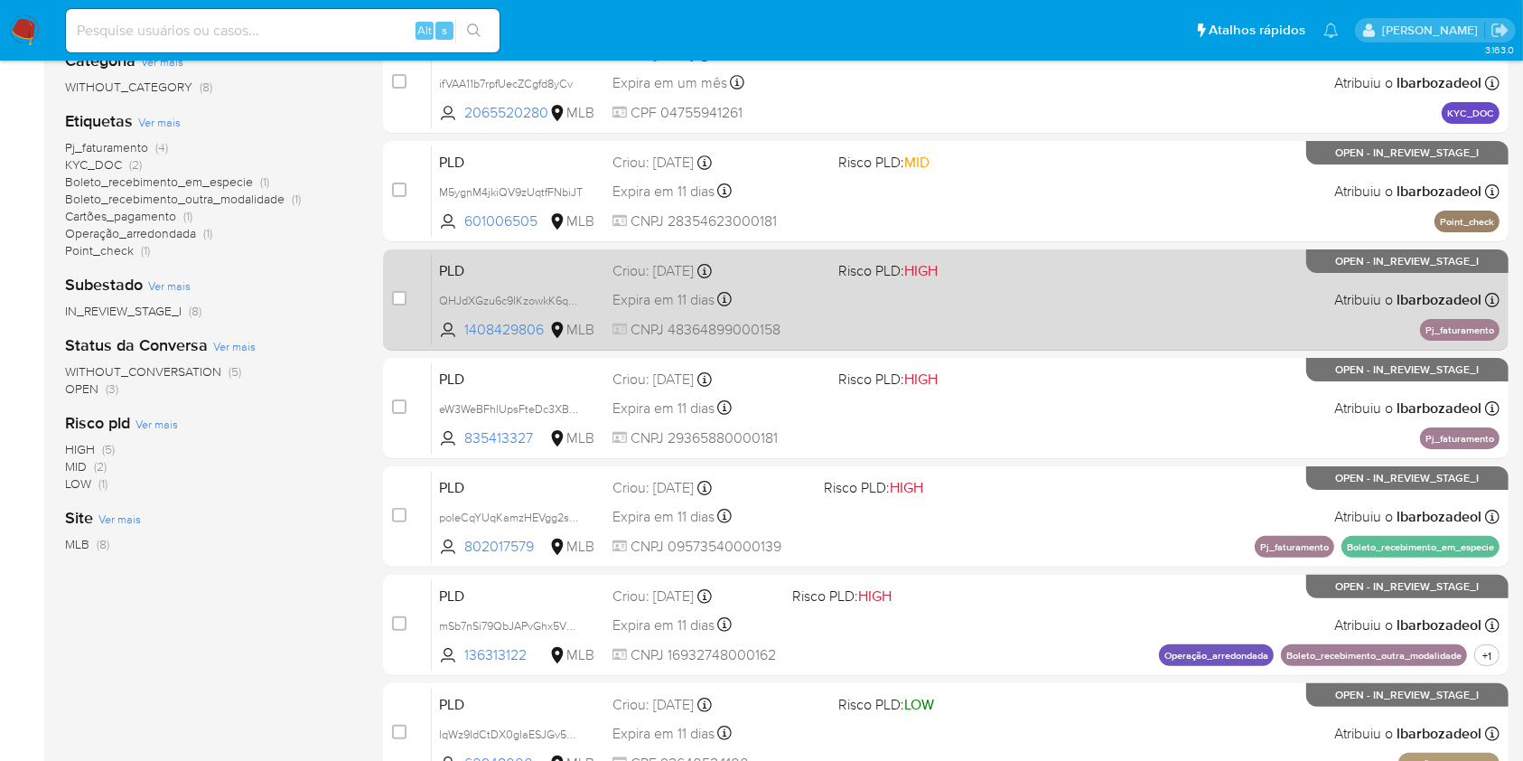
click at [908, 304] on div "PLD QHJdXGzu6c9IKzowkK6qBNSJ 1408429806 MLB Risco PLD: HIGH Criou: 12/09/2025 C…" at bounding box center [966, 299] width 1068 height 91
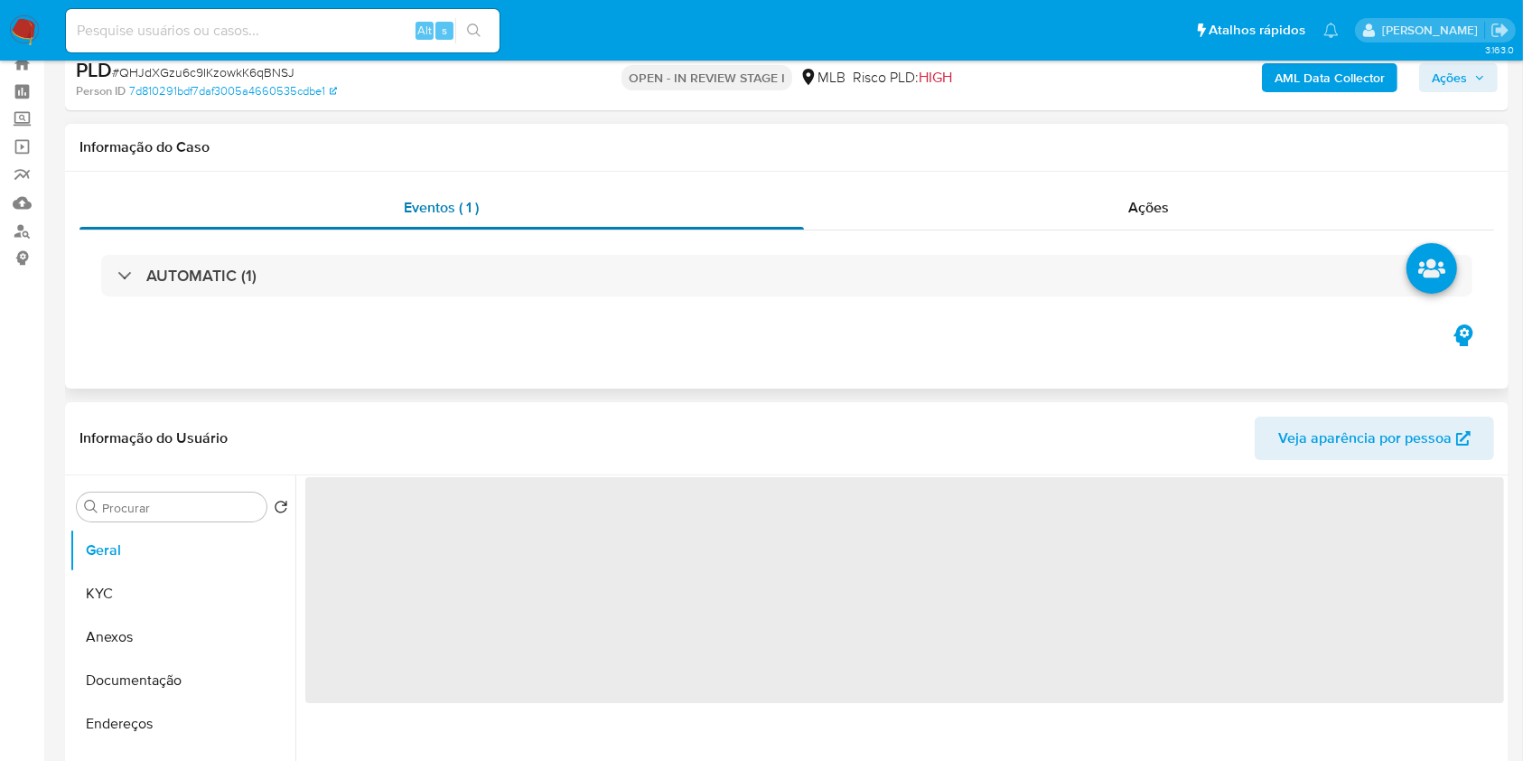
select select "10"
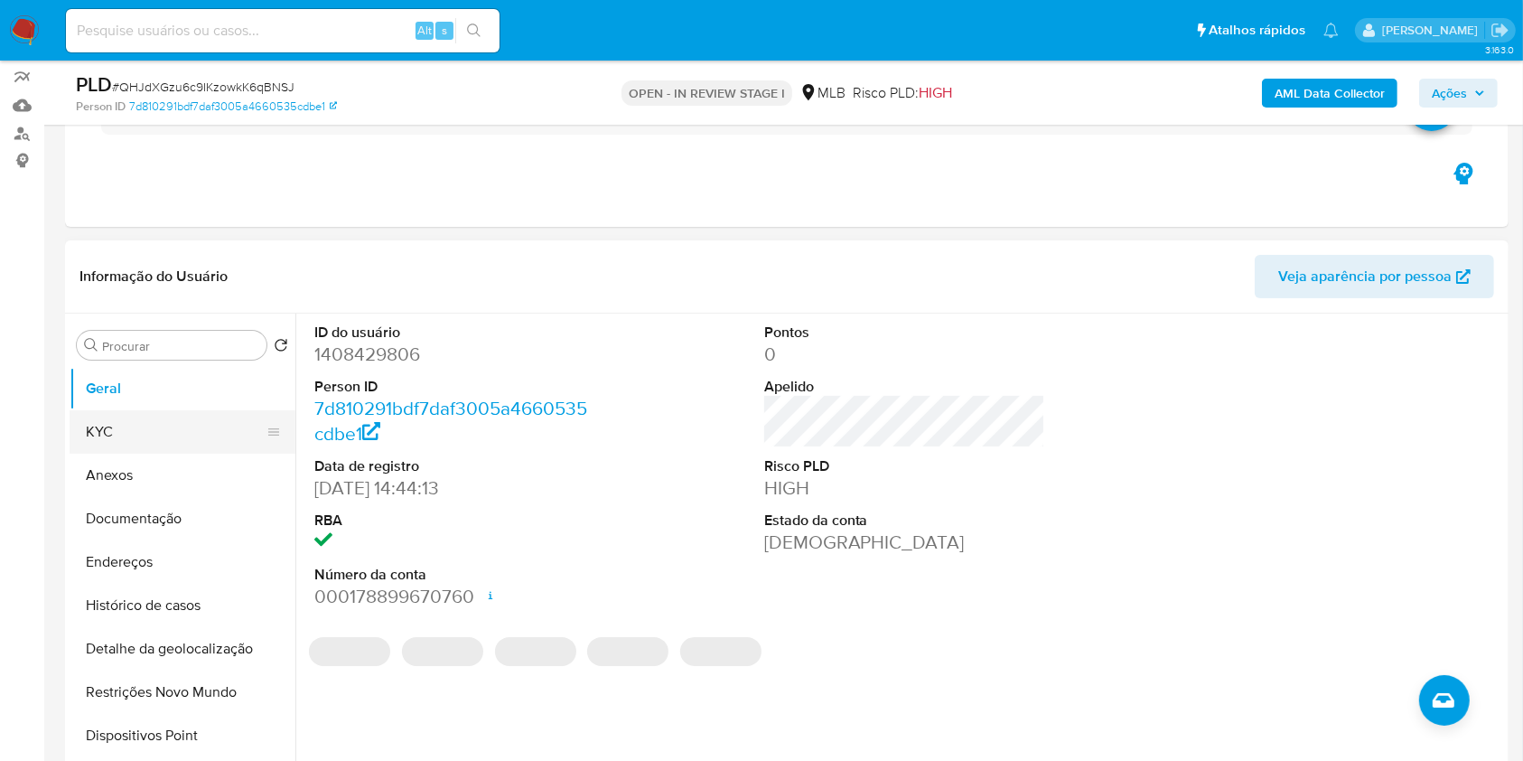
scroll to position [158, 0]
click at [151, 432] on button "KYC" at bounding box center [175, 428] width 211 height 43
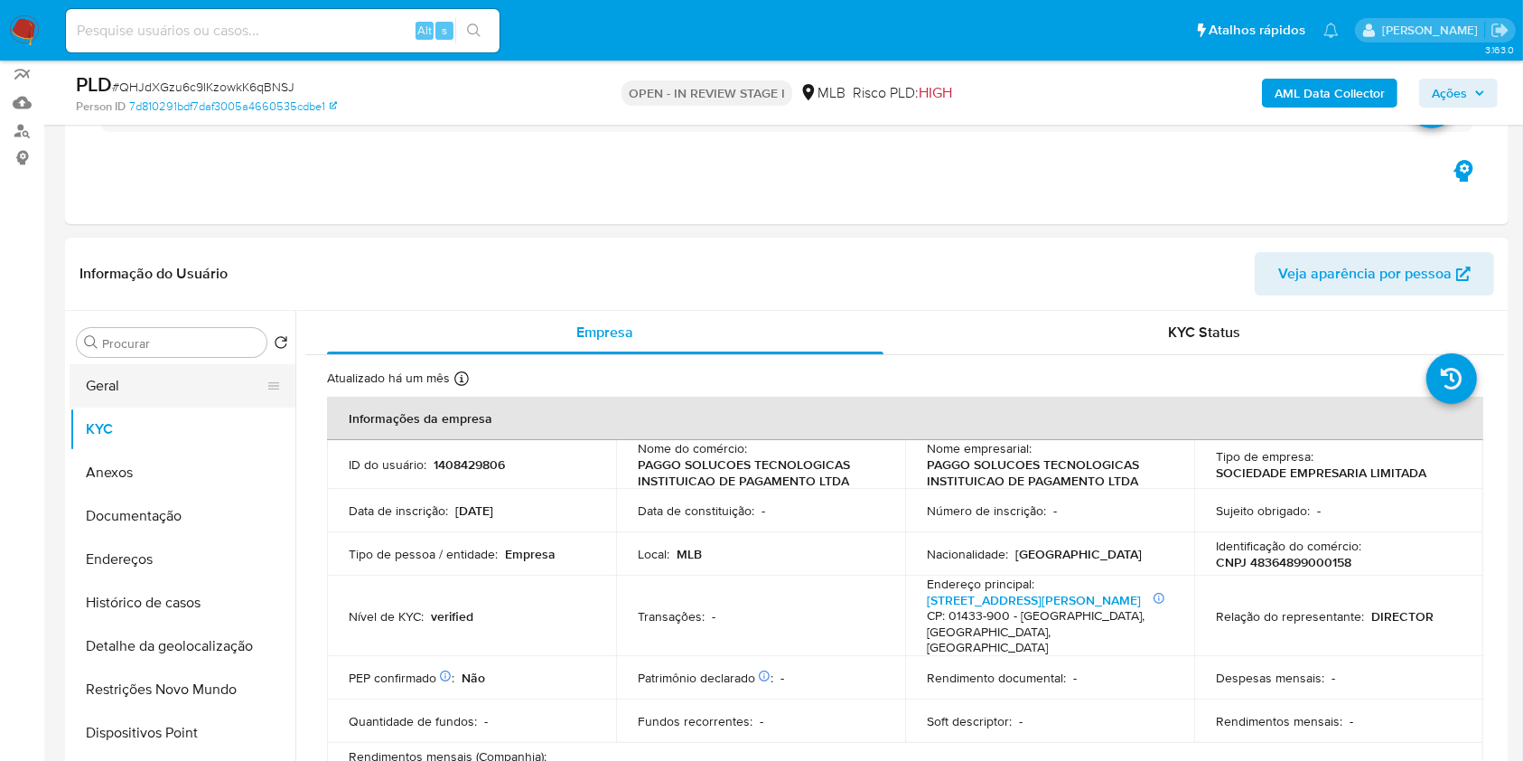
click at [188, 378] on button "Geral" at bounding box center [175, 385] width 211 height 43
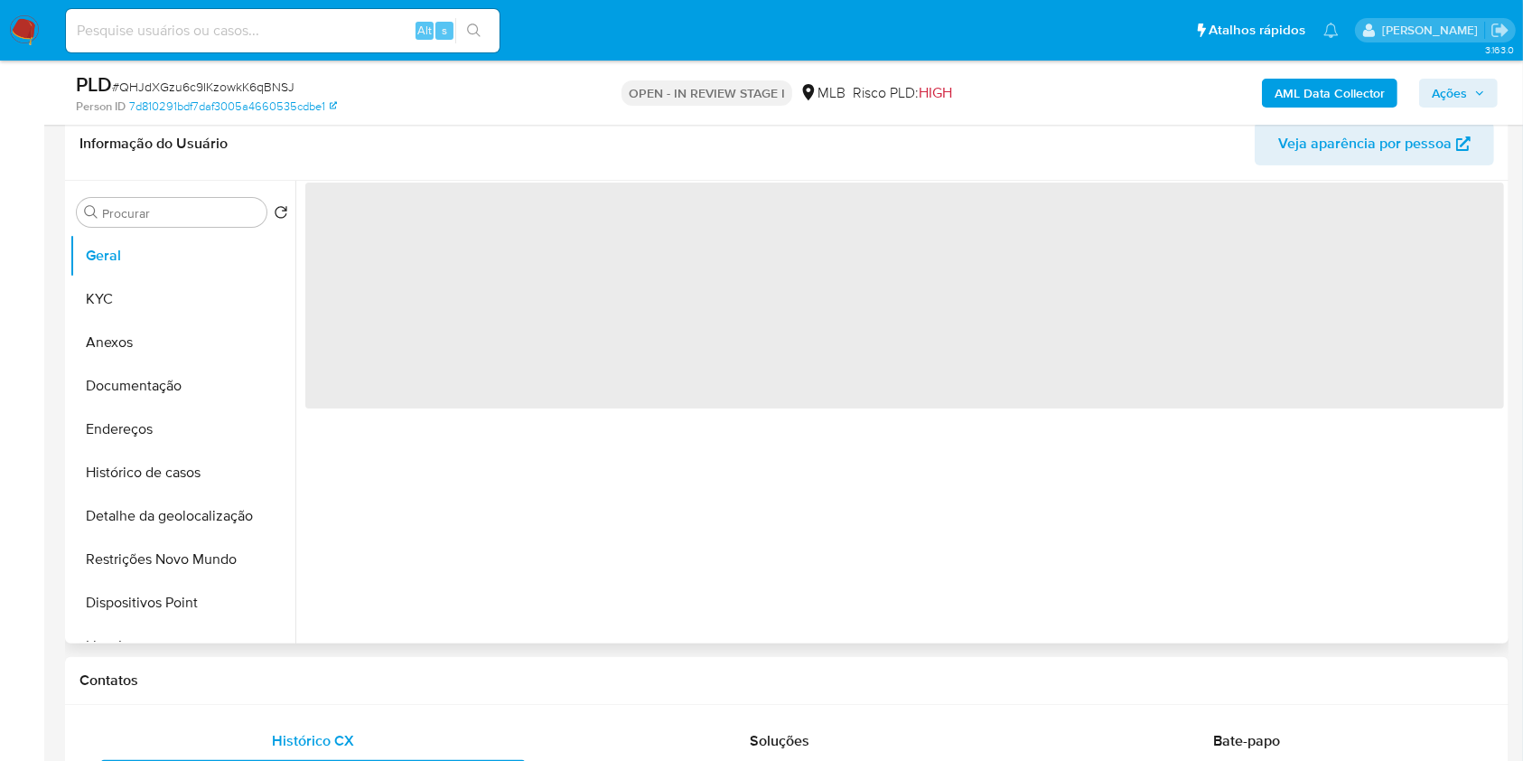
scroll to position [286, 0]
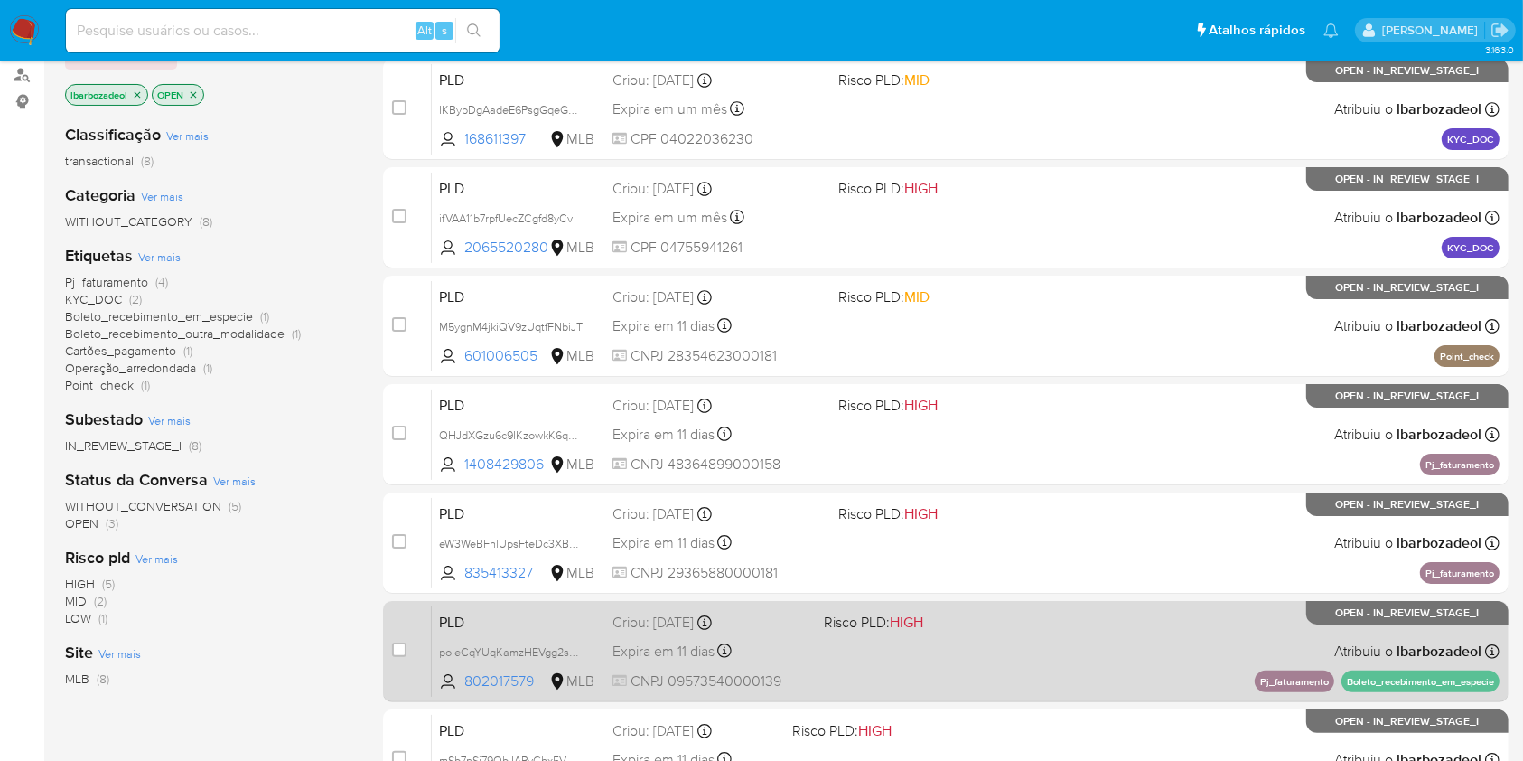
scroll to position [513, 0]
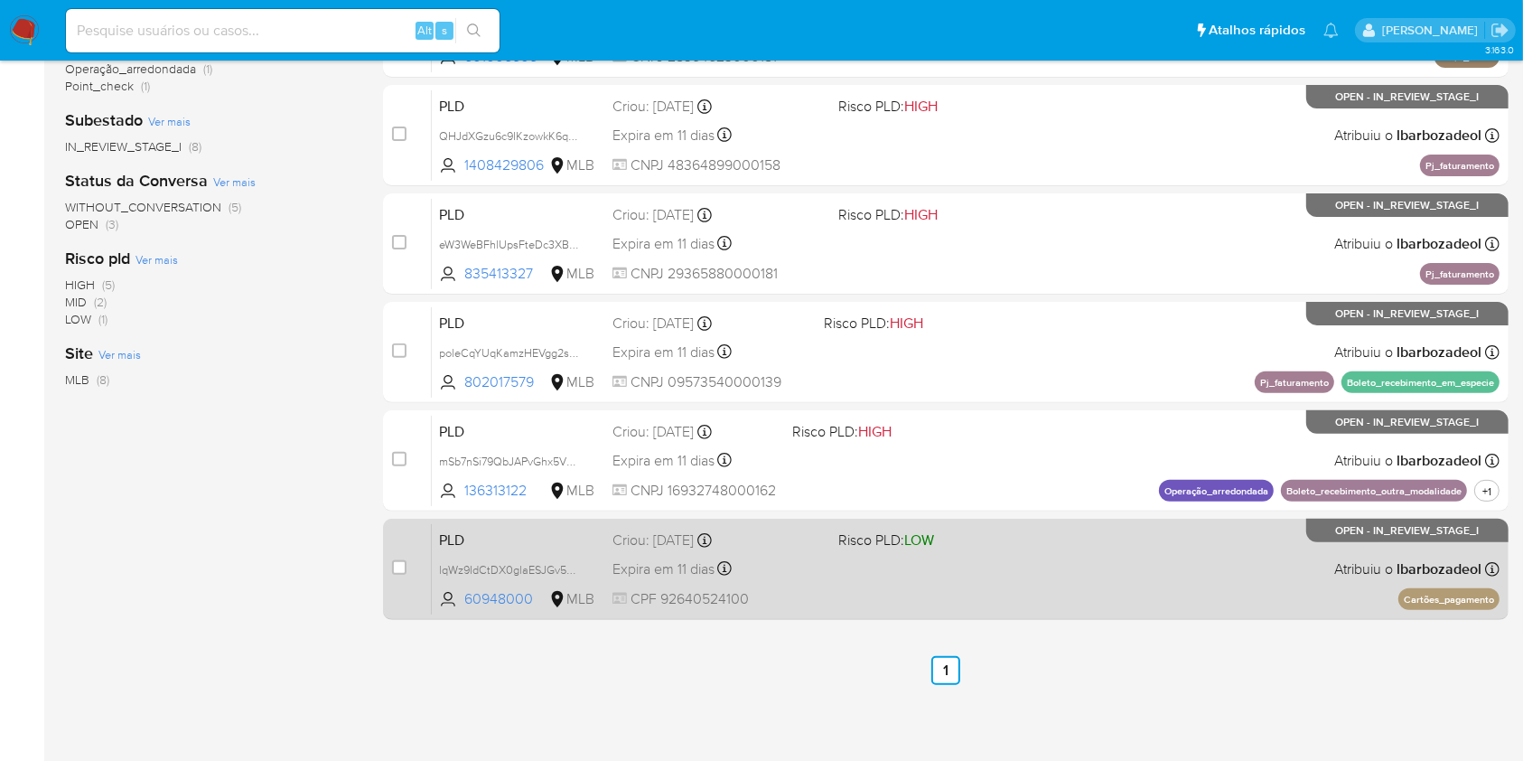
click at [1130, 569] on div "PLD lqWz9IdCtDX0glaESJGv5CGe 60948000 MLB Risco PLD: LOW Criou: [DATE] Criou: […" at bounding box center [966, 568] width 1068 height 91
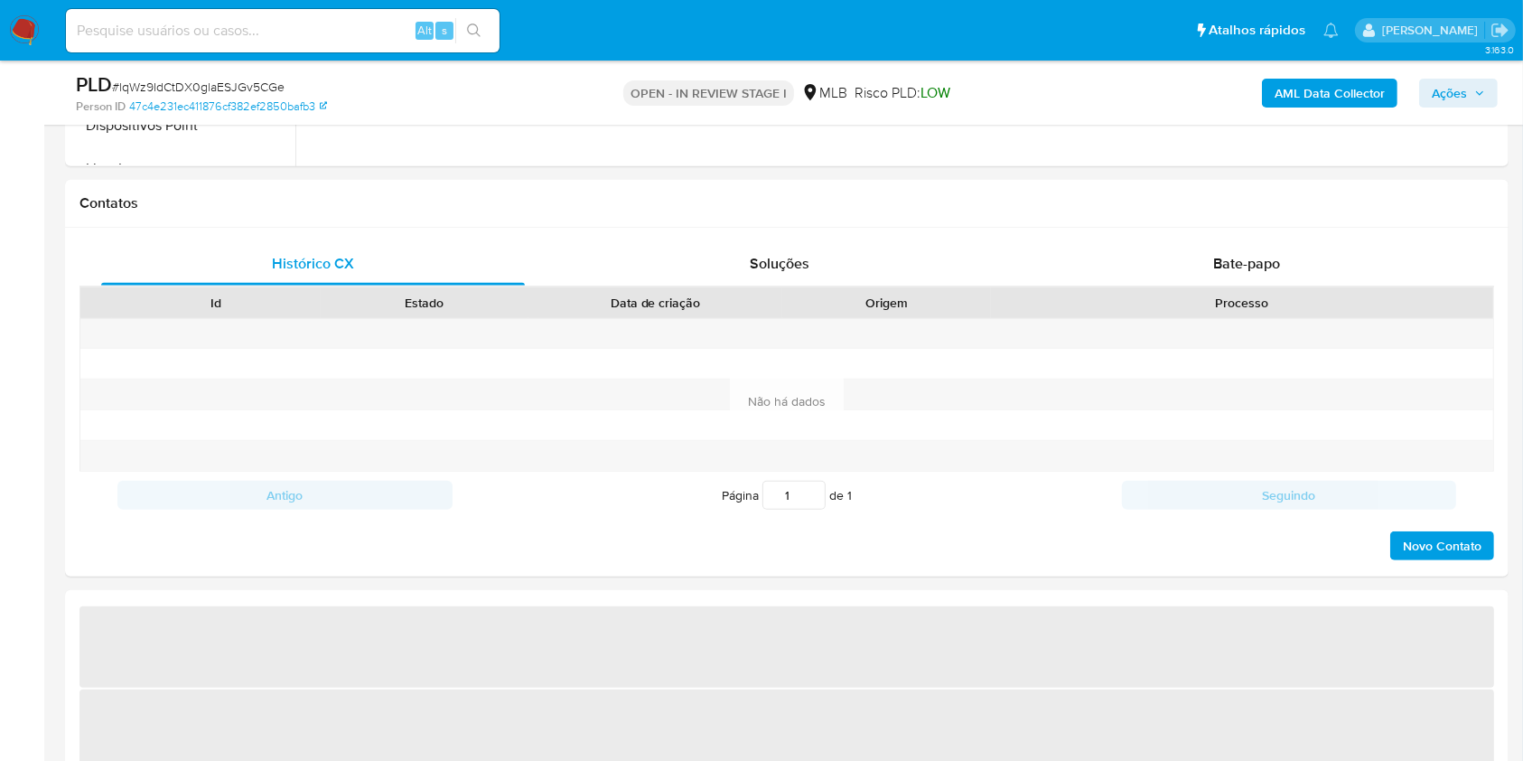
select select "10"
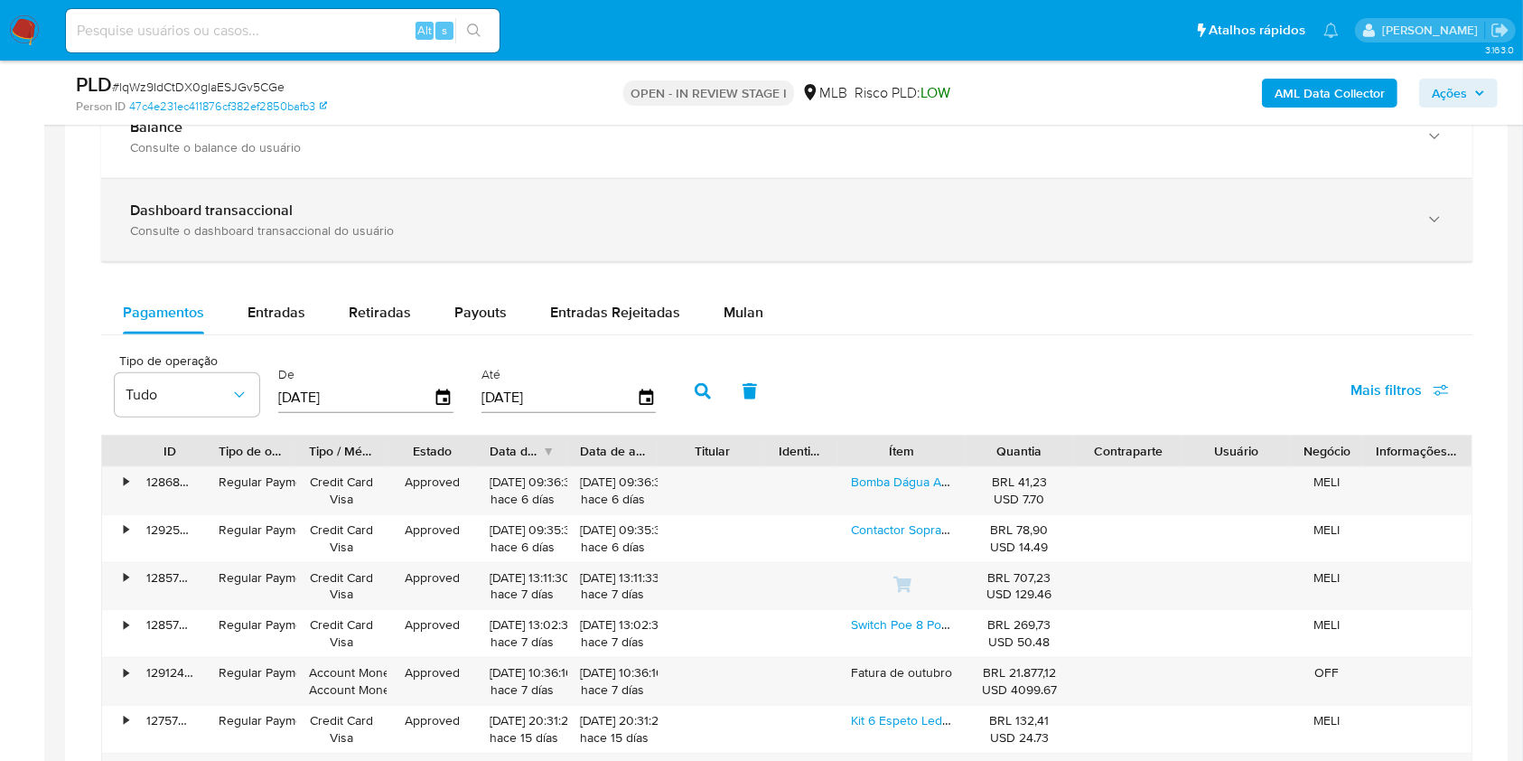
scroll to position [1356, 0]
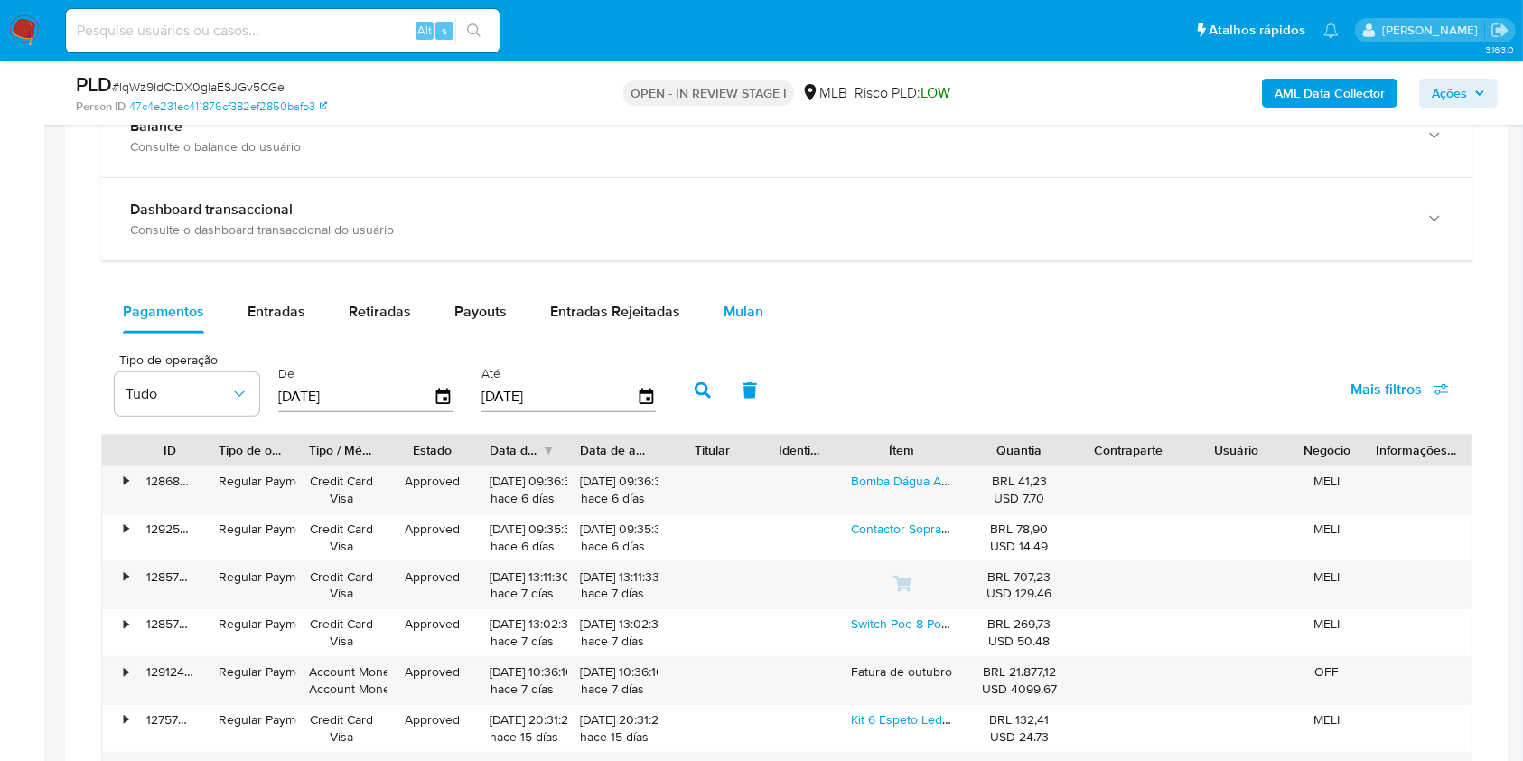
click at [734, 316] on span "Mulan" at bounding box center [744, 311] width 40 height 21
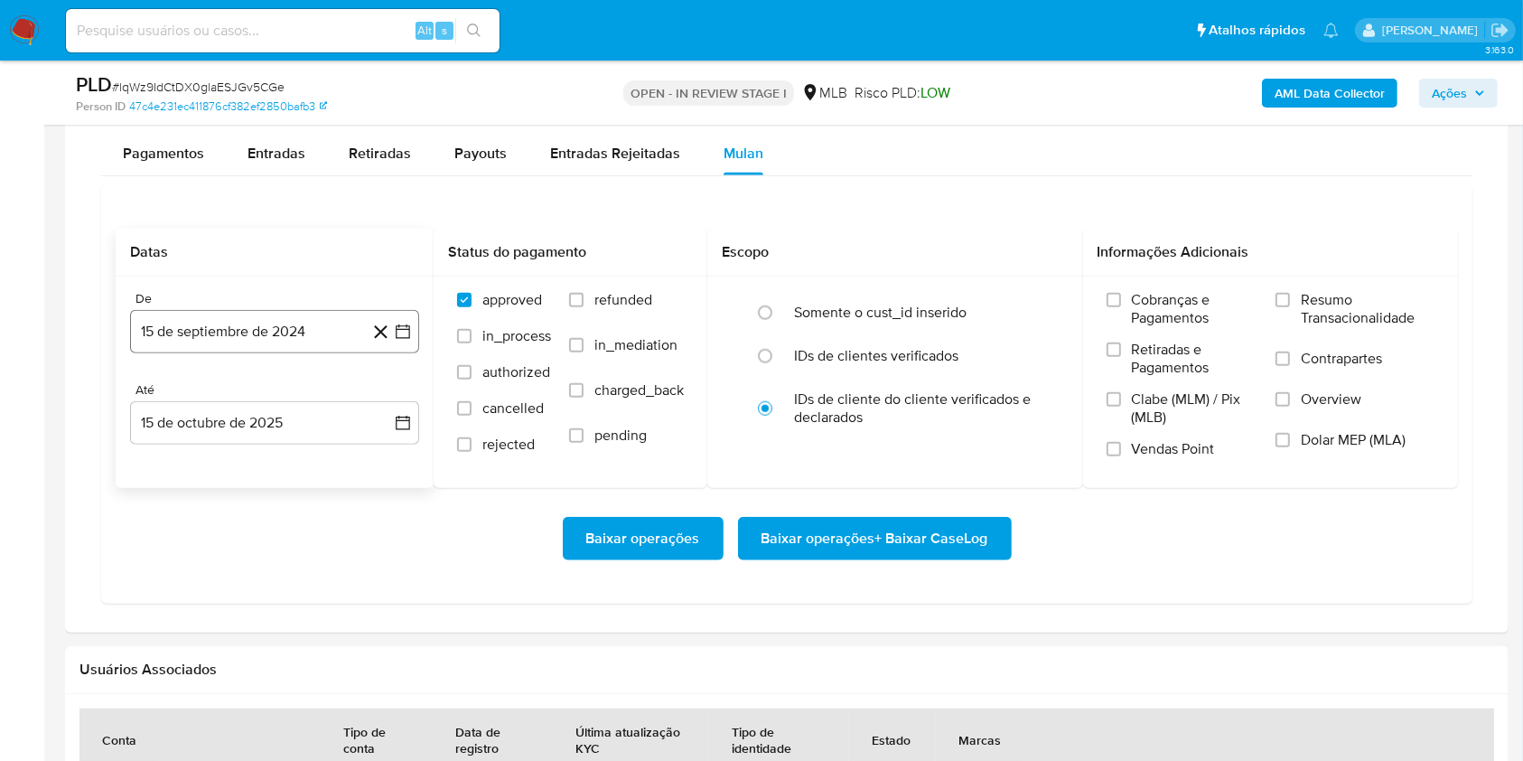
scroll to position [1512, 0]
click at [288, 336] on button "15 de septiembre de 2024" at bounding box center [274, 333] width 289 height 43
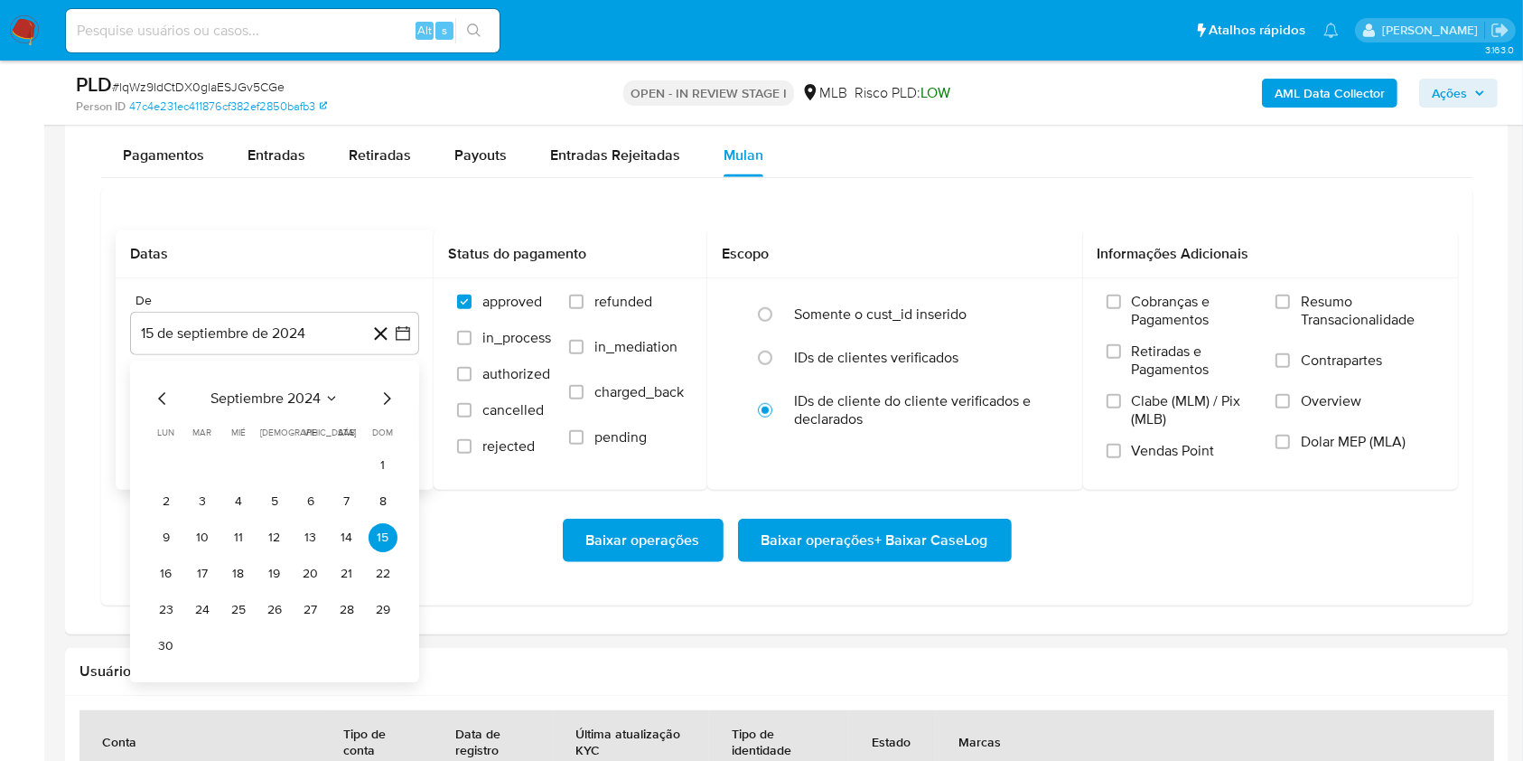
click at [296, 393] on span "septiembre 2024" at bounding box center [265, 398] width 110 height 18
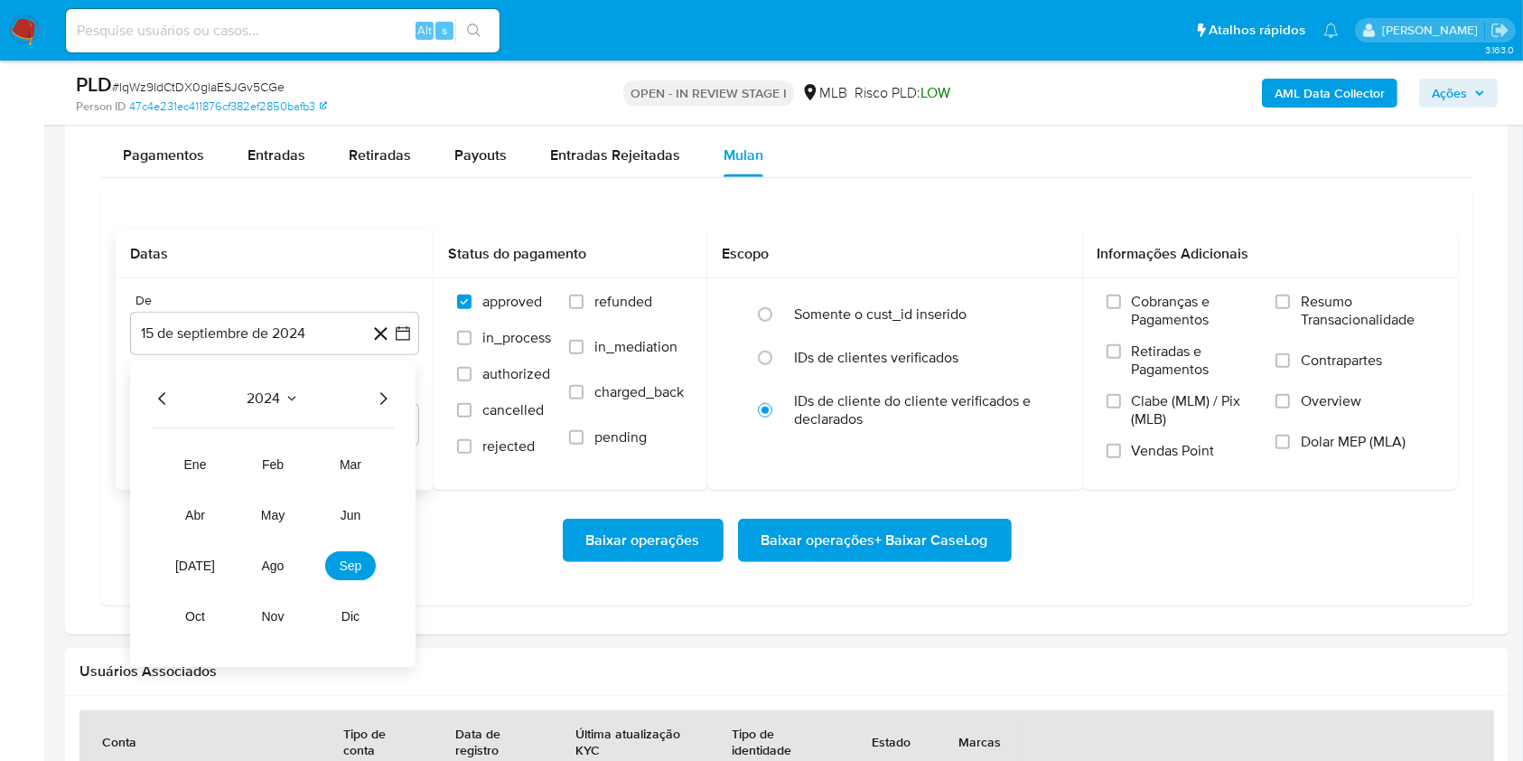
drag, startPoint x: 382, startPoint y: 392, endPoint x: 376, endPoint y: 404, distance: 13.3
click at [382, 393] on icon "Año siguiente" at bounding box center [383, 398] width 7 height 13
click at [279, 555] on button "ago" at bounding box center [273, 565] width 51 height 29
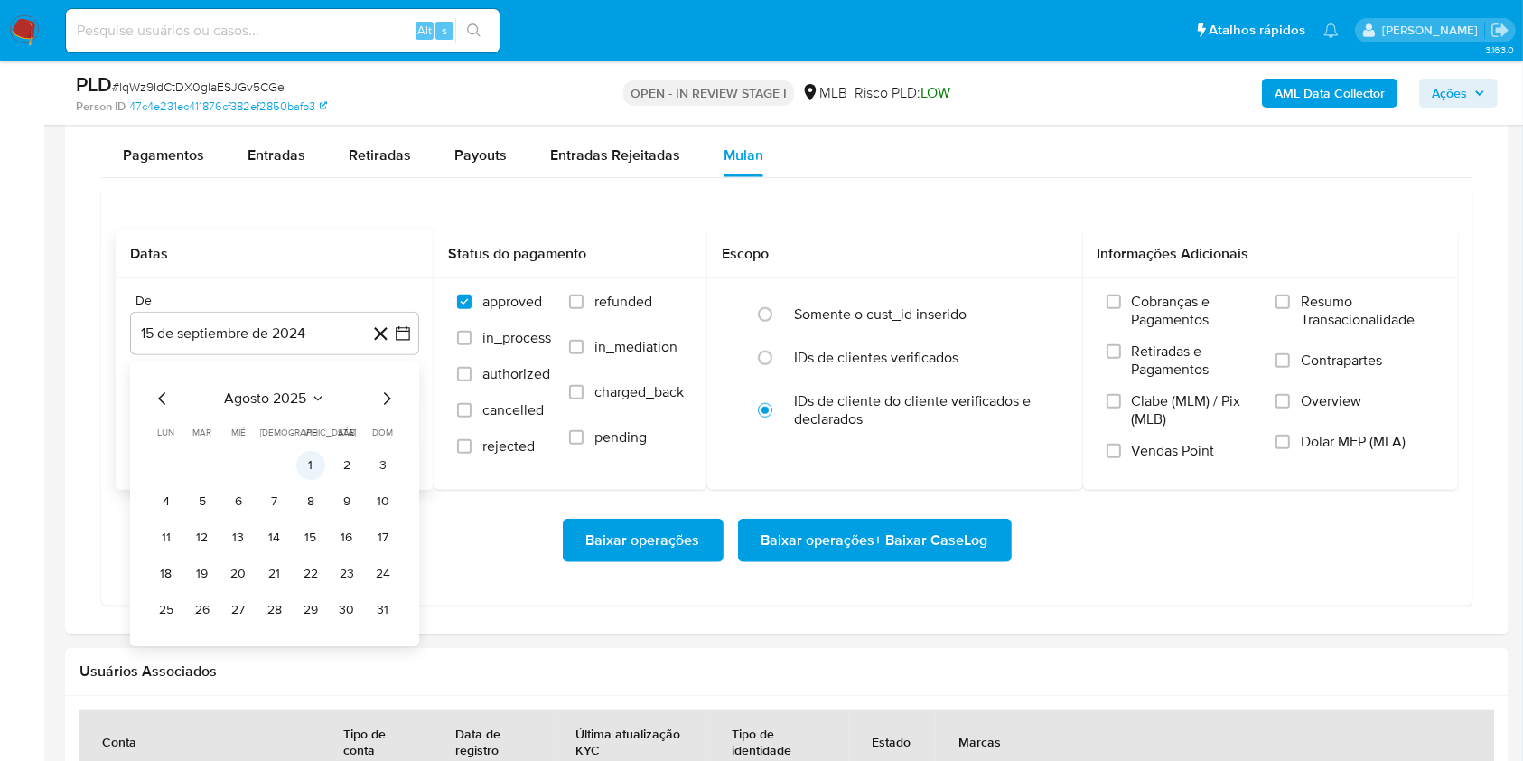
click at [302, 468] on button "1" at bounding box center [310, 465] width 29 height 29
click at [285, 468] on div "De [DATE] [DATE] Até 15 de octubre de 2025 [DATE]" at bounding box center [275, 383] width 318 height 211
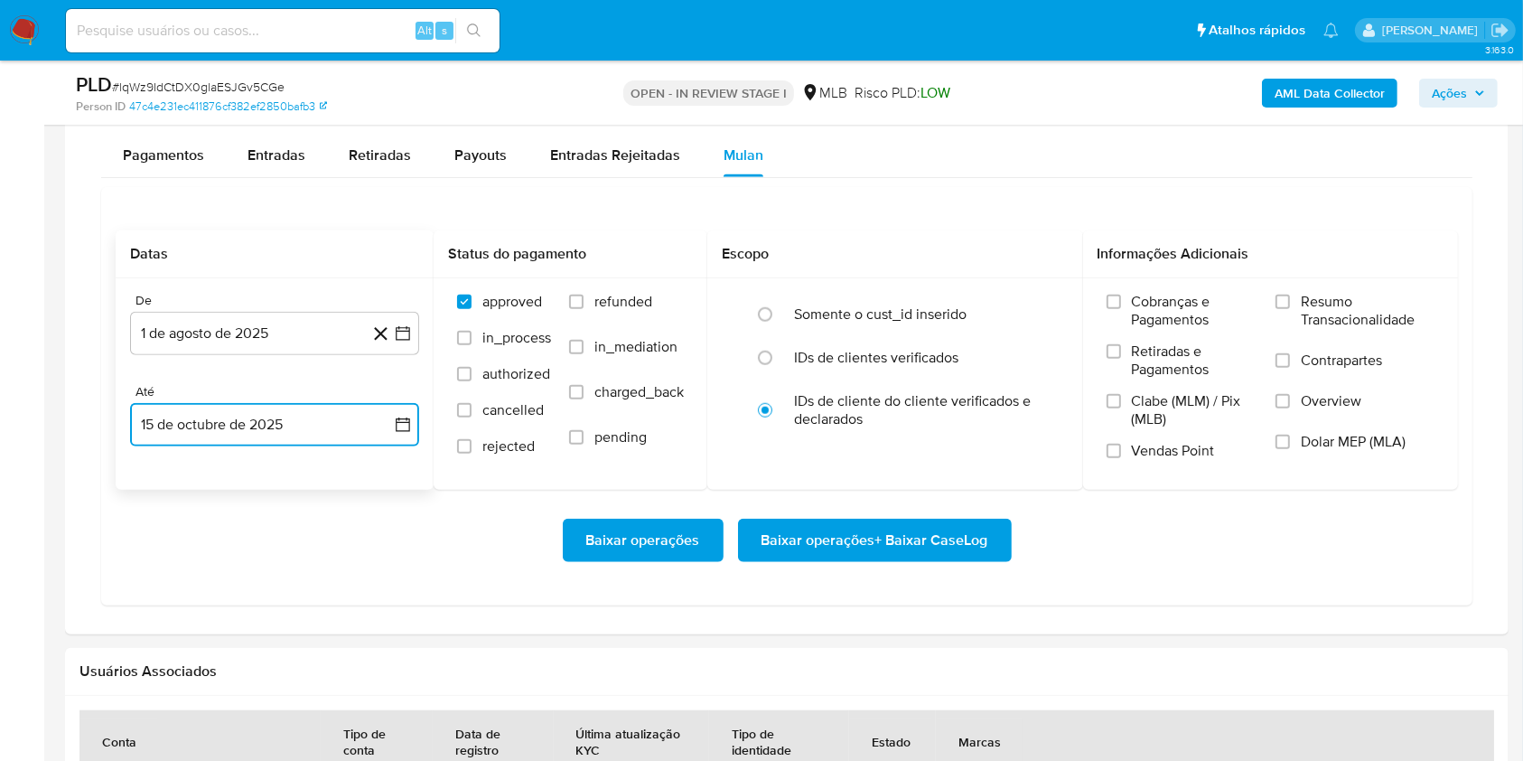
click at [282, 436] on button "15 de octubre de 2025" at bounding box center [274, 424] width 289 height 43
click at [210, 626] on button "14" at bounding box center [202, 628] width 29 height 29
click at [1345, 281] on div "Cobranças e Pagamentos Retiradas e Pagamentos Clabe (MLM) / Pix (MLB) Vendas Po…" at bounding box center [1271, 383] width 376 height 210
click at [1339, 302] on span "Resumo Transacionalidade" at bounding box center [1368, 311] width 134 height 36
click at [1290, 302] on input "Resumo Transacionalidade" at bounding box center [1283, 301] width 14 height 14
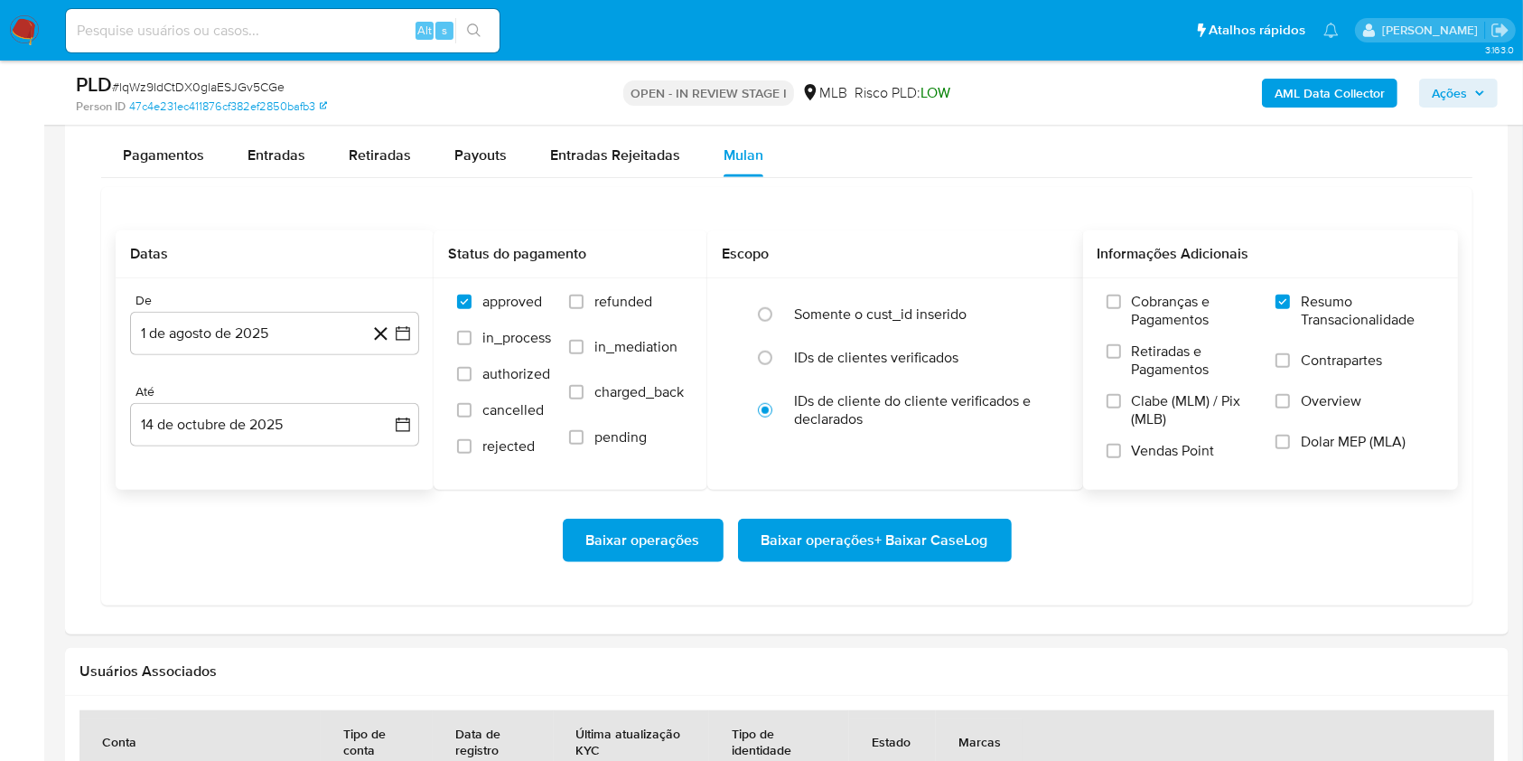
click at [896, 550] on span "Baixar operações + Baixar CaseLog" at bounding box center [875, 540] width 227 height 40
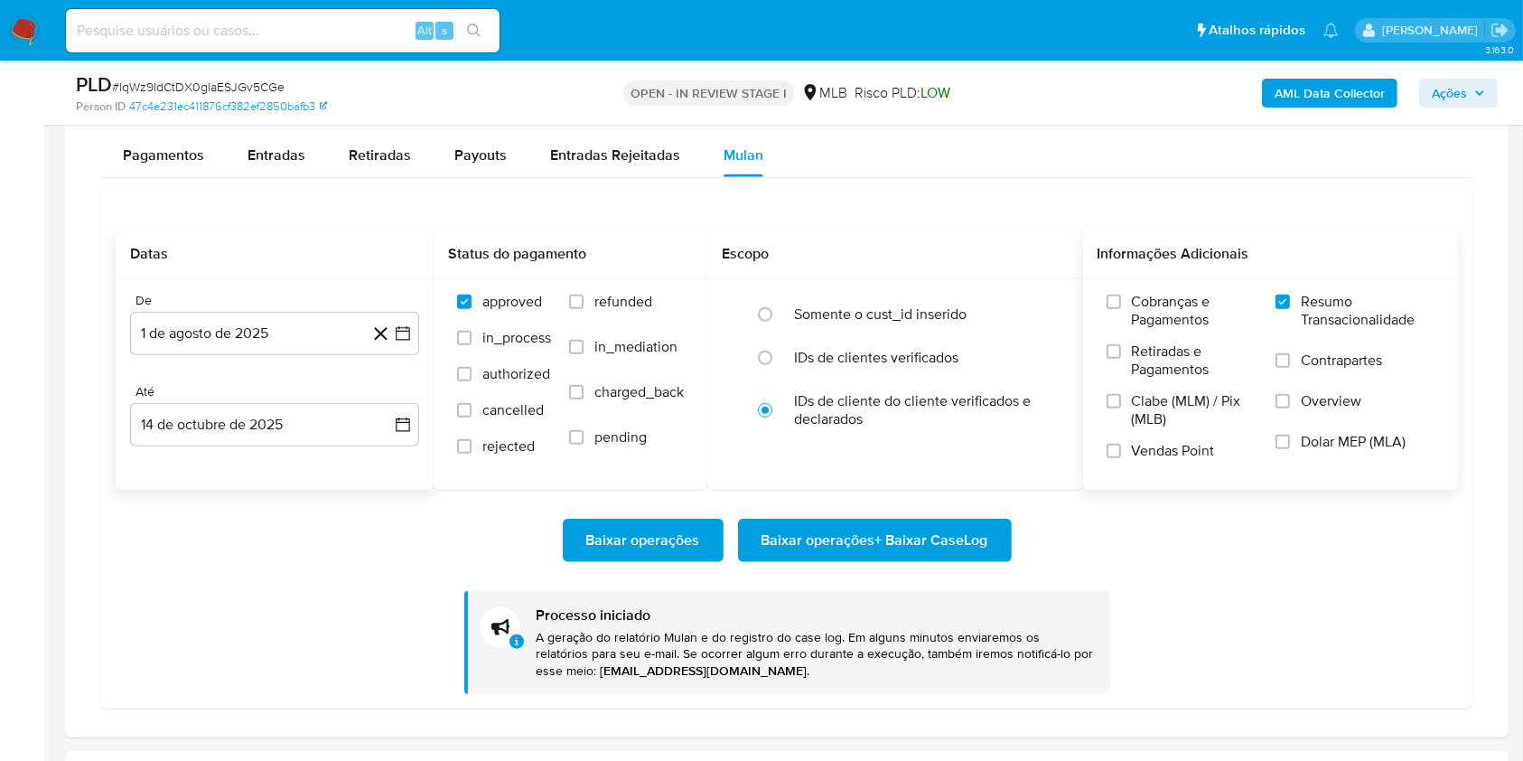
scroll to position [0, 0]
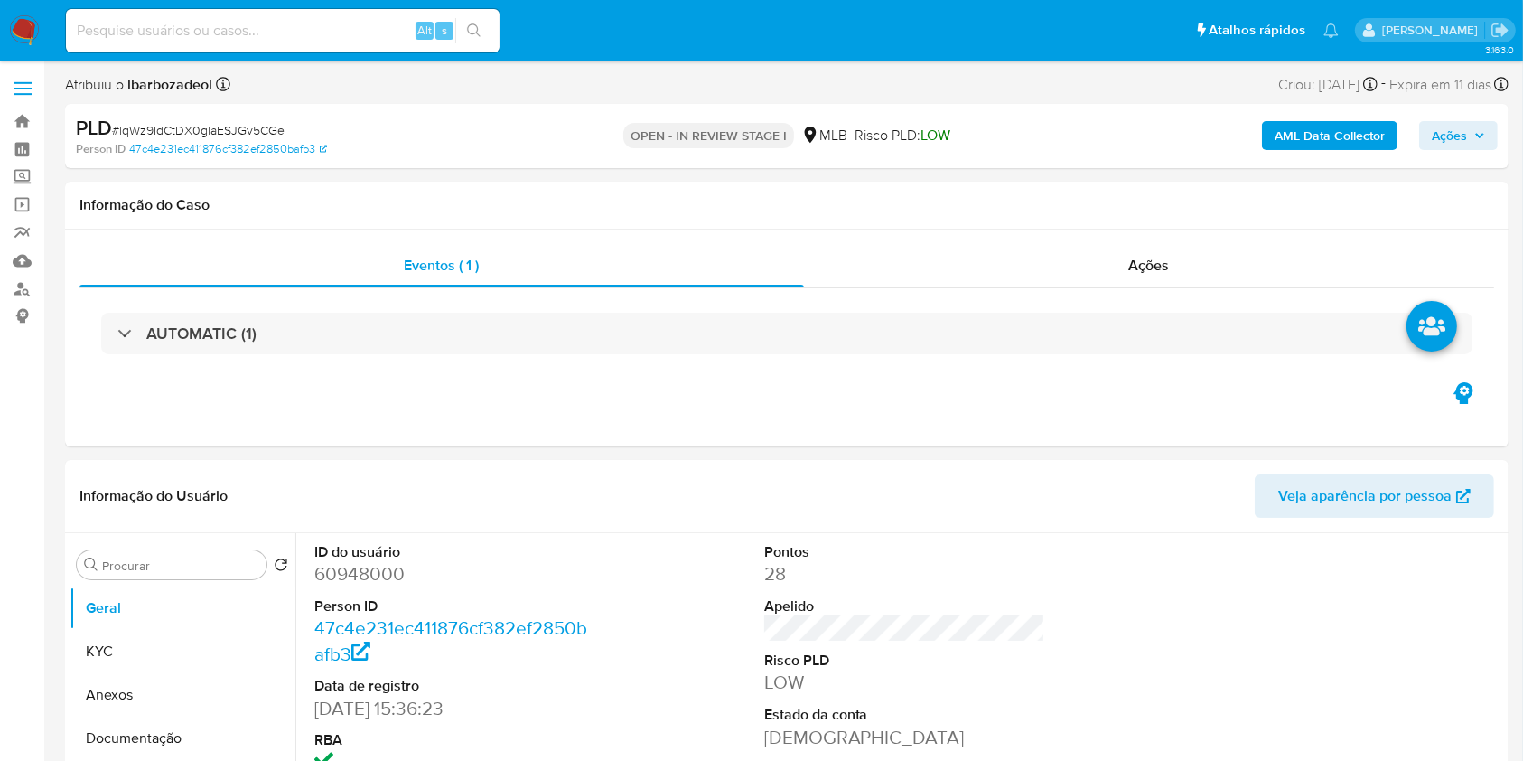
click at [15, 267] on link "Mulan" at bounding box center [107, 261] width 215 height 28
click at [1436, 126] on span "Ações" at bounding box center [1449, 135] width 35 height 29
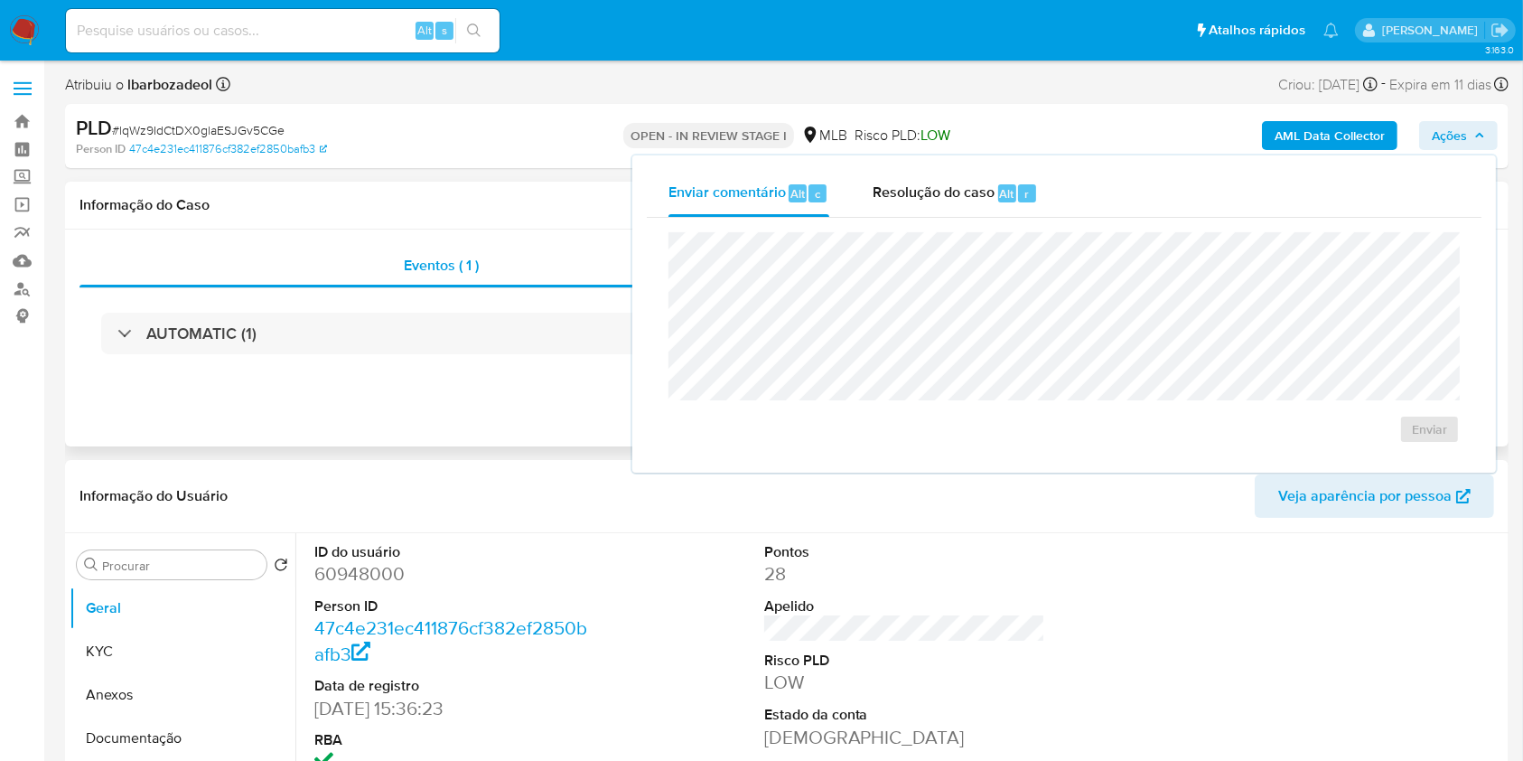
click at [329, 310] on div "AUTOMATIC (1)" at bounding box center [786, 333] width 1415 height 90
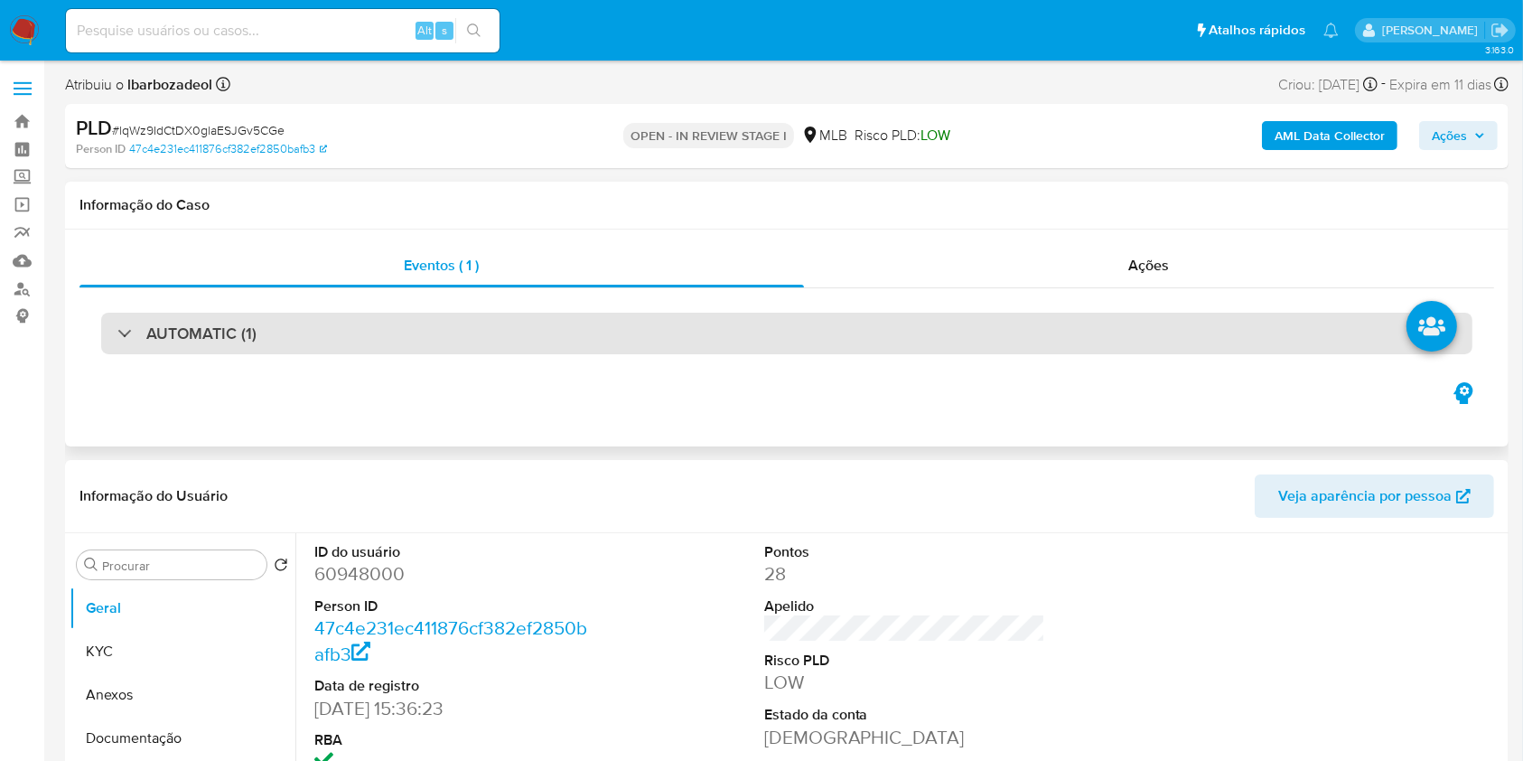
click at [328, 338] on div "AUTOMATIC (1)" at bounding box center [786, 334] width 1371 height 42
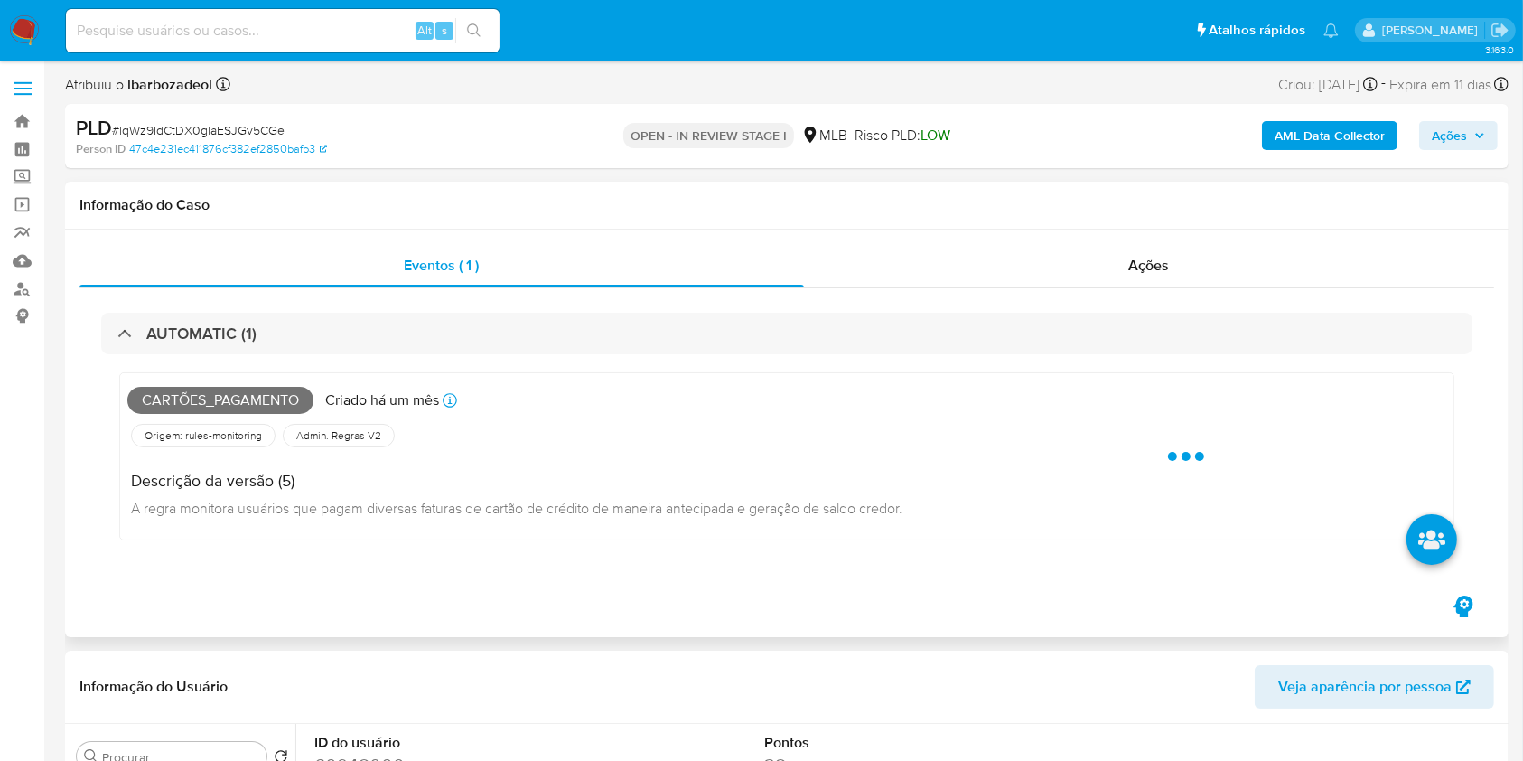
click at [215, 403] on span "Cartões_pagamento" at bounding box center [220, 400] width 186 height 27
copy span "Cartões_pagamento"
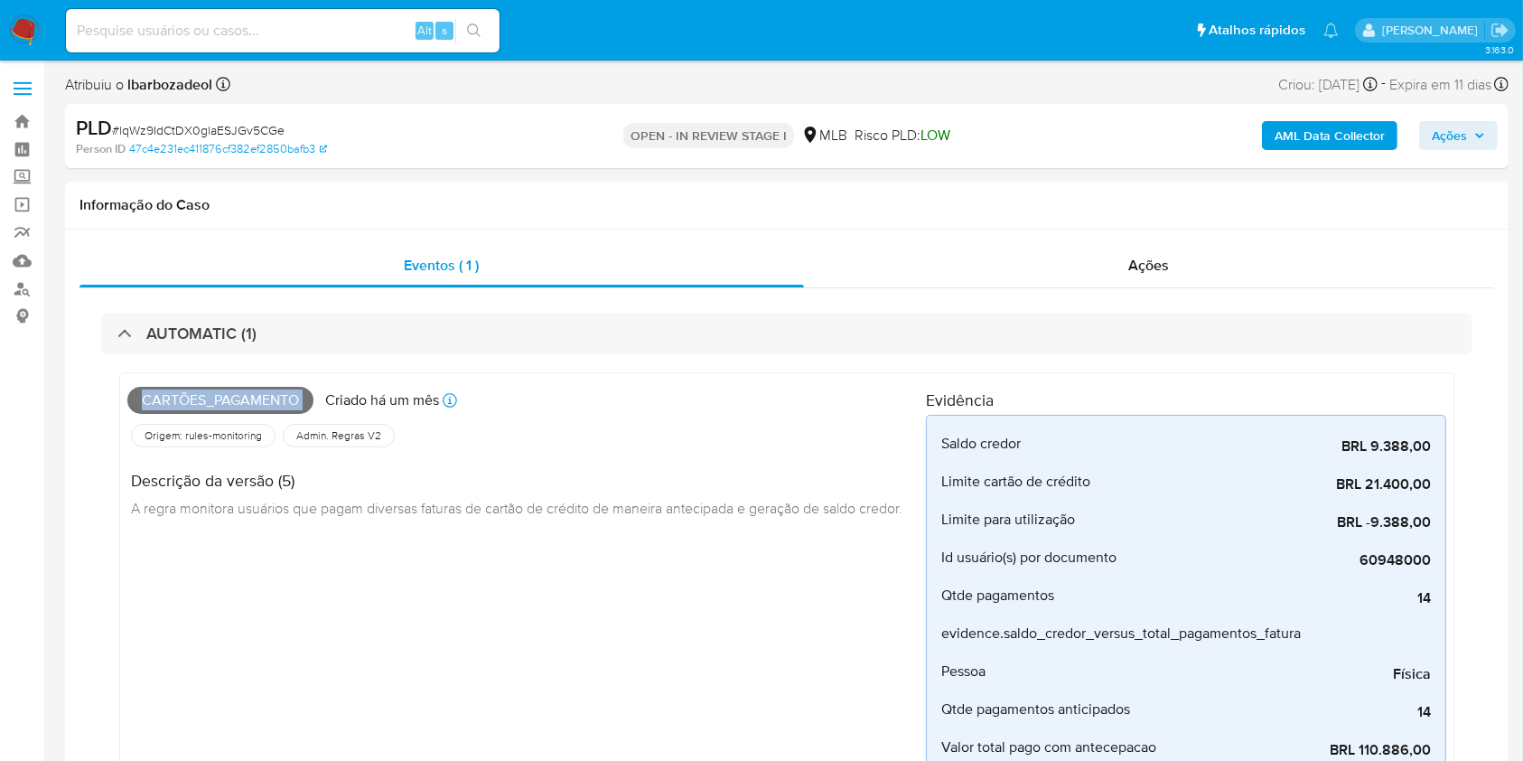
drag, startPoint x: 1477, startPoint y: 135, endPoint x: 1450, endPoint y: 136, distance: 27.1
click at [1474, 135] on icon "button" at bounding box center [1479, 135] width 11 height 11
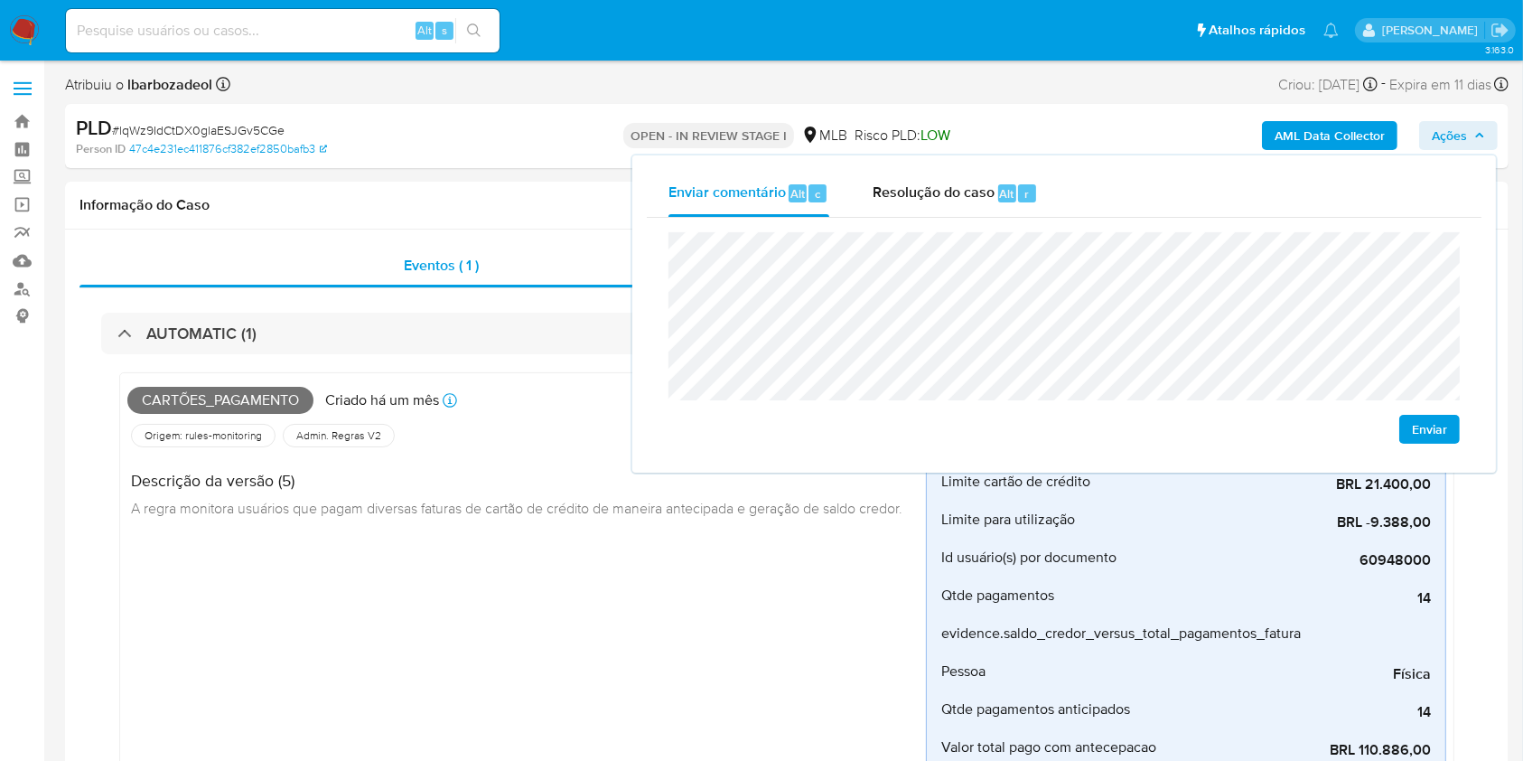
click at [467, 117] on div "PLD # lqWz9IdCtDX0glaESJGv5CGe" at bounding box center [309, 128] width 467 height 27
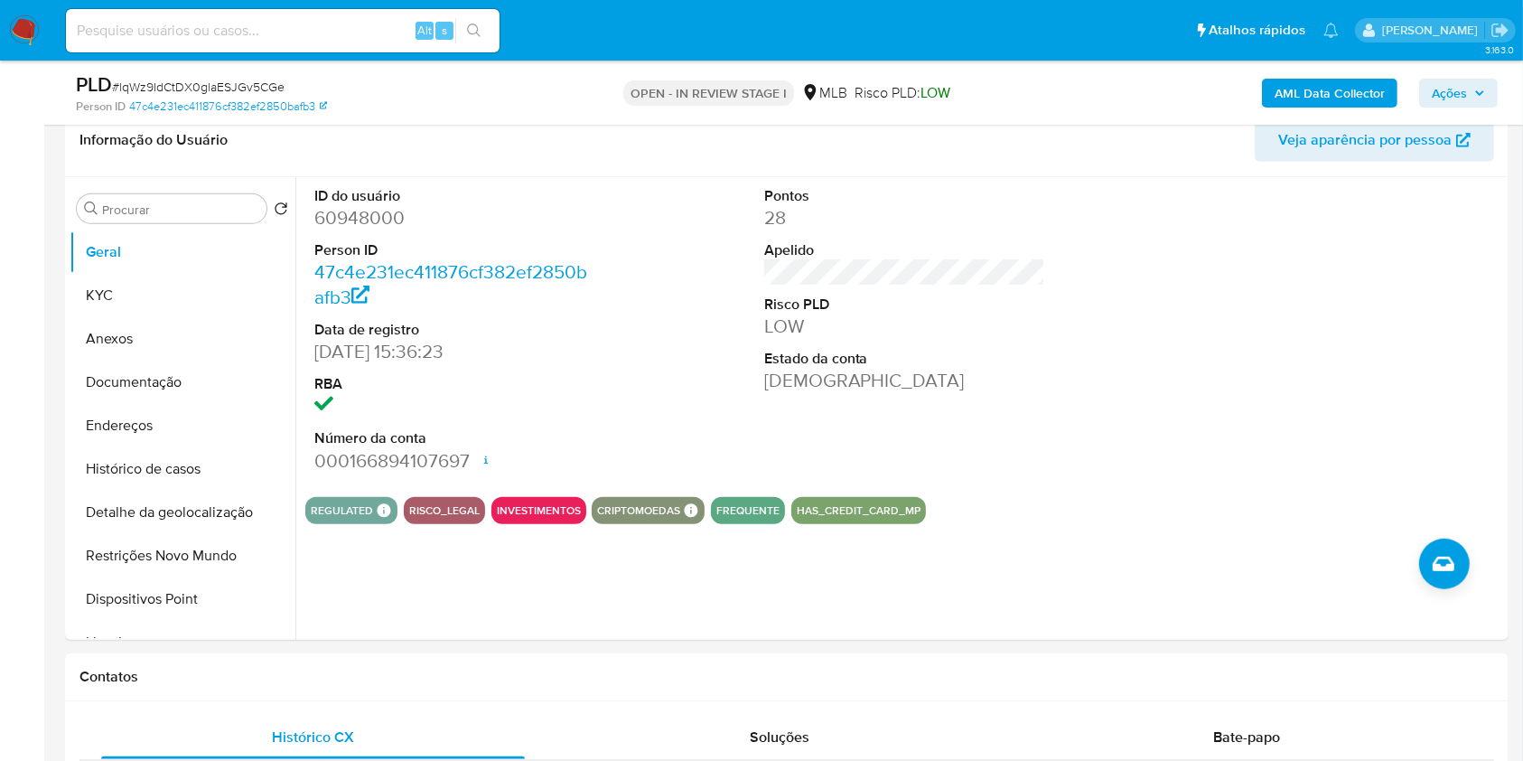
scroll to position [879, 0]
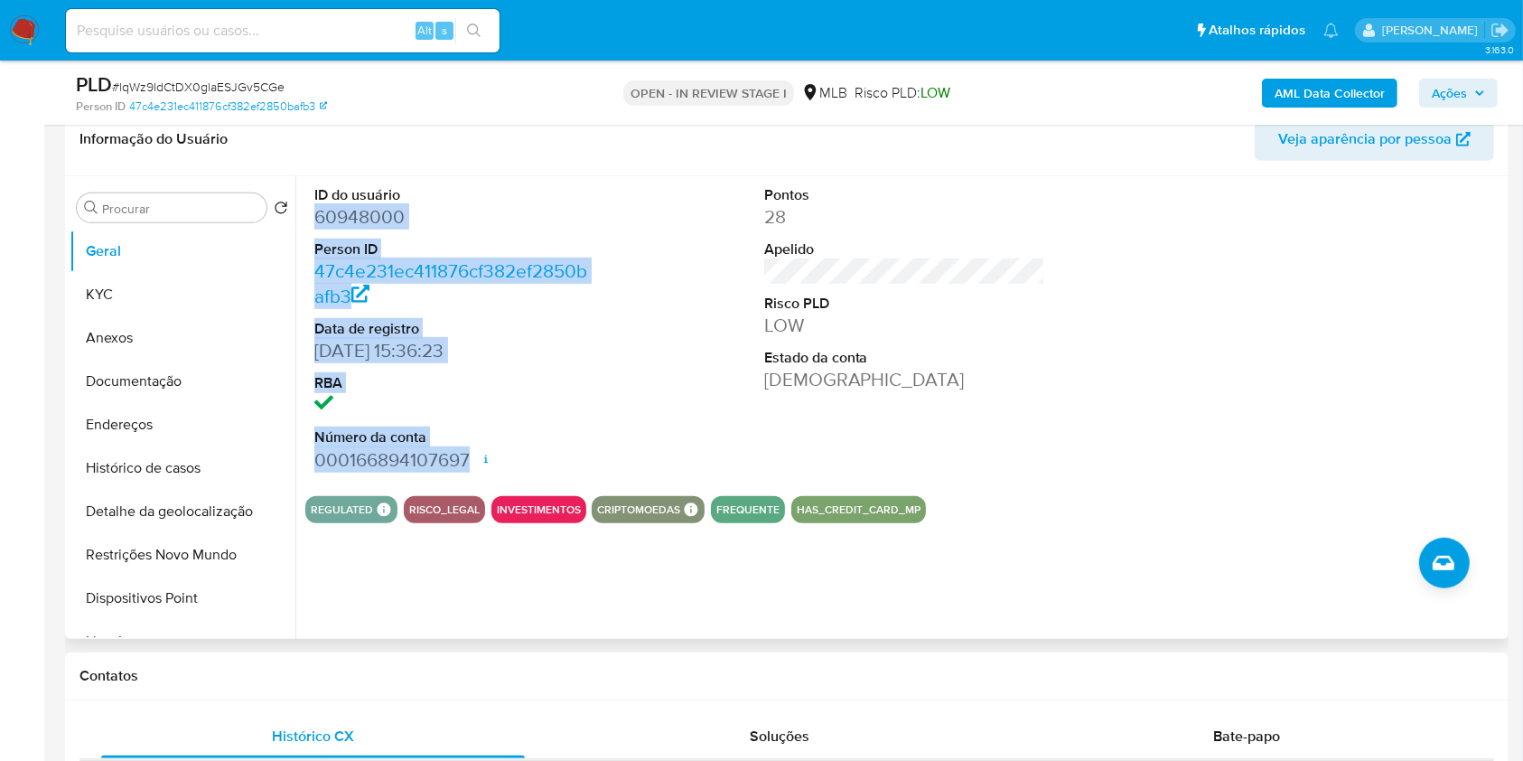
drag, startPoint x: 303, startPoint y: 219, endPoint x: 526, endPoint y: 435, distance: 311.1
click at [534, 445] on div "ID do usuário 60948000 Person ID 47c4e231ec411876cf382ef2850bafb3 Data de regis…" at bounding box center [899, 407] width 1209 height 463
copy dl "60948000 Person ID 47c4e231ec411876cf382ef2850bafb3 Data de registro [DATE] 15:…"
click at [1454, 89] on span "Ações" at bounding box center [1449, 93] width 35 height 29
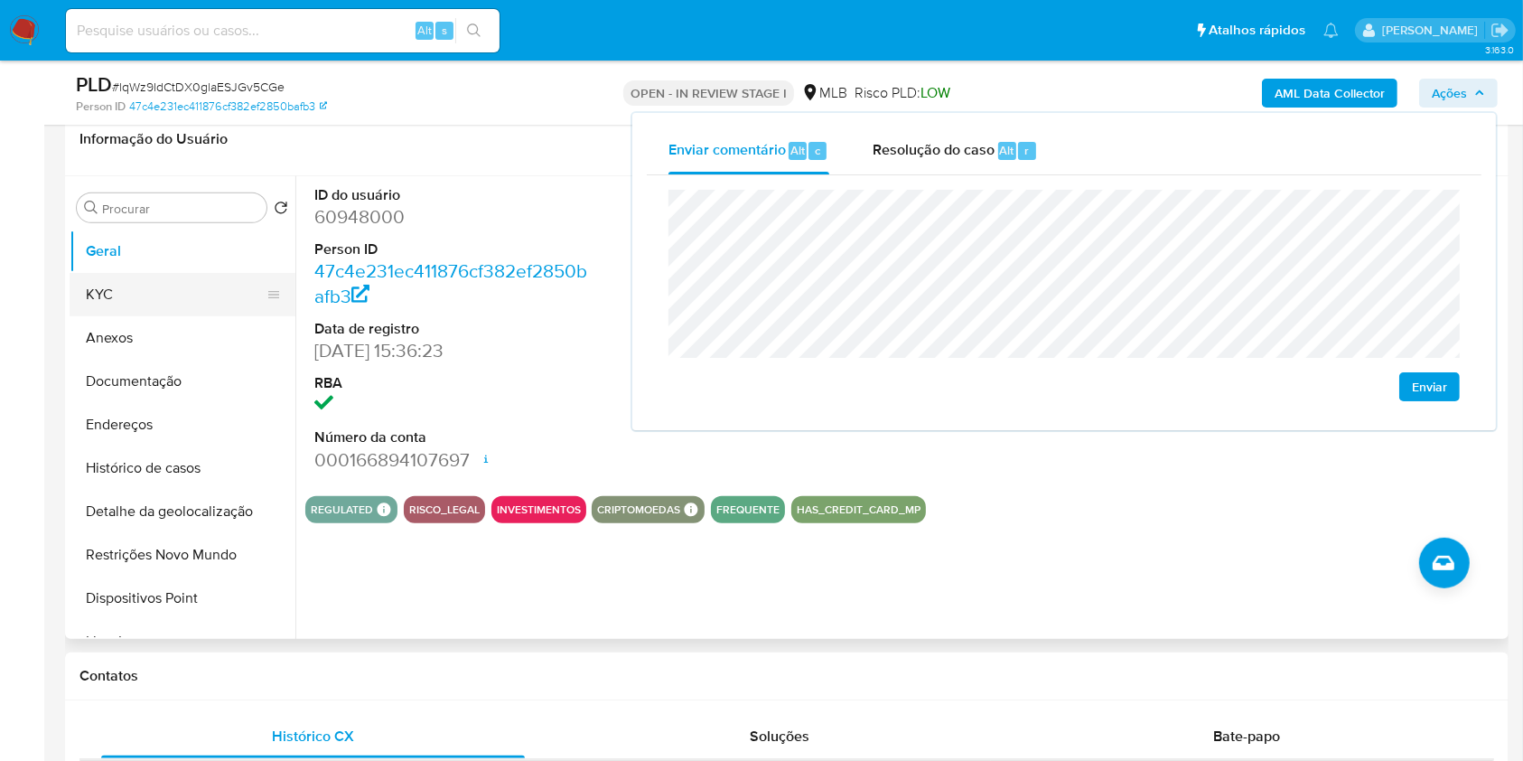
click at [160, 296] on button "KYC" at bounding box center [175, 294] width 211 height 43
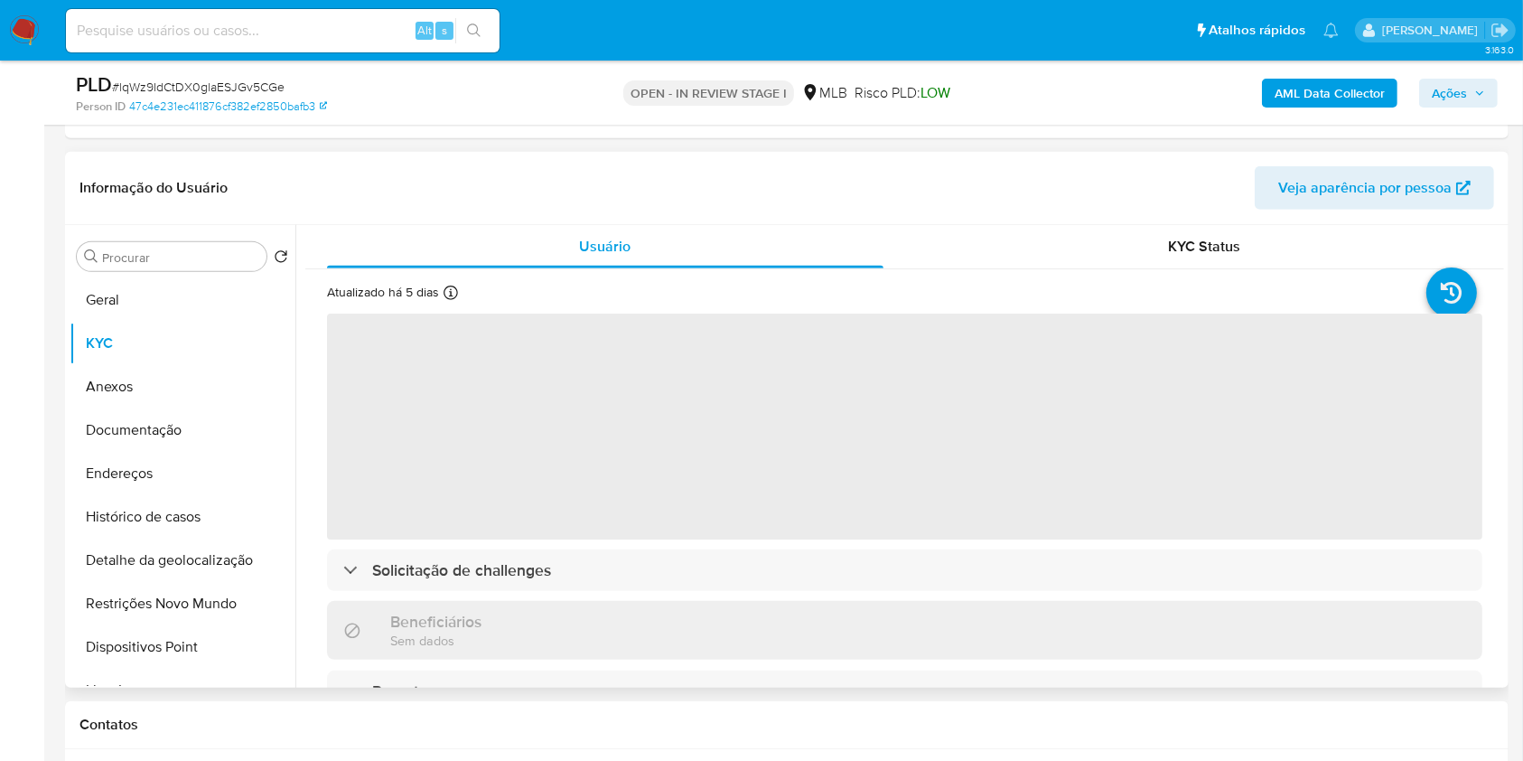
scroll to position [817, 0]
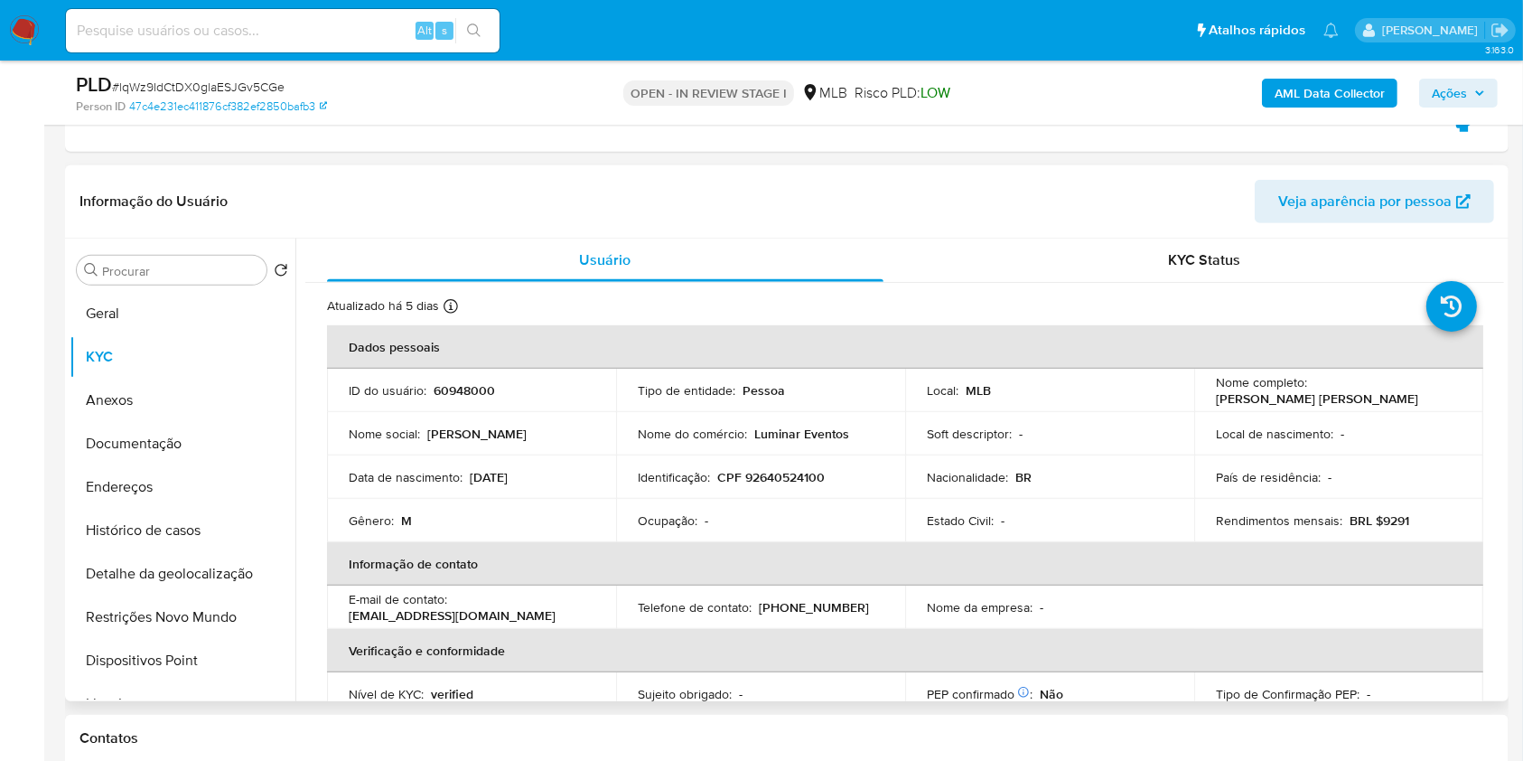
click at [802, 473] on p "CPF 92640524100" at bounding box center [771, 477] width 108 height 16
copy p "92640524100"
click at [1448, 100] on span "Ações" at bounding box center [1449, 93] width 35 height 29
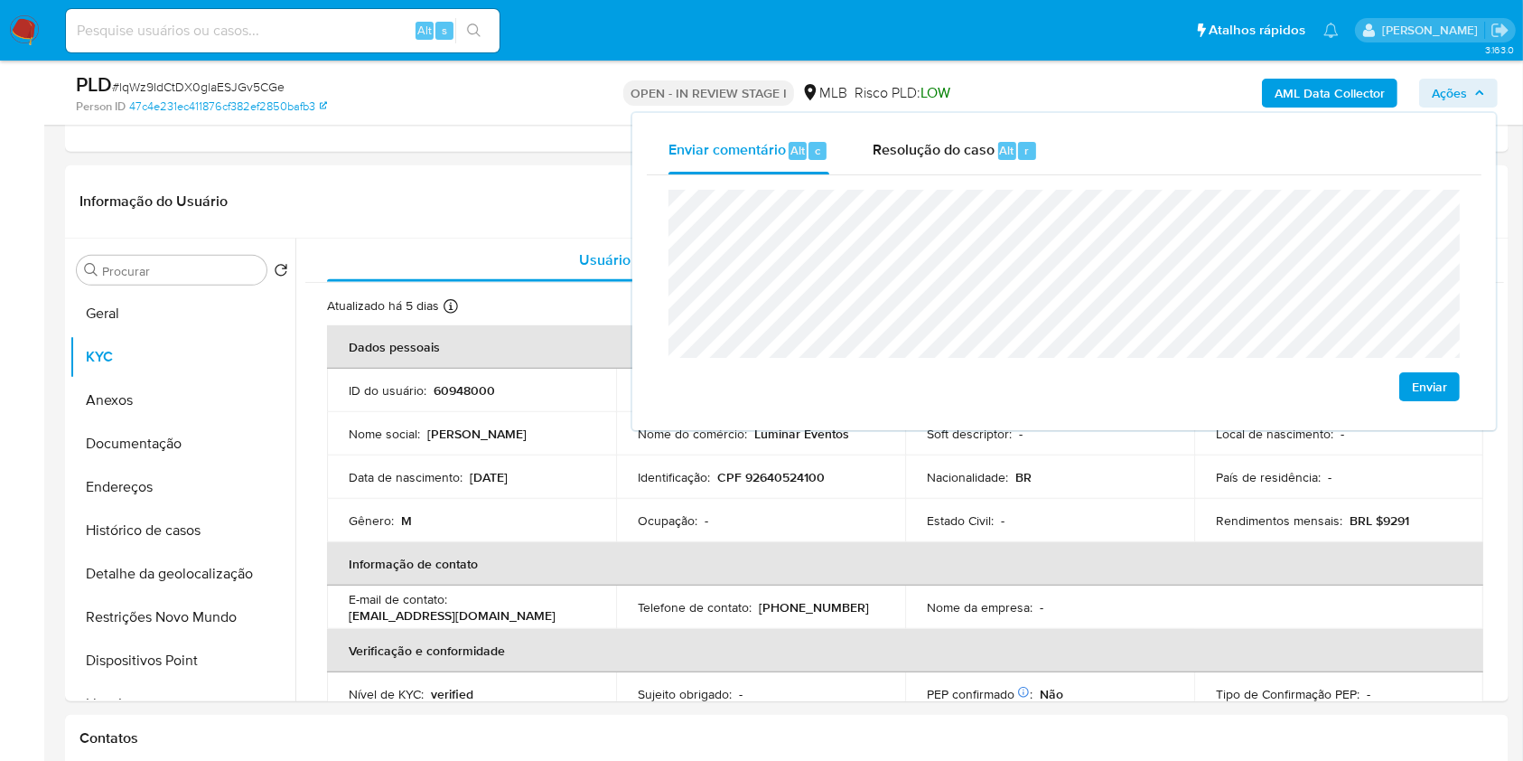
click at [0, 0] on lt-span "econômica" at bounding box center [0, 0] width 0 height 0
click at [0, 0] on lt-span "[GEOGRAPHIC_DATA]" at bounding box center [0, 0] width 0 height 0
click at [0, 0] on lt-span "econômica" at bounding box center [0, 0] width 0 height 0
click at [0, 0] on lt-span "[GEOGRAPHIC_DATA]" at bounding box center [0, 0] width 0 height 0
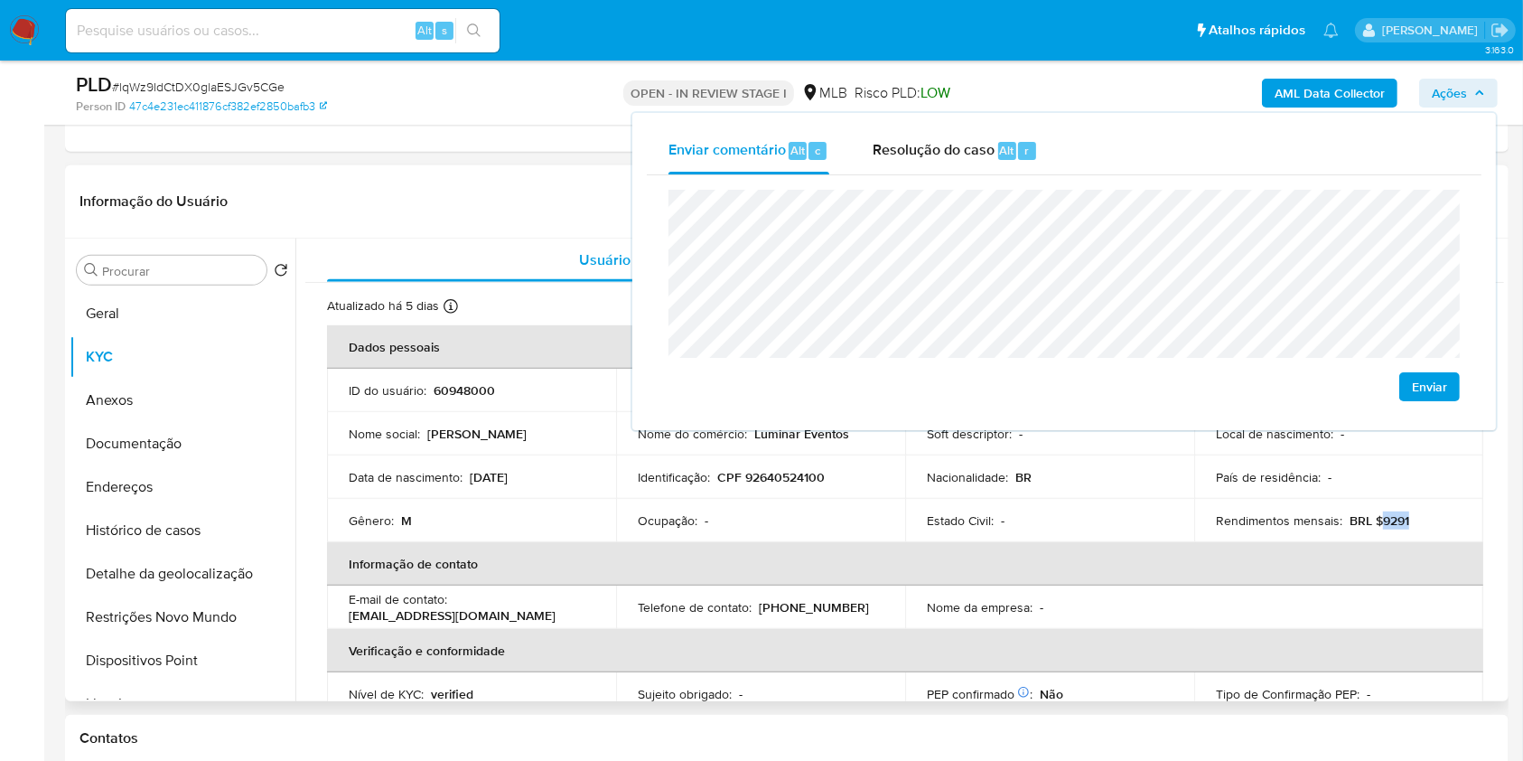
drag, startPoint x: 1377, startPoint y: 521, endPoint x: 1412, endPoint y: 515, distance: 35.8
click at [1412, 515] on div "Rendimentos mensais : BRL $9291" at bounding box center [1339, 520] width 246 height 16
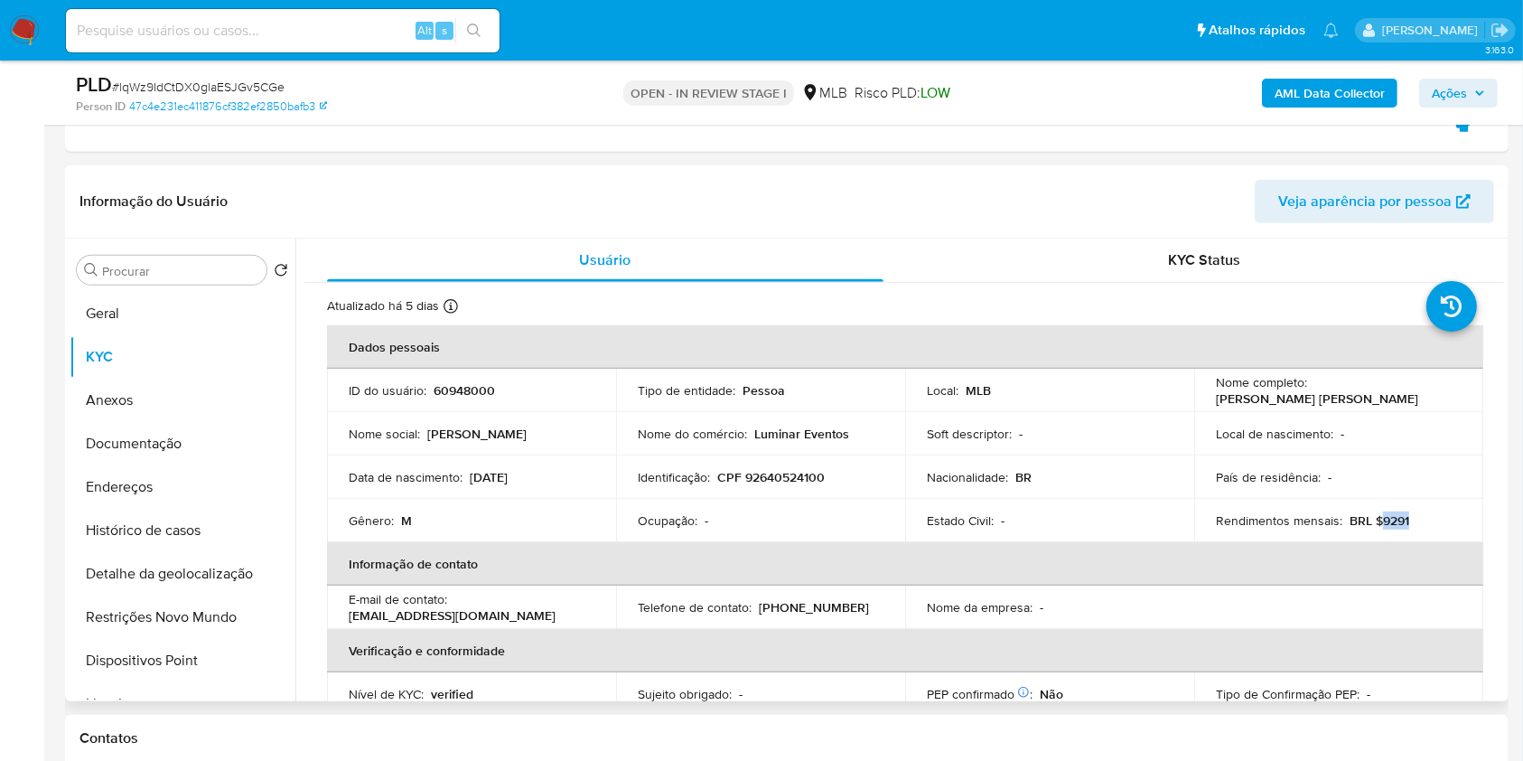
copy p "9291"
click at [1444, 98] on span "Ações" at bounding box center [1449, 93] width 35 height 29
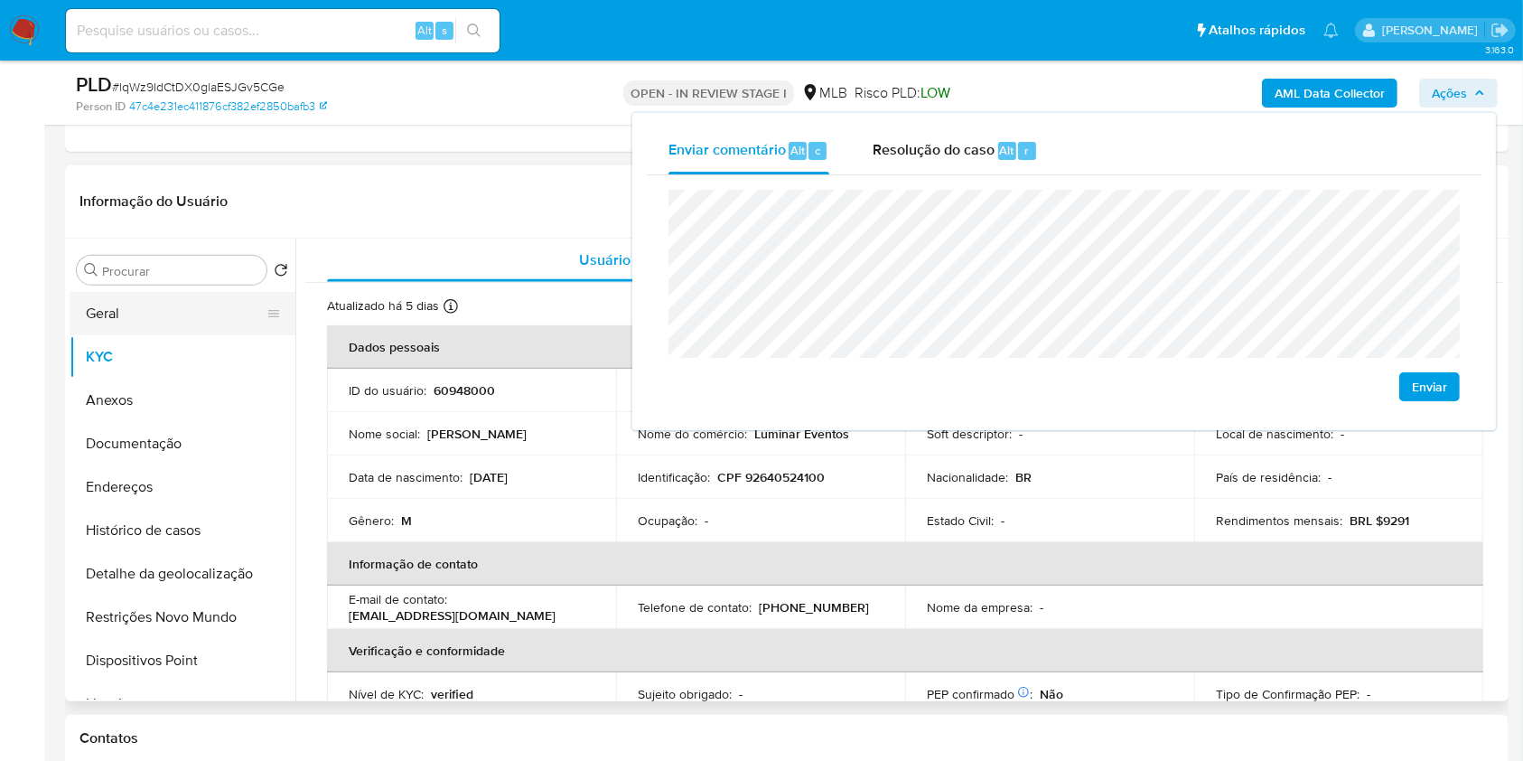
click at [192, 317] on button "Geral" at bounding box center [175, 313] width 211 height 43
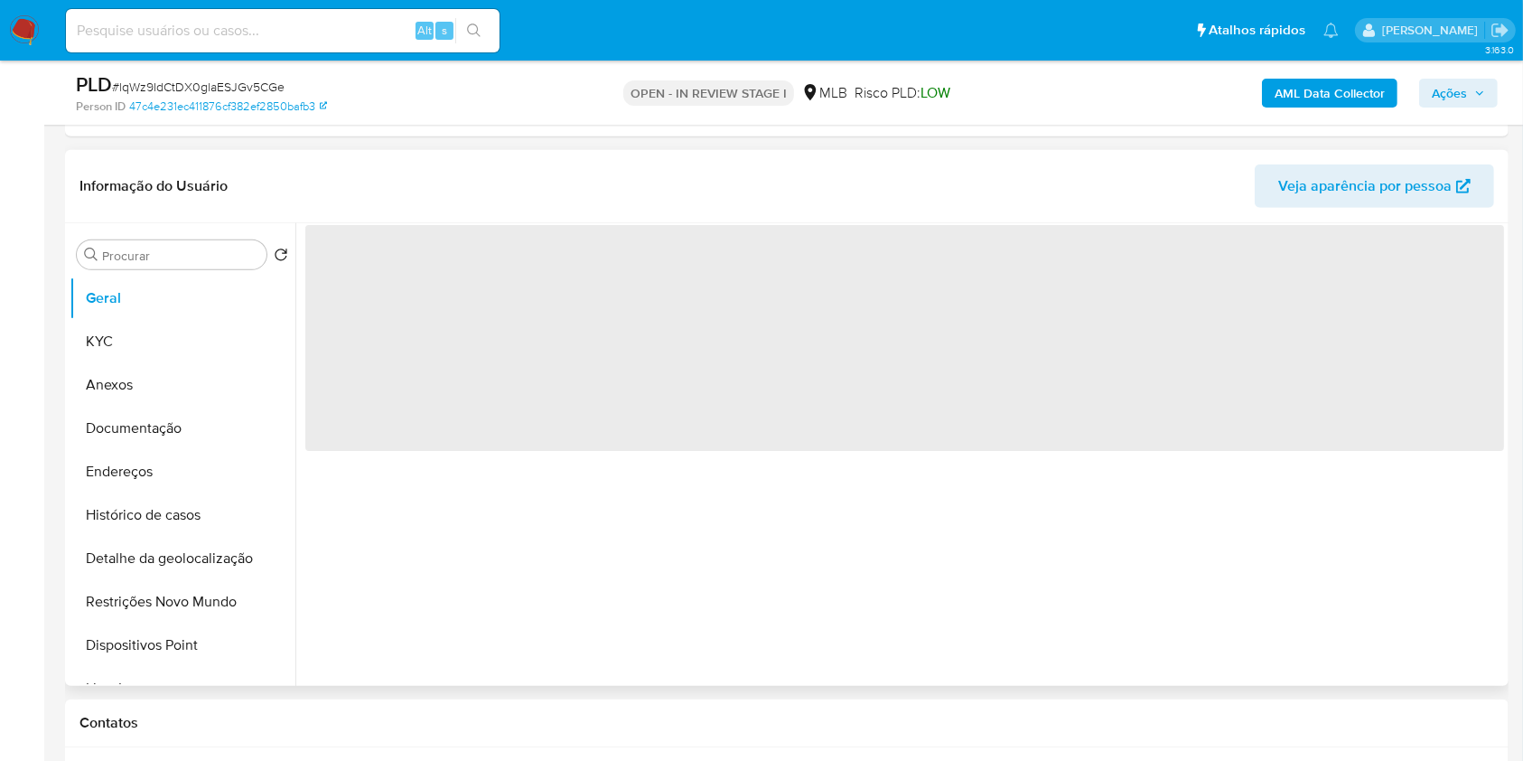
scroll to position [809, 0]
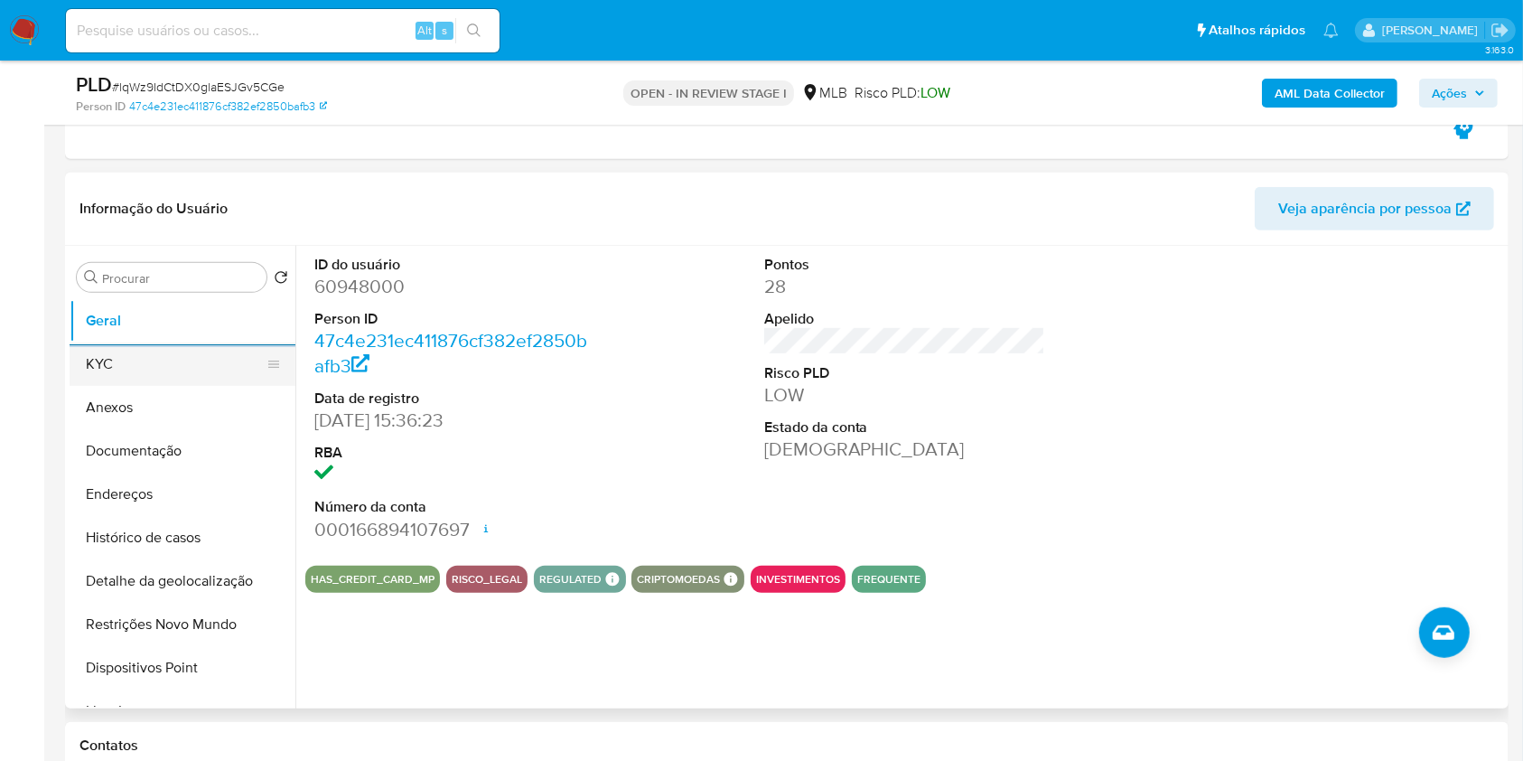
click at [200, 363] on button "KYC" at bounding box center [175, 363] width 211 height 43
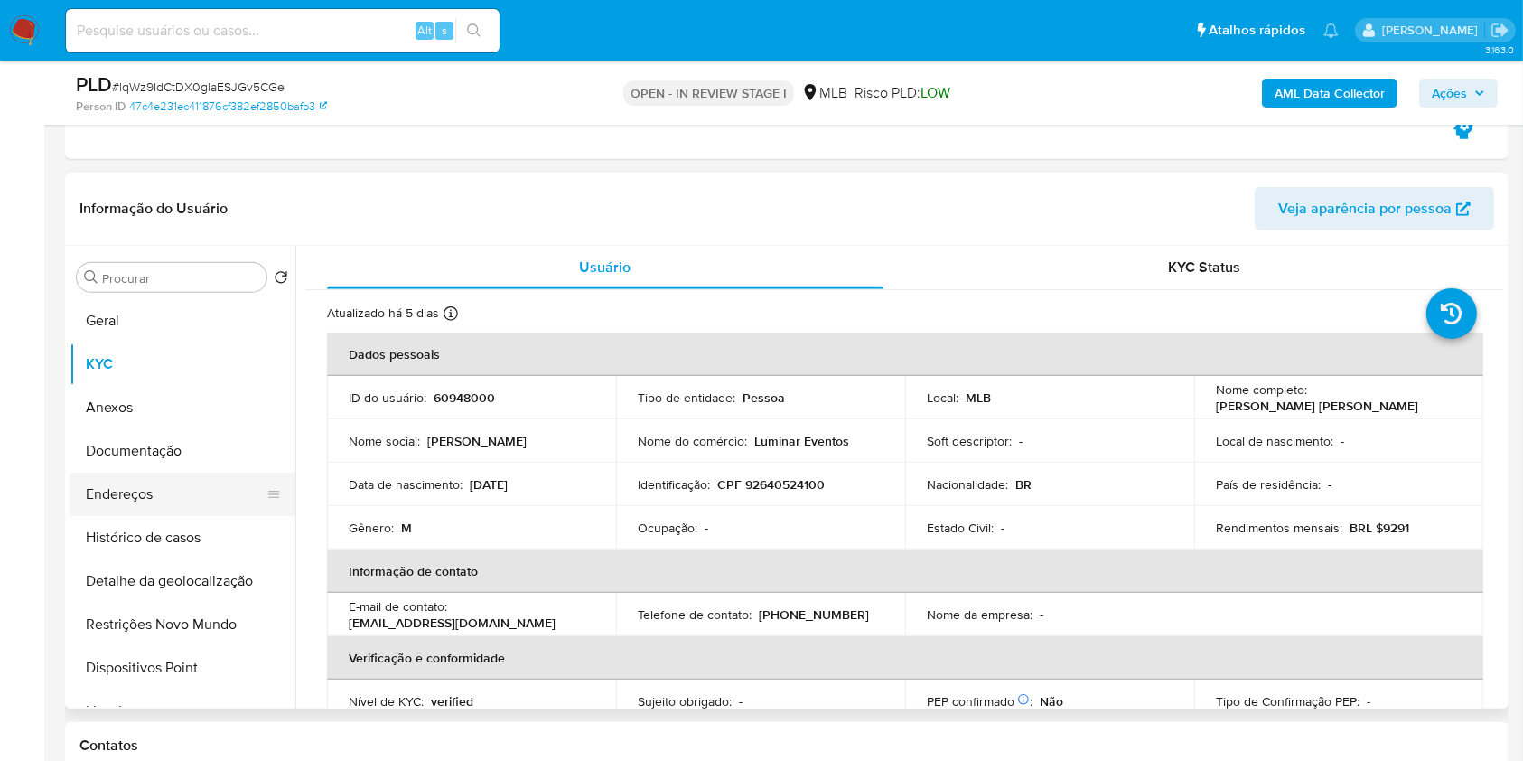
click at [198, 509] on button "Endereços" at bounding box center [175, 493] width 211 height 43
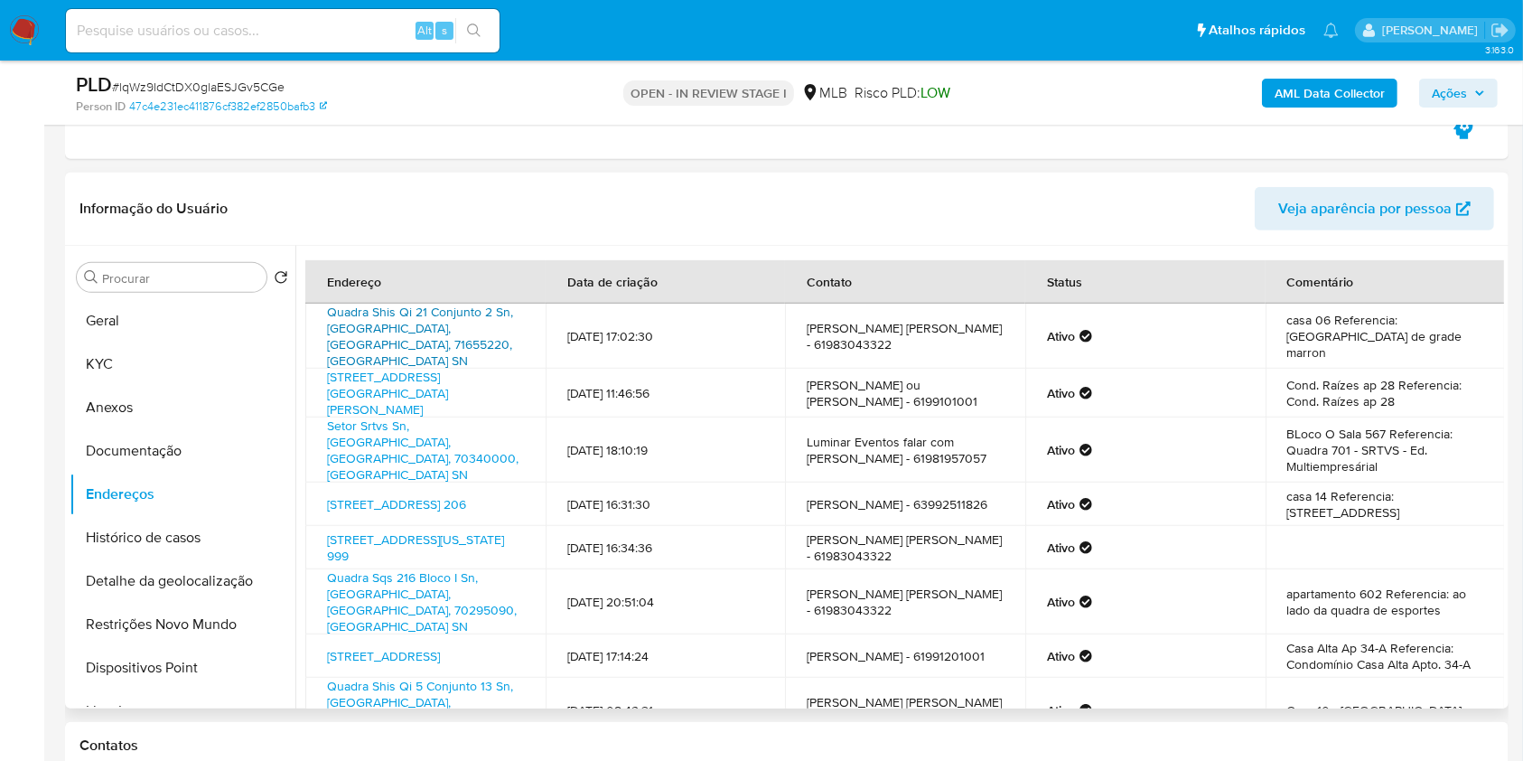
click at [436, 327] on link "Quadra Shis Qi 21 Conjunto 2 Sn, [GEOGRAPHIC_DATA], [GEOGRAPHIC_DATA], 71655220…" at bounding box center [420, 336] width 186 height 67
click at [412, 379] on link "[STREET_ADDRESS][GEOGRAPHIC_DATA][PERSON_NAME]" at bounding box center [387, 393] width 121 height 51
click at [405, 416] on link "Setor Srtvs Sn, [GEOGRAPHIC_DATA], [GEOGRAPHIC_DATA], 70340000, [GEOGRAPHIC_DAT…" at bounding box center [423, 449] width 192 height 67
click at [400, 495] on link "[STREET_ADDRESS] 206" at bounding box center [396, 504] width 139 height 18
click at [381, 530] on link "[STREET_ADDRESS][US_STATE] 999" at bounding box center [415, 547] width 177 height 34
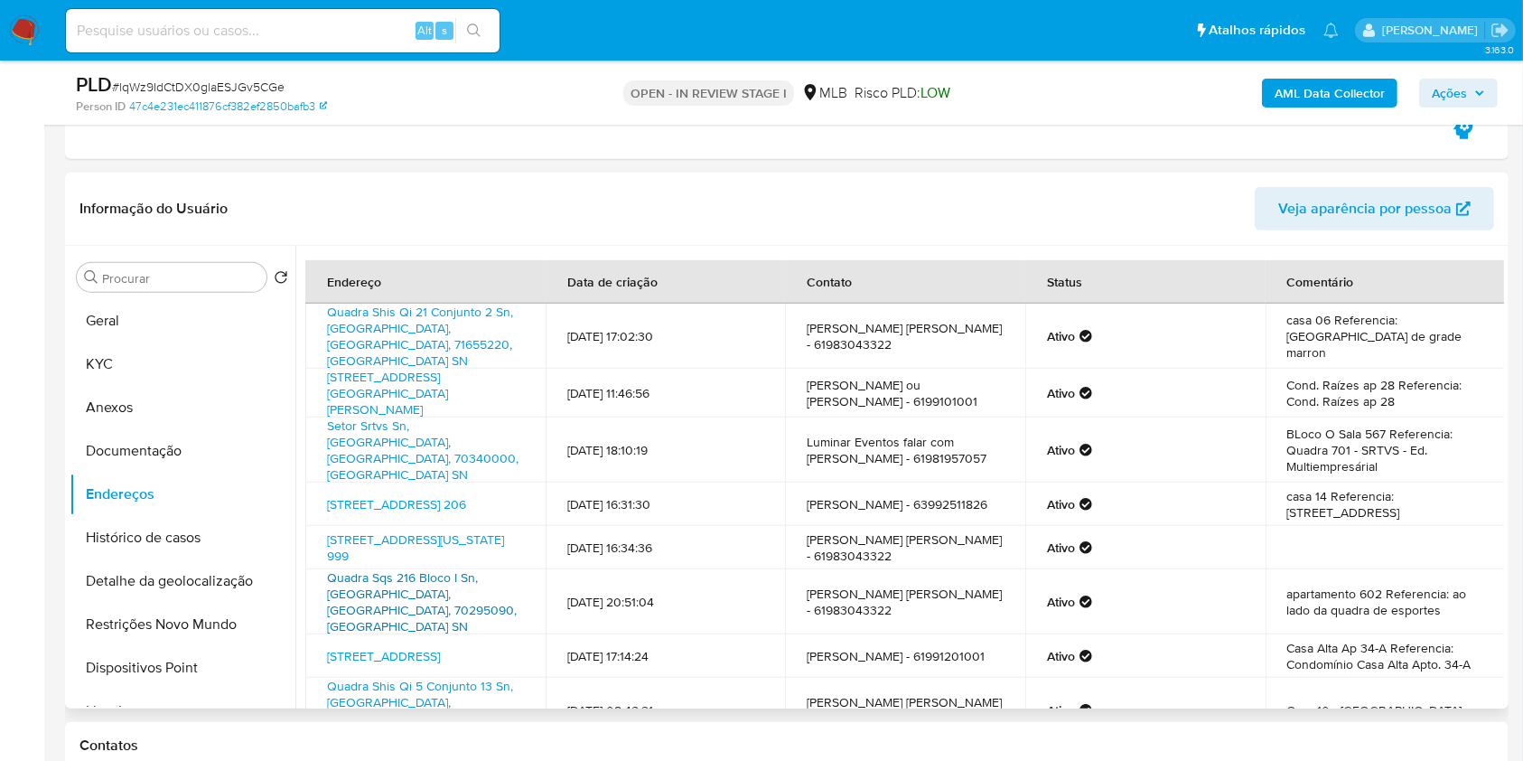
click at [366, 568] on link "Quadra Sqs 216 Bloco I Sn, [GEOGRAPHIC_DATA], [GEOGRAPHIC_DATA], 70295090, [GEO…" at bounding box center [422, 601] width 190 height 67
click at [376, 647] on link "[STREET_ADDRESS]" at bounding box center [383, 656] width 113 height 18
click at [347, 677] on link "Quadra Shis Qi 5 Conjunto 13 Sn, [GEOGRAPHIC_DATA], [GEOGRAPHIC_DATA], 71615130…" at bounding box center [420, 710] width 186 height 67
click at [217, 456] on button "Documentação" at bounding box center [175, 450] width 211 height 43
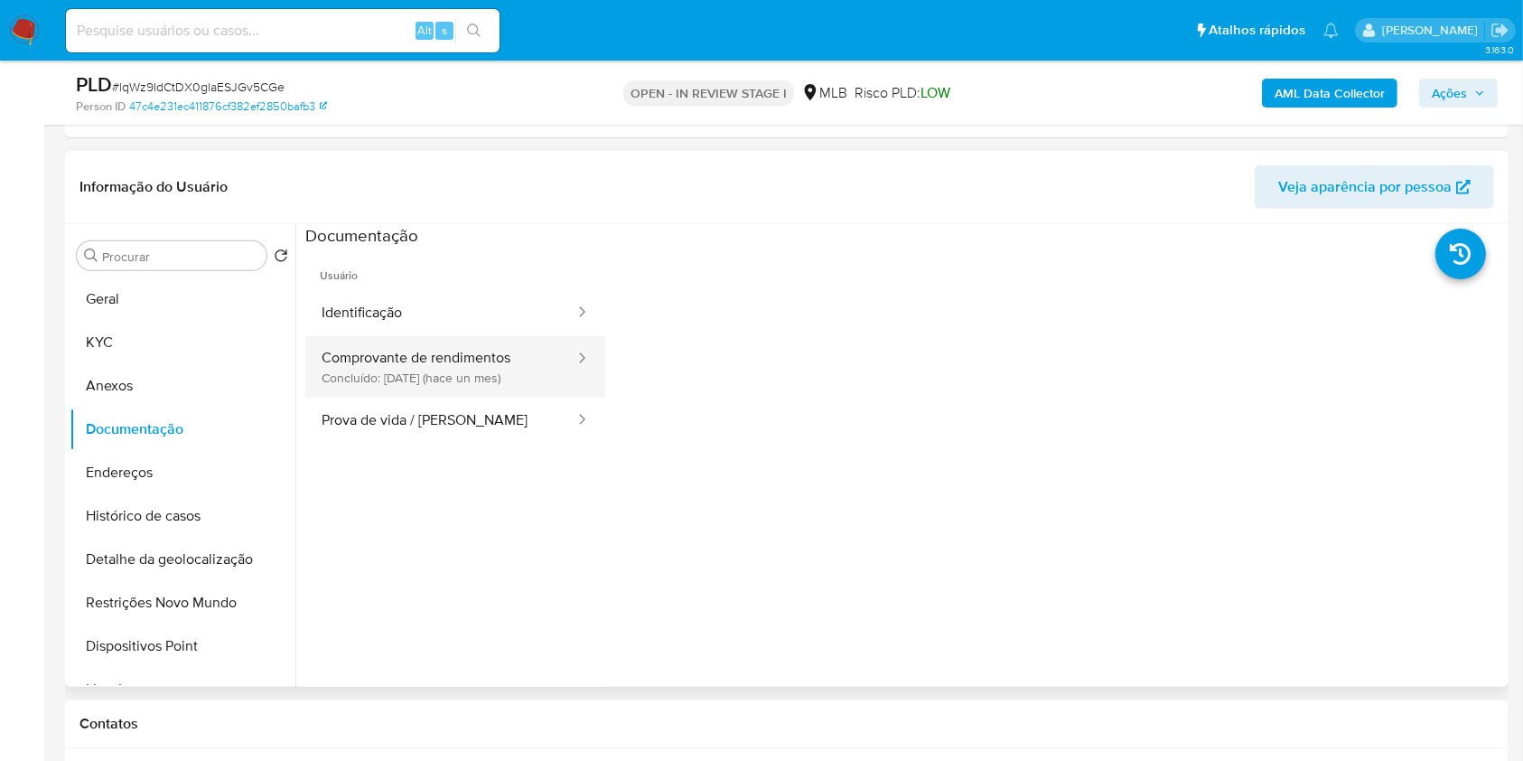
click at [463, 360] on button "Comprovante de rendimentos Concluído: [DATE] (hace un mes)" at bounding box center [440, 366] width 271 height 61
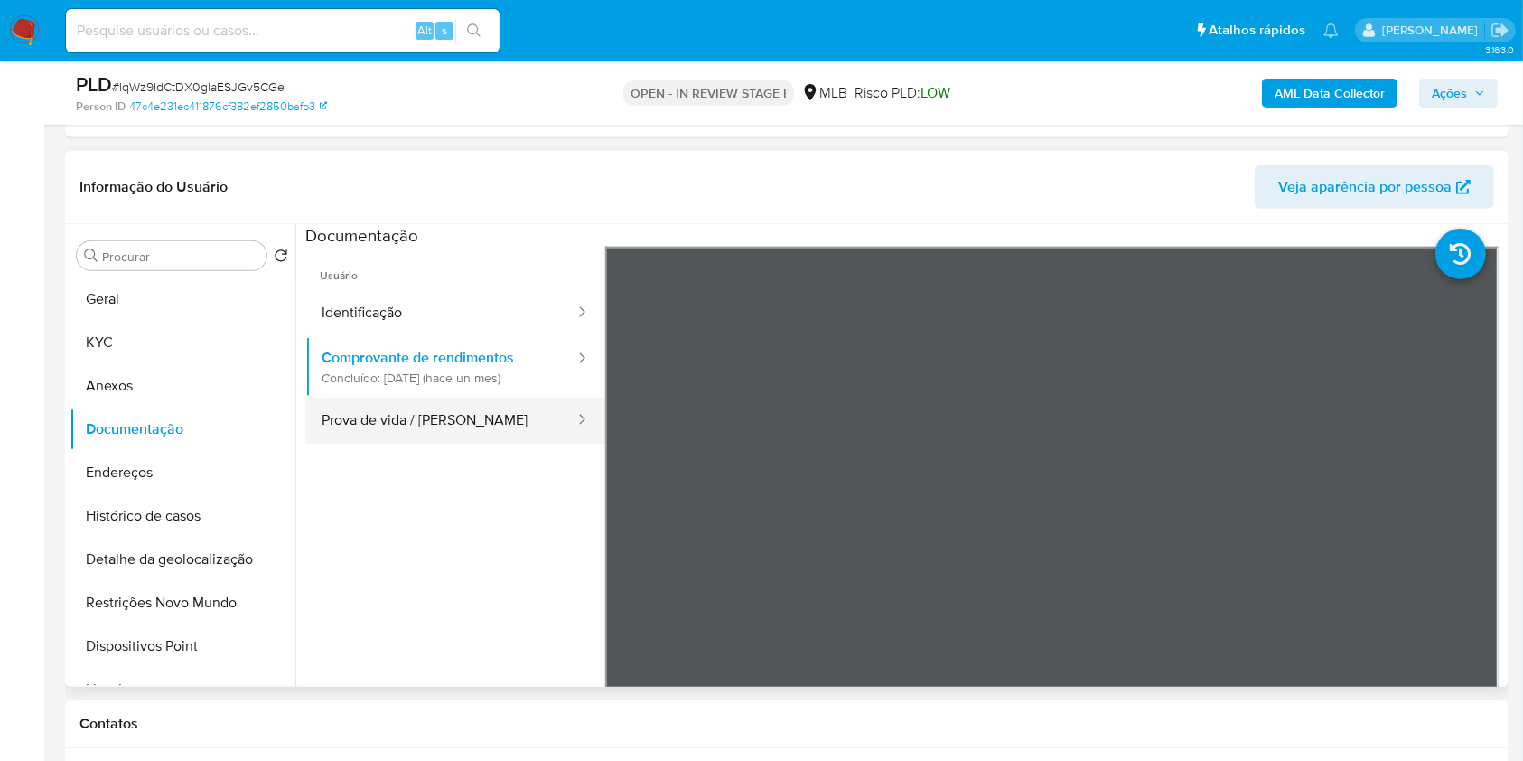
click at [468, 402] on button "Prova de vida / [PERSON_NAME]" at bounding box center [440, 420] width 271 height 46
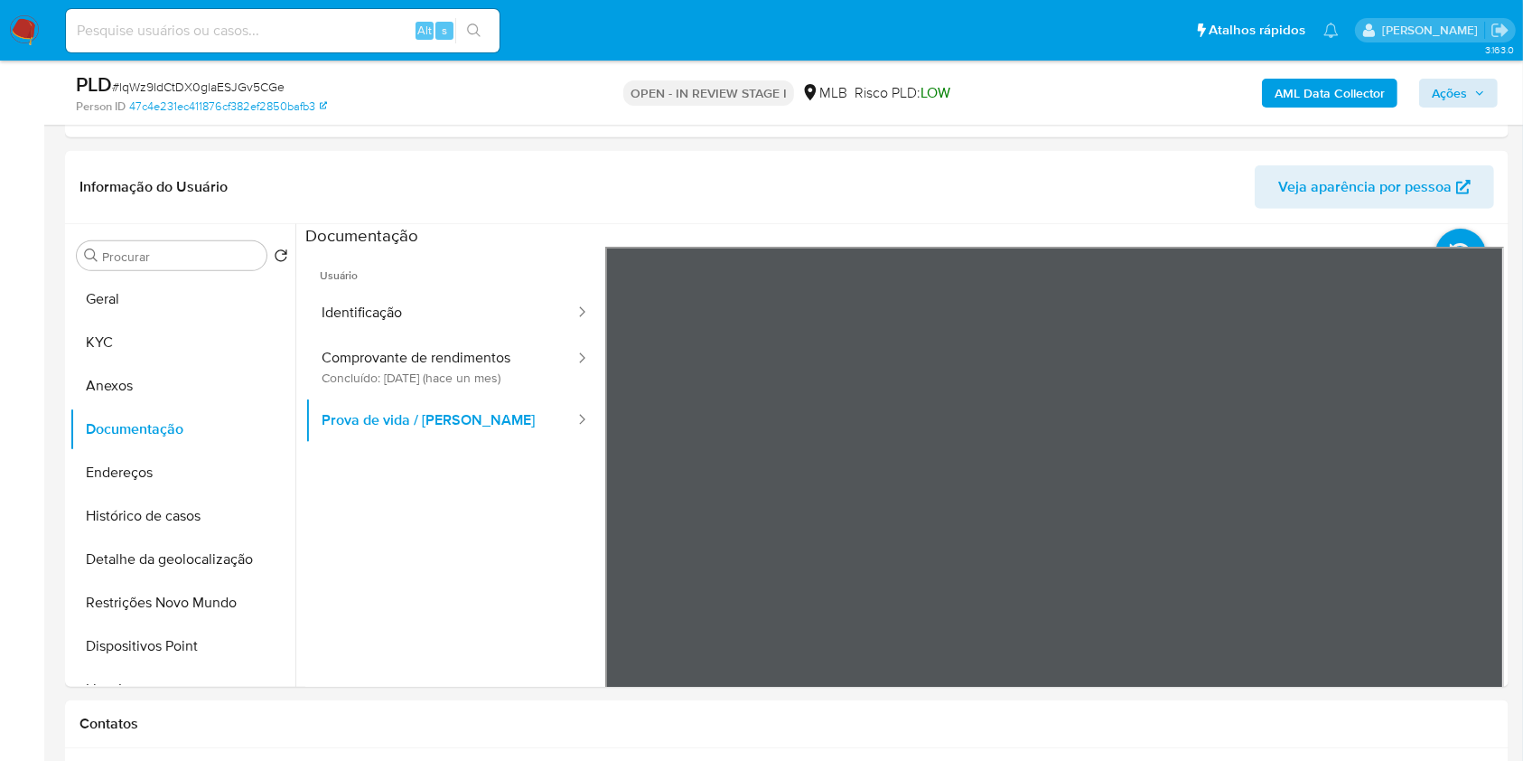
drag, startPoint x: 1498, startPoint y: 112, endPoint x: 1463, endPoint y: 98, distance: 37.2
click at [1498, 112] on div "PLD # lqWz9IdCtDX0glaESJGv5CGe Person ID 47c4e231ec411876cf382ef2850bafb3 OPEN …" at bounding box center [787, 93] width 1444 height 64
click at [1463, 98] on span "Ações" at bounding box center [1449, 93] width 35 height 29
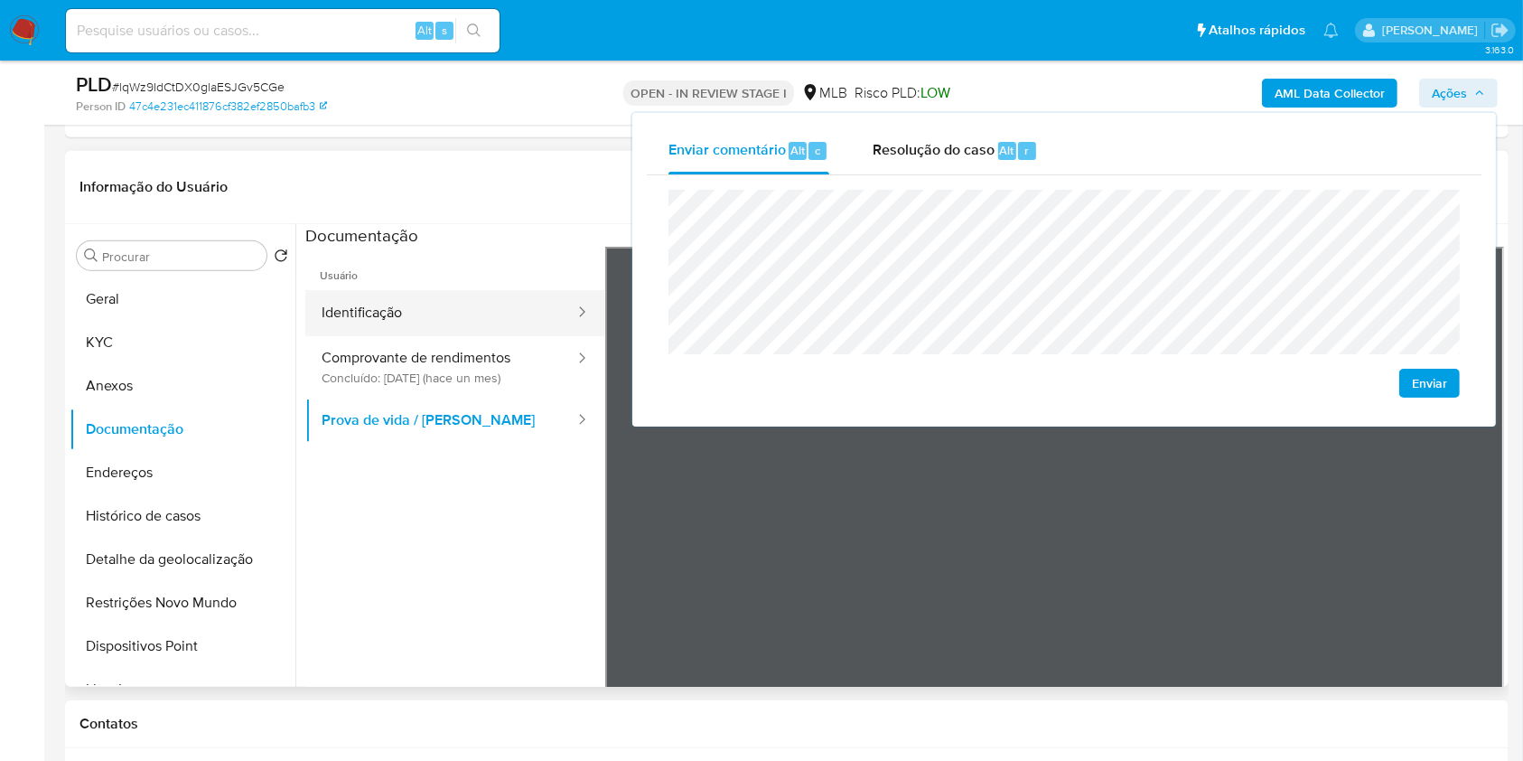
click at [404, 329] on button "Identificação" at bounding box center [440, 313] width 271 height 46
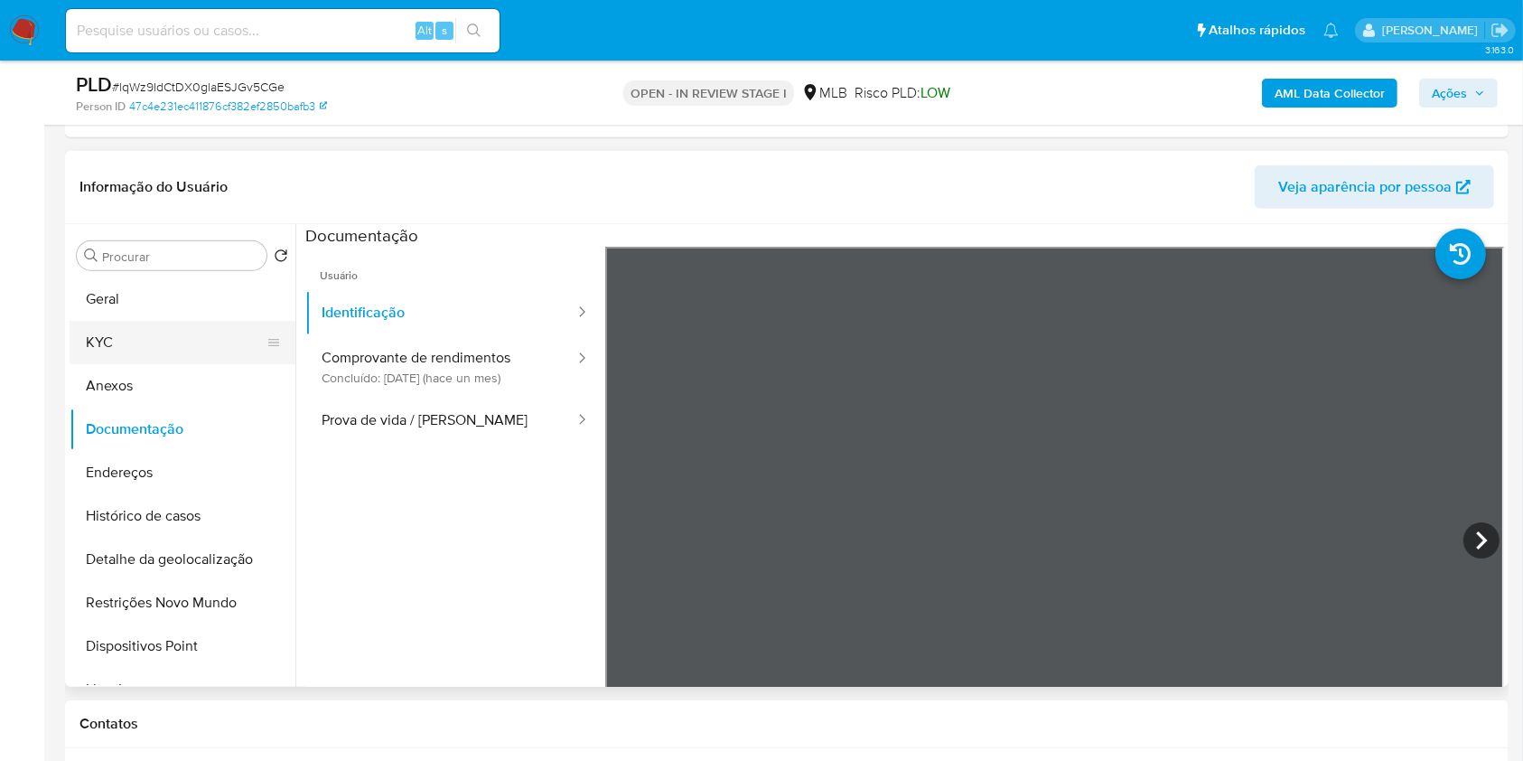
click at [164, 336] on button "KYC" at bounding box center [175, 342] width 211 height 43
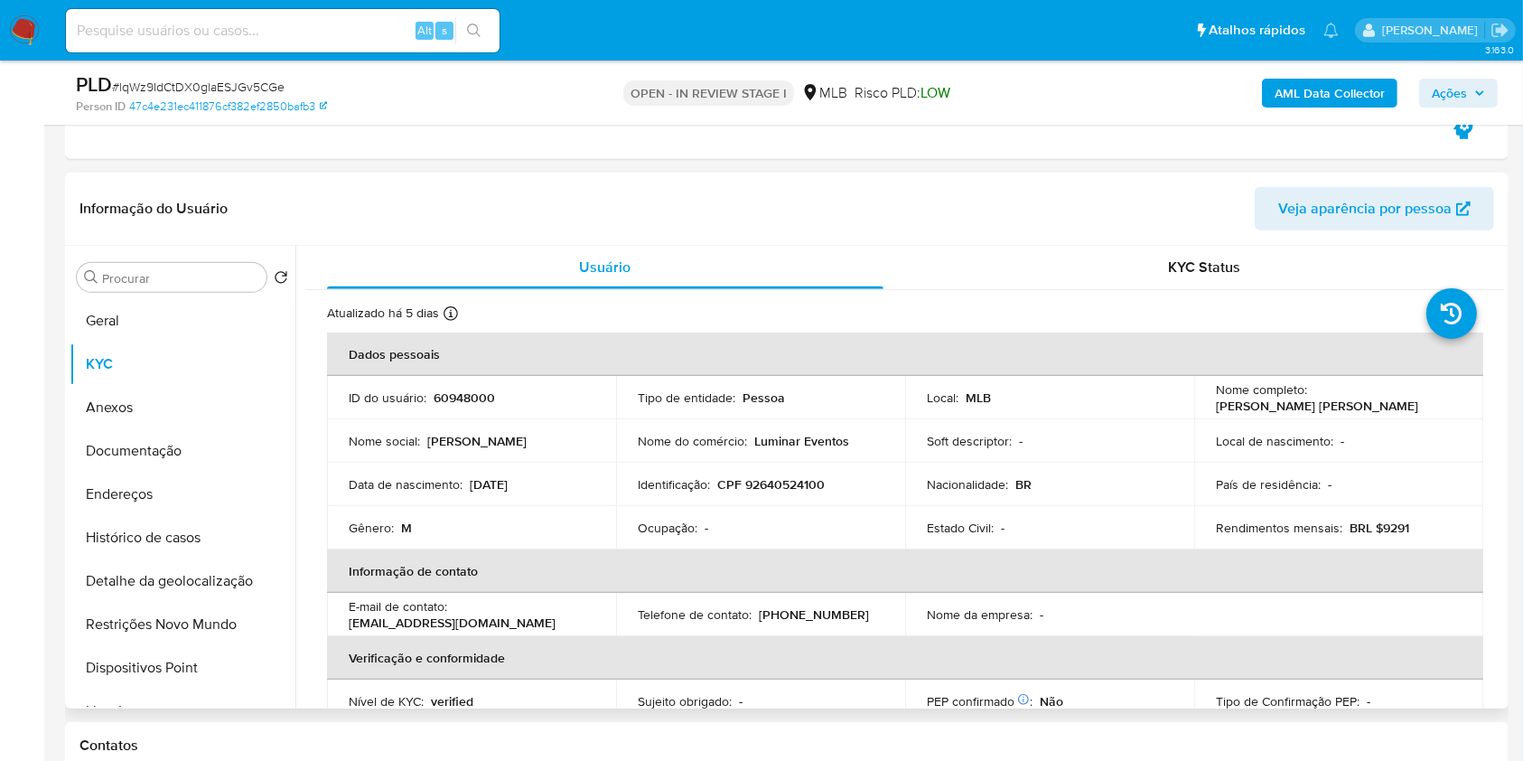
click at [819, 439] on p "Luminar Eventos" at bounding box center [801, 441] width 95 height 16
copy div "Nome do comércio : Luminar Eventos"
click at [462, 394] on p "60948000" at bounding box center [464, 397] width 61 height 16
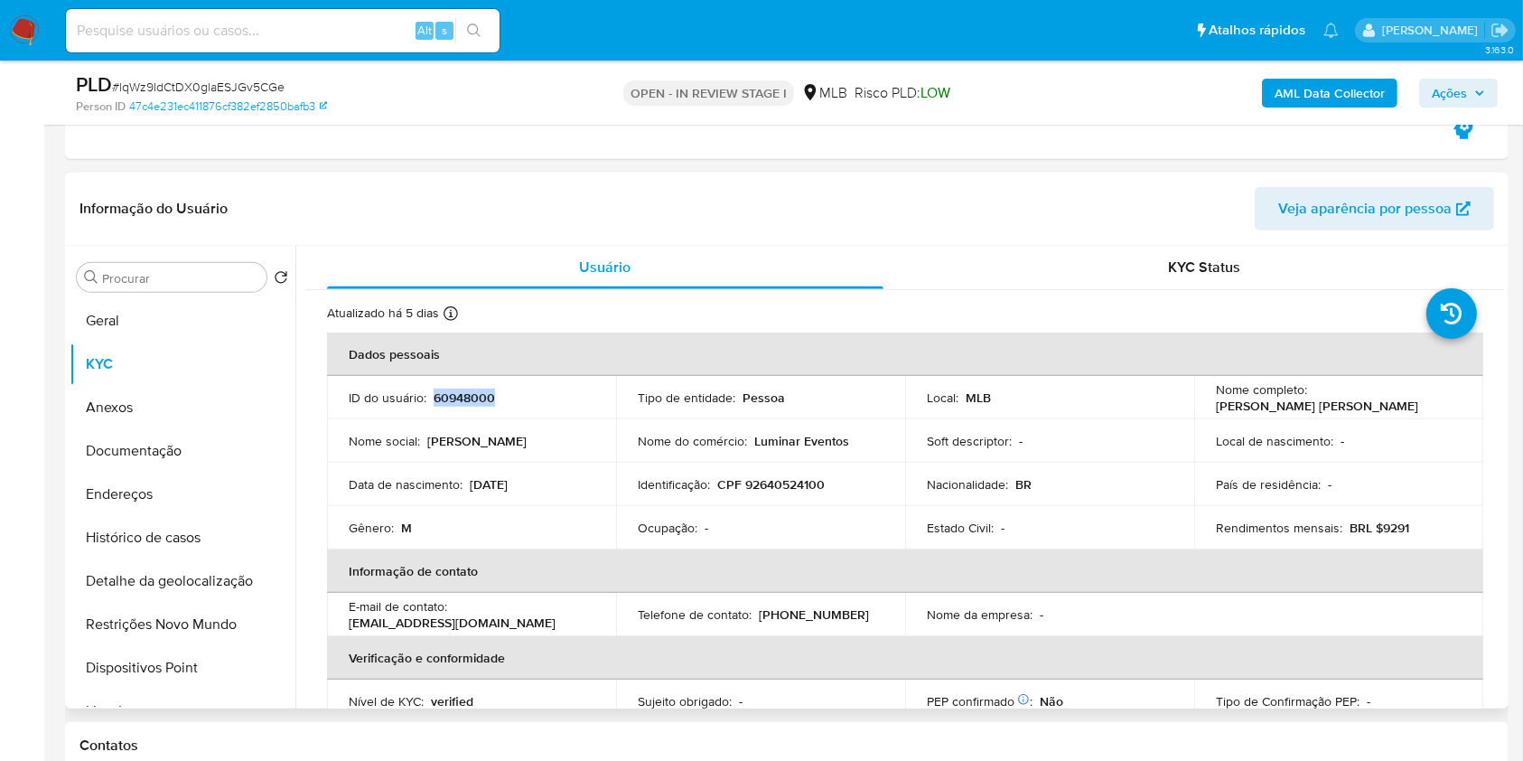
click at [462, 394] on p "60948000" at bounding box center [464, 397] width 61 height 16
copy p "60948000"
click at [176, 531] on button "Histórico de casos" at bounding box center [175, 537] width 211 height 43
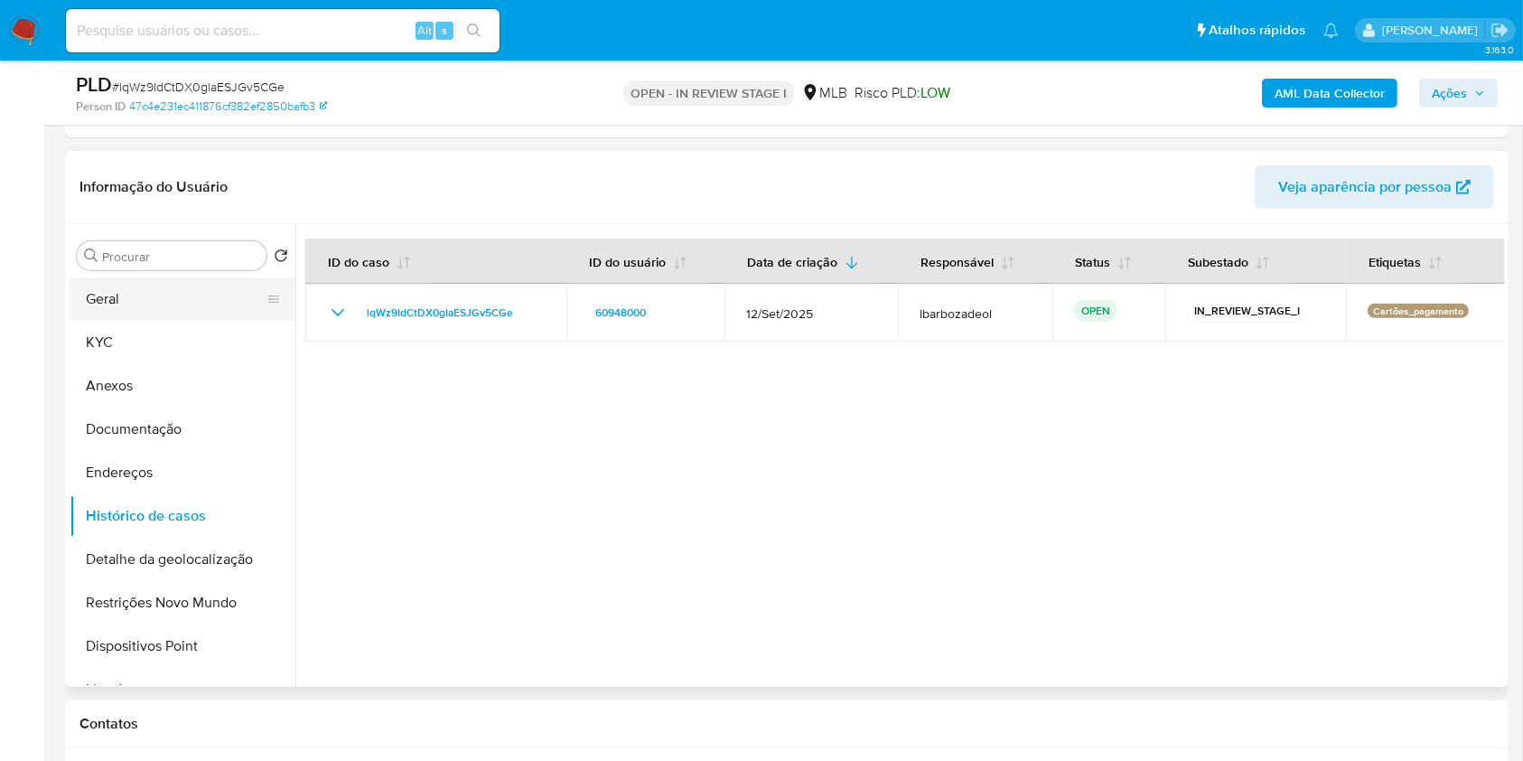
click at [211, 304] on button "Geral" at bounding box center [175, 298] width 211 height 43
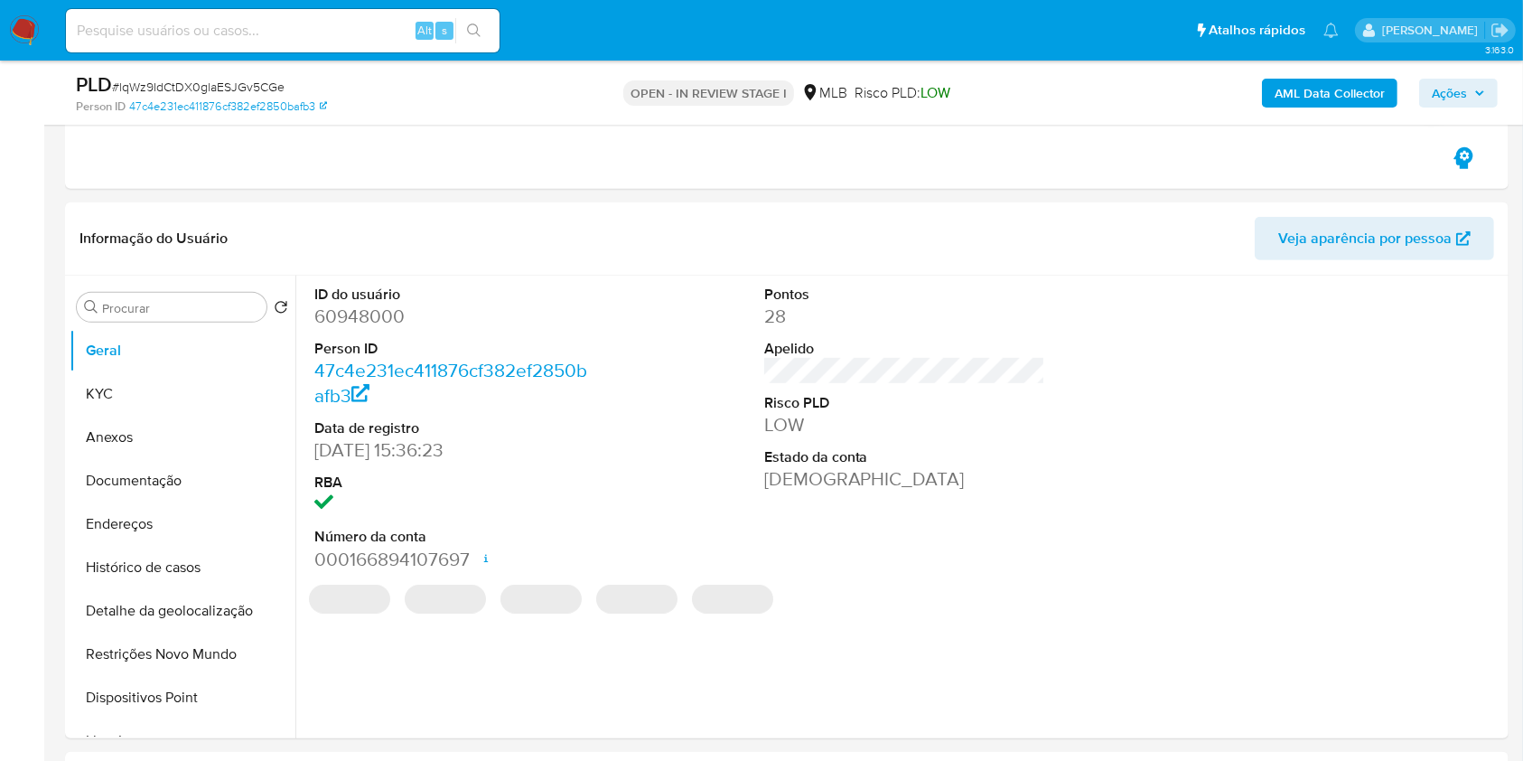
scroll to position [791, 0]
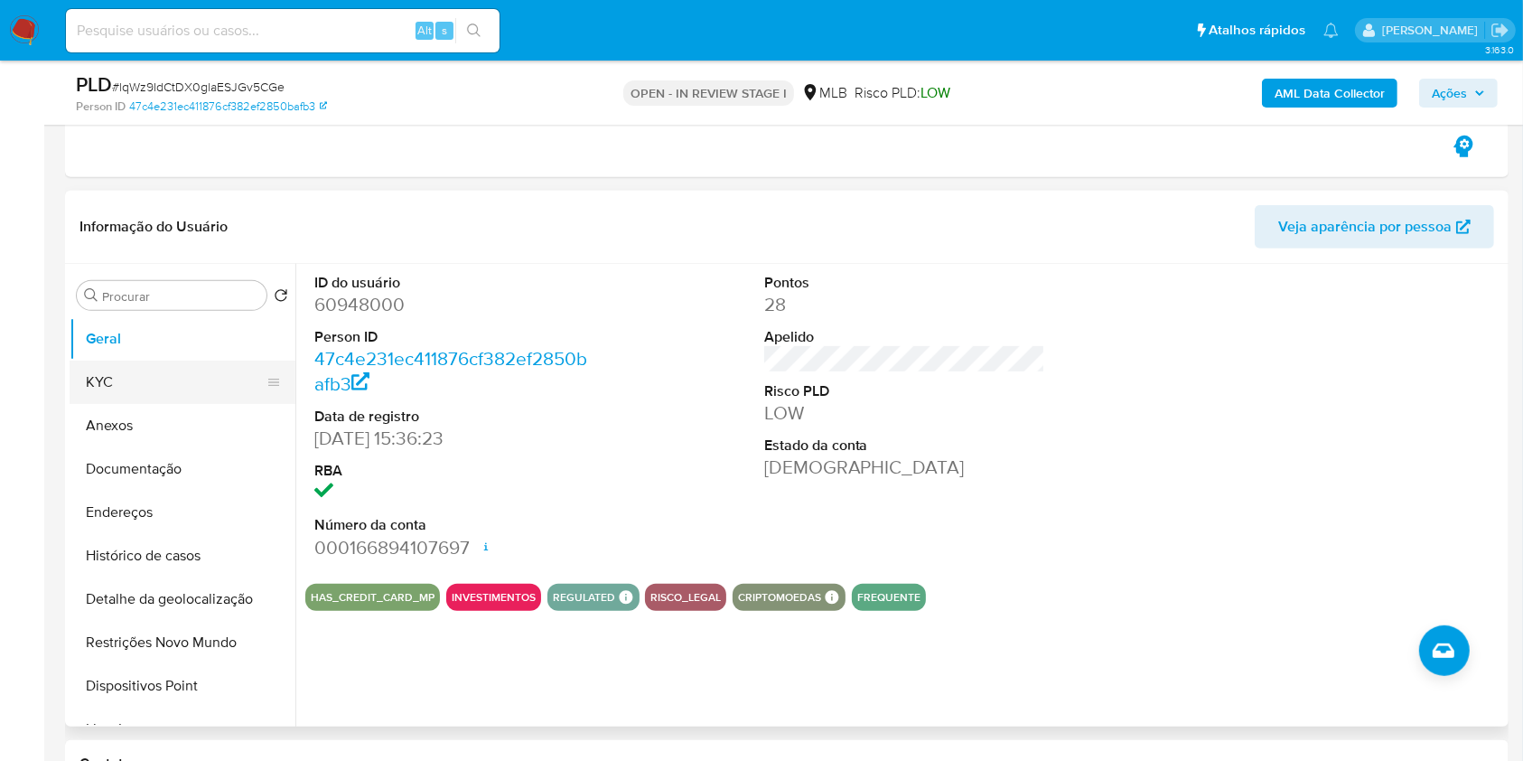
click at [100, 371] on button "KYC" at bounding box center [175, 381] width 211 height 43
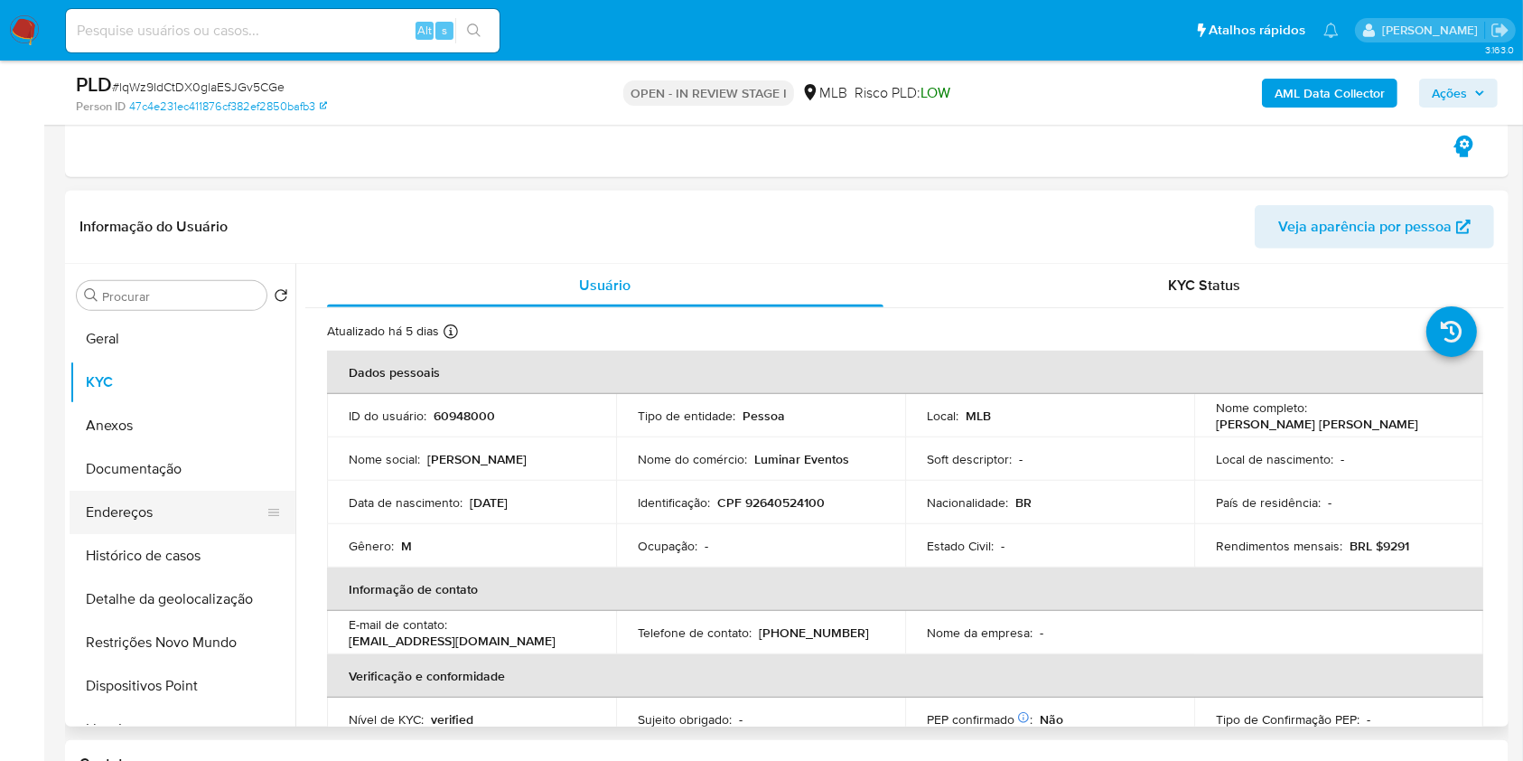
click at [138, 508] on button "Endereços" at bounding box center [175, 512] width 211 height 43
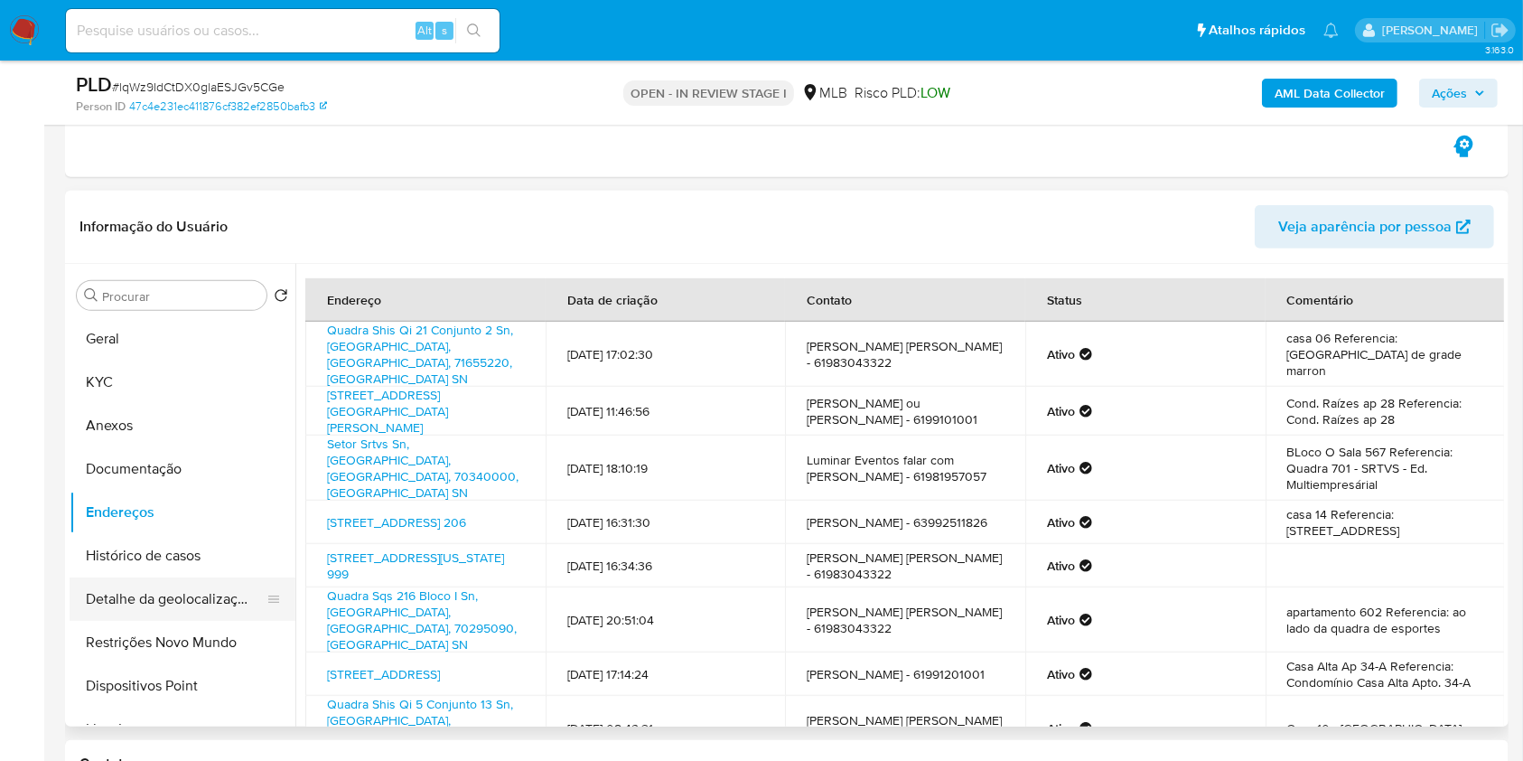
click at [173, 607] on button "Detalhe da geolocalização" at bounding box center [175, 598] width 211 height 43
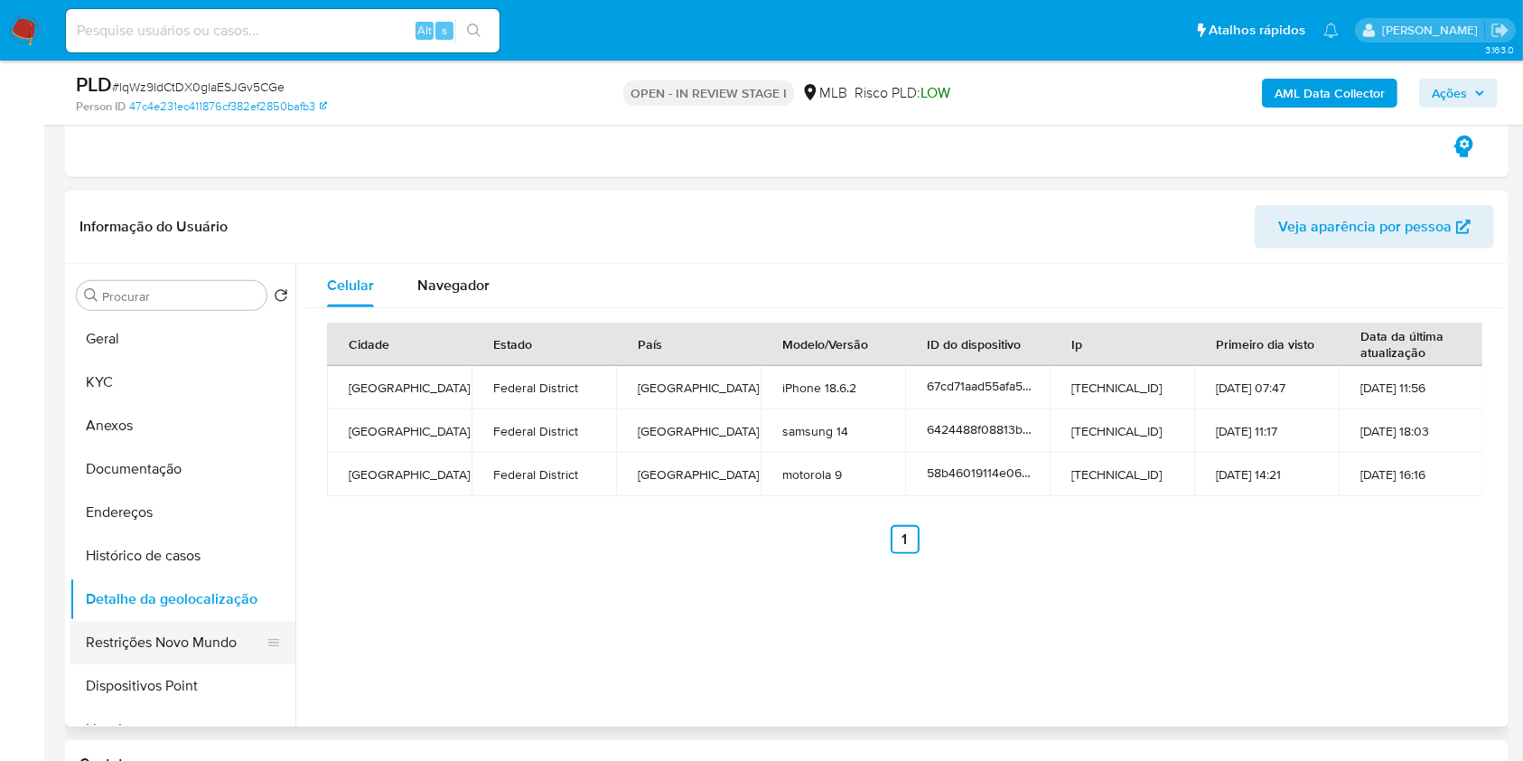
click at [145, 622] on button "Restrições Novo Mundo" at bounding box center [175, 642] width 211 height 43
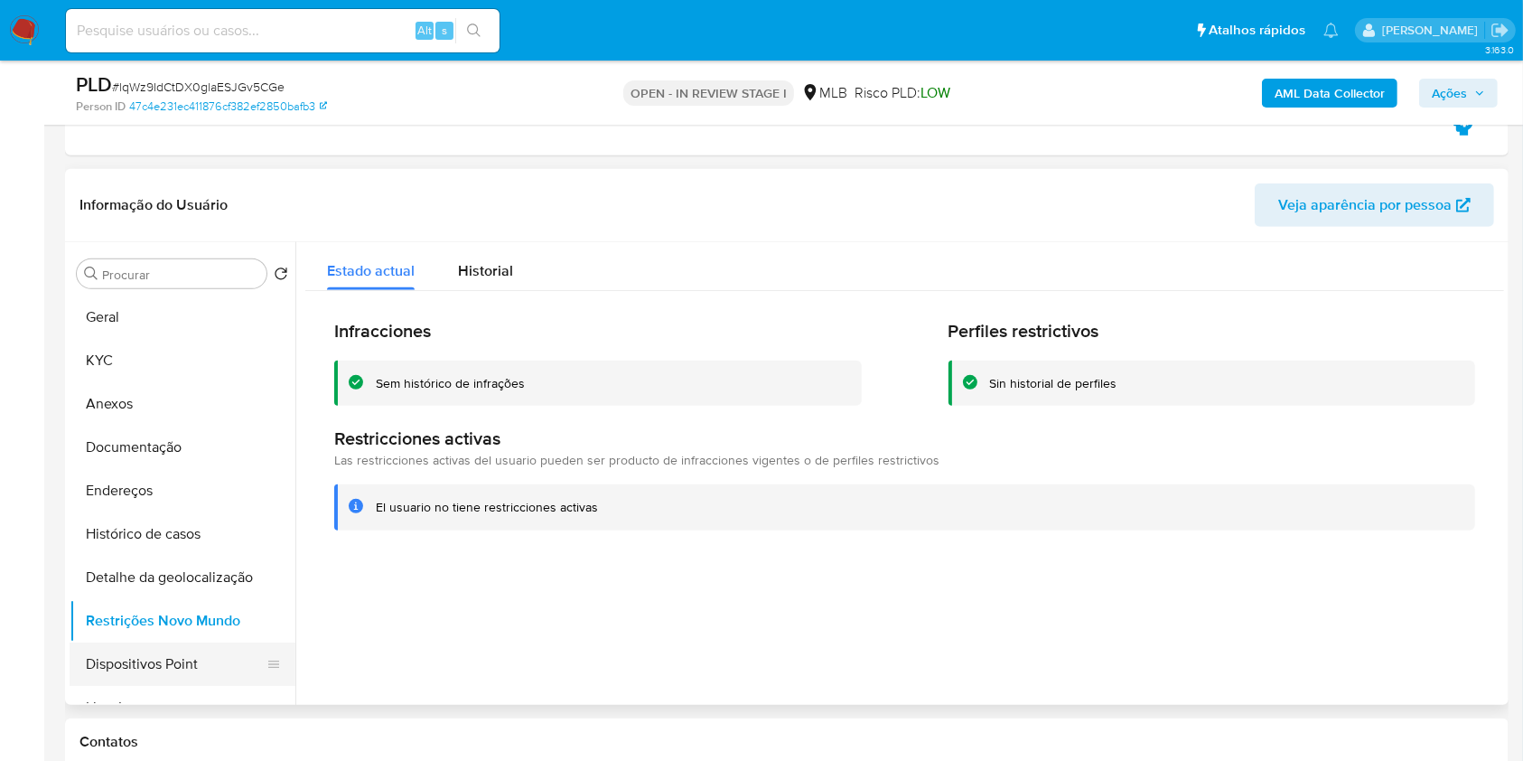
click at [216, 668] on button "Dispositivos Point" at bounding box center [175, 663] width 211 height 43
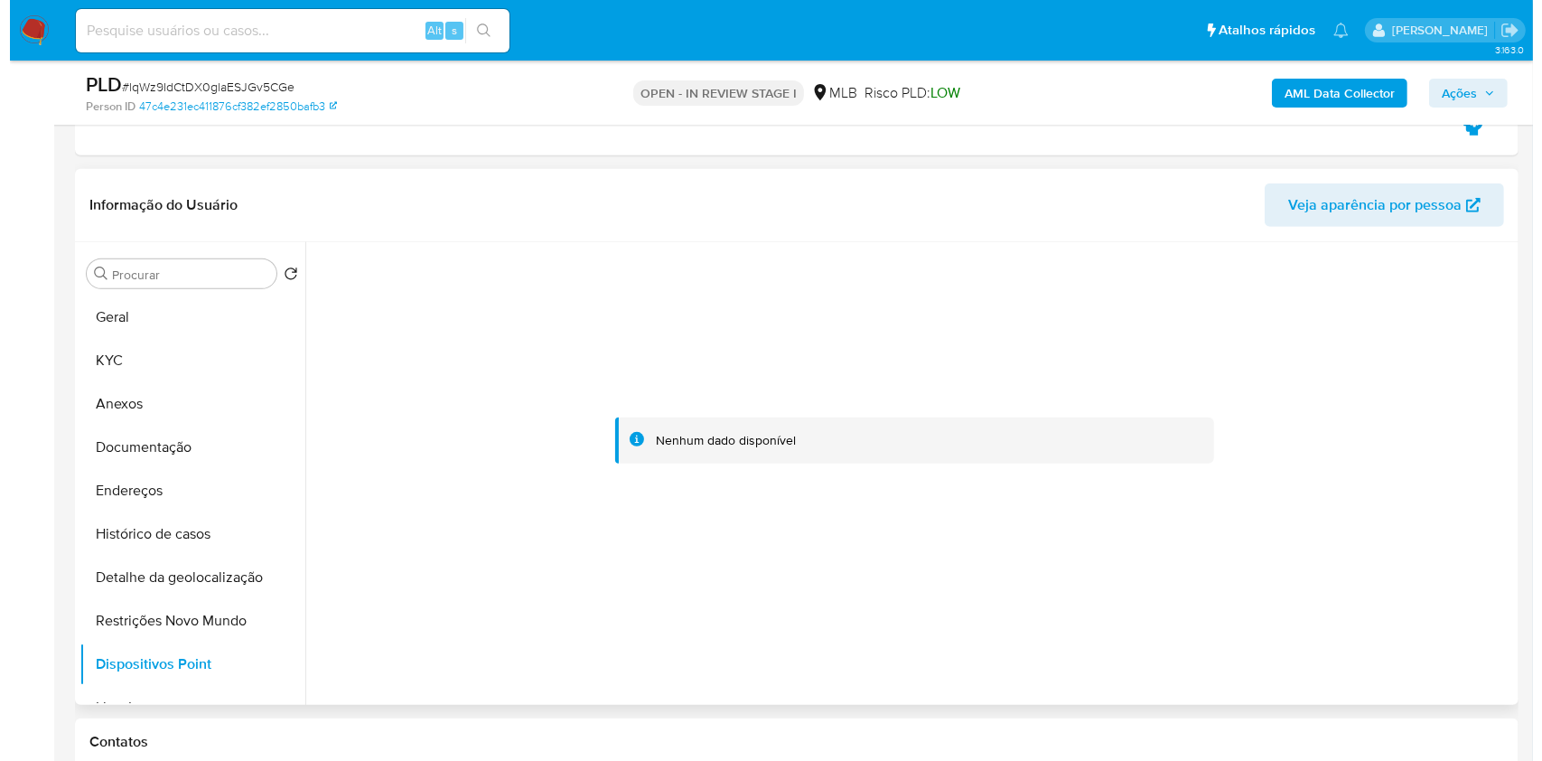
scroll to position [801, 0]
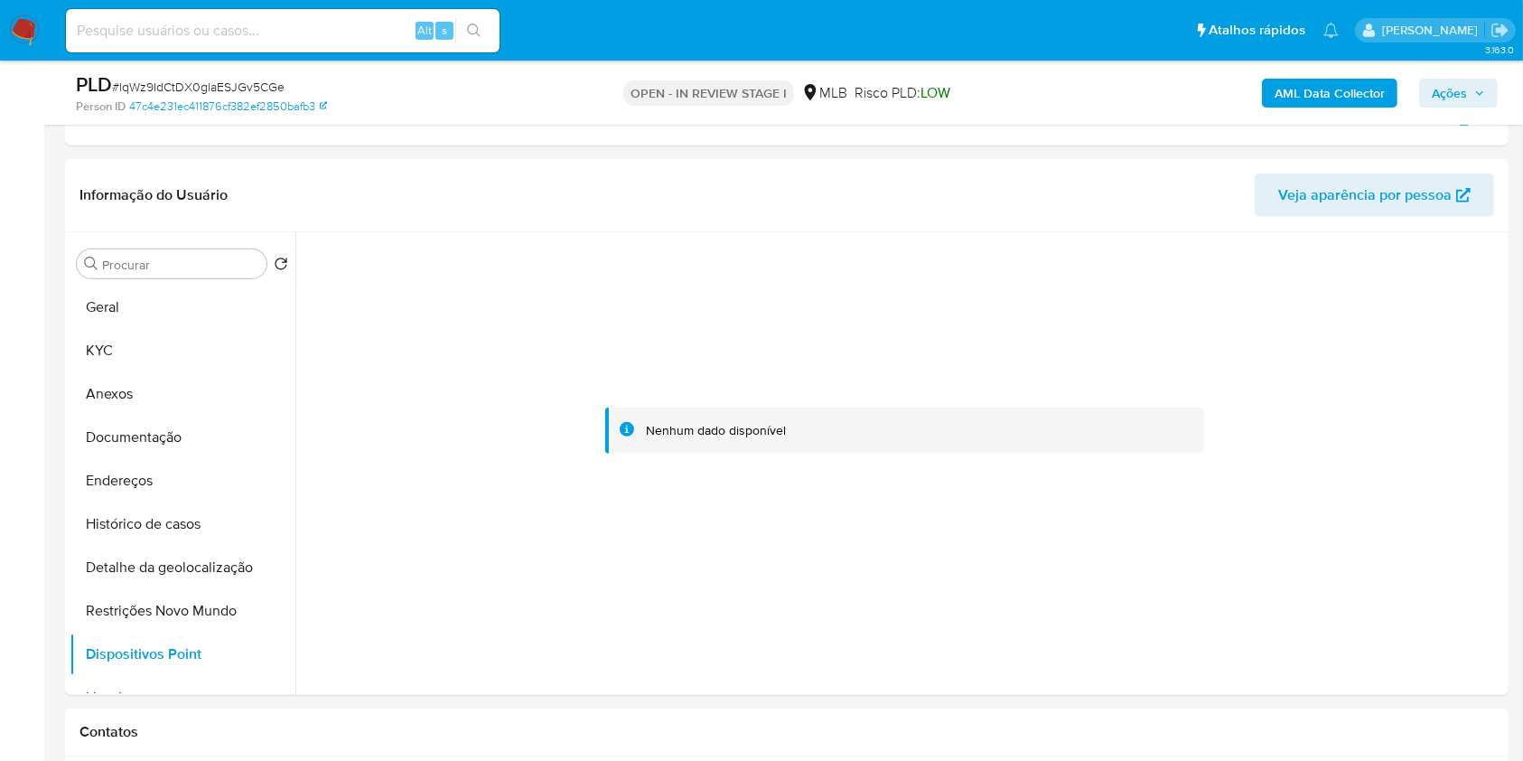
click at [1466, 111] on div "AML Data Collector Ações" at bounding box center [1263, 92] width 469 height 42
click at [1465, 102] on span "Ações" at bounding box center [1449, 93] width 35 height 29
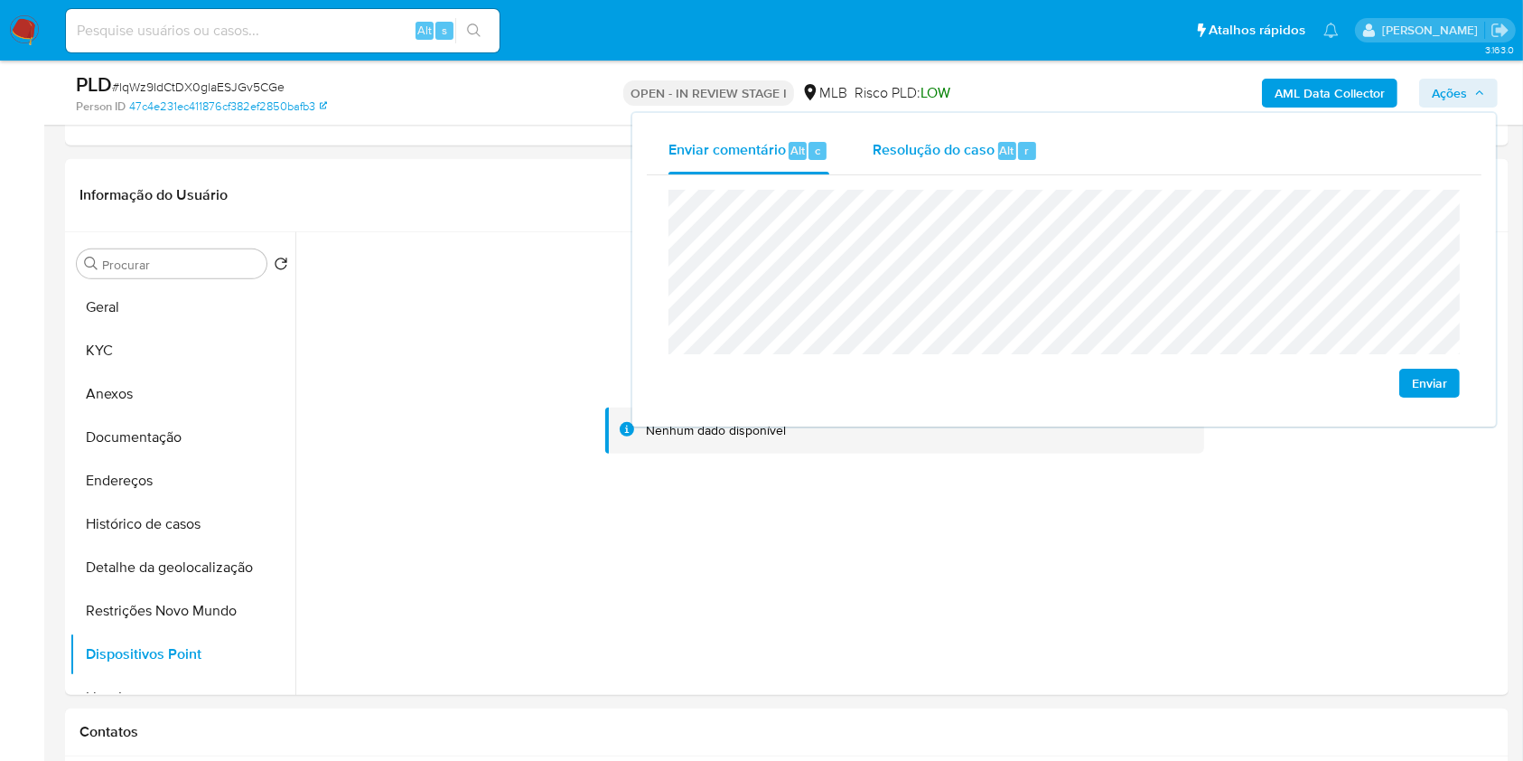
click at [873, 163] on div "Resolução do caso Alt r" at bounding box center [955, 150] width 165 height 47
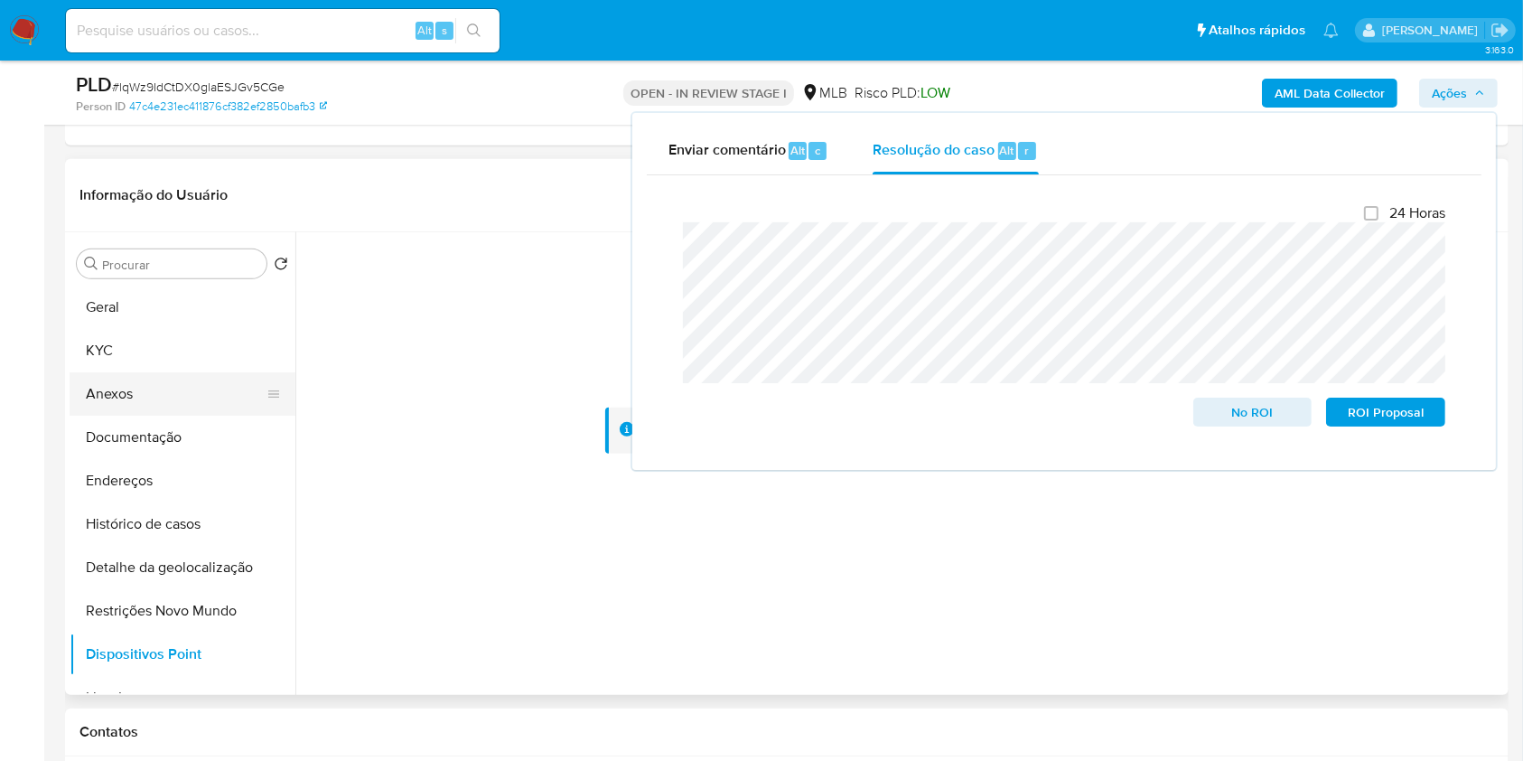
click at [229, 398] on button "Anexos" at bounding box center [175, 393] width 211 height 43
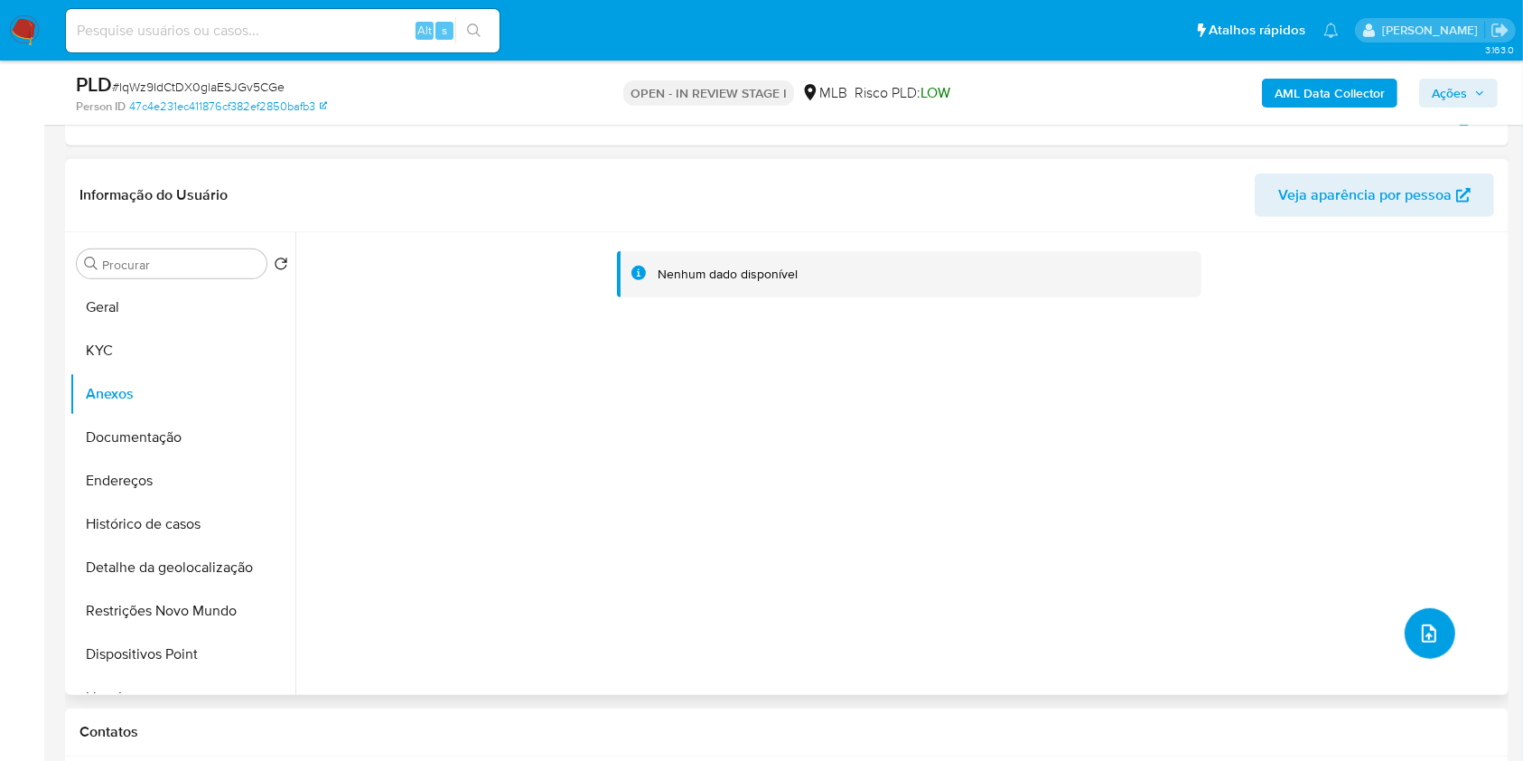
click at [1428, 643] on button "upload-file" at bounding box center [1430, 633] width 51 height 51
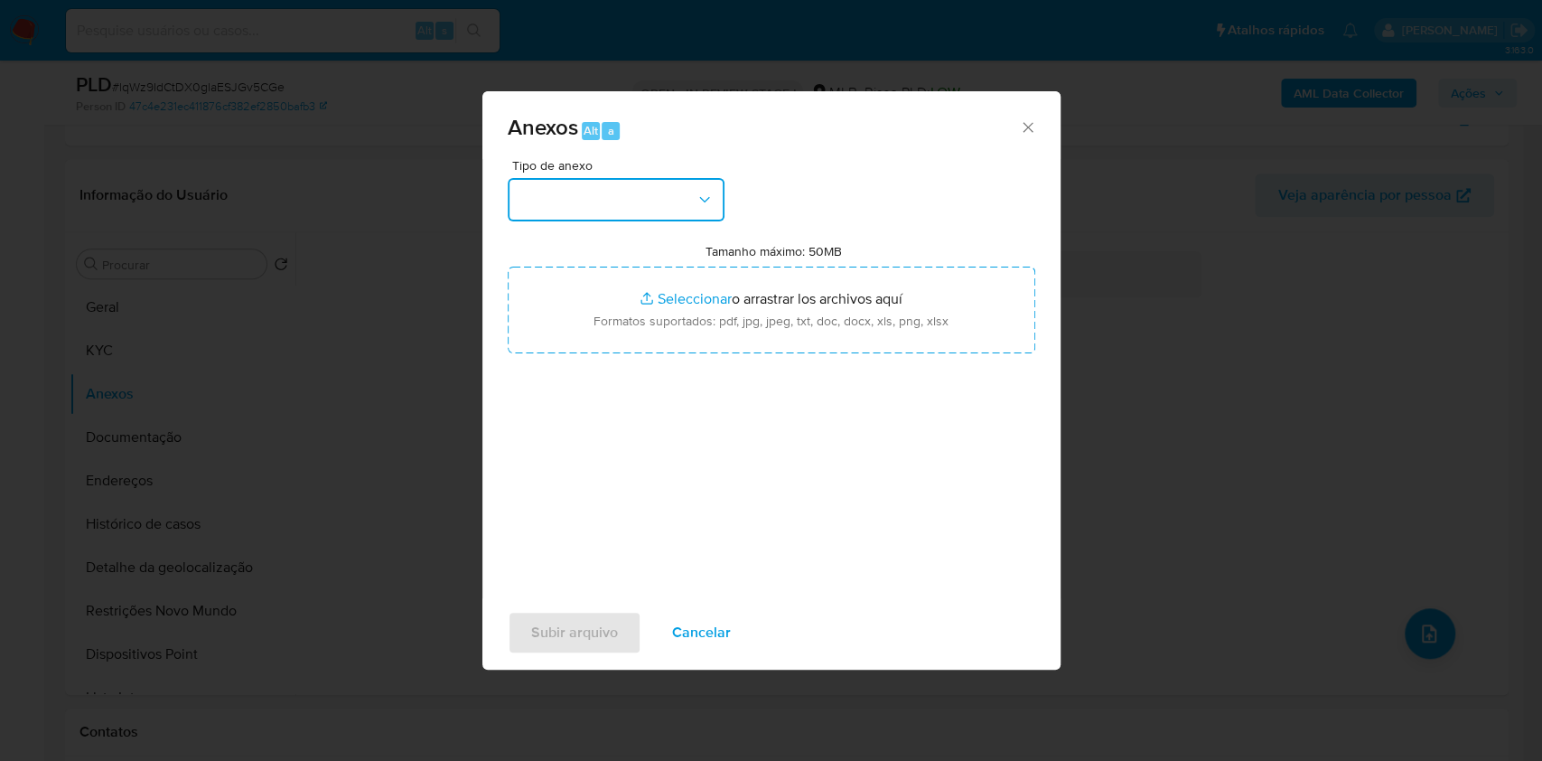
click at [667, 192] on button "button" at bounding box center [616, 199] width 217 height 43
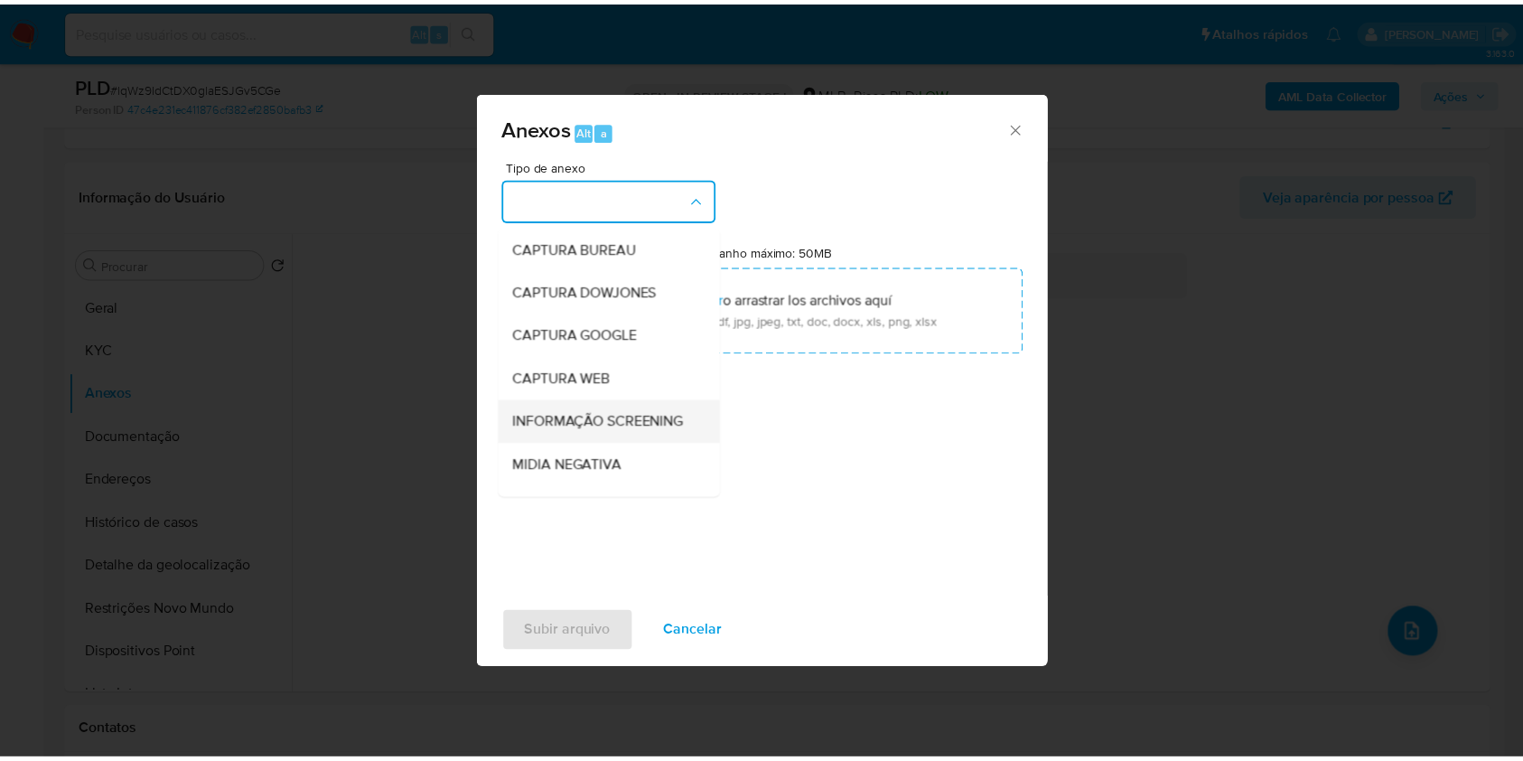
scroll to position [277, 0]
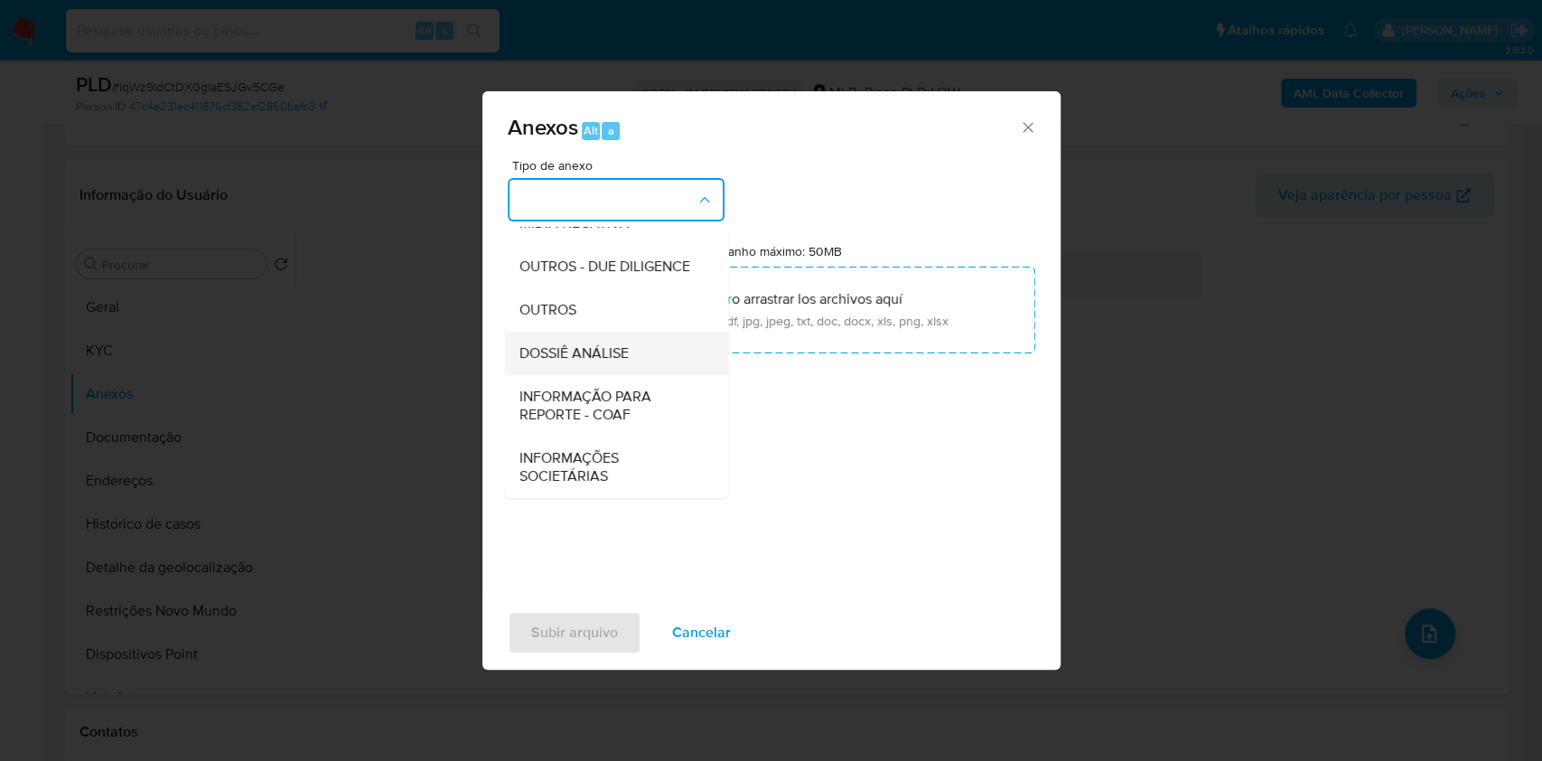
click at [578, 336] on div "DOSSIÊ ANÁLISE" at bounding box center [611, 353] width 184 height 43
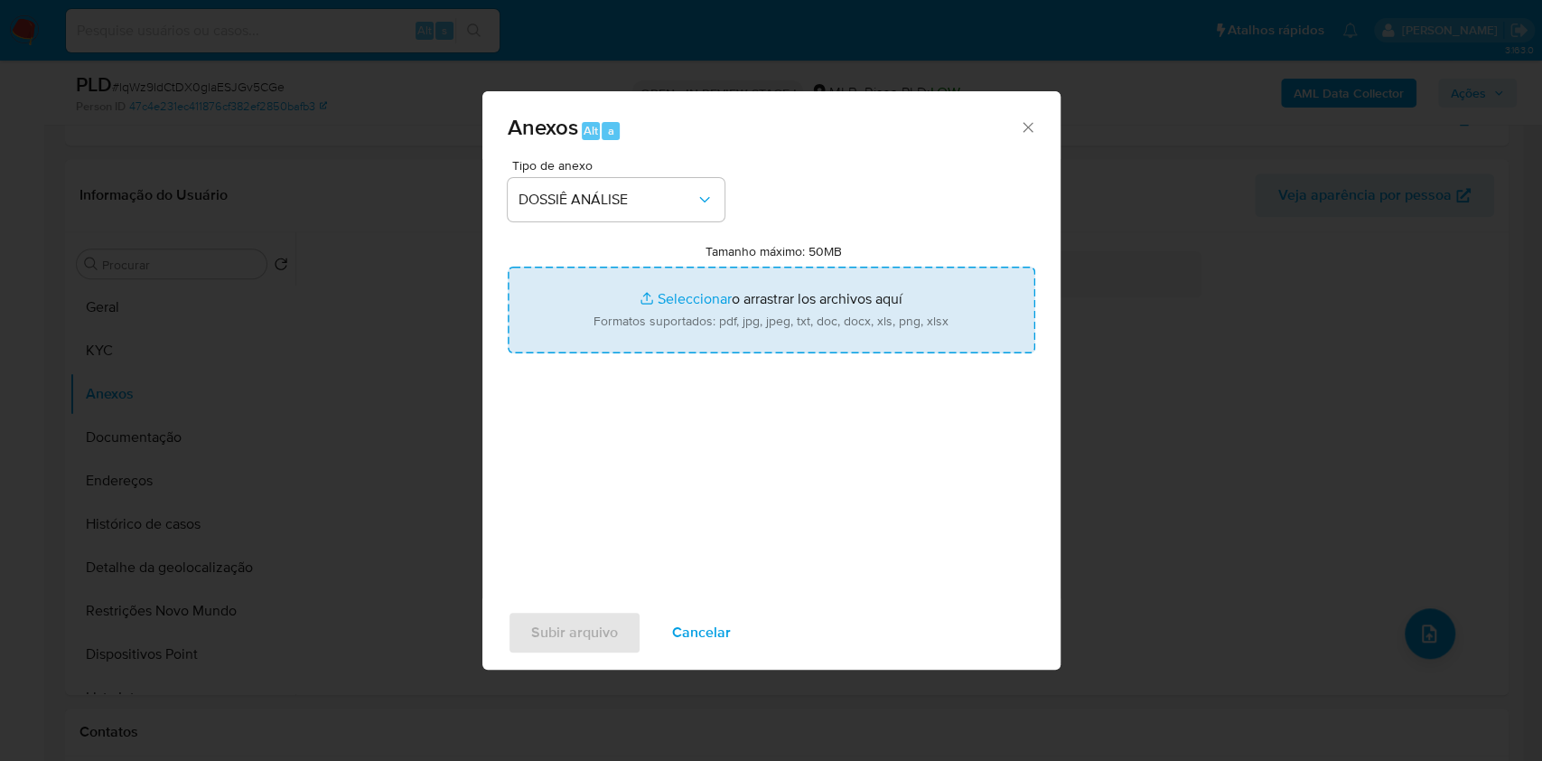
click at [631, 305] on input "Tamanho máximo: 50MB Seleccionar archivos" at bounding box center [772, 309] width 528 height 87
type input "C:\fakepath\SAR - XXX - CPF 92640524100 - [PERSON_NAME] [PERSON_NAME].pdf"
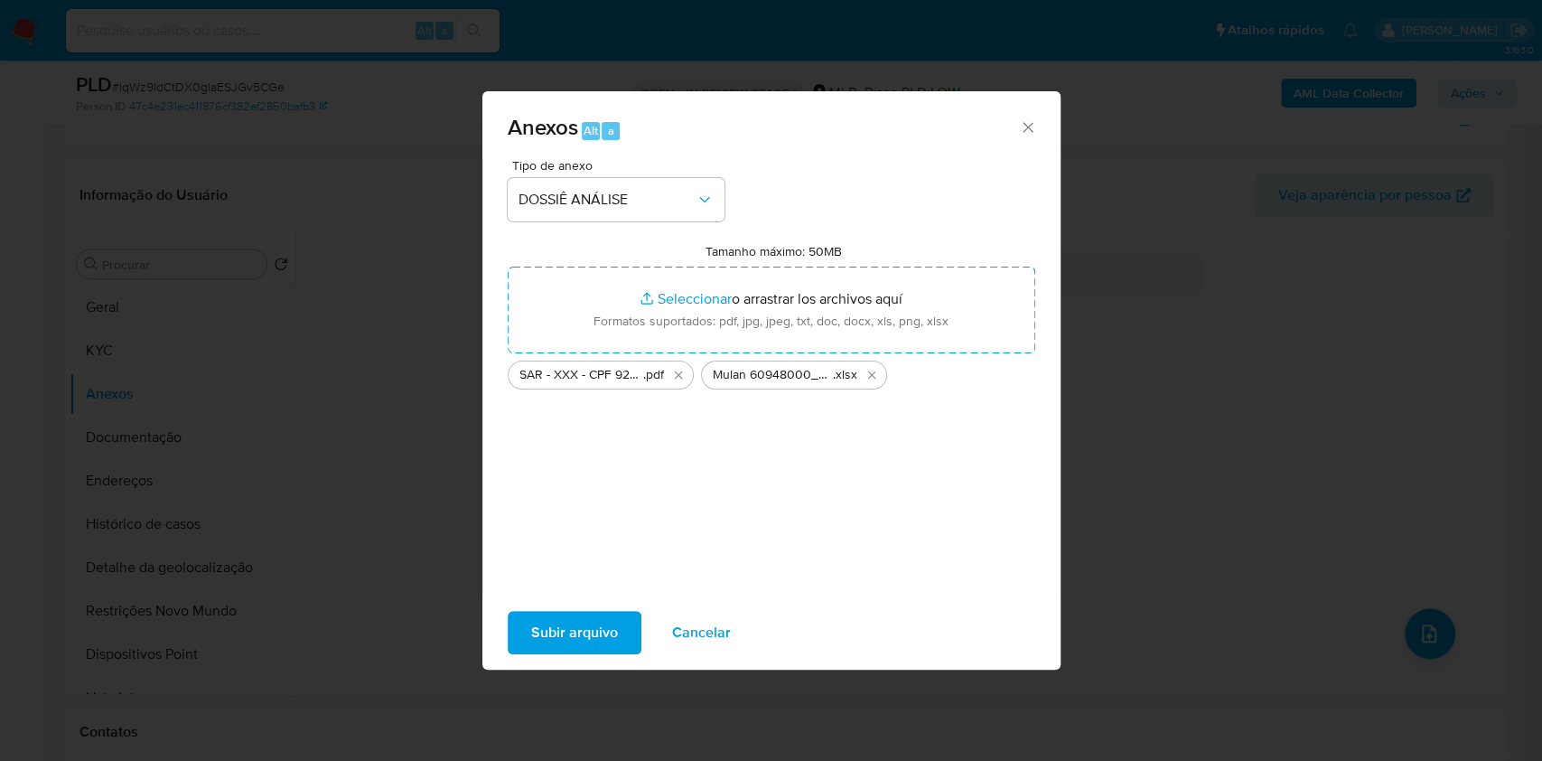
click at [578, 638] on span "Subir arquivo" at bounding box center [574, 632] width 87 height 40
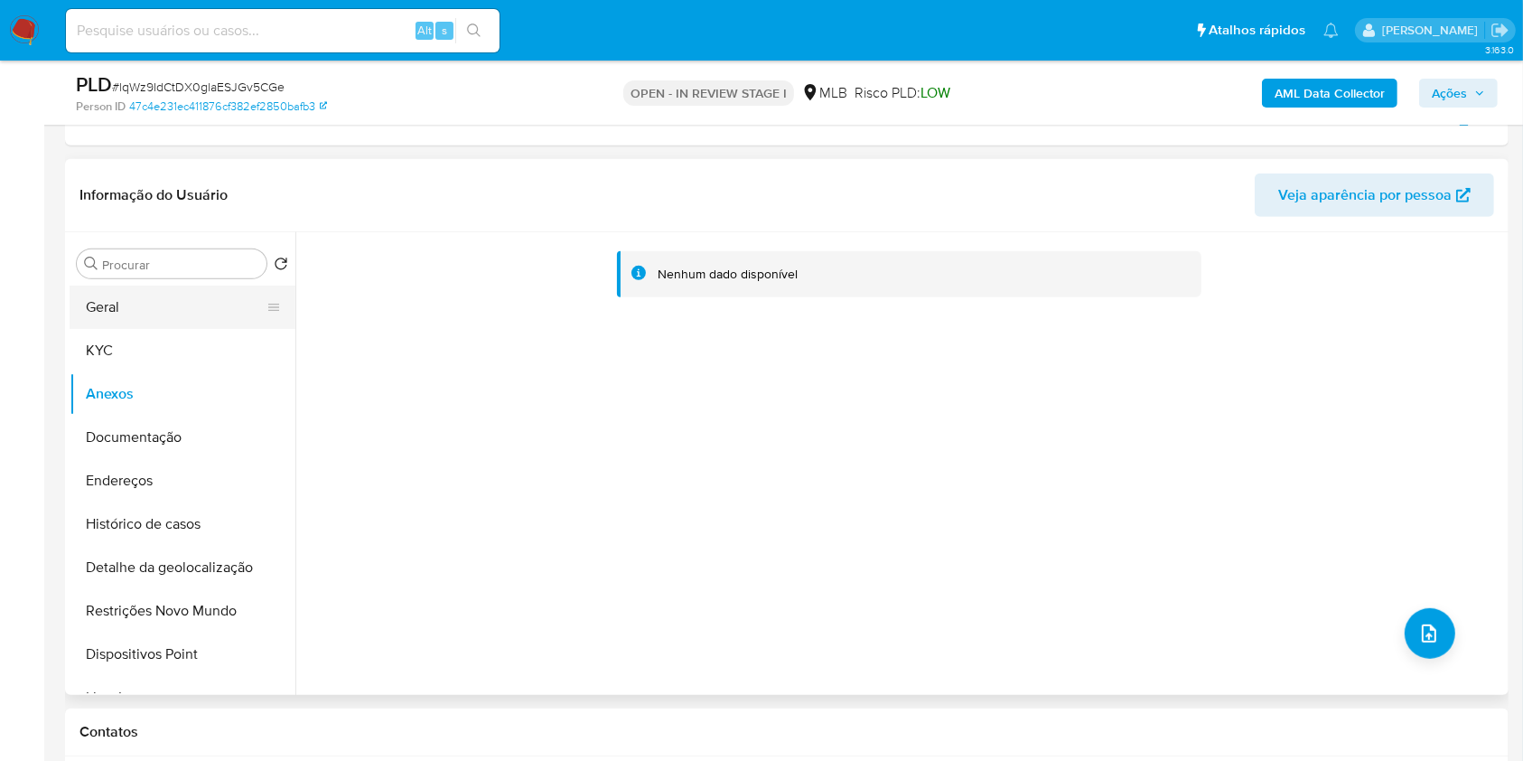
click at [179, 298] on button "Geral" at bounding box center [175, 306] width 211 height 43
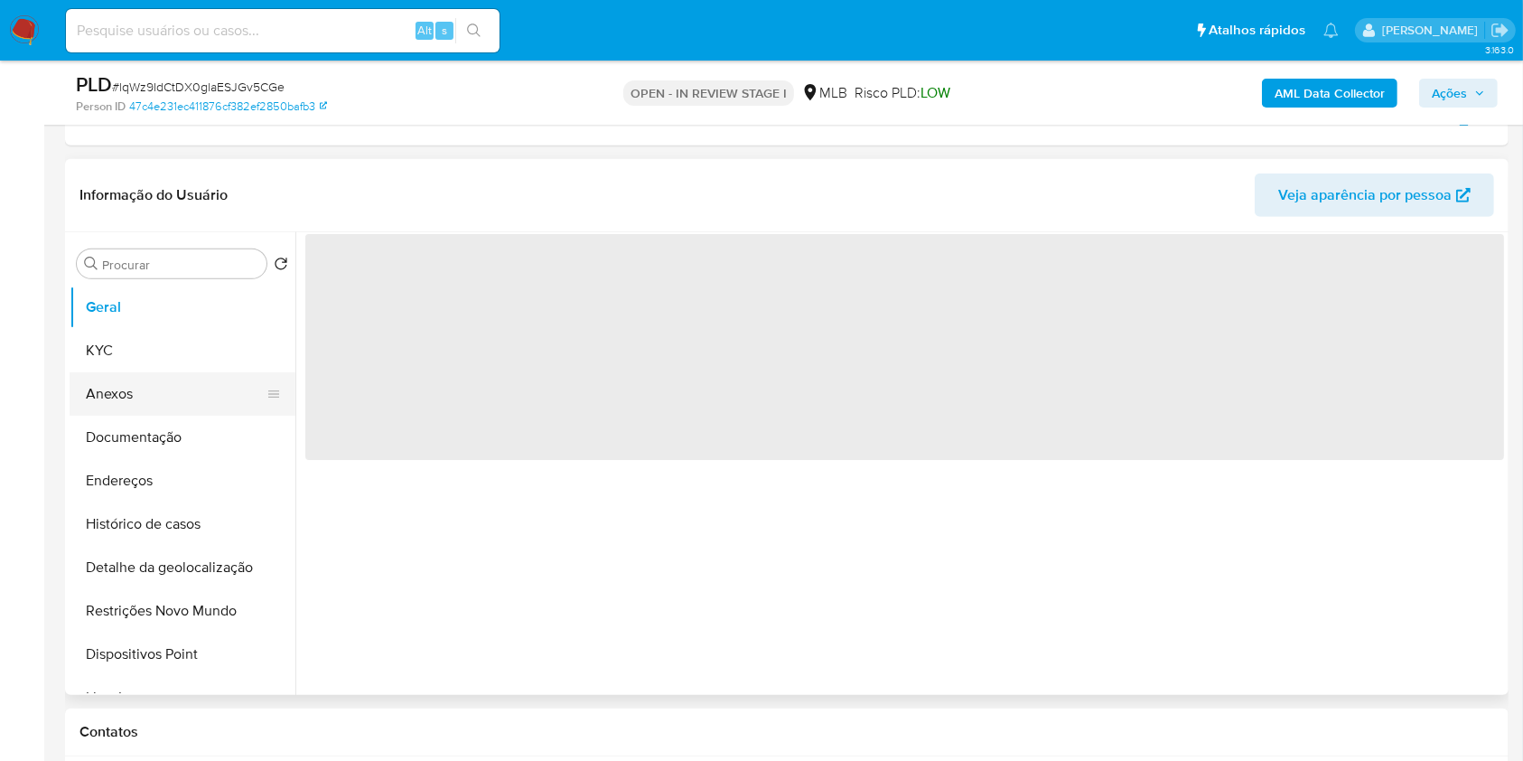
click at [159, 385] on button "Anexos" at bounding box center [175, 393] width 211 height 43
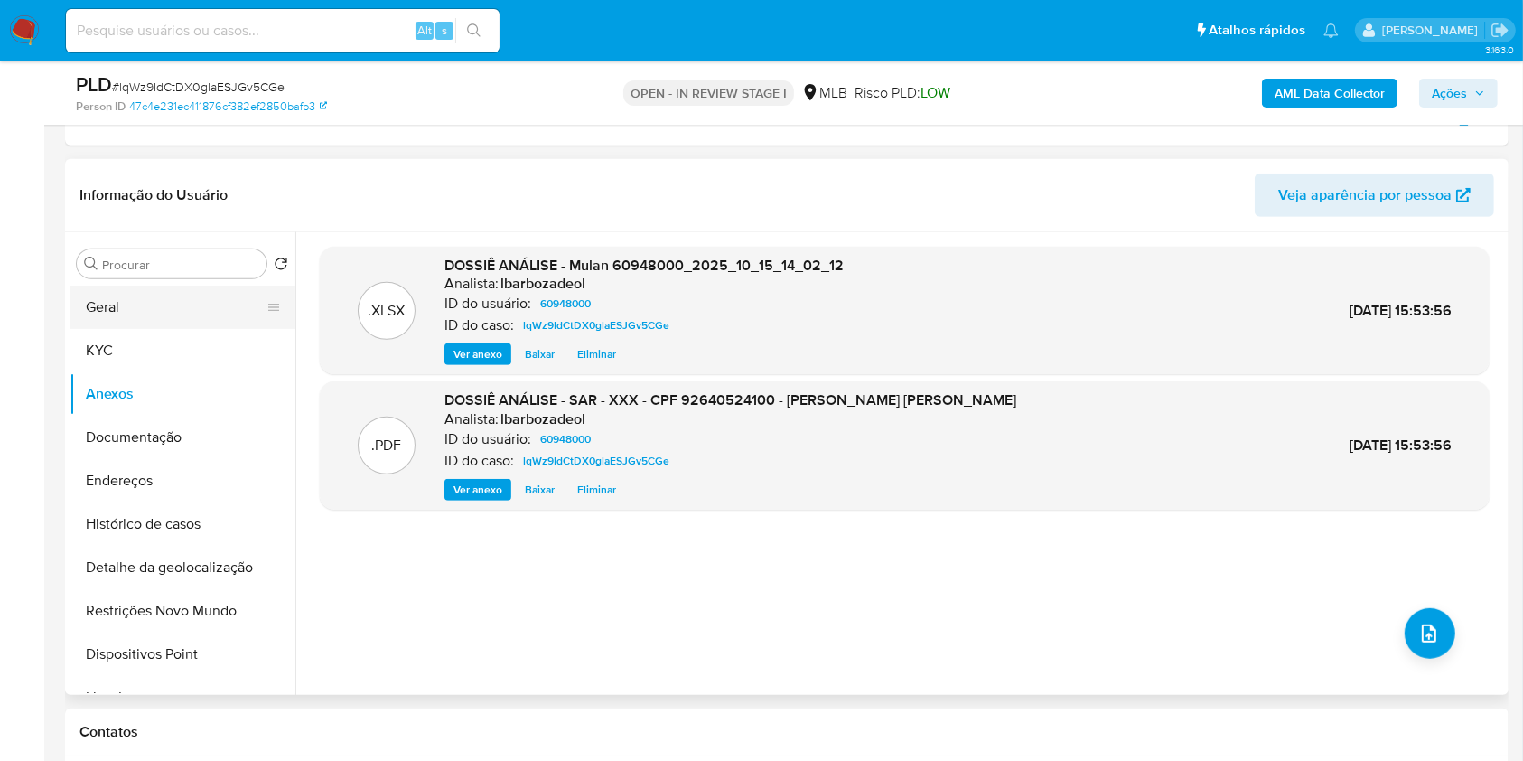
click at [169, 318] on button "Geral" at bounding box center [175, 306] width 211 height 43
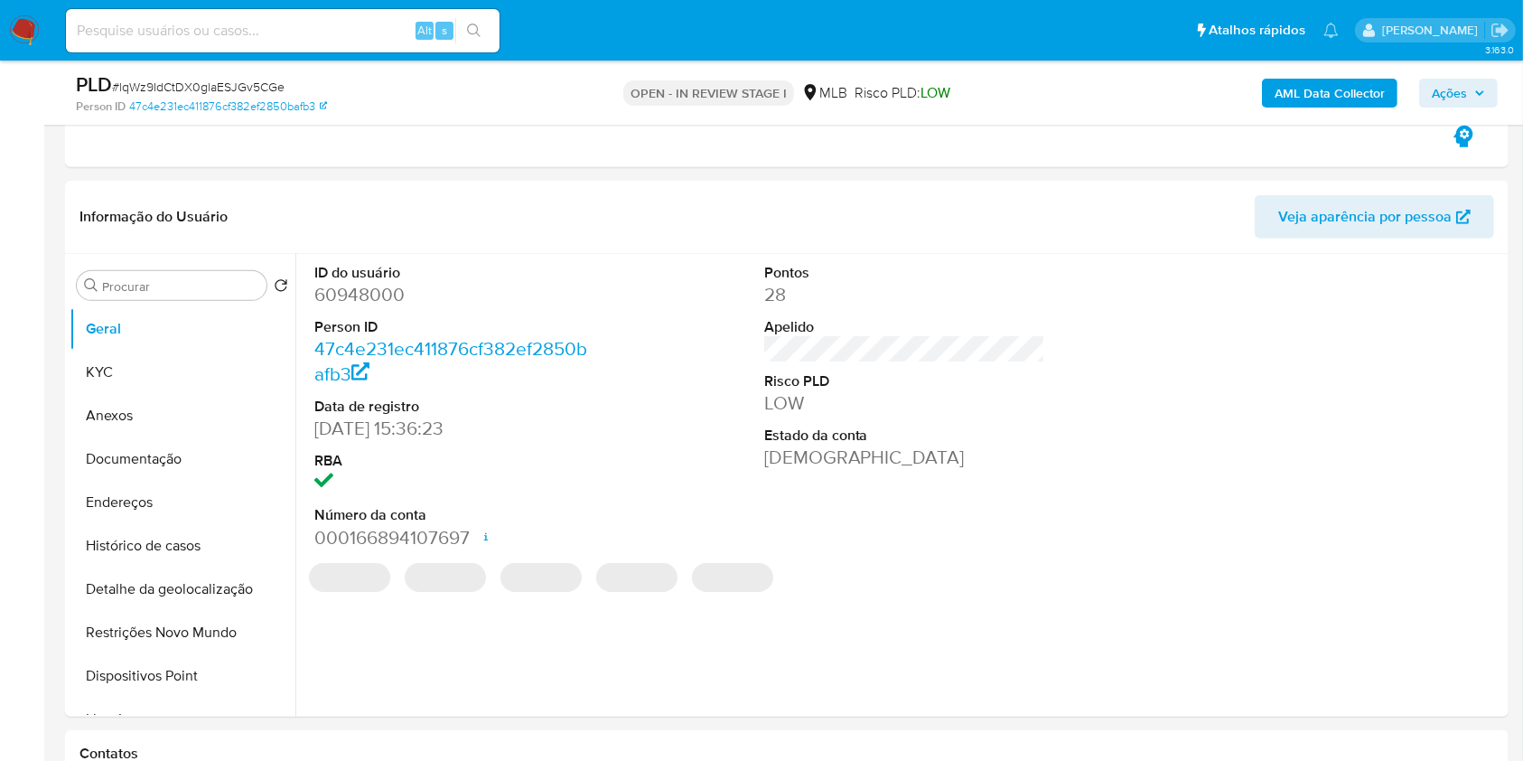
click at [1322, 94] on b "AML Data Collector" at bounding box center [1330, 93] width 110 height 29
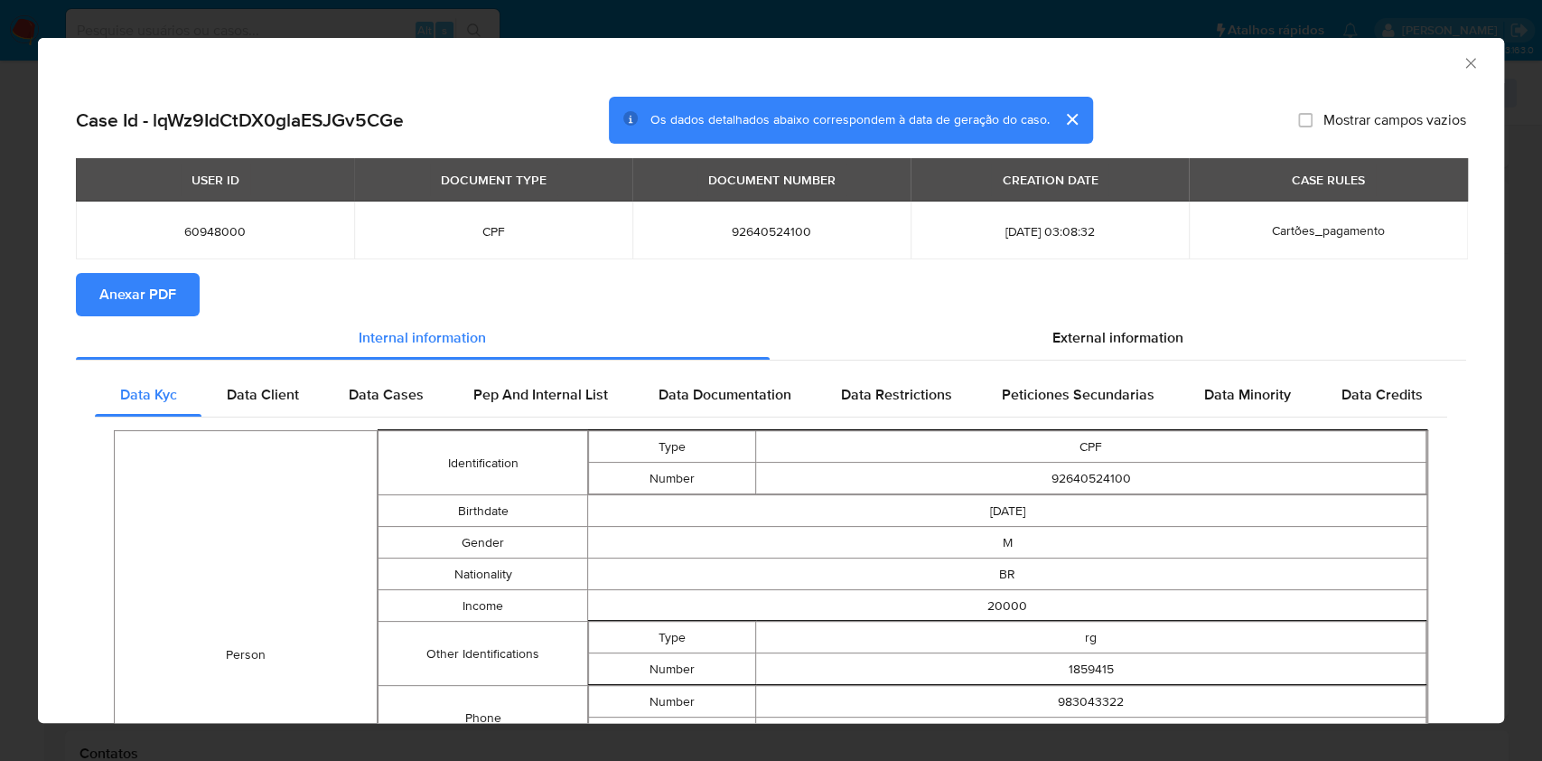
click at [145, 286] on span "Anexar PDF" at bounding box center [137, 295] width 77 height 40
click at [1462, 65] on icon "Fechar a janela" at bounding box center [1471, 63] width 18 height 18
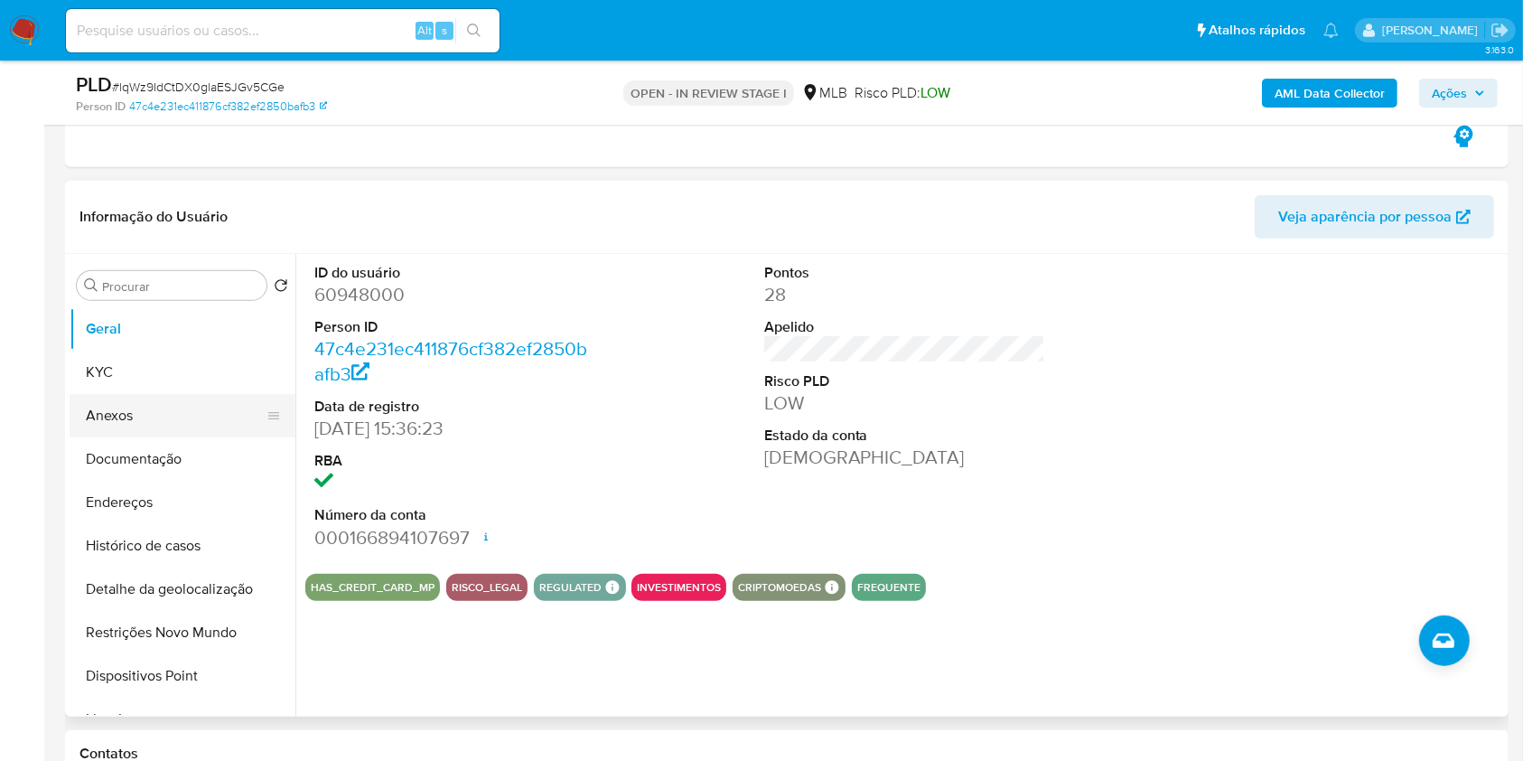
click at [168, 409] on button "Anexos" at bounding box center [175, 415] width 211 height 43
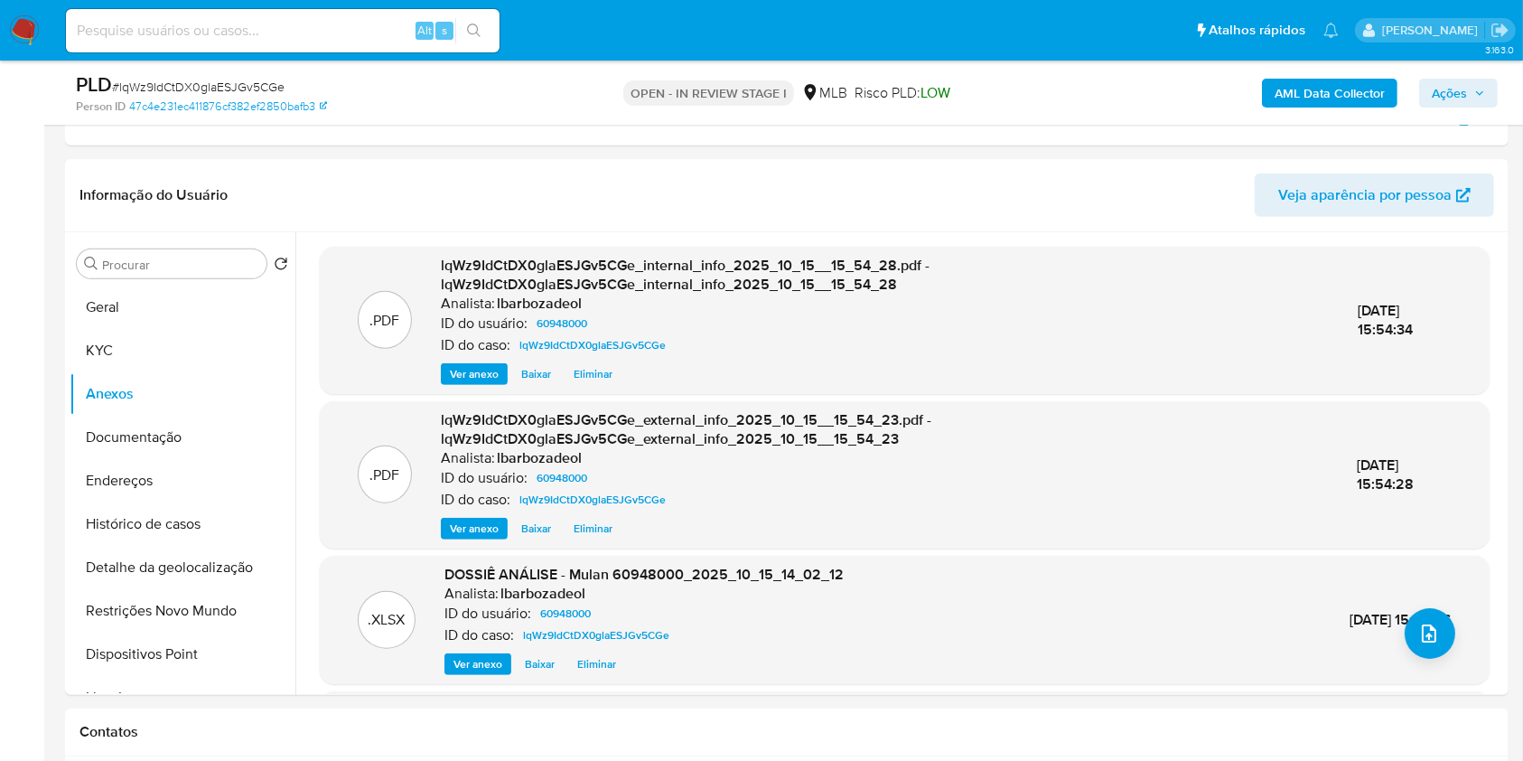
click at [1465, 87] on span "Ações" at bounding box center [1449, 93] width 35 height 29
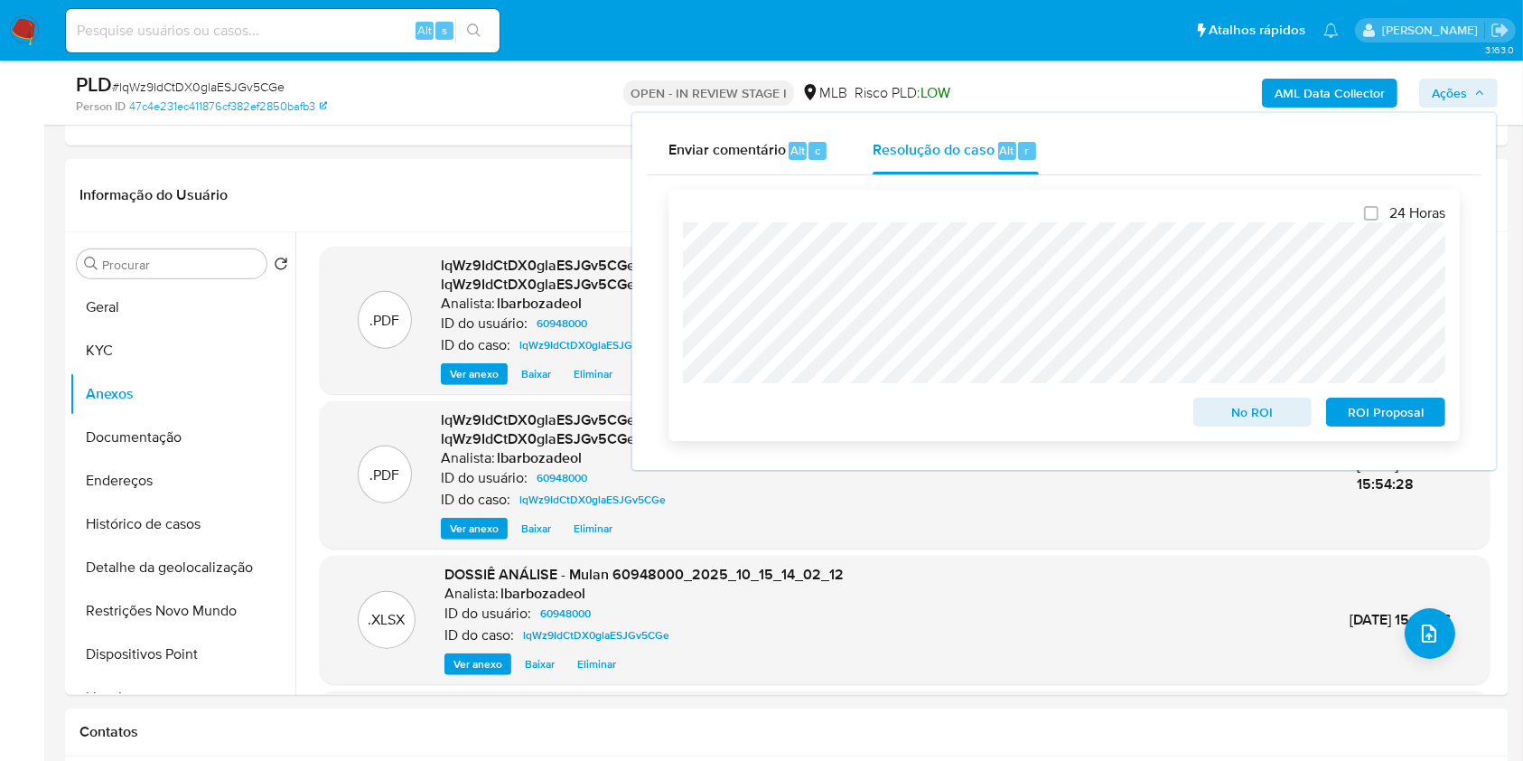
click at [1424, 424] on span "ROI Proposal" at bounding box center [1386, 411] width 94 height 25
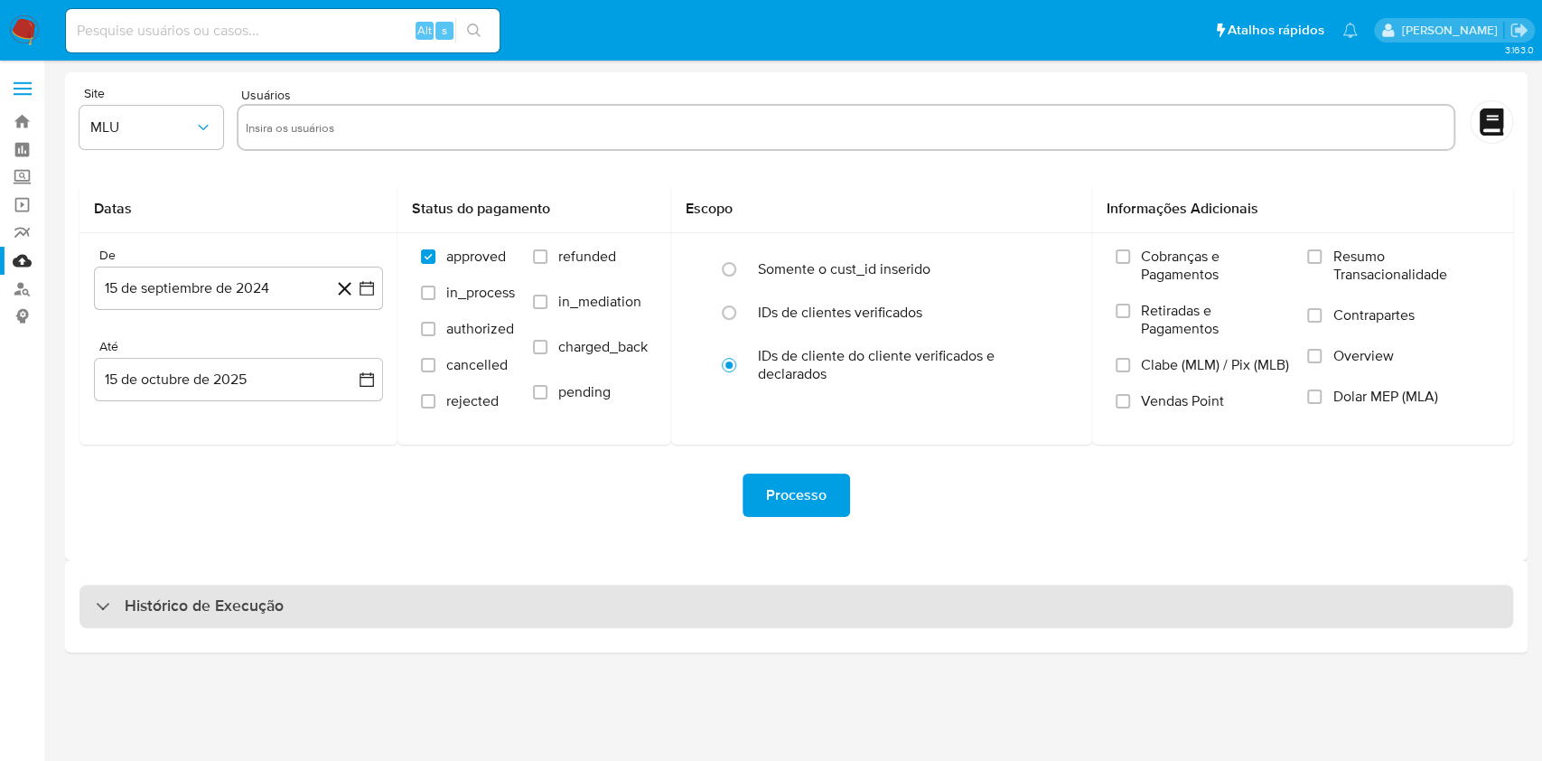
click at [791, 621] on div "Histórico de Execução" at bounding box center [796, 605] width 1434 height 43
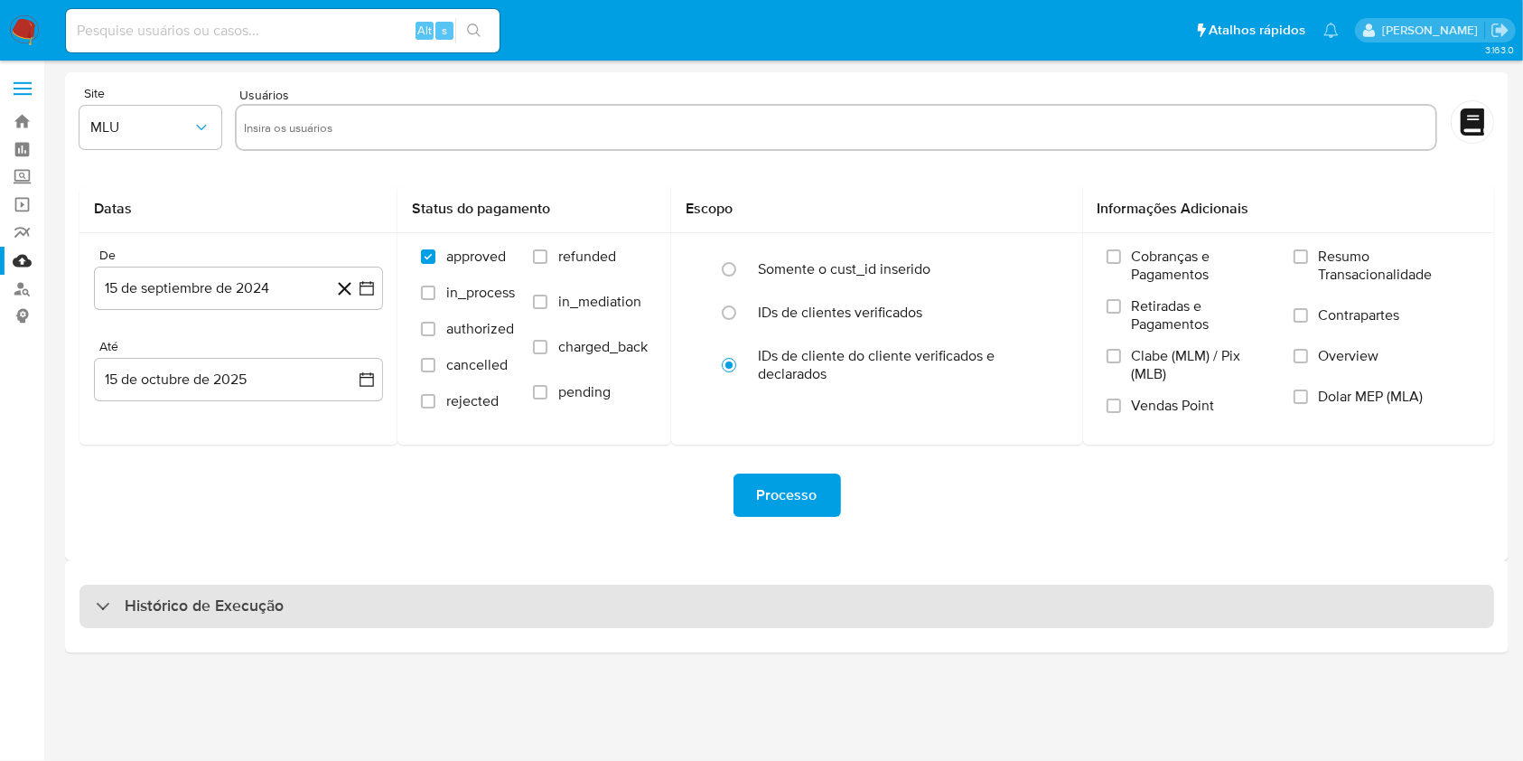
select select "10"
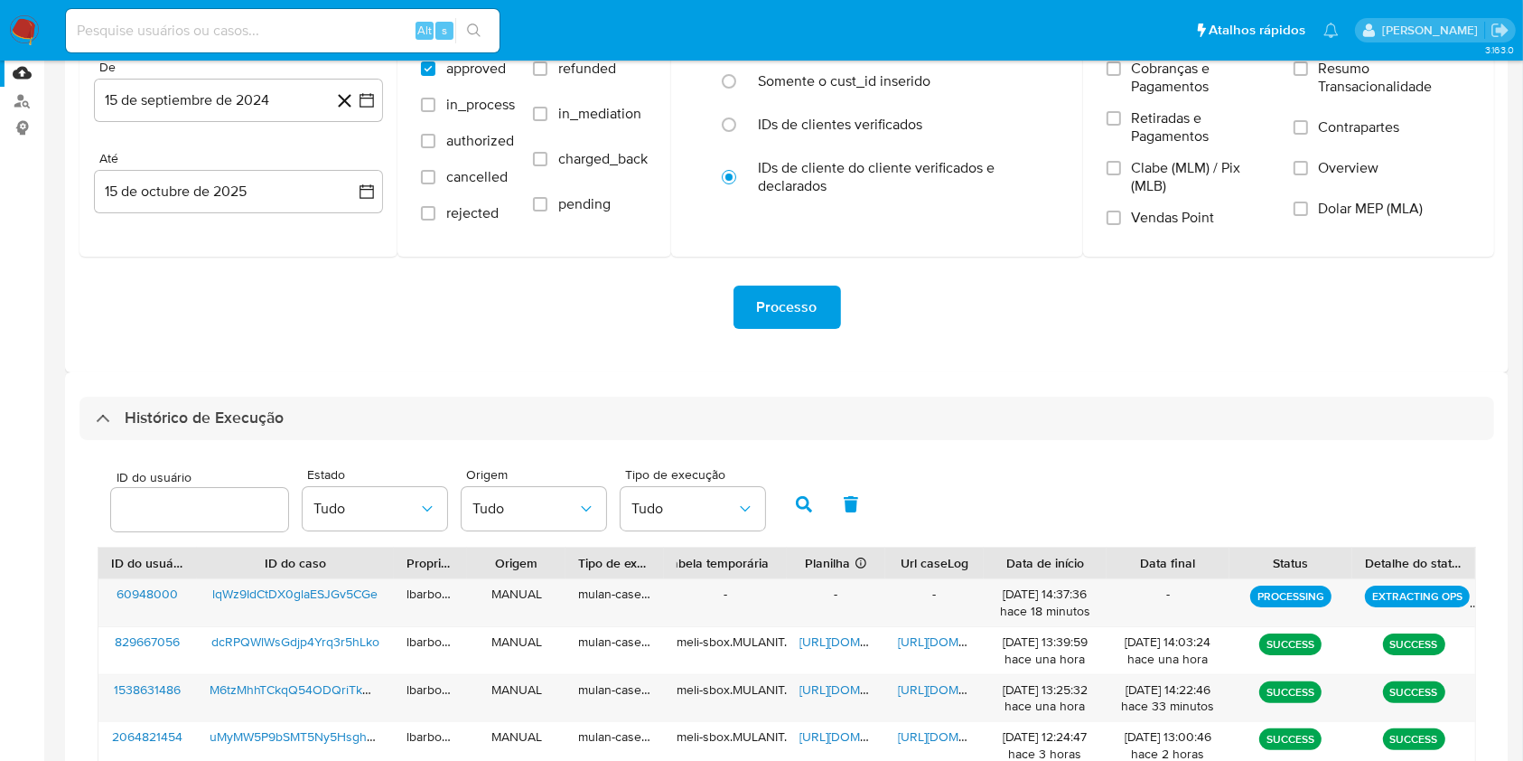
scroll to position [235, 0]
